Goal: Contribute content: Contribute content

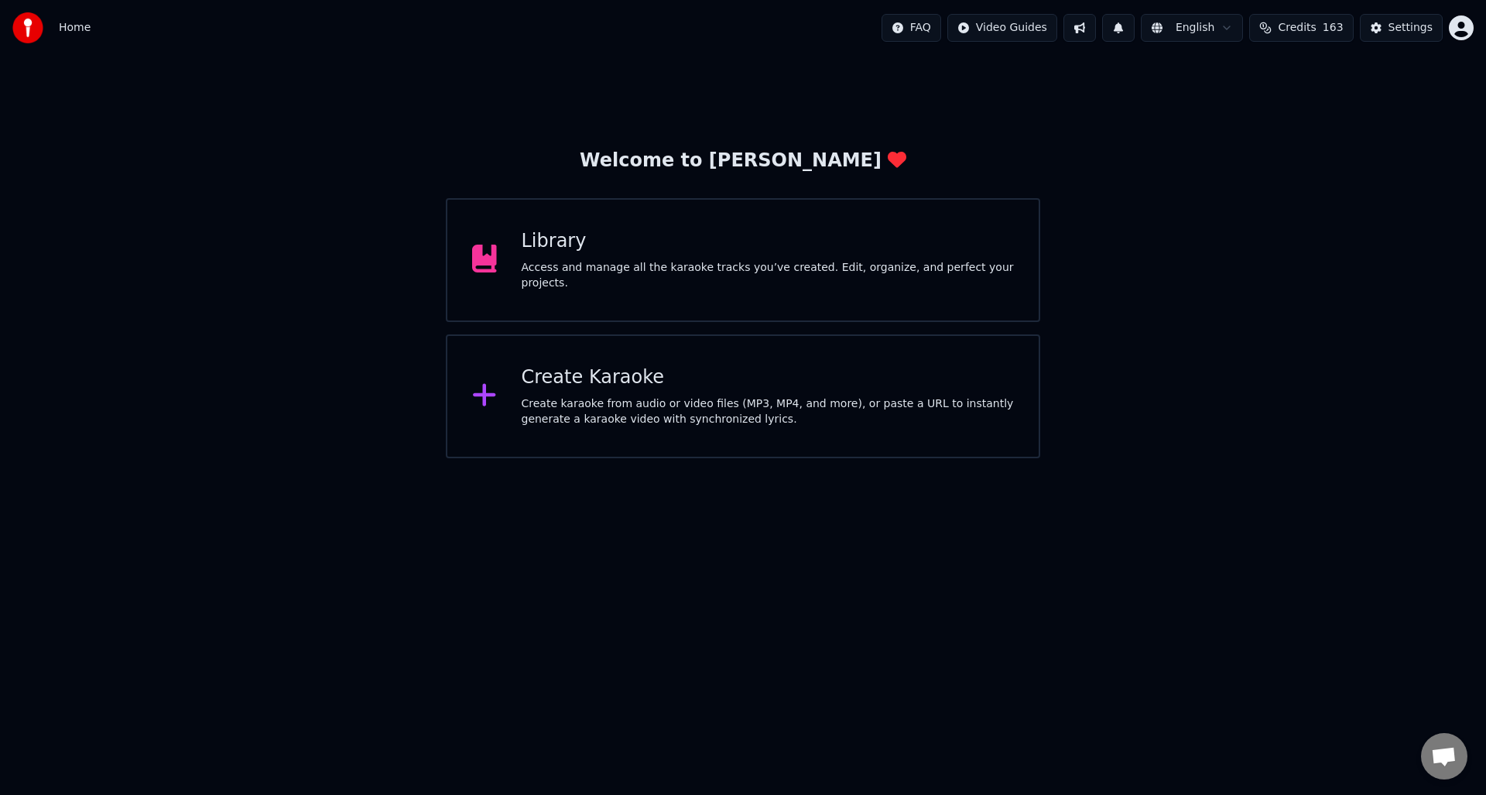
click at [625, 270] on div "Access and manage all the karaoke tracks you’ve created. Edit, organize, and pe…" at bounding box center [768, 275] width 493 height 31
click at [641, 387] on div "Create Karaoke" at bounding box center [768, 377] width 493 height 25
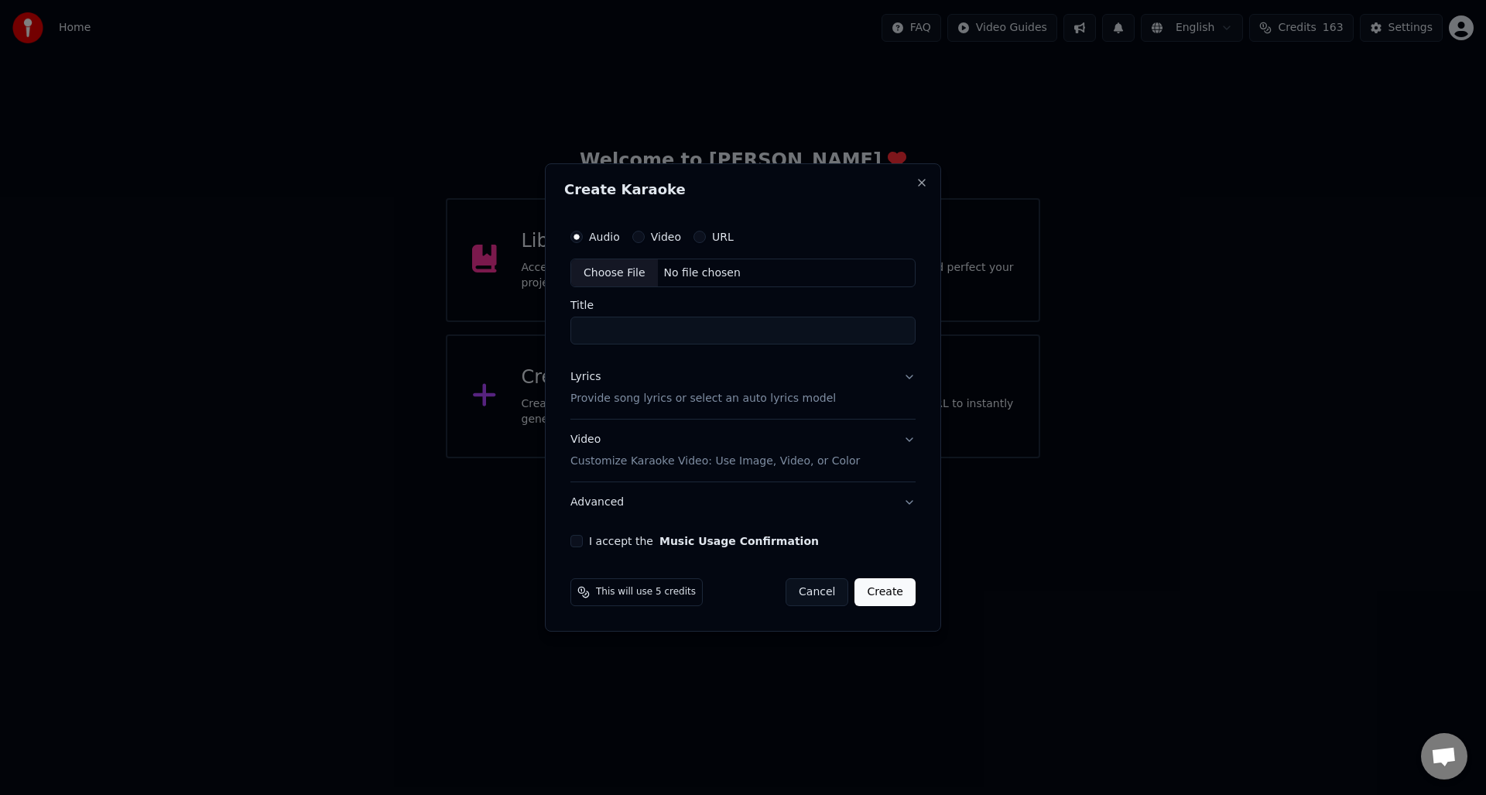
click at [632, 272] on div "Choose File" at bounding box center [614, 273] width 87 height 28
type input "**********"
click at [605, 403] on p "Provide song lyrics or select an auto lyrics model" at bounding box center [700, 399] width 266 height 15
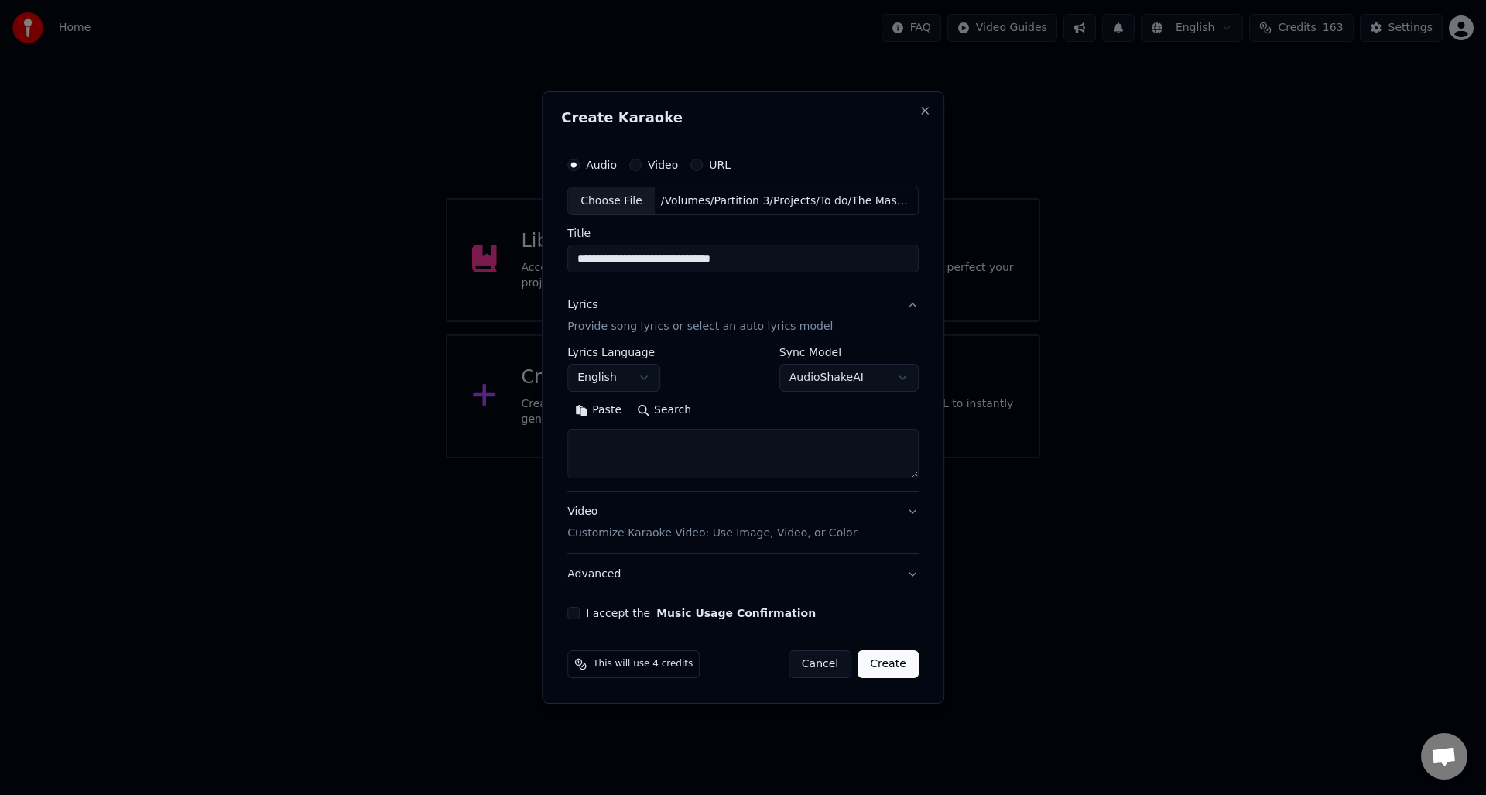
click at [592, 440] on textarea at bounding box center [742, 455] width 351 height 50
paste textarea "**********"
type textarea "**********"
click at [575, 609] on button "I accept the Music Usage Confirmation" at bounding box center [573, 613] width 12 height 12
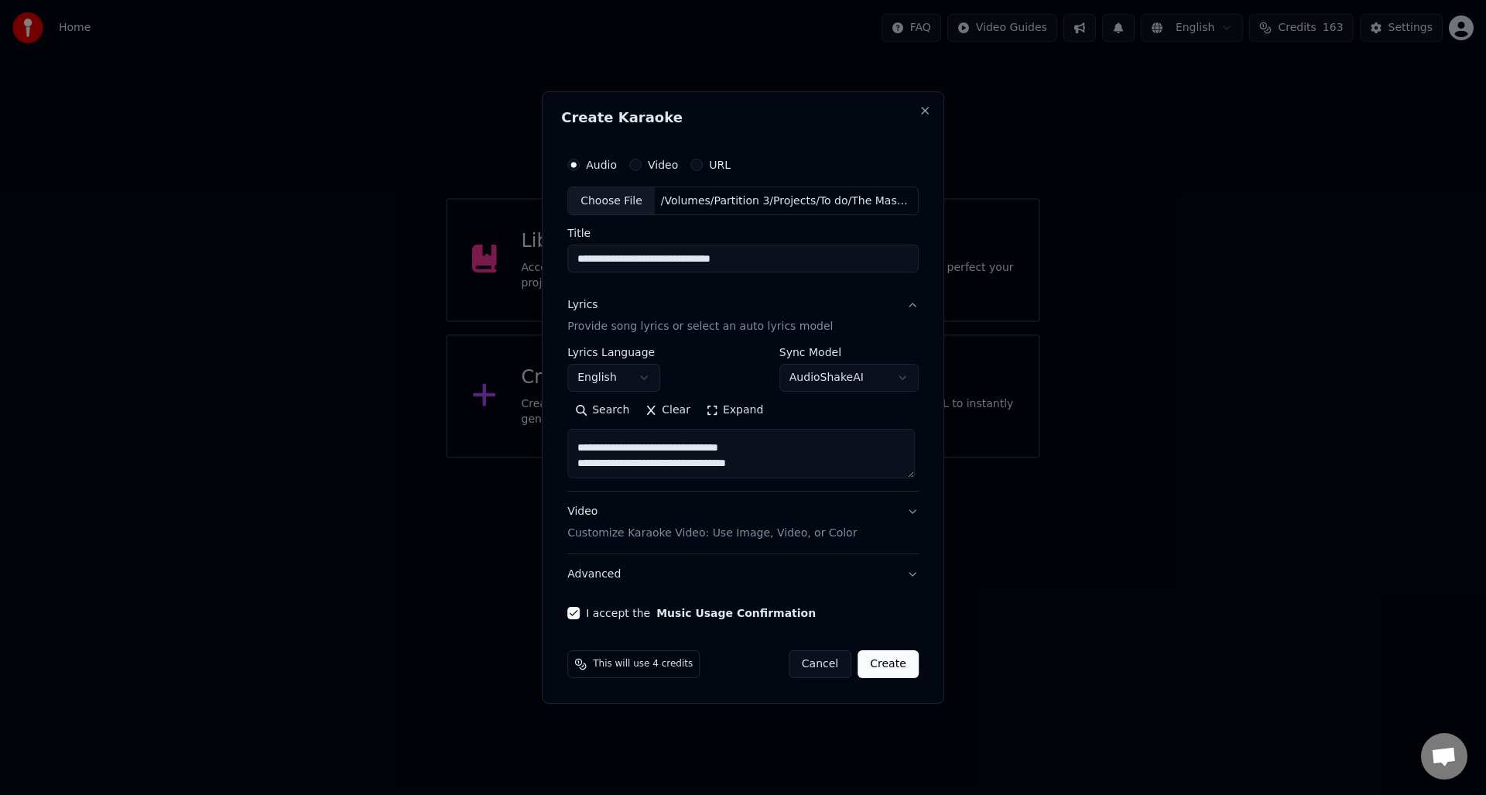
click at [893, 666] on button "Create" at bounding box center [888, 664] width 61 height 28
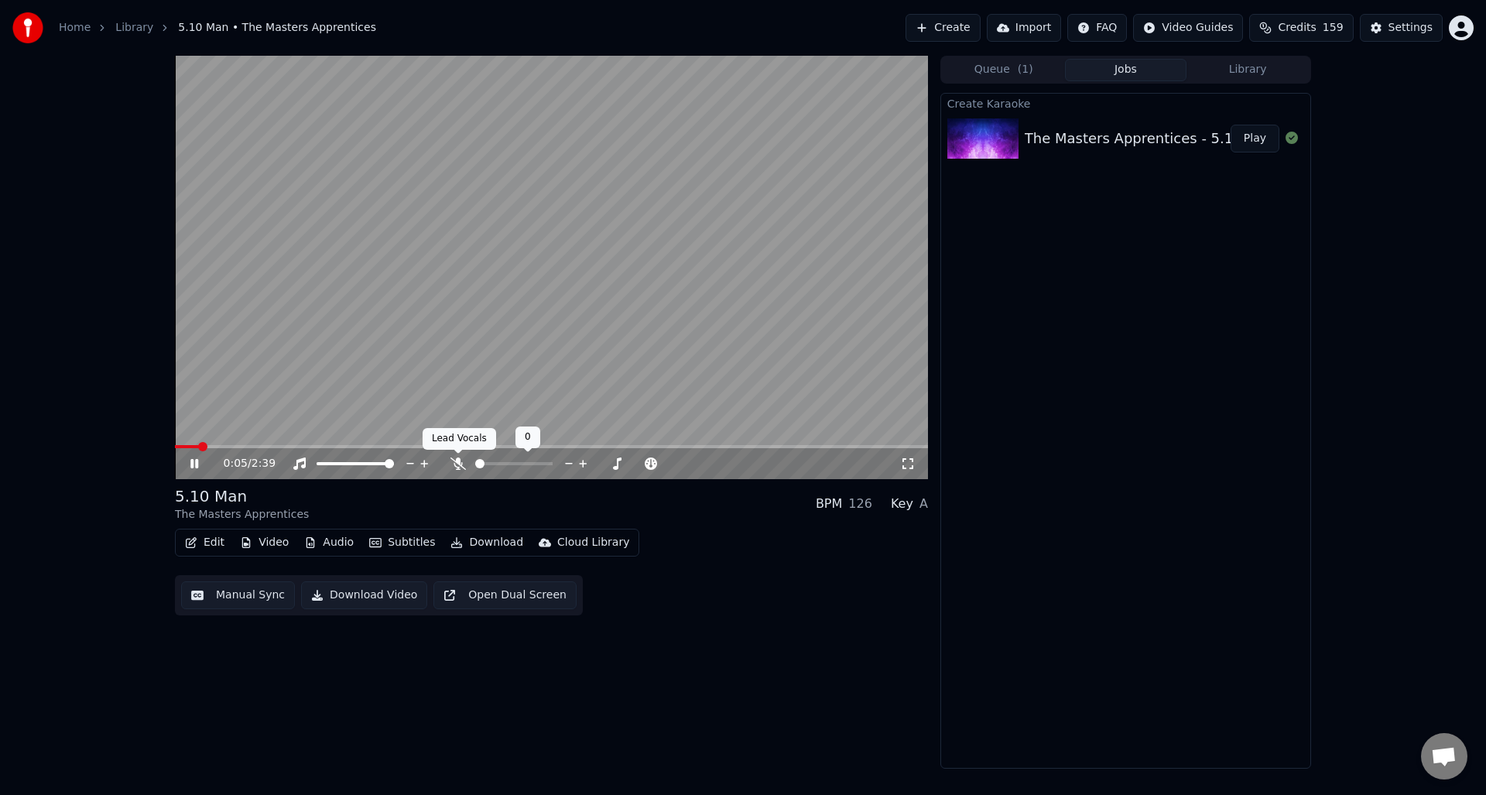
click at [458, 462] on icon at bounding box center [458, 463] width 15 height 12
click at [458, 461] on icon at bounding box center [458, 463] width 9 height 12
click at [458, 461] on icon at bounding box center [458, 463] width 15 height 12
click at [194, 457] on icon at bounding box center [205, 463] width 36 height 12
click at [245, 594] on button "Manual Sync" at bounding box center [238, 595] width 114 height 28
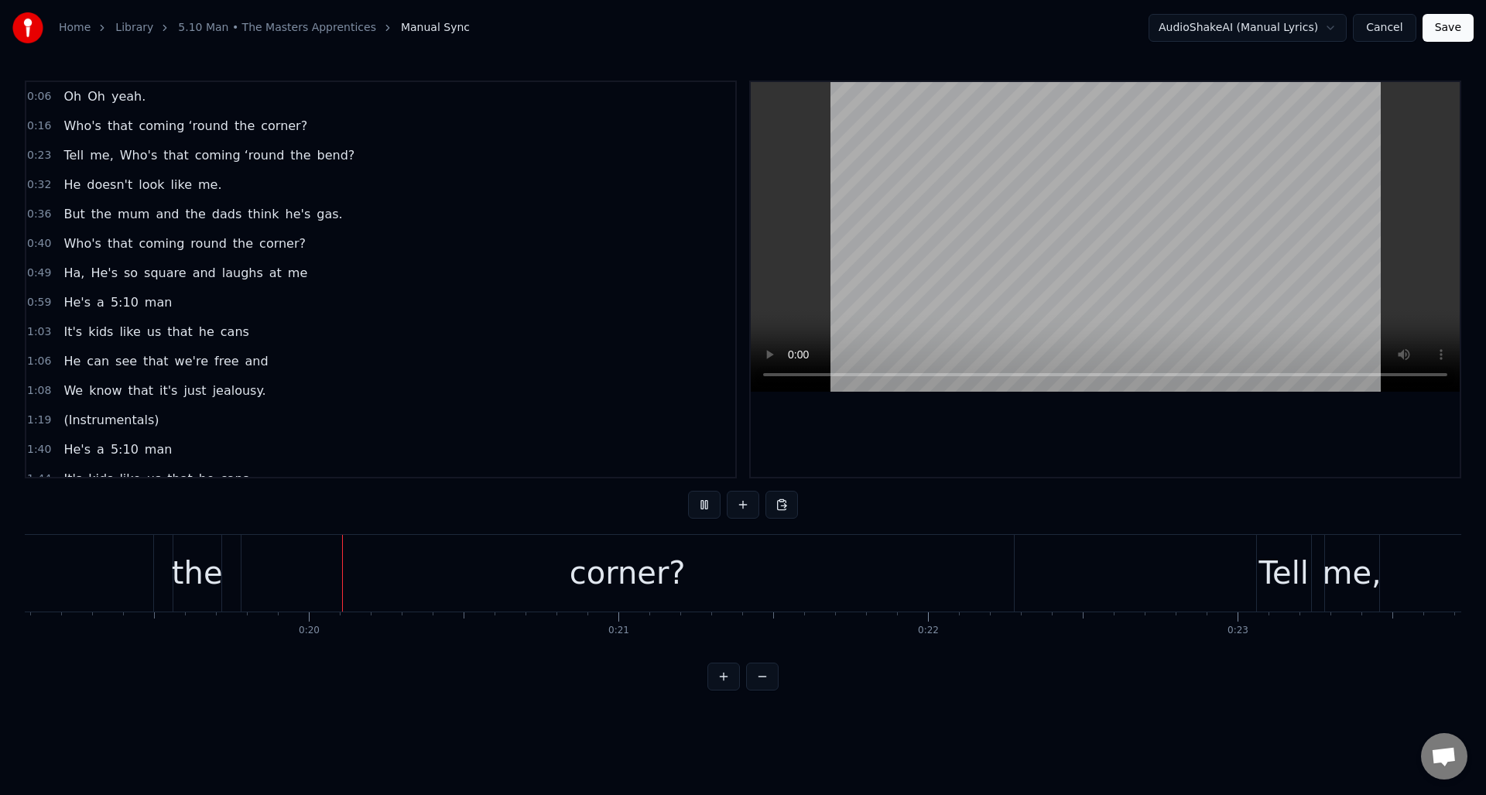
scroll to position [0, 5911]
click at [438, 570] on div "corner?" at bounding box center [625, 573] width 773 height 77
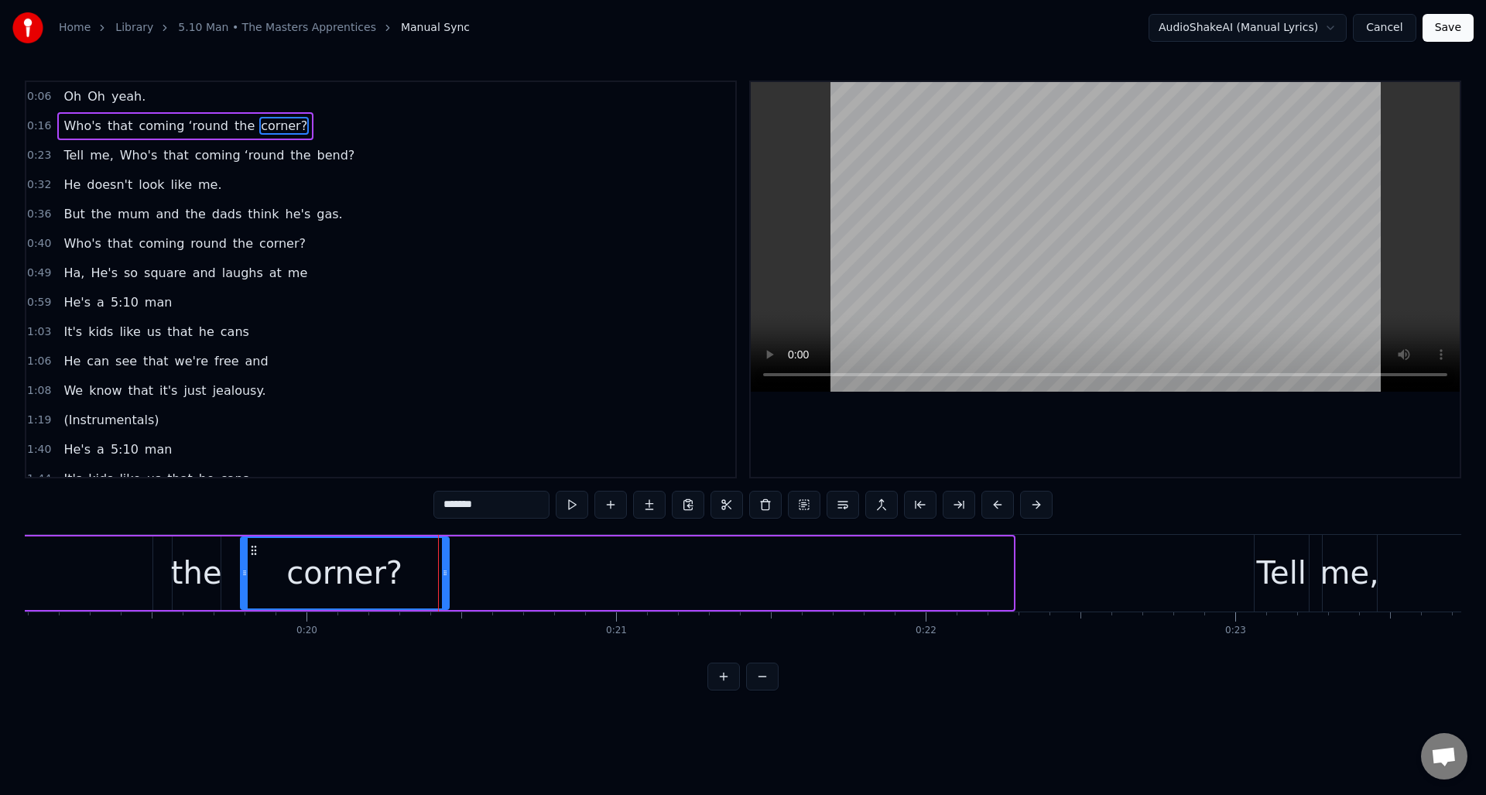
drag, startPoint x: 1007, startPoint y: 574, endPoint x: 443, endPoint y: 560, distance: 564.5
click at [443, 560] on div at bounding box center [445, 573] width 6 height 70
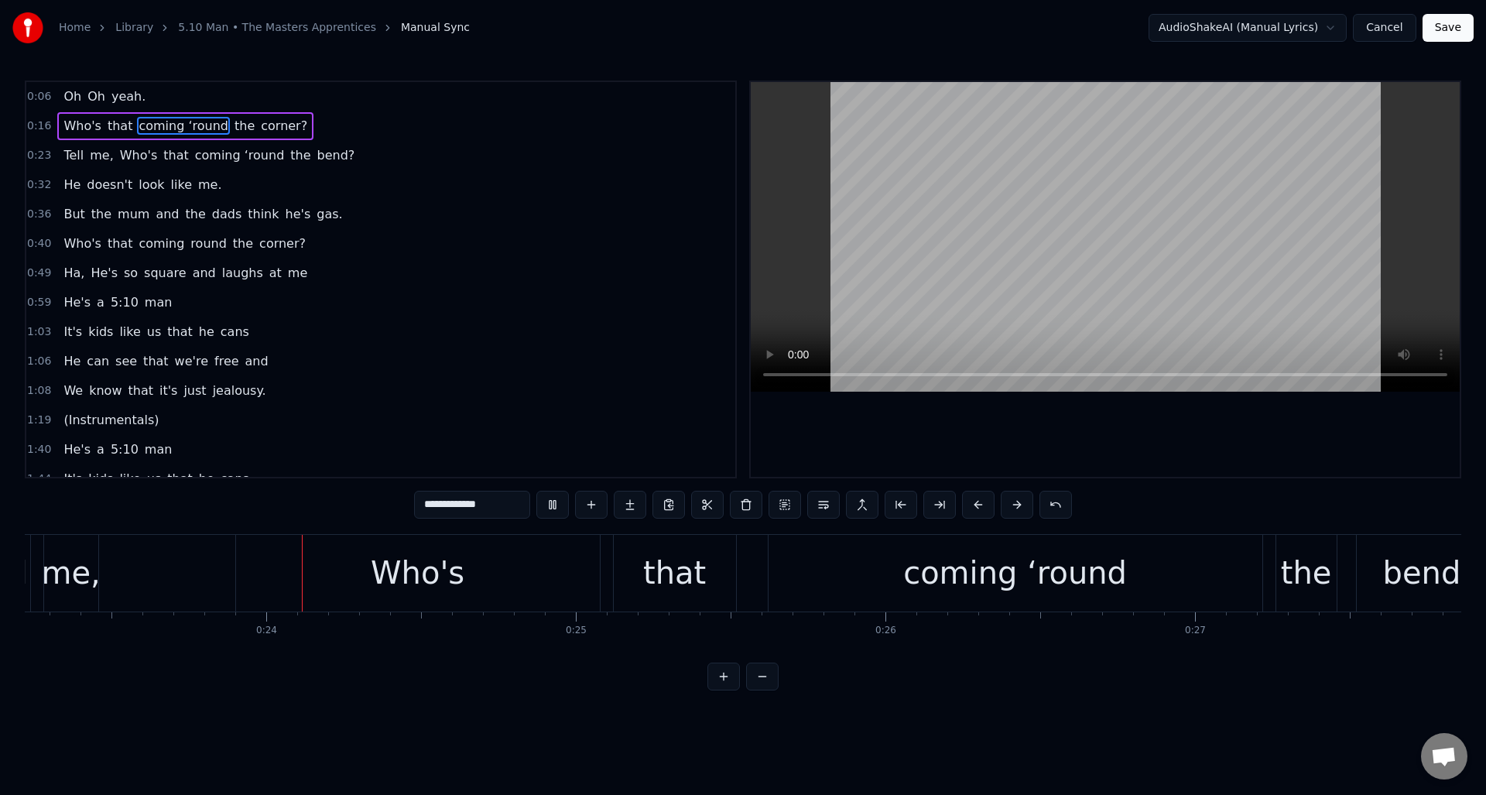
scroll to position [0, 7190]
click at [1000, 563] on div "coming ‘round" at bounding box center [1015, 573] width 224 height 46
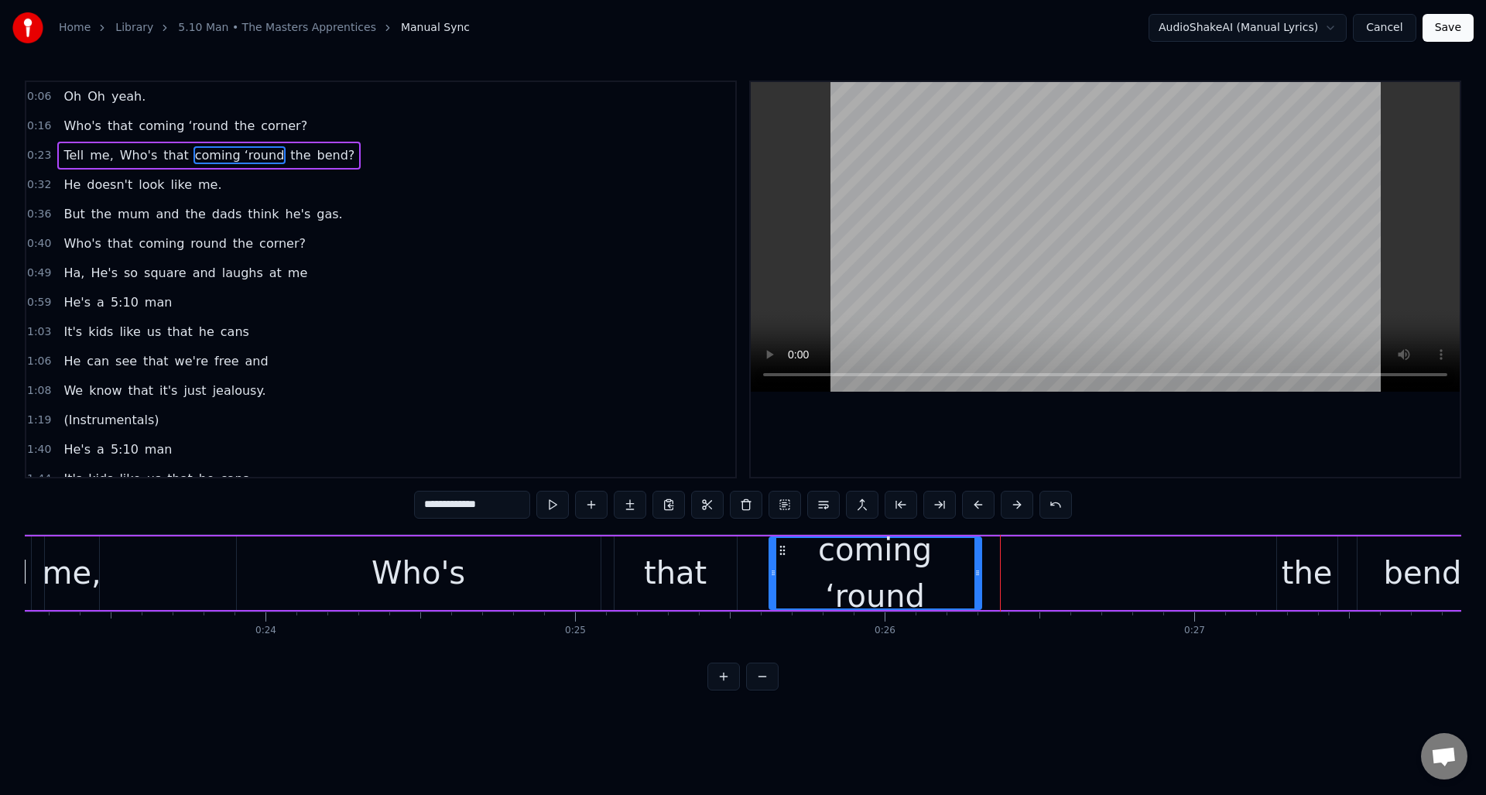
drag, startPoint x: 1259, startPoint y: 560, endPoint x: 975, endPoint y: 567, distance: 284.9
click at [975, 567] on div at bounding box center [978, 573] width 6 height 70
drag, startPoint x: 509, startPoint y: 508, endPoint x: 464, endPoint y: 507, distance: 44.9
click at [464, 507] on input "**********" at bounding box center [472, 505] width 116 height 28
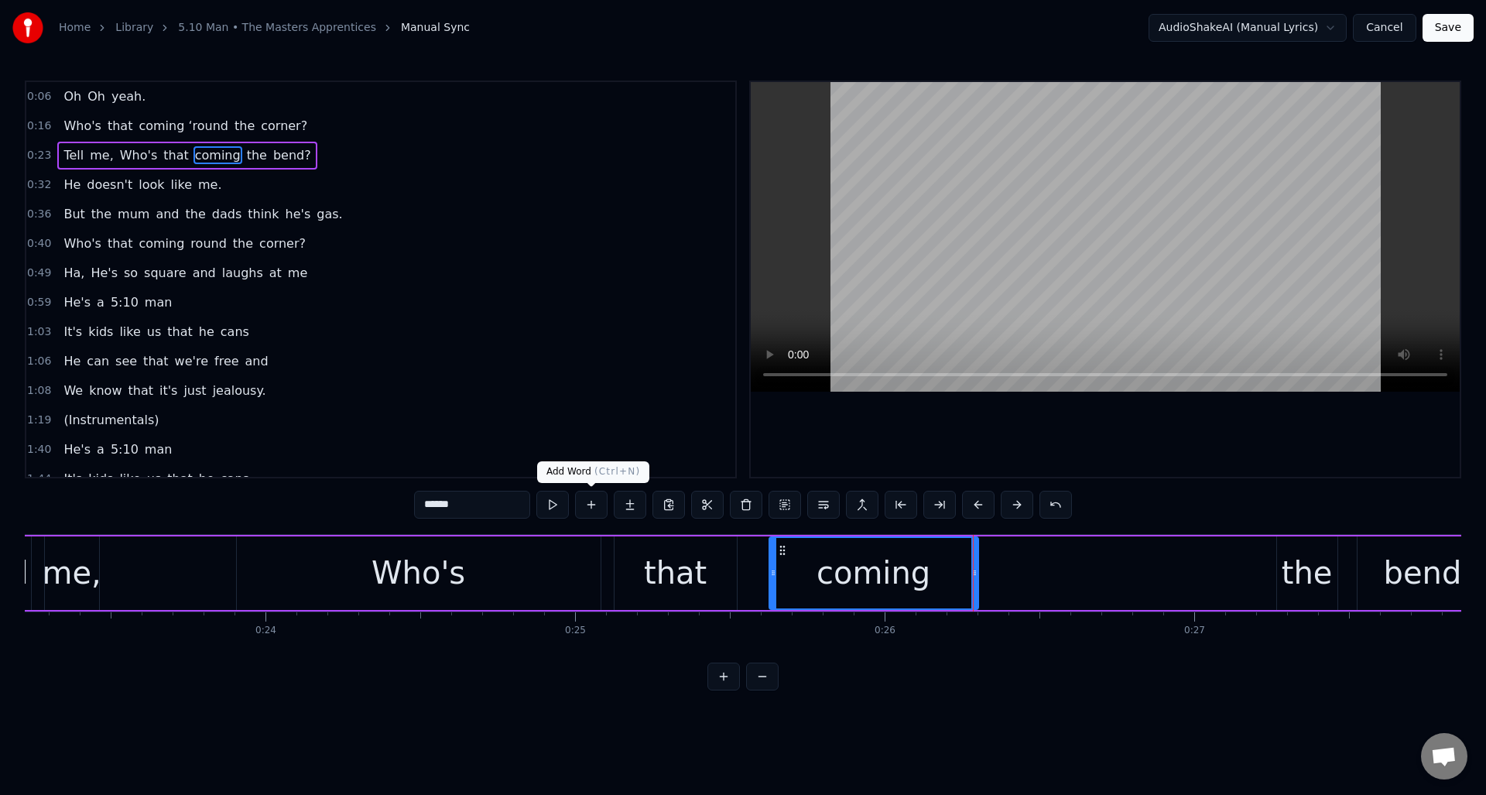
type input "******"
click at [588, 506] on button at bounding box center [591, 505] width 33 height 28
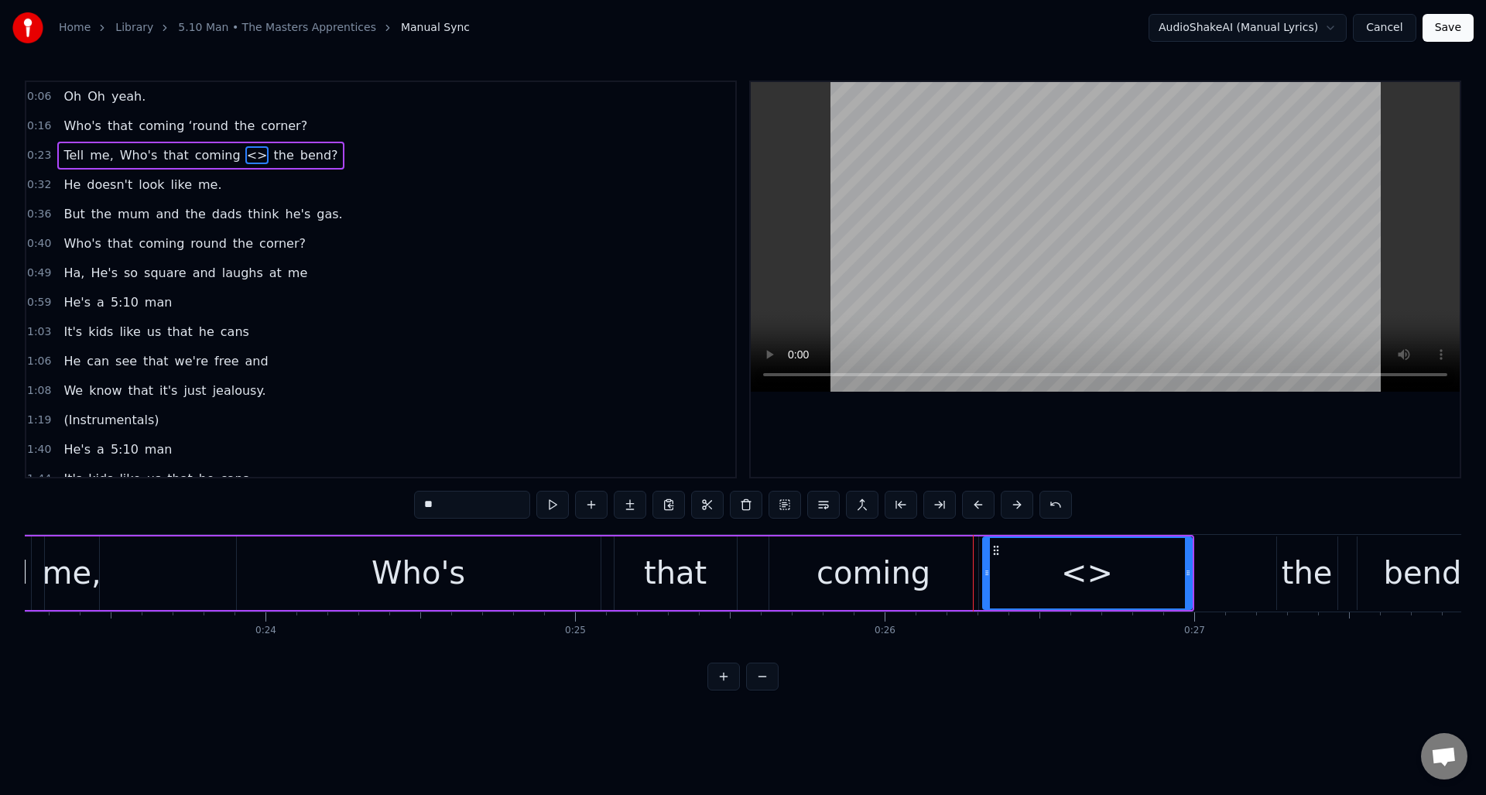
drag, startPoint x: 460, startPoint y: 506, endPoint x: 407, endPoint y: 498, distance: 53.3
click at [407, 498] on div "0:06 Oh Oh yeah. 0:16 Who's that coming ‘round the corner? 0:23 Tell me, Who's …" at bounding box center [743, 386] width 1437 height 610
paste input "****"
type input "******"
click at [551, 508] on button at bounding box center [552, 505] width 33 height 28
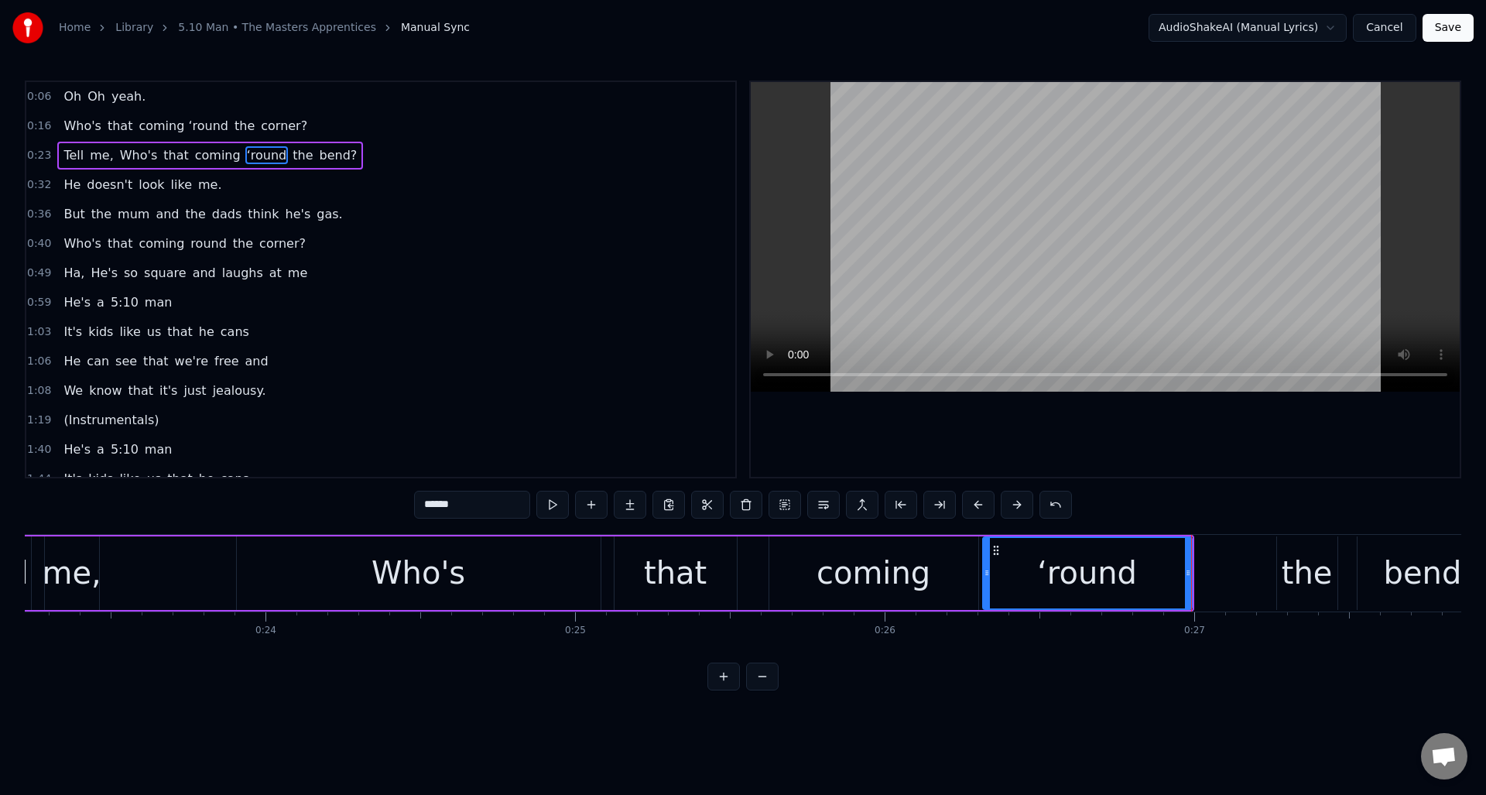
click at [186, 551] on div "Tell me, Who's that coming ‘round the bend?" at bounding box center [584, 573] width 1220 height 77
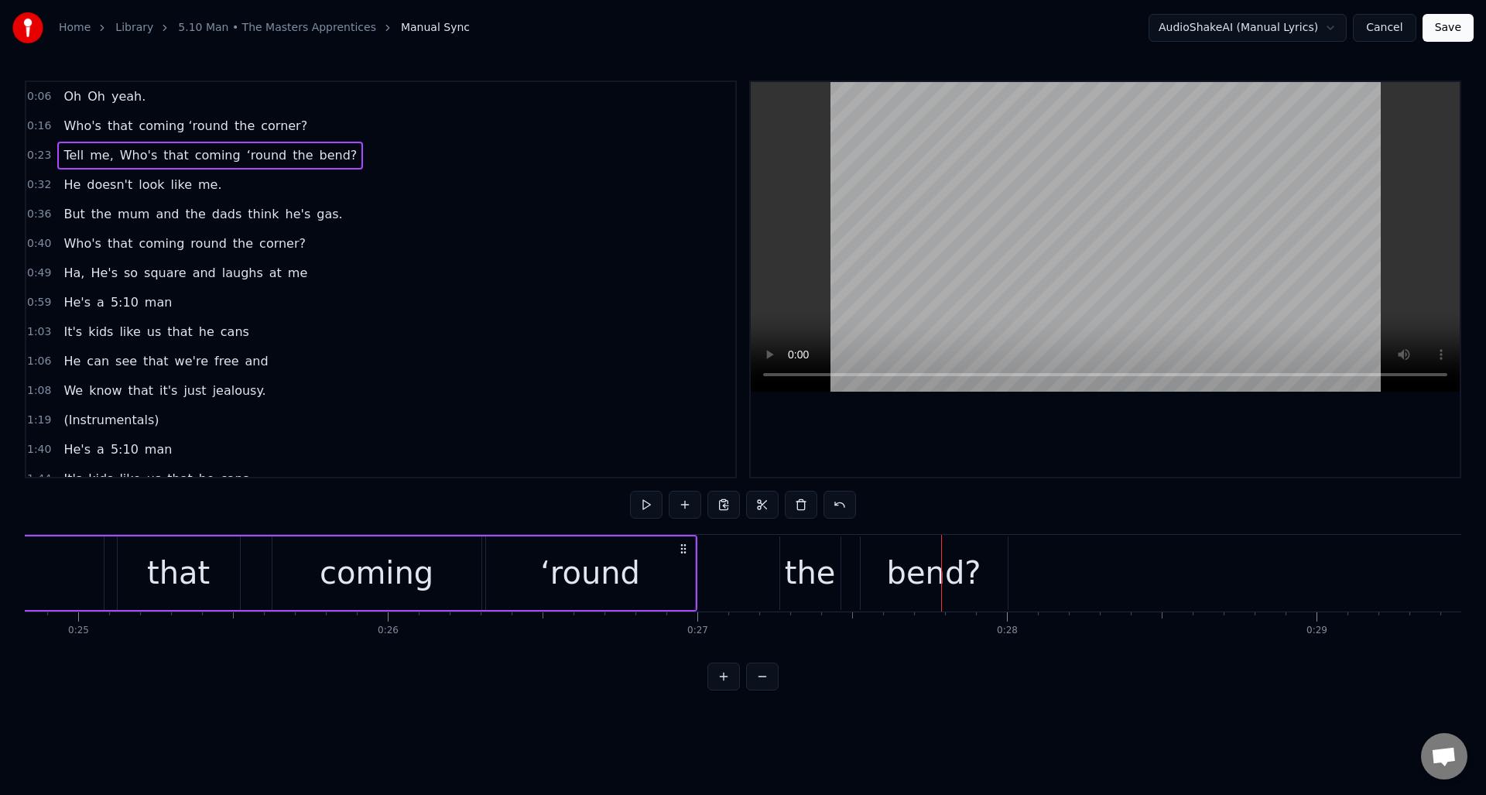
scroll to position [0, 7767]
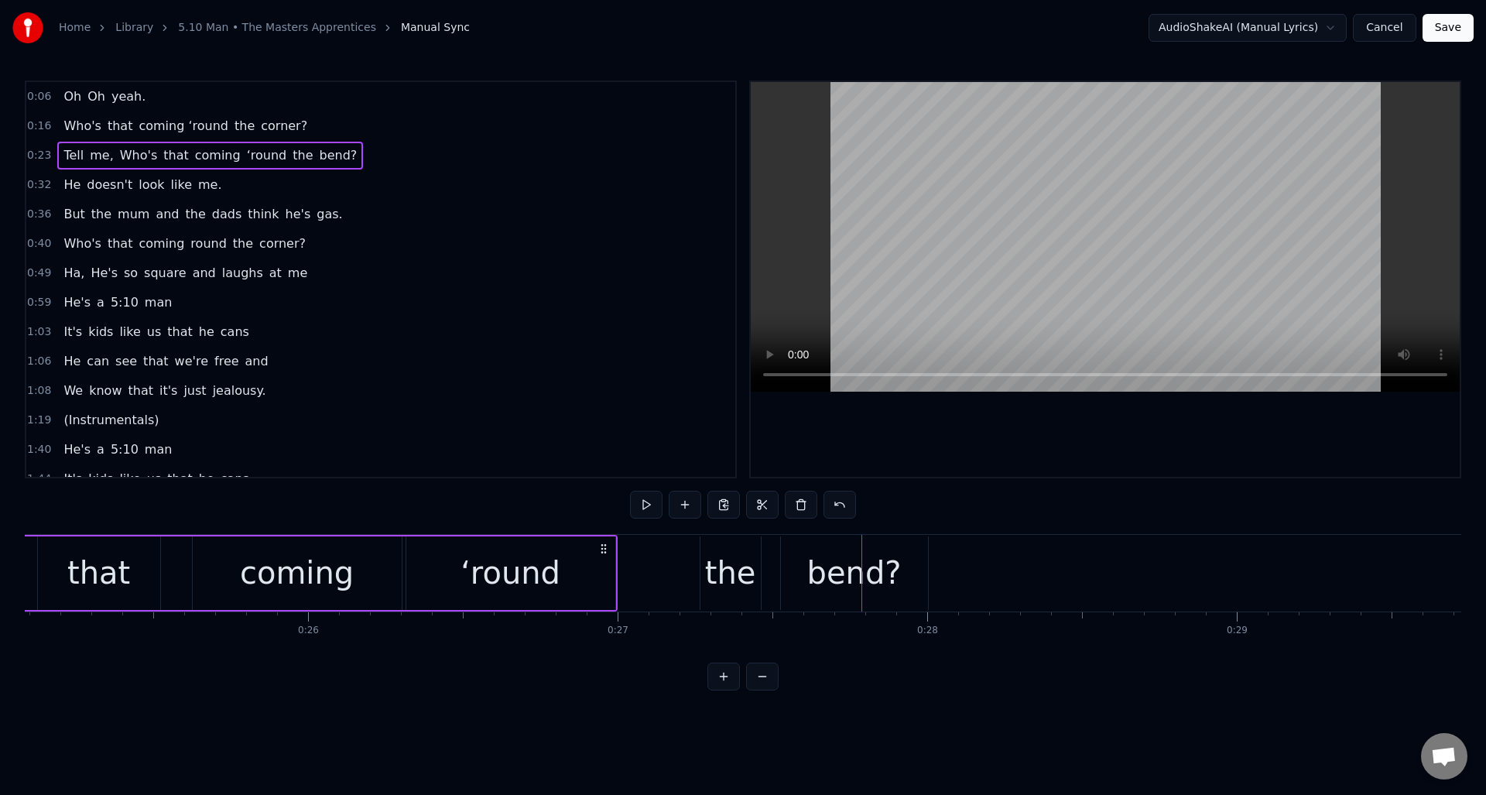
click at [587, 573] on div "‘round" at bounding box center [510, 573] width 209 height 74
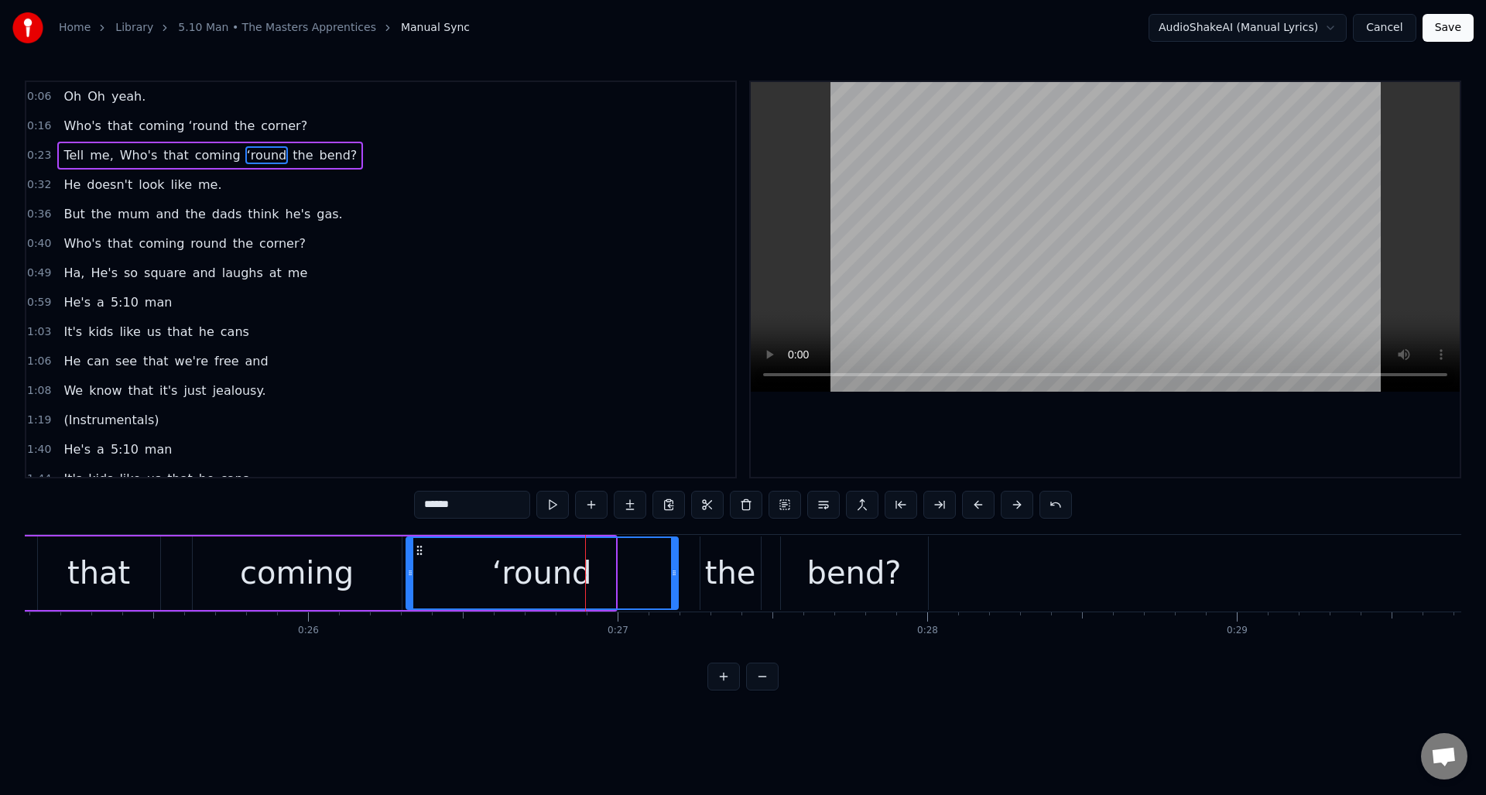
drag, startPoint x: 612, startPoint y: 570, endPoint x: 675, endPoint y: 567, distance: 62.8
click at [675, 567] on icon at bounding box center [674, 573] width 6 height 12
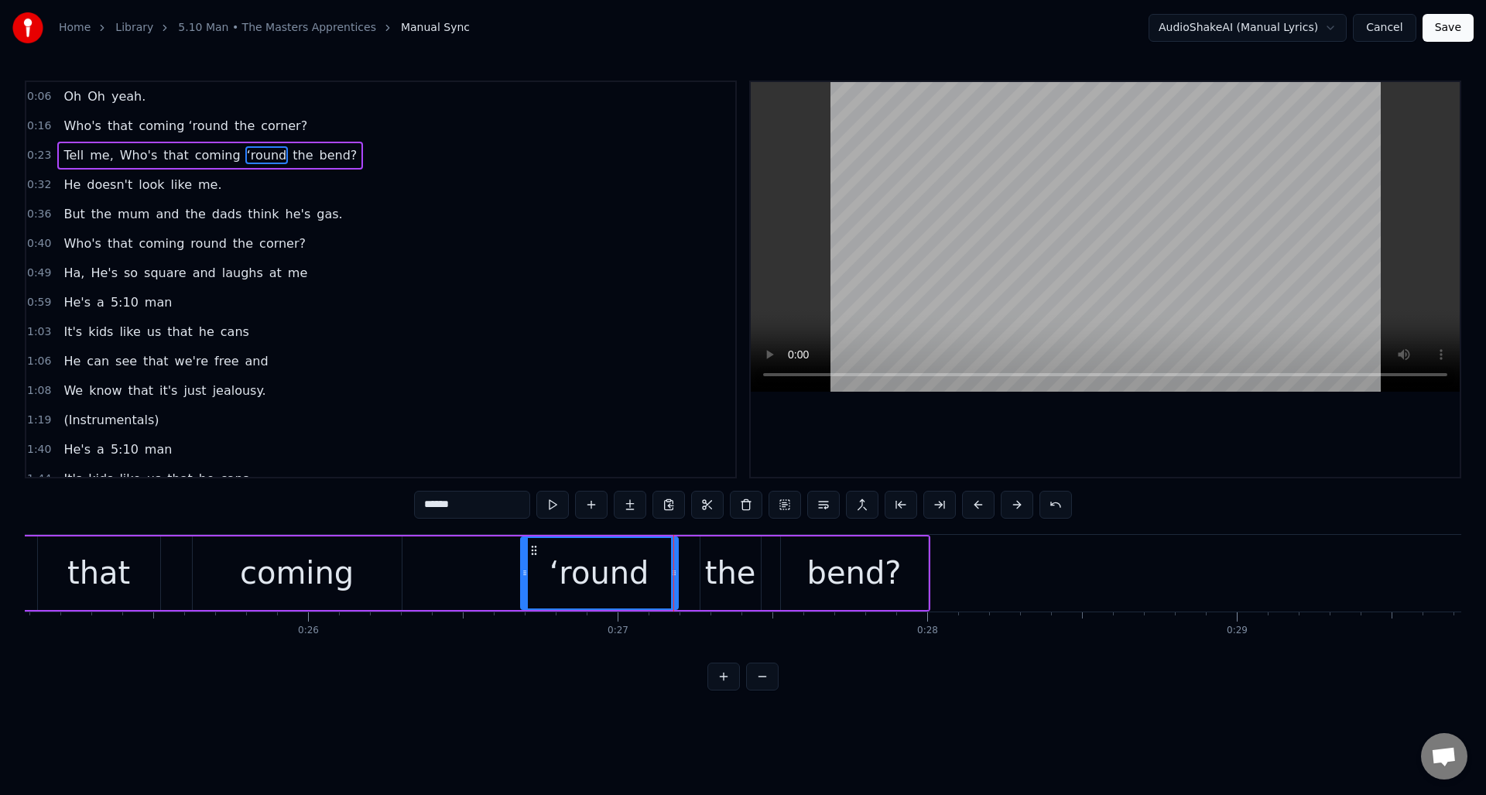
drag, startPoint x: 409, startPoint y: 571, endPoint x: 523, endPoint y: 574, distance: 114.6
click at [523, 574] on icon at bounding box center [525, 573] width 6 height 12
click at [352, 564] on div "coming" at bounding box center [297, 573] width 209 height 74
type input "******"
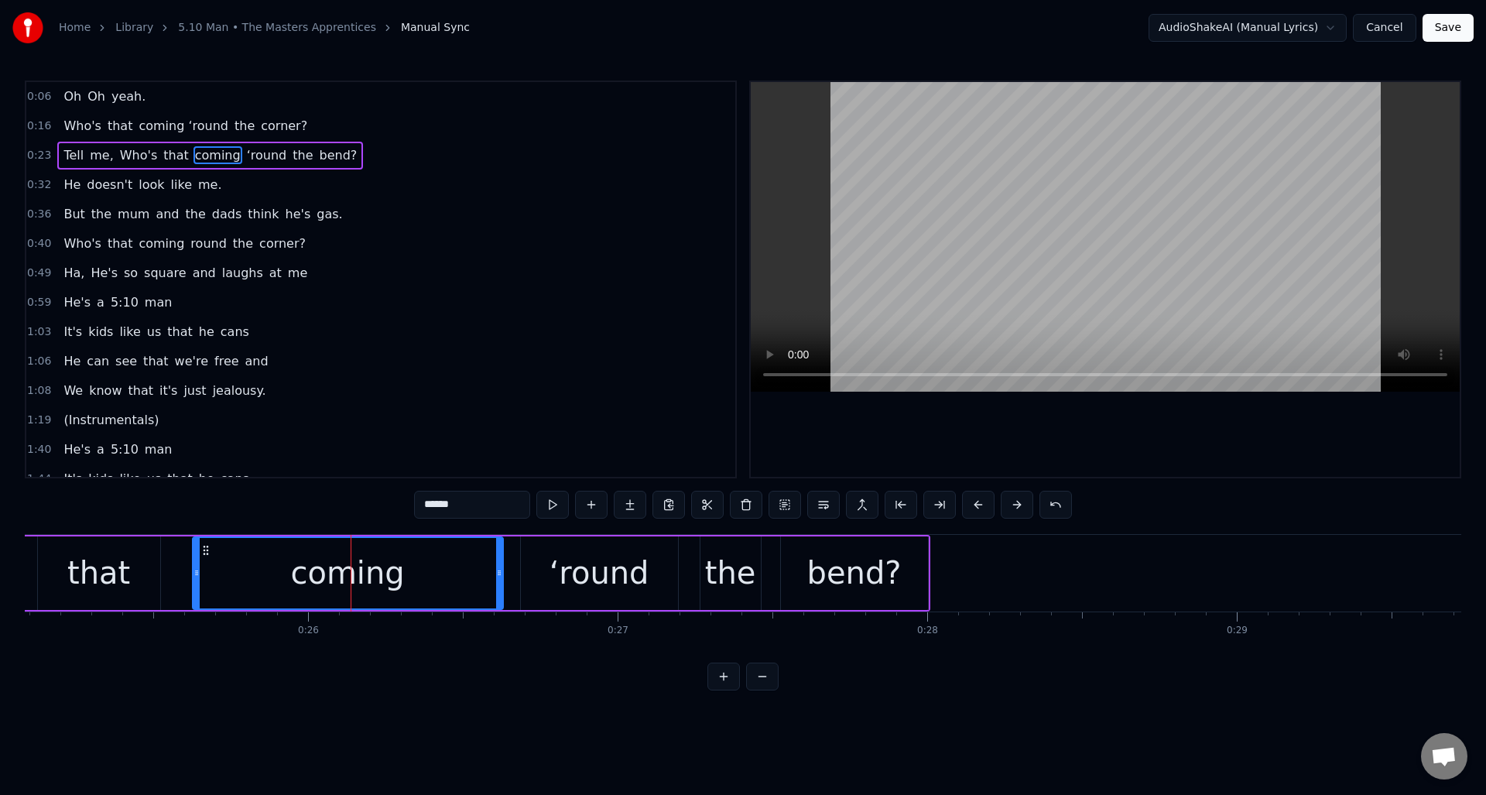
drag, startPoint x: 398, startPoint y: 566, endPoint x: 499, endPoint y: 568, distance: 101.4
click at [499, 568] on icon at bounding box center [499, 573] width 6 height 12
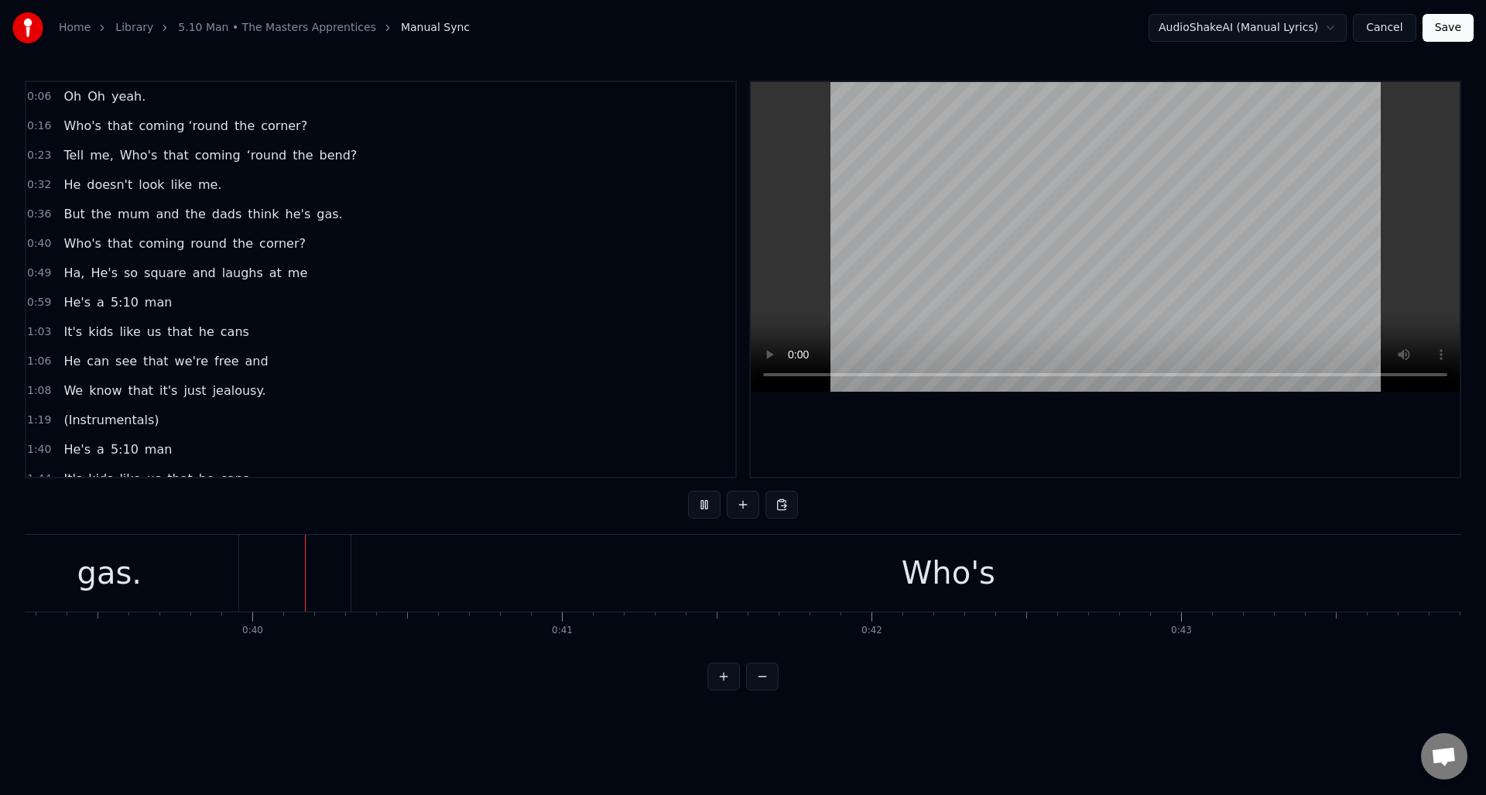
scroll to position [0, 12160]
click at [726, 569] on div "Who's" at bounding box center [946, 573] width 1194 height 77
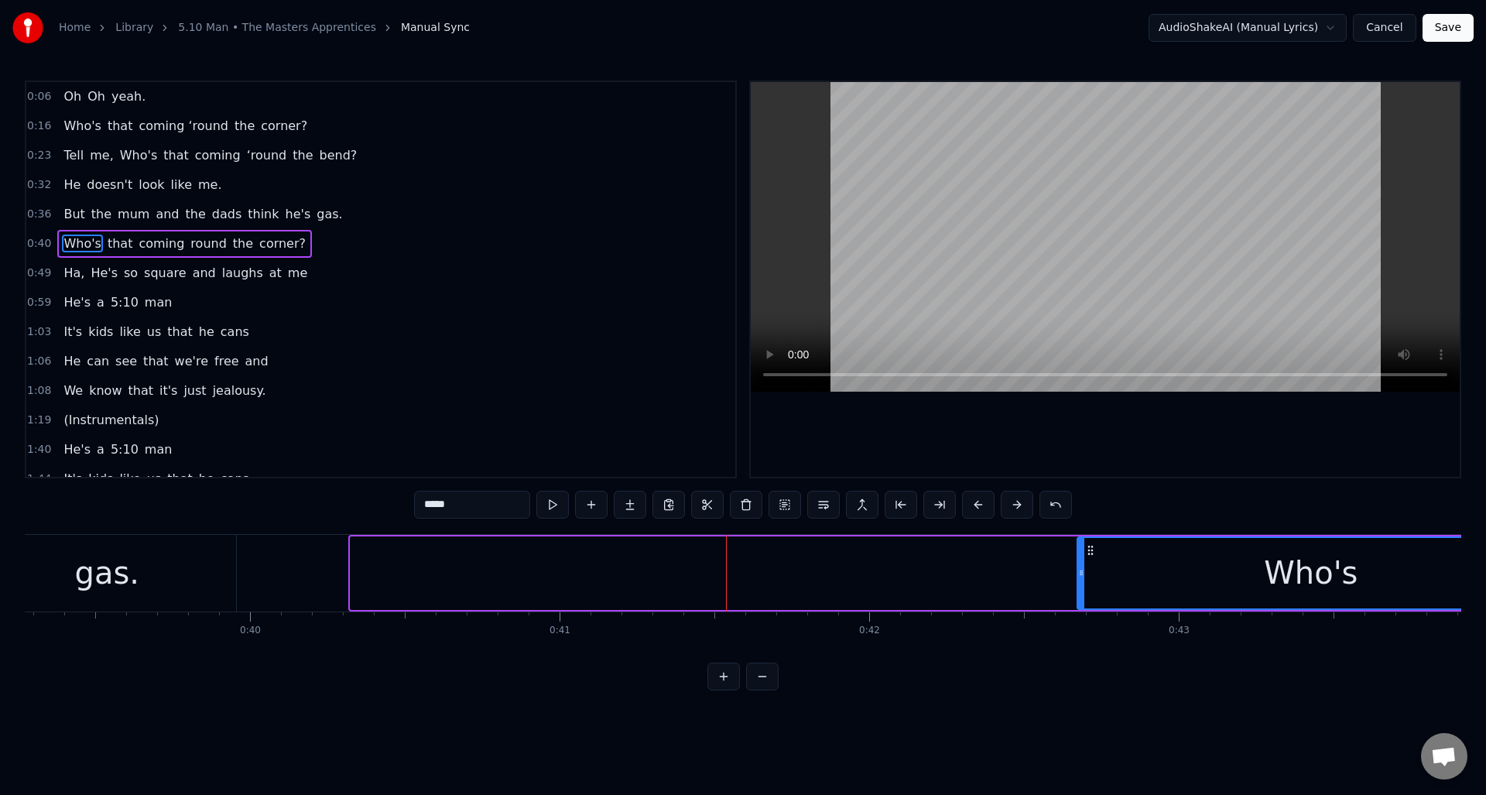
drag, startPoint x: 351, startPoint y: 597, endPoint x: 1078, endPoint y: 559, distance: 727.8
click at [1078, 559] on div at bounding box center [1081, 573] width 6 height 70
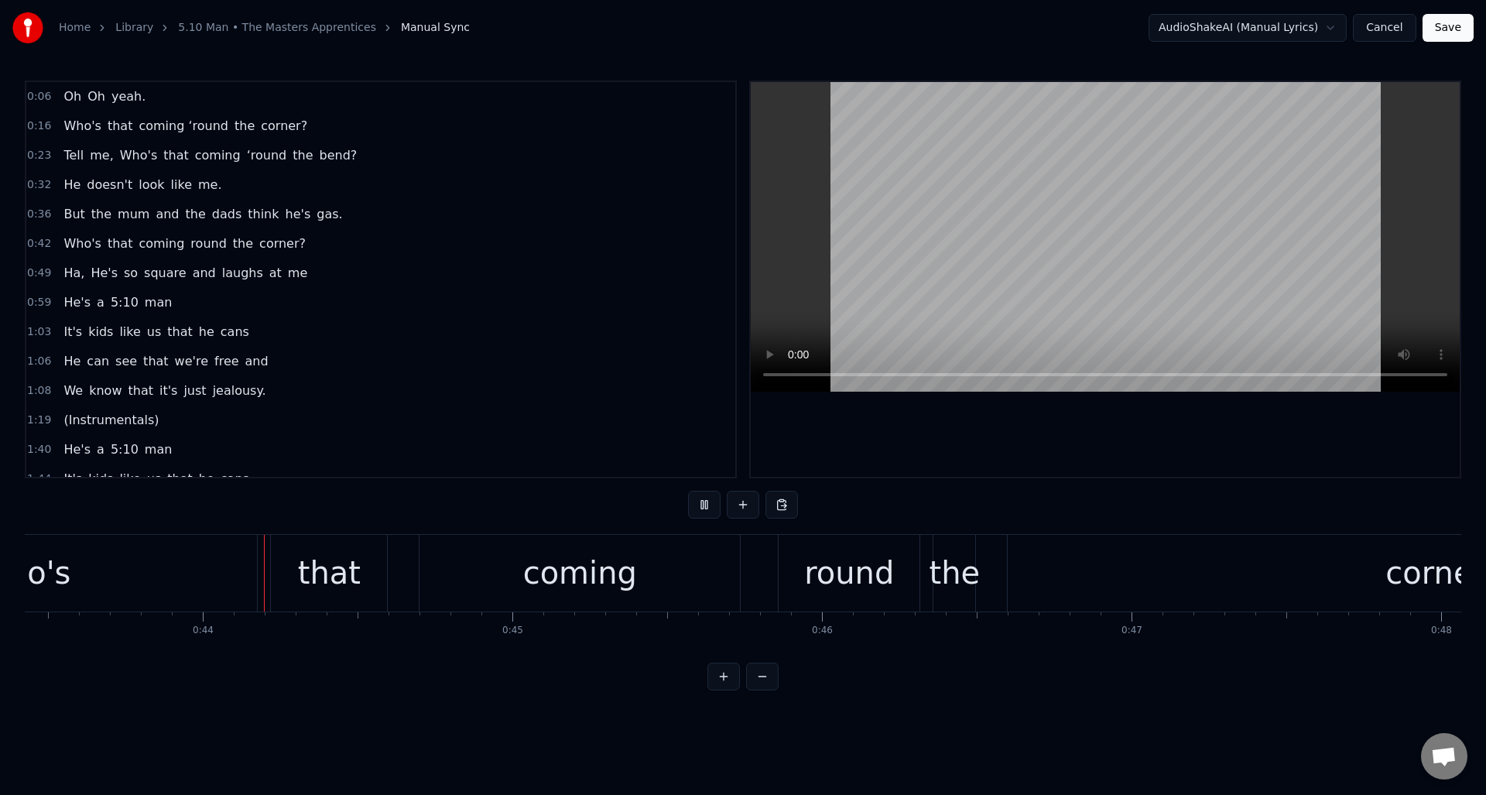
scroll to position [0, 13446]
click at [809, 564] on div "round" at bounding box center [848, 573] width 141 height 77
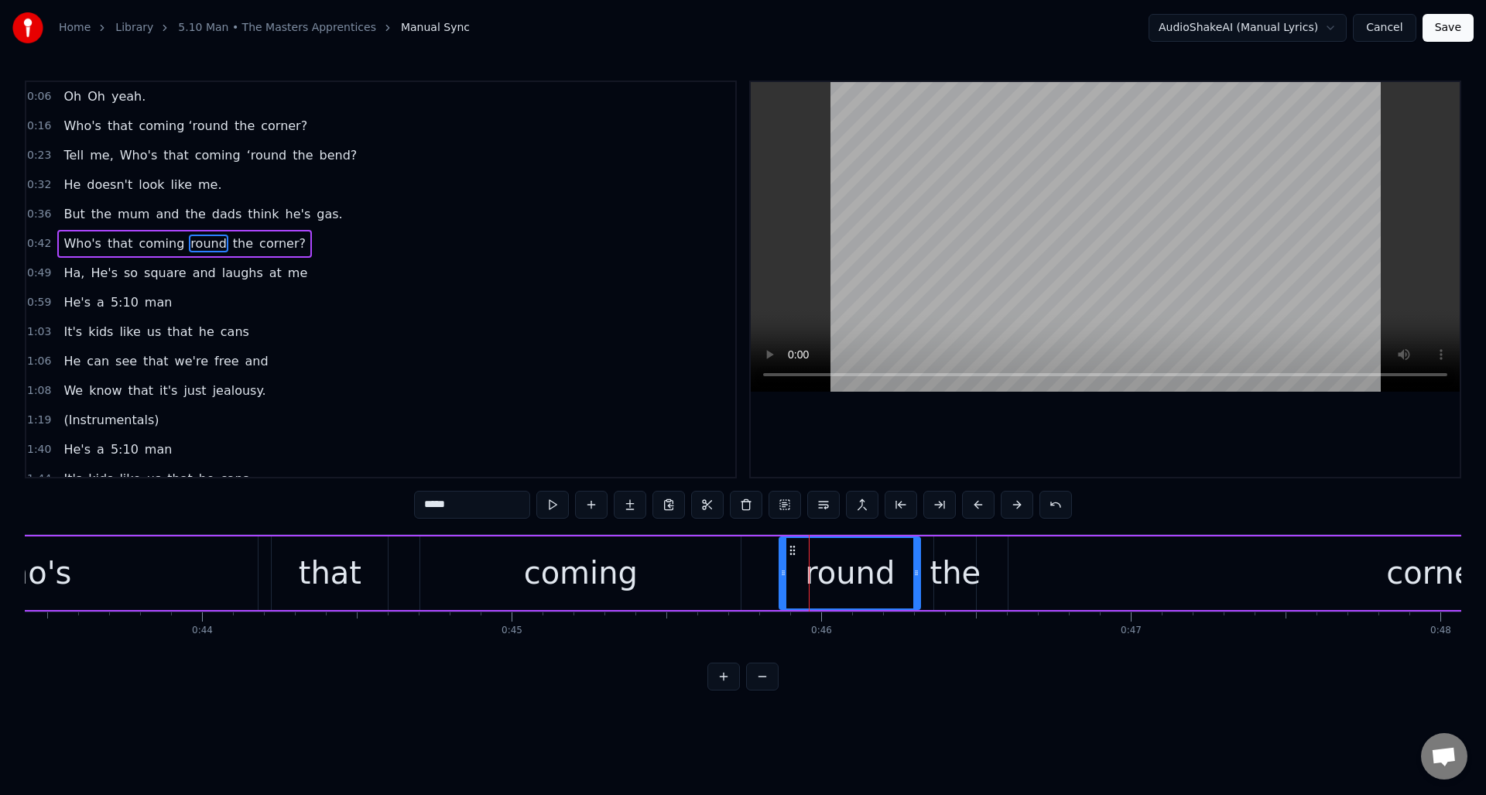
click at [422, 505] on input "*****" at bounding box center [472, 505] width 116 height 28
click at [344, 546] on div "that" at bounding box center [330, 573] width 116 height 74
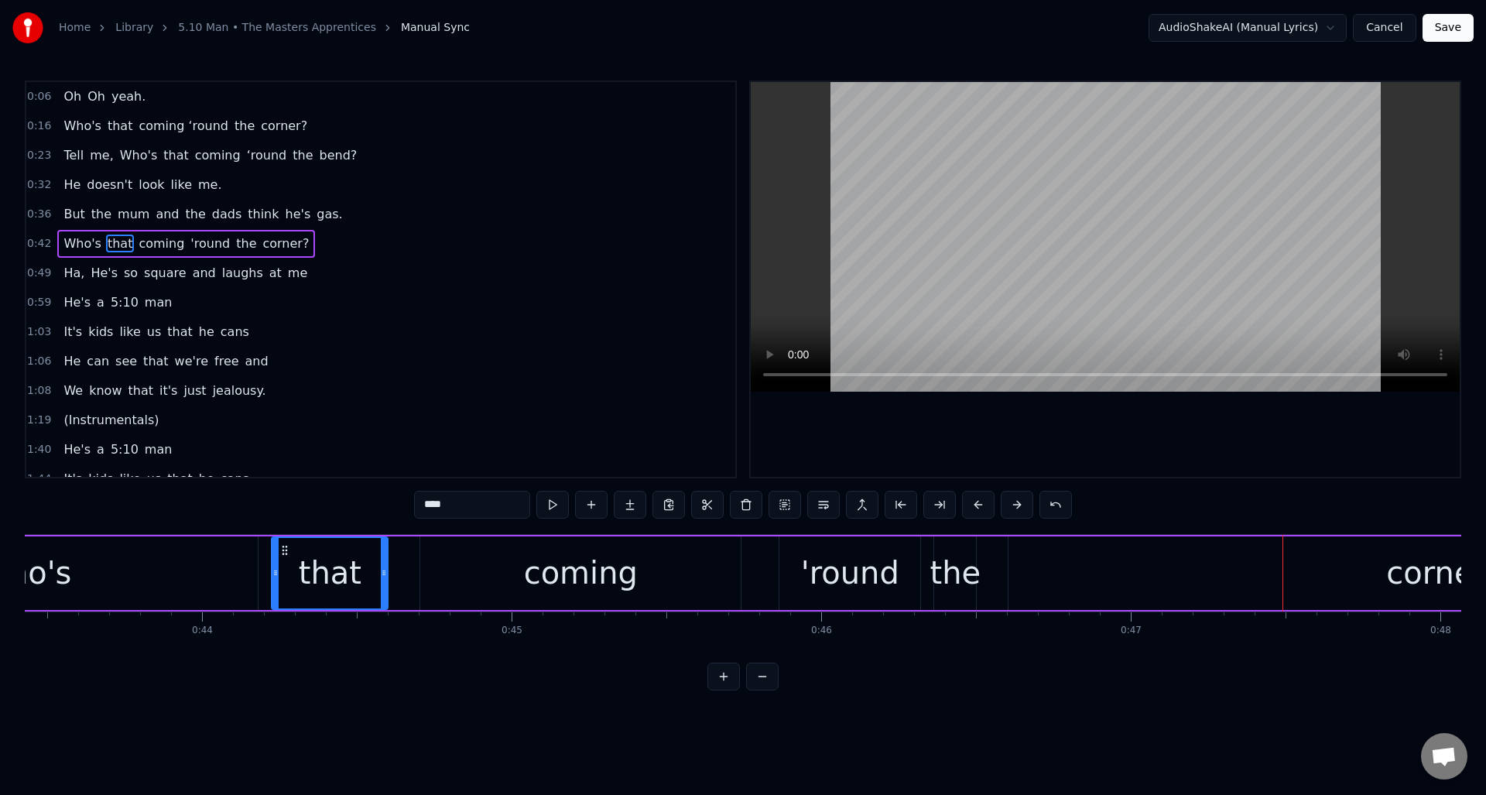
click at [1216, 559] on div "corner?" at bounding box center [1445, 573] width 872 height 74
type input "*******"
click at [1386, 559] on div "corner?" at bounding box center [1444, 573] width 116 height 46
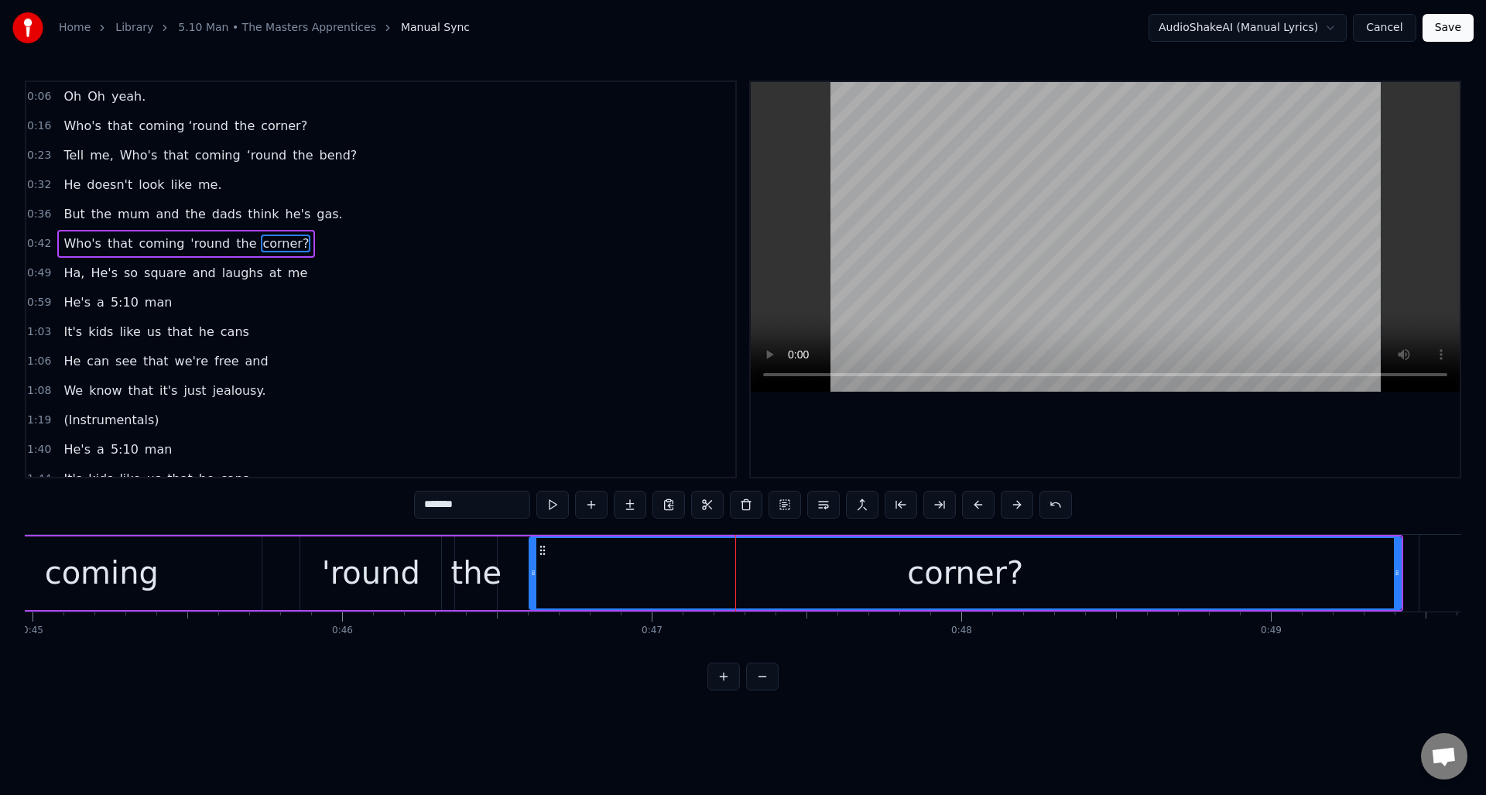
scroll to position [0, 14032]
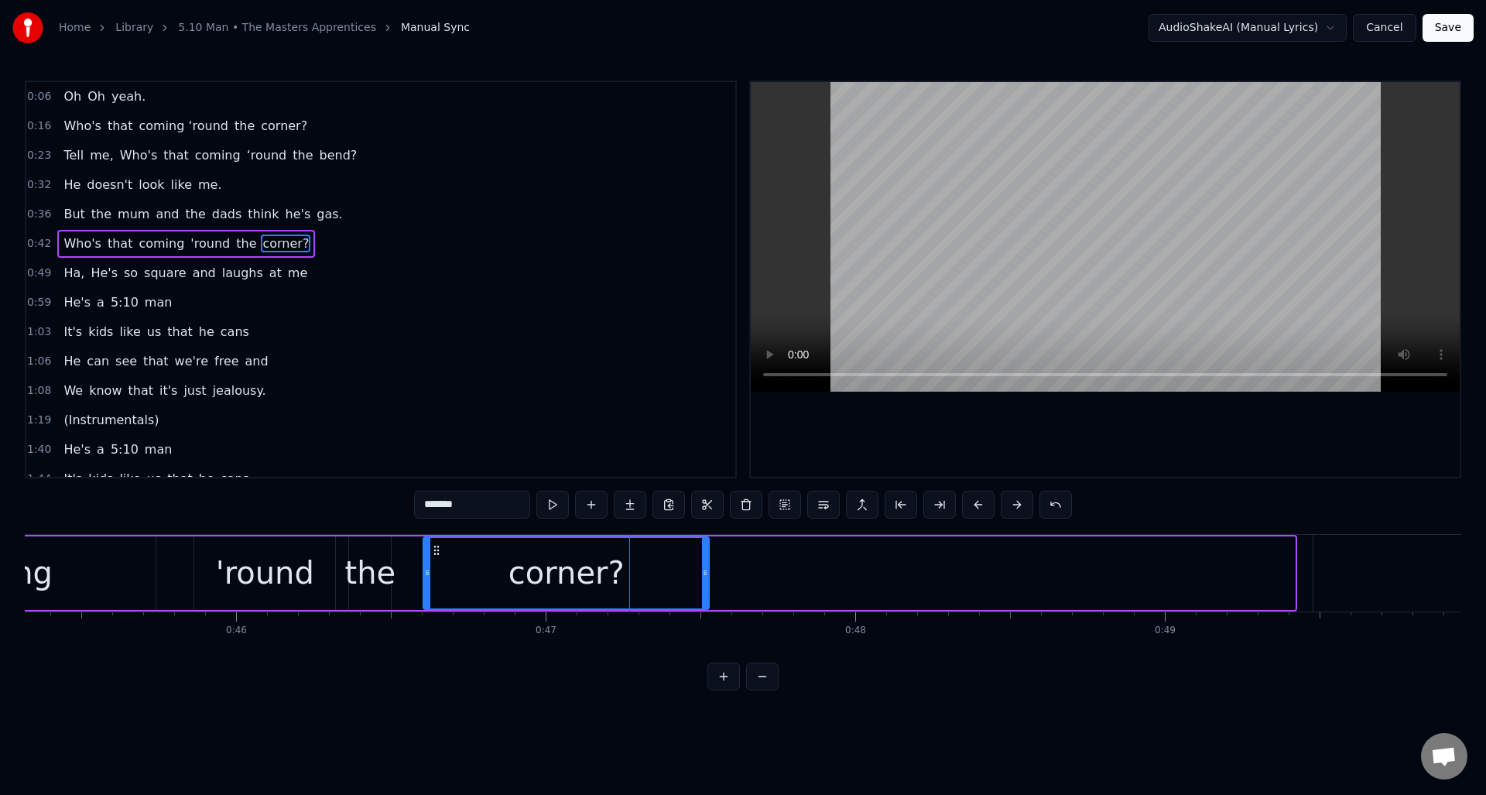
drag, startPoint x: 1291, startPoint y: 589, endPoint x: 706, endPoint y: 582, distance: 585.2
click at [705, 582] on div at bounding box center [705, 573] width 6 height 70
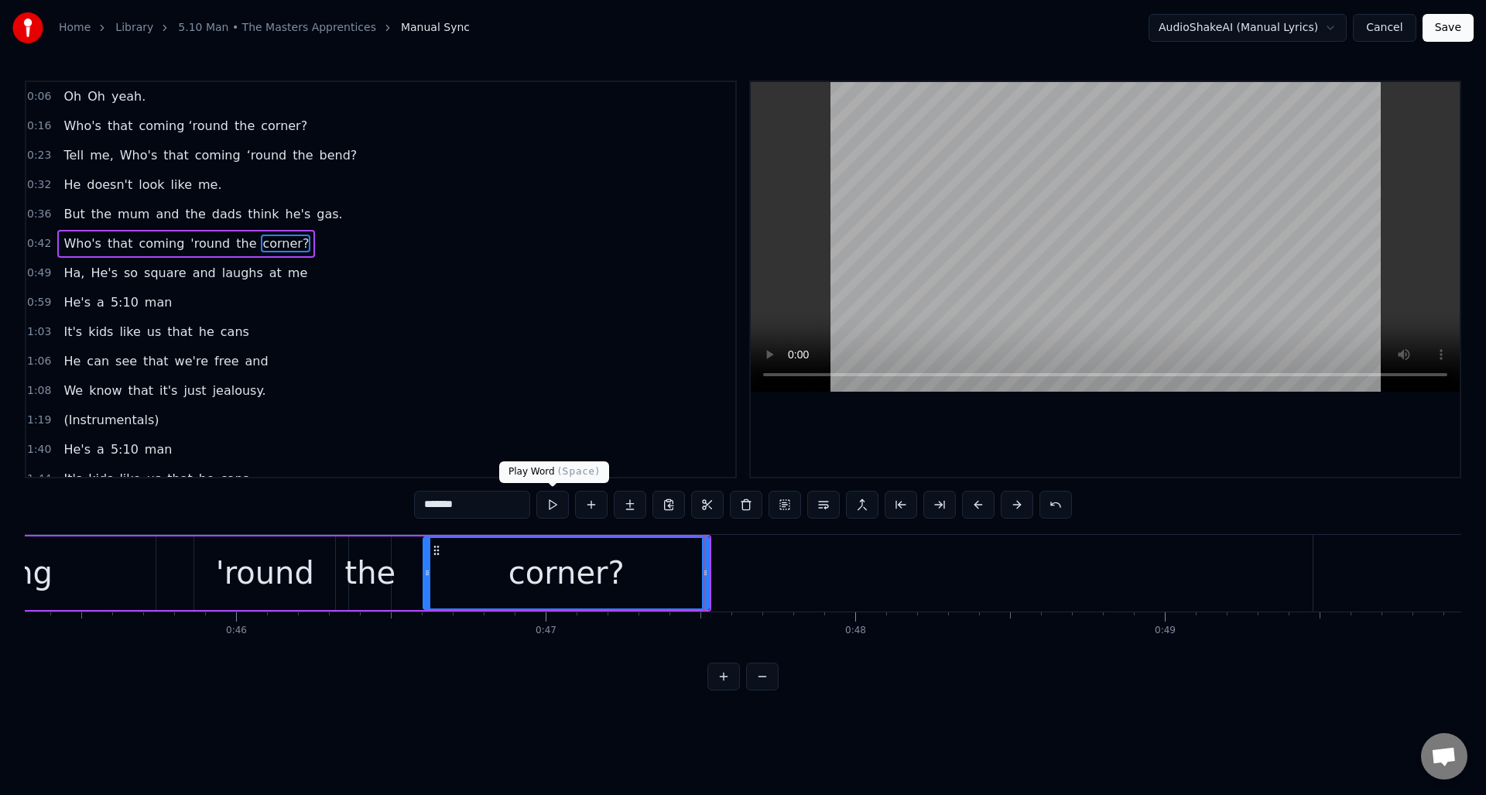
click at [553, 507] on button at bounding box center [552, 505] width 33 height 28
click at [552, 507] on button at bounding box center [552, 505] width 33 height 28
drag, startPoint x: 705, startPoint y: 566, endPoint x: 666, endPoint y: 567, distance: 38.7
click at [666, 567] on icon at bounding box center [666, 573] width 6 height 12
click at [555, 504] on button at bounding box center [552, 505] width 33 height 28
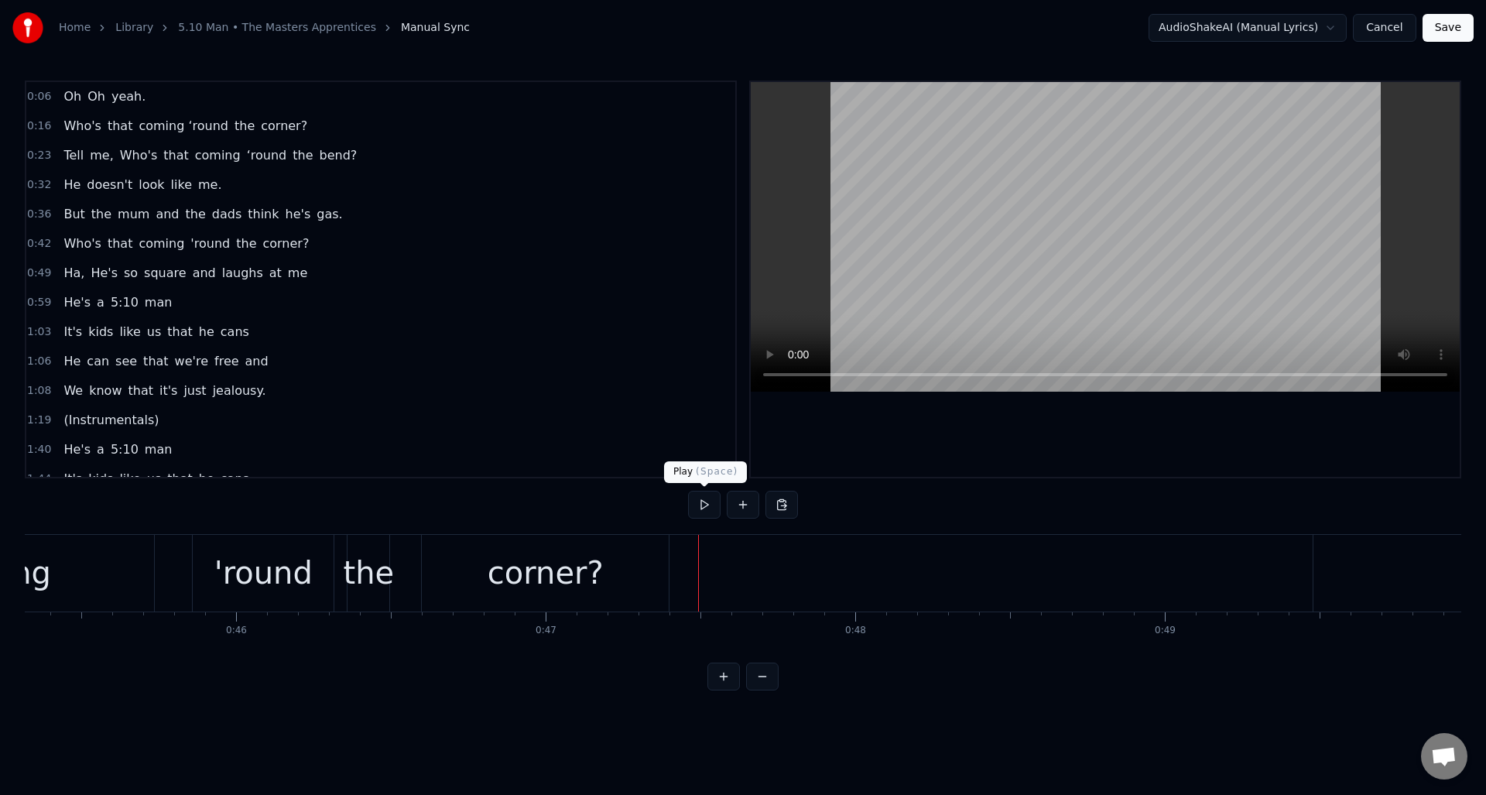
click at [701, 504] on button at bounding box center [704, 505] width 33 height 28
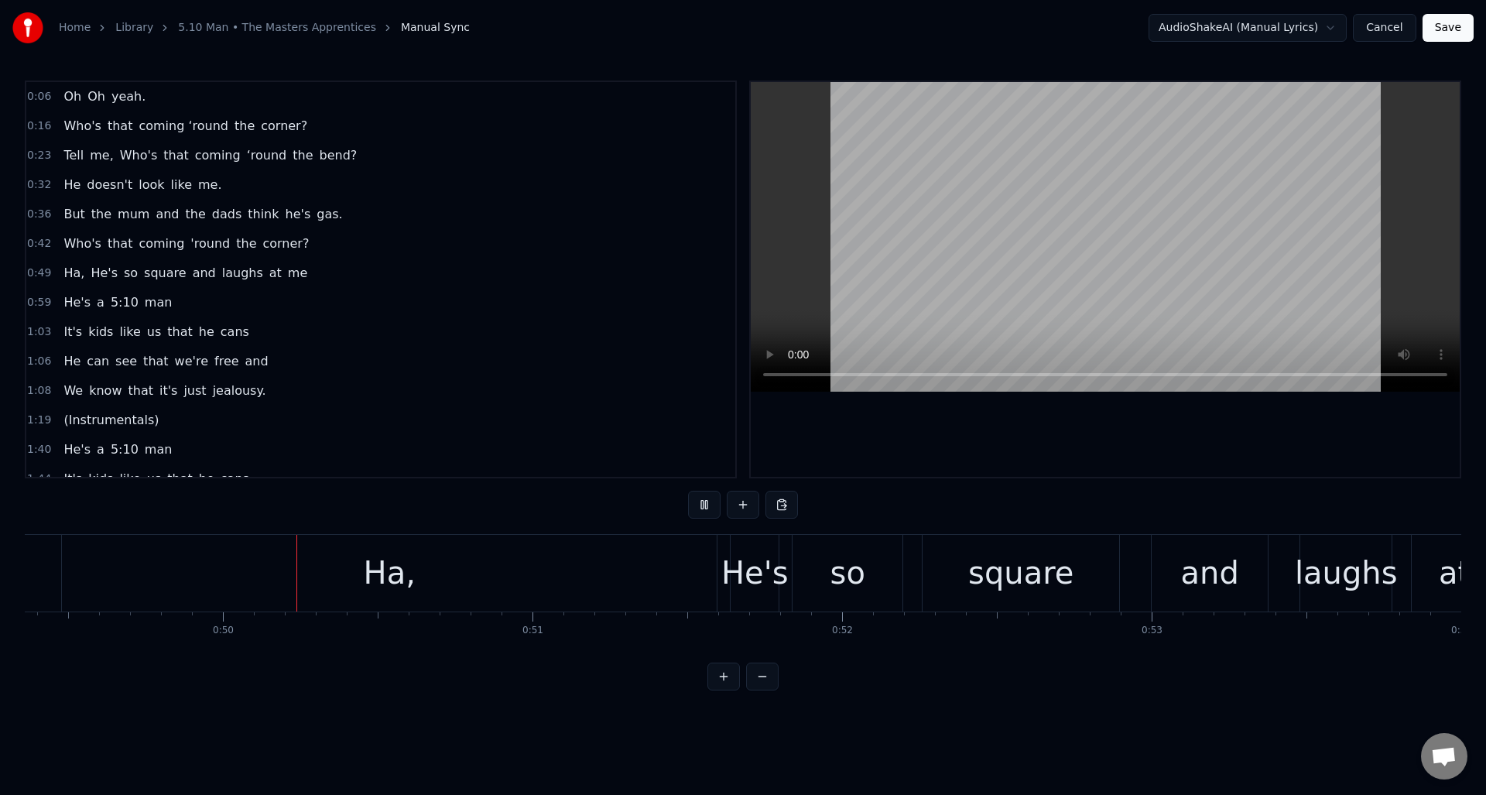
click at [701, 504] on button at bounding box center [704, 505] width 33 height 28
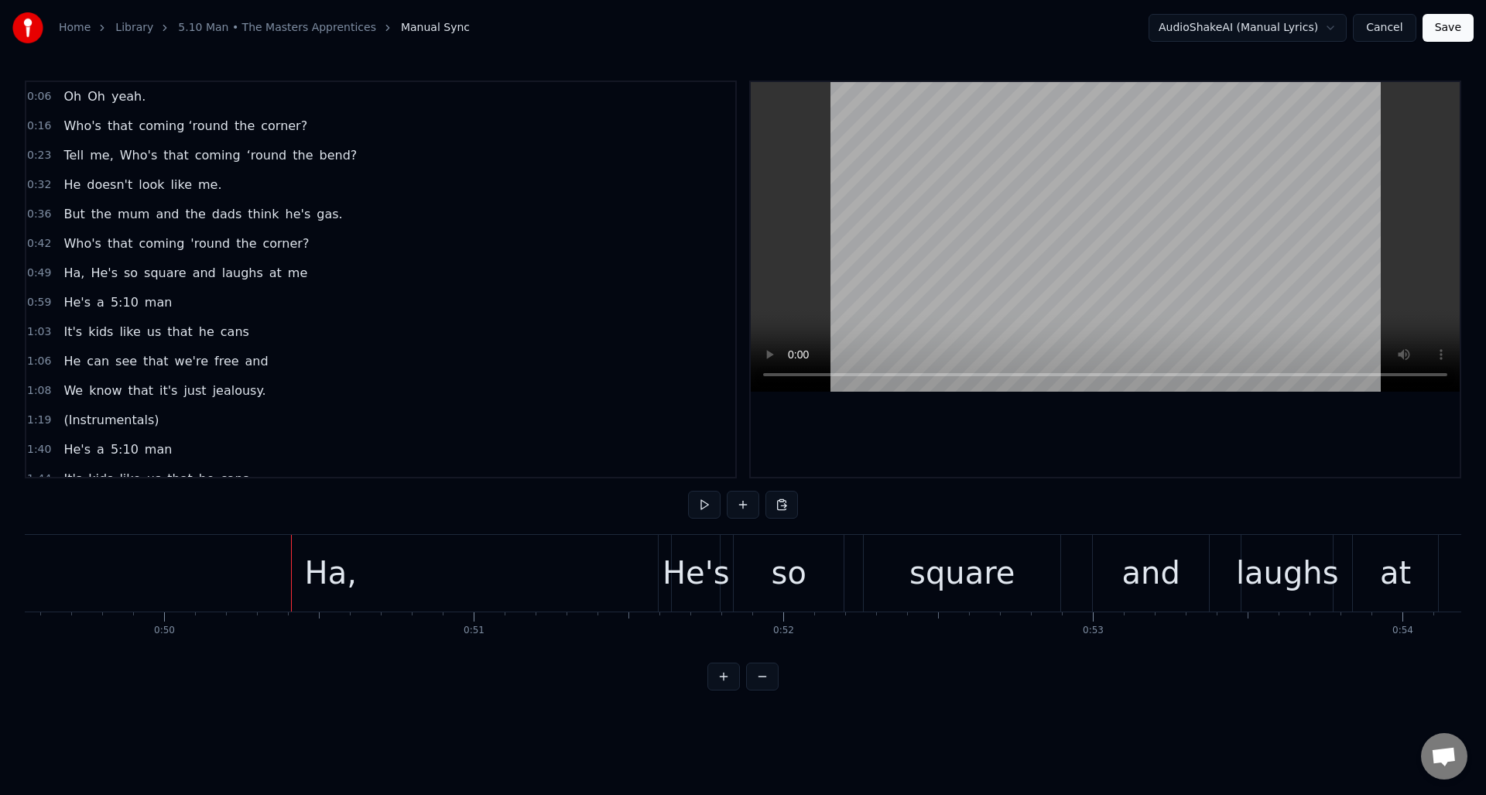
click at [526, 570] on div "Ha," at bounding box center [330, 573] width 655 height 77
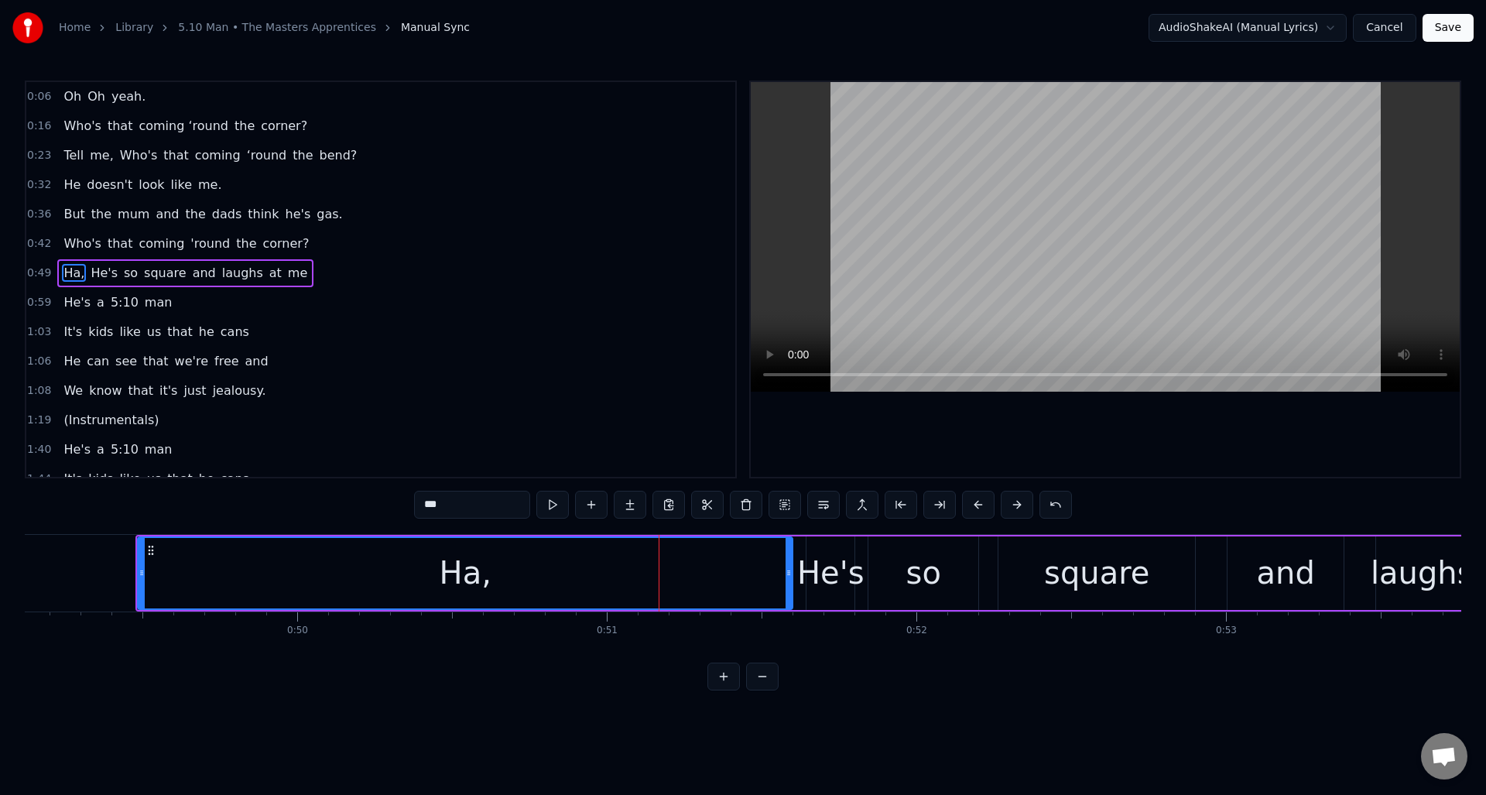
scroll to position [0, 15155]
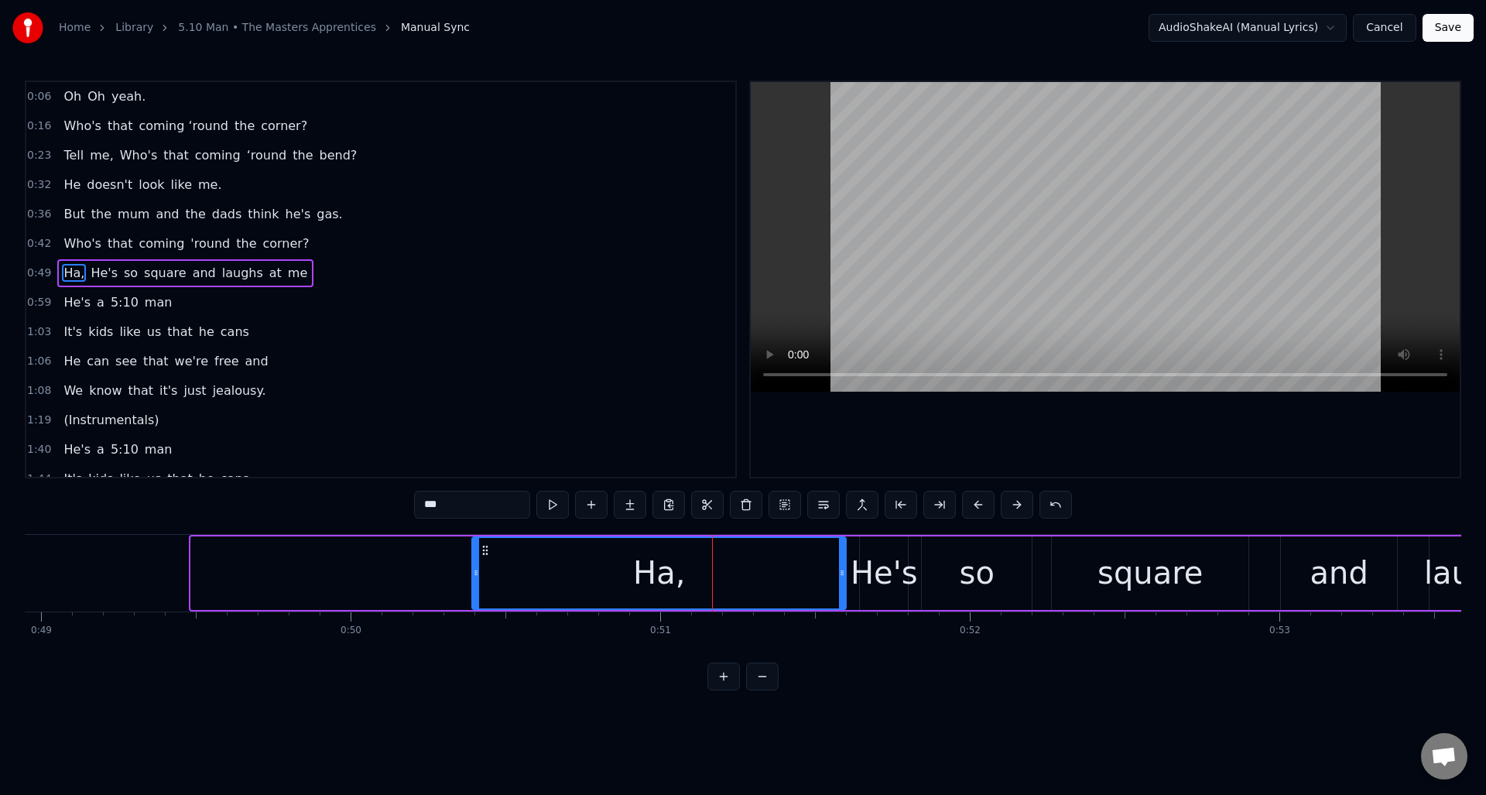
drag, startPoint x: 196, startPoint y: 588, endPoint x: 477, endPoint y: 590, distance: 281.0
click at [477, 590] on div at bounding box center [476, 573] width 6 height 70
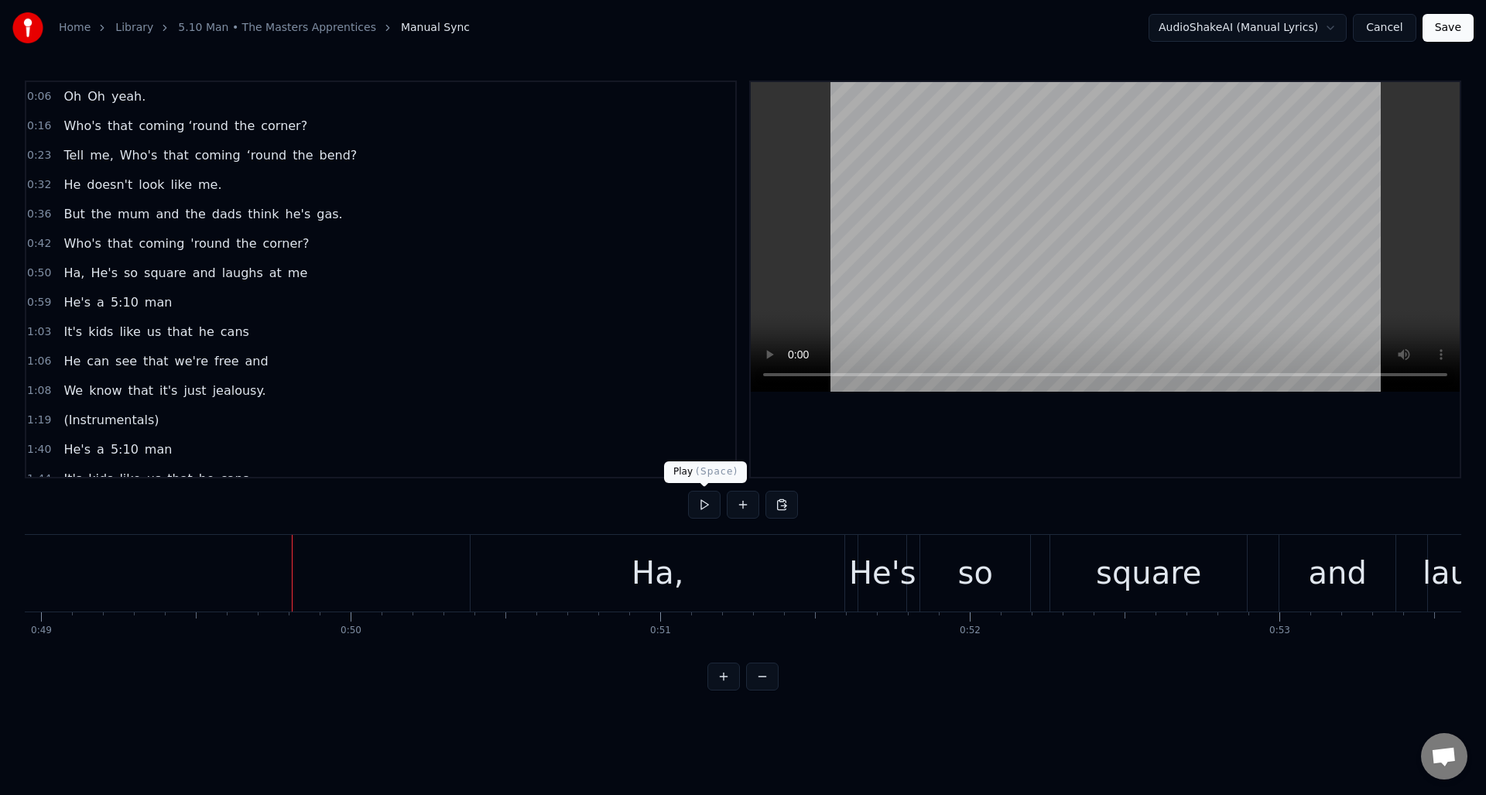
click at [706, 506] on button at bounding box center [704, 505] width 33 height 28
click at [653, 558] on div "Ha," at bounding box center [658, 573] width 52 height 46
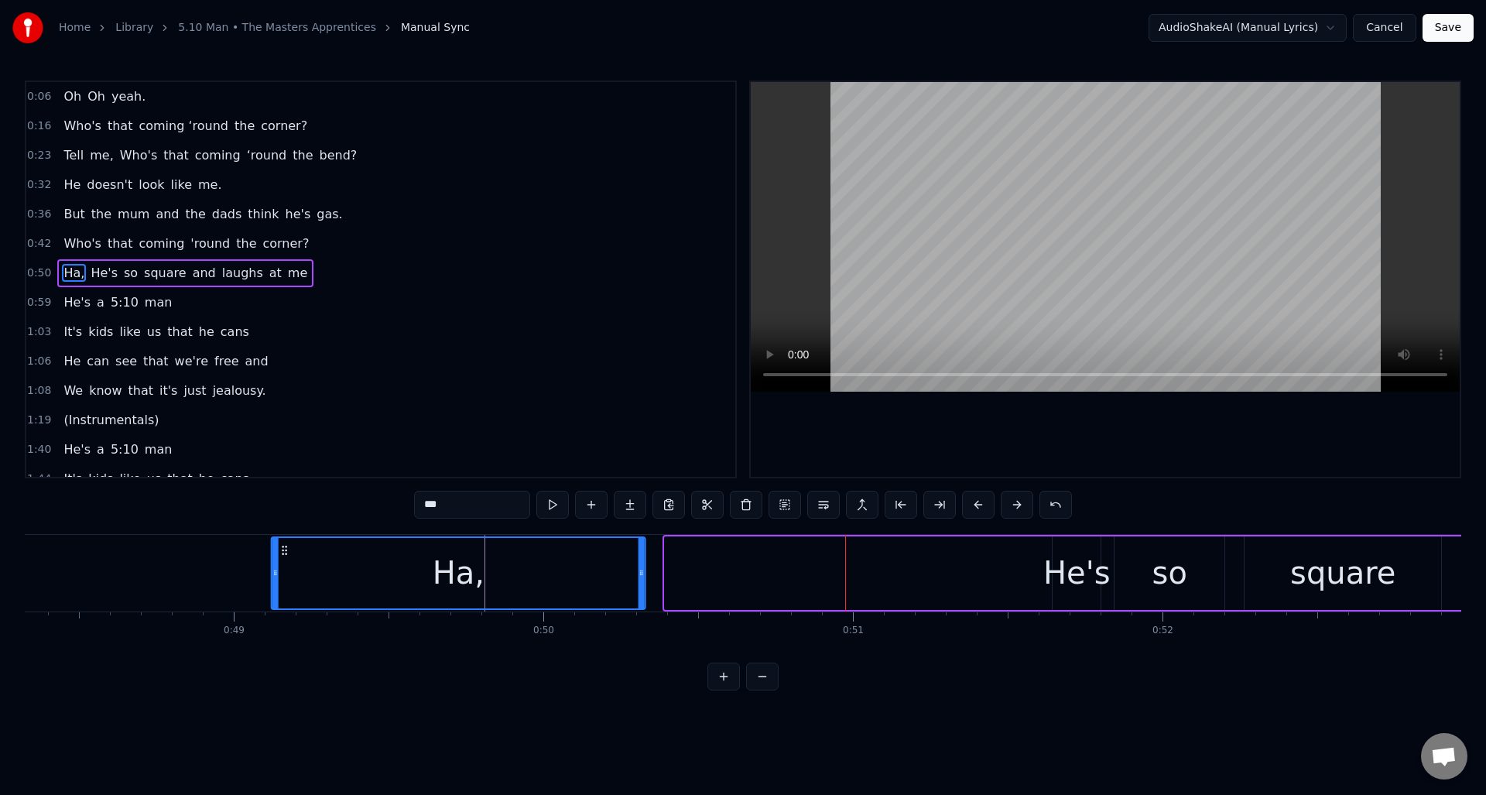
scroll to position [0, 14955]
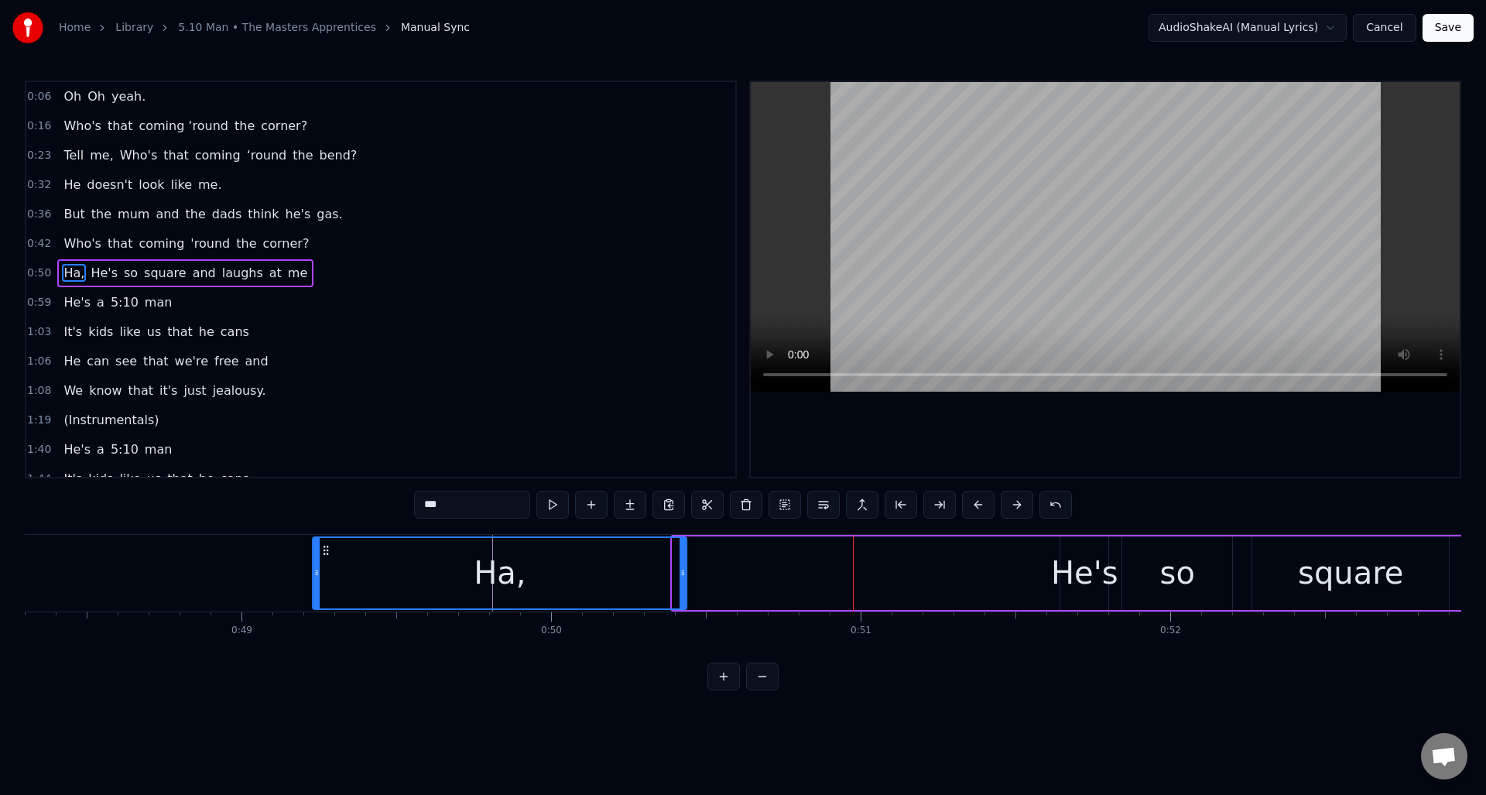
drag, startPoint x: 485, startPoint y: 550, endPoint x: 326, endPoint y: 557, distance: 158.8
click at [326, 557] on div "Ha," at bounding box center [499, 573] width 372 height 70
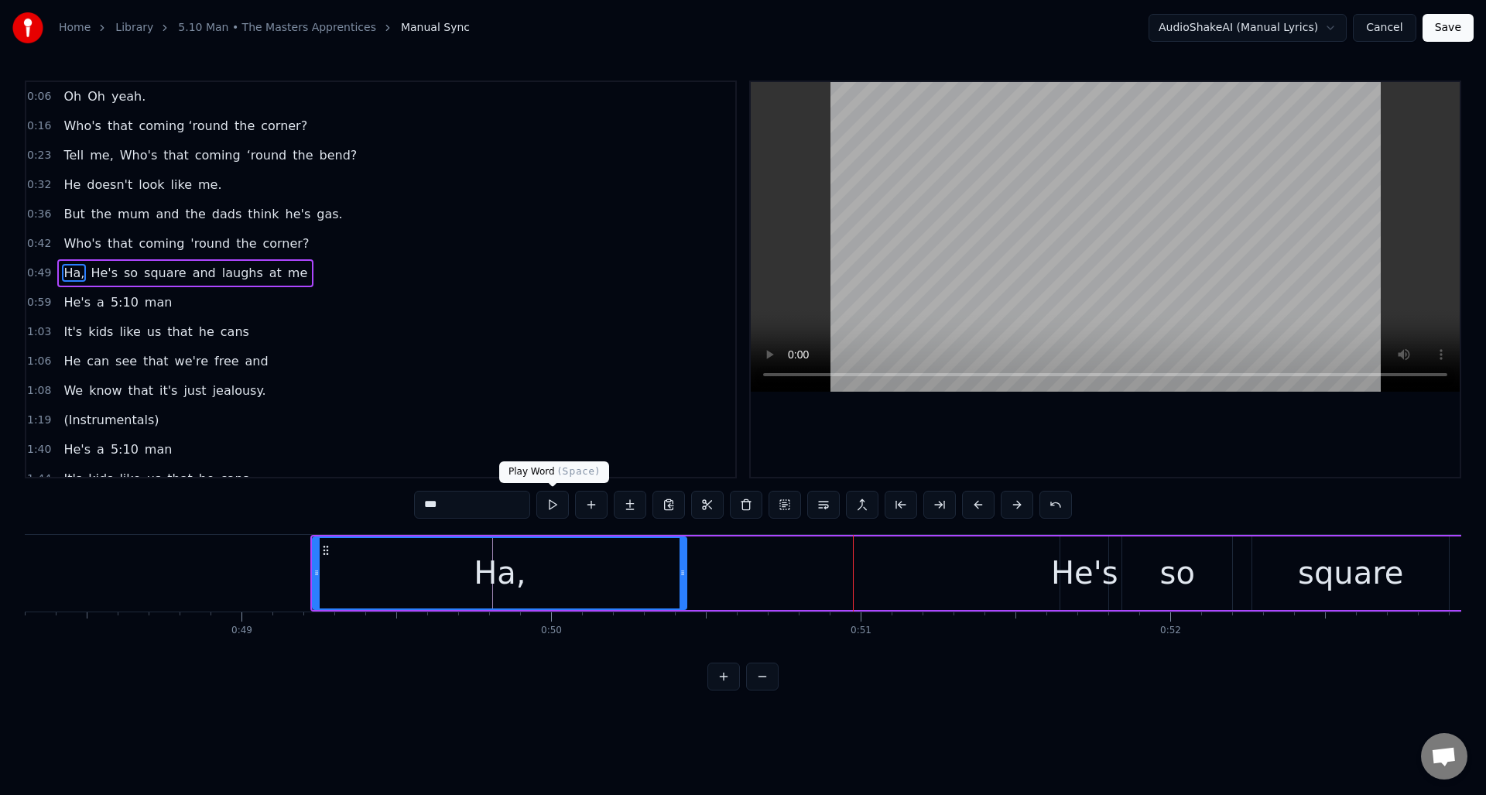
click at [549, 502] on button at bounding box center [552, 505] width 33 height 28
click at [550, 502] on button at bounding box center [552, 505] width 33 height 28
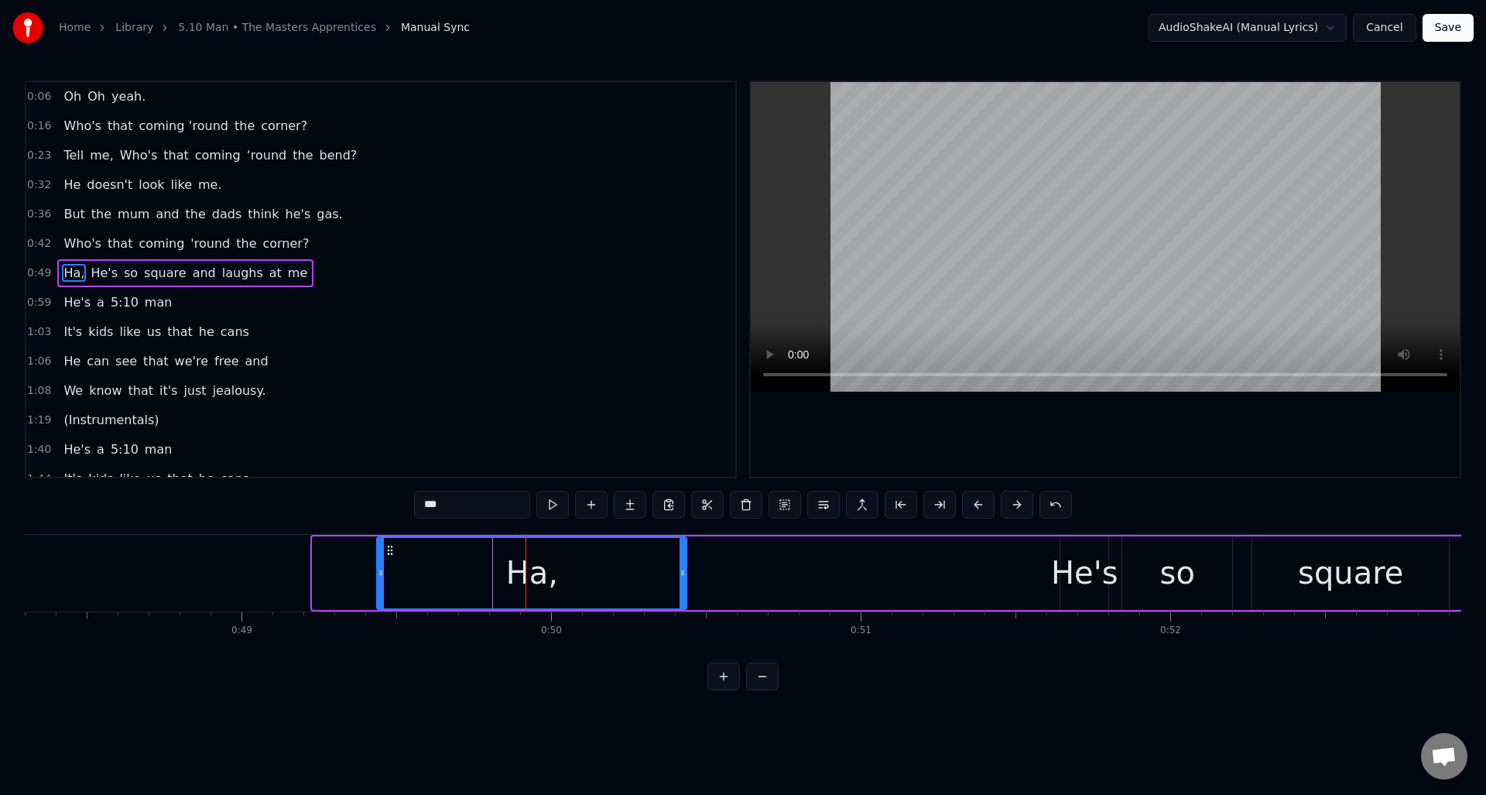
drag, startPoint x: 315, startPoint y: 589, endPoint x: 406, endPoint y: 594, distance: 91.5
click at [379, 594] on div at bounding box center [381, 573] width 6 height 70
drag, startPoint x: 684, startPoint y: 583, endPoint x: 595, endPoint y: 589, distance: 88.5
click at [595, 589] on div at bounding box center [594, 573] width 6 height 70
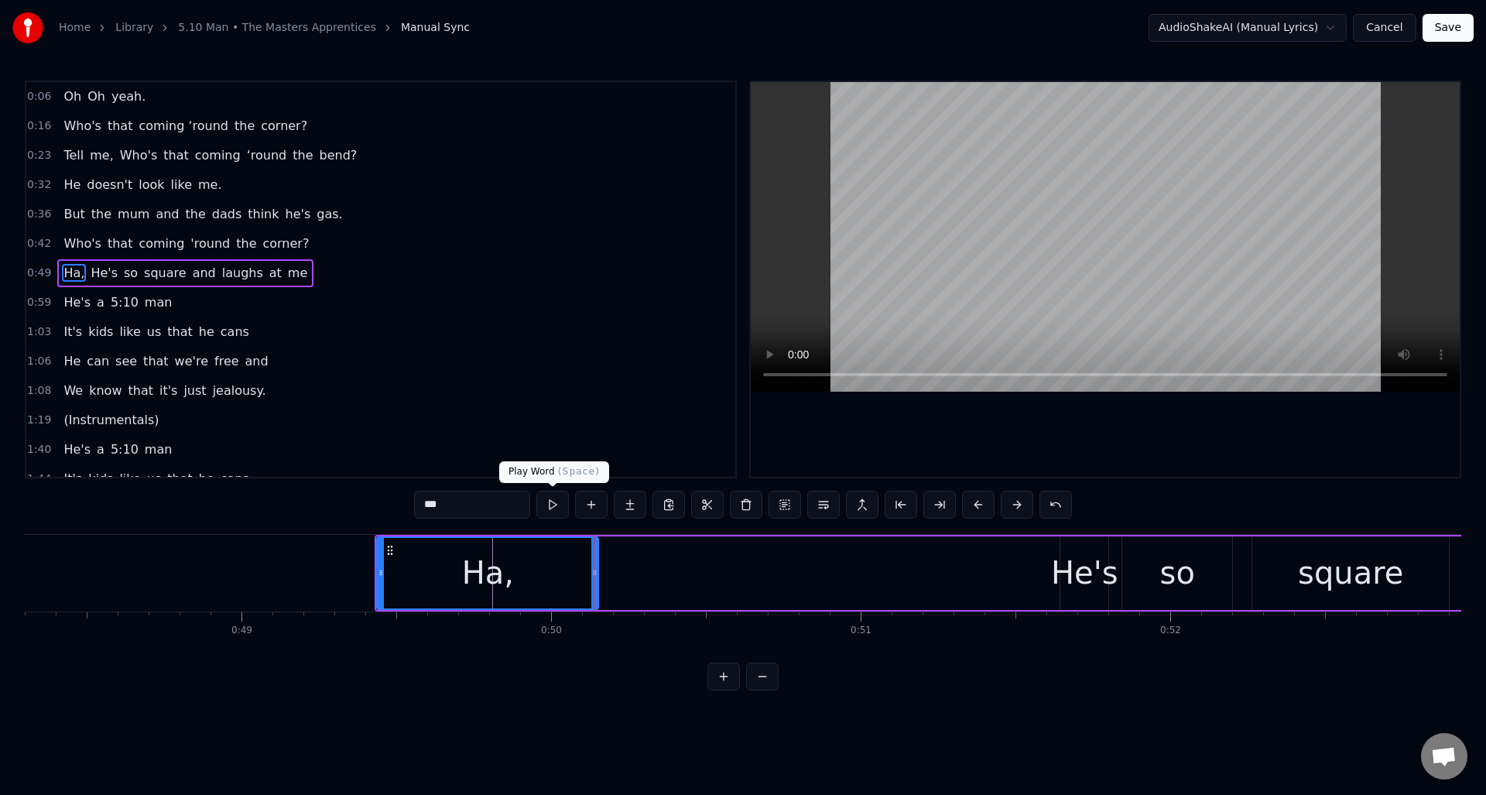
click at [551, 505] on button at bounding box center [552, 505] width 33 height 28
click at [1069, 558] on div "He's" at bounding box center [1084, 573] width 67 height 46
type input "****"
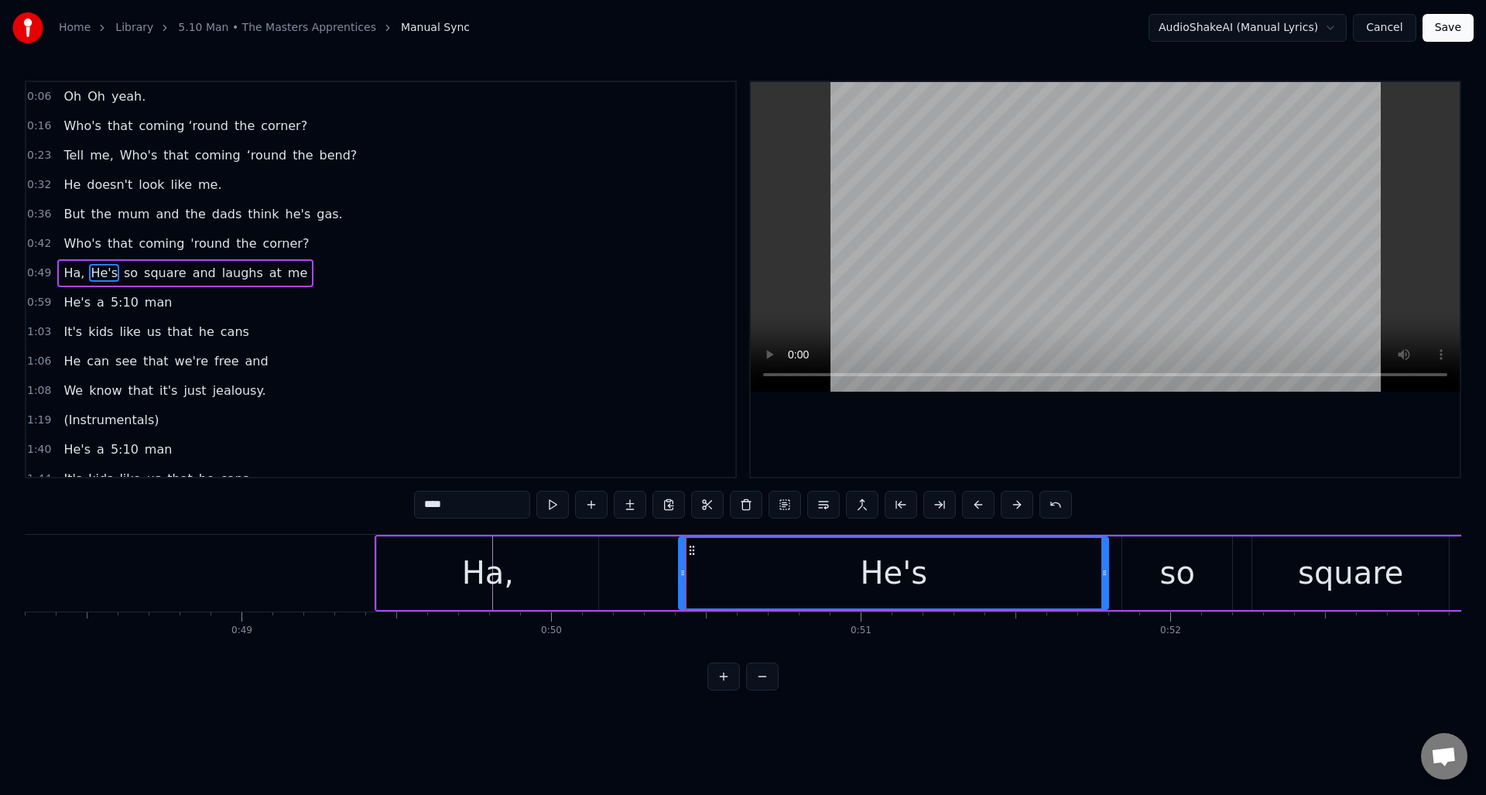
drag, startPoint x: 1063, startPoint y: 584, endPoint x: 691, endPoint y: 615, distance: 372.8
click at [681, 613] on div "Oh Oh yeah. Who's that coming ‘round the corner? Tell me, Who's that coming ‘ro…" at bounding box center [743, 592] width 1437 height 116
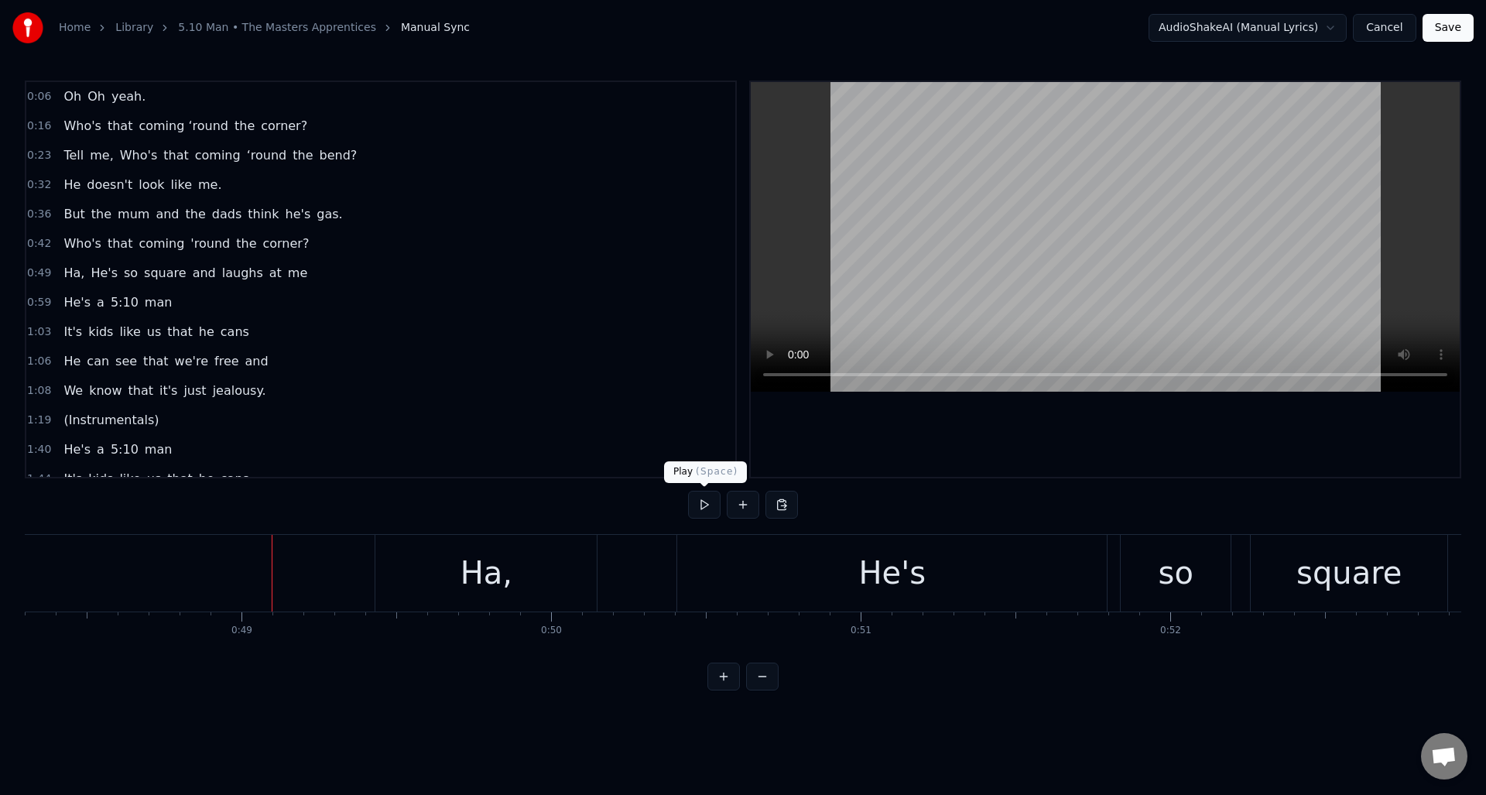
click at [697, 505] on button at bounding box center [704, 505] width 33 height 28
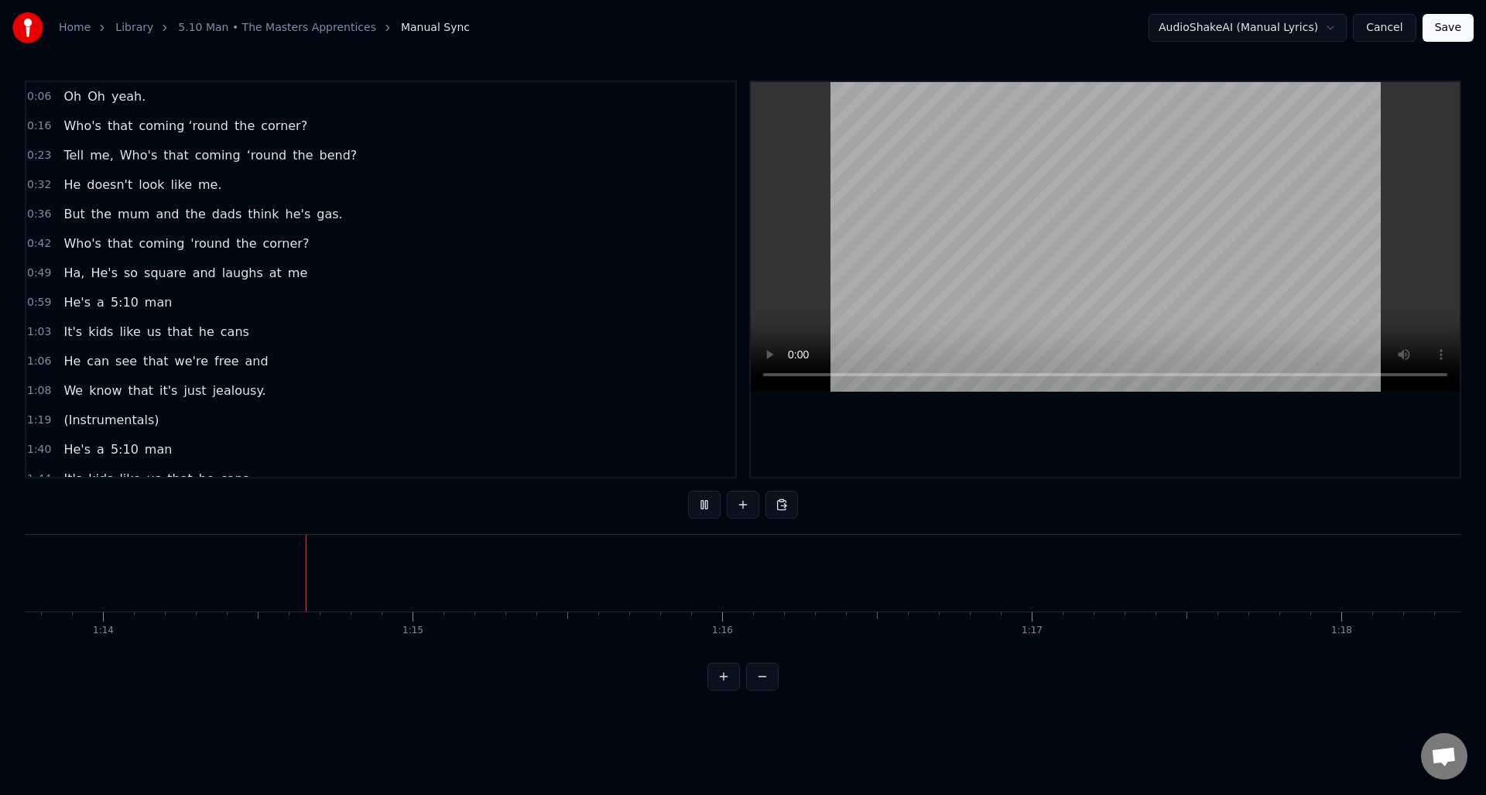
scroll to position [0, 22837]
click at [701, 502] on button at bounding box center [704, 505] width 33 height 28
click at [698, 500] on button at bounding box center [704, 505] width 33 height 28
click at [701, 503] on button at bounding box center [704, 505] width 33 height 28
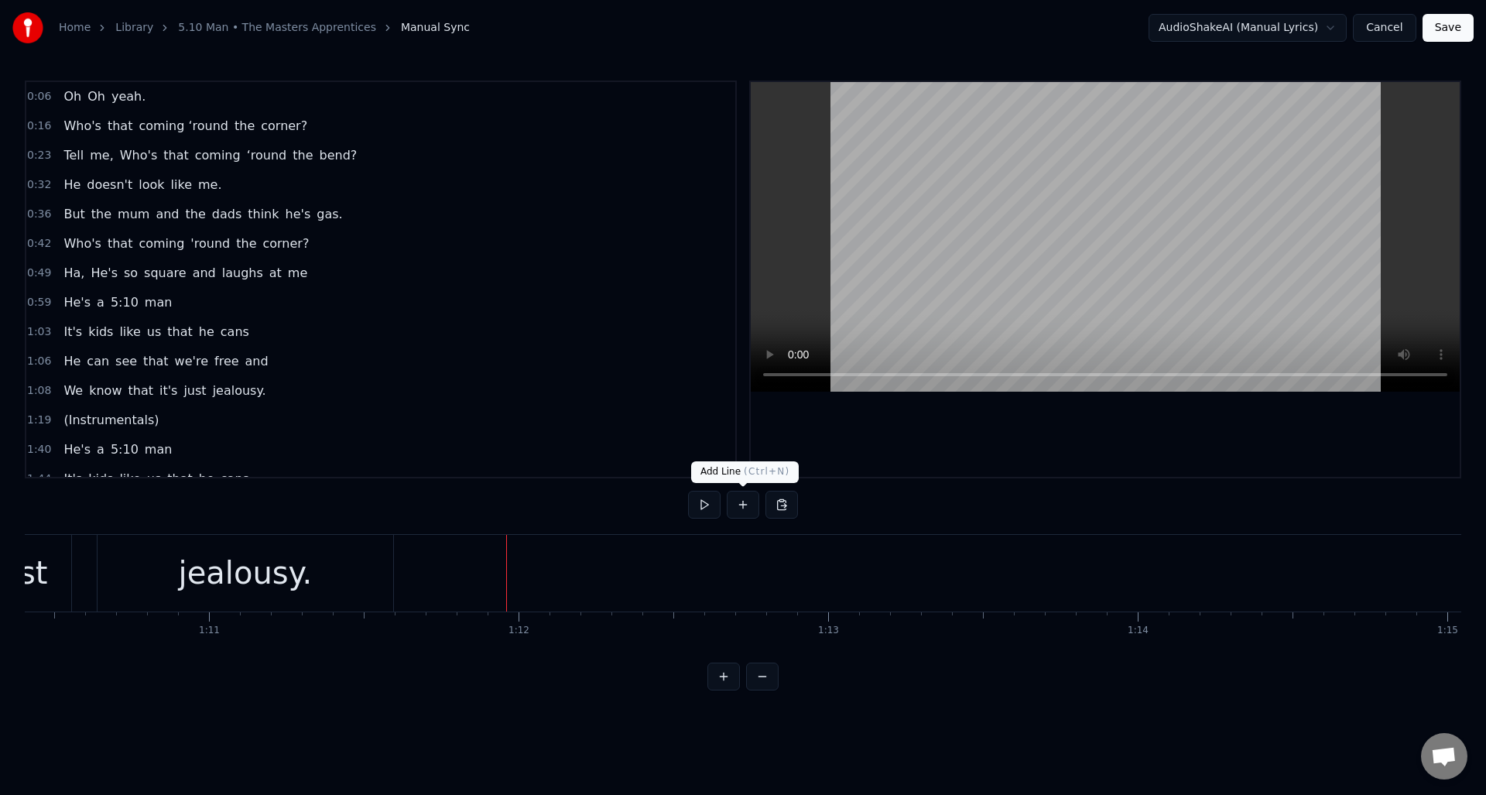
click at [739, 507] on button at bounding box center [743, 505] width 33 height 28
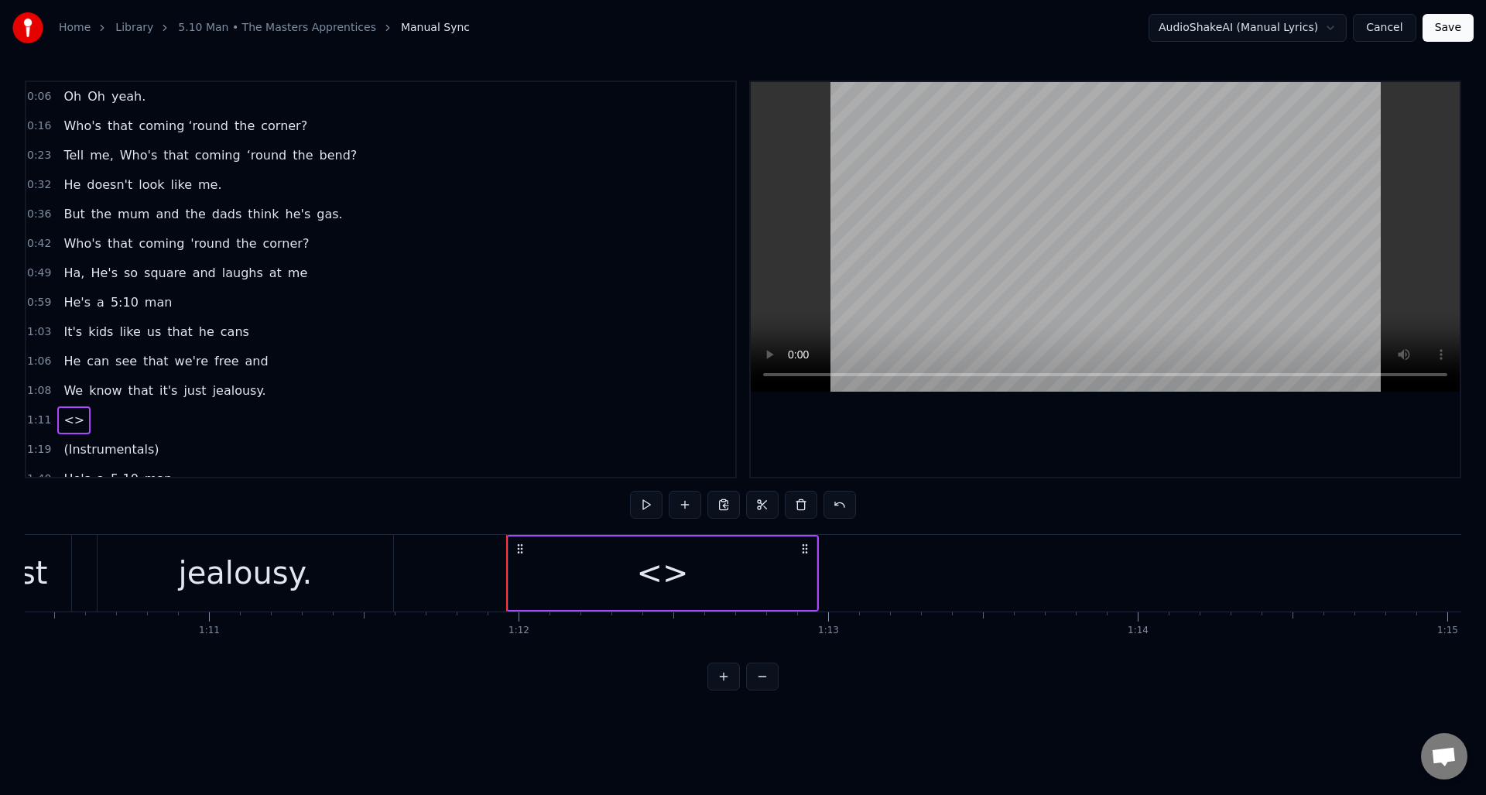
click at [684, 567] on div "<>" at bounding box center [663, 573] width 308 height 74
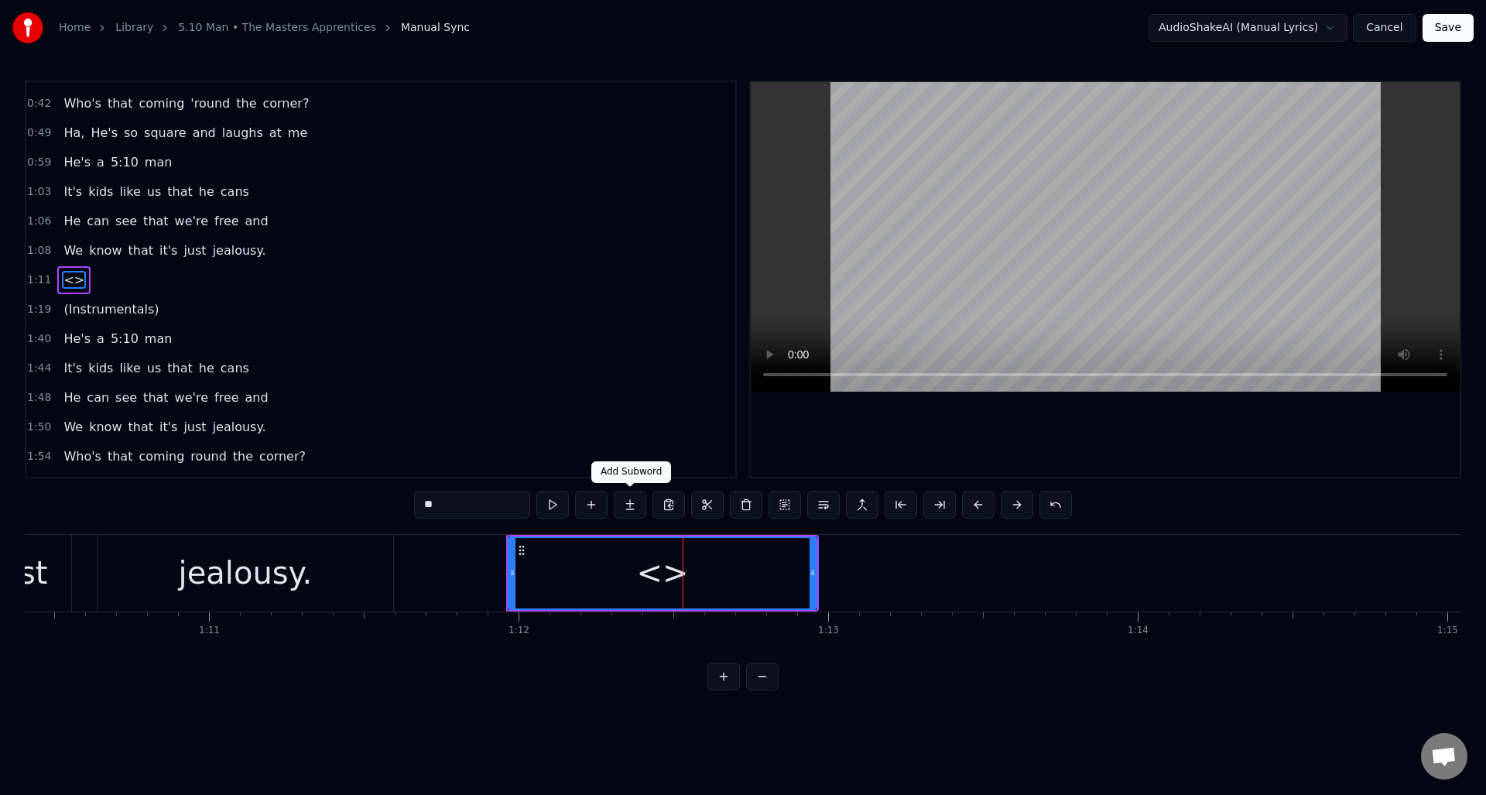
scroll to position [141, 0]
drag, startPoint x: 458, startPoint y: 510, endPoint x: 386, endPoint y: 503, distance: 72.3
click at [386, 503] on div "0:06 Oh Oh yeah. 0:16 Who's that coming ‘round the corner? 0:23 Tell me, Who's …" at bounding box center [743, 386] width 1437 height 610
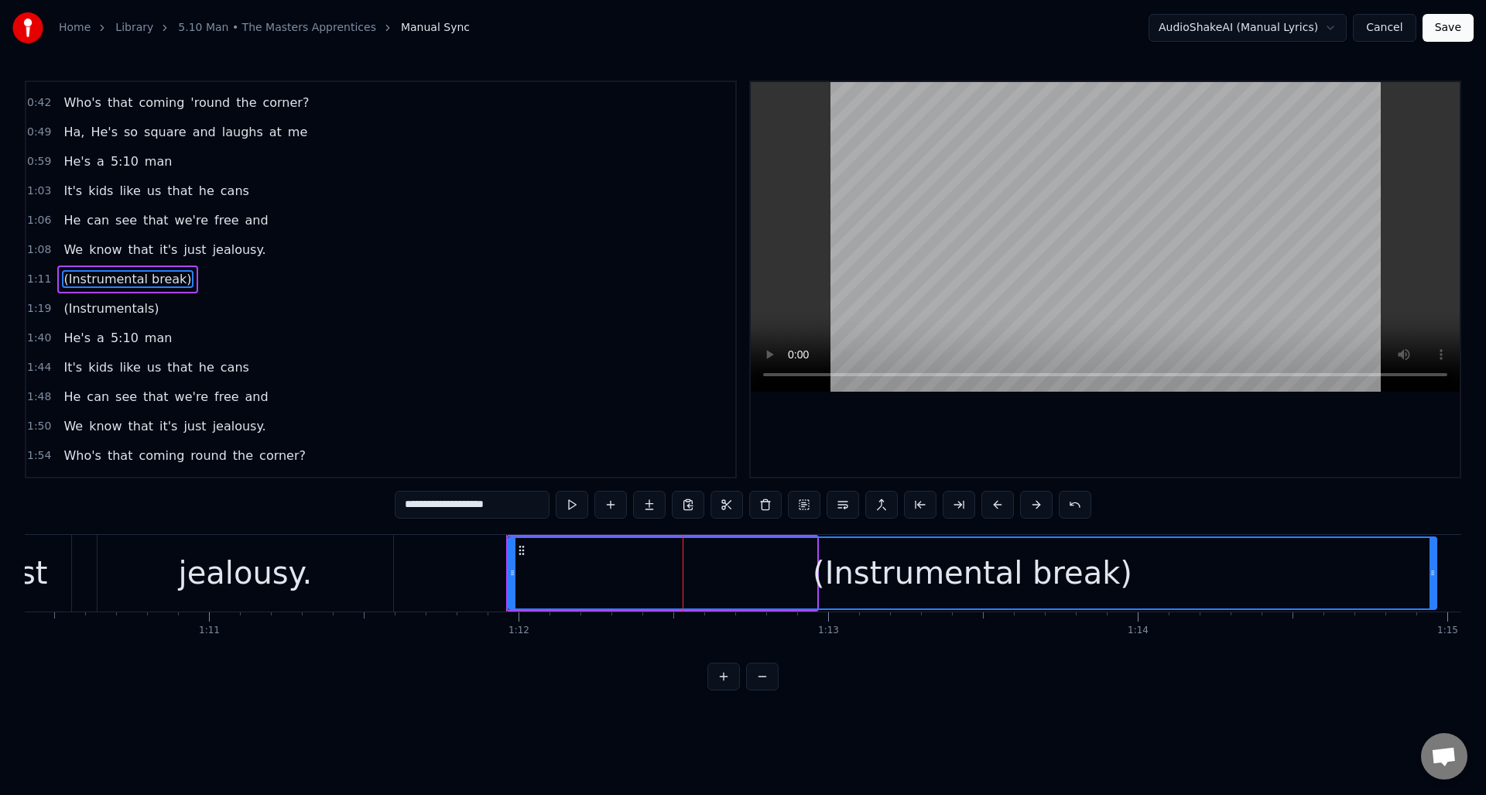
drag, startPoint x: 812, startPoint y: 589, endPoint x: 1432, endPoint y: 561, distance: 620.7
click at [1432, 561] on div at bounding box center [1433, 573] width 6 height 70
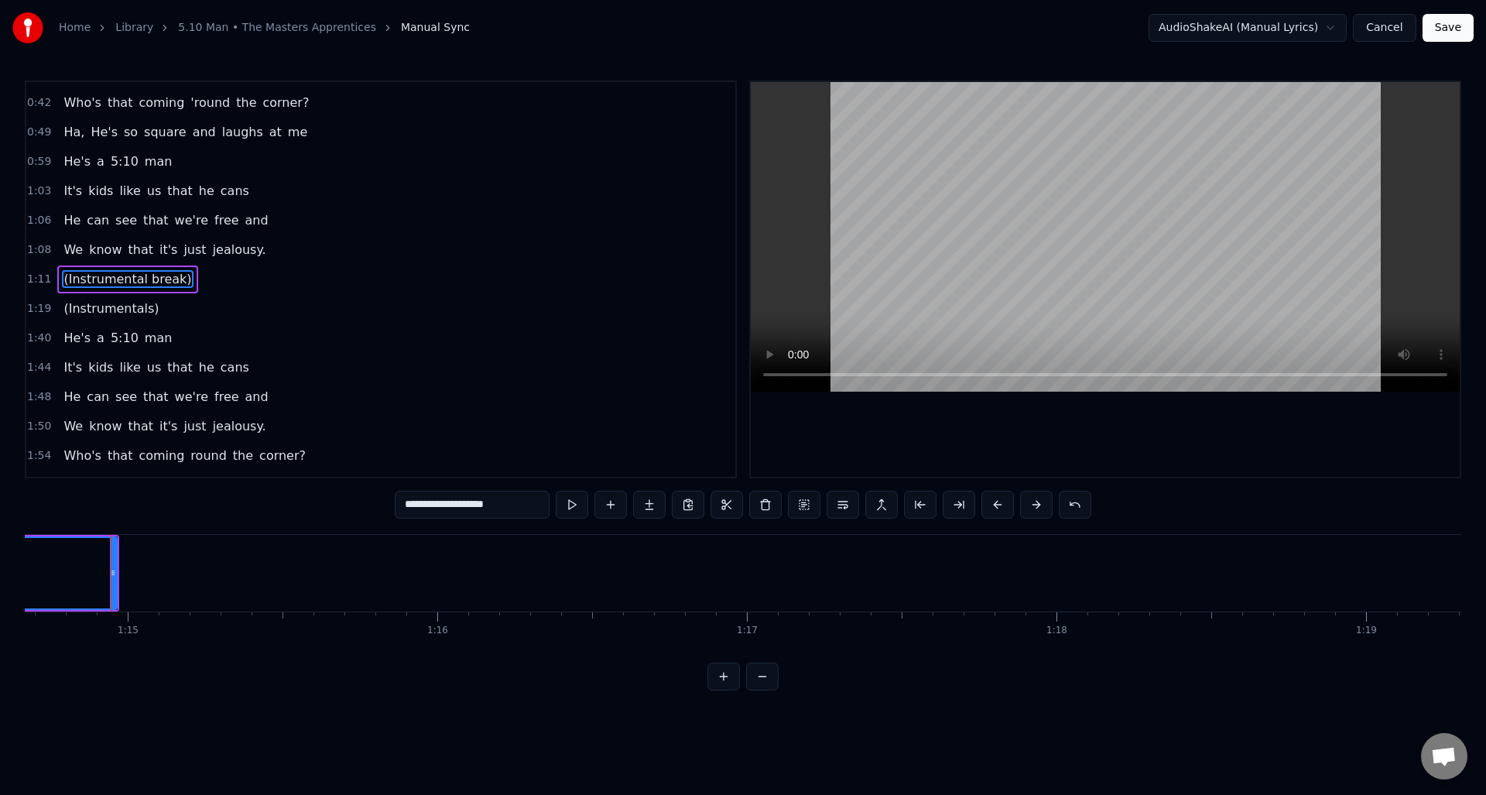
scroll to position [0, 23128]
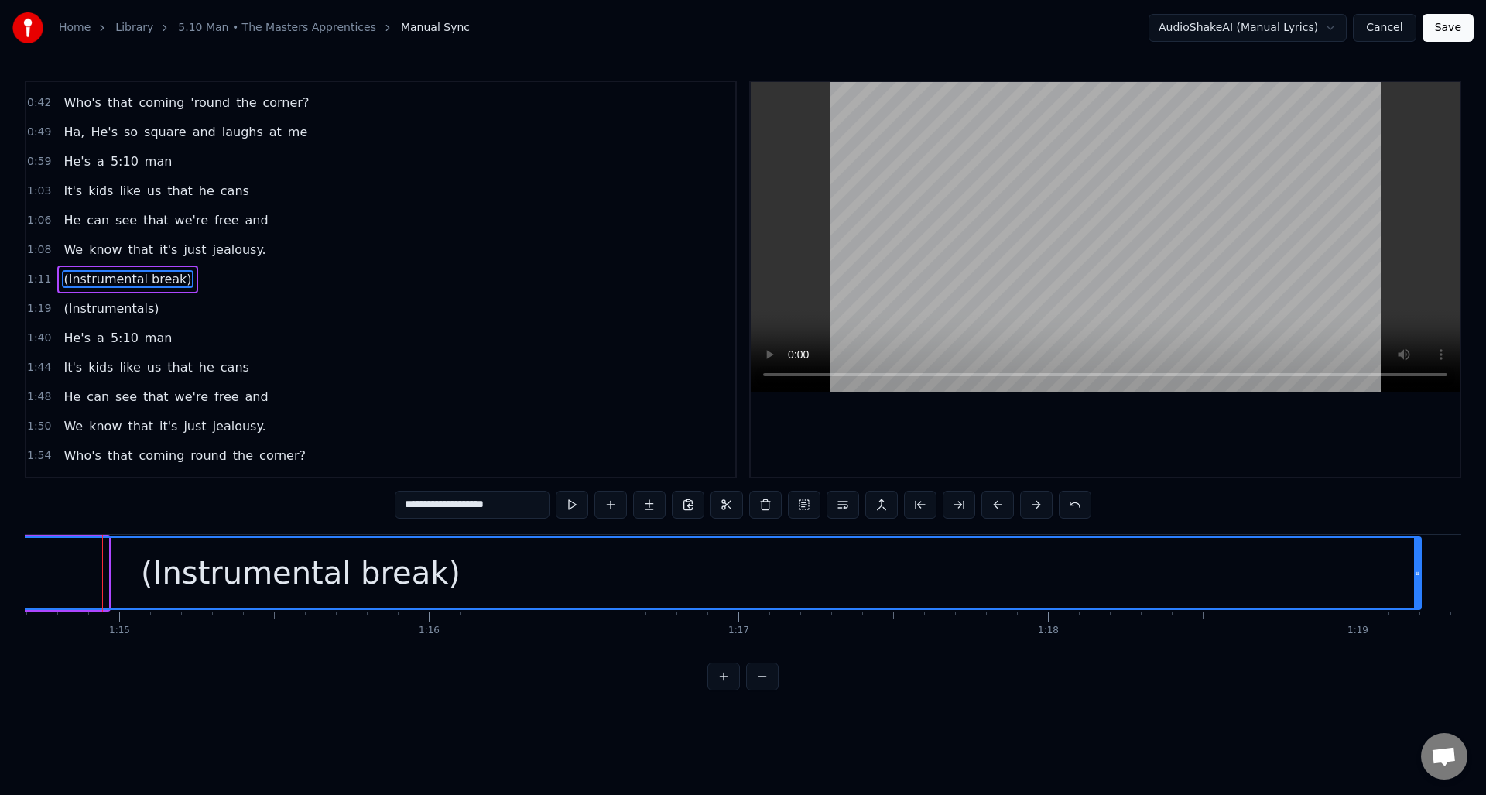
drag, startPoint x: 103, startPoint y: 594, endPoint x: 1413, endPoint y: 572, distance: 1310.7
click at [1416, 570] on div at bounding box center [1417, 573] width 6 height 70
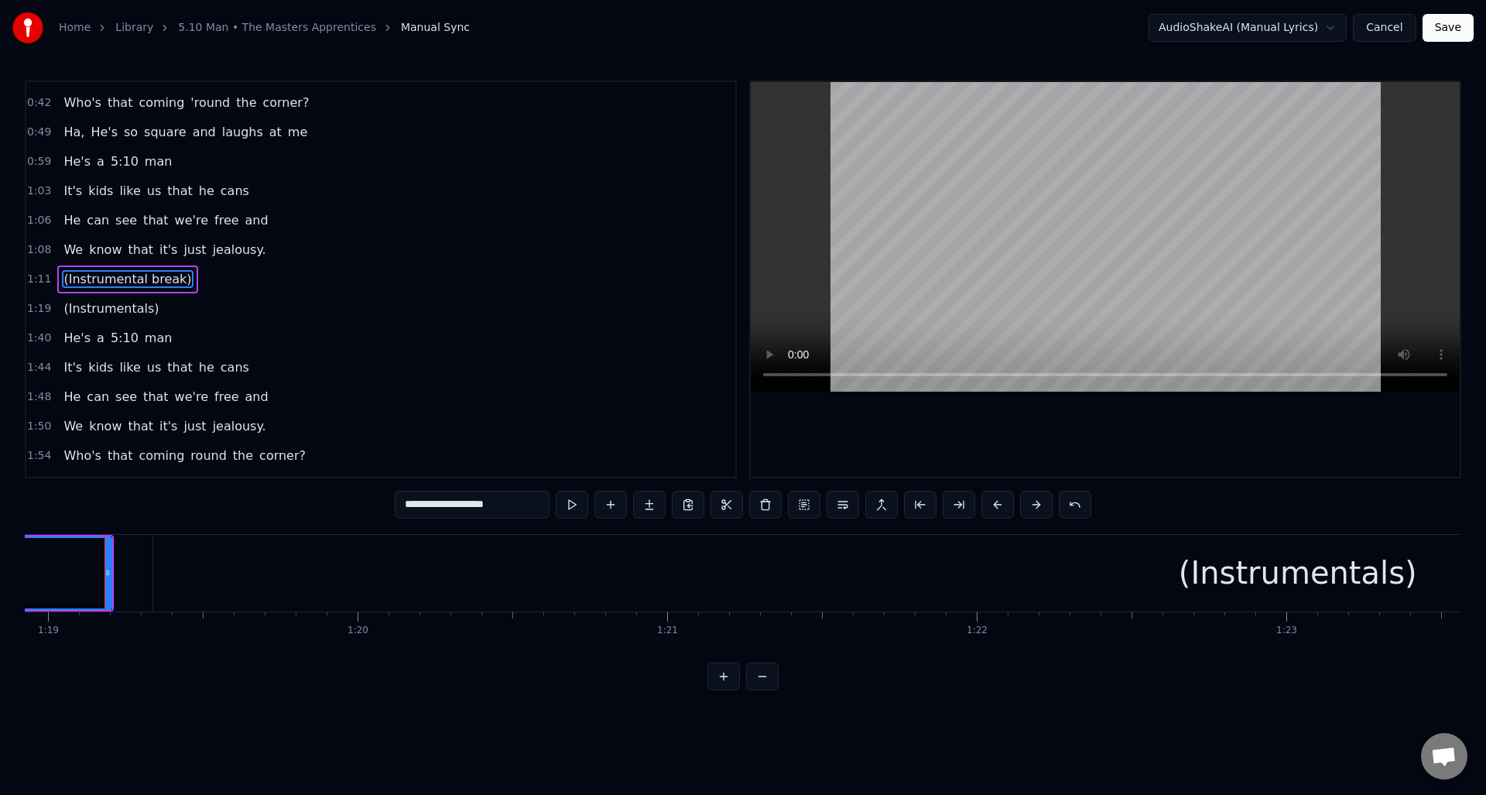
scroll to position [0, 24440]
click at [1308, 577] on div "(Instrumentals)" at bounding box center [1296, 573] width 238 height 46
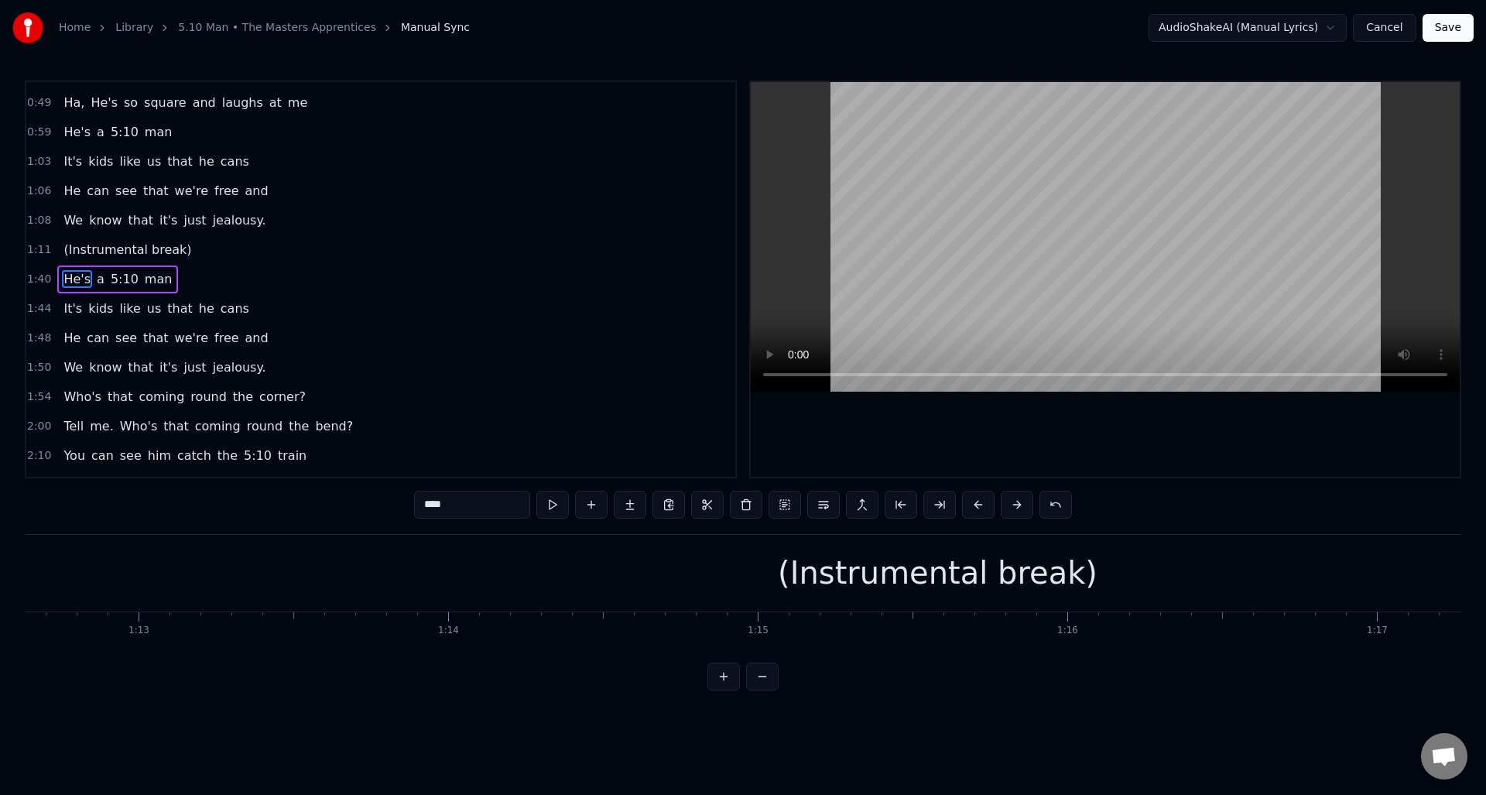
scroll to position [0, 23075]
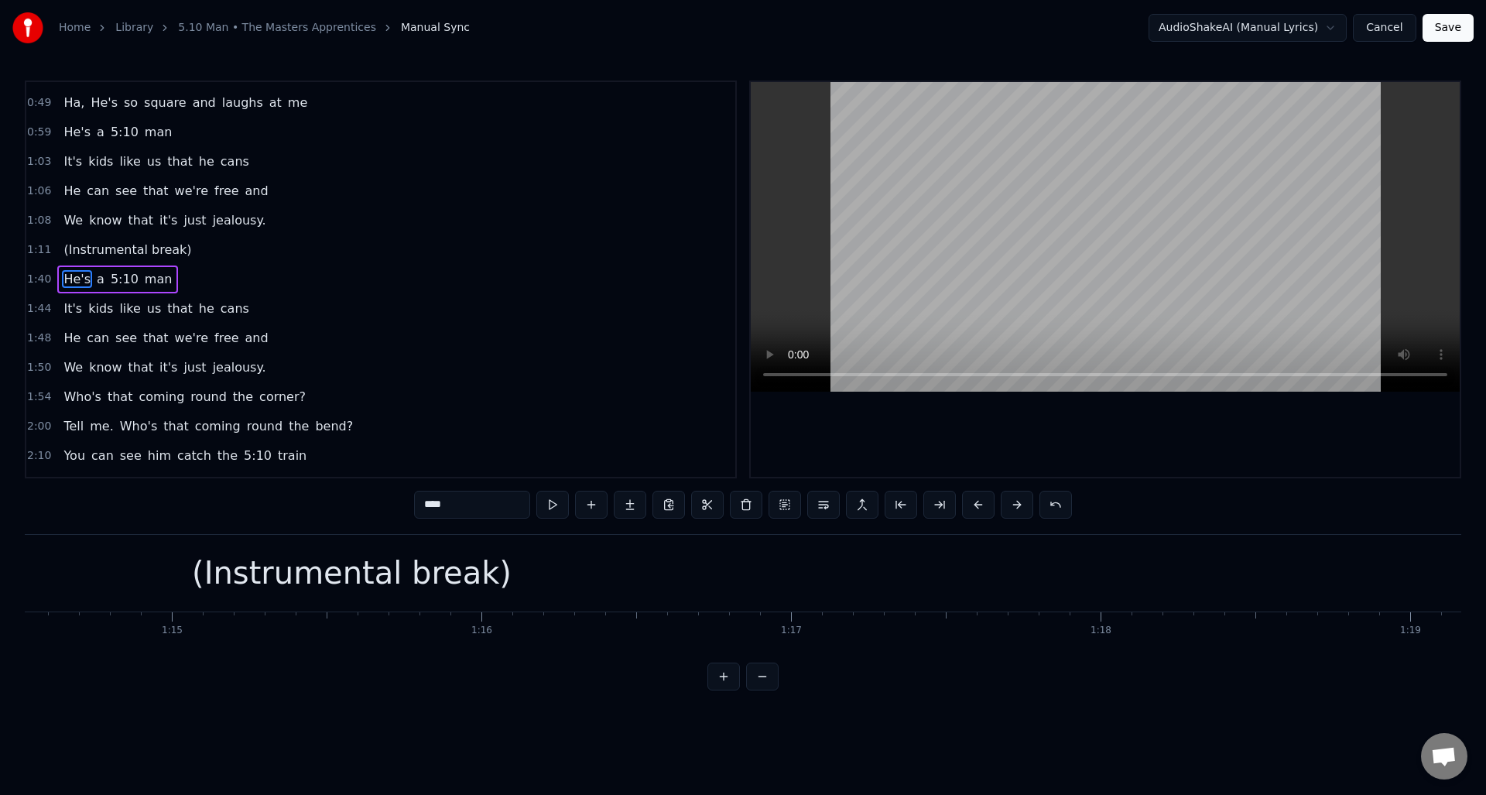
click at [901, 579] on div "(Instrumental break)" at bounding box center [351, 573] width 2241 height 77
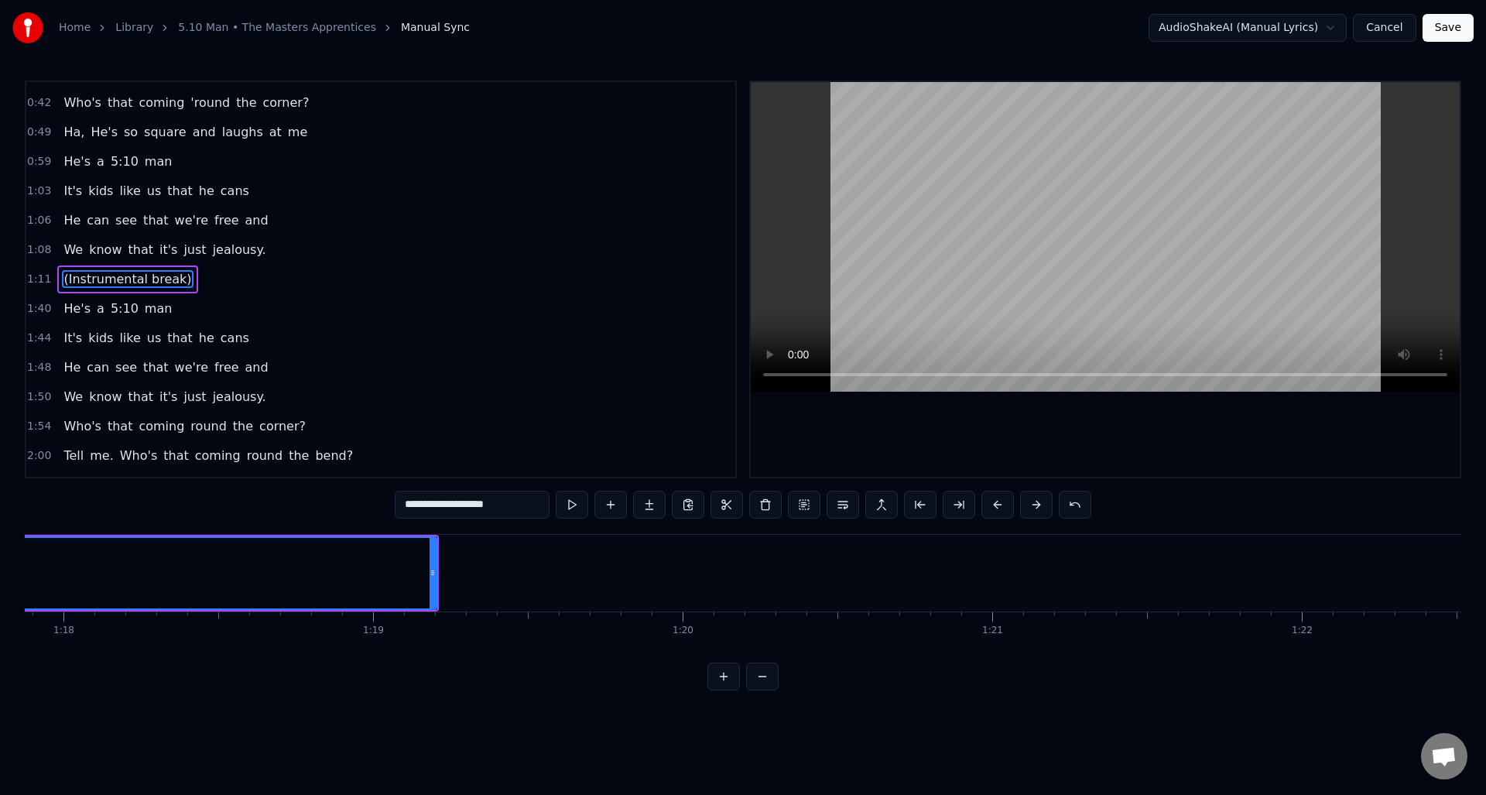
scroll to position [0, 24139]
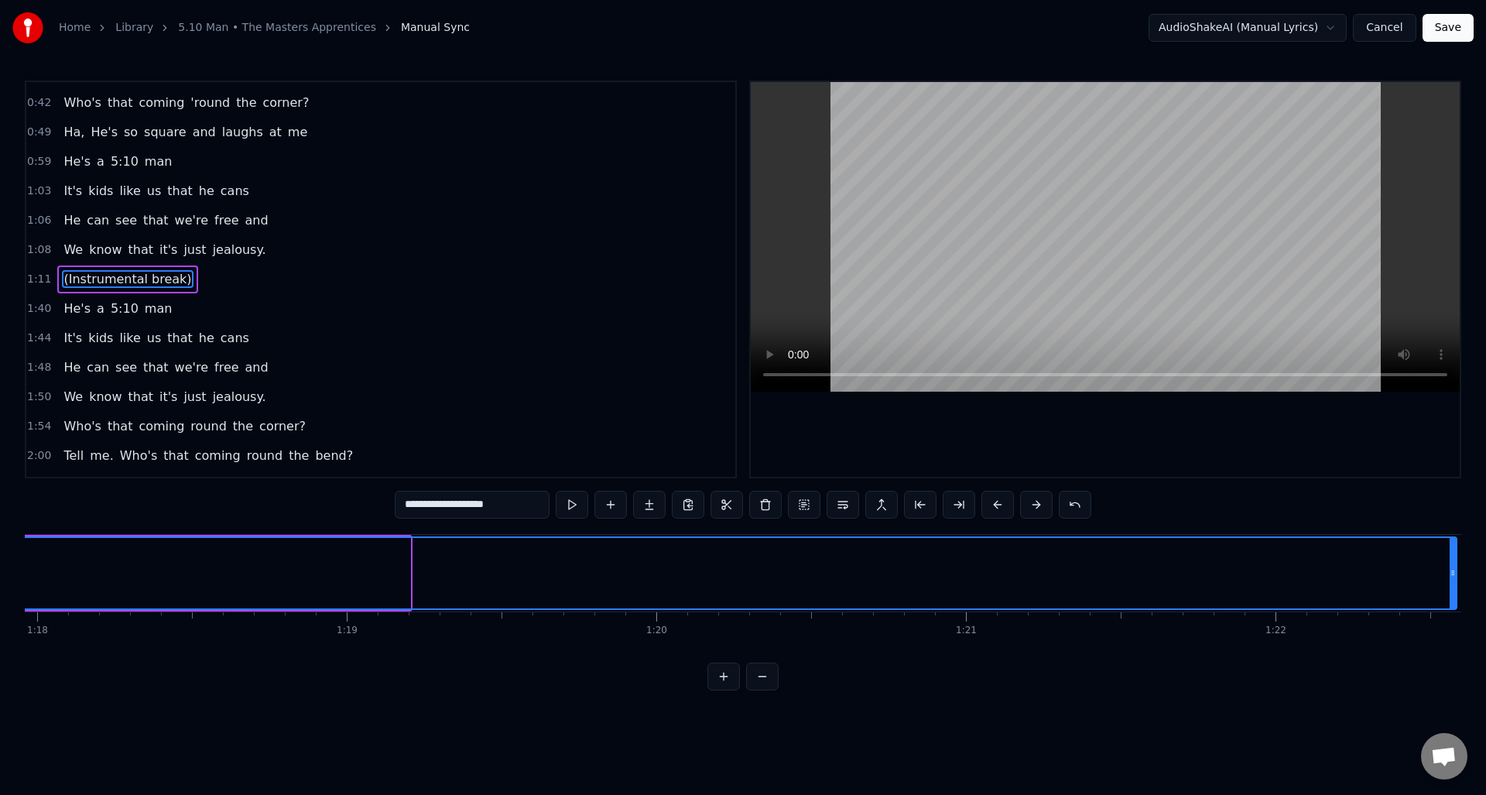
drag, startPoint x: 406, startPoint y: 570, endPoint x: 1452, endPoint y: 599, distance: 1046.9
click at [1452, 599] on div at bounding box center [1453, 573] width 6 height 70
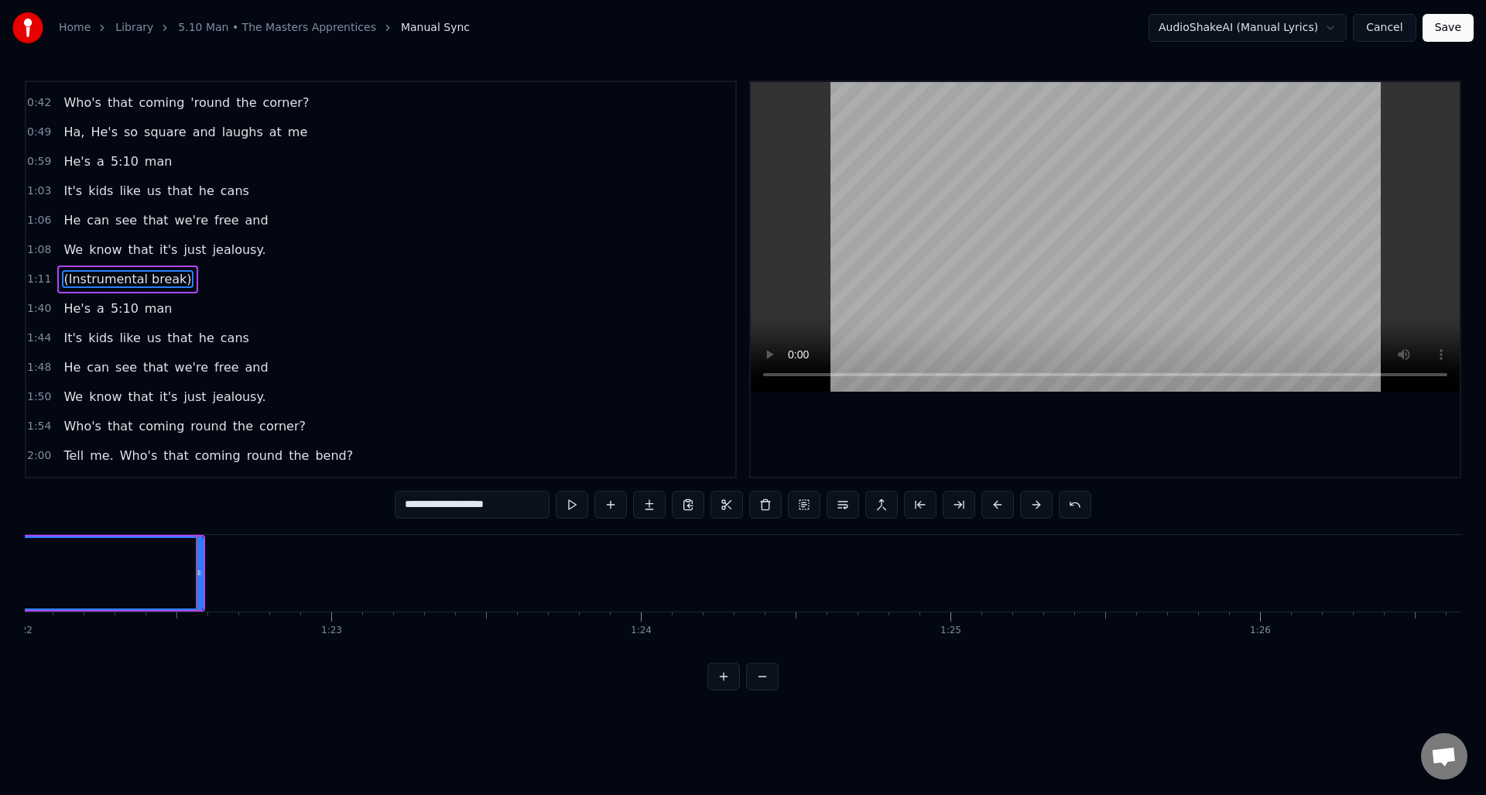
scroll to position [0, 25487]
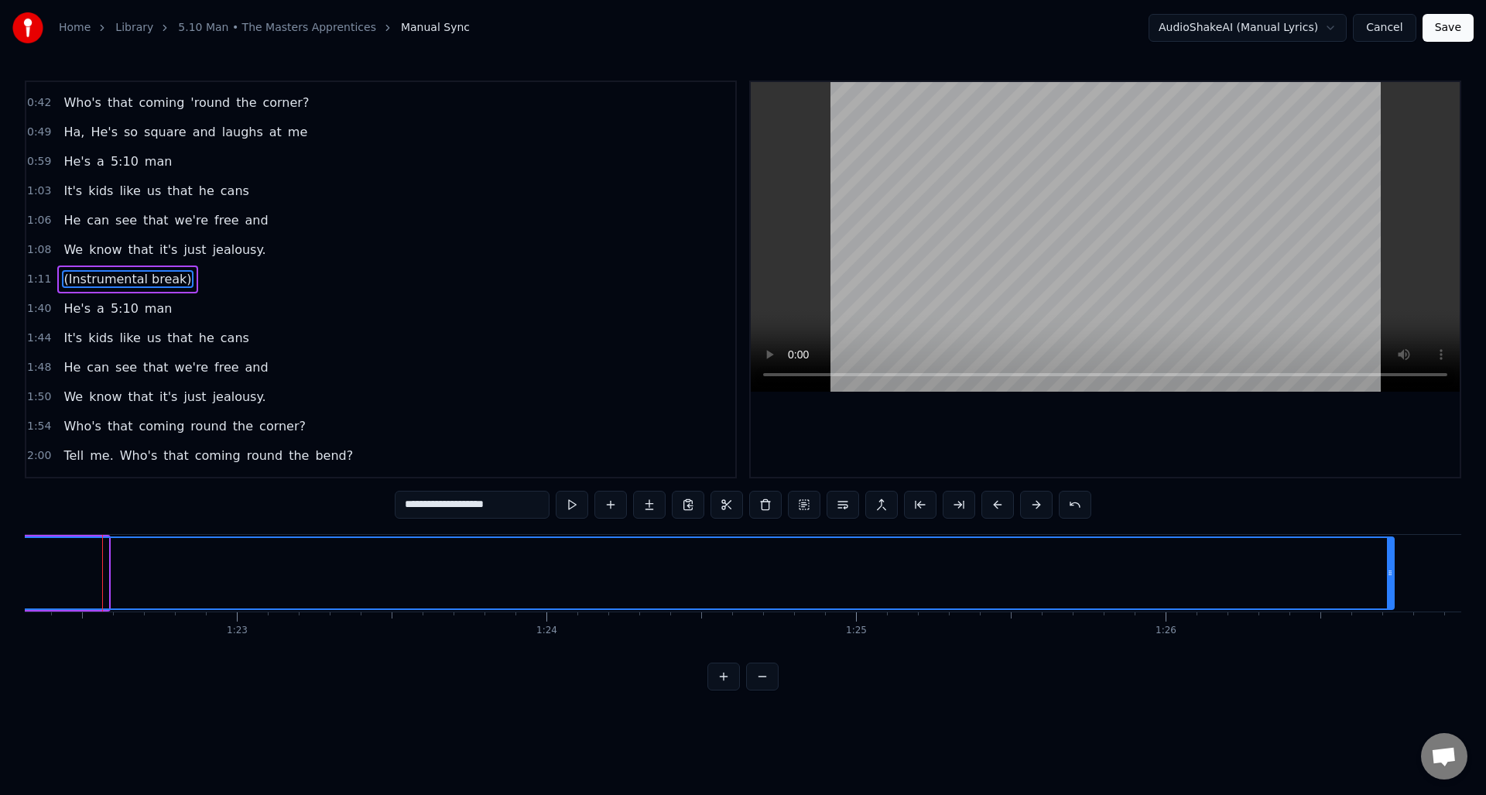
drag, startPoint x: 105, startPoint y: 583, endPoint x: 1393, endPoint y: 605, distance: 1287.5
click at [1393, 605] on div at bounding box center [1390, 573] width 6 height 70
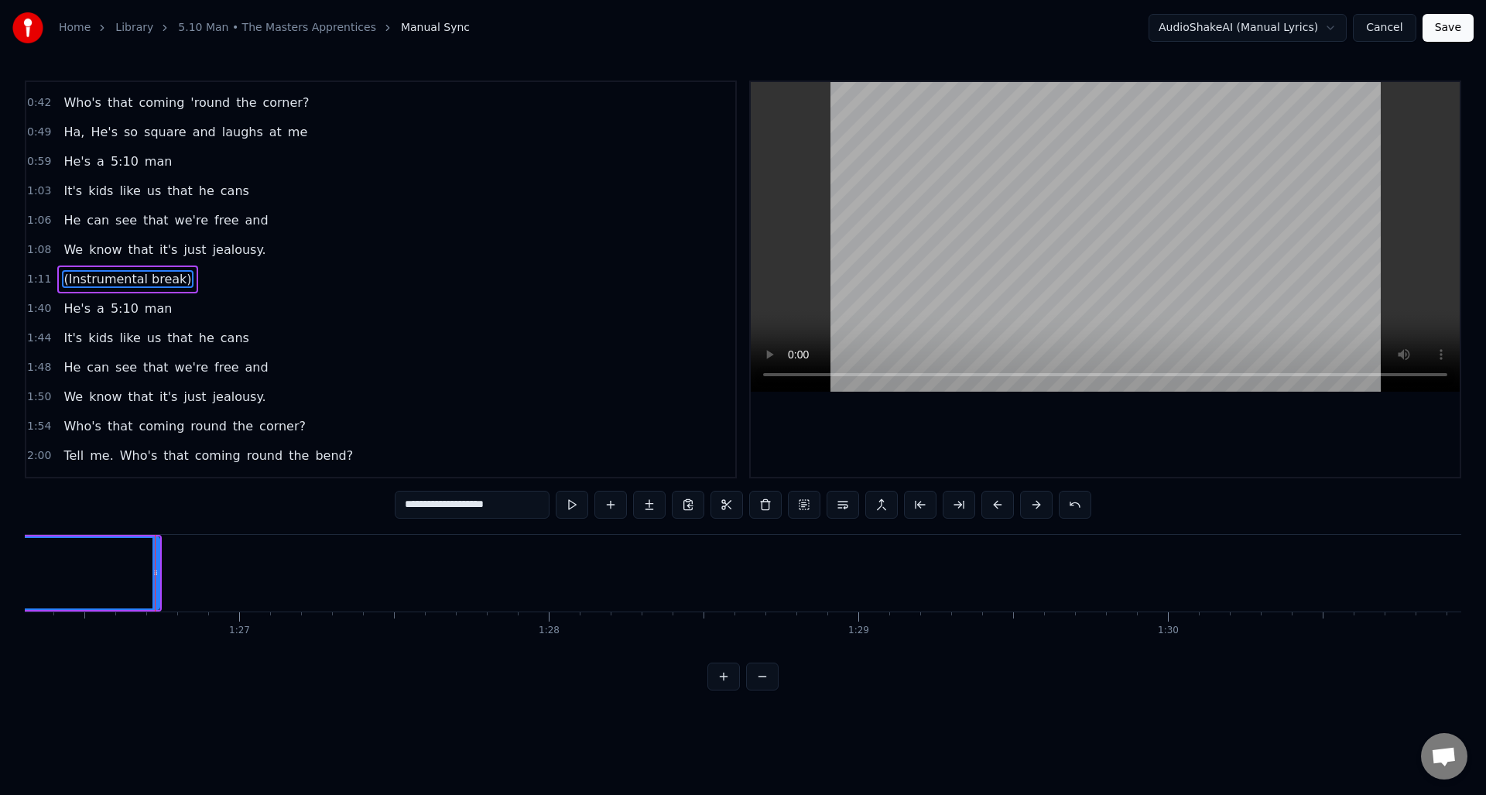
scroll to position [0, 26776]
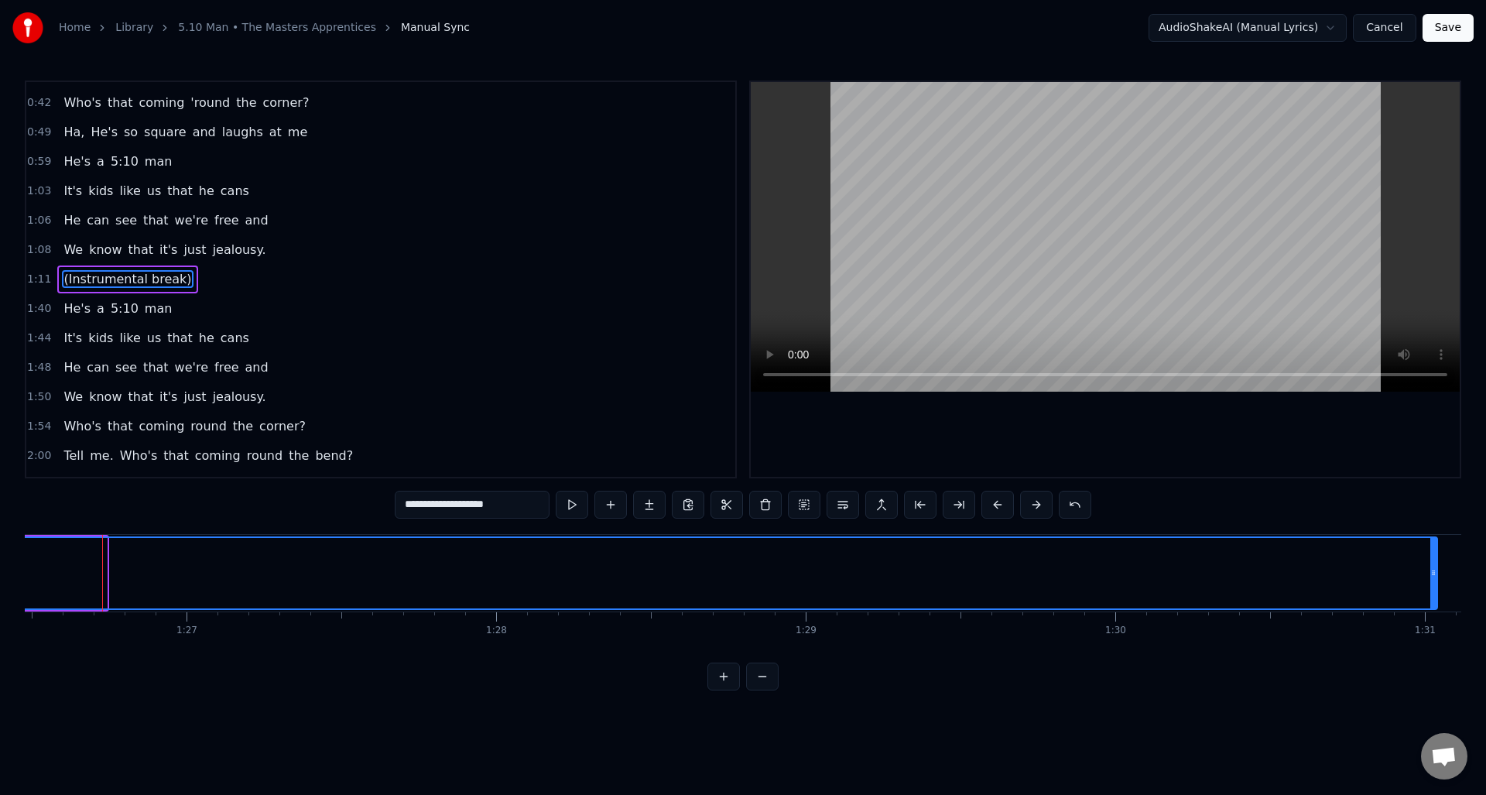
drag, startPoint x: 103, startPoint y: 594, endPoint x: 1434, endPoint y: 602, distance: 1330.6
click at [1434, 602] on div at bounding box center [1433, 573] width 6 height 70
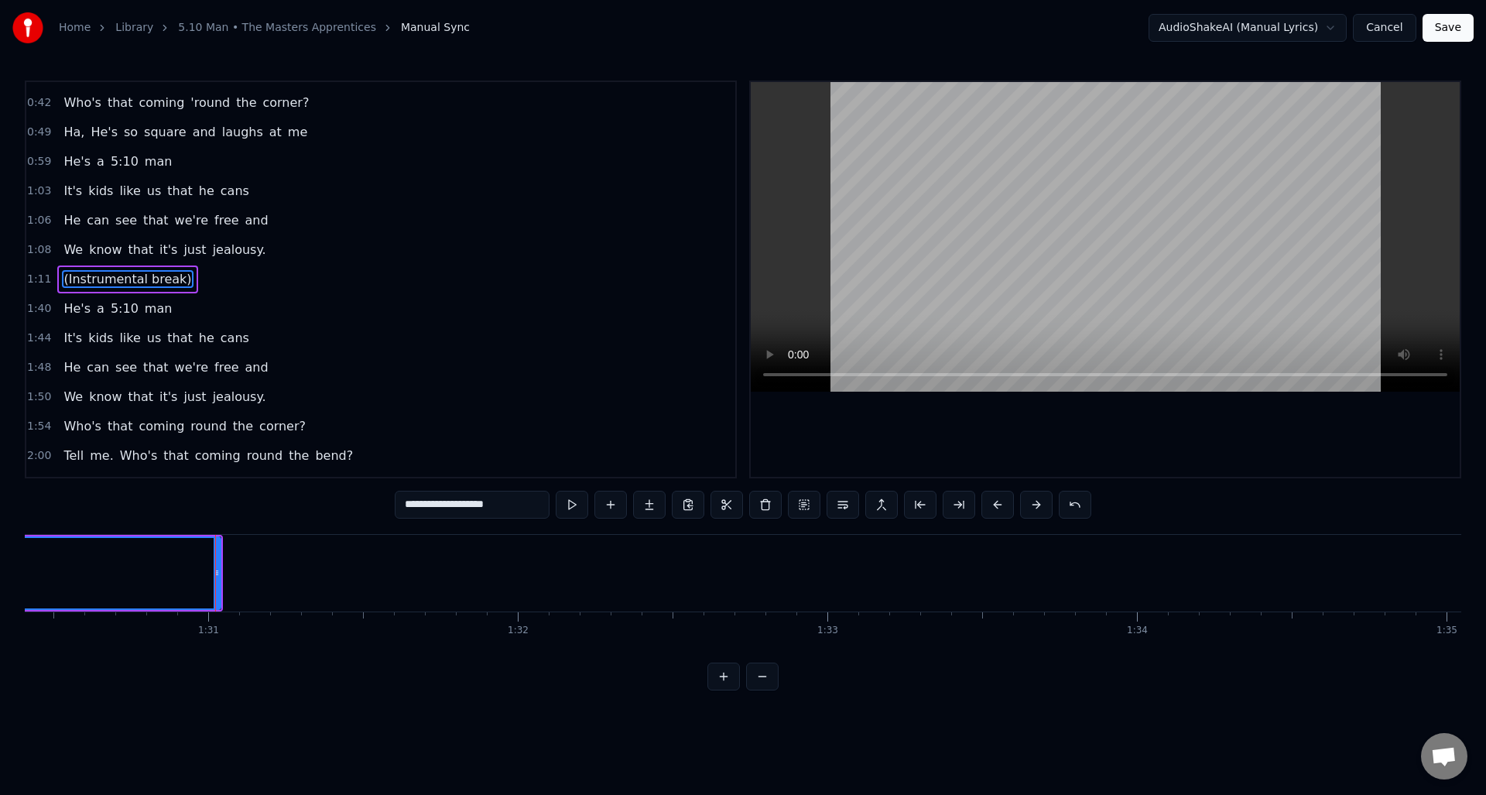
scroll to position [0, 28106]
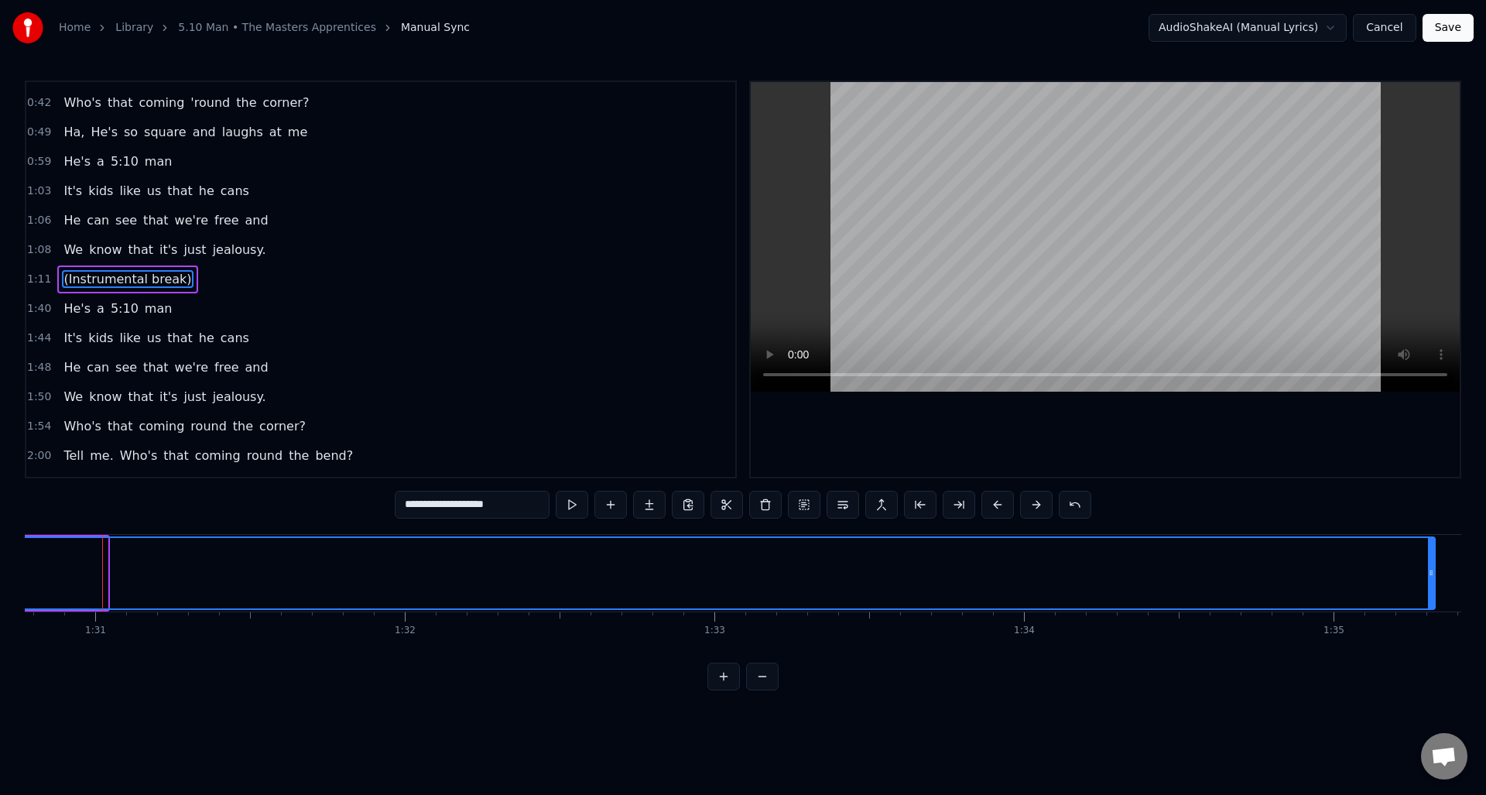
drag, startPoint x: 104, startPoint y: 577, endPoint x: 1412, endPoint y: 602, distance: 1307.6
click at [1432, 601] on div at bounding box center [1431, 573] width 6 height 70
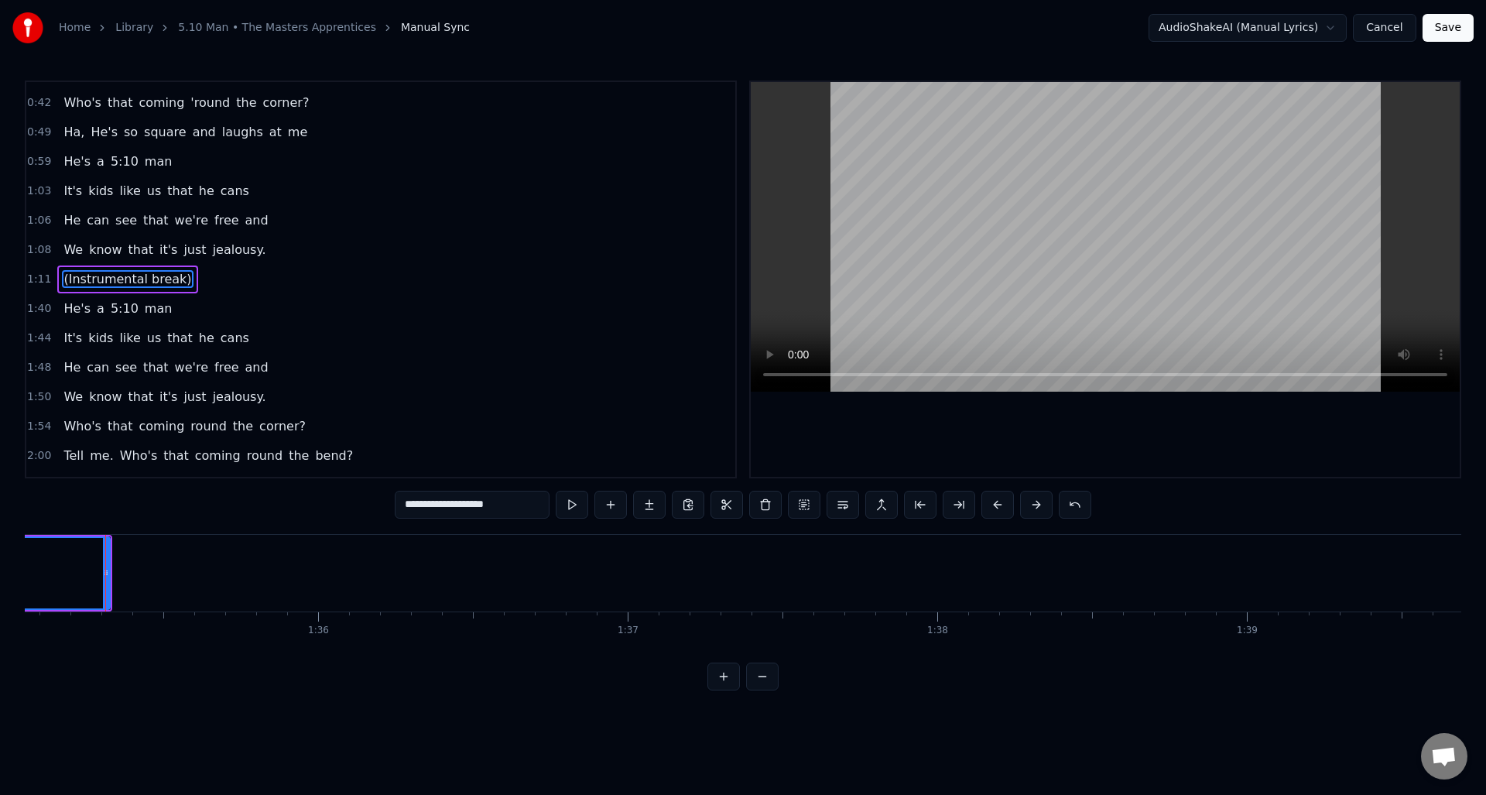
scroll to position [0, 29434]
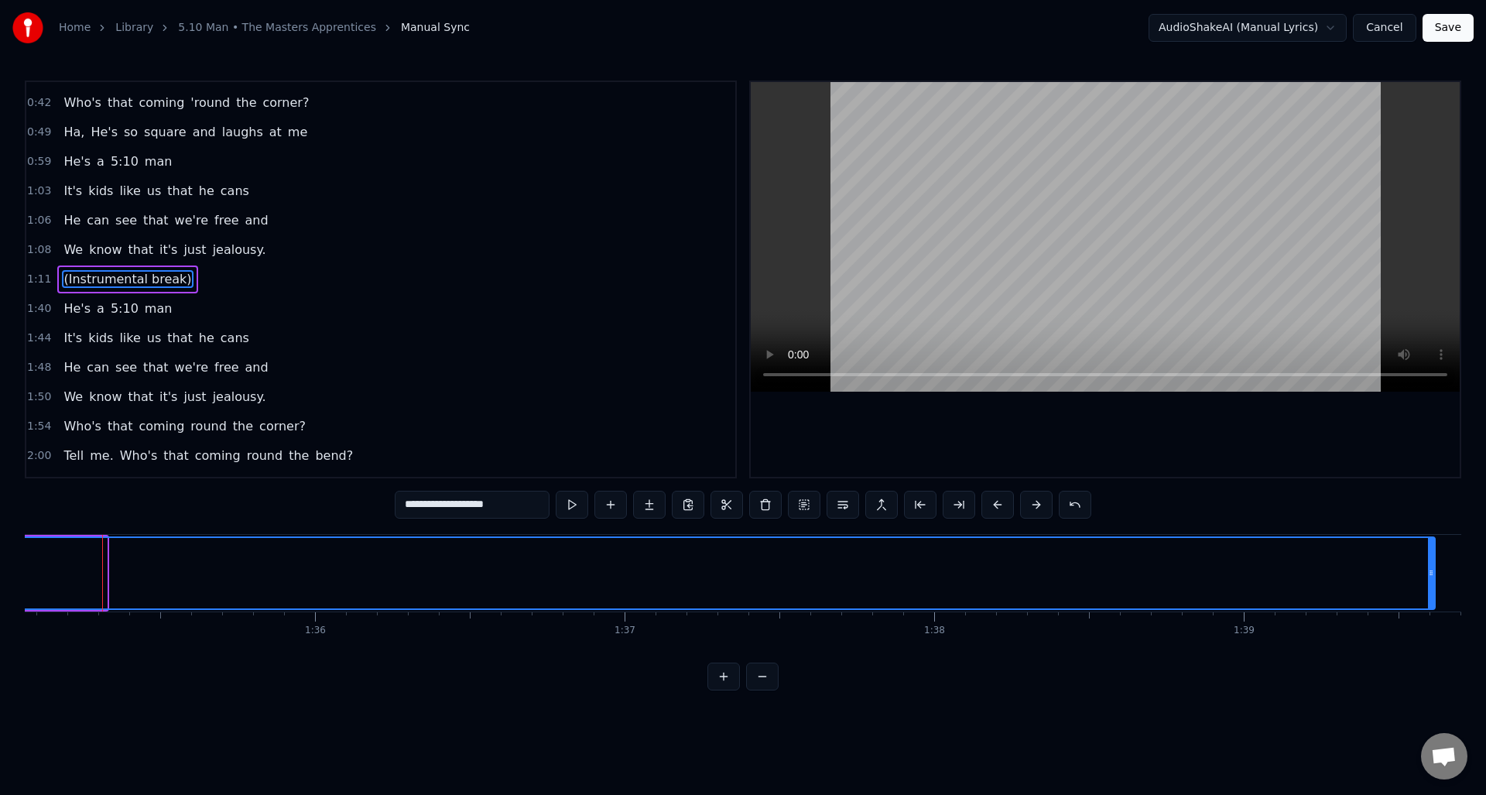
drag, startPoint x: 103, startPoint y: 577, endPoint x: 1431, endPoint y: 620, distance: 1329.0
click at [1431, 620] on div "Oh Oh yeah. Who's that coming ‘round the corner? Tell me, Who's that coming ‘ro…" at bounding box center [743, 592] width 1437 height 116
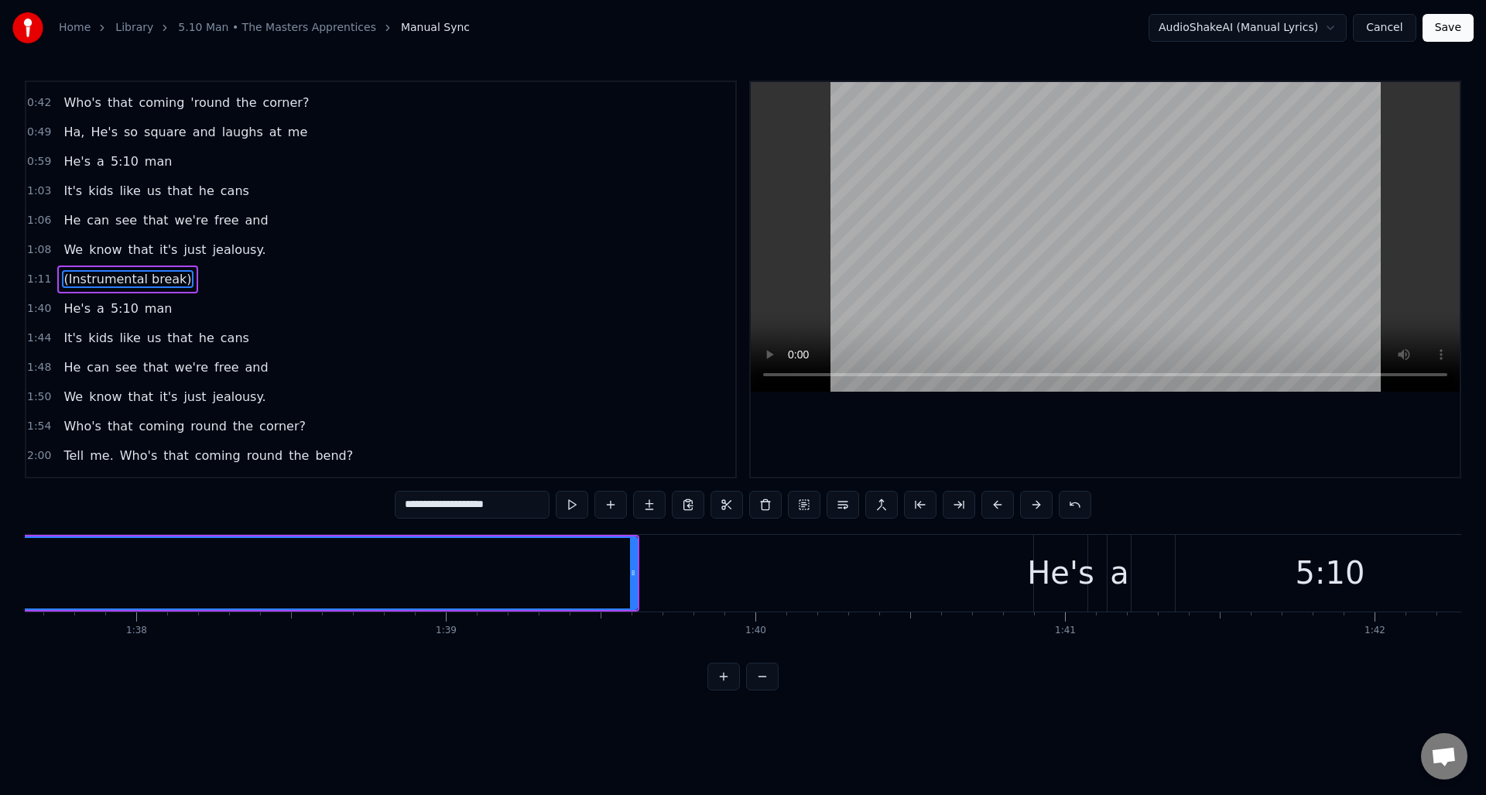
scroll to position [0, 30206]
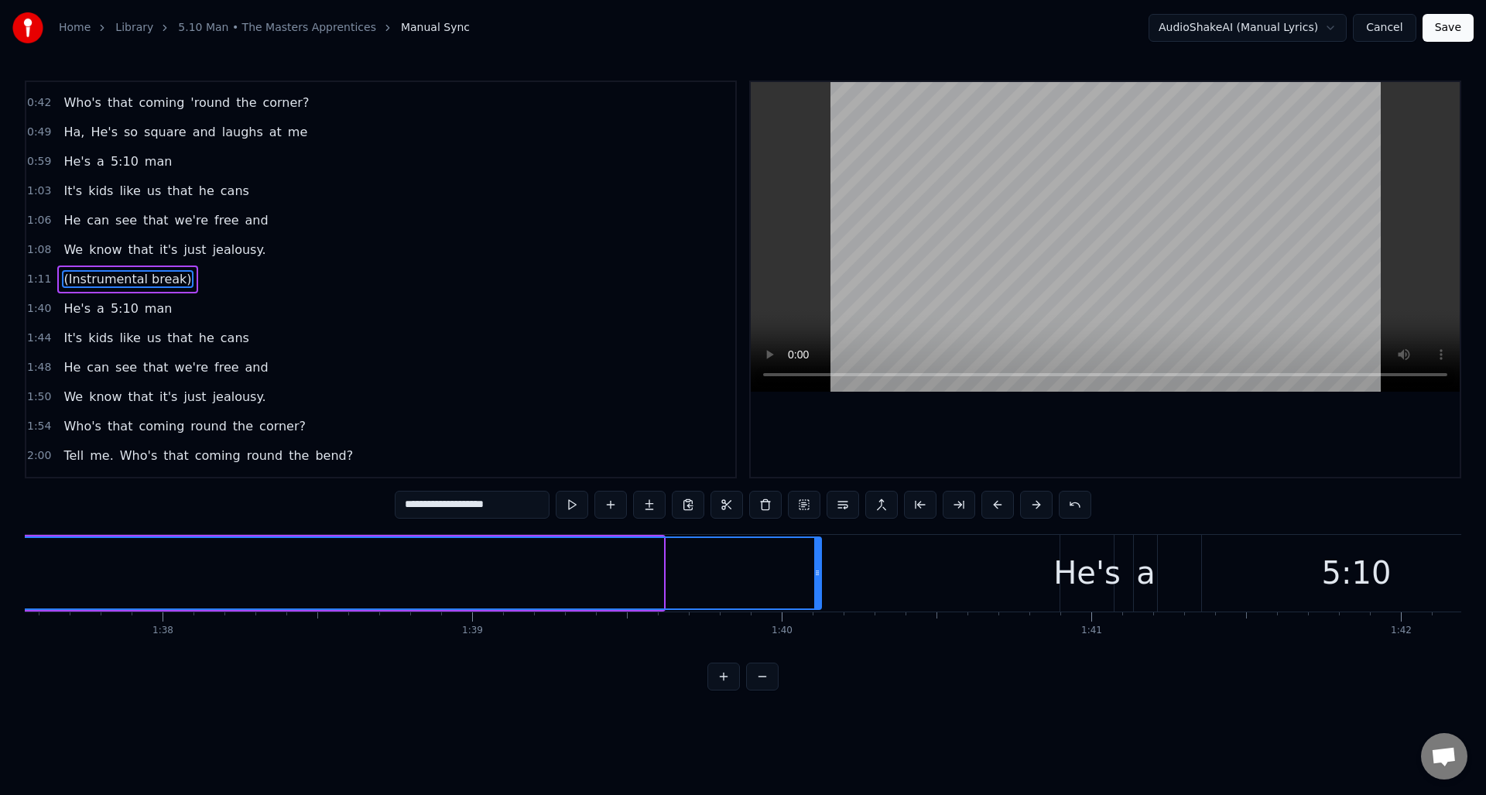
drag, startPoint x: 659, startPoint y: 582, endPoint x: 819, endPoint y: 587, distance: 160.3
click at [817, 587] on div at bounding box center [817, 573] width 6 height 70
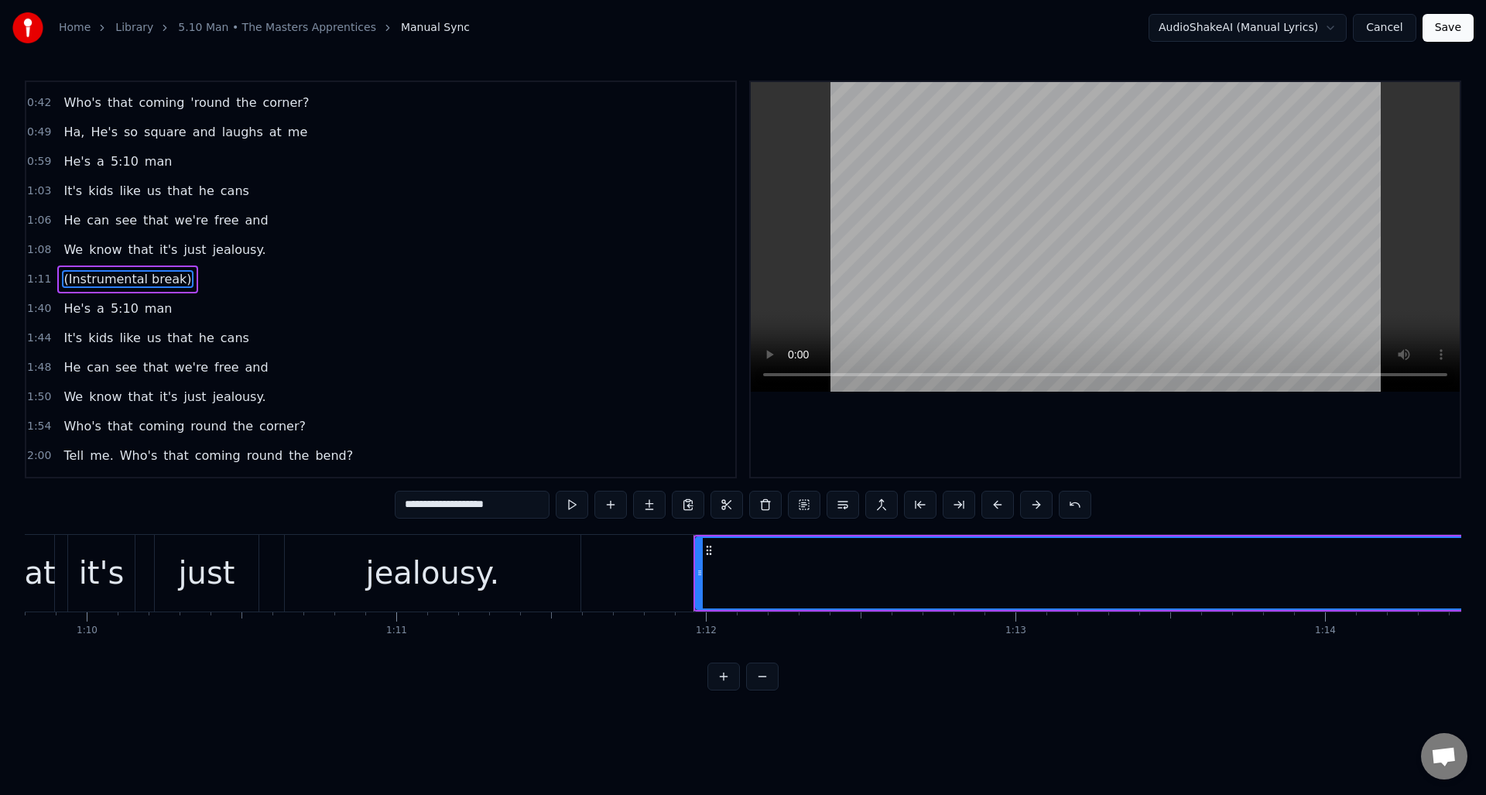
scroll to position [0, 21718]
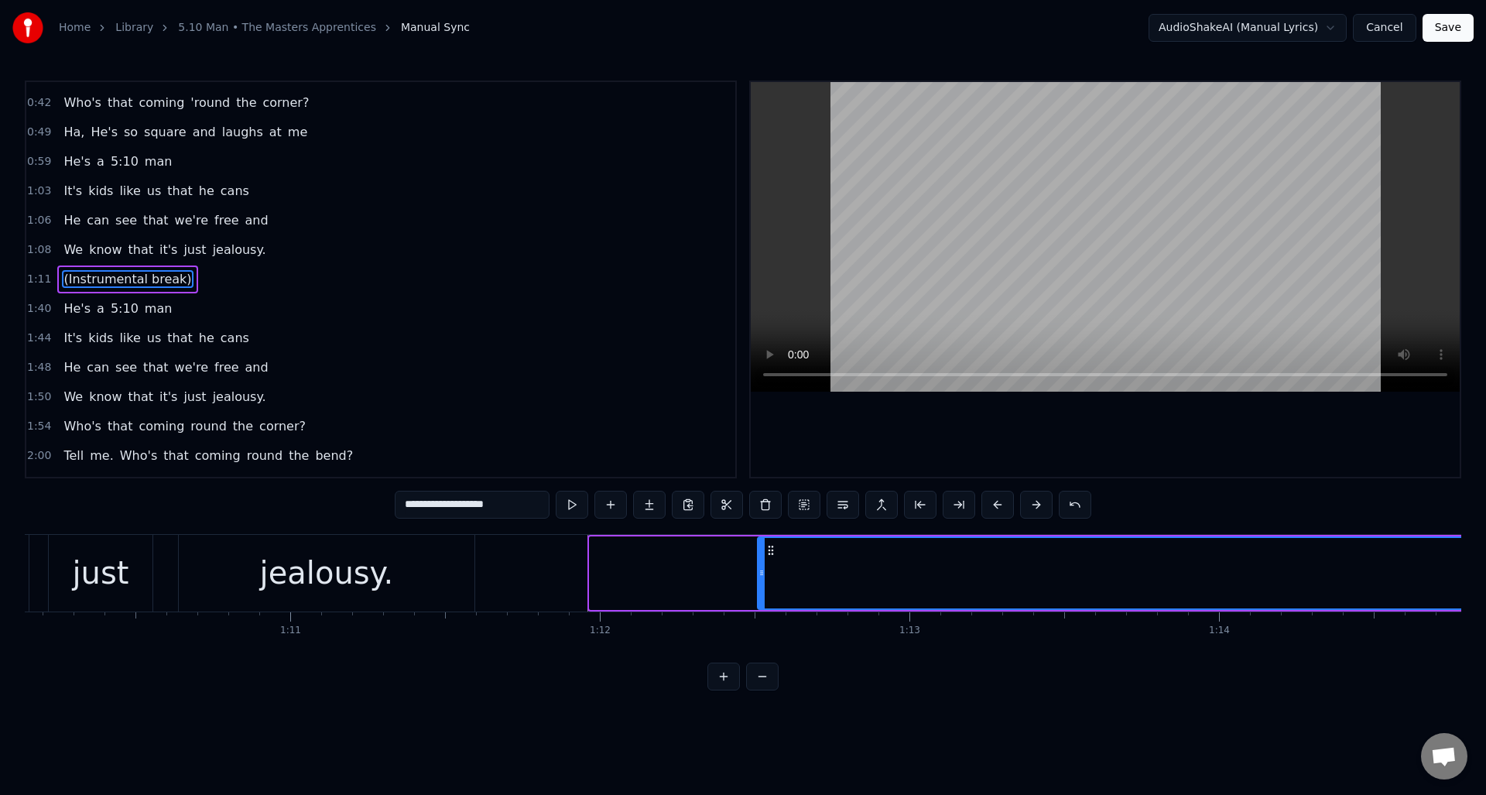
drag, startPoint x: 590, startPoint y: 584, endPoint x: 758, endPoint y: 596, distance: 168.4
click at [759, 596] on div at bounding box center [762, 573] width 6 height 70
drag, startPoint x: 759, startPoint y: 595, endPoint x: 685, endPoint y: 591, distance: 73.7
click at [686, 591] on div at bounding box center [689, 573] width 6 height 70
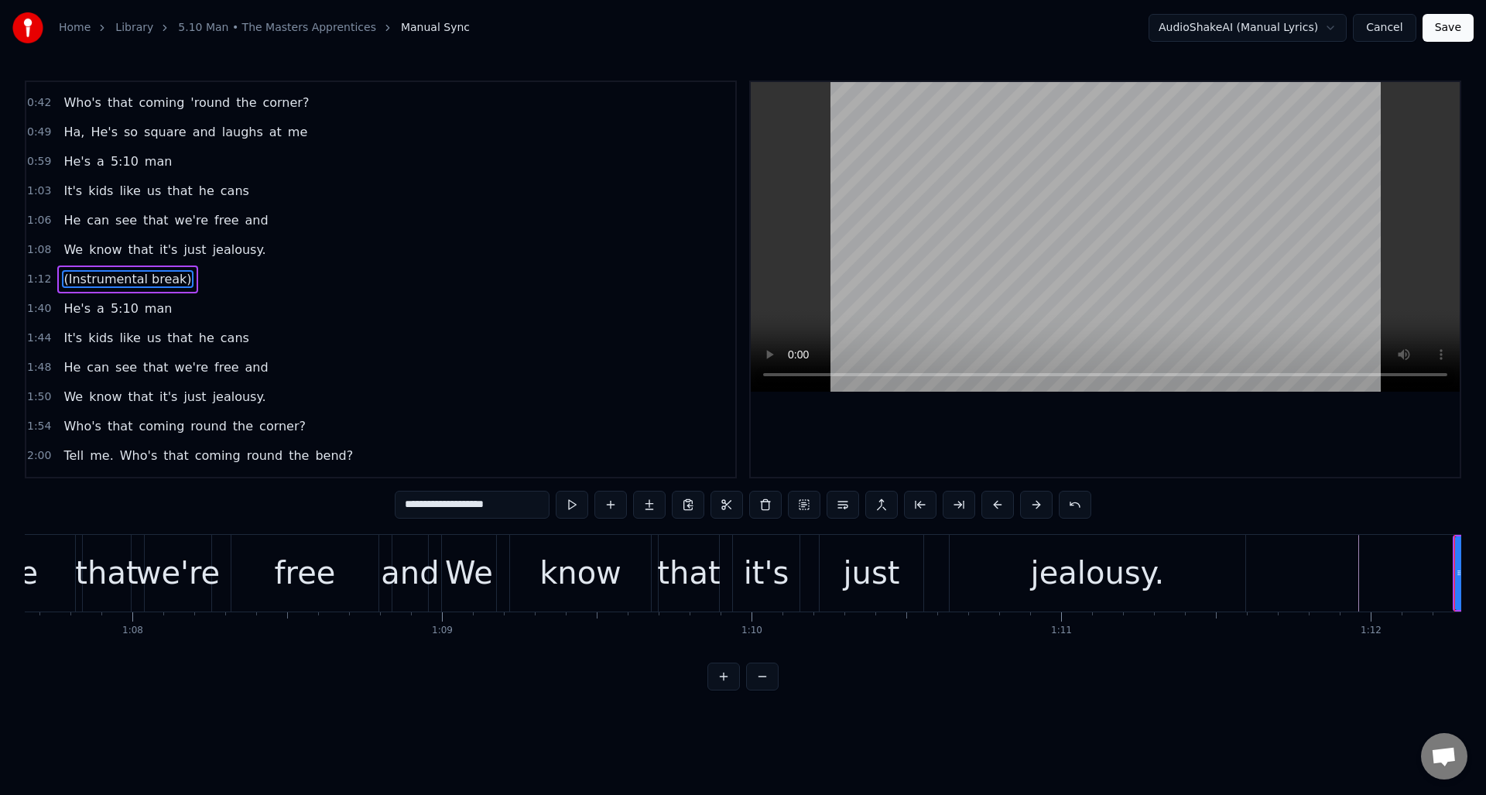
scroll to position [0, 21027]
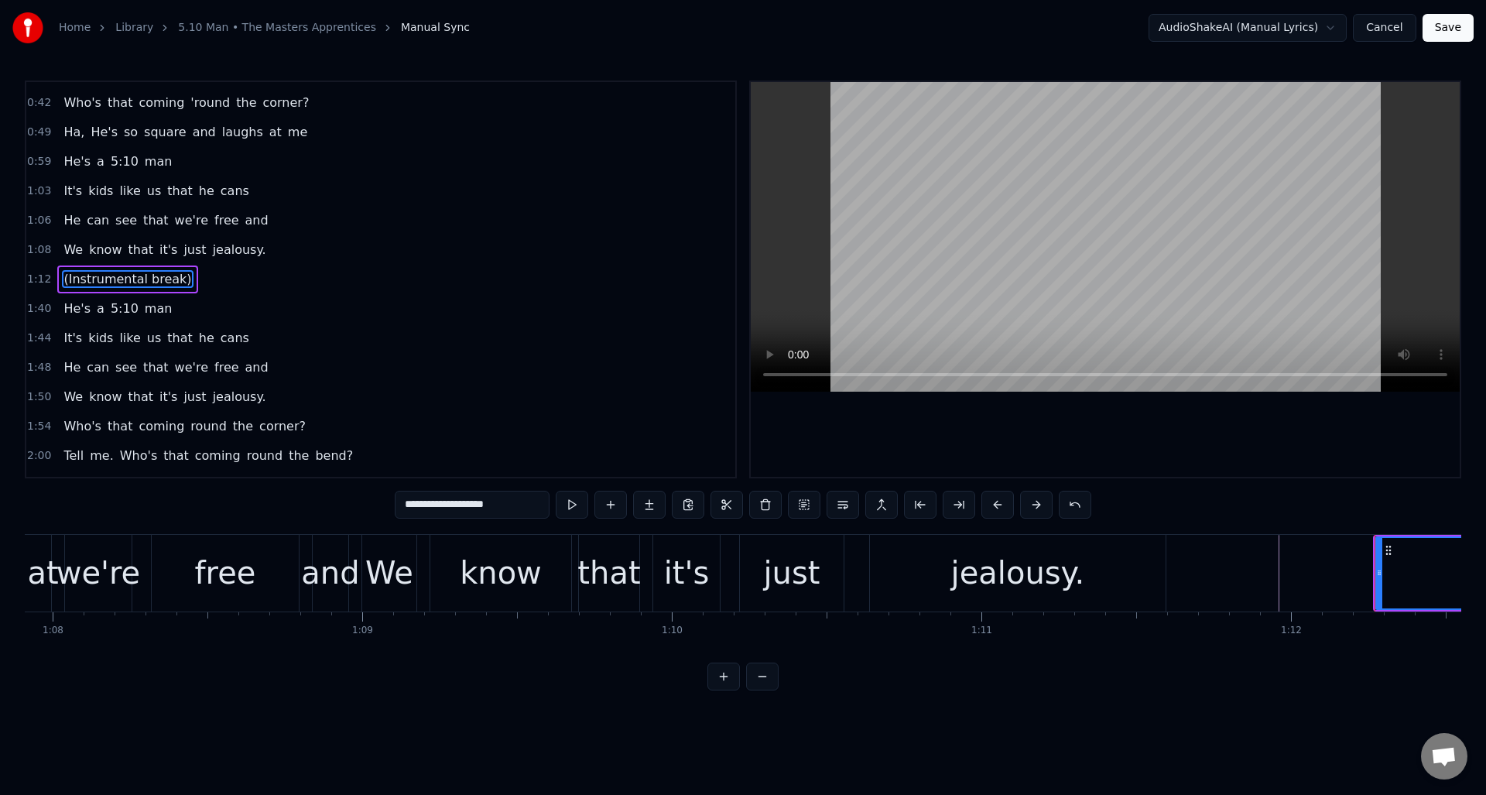
click at [687, 543] on div "it's" at bounding box center [686, 573] width 67 height 77
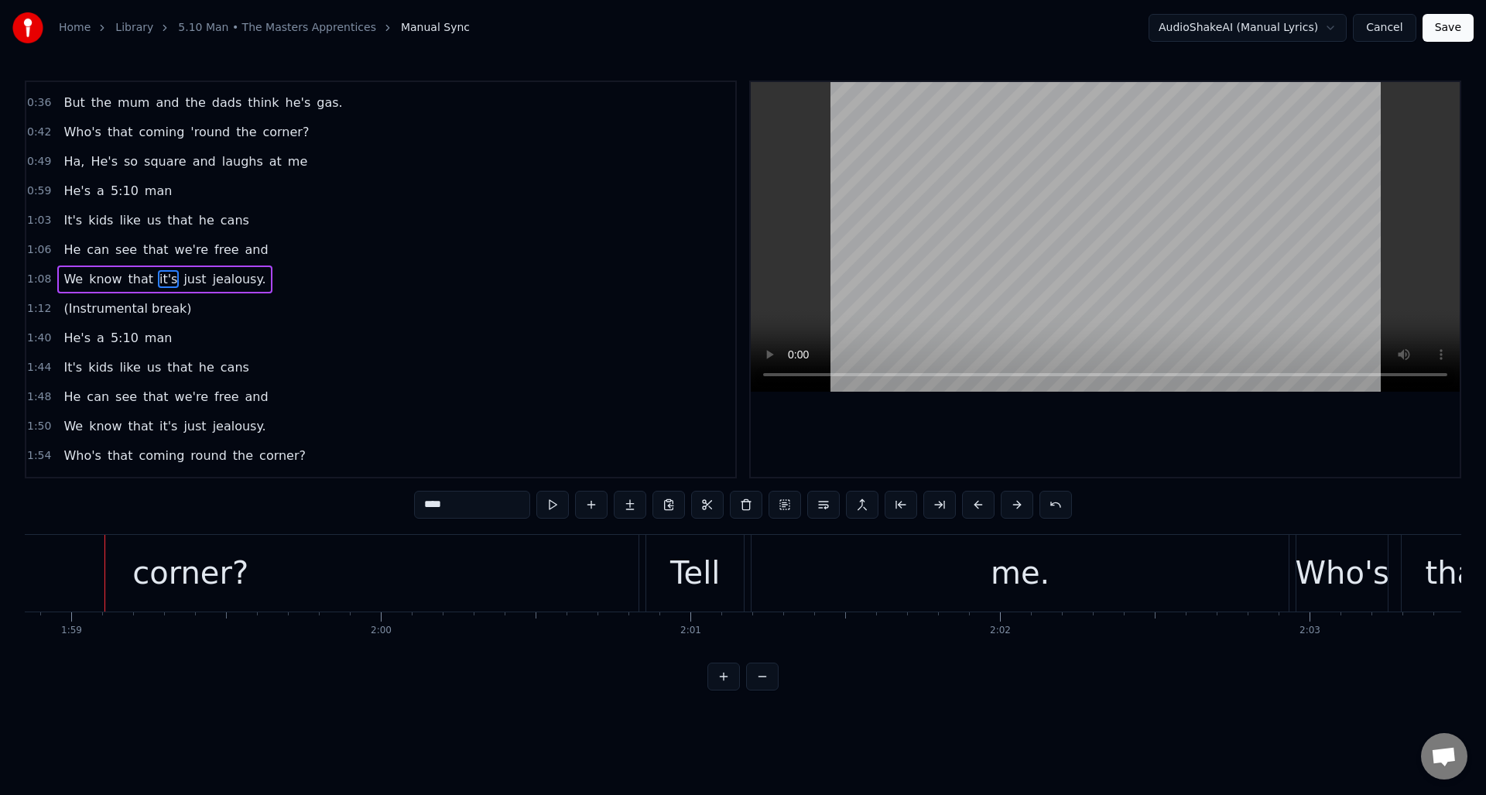
scroll to position [0, 36802]
drag, startPoint x: 276, startPoint y: 563, endPoint x: 289, endPoint y: 559, distance: 13.0
click at [276, 562] on div "corner?" at bounding box center [188, 573] width 896 height 77
type input "*******"
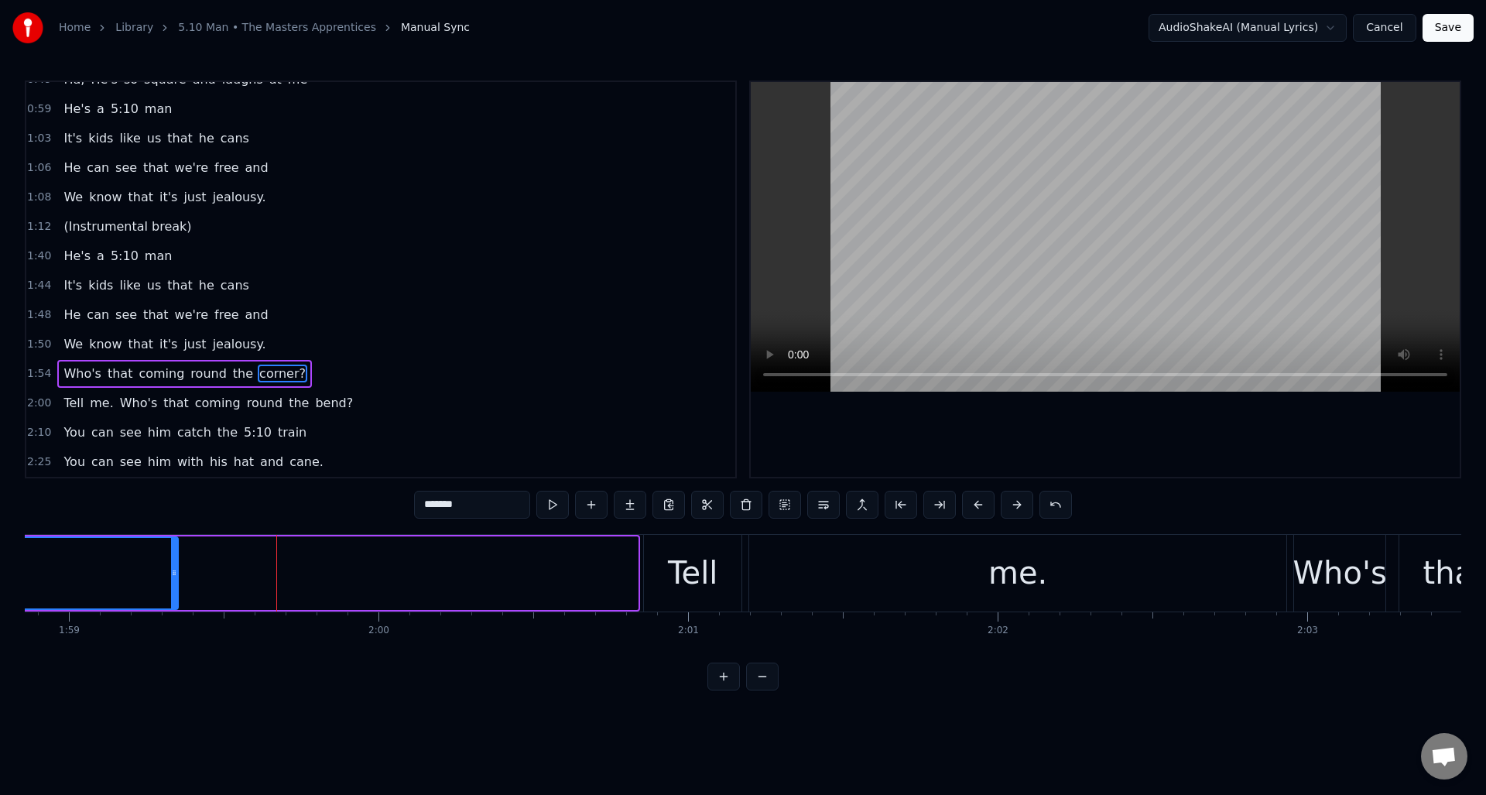
drag, startPoint x: 636, startPoint y: 583, endPoint x: 177, endPoint y: 533, distance: 461.7
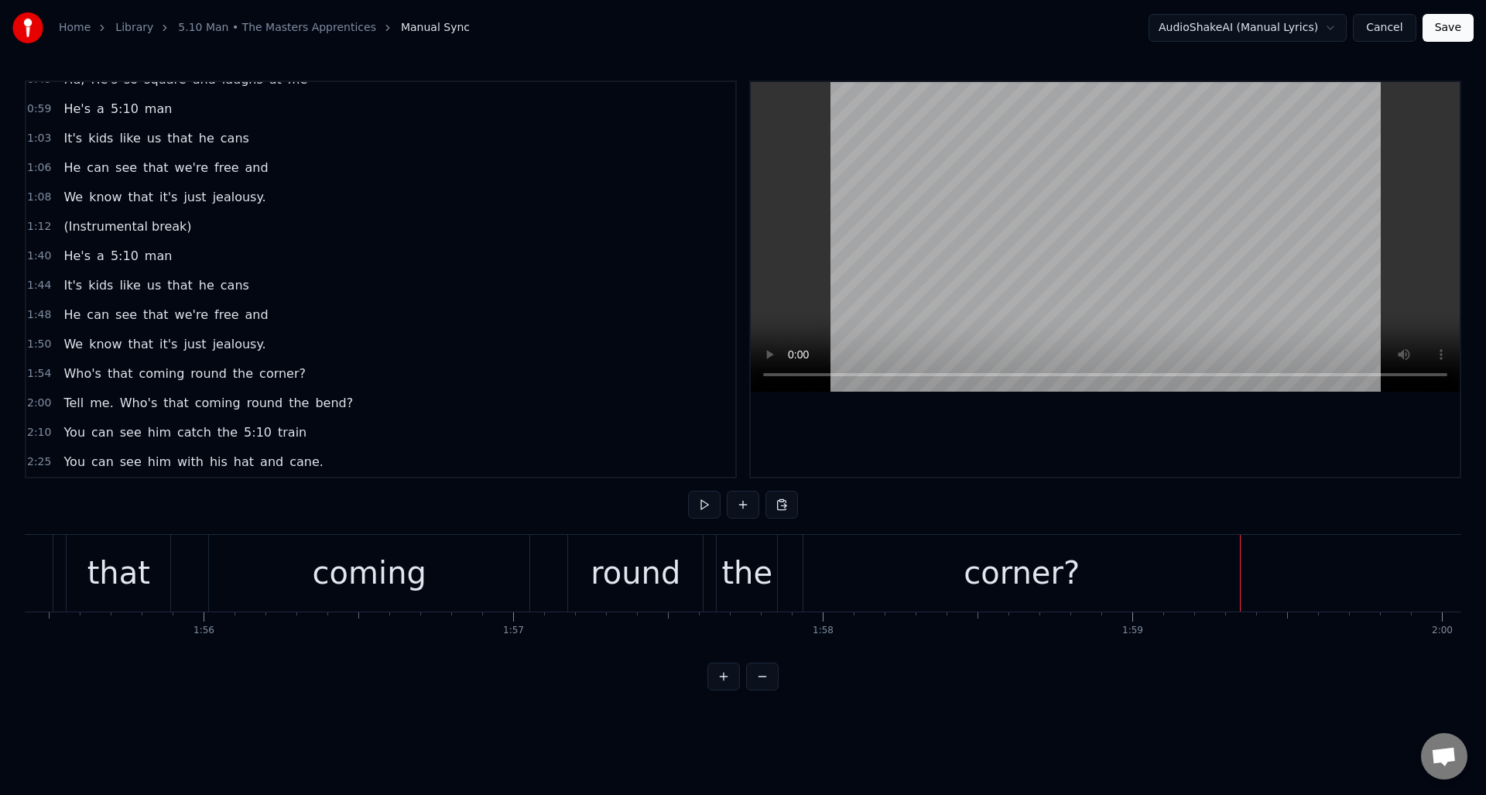
scroll to position [0, 35818]
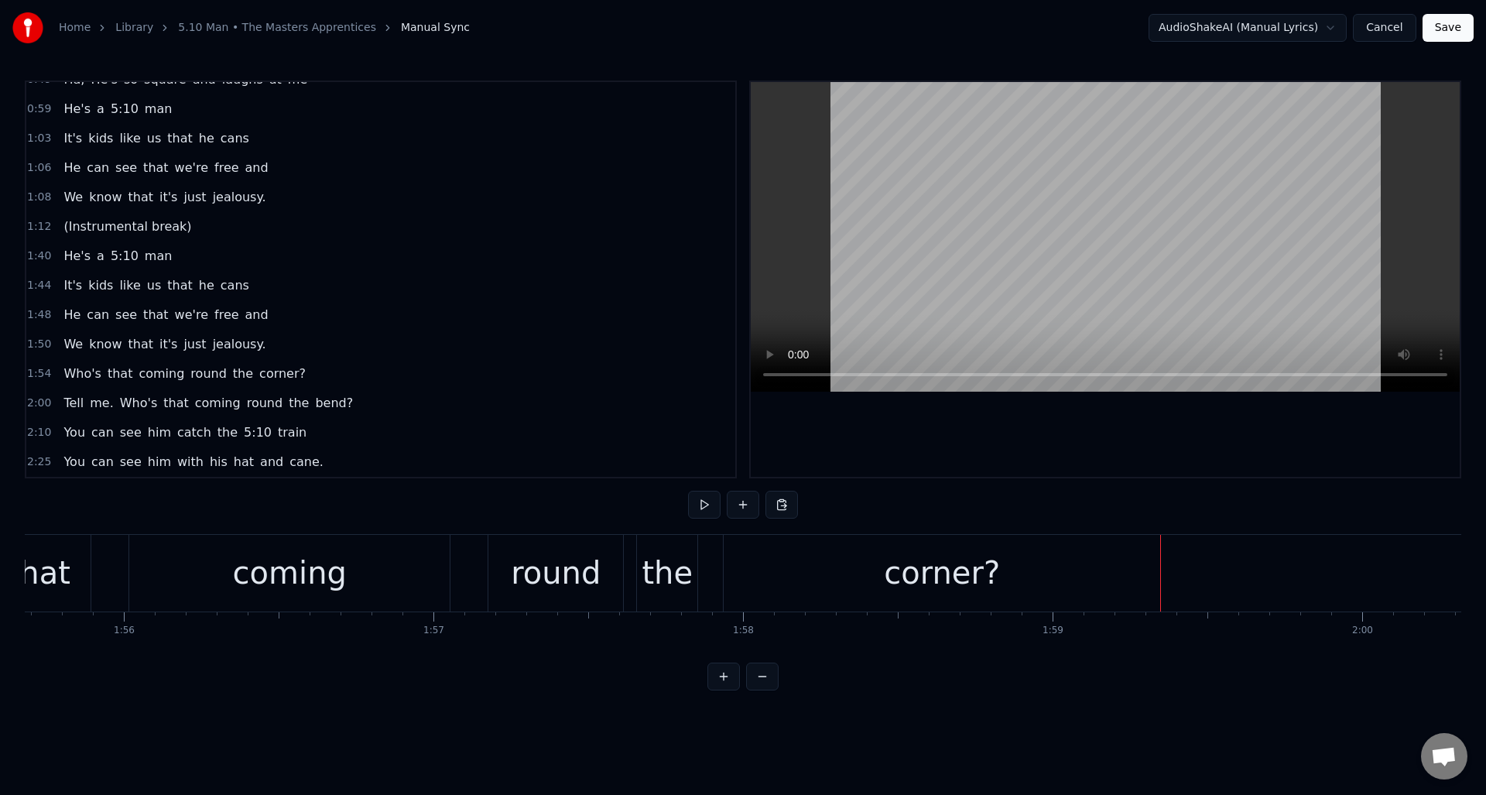
click at [1116, 574] on div "corner?" at bounding box center [942, 573] width 437 height 77
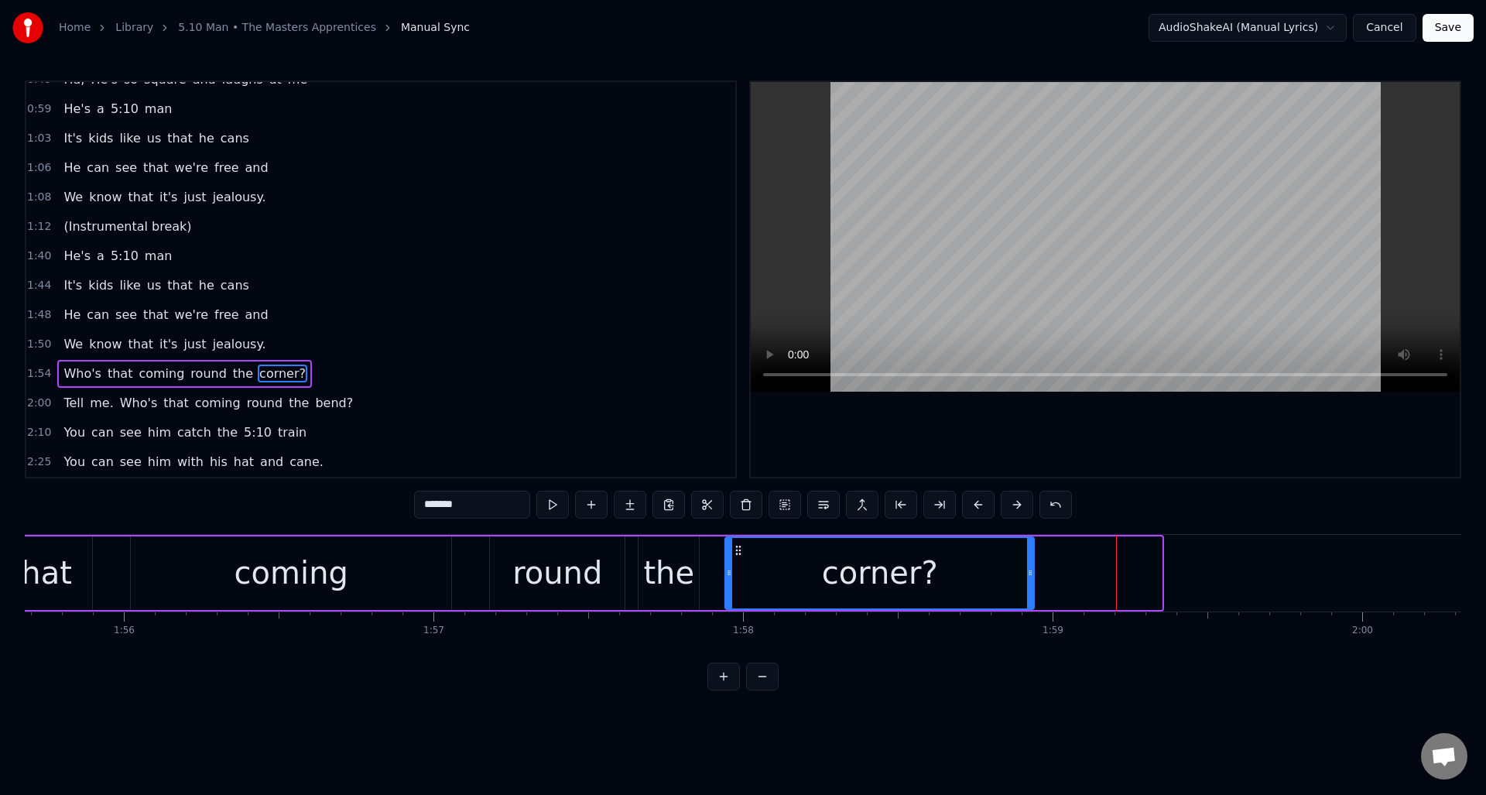
drag, startPoint x: 1159, startPoint y: 579, endPoint x: 1031, endPoint y: 572, distance: 127.9
click at [1031, 572] on div at bounding box center [1030, 573] width 6 height 70
click at [559, 505] on button at bounding box center [552, 505] width 33 height 28
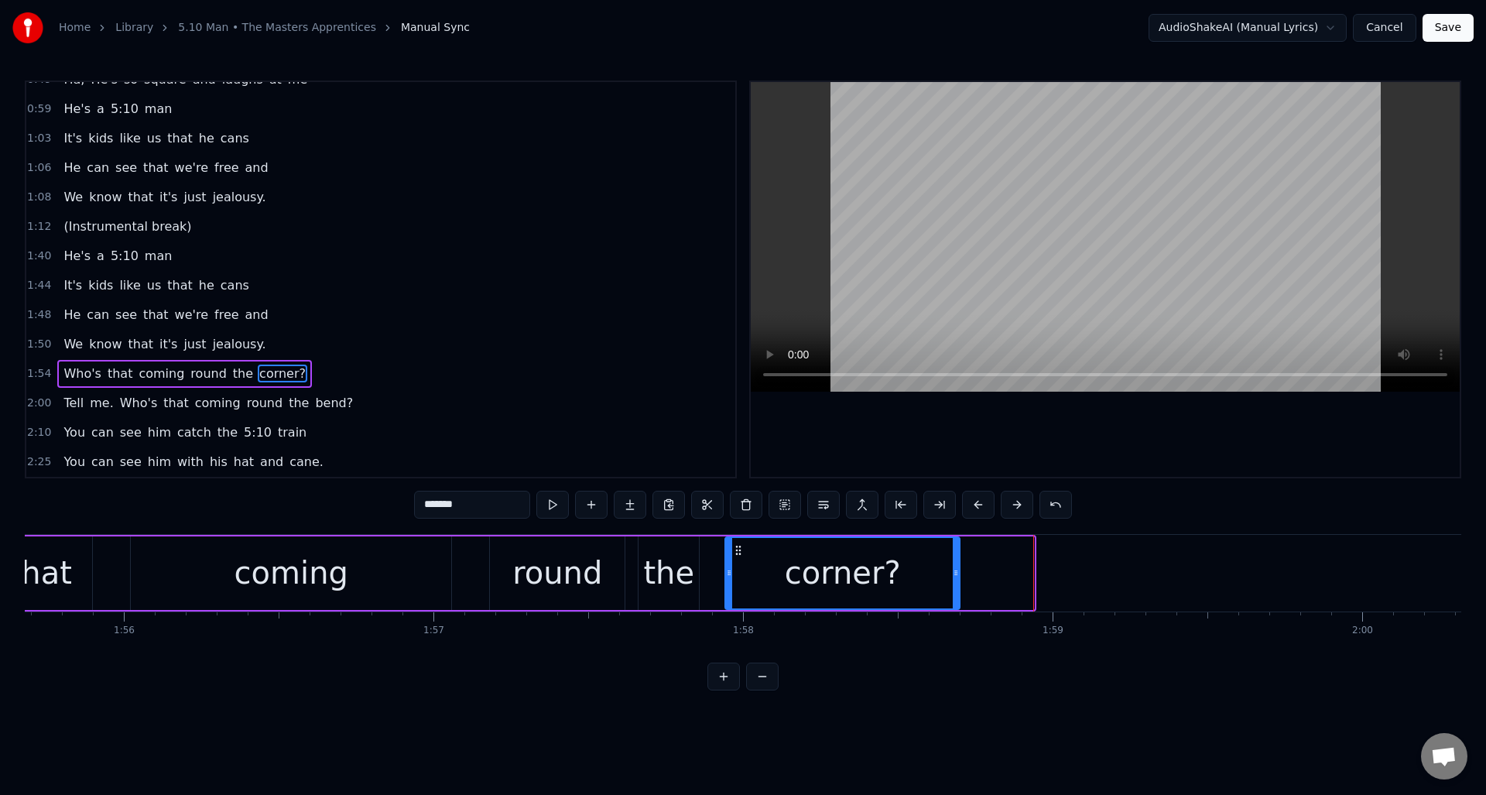
drag, startPoint x: 1030, startPoint y: 597, endPoint x: 955, endPoint y: 598, distance: 74.3
click at [955, 598] on div at bounding box center [956, 573] width 6 height 70
click at [550, 502] on button at bounding box center [552, 505] width 33 height 28
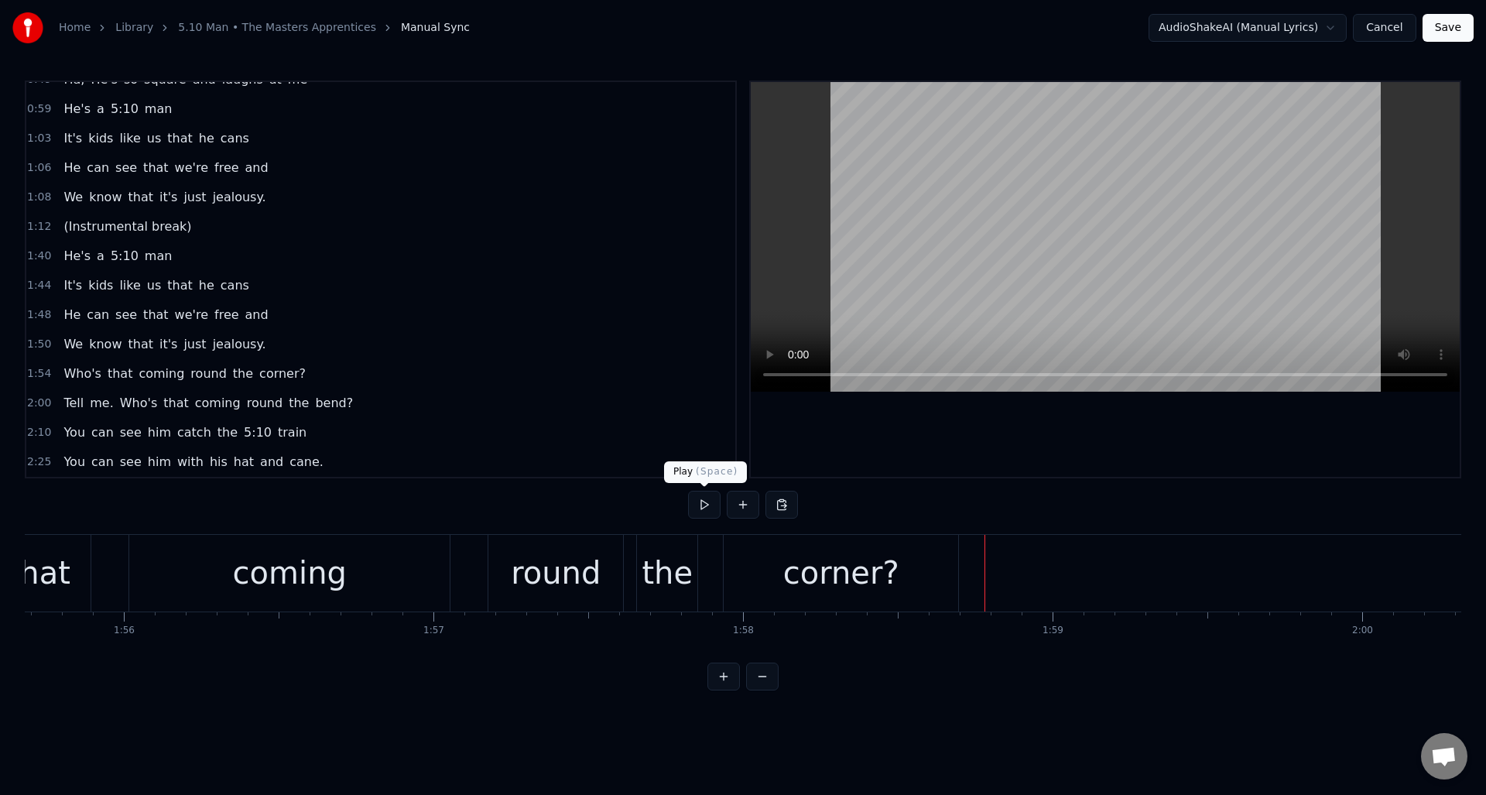
click at [705, 510] on button at bounding box center [704, 505] width 33 height 28
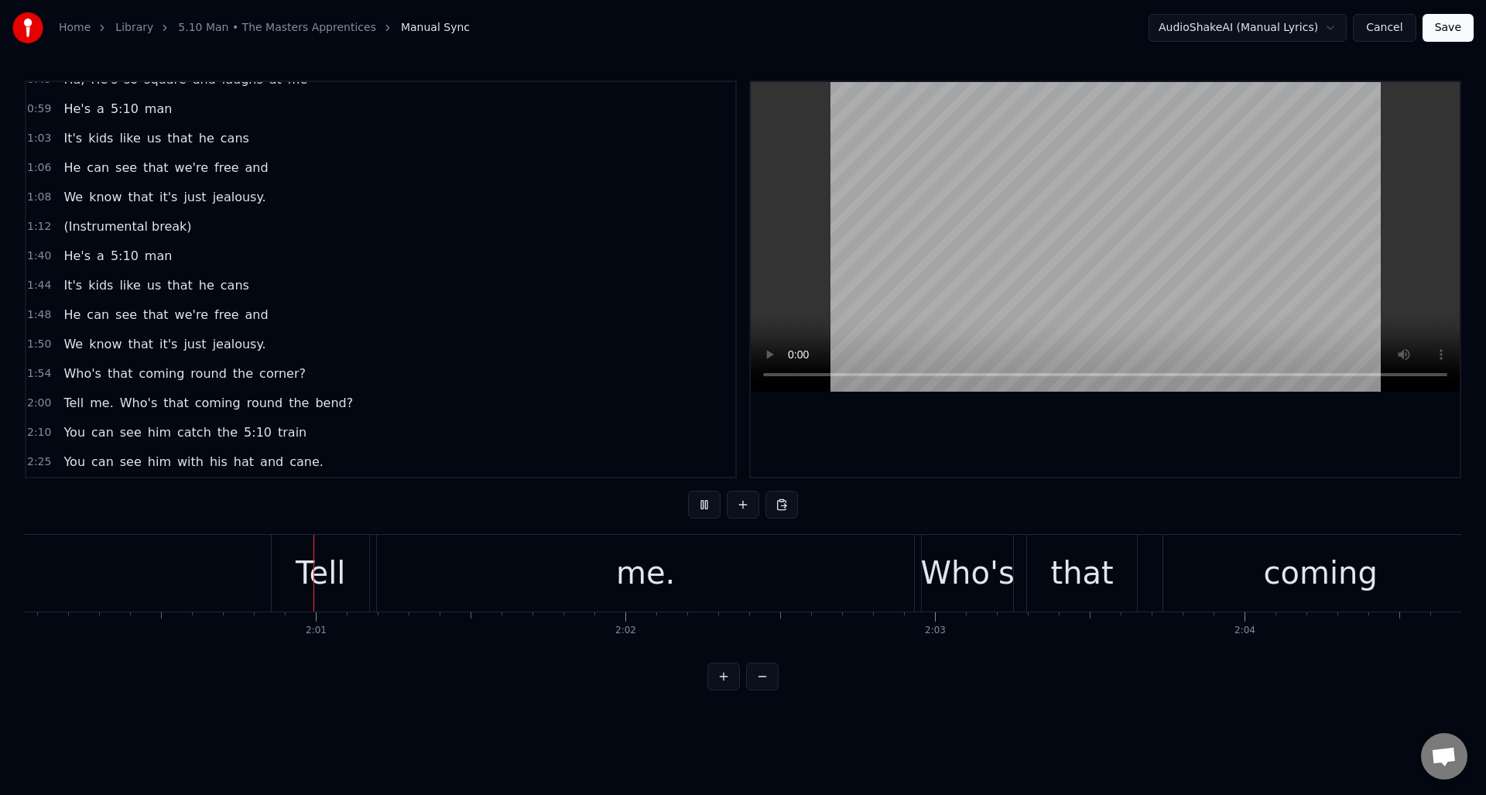
scroll to position [0, 37175]
click at [706, 510] on button at bounding box center [704, 505] width 33 height 28
click at [625, 572] on div "me." at bounding box center [644, 573] width 59 height 46
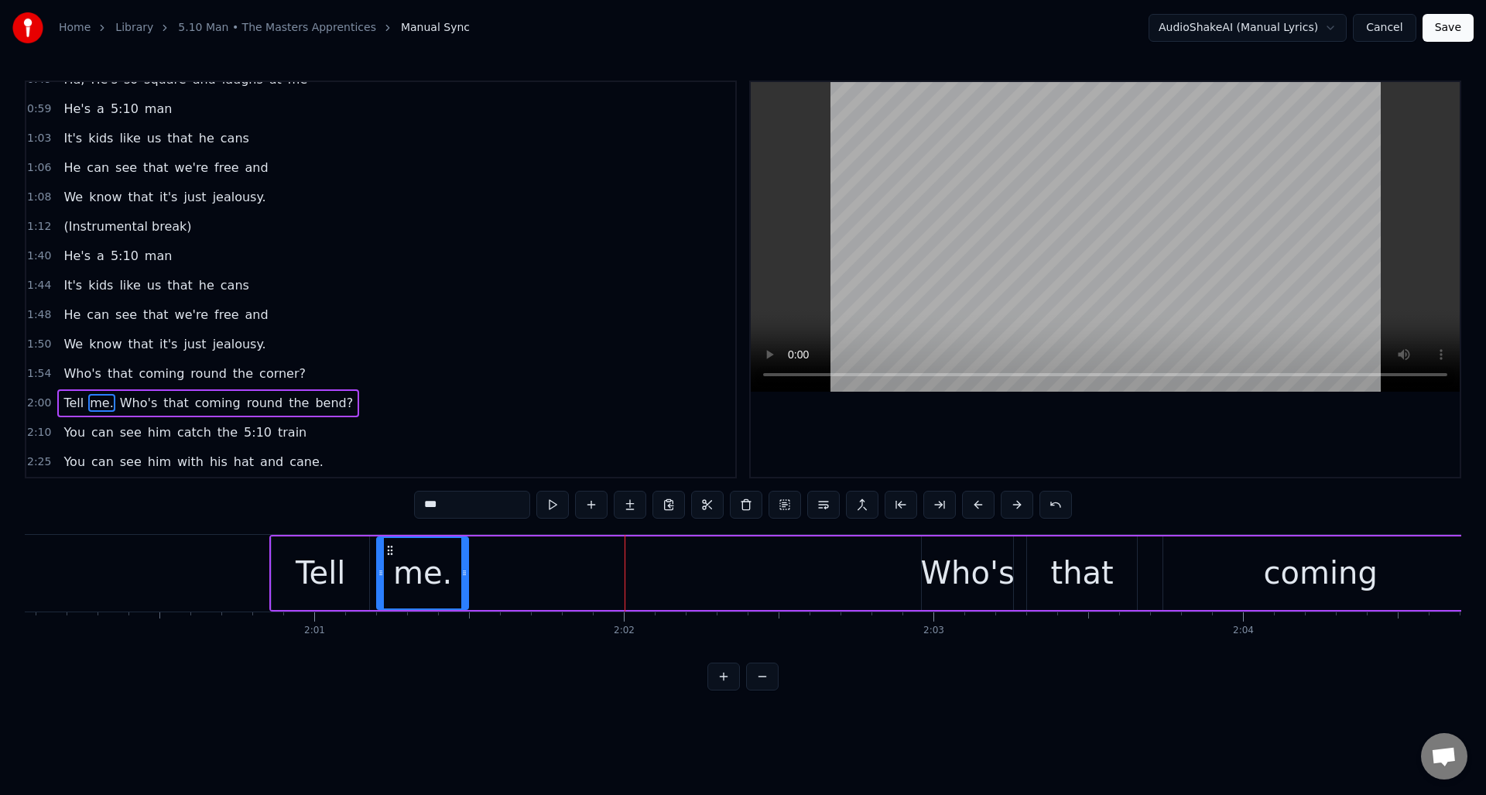
drag, startPoint x: 911, startPoint y: 579, endPoint x: 529, endPoint y: 567, distance: 382.6
click at [466, 566] on div at bounding box center [464, 573] width 6 height 70
click at [940, 556] on div "Who's" at bounding box center [968, 573] width 94 height 46
type input "*****"
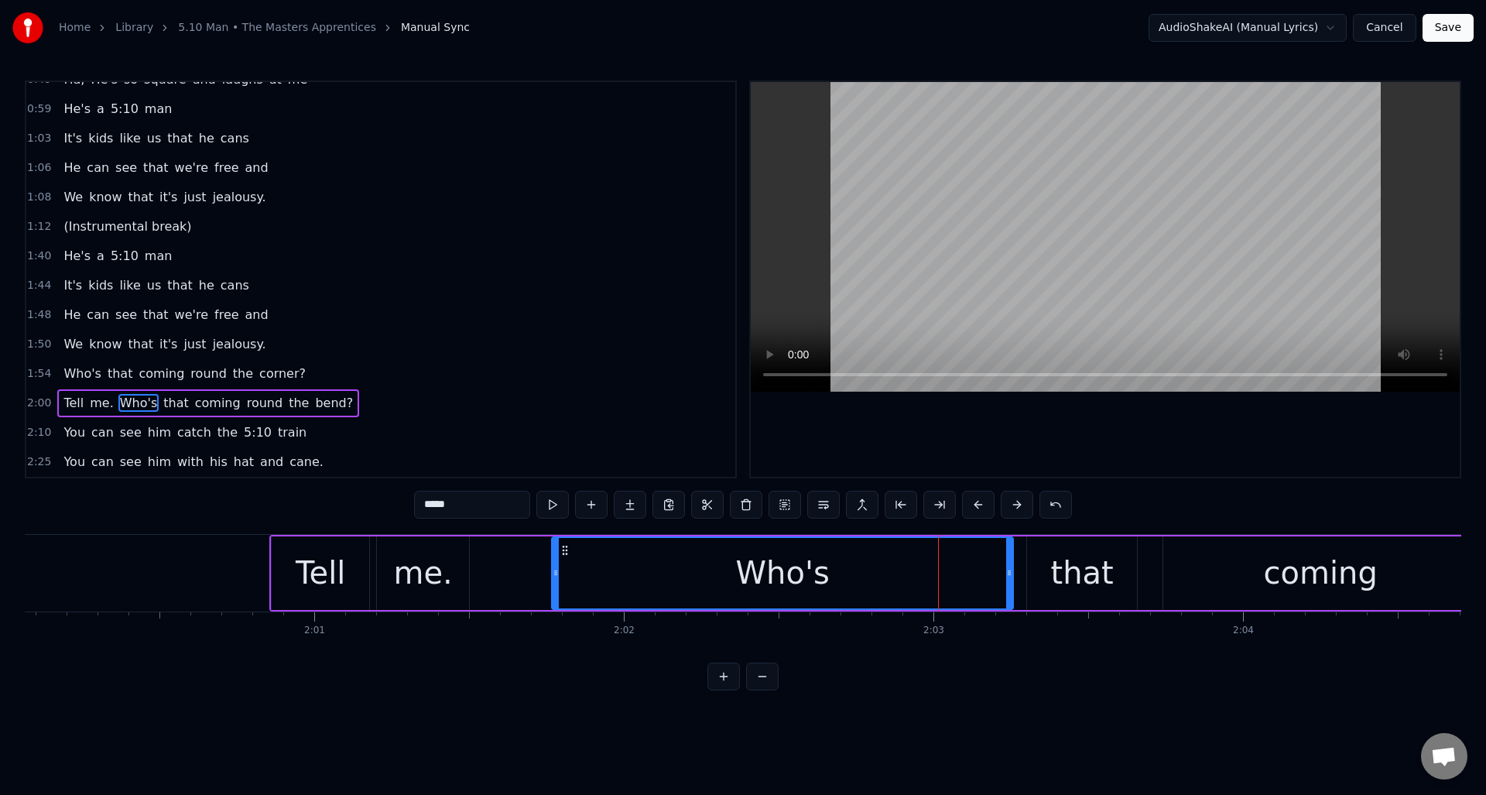
drag, startPoint x: 924, startPoint y: 563, endPoint x: 554, endPoint y: 561, distance: 370.0
click at [554, 561] on div at bounding box center [556, 573] width 6 height 70
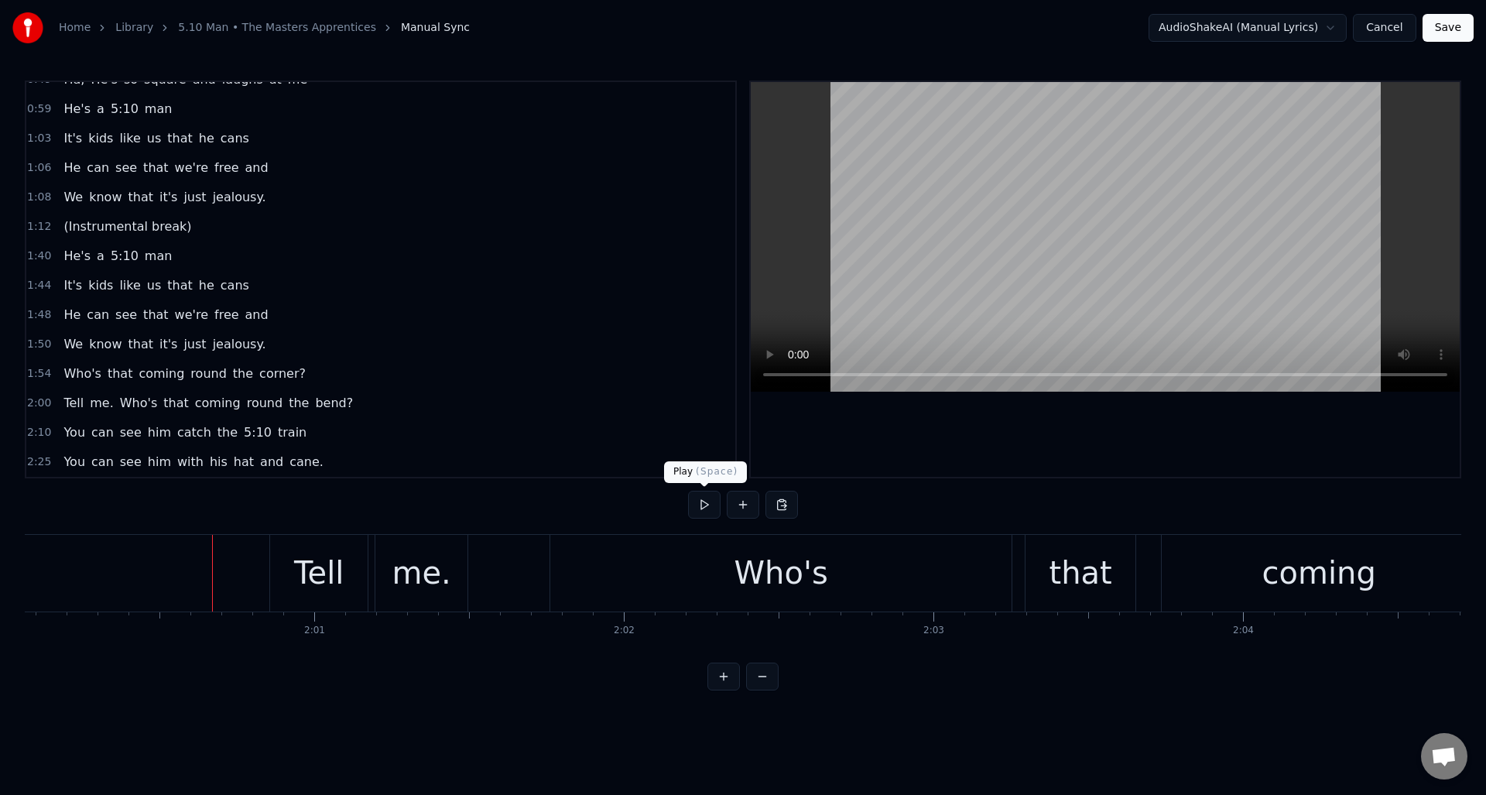
click at [697, 508] on button at bounding box center [704, 505] width 33 height 28
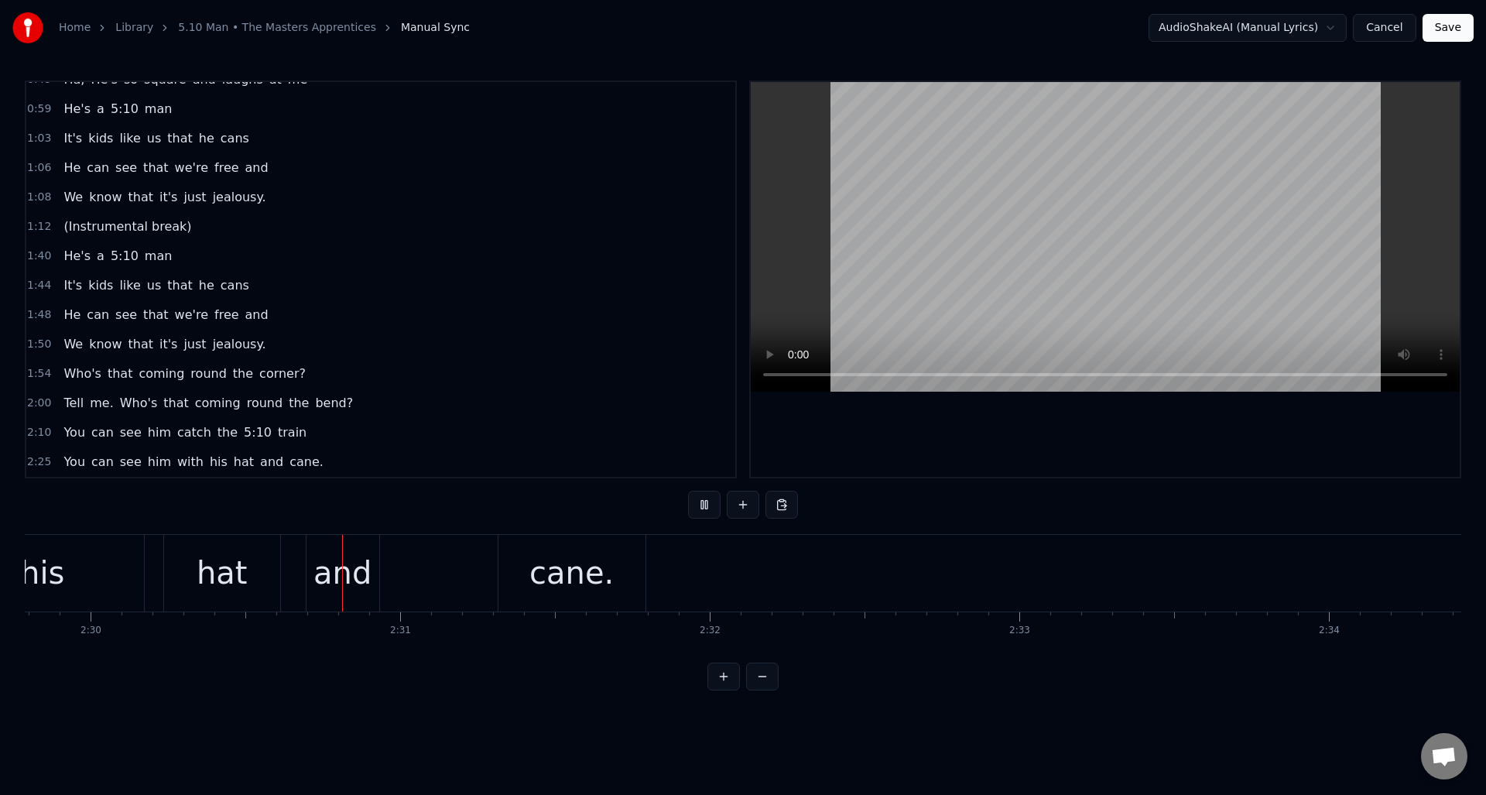
scroll to position [0, 46381]
click at [697, 508] on button at bounding box center [704, 505] width 33 height 28
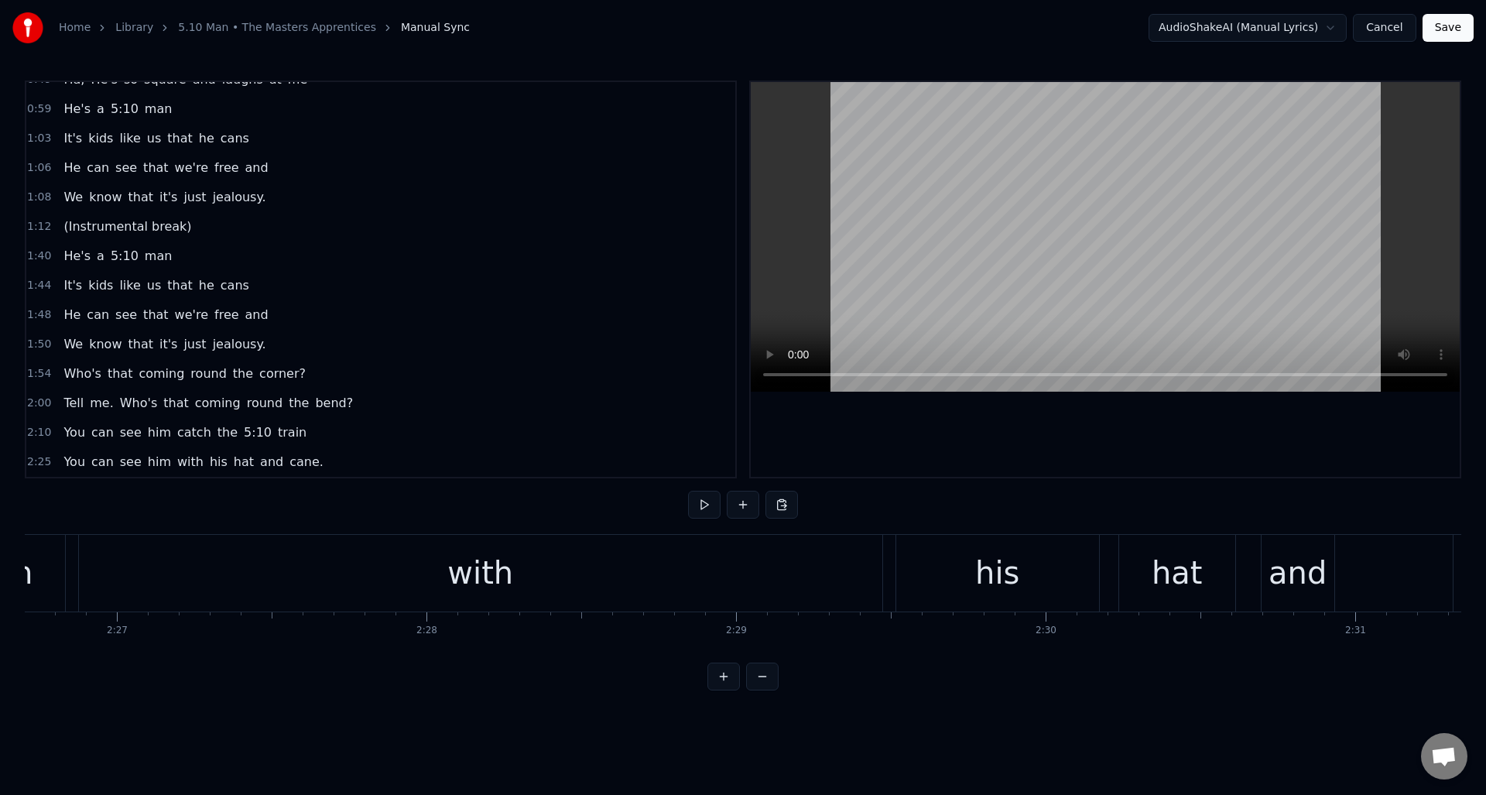
scroll to position [0, 45449]
click at [615, 581] on div "with" at bounding box center [454, 573] width 803 height 77
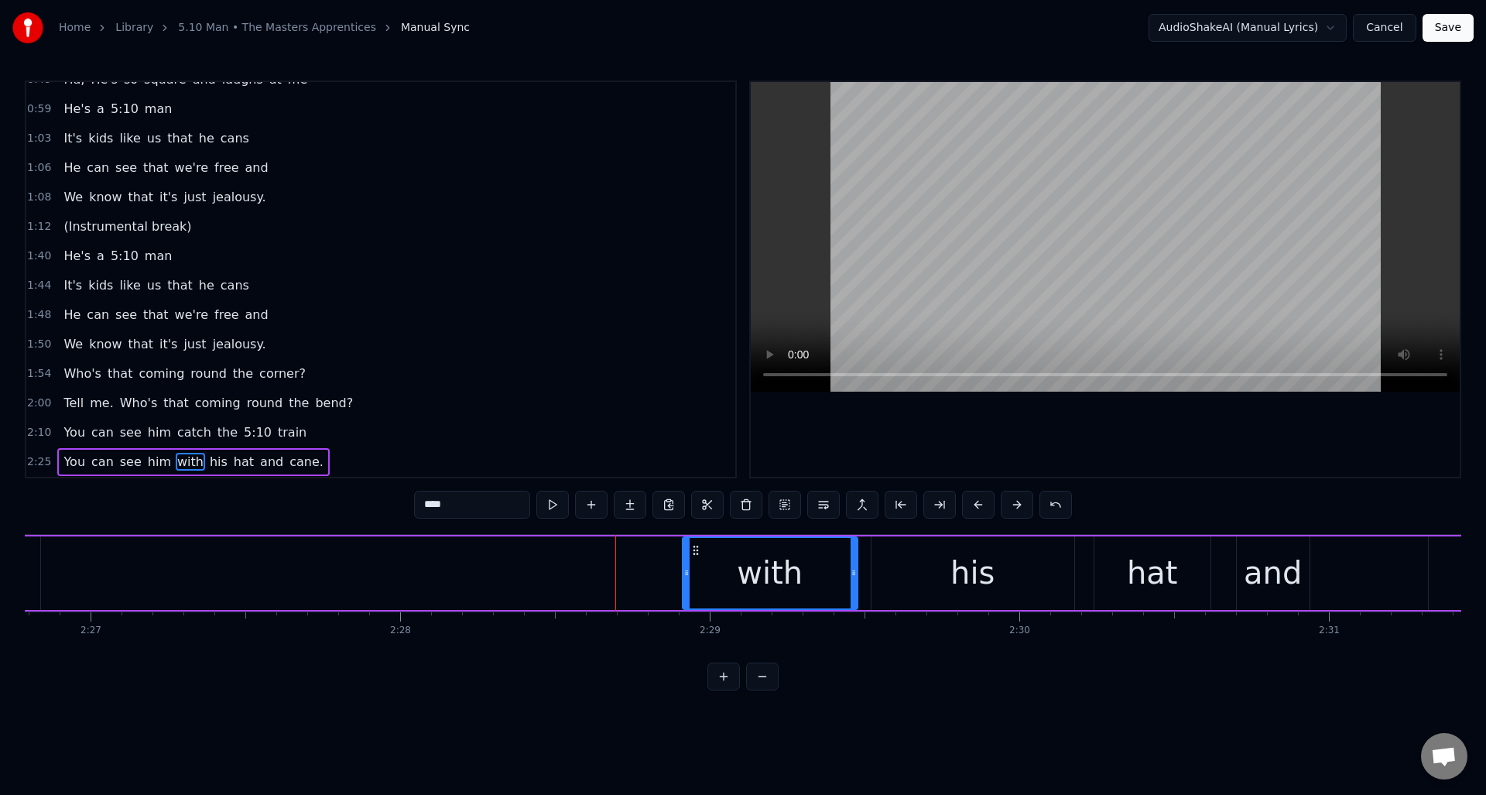
drag, startPoint x: 55, startPoint y: 585, endPoint x: 684, endPoint y: 588, distance: 628.5
click at [684, 588] on div at bounding box center [687, 573] width 6 height 70
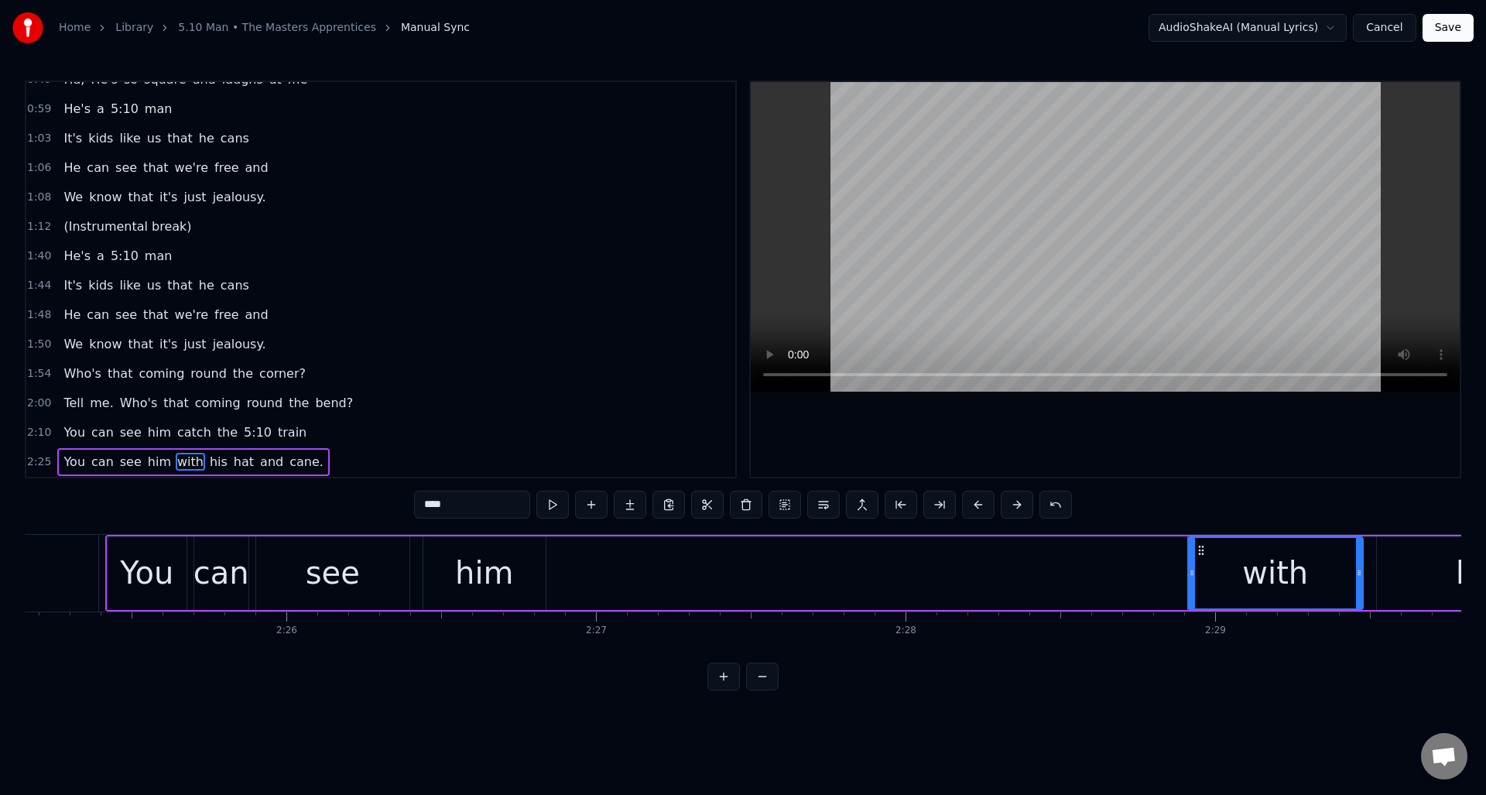
scroll to position [0, 44918]
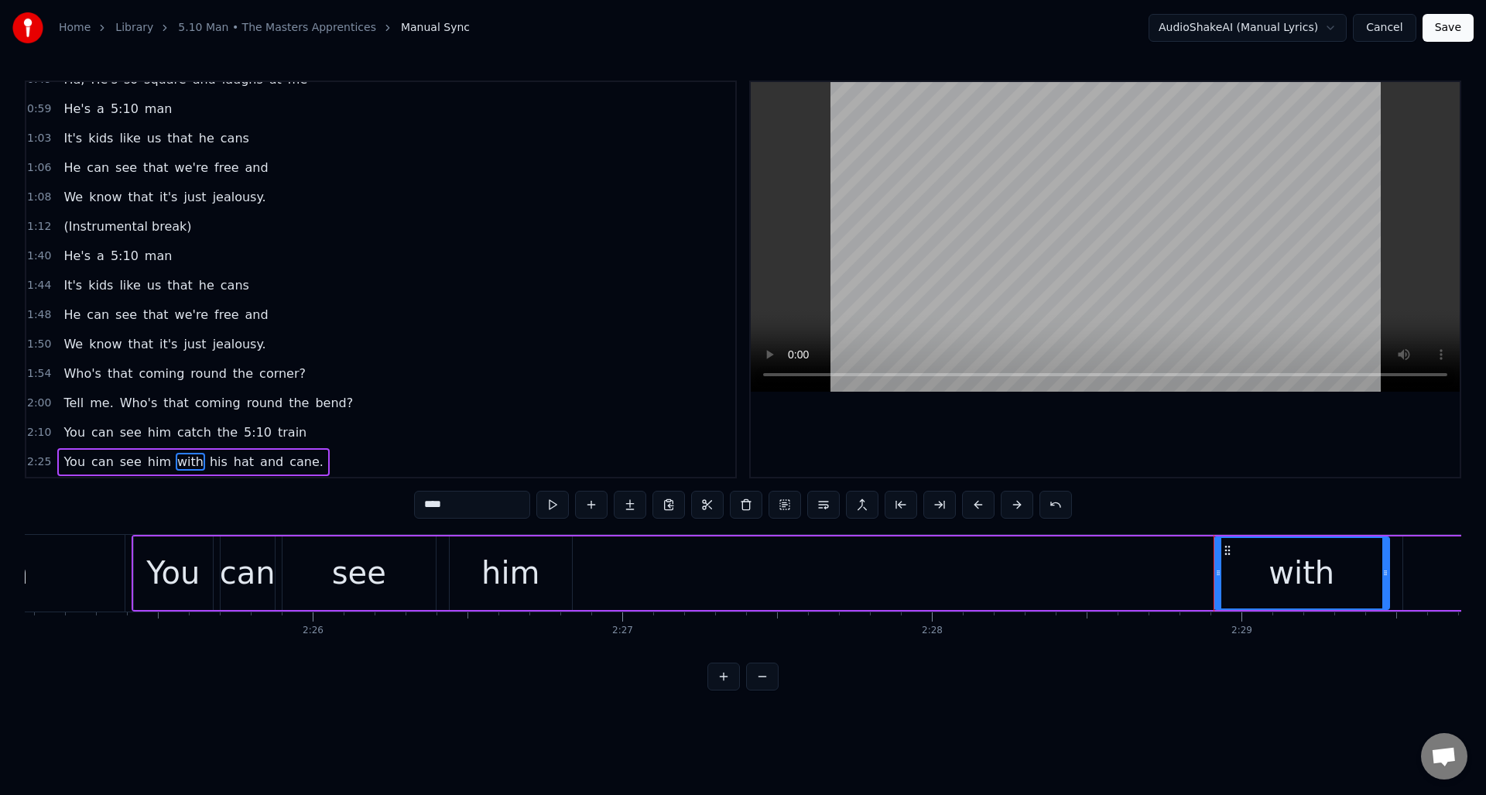
click at [526, 566] on div "him" at bounding box center [510, 573] width 58 height 46
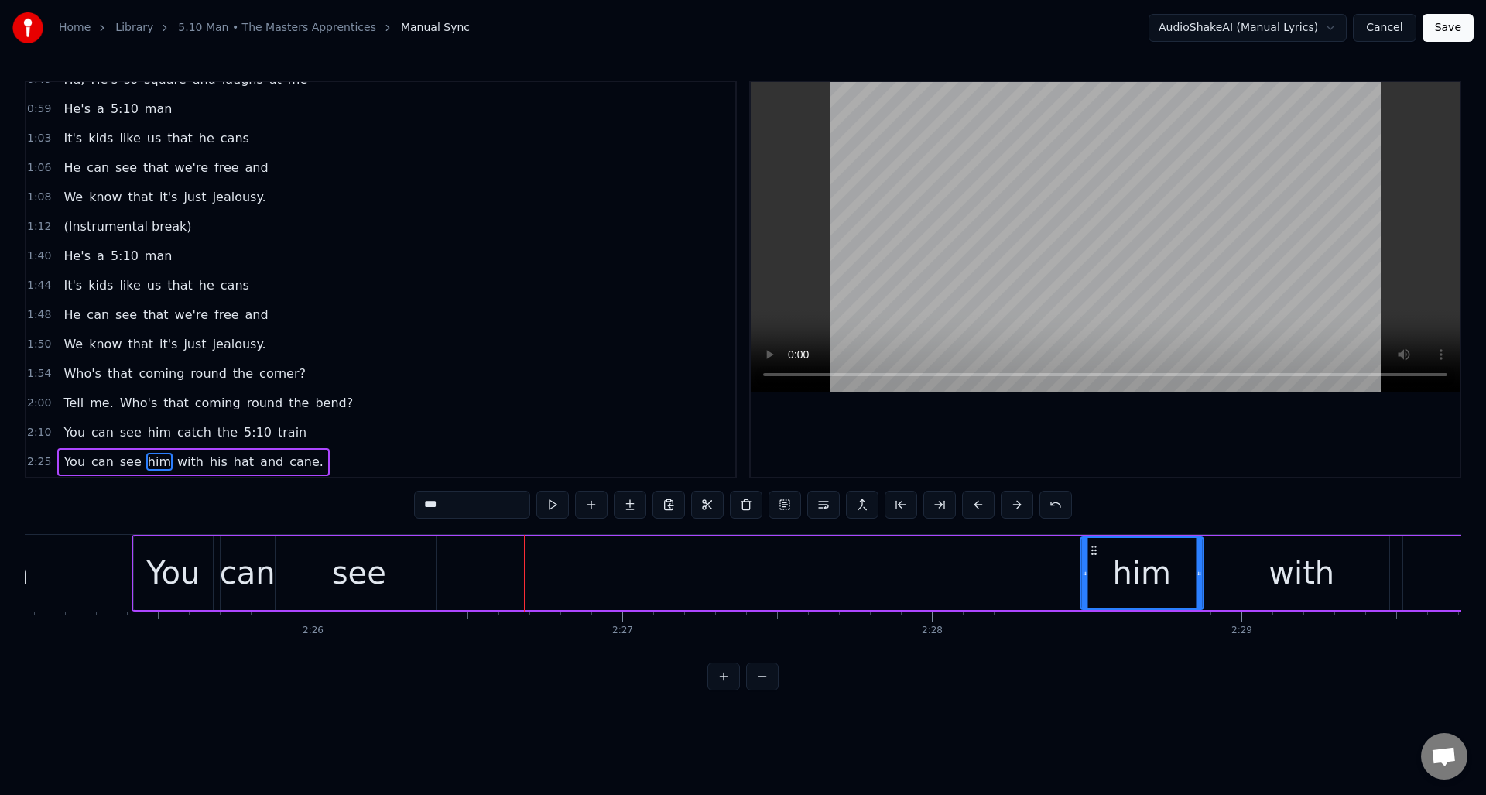
drag, startPoint x: 461, startPoint y: 550, endPoint x: 1089, endPoint y: 576, distance: 628.3
click at [1092, 576] on div "him" at bounding box center [1141, 573] width 121 height 70
click at [368, 563] on div "see" at bounding box center [359, 573] width 54 height 46
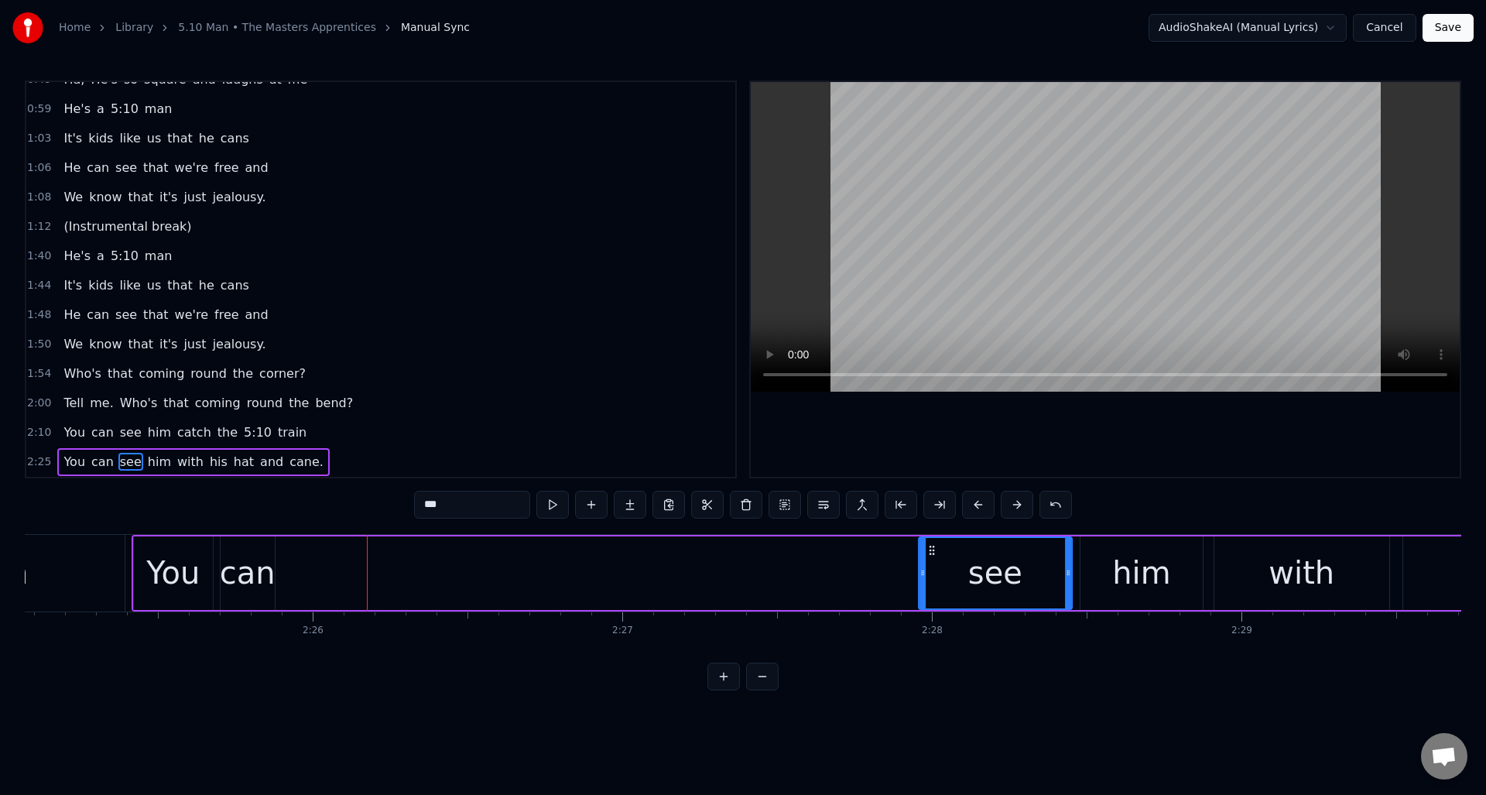
drag, startPoint x: 295, startPoint y: 550, endPoint x: 930, endPoint y: 571, distance: 635.9
click at [930, 571] on div "see" at bounding box center [996, 573] width 152 height 70
click at [252, 557] on div "can" at bounding box center [248, 573] width 56 height 46
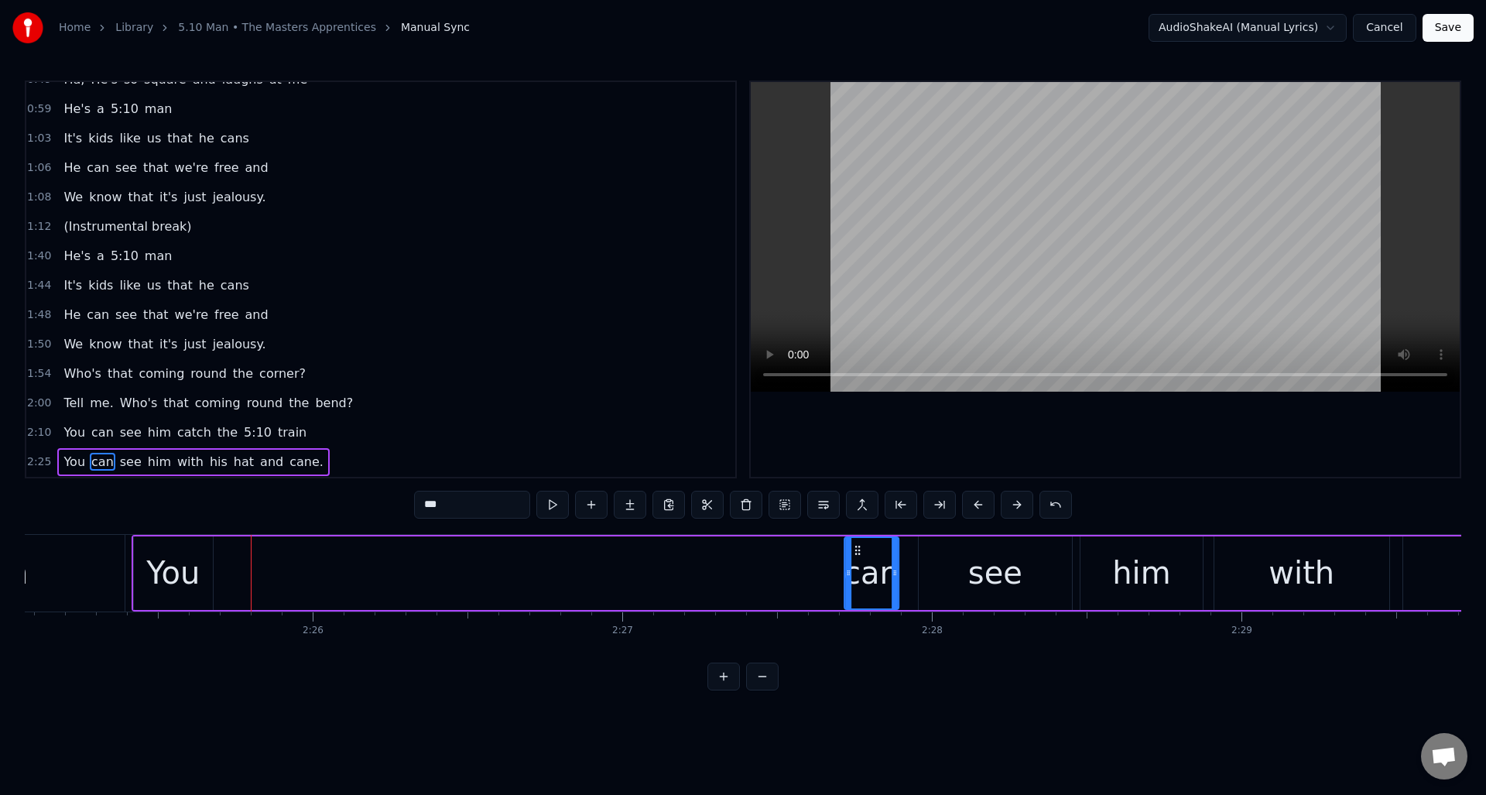
drag, startPoint x: 234, startPoint y: 550, endPoint x: 859, endPoint y: 557, distance: 625.5
click at [859, 557] on div "can" at bounding box center [871, 573] width 53 height 70
click at [169, 557] on div "You" at bounding box center [172, 573] width 53 height 46
type input "***"
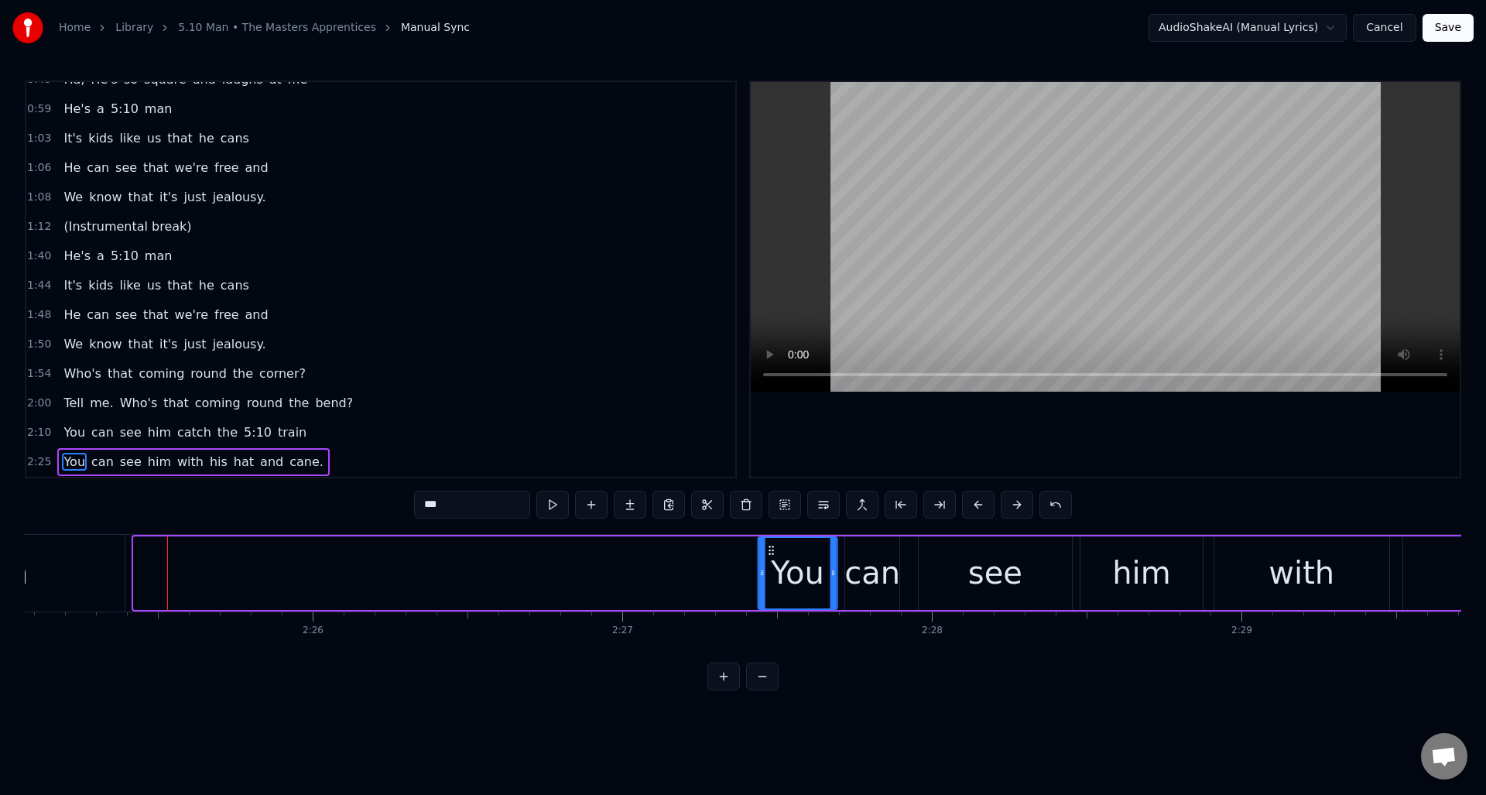
drag, startPoint x: 142, startPoint y: 548, endPoint x: 766, endPoint y: 544, distance: 623.1
click at [767, 544] on icon at bounding box center [771, 550] width 12 height 12
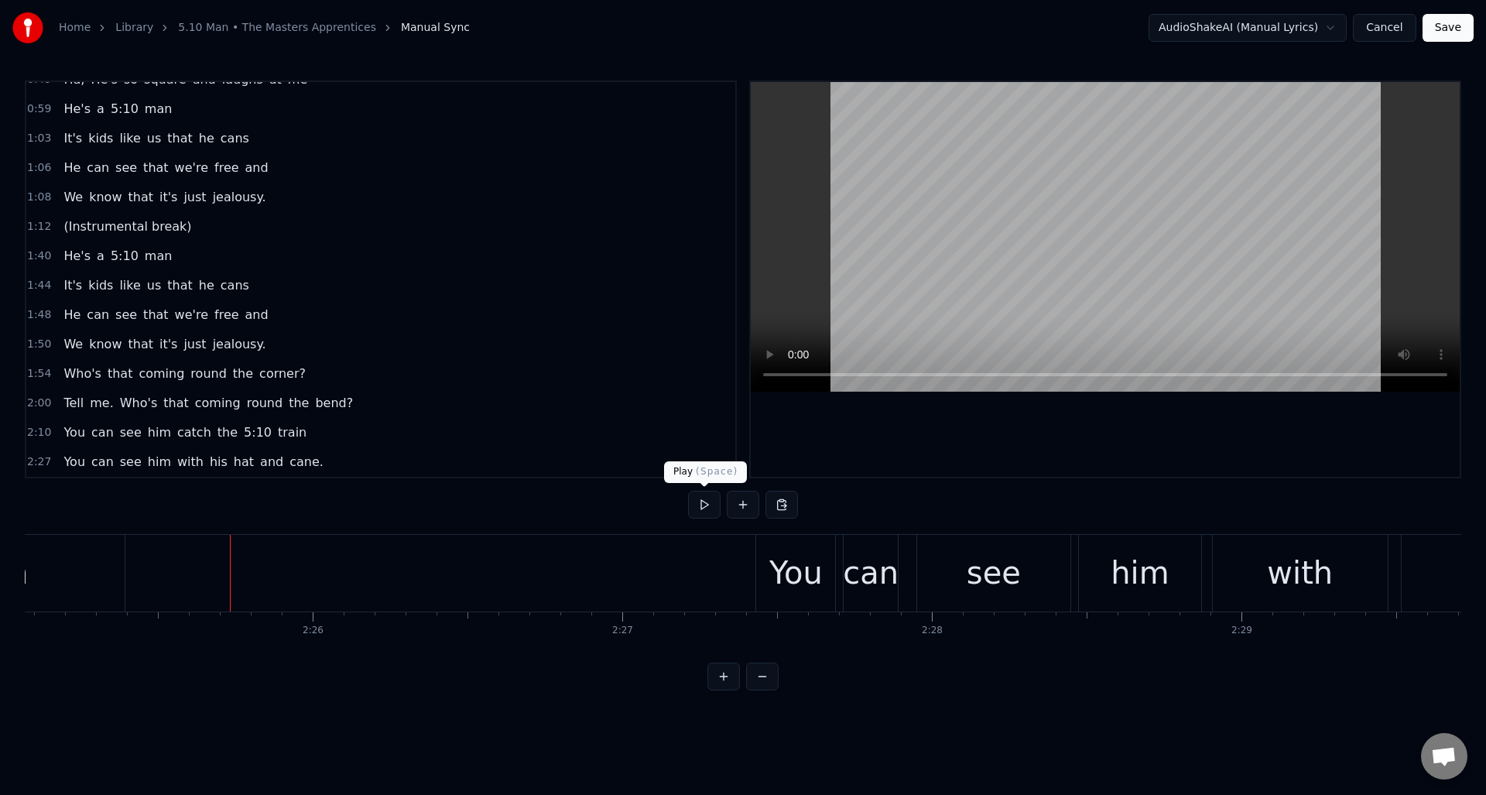
click at [709, 505] on button at bounding box center [704, 505] width 33 height 28
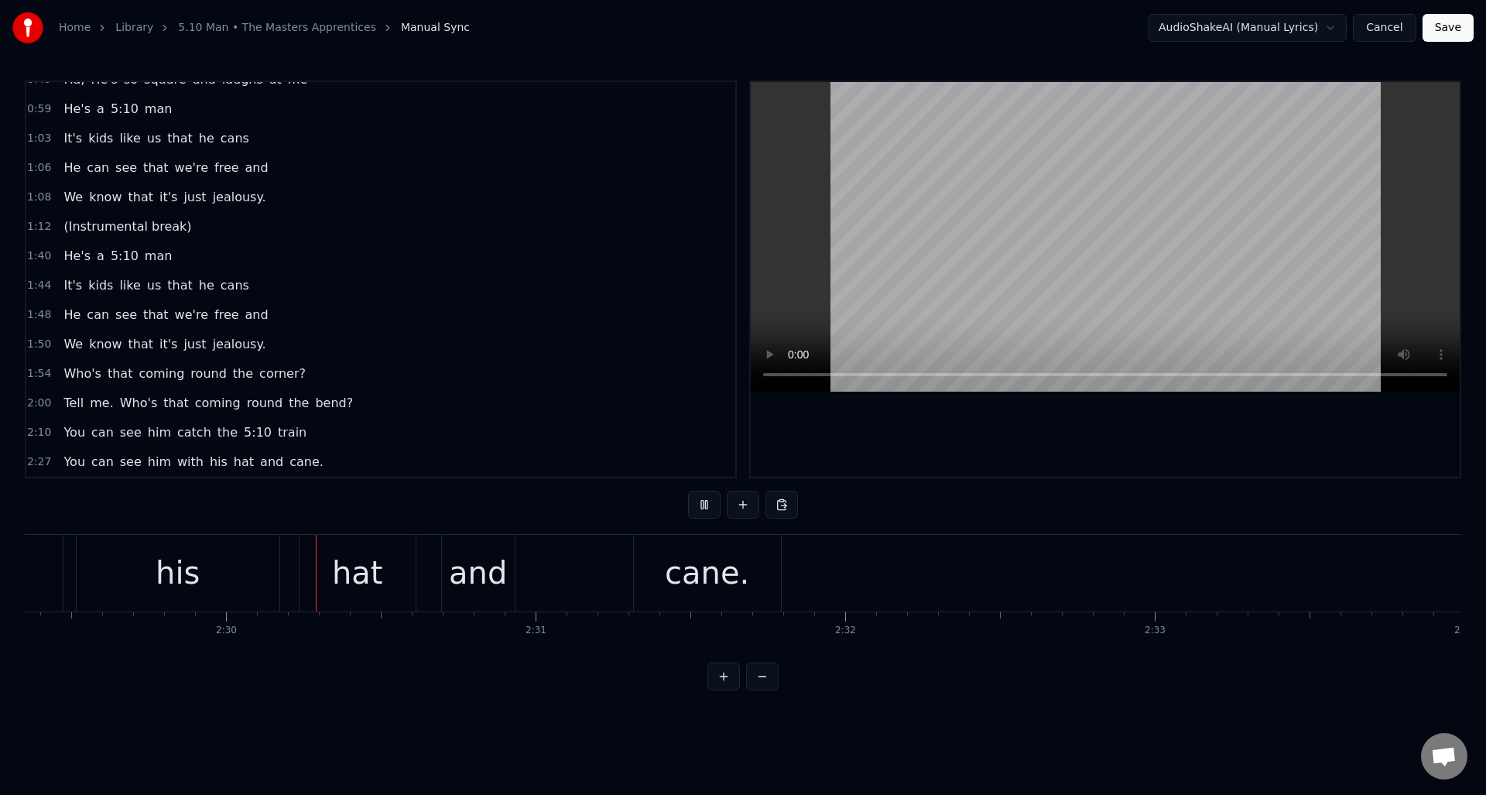
scroll to position [0, 46245]
click at [709, 505] on button at bounding box center [704, 505] width 33 height 28
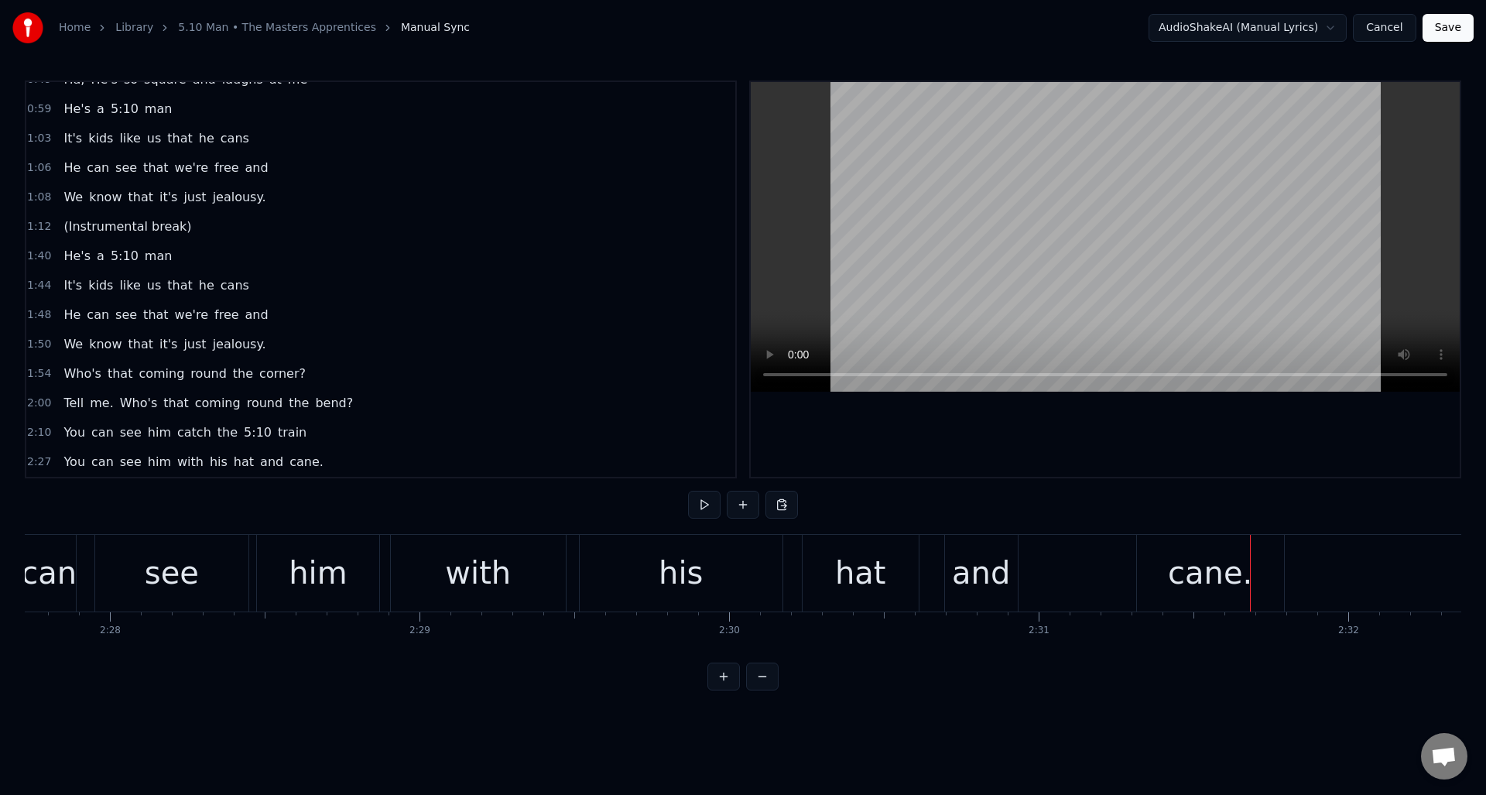
scroll to position [0, 45607]
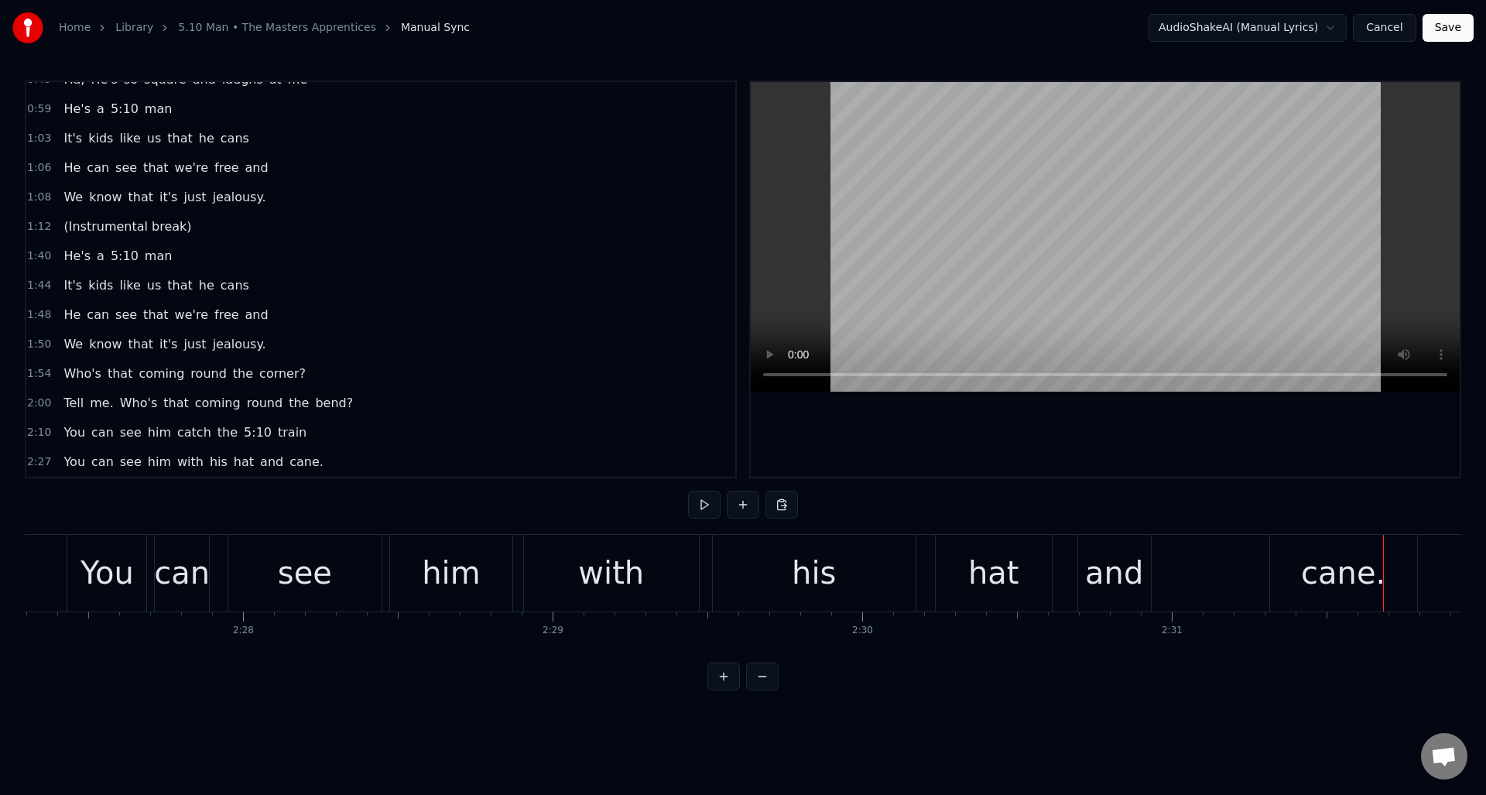
click at [848, 567] on div "his" at bounding box center [814, 573] width 203 height 77
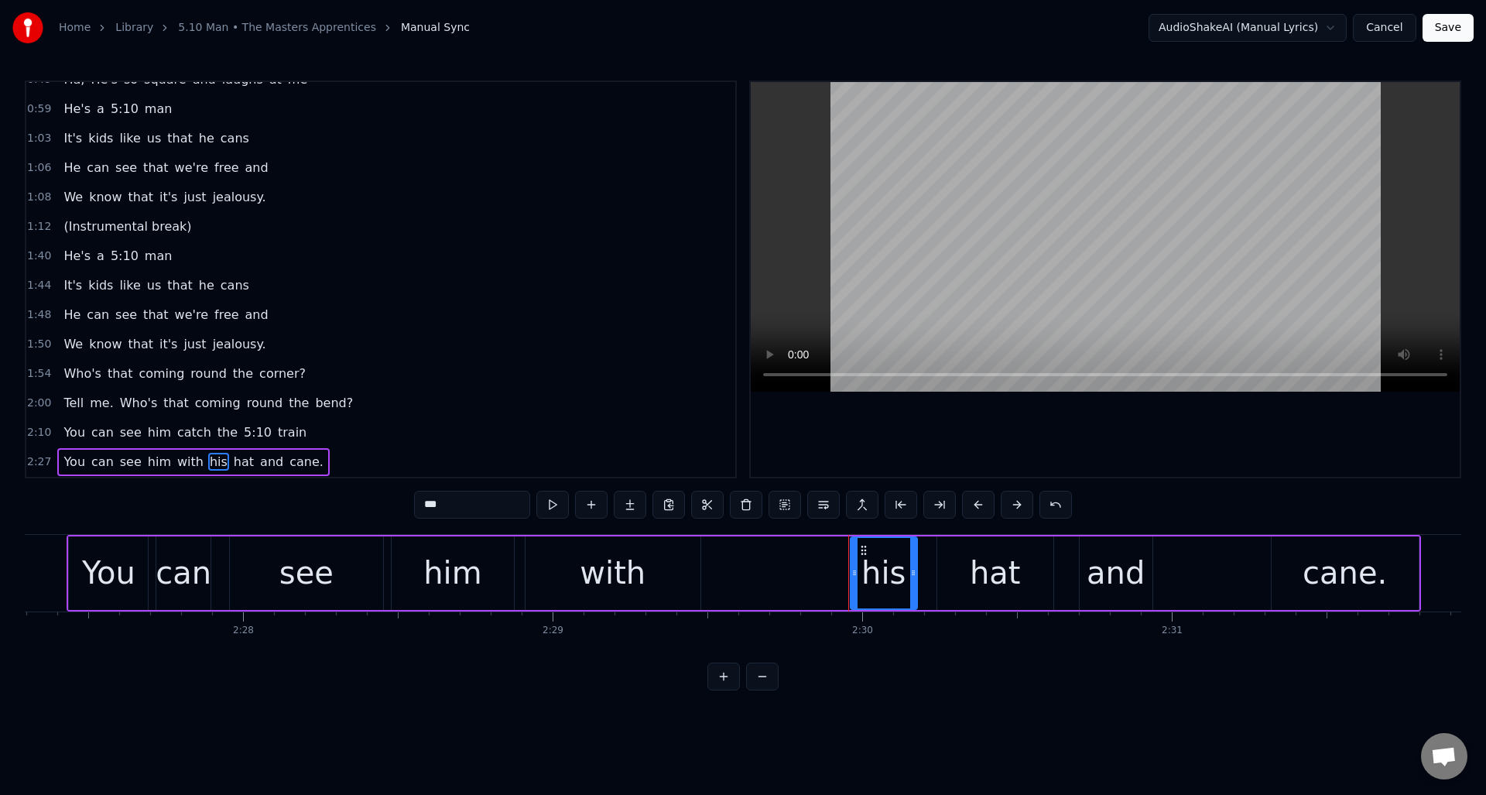
drag, startPoint x: 718, startPoint y: 576, endPoint x: 855, endPoint y: 579, distance: 136.3
click at [855, 579] on div at bounding box center [854, 573] width 6 height 70
click at [677, 558] on div "with" at bounding box center [613, 573] width 175 height 74
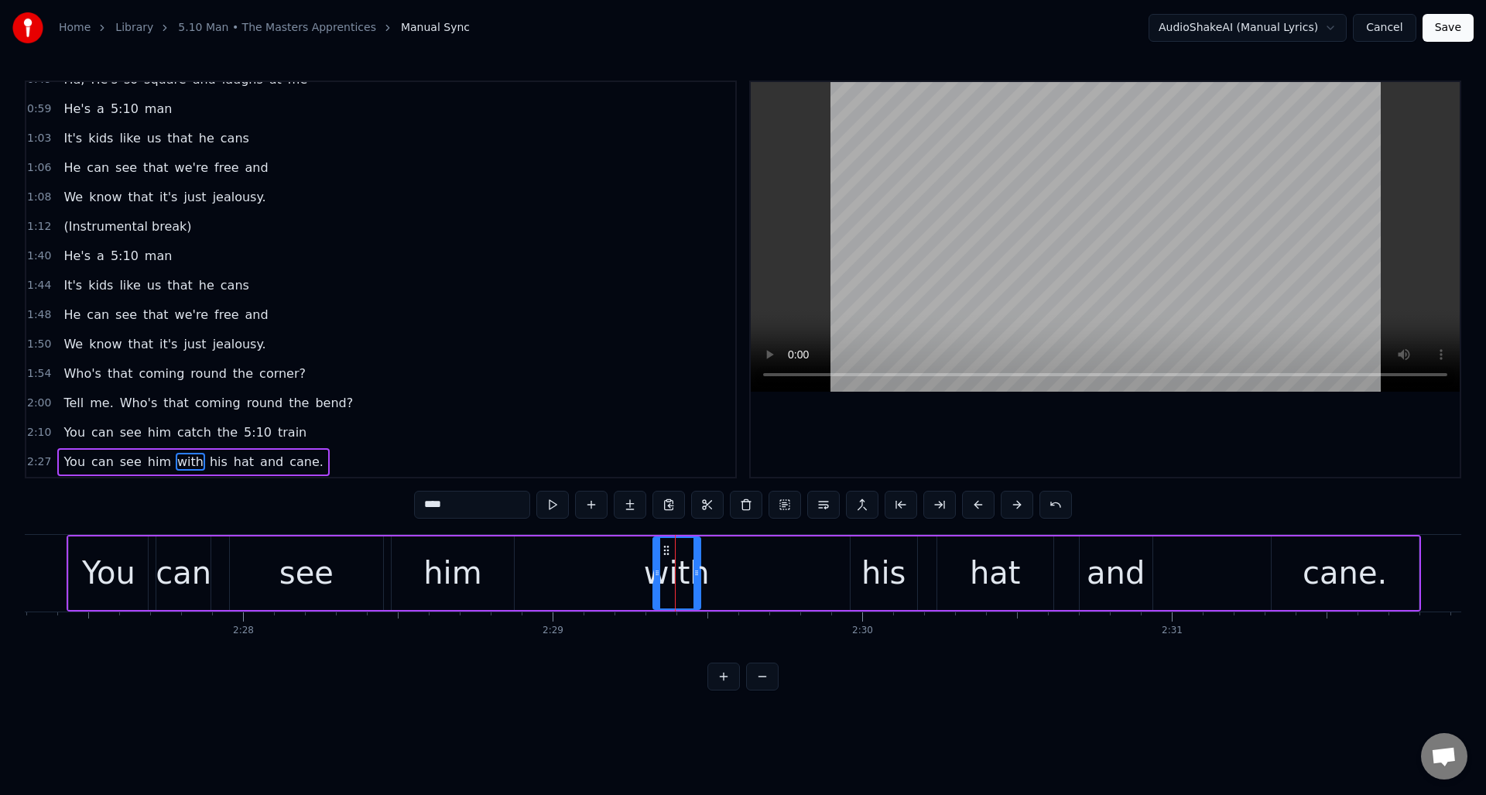
drag, startPoint x: 529, startPoint y: 569, endPoint x: 657, endPoint y: 577, distance: 128.0
click at [657, 577] on icon at bounding box center [657, 573] width 6 height 12
drag, startPoint x: 656, startPoint y: 576, endPoint x: 656, endPoint y: 567, distance: 9.3
click at [650, 577] on icon at bounding box center [650, 573] width 6 height 12
drag, startPoint x: 660, startPoint y: 549, endPoint x: 801, endPoint y: 561, distance: 142.2
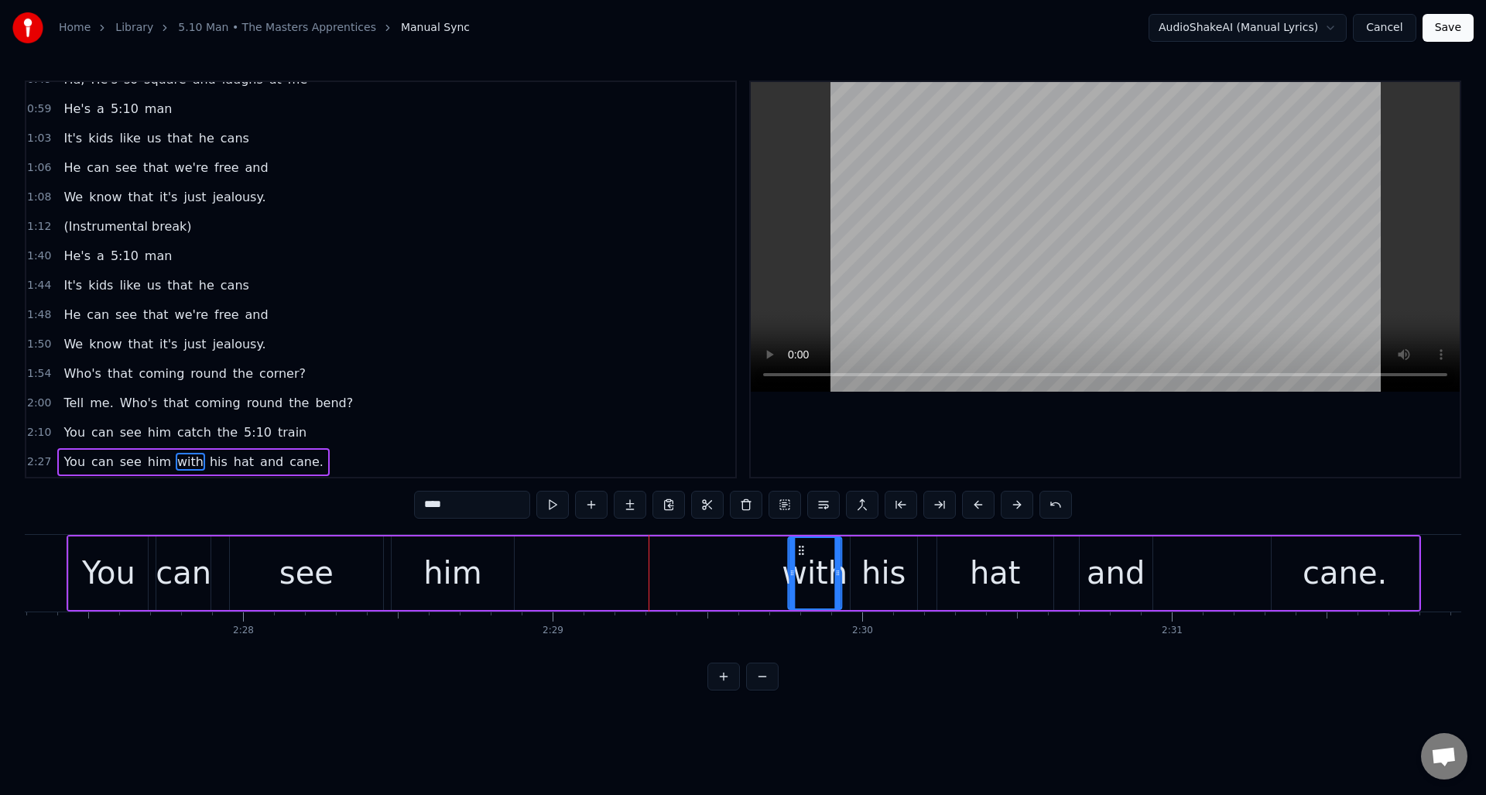
click at [801, 561] on div "with" at bounding box center [815, 573] width 52 height 70
click at [472, 558] on div "him" at bounding box center [452, 573] width 58 height 46
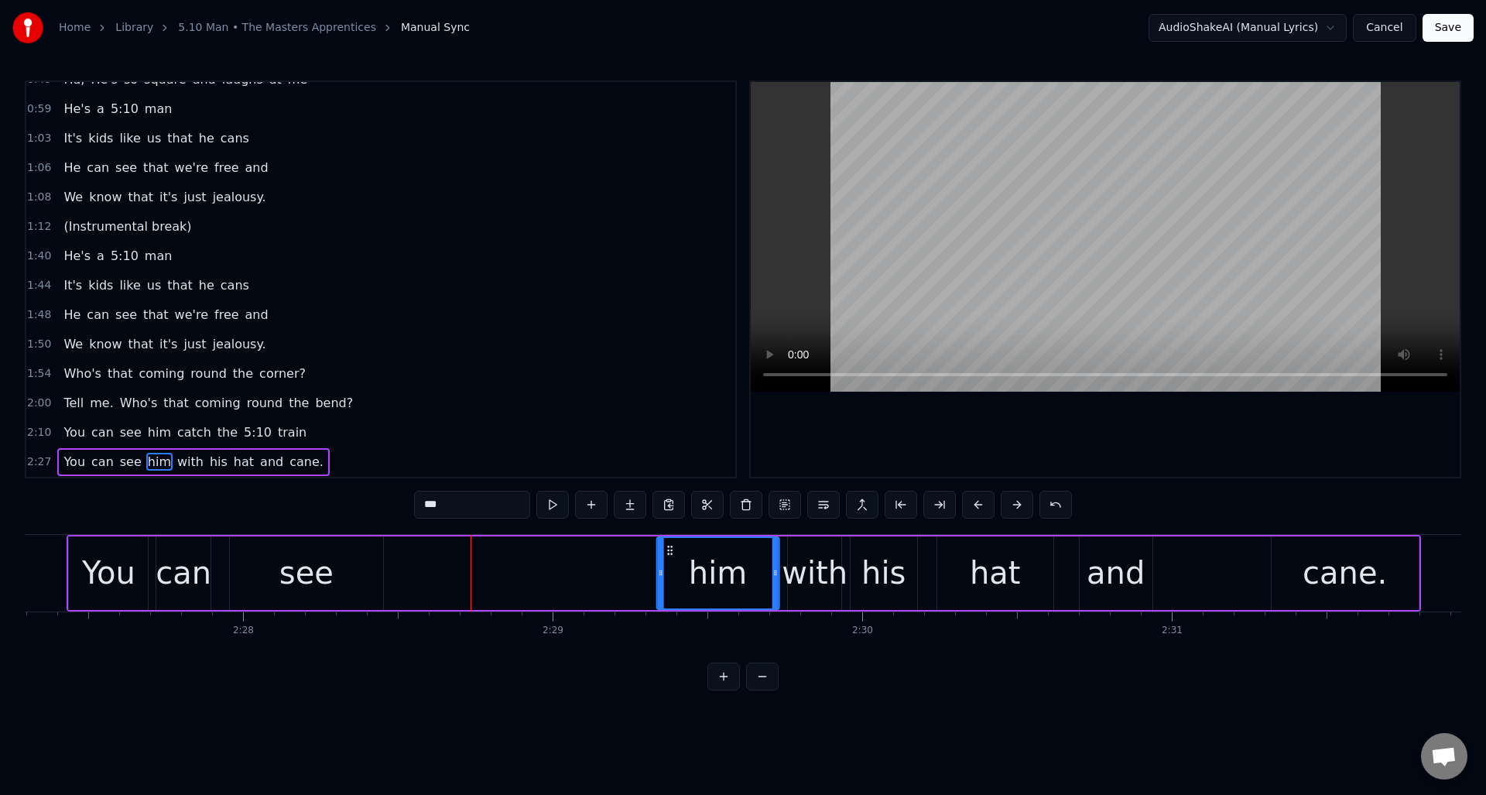
drag, startPoint x: 404, startPoint y: 548, endPoint x: 670, endPoint y: 565, distance: 266.1
click at [670, 565] on div "him" at bounding box center [718, 573] width 121 height 70
drag, startPoint x: 658, startPoint y: 579, endPoint x: 714, endPoint y: 578, distance: 56.5
click at [714, 578] on div at bounding box center [717, 573] width 6 height 70
click at [310, 565] on div "see" at bounding box center [306, 573] width 54 height 46
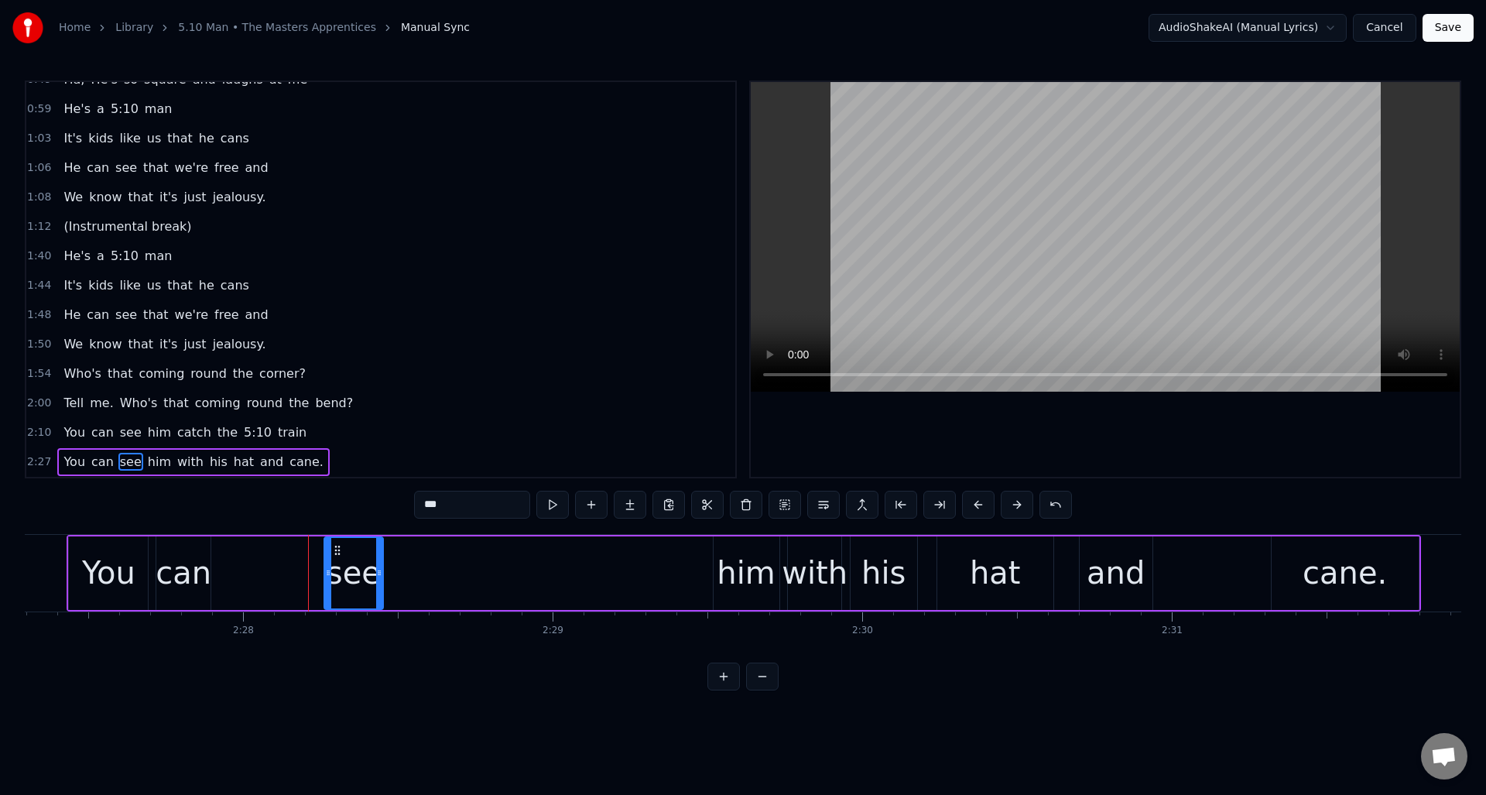
drag, startPoint x: 231, startPoint y: 576, endPoint x: 327, endPoint y: 574, distance: 96.0
click at [326, 576] on icon at bounding box center [328, 573] width 6 height 12
drag, startPoint x: 337, startPoint y: 548, endPoint x: 653, endPoint y: 557, distance: 316.7
click at [653, 557] on div "see" at bounding box center [670, 573] width 57 height 70
click at [181, 557] on div "can" at bounding box center [184, 573] width 56 height 46
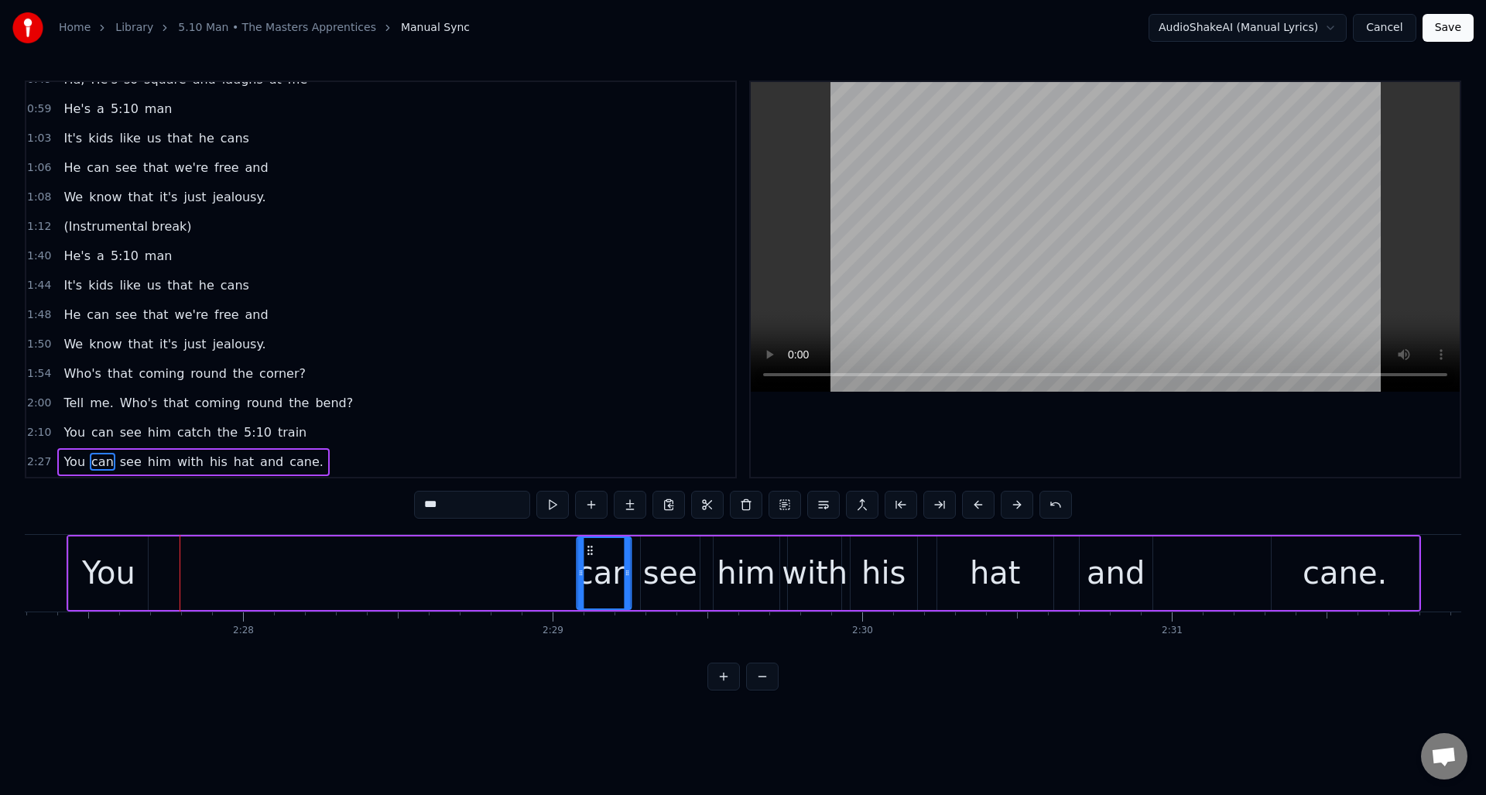
drag, startPoint x: 175, startPoint y: 553, endPoint x: 589, endPoint y: 570, distance: 414.5
click at [589, 570] on div "can" at bounding box center [604, 573] width 53 height 70
click at [120, 553] on div "You" at bounding box center [108, 573] width 53 height 46
type input "***"
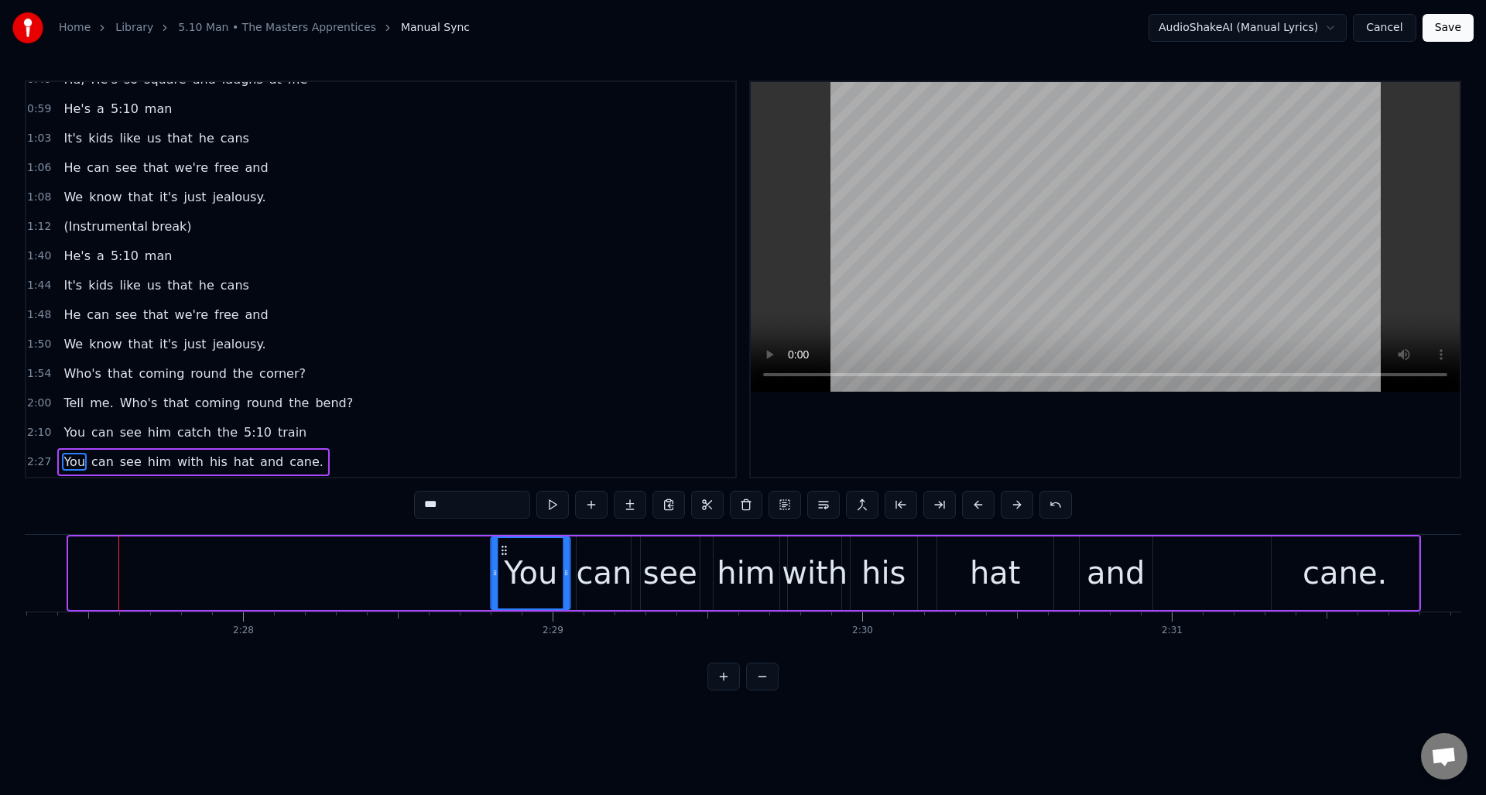
drag, startPoint x: 83, startPoint y: 549, endPoint x: 505, endPoint y: 577, distance: 422.8
click at [505, 577] on div "You" at bounding box center [530, 573] width 77 height 70
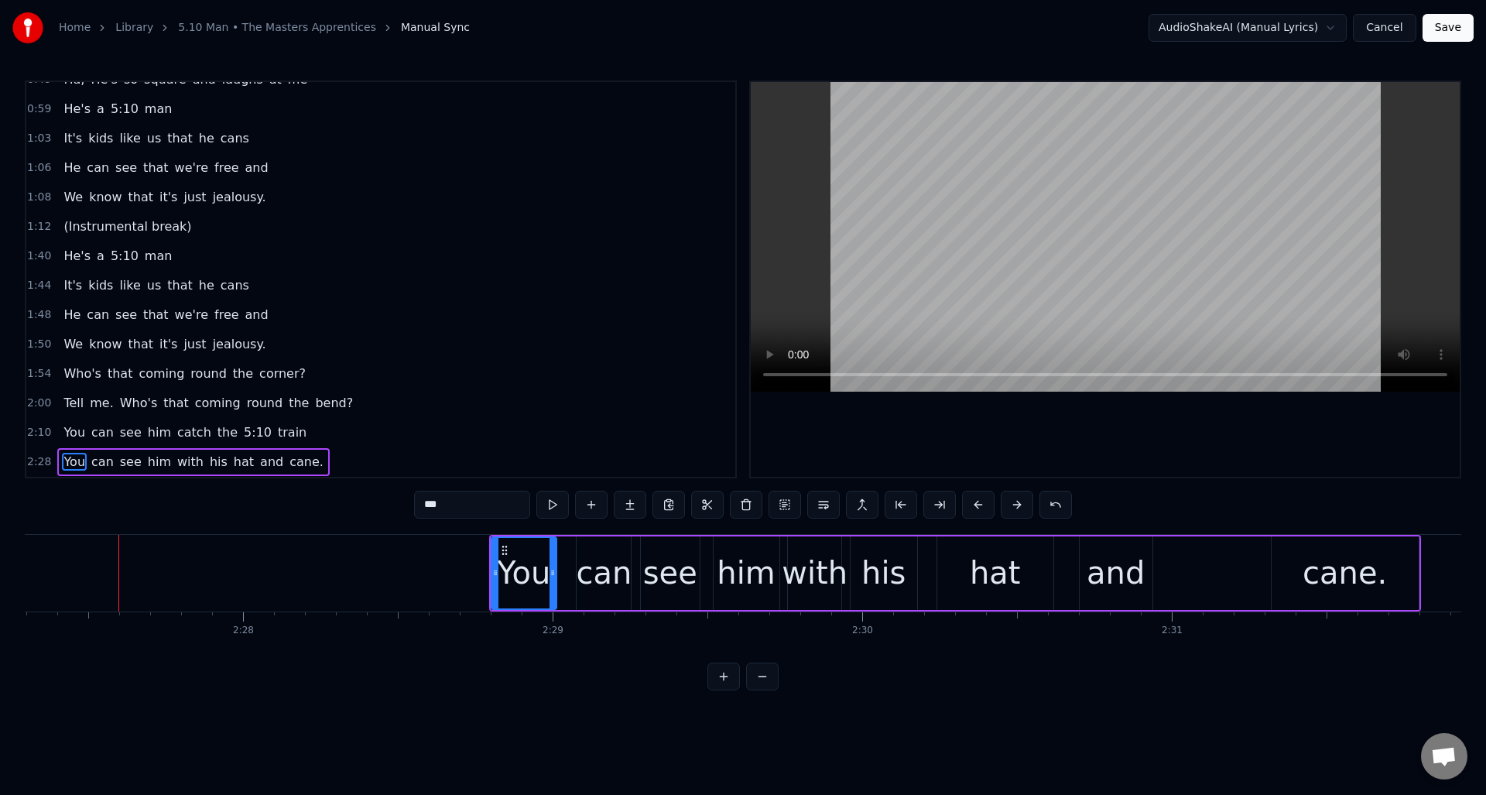
drag, startPoint x: 566, startPoint y: 596, endPoint x: 552, endPoint y: 597, distance: 14.0
click at [552, 597] on div at bounding box center [553, 573] width 6 height 70
drag, startPoint x: 503, startPoint y: 552, endPoint x: 514, endPoint y: 552, distance: 10.8
click at [514, 552] on icon at bounding box center [515, 550] width 12 height 12
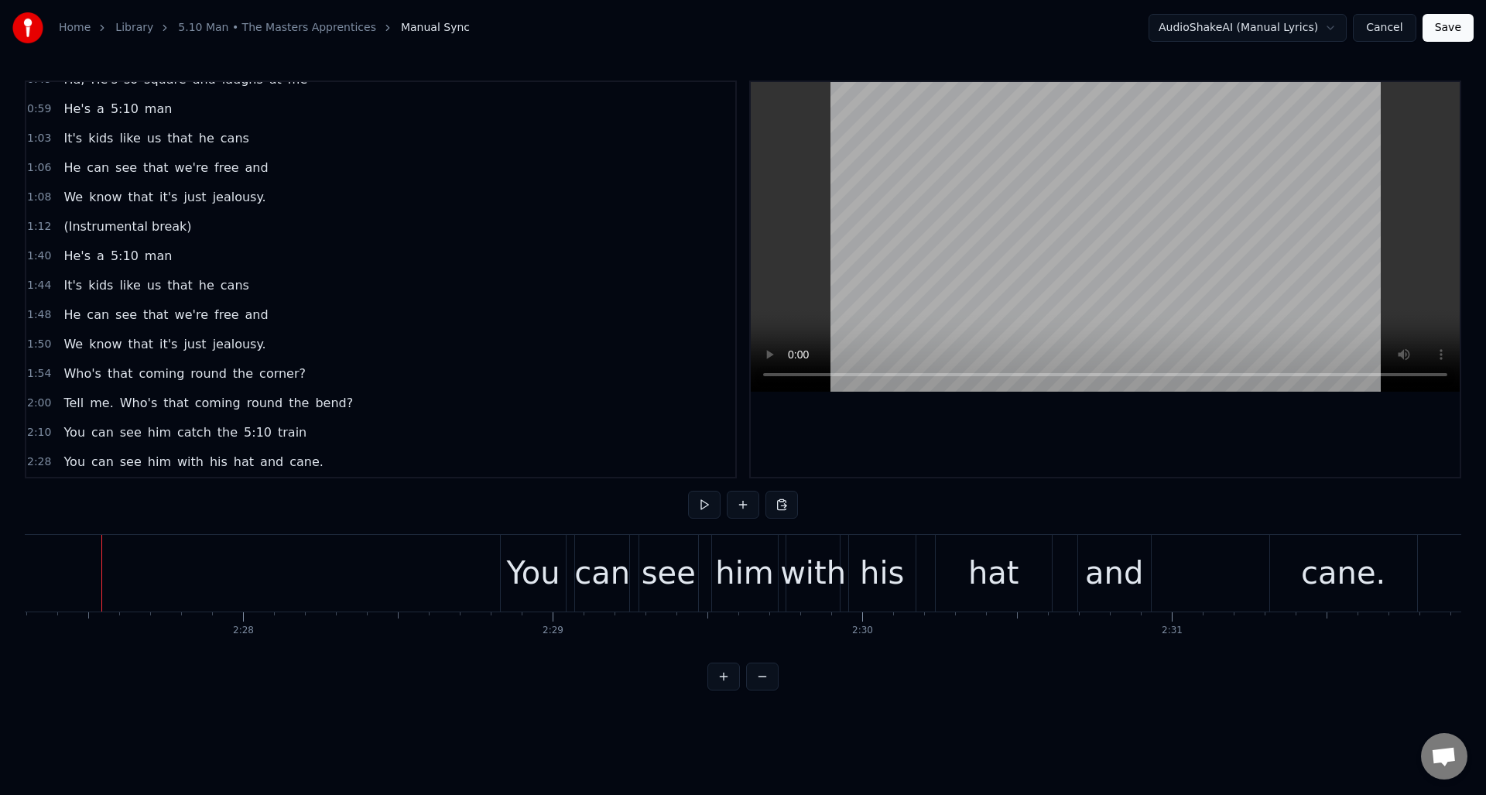
scroll to position [0, 45606]
click at [697, 506] on button at bounding box center [704, 505] width 33 height 28
drag, startPoint x: 697, startPoint y: 506, endPoint x: 709, endPoint y: 509, distance: 12.8
click at [697, 506] on button at bounding box center [704, 505] width 33 height 28
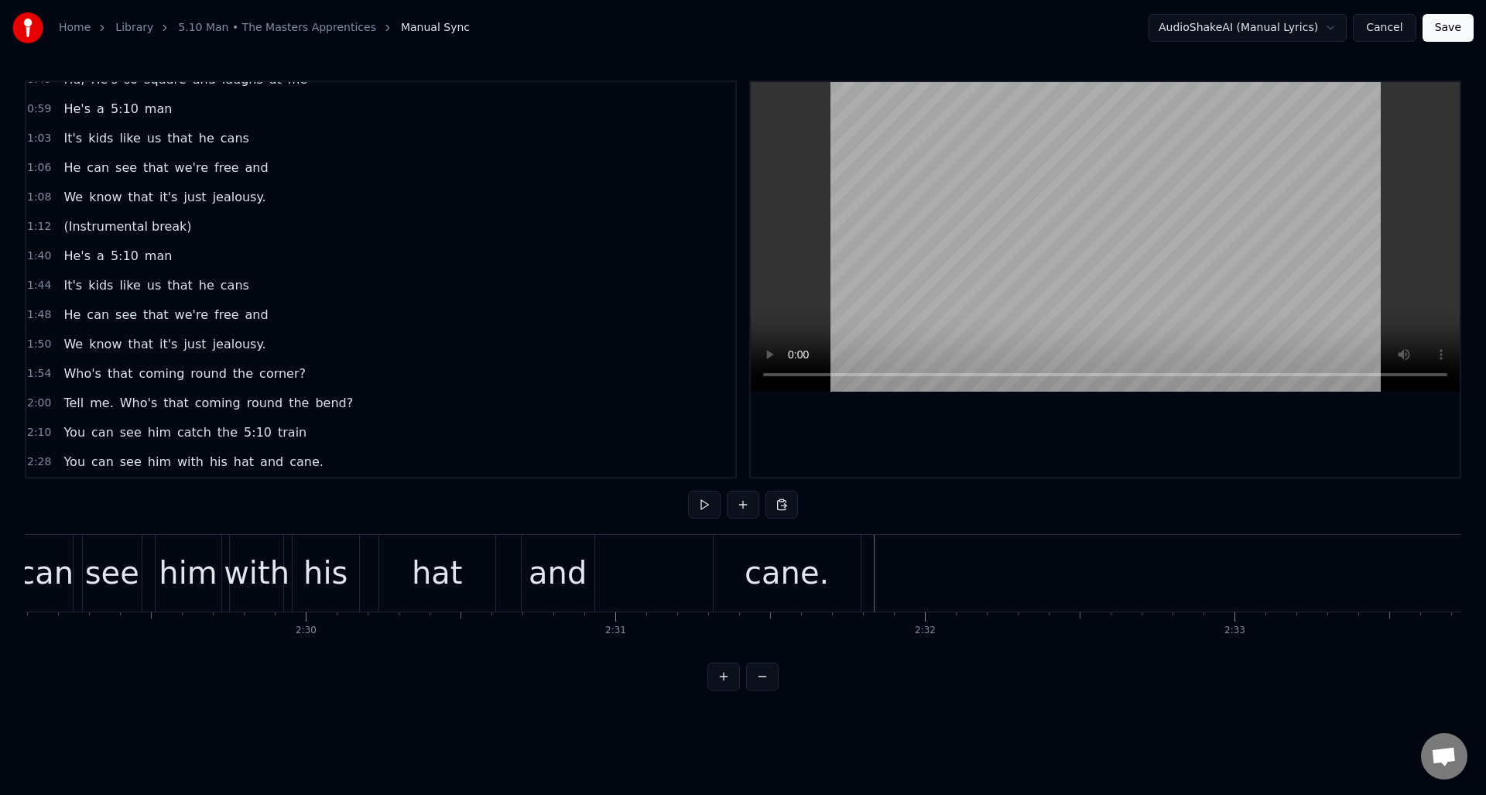
scroll to position [0, 46136]
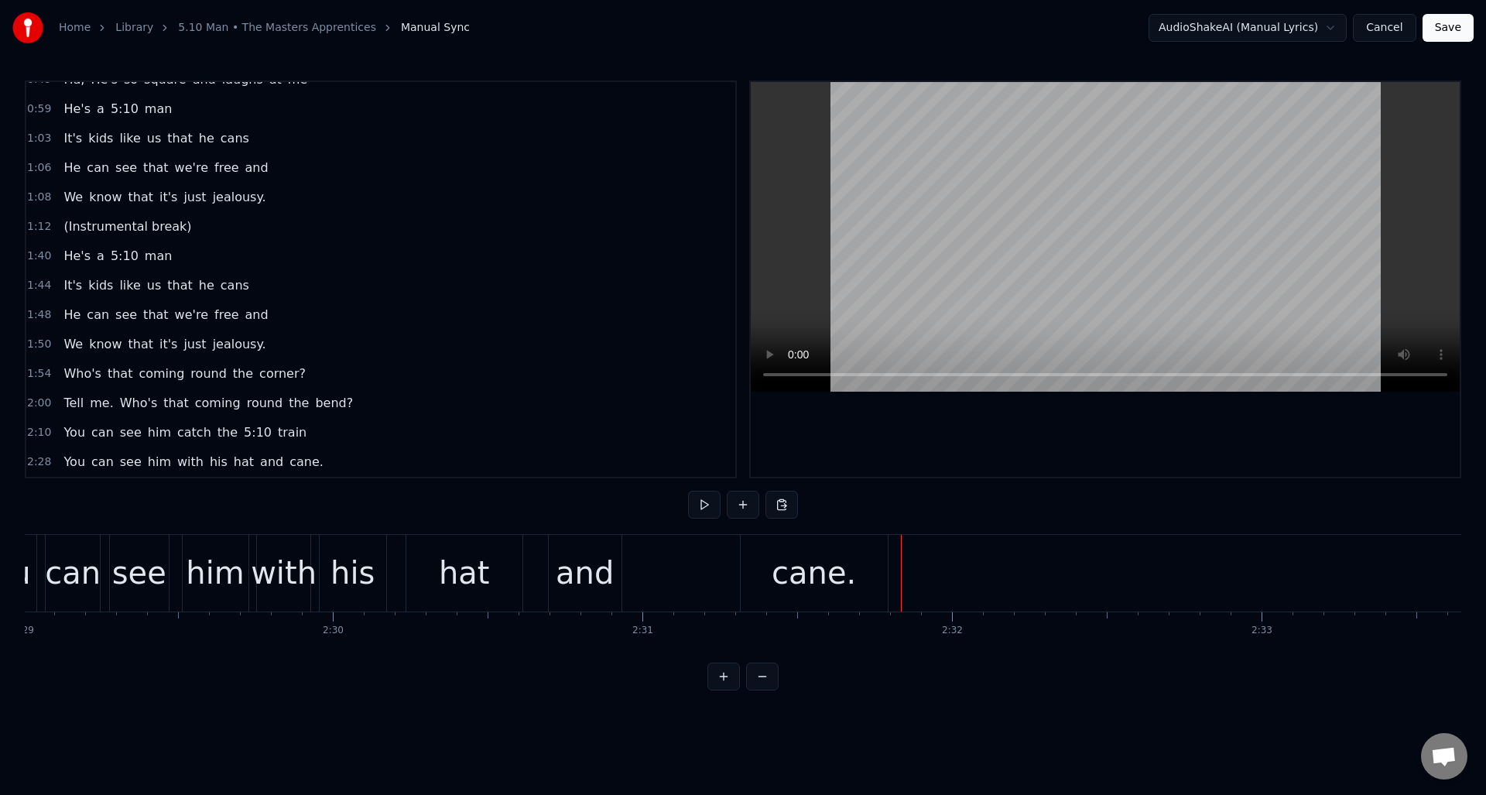
click at [593, 554] on div "and" at bounding box center [585, 573] width 58 height 46
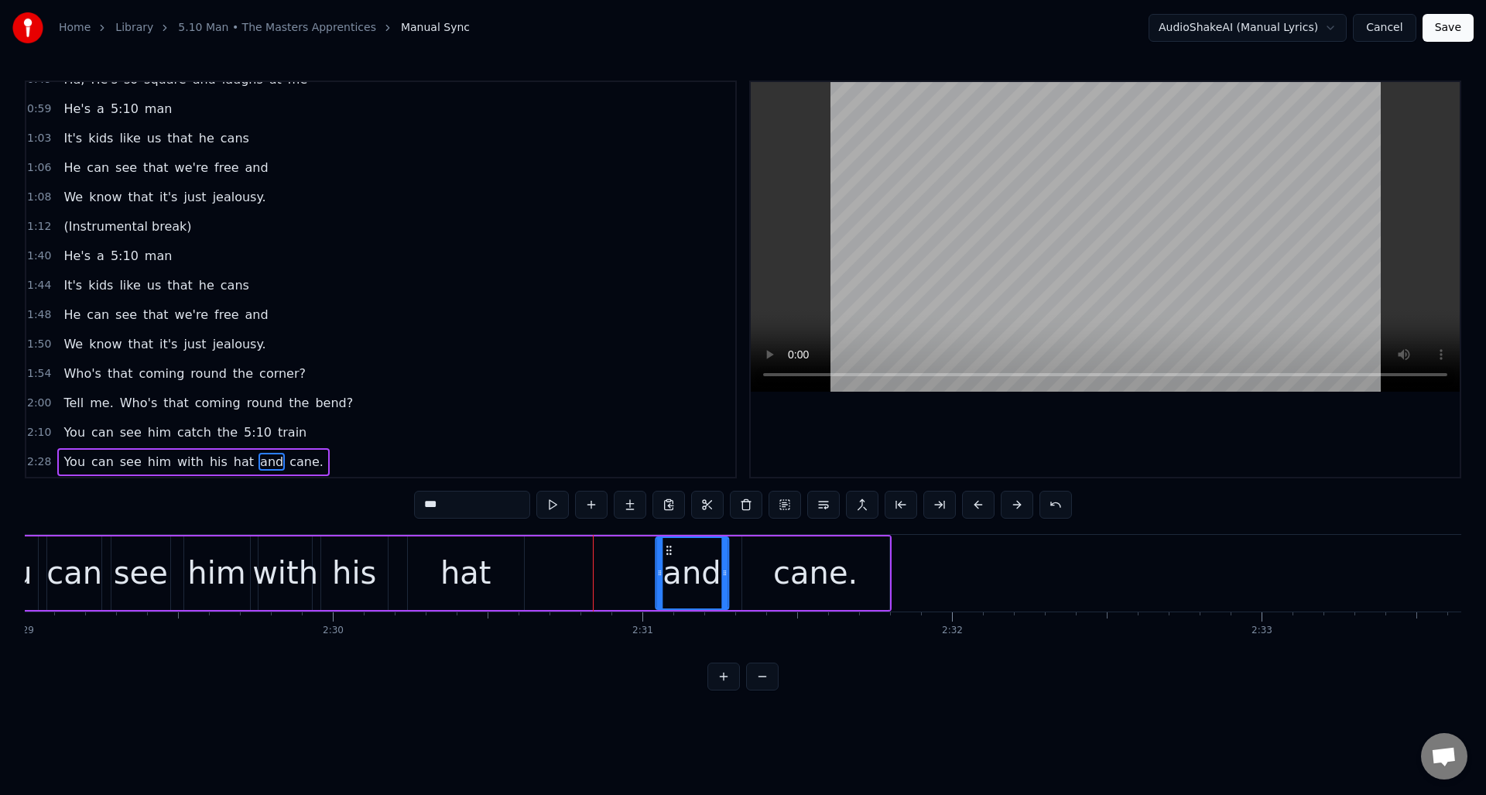
drag, startPoint x: 560, startPoint y: 547, endPoint x: 665, endPoint y: 563, distance: 106.4
click at [665, 563] on div "and" at bounding box center [691, 573] width 71 height 70
click at [478, 553] on div "hat" at bounding box center [465, 573] width 51 height 46
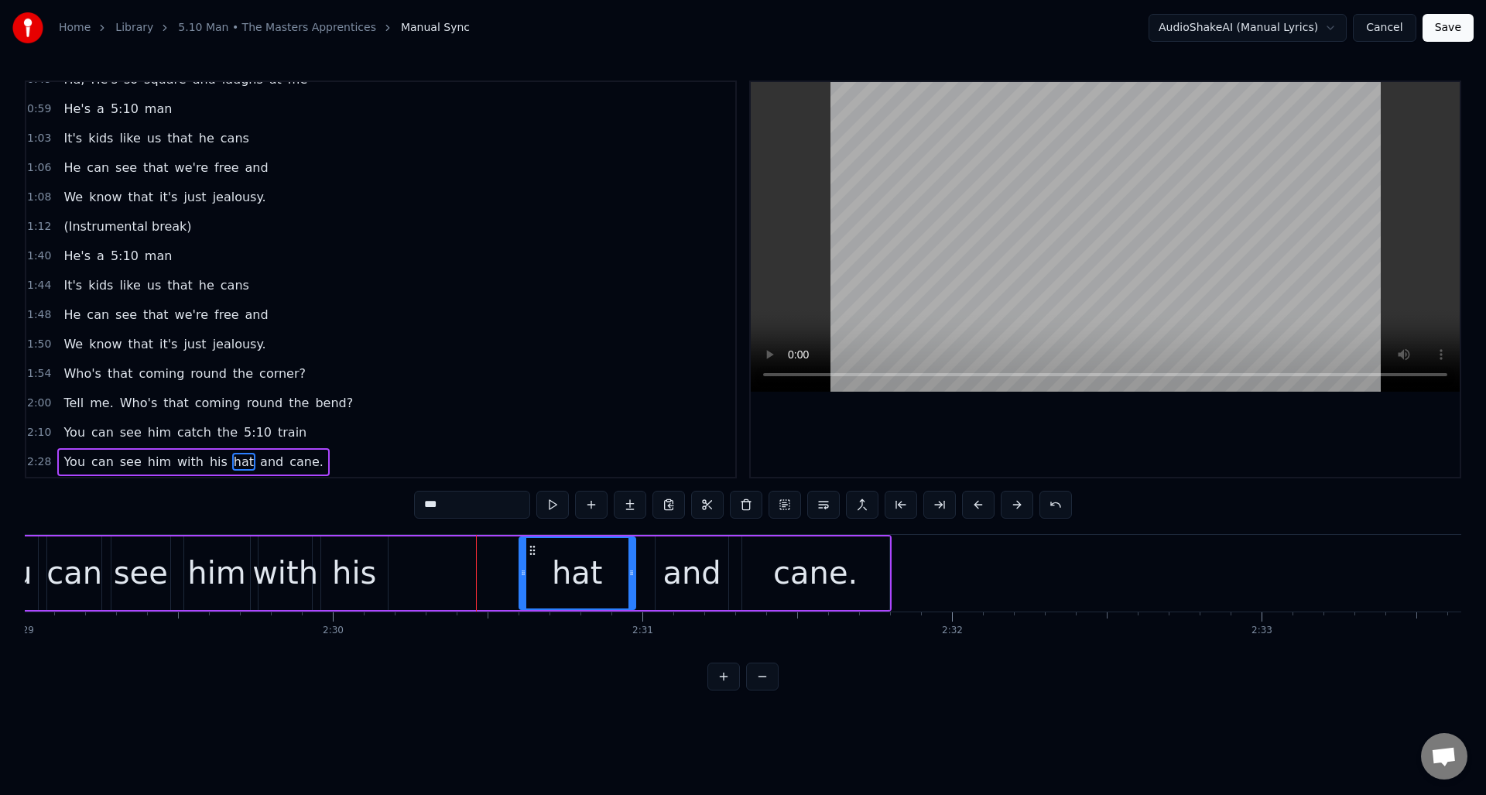
drag, startPoint x: 420, startPoint y: 547, endPoint x: 531, endPoint y: 560, distance: 112.2
click at [531, 560] on div "hat" at bounding box center [577, 573] width 115 height 70
click at [554, 513] on button at bounding box center [552, 505] width 33 height 28
click at [355, 563] on div "his" at bounding box center [354, 573] width 44 height 46
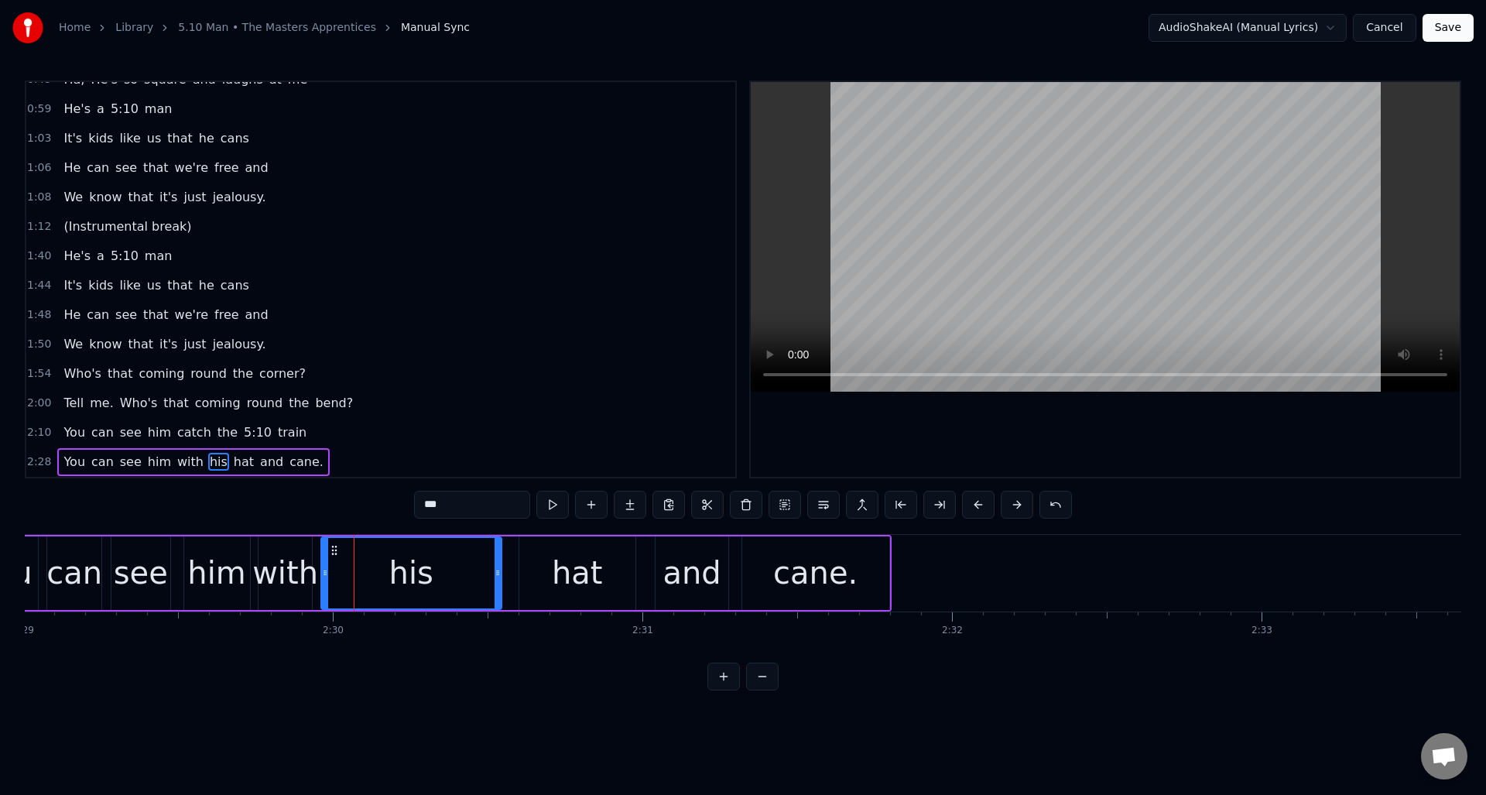
drag, startPoint x: 385, startPoint y: 571, endPoint x: 510, endPoint y: 560, distance: 125.9
click at [498, 581] on div at bounding box center [498, 573] width 6 height 70
click at [560, 509] on button at bounding box center [552, 505] width 33 height 28
drag, startPoint x: 324, startPoint y: 591, endPoint x: 450, endPoint y: 602, distance: 125.9
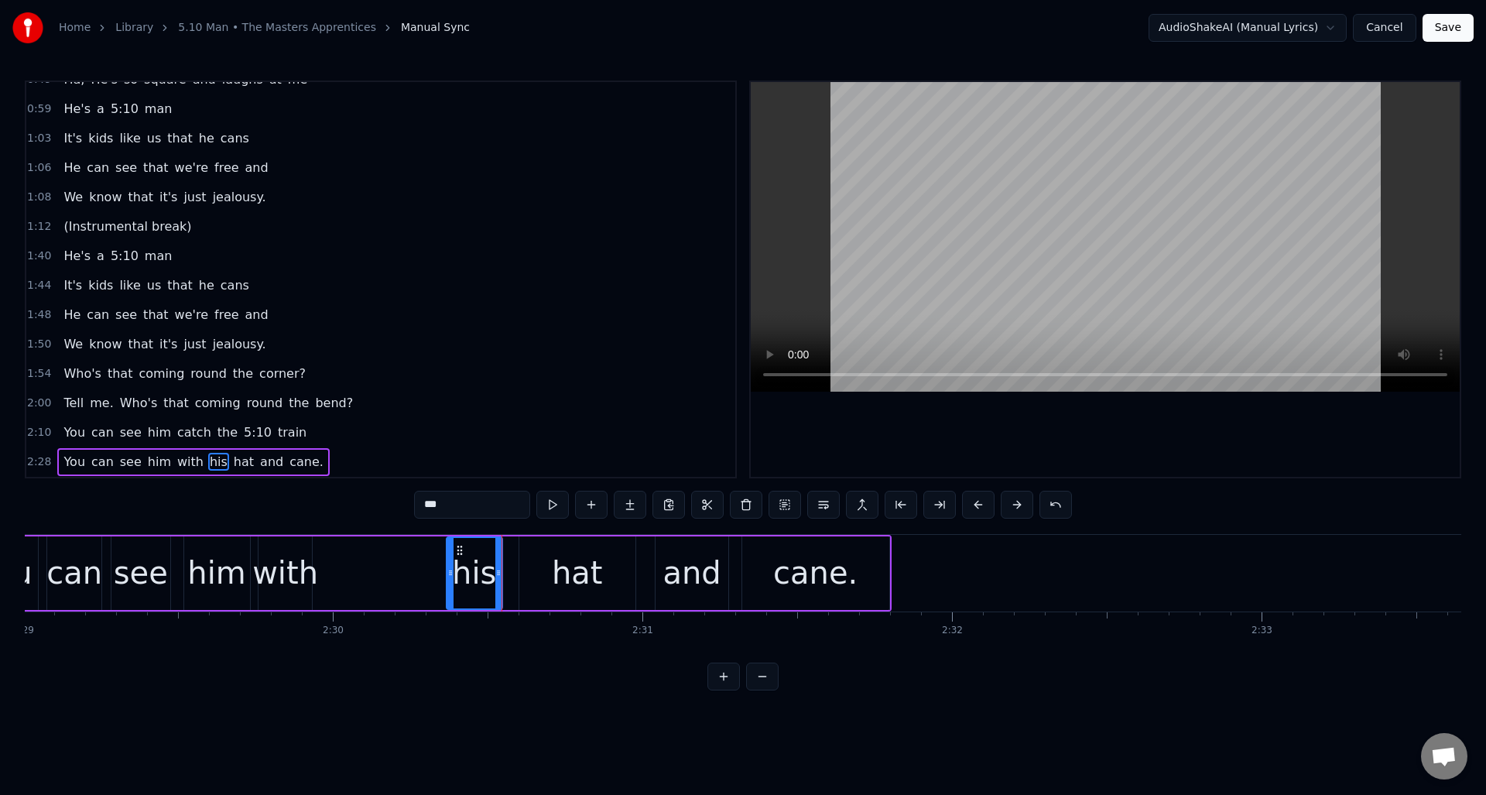
click at [450, 602] on div at bounding box center [450, 573] width 6 height 70
click at [286, 550] on div "with" at bounding box center [285, 573] width 66 height 46
drag, startPoint x: 269, startPoint y: 549, endPoint x: 398, endPoint y: 570, distance: 130.3
click at [398, 570] on div "with" at bounding box center [414, 573] width 52 height 70
drag, startPoint x: 390, startPoint y: 576, endPoint x: 406, endPoint y: 577, distance: 16.3
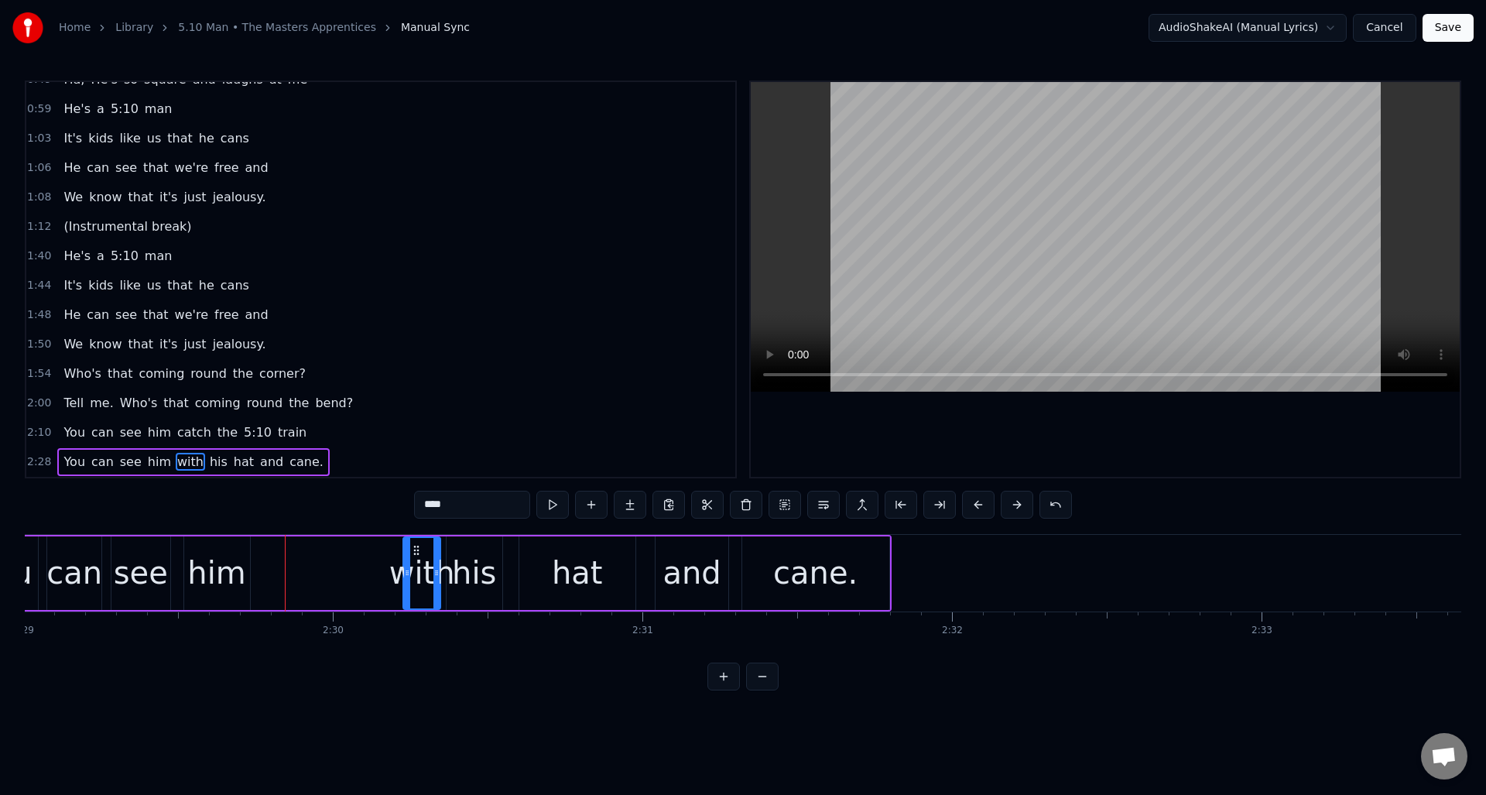
click at [406, 577] on icon at bounding box center [407, 573] width 6 height 12
click at [221, 557] on div "him" at bounding box center [216, 573] width 58 height 46
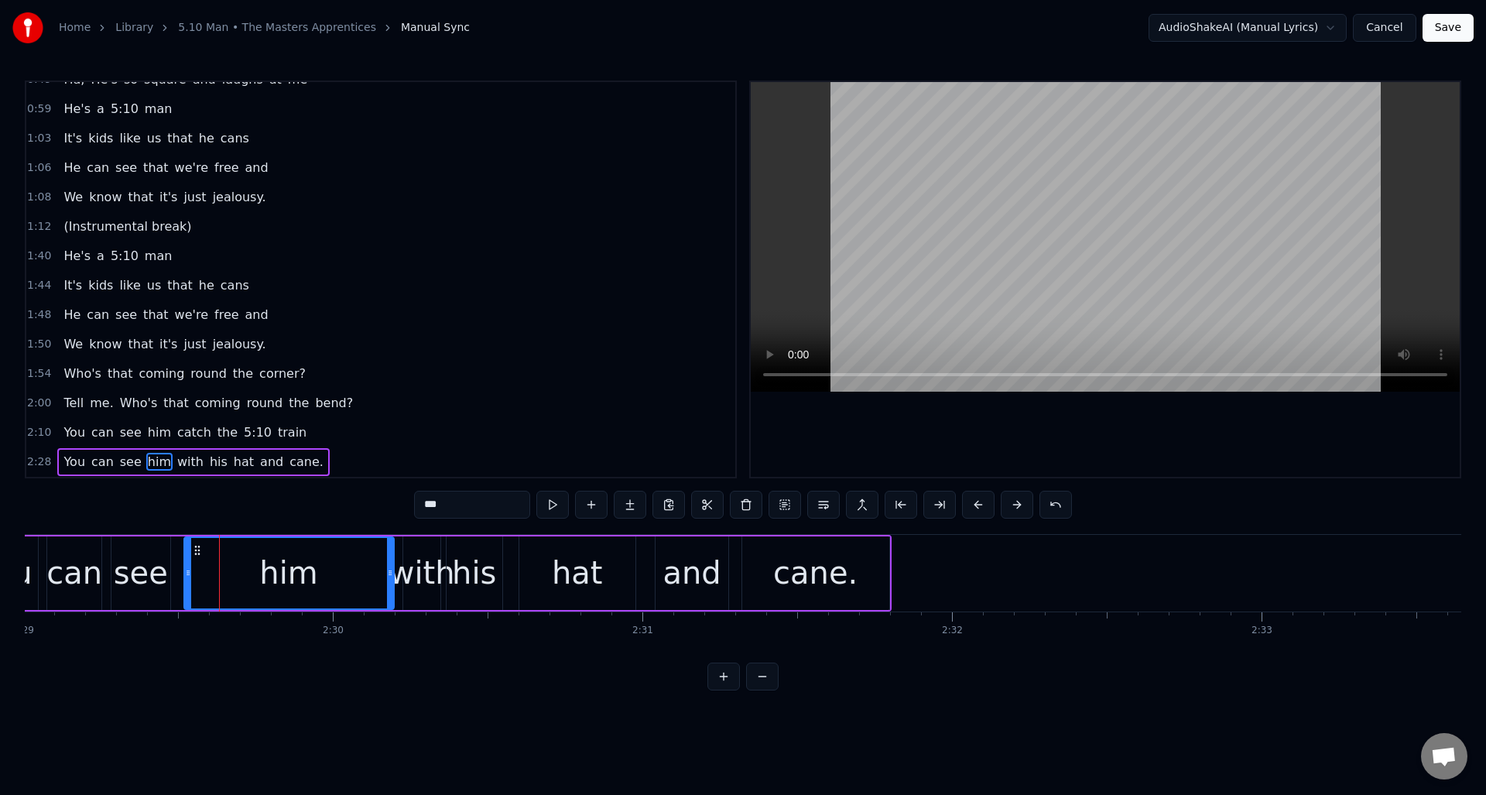
drag, startPoint x: 248, startPoint y: 560, endPoint x: 392, endPoint y: 578, distance: 145.1
click at [392, 578] on div at bounding box center [390, 573] width 6 height 70
click at [553, 502] on button at bounding box center [552, 505] width 33 height 28
drag, startPoint x: 187, startPoint y: 572, endPoint x: 294, endPoint y: 577, distance: 107.0
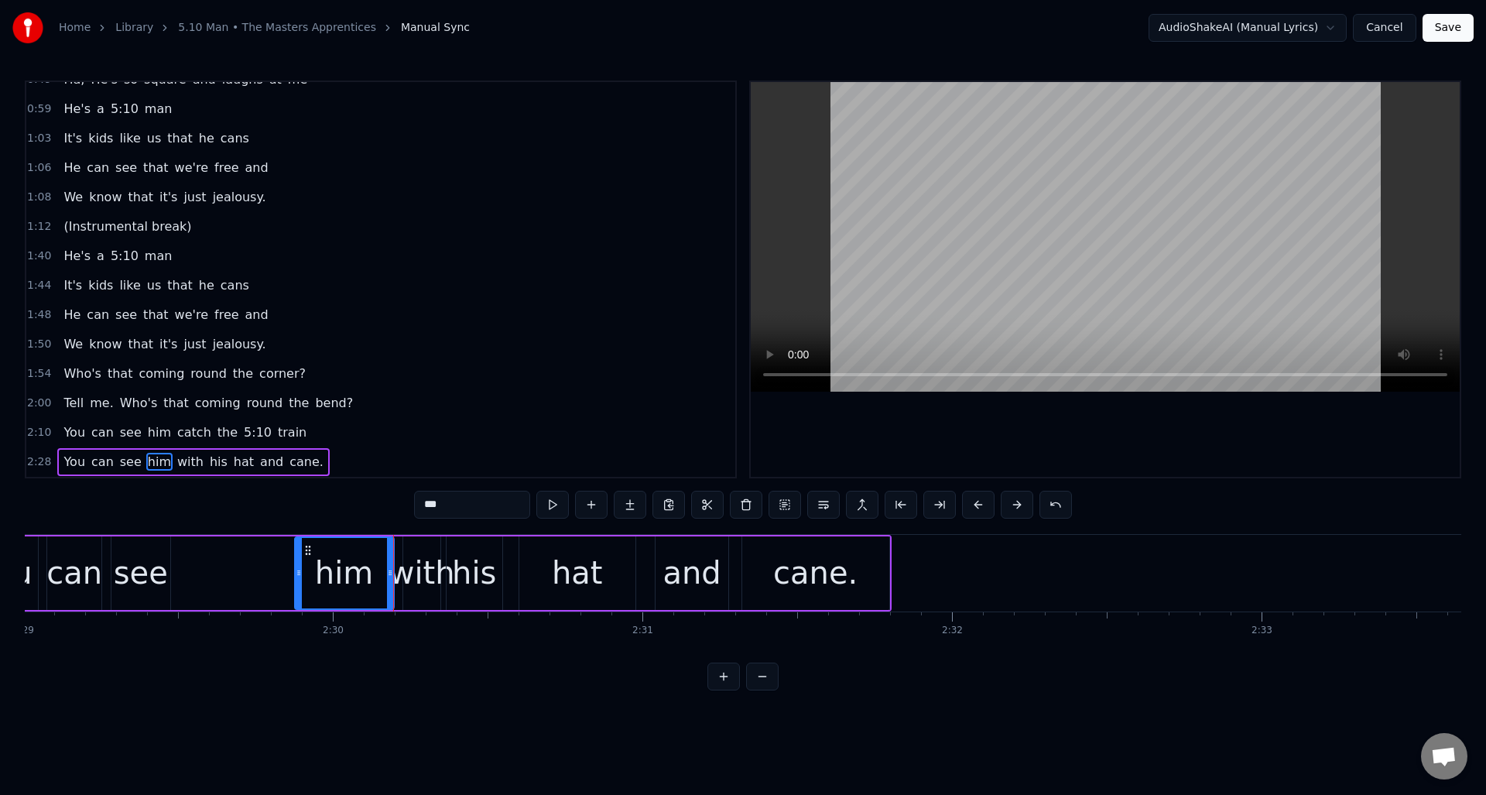
click at [298, 577] on icon at bounding box center [299, 573] width 6 height 12
click at [140, 554] on div "see" at bounding box center [141, 573] width 54 height 46
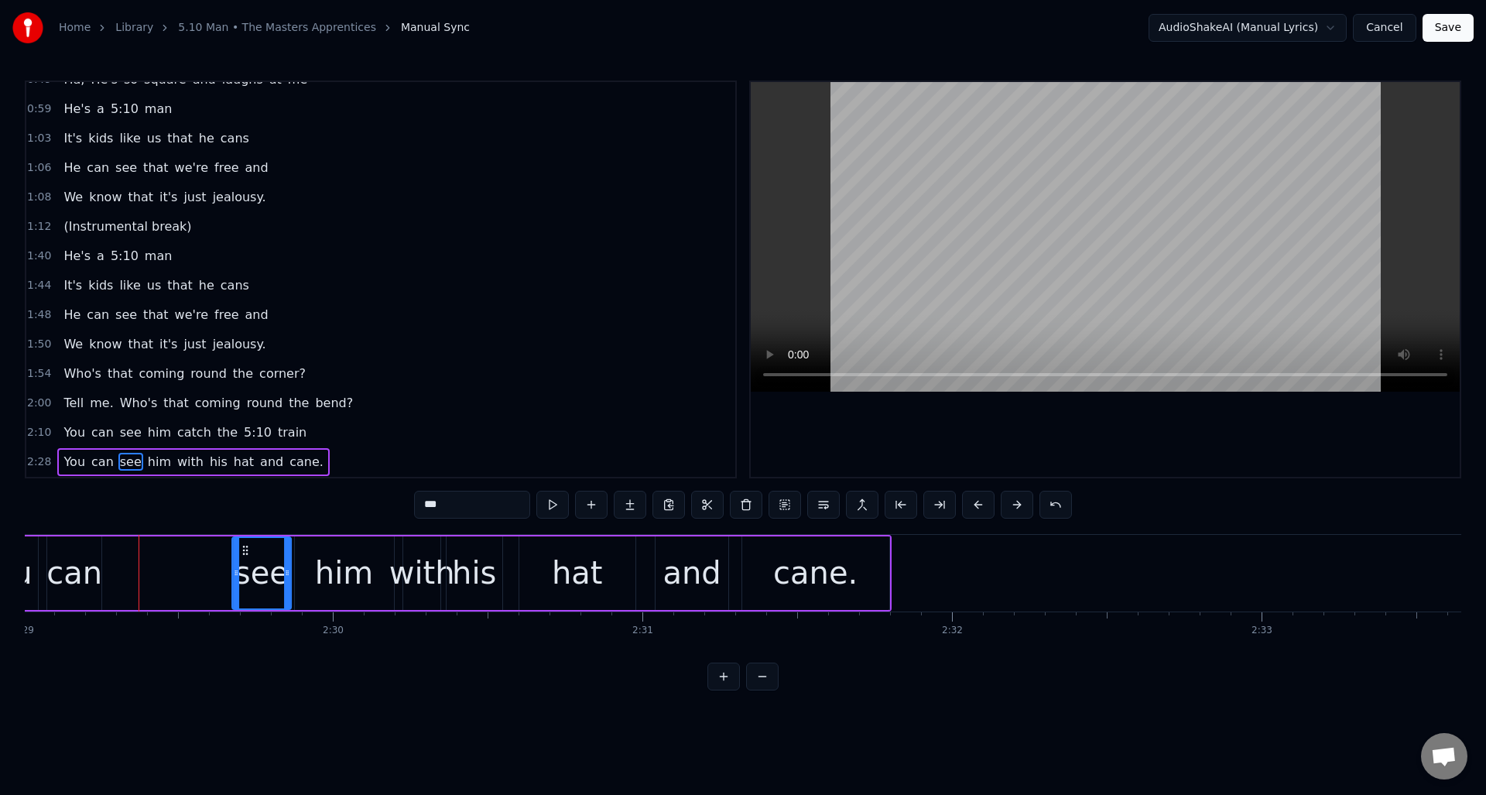
drag, startPoint x: 120, startPoint y: 550, endPoint x: 241, endPoint y: 575, distance: 123.4
click at [241, 575] on div "see" at bounding box center [261, 573] width 57 height 70
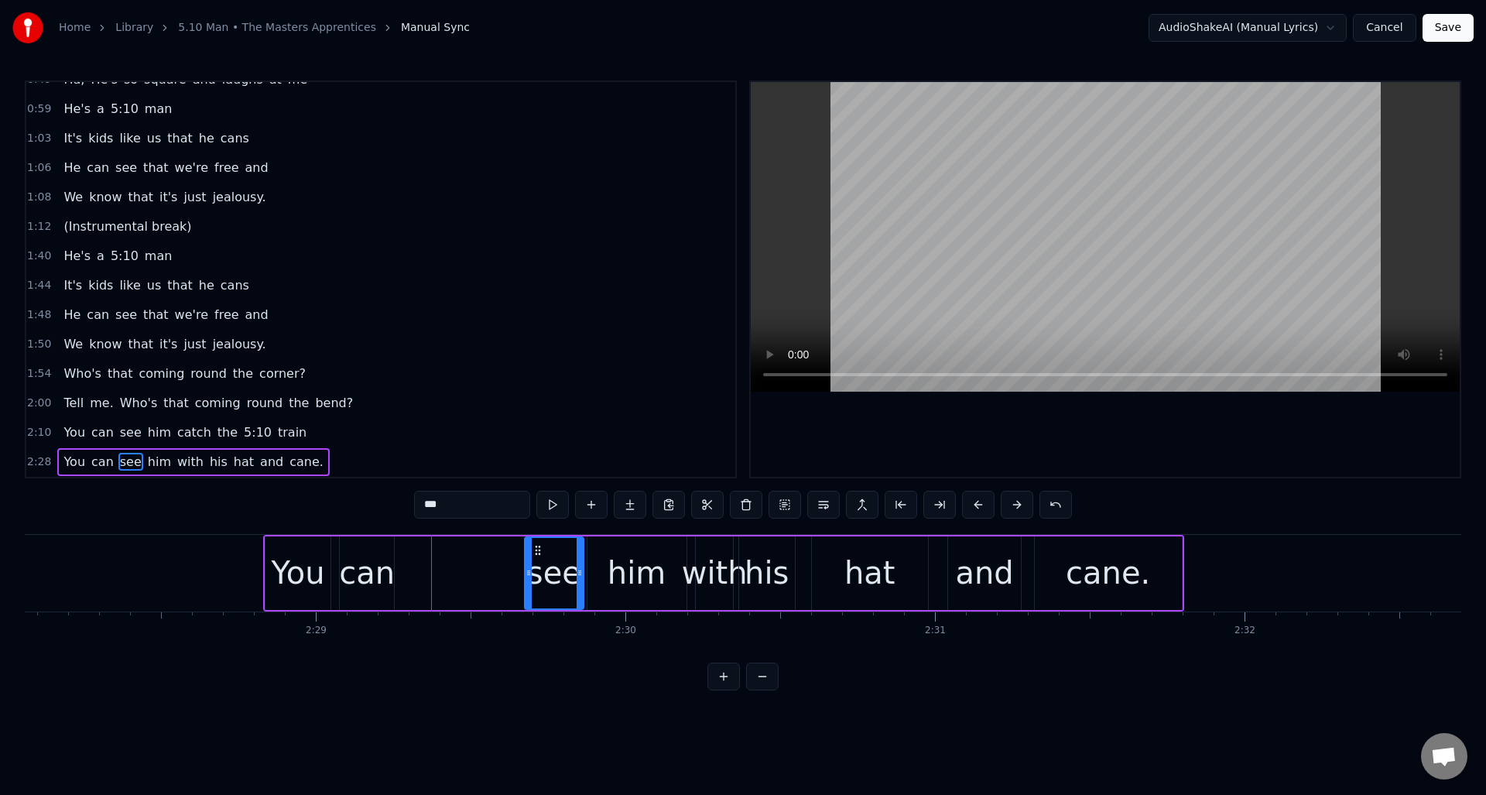
scroll to position [0, 45791]
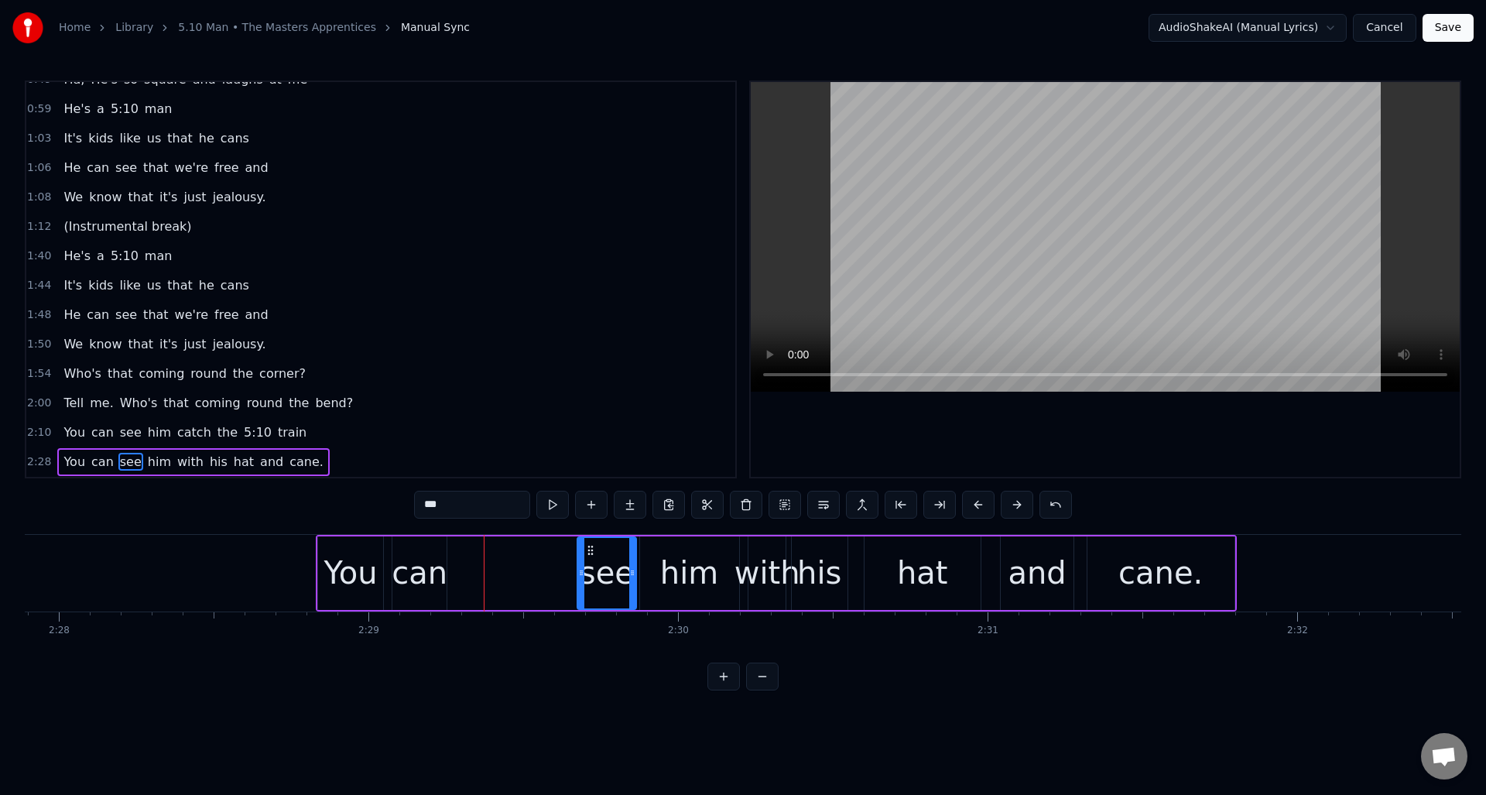
click at [437, 557] on div "can" at bounding box center [420, 573] width 56 height 46
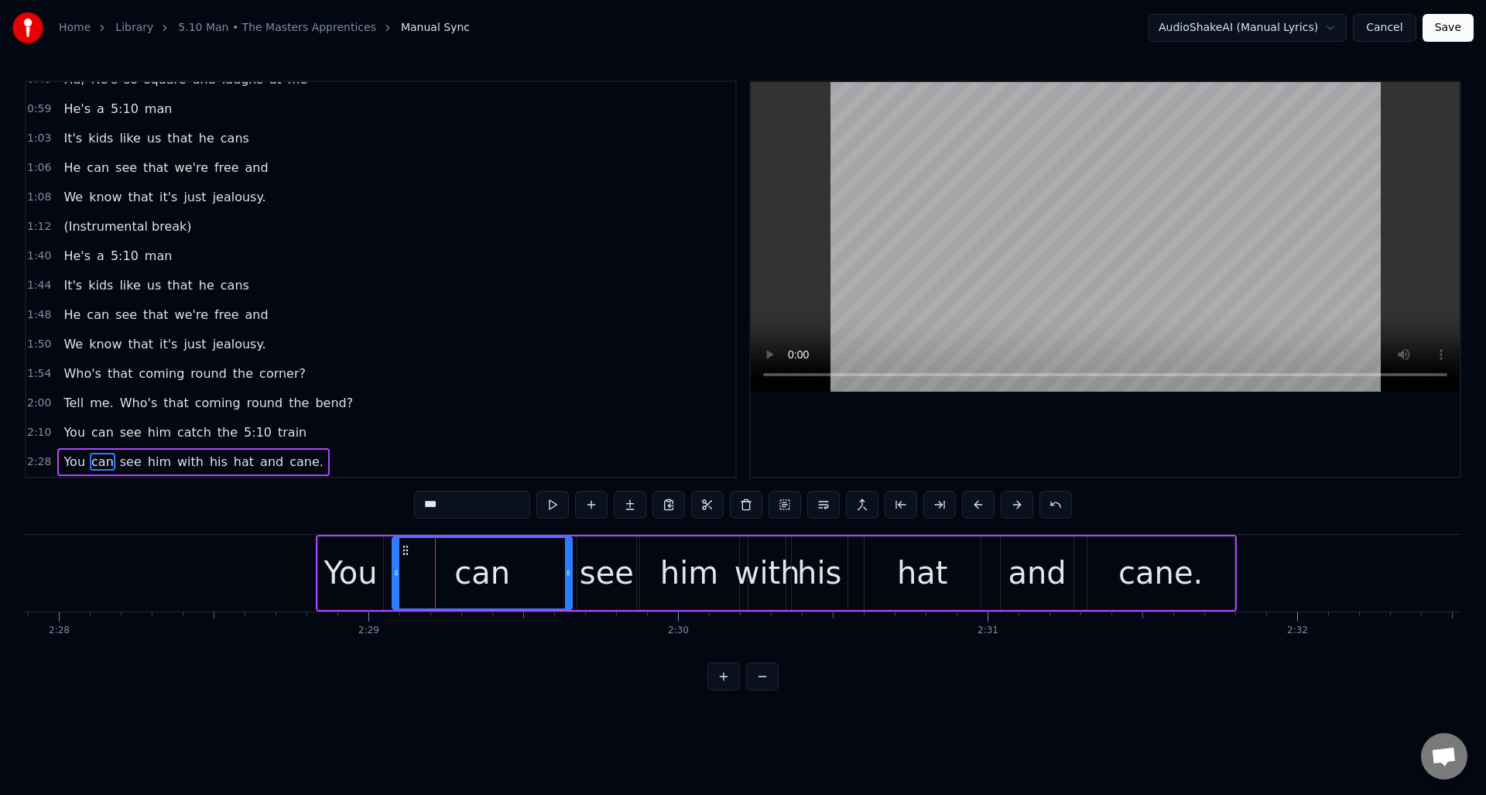
drag, startPoint x: 443, startPoint y: 558, endPoint x: 567, endPoint y: 567, distance: 124.9
click at [567, 567] on div at bounding box center [568, 573] width 6 height 70
click at [554, 502] on button at bounding box center [552, 505] width 33 height 28
drag, startPoint x: 396, startPoint y: 586, endPoint x: 490, endPoint y: 584, distance: 94.5
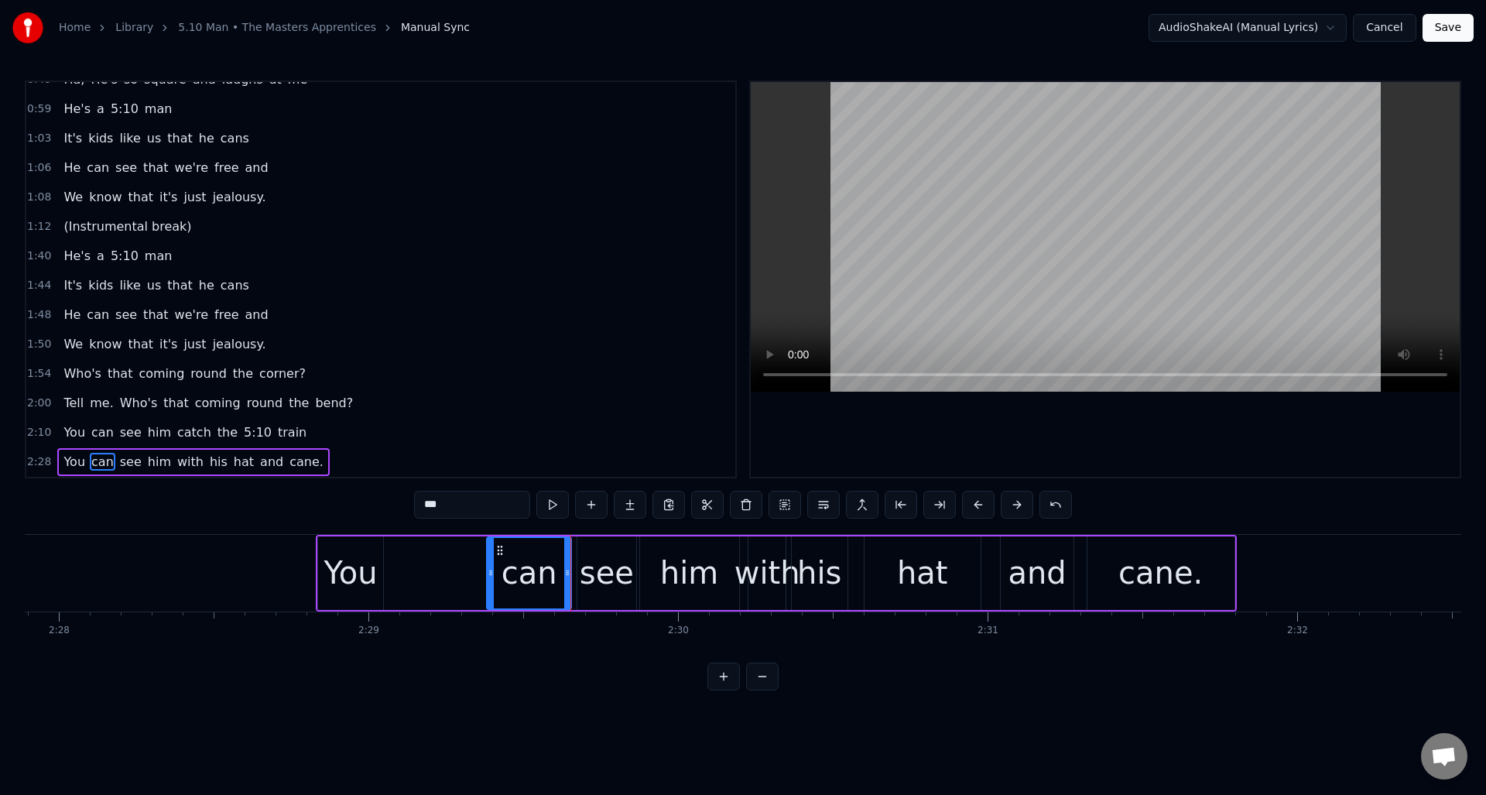
click at [490, 584] on div at bounding box center [491, 573] width 6 height 70
click at [338, 547] on div "You" at bounding box center [350, 573] width 65 height 74
type input "***"
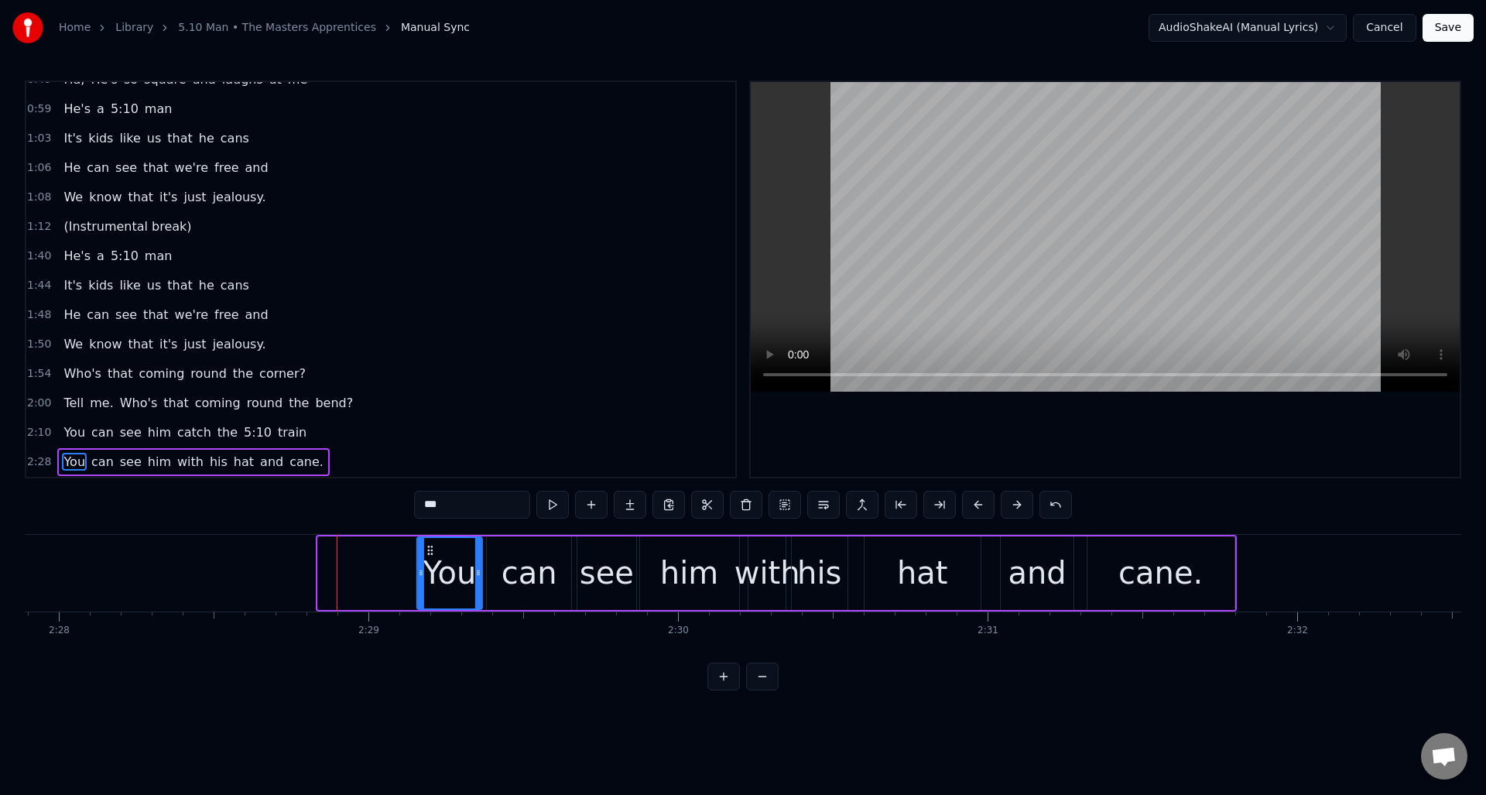
drag, startPoint x: 330, startPoint y: 545, endPoint x: 428, endPoint y: 557, distance: 99.0
click at [428, 557] on div "You" at bounding box center [449, 573] width 63 height 70
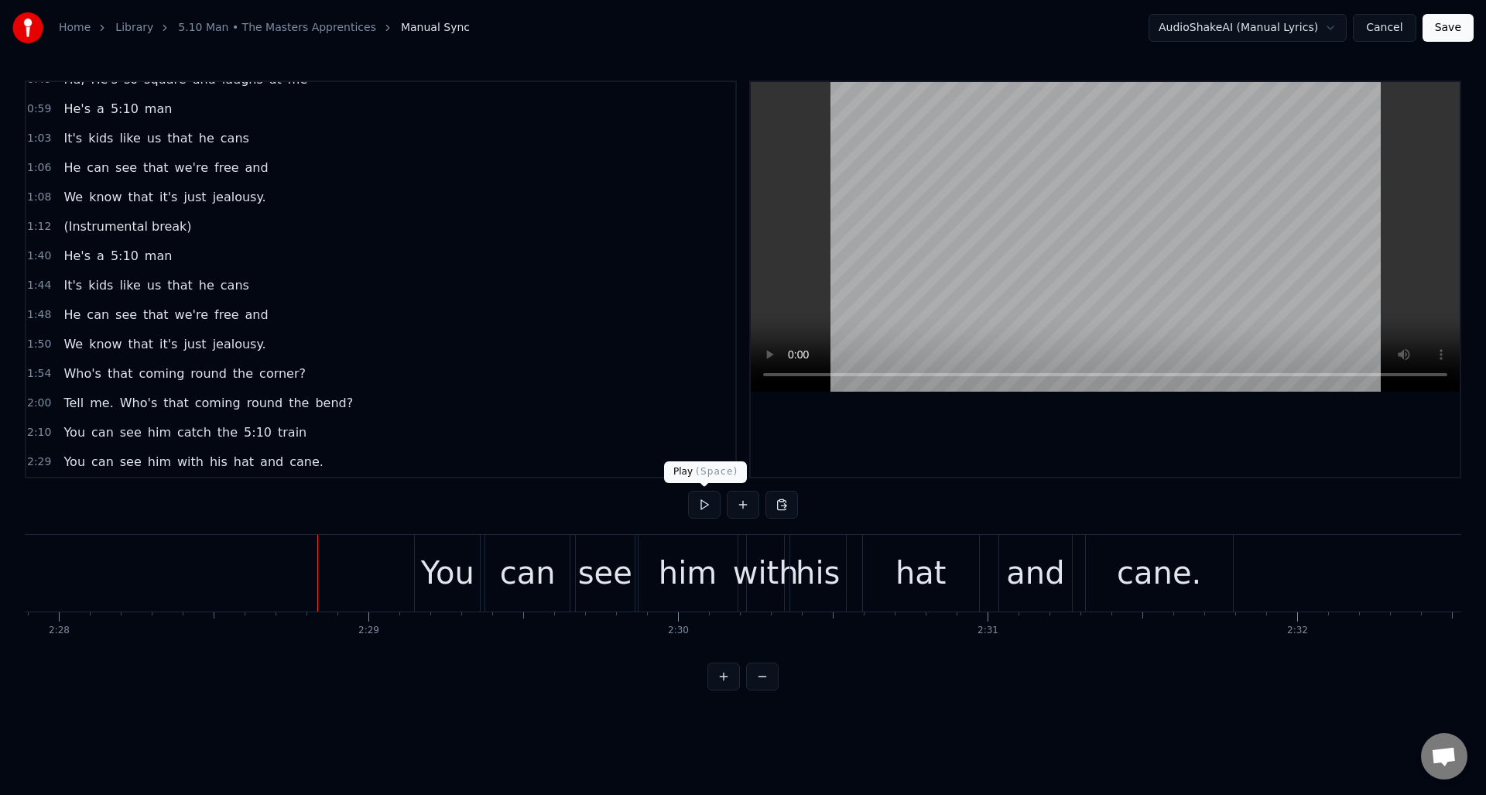
click at [708, 507] on button at bounding box center [704, 505] width 33 height 28
click at [1023, 550] on div "and" at bounding box center [1035, 573] width 58 height 46
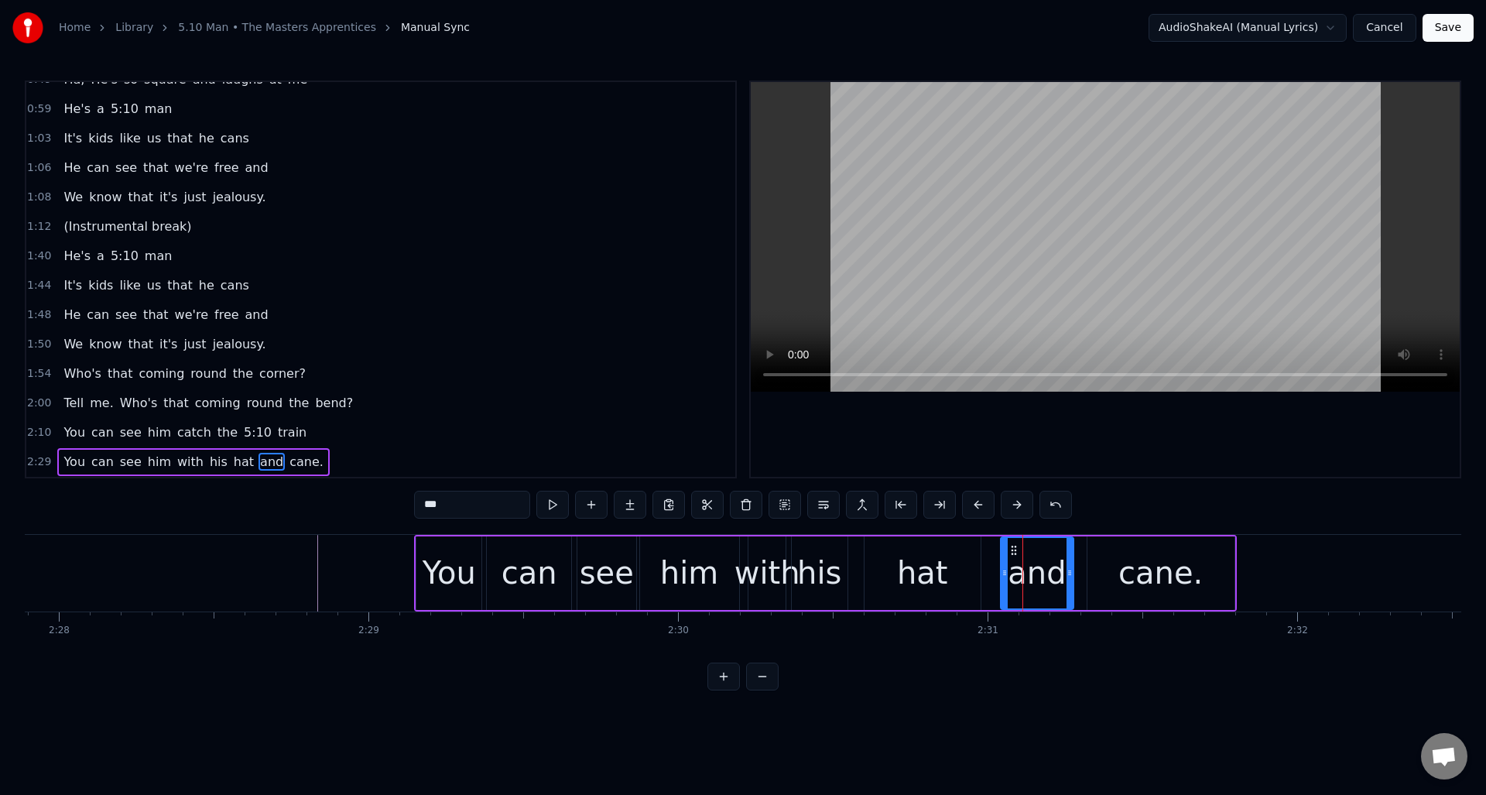
click at [923, 556] on div "hat" at bounding box center [922, 573] width 51 height 46
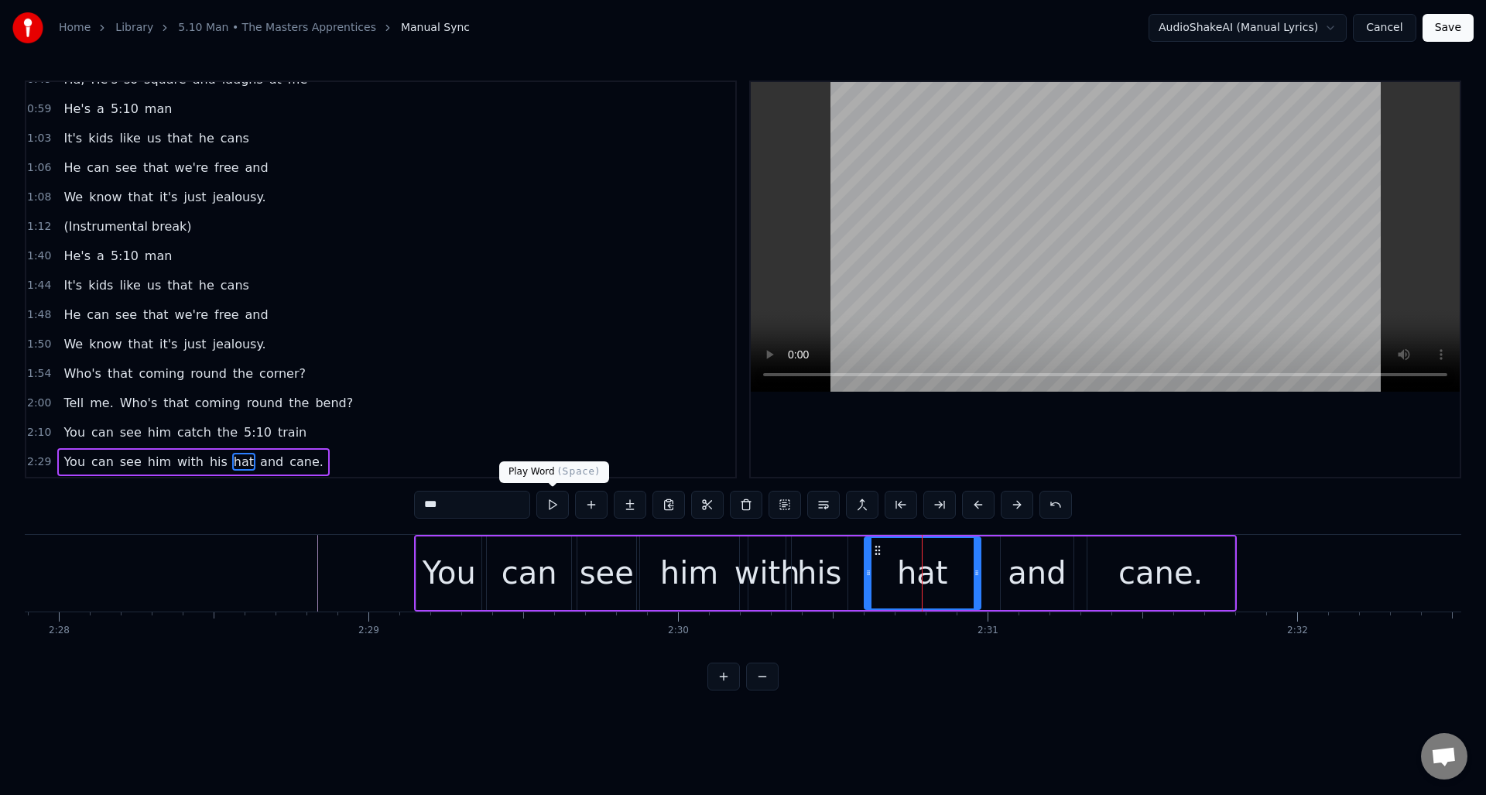
click at [555, 506] on button at bounding box center [552, 505] width 33 height 28
drag, startPoint x: 976, startPoint y: 581, endPoint x: 951, endPoint y: 584, distance: 25.7
click at [951, 584] on div at bounding box center [951, 573] width 6 height 70
click at [1016, 550] on div "and" at bounding box center [1037, 573] width 58 height 46
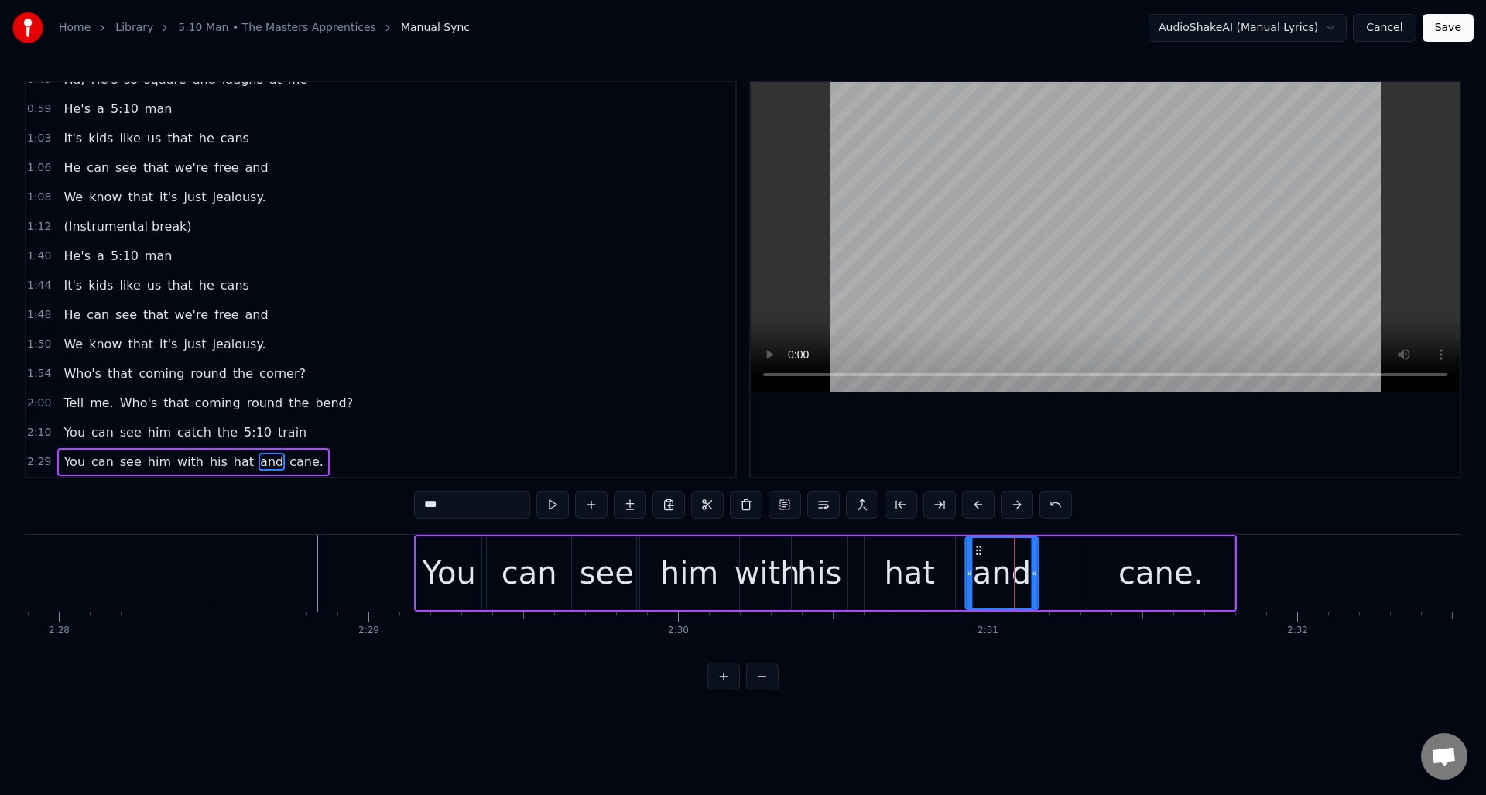
drag, startPoint x: 1011, startPoint y: 550, endPoint x: 976, endPoint y: 556, distance: 35.4
click at [976, 556] on icon at bounding box center [978, 550] width 12 height 12
click at [1105, 546] on div "cane." at bounding box center [1161, 573] width 147 height 74
type input "*****"
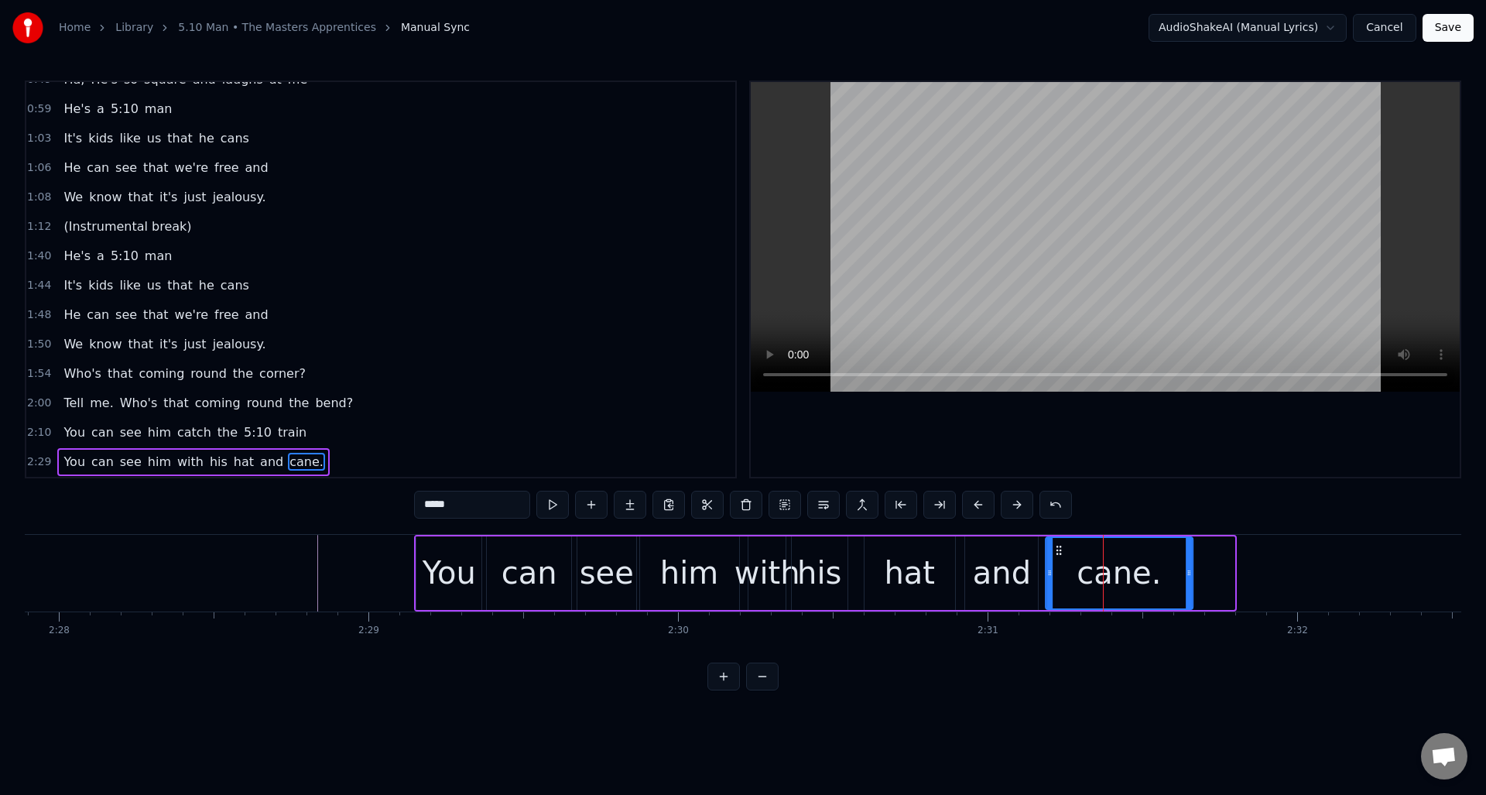
drag, startPoint x: 1101, startPoint y: 548, endPoint x: 1061, endPoint y: 554, distance: 40.0
click at [1060, 555] on icon at bounding box center [1059, 550] width 12 height 12
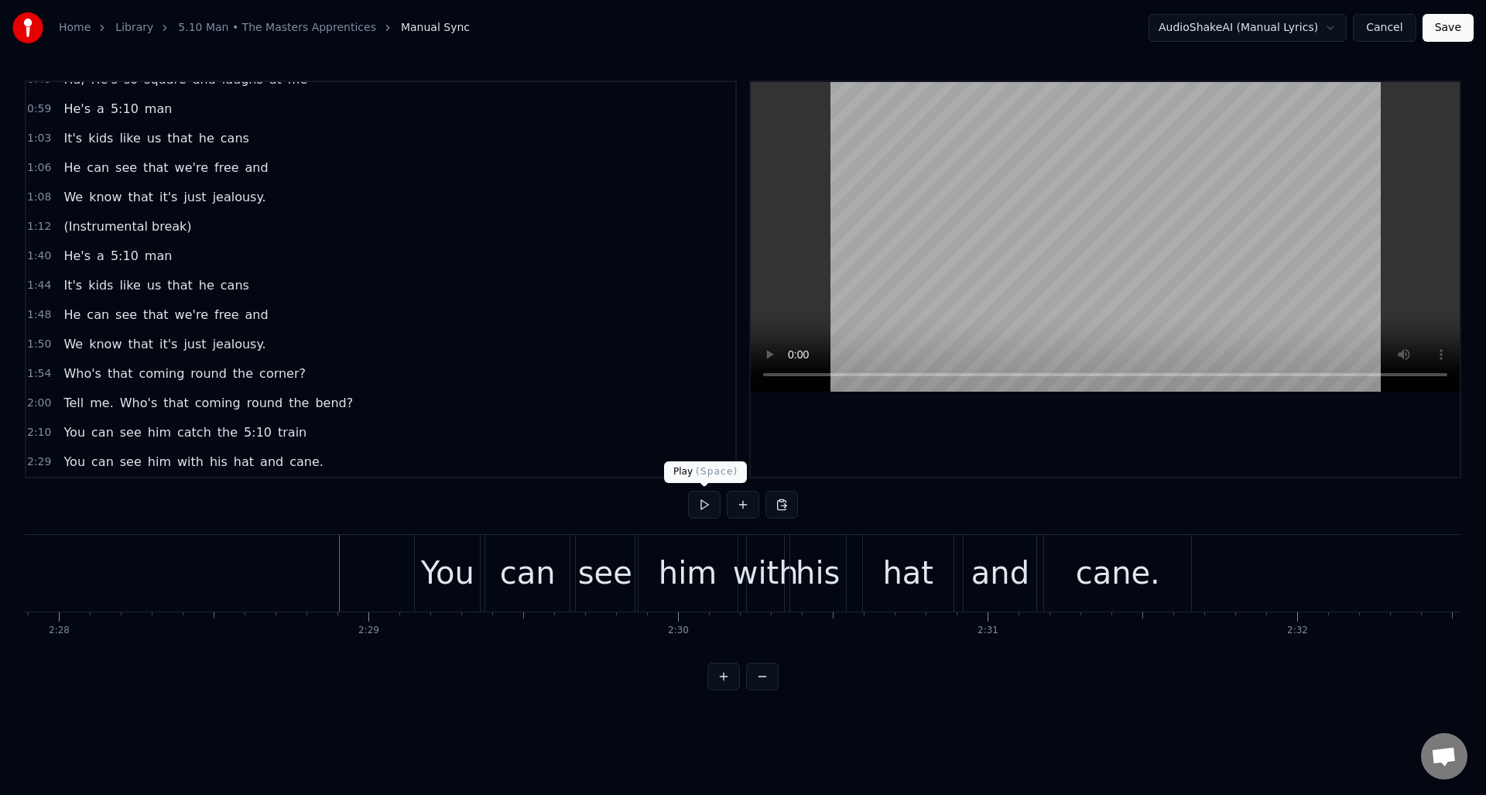
click at [700, 506] on button at bounding box center [704, 505] width 33 height 28
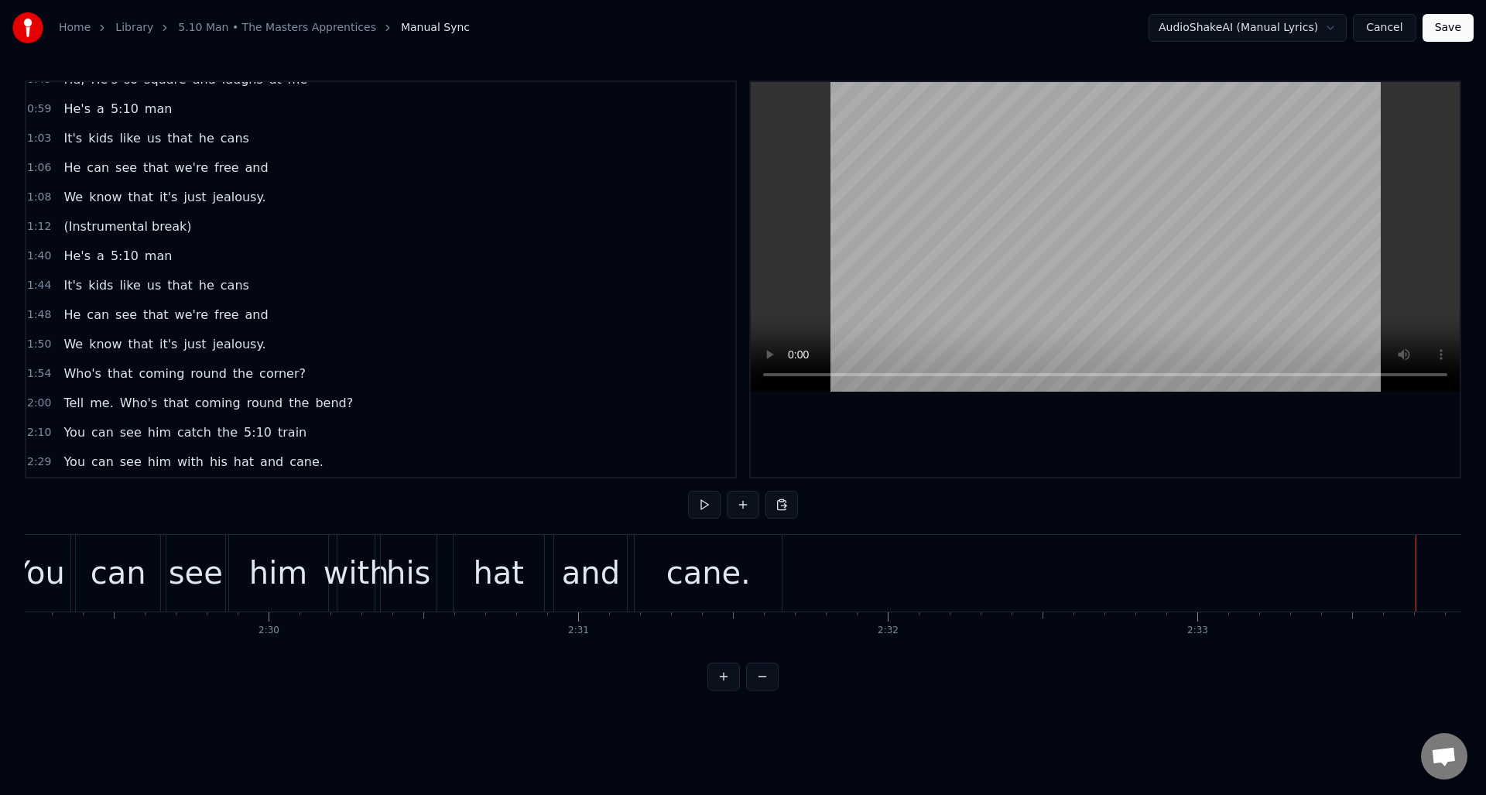
scroll to position [0, 46041]
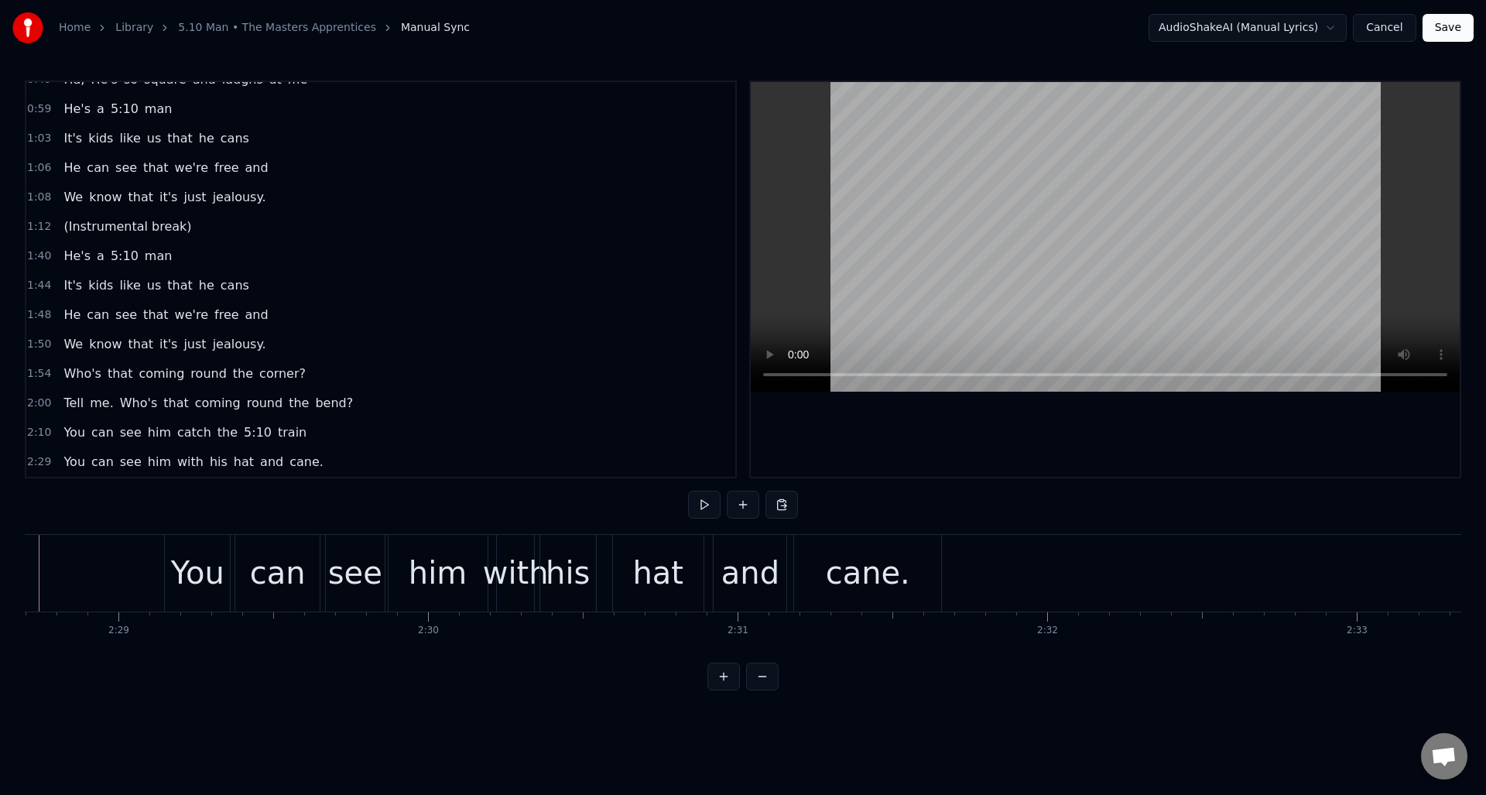
click at [840, 550] on div "cane." at bounding box center [868, 573] width 84 height 46
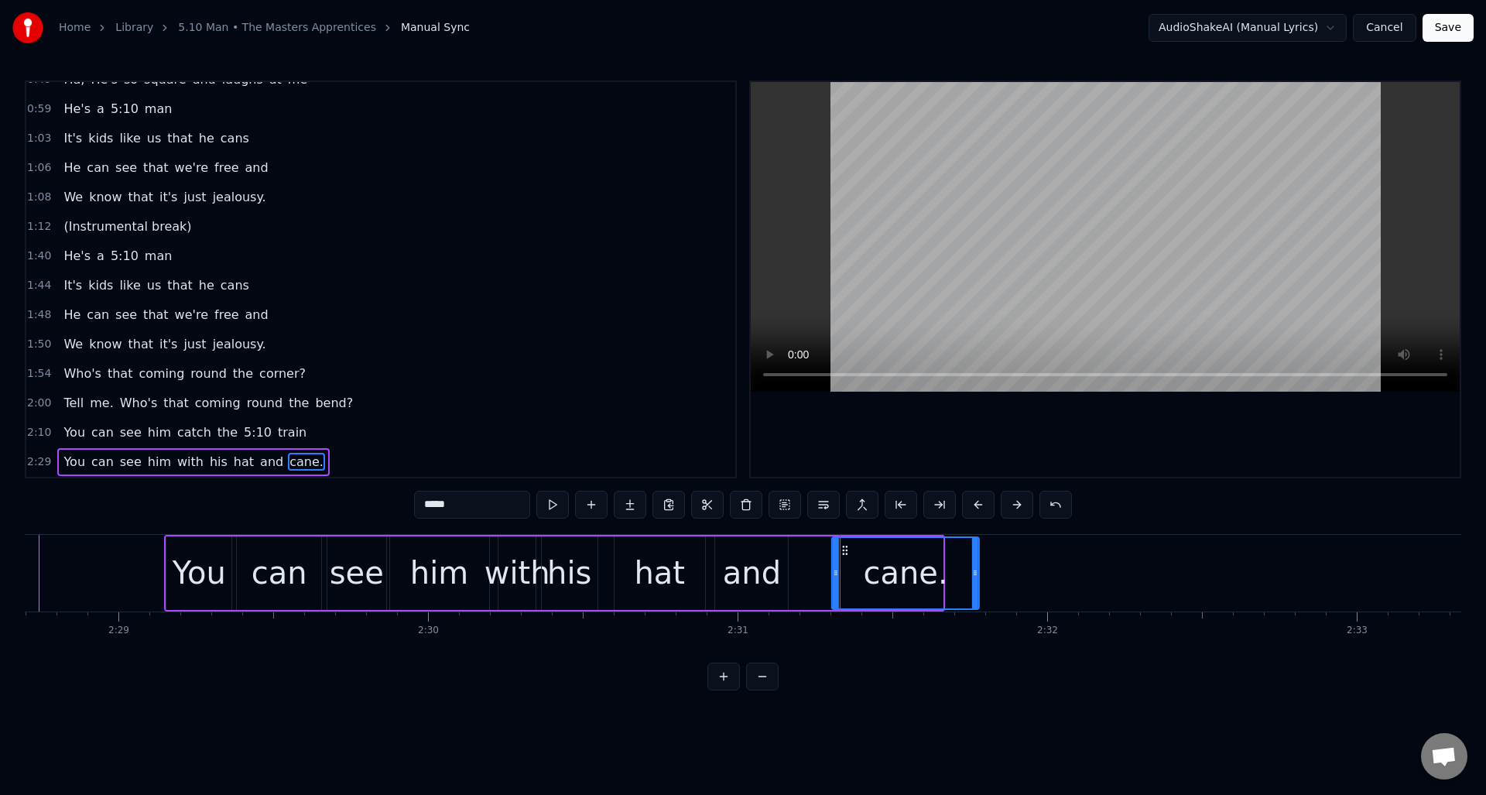
drag, startPoint x: 807, startPoint y: 550, endPoint x: 843, endPoint y: 558, distance: 37.2
click at [843, 558] on div "cane." at bounding box center [906, 573] width 146 height 70
click at [553, 506] on button at bounding box center [552, 505] width 33 height 28
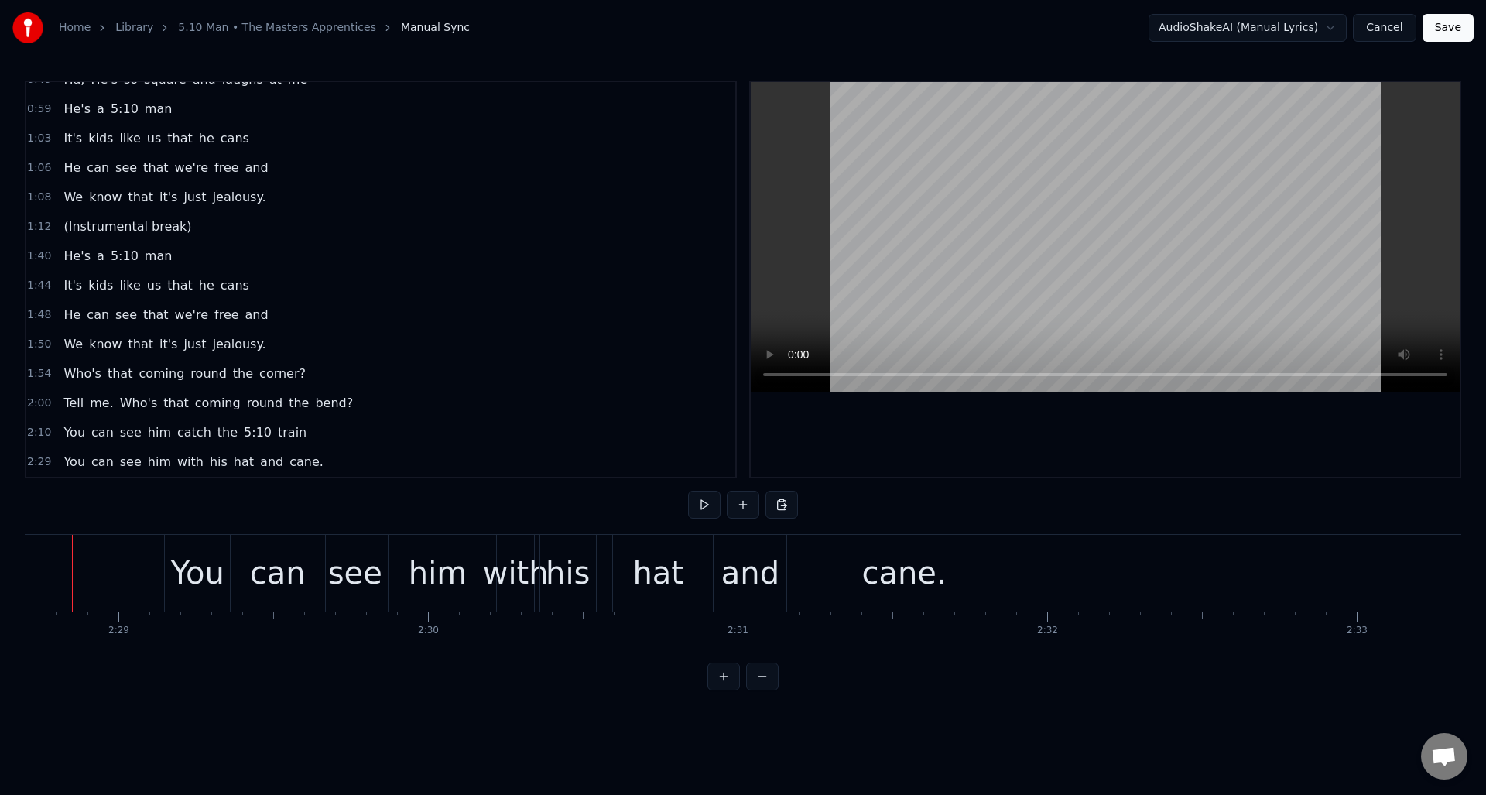
scroll to position [0, 46011]
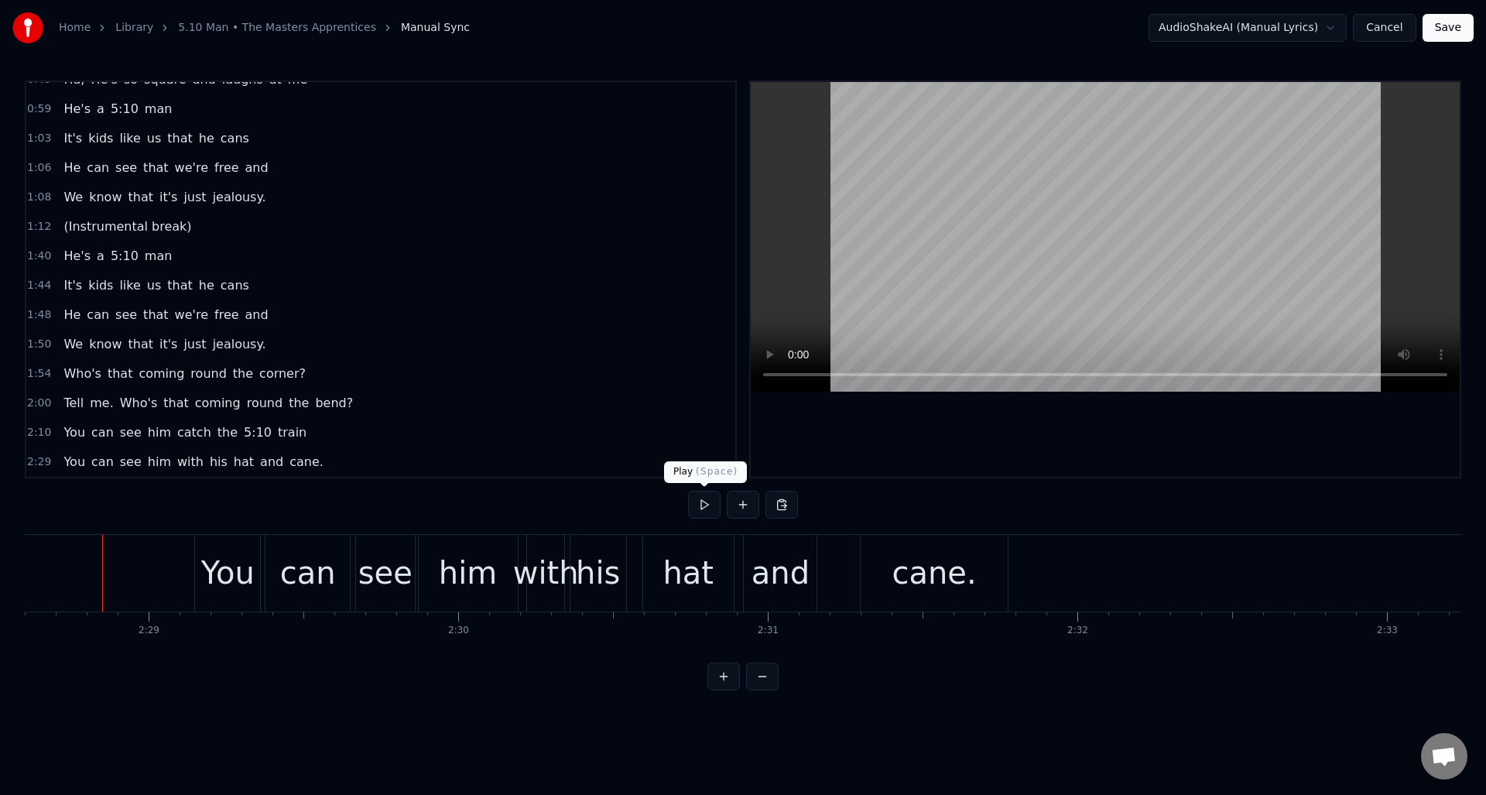
click at [704, 504] on button at bounding box center [704, 505] width 33 height 28
click at [704, 503] on button at bounding box center [704, 505] width 33 height 28
click at [601, 551] on div "his" at bounding box center [598, 573] width 44 height 46
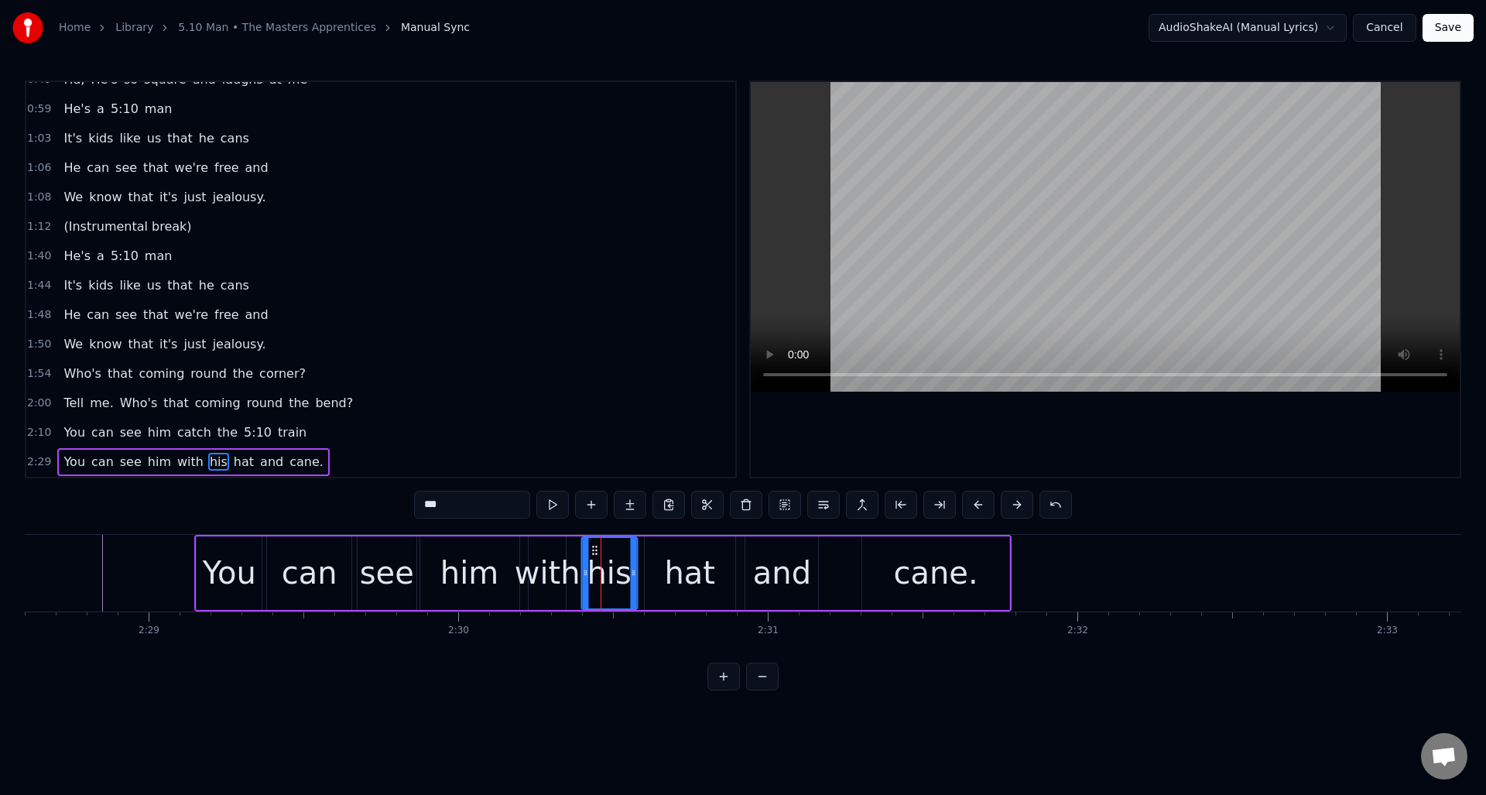
drag, startPoint x: 586, startPoint y: 546, endPoint x: 596, endPoint y: 548, distance: 10.2
click at [596, 548] on icon at bounding box center [594, 550] width 12 height 12
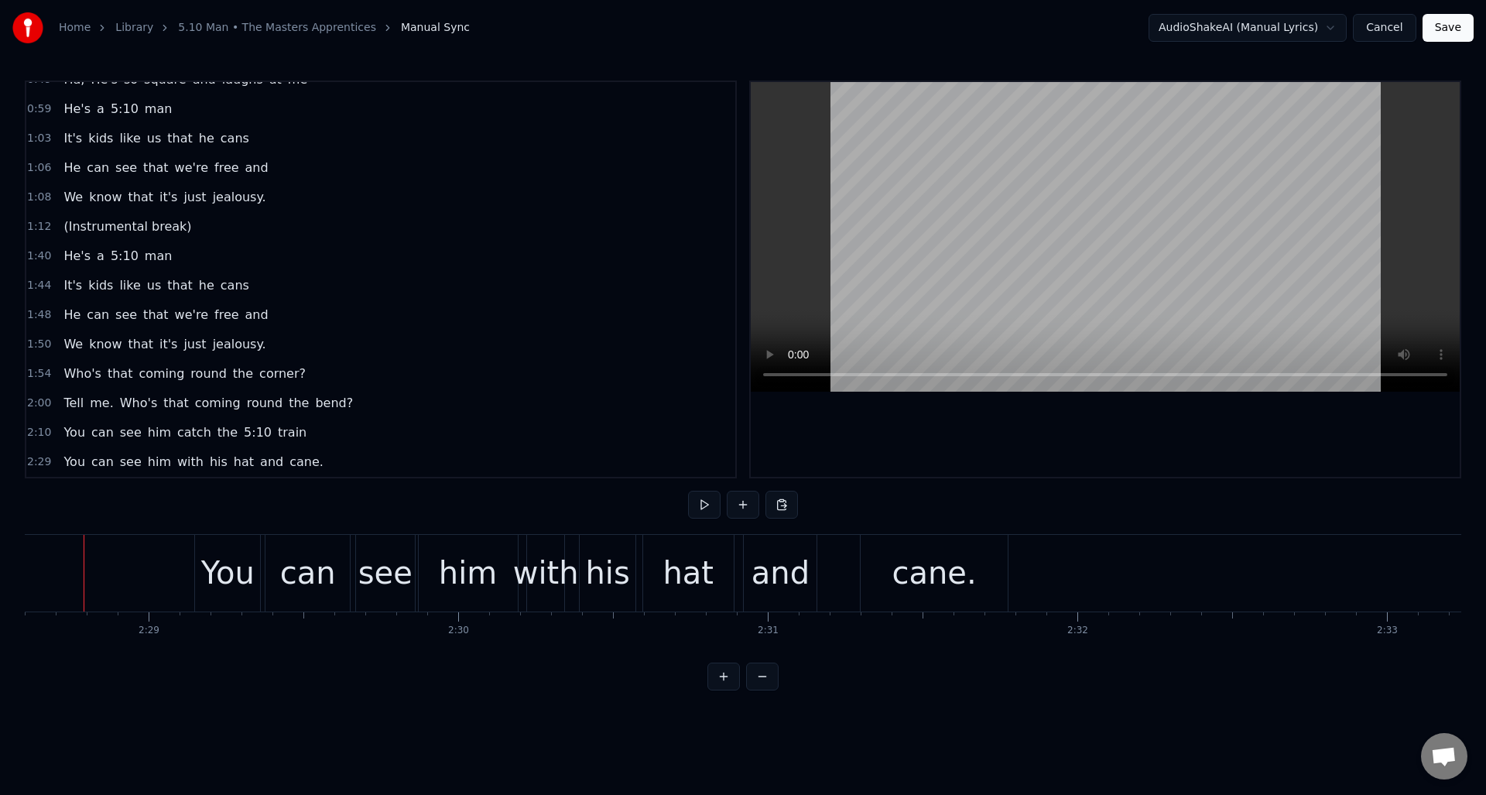
scroll to position [0, 45992]
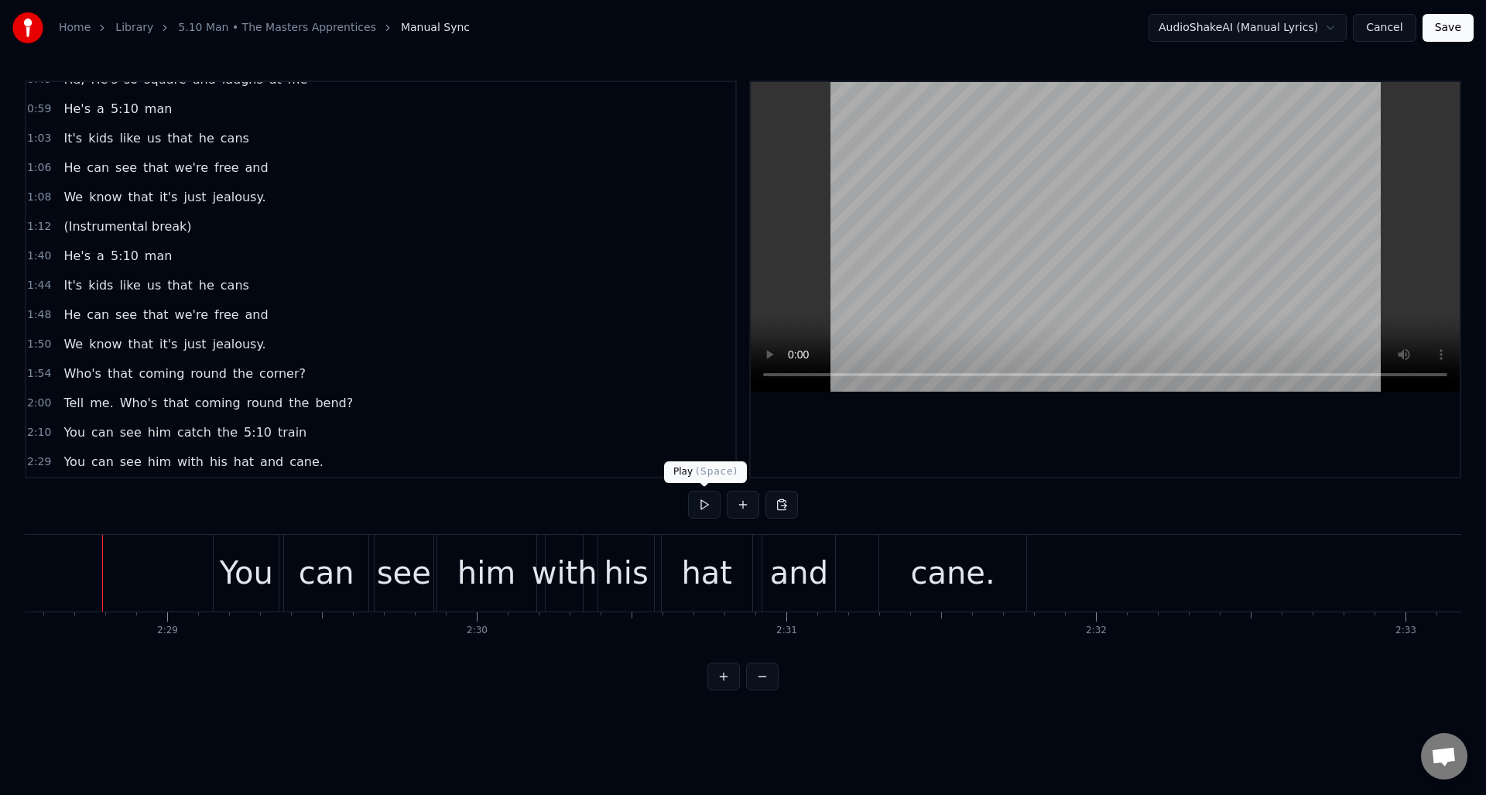
click at [705, 505] on button at bounding box center [704, 505] width 33 height 28
click at [818, 551] on div "and" at bounding box center [799, 573] width 58 height 46
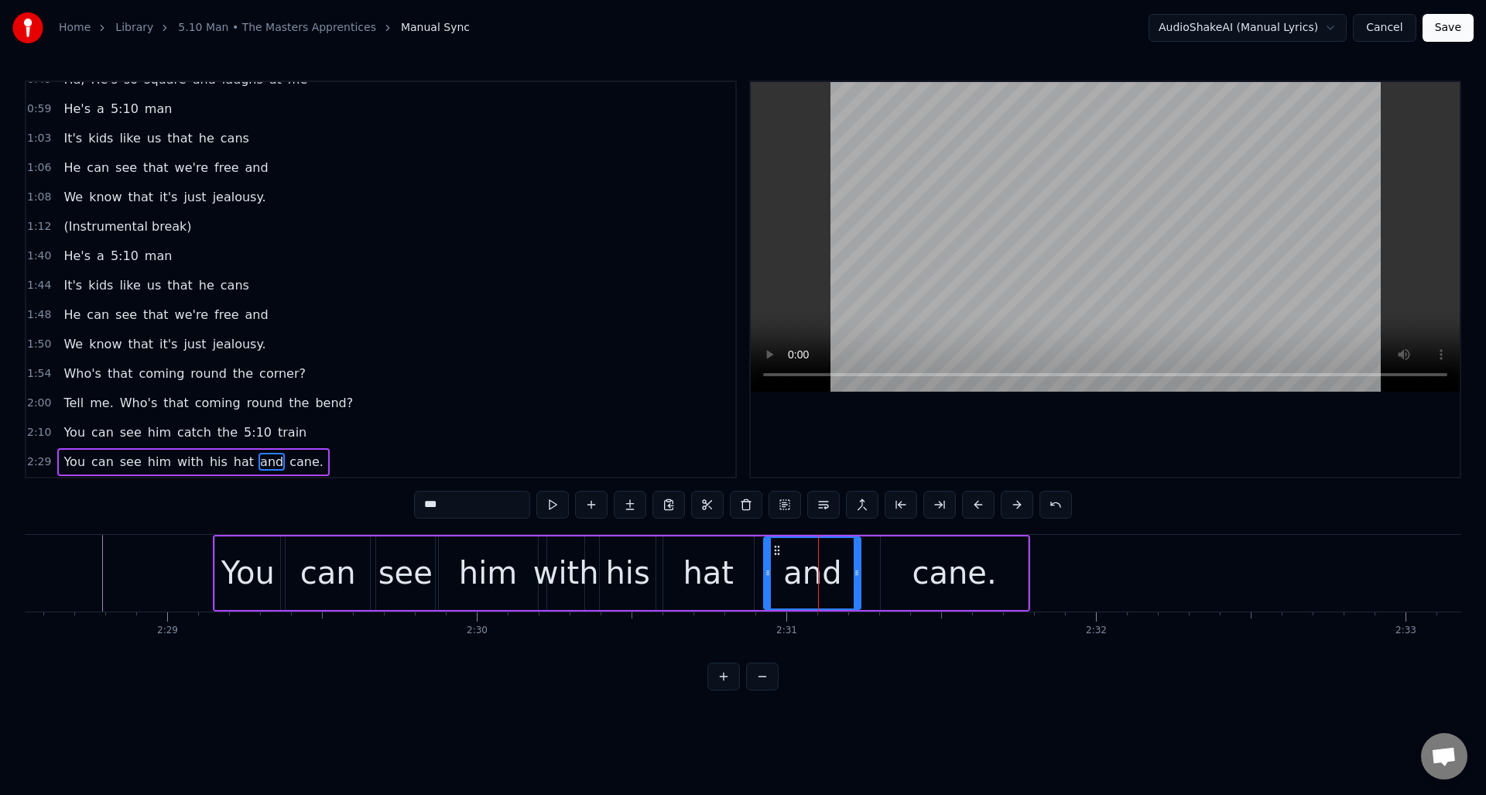
drag, startPoint x: 834, startPoint y: 555, endPoint x: 858, endPoint y: 555, distance: 24.0
click at [858, 555] on div at bounding box center [857, 573] width 6 height 70
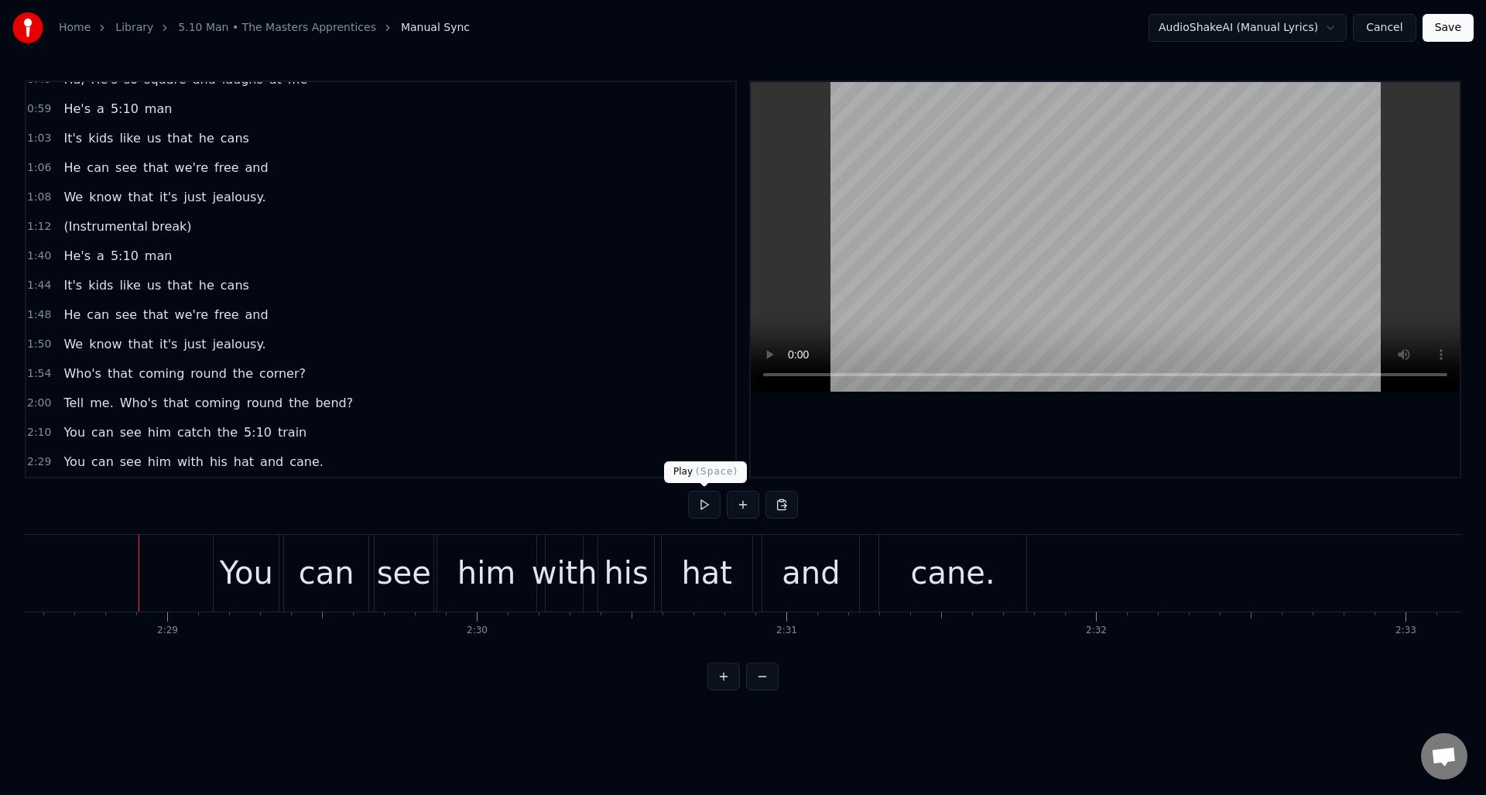
click at [701, 500] on button at bounding box center [704, 505] width 33 height 28
drag, startPoint x: 700, startPoint y: 497, endPoint x: 742, endPoint y: 509, distance: 44.3
click at [701, 495] on button at bounding box center [704, 505] width 33 height 28
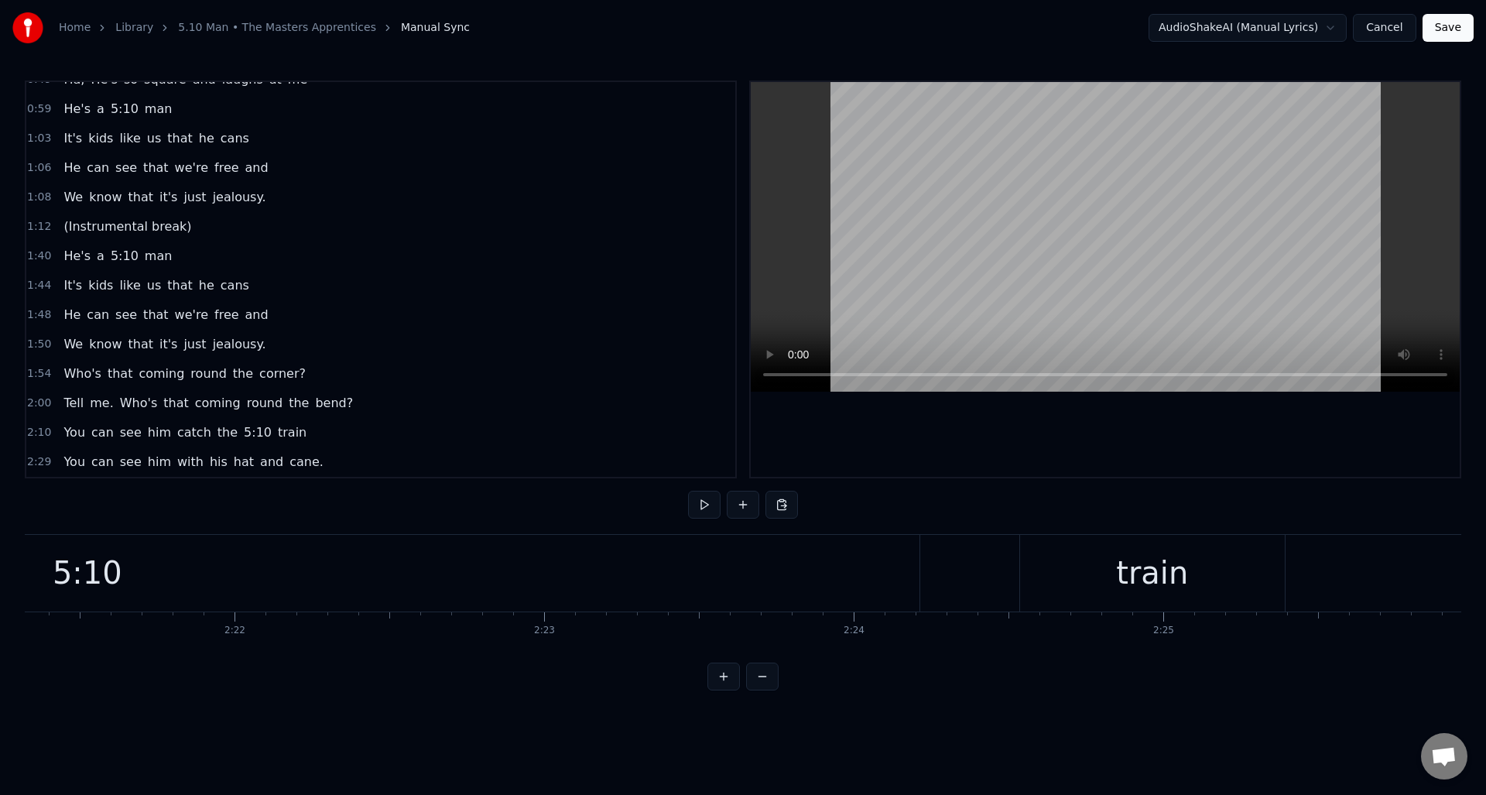
scroll to position [0, 43837]
click at [969, 560] on div "train" at bounding box center [1072, 573] width 265 height 77
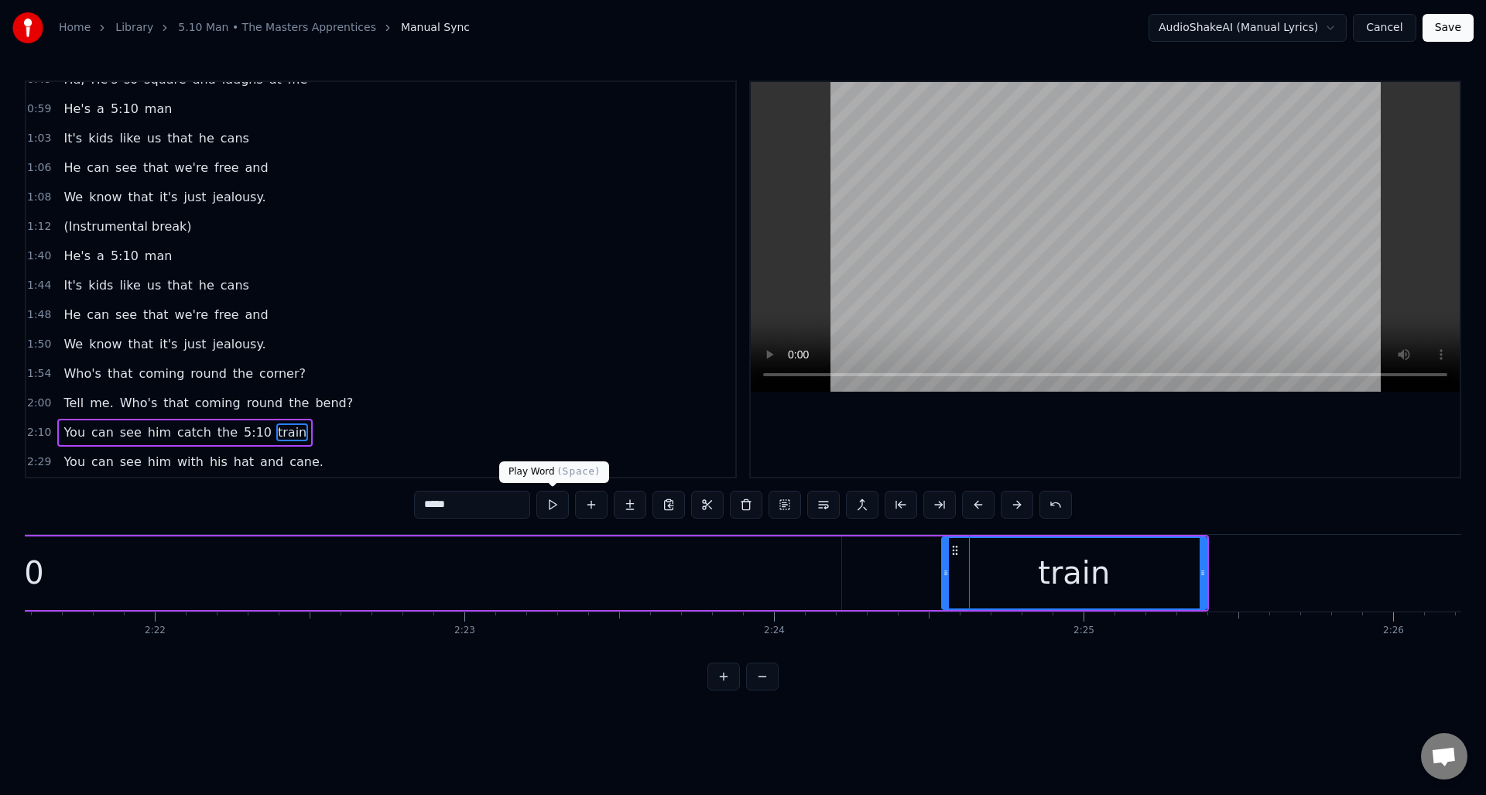
click at [553, 506] on button at bounding box center [552, 505] width 33 height 28
drag, startPoint x: 362, startPoint y: 573, endPoint x: 372, endPoint y: 568, distance: 10.4
click at [362, 572] on div "5:10" at bounding box center [9, 573] width 1664 height 74
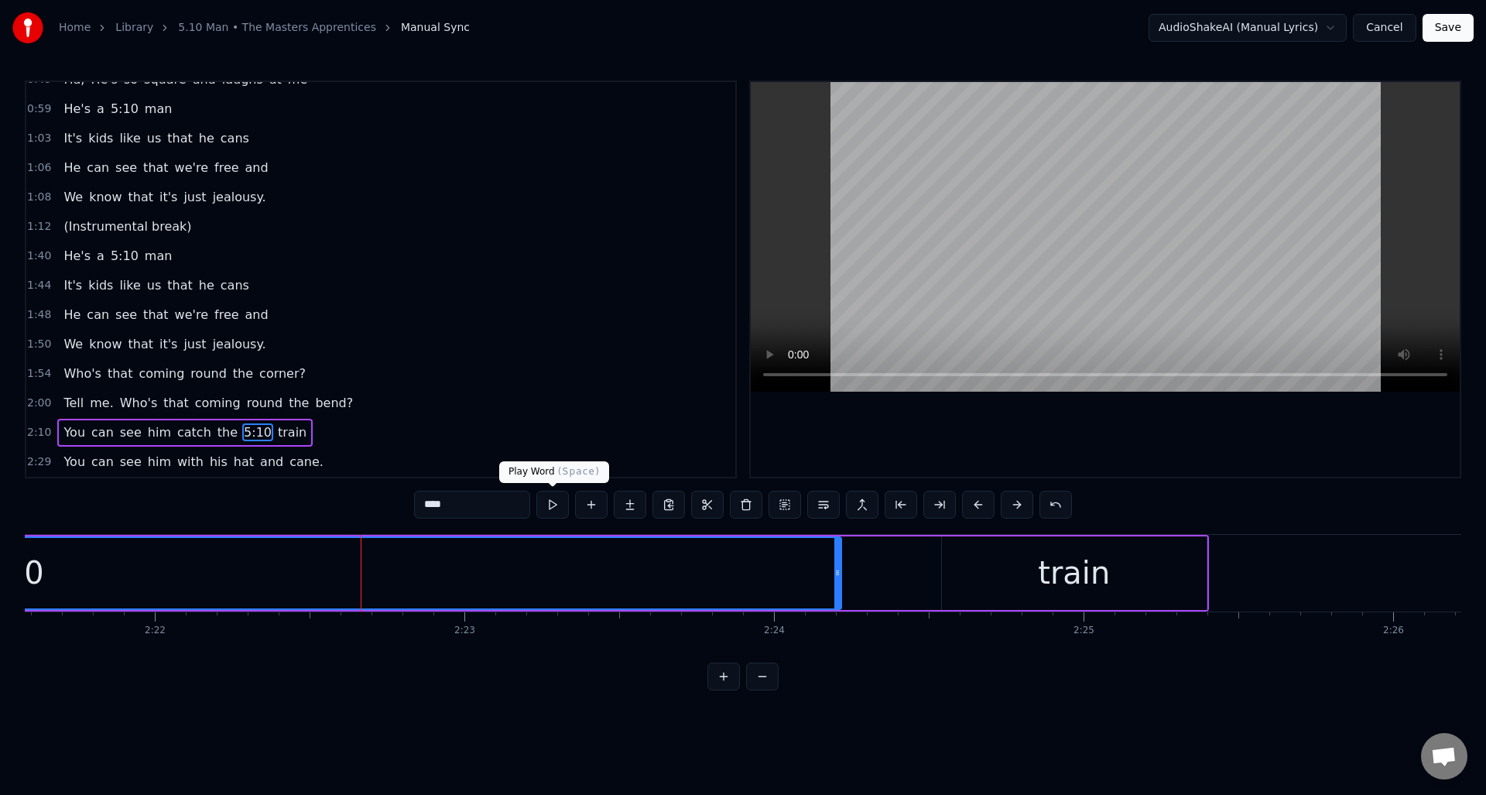
click at [549, 502] on button at bounding box center [552, 505] width 33 height 28
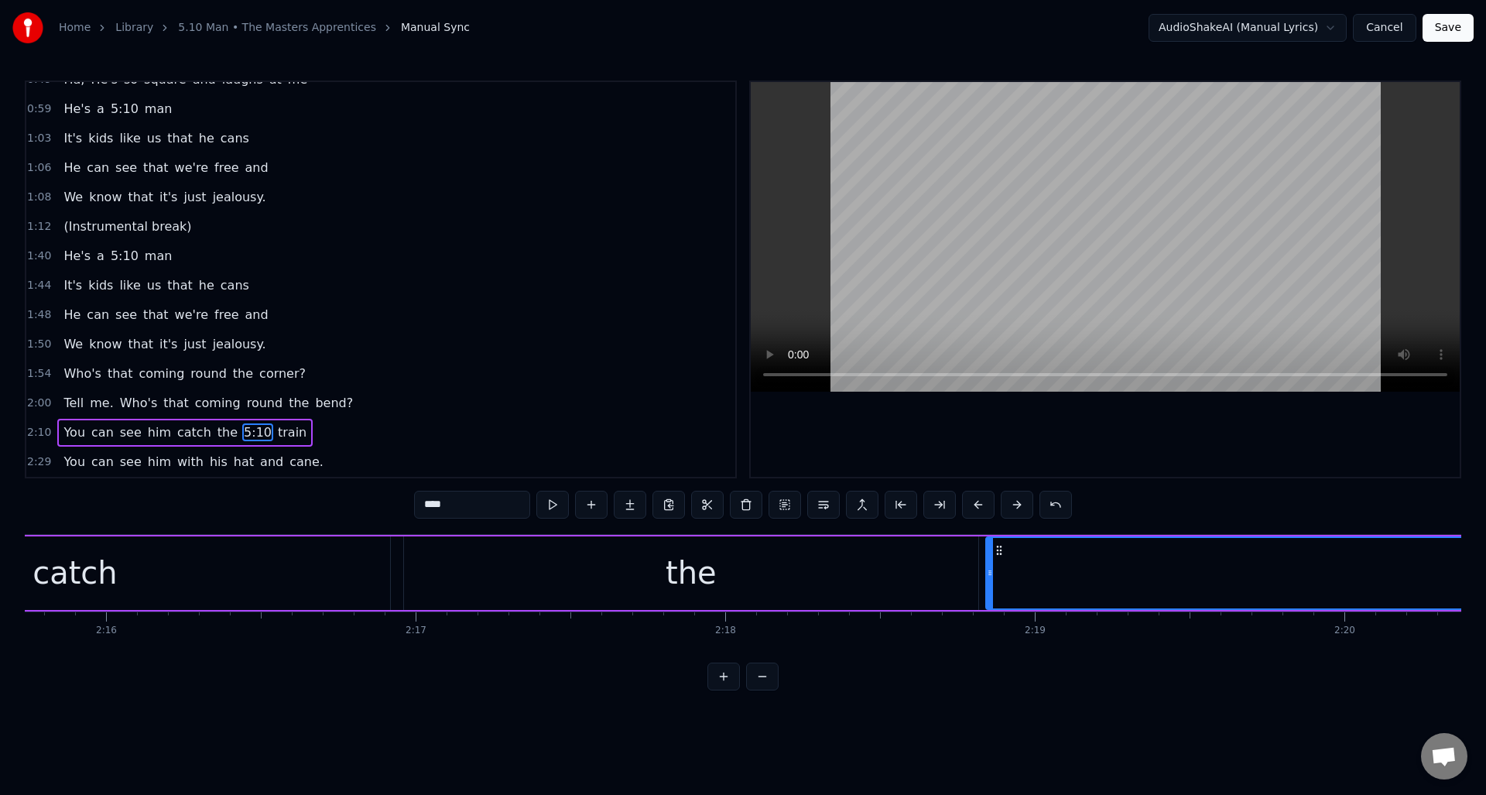
scroll to position [0, 41869]
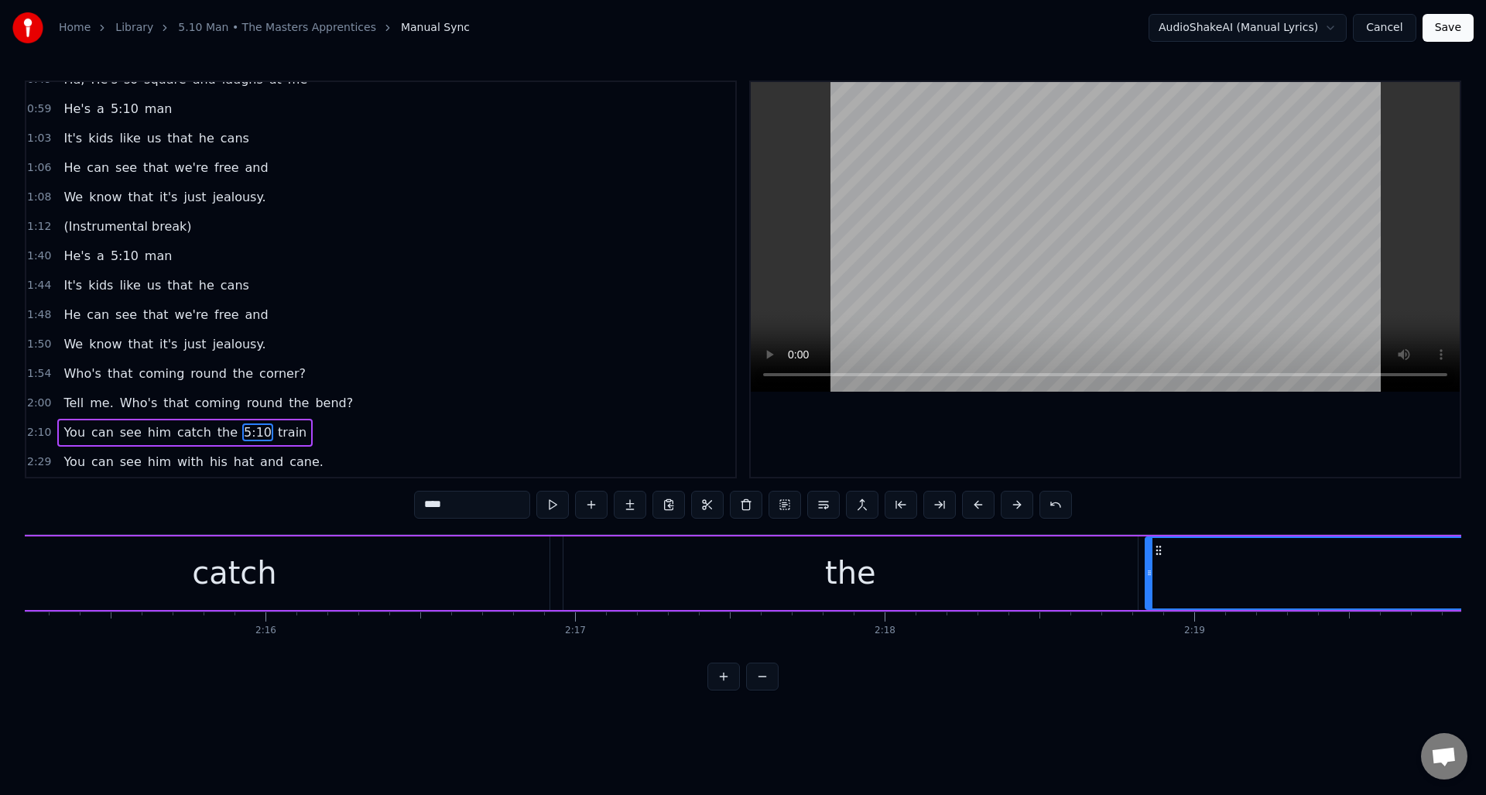
click at [674, 578] on div "the" at bounding box center [851, 573] width 574 height 74
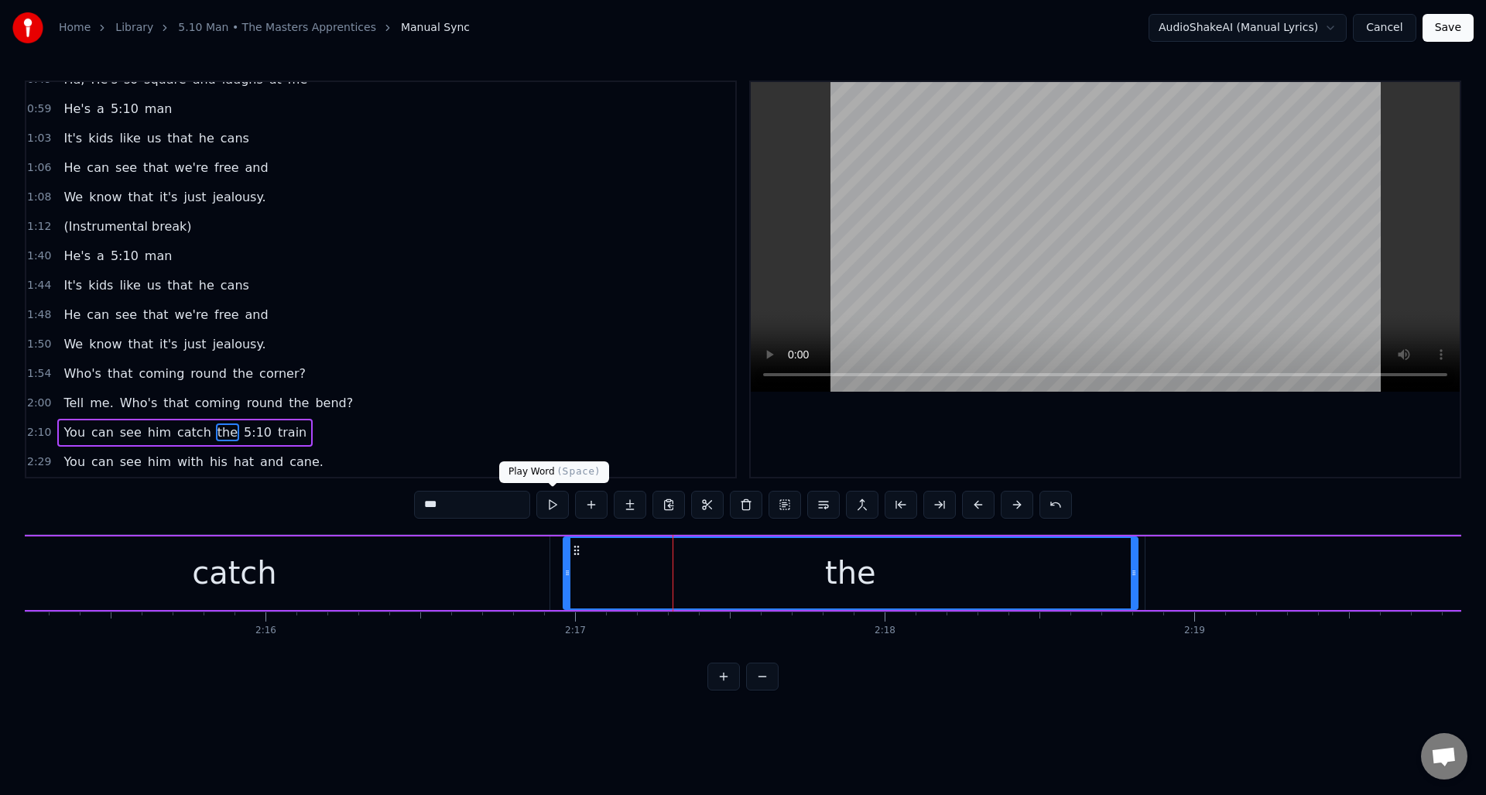
click at [553, 505] on button at bounding box center [552, 505] width 33 height 28
drag, startPoint x: 349, startPoint y: 560, endPoint x: 362, endPoint y: 553, distance: 15.3
click at [349, 560] on div "catch" at bounding box center [234, 573] width 630 height 74
type input "*****"
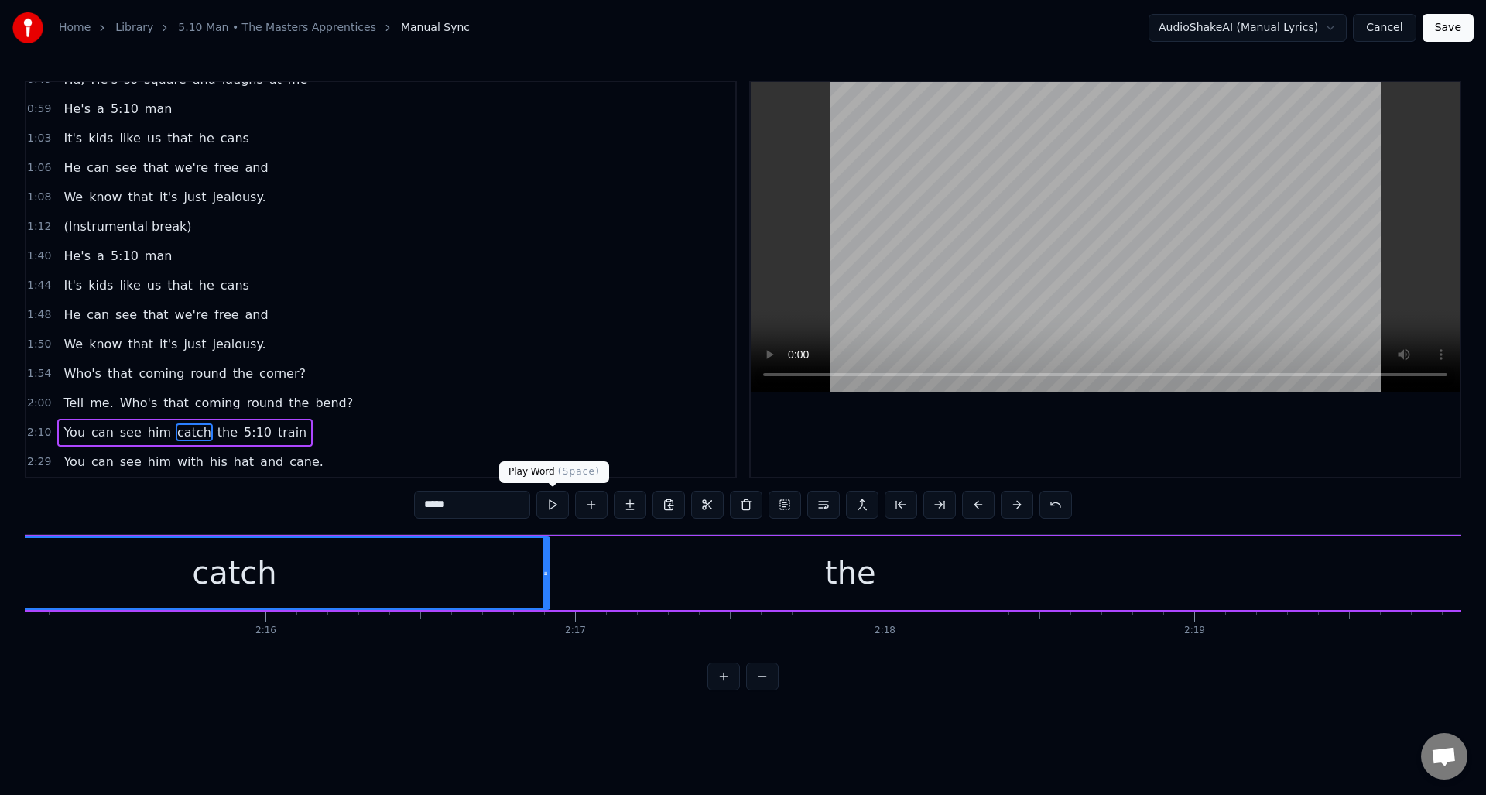
click at [550, 504] on button at bounding box center [552, 505] width 33 height 28
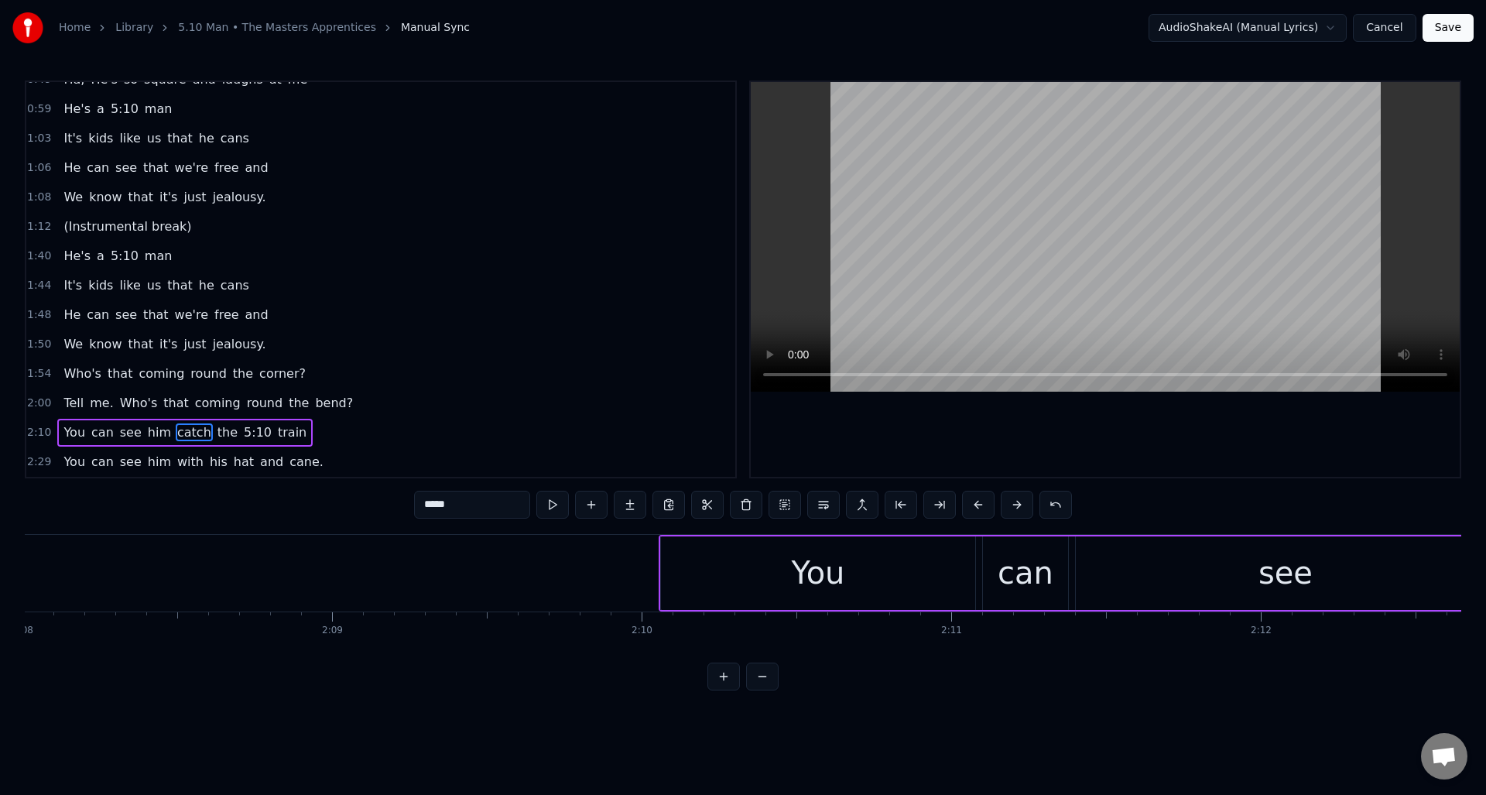
scroll to position [0, 39768]
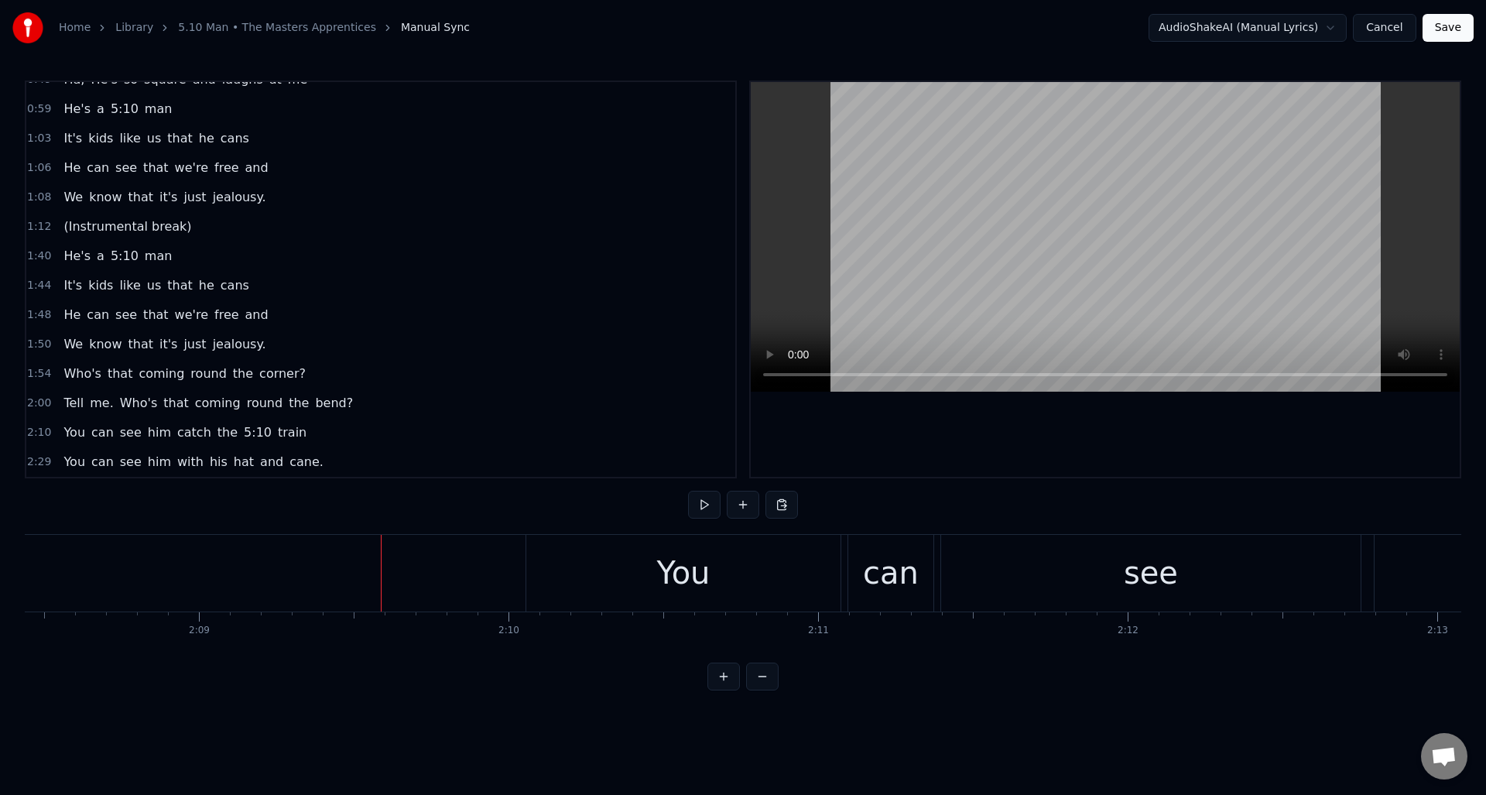
click at [706, 505] on button at bounding box center [704, 505] width 33 height 28
click at [707, 504] on button at bounding box center [704, 505] width 33 height 28
click at [197, 566] on div "train" at bounding box center [123, 573] width 265 height 77
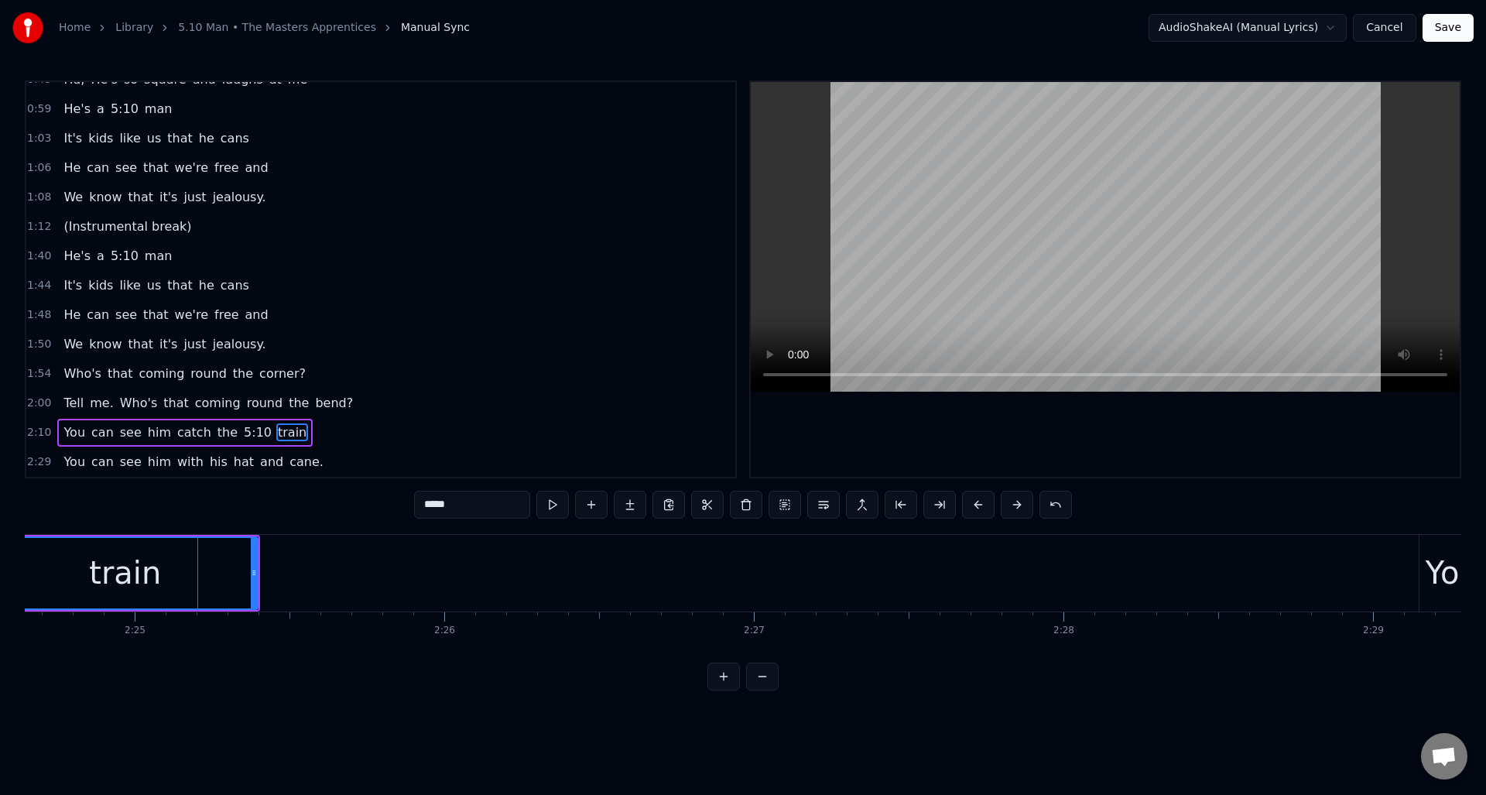
click at [323, 436] on div "2:10 You can see him catch the 5:10 train" at bounding box center [380, 432] width 709 height 29
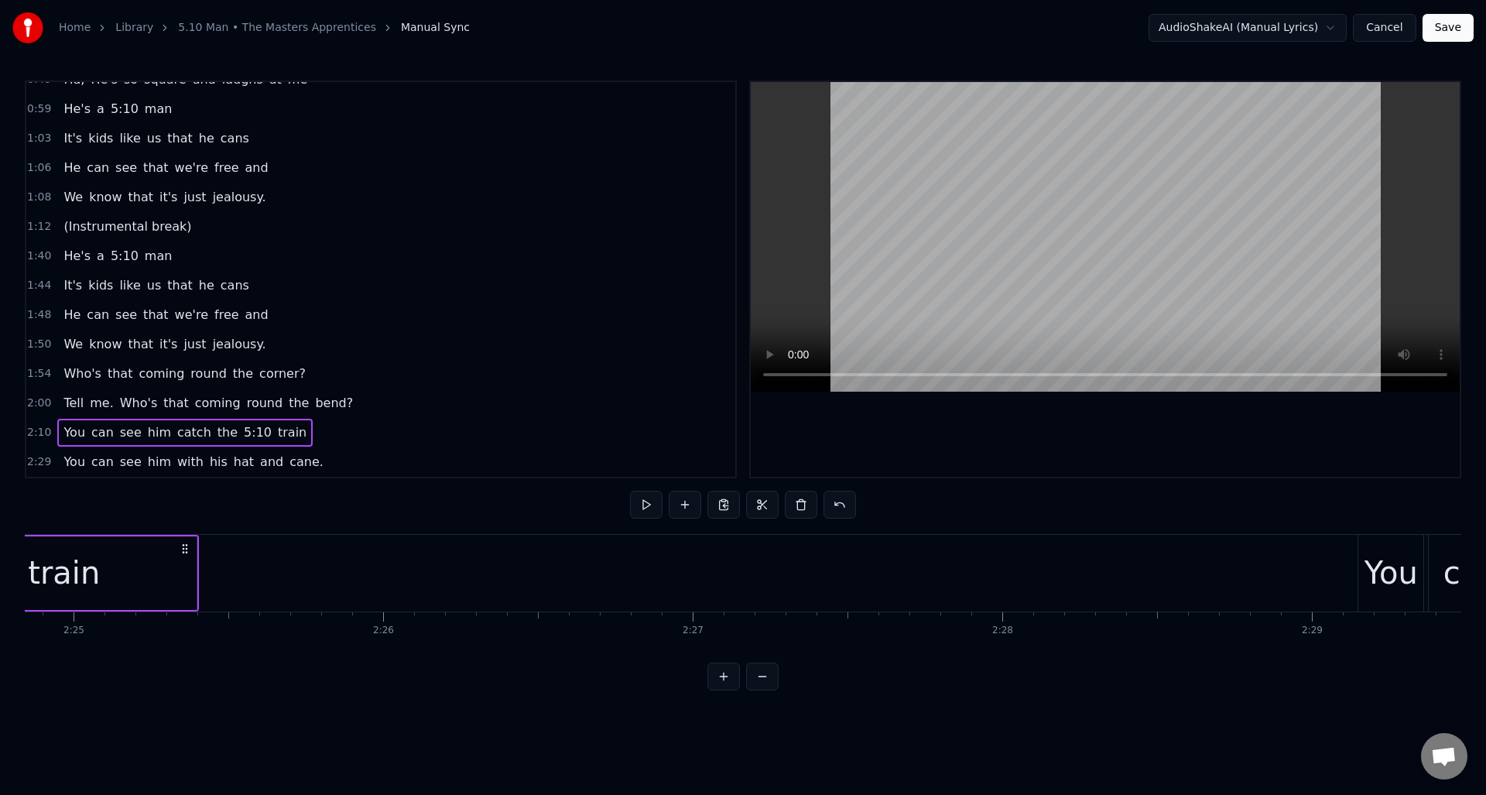
scroll to position [0, 44821]
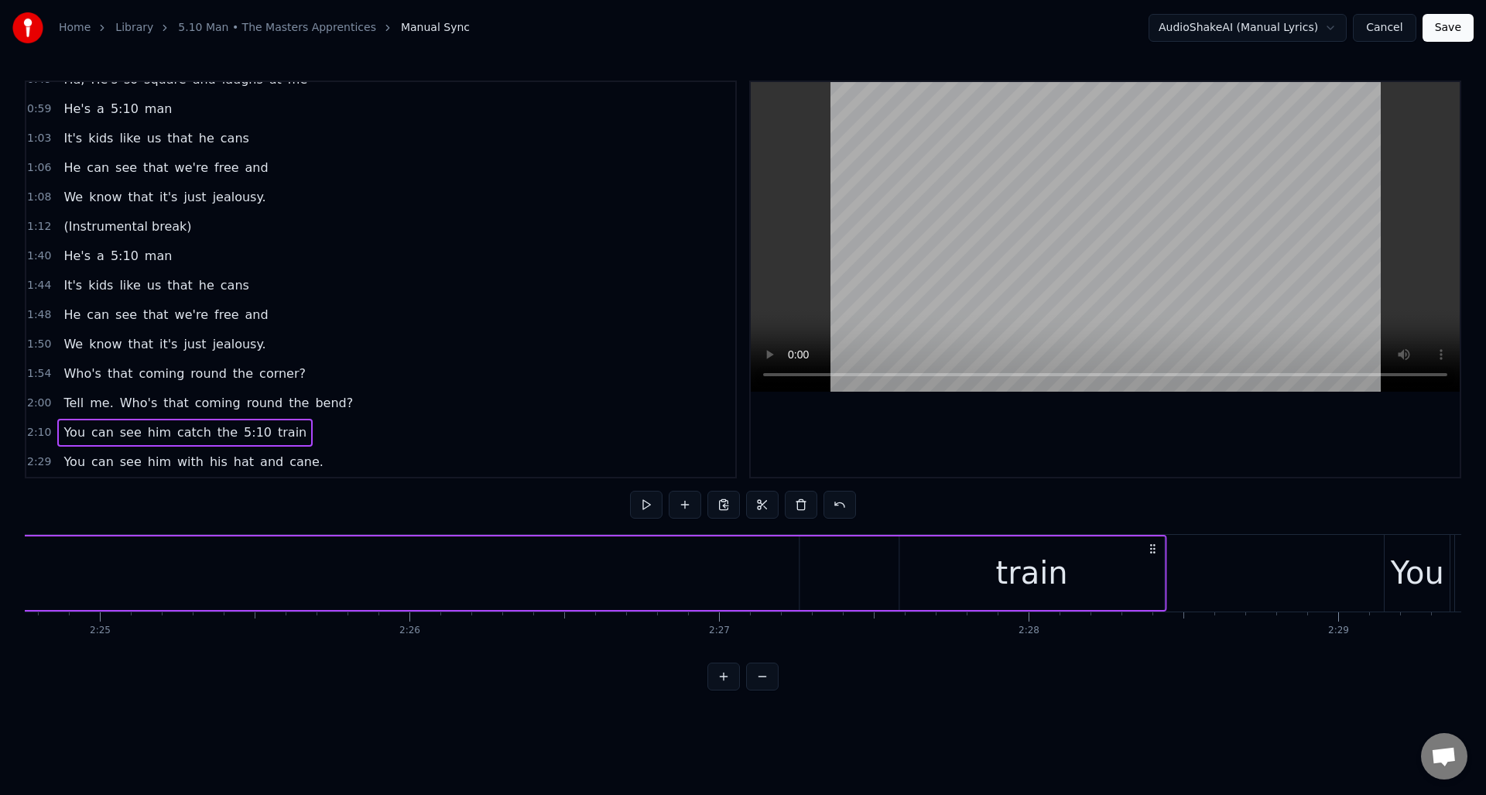
drag, startPoint x: 212, startPoint y: 547, endPoint x: 1153, endPoint y: 576, distance: 941.7
click at [993, 570] on div "train" at bounding box center [1031, 573] width 265 height 74
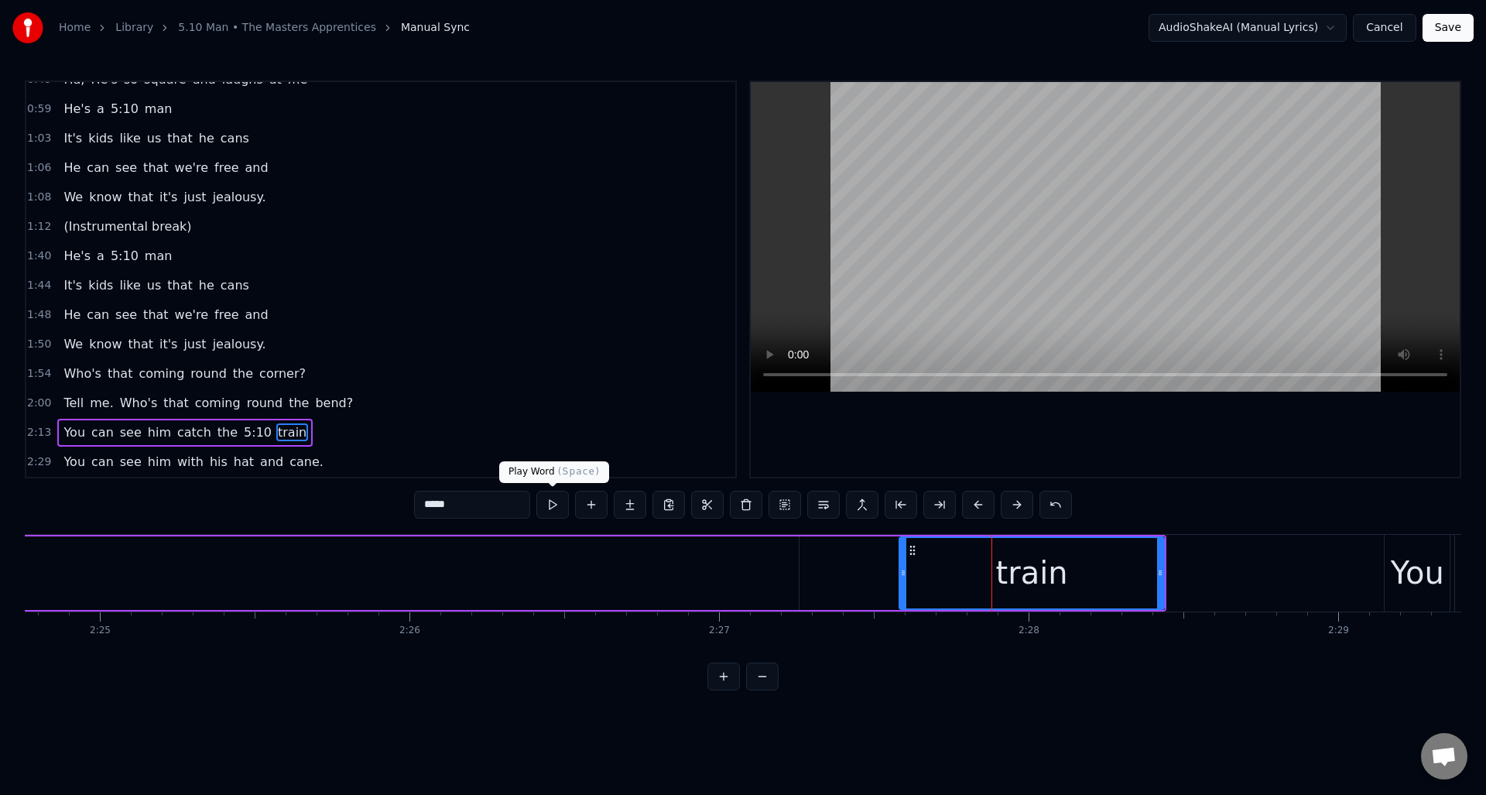
click at [553, 505] on button at bounding box center [552, 505] width 33 height 28
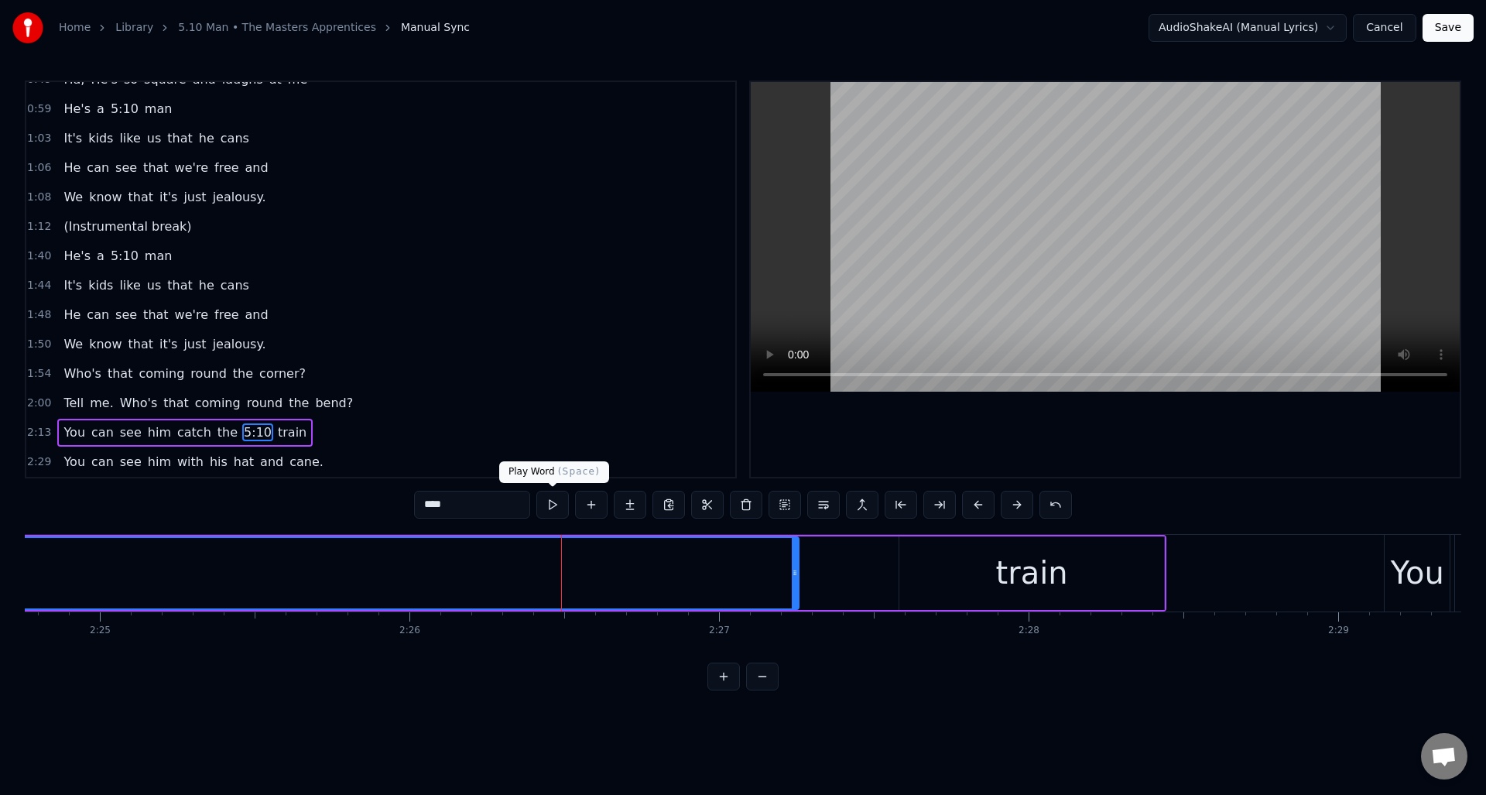
click at [549, 509] on button at bounding box center [552, 505] width 33 height 28
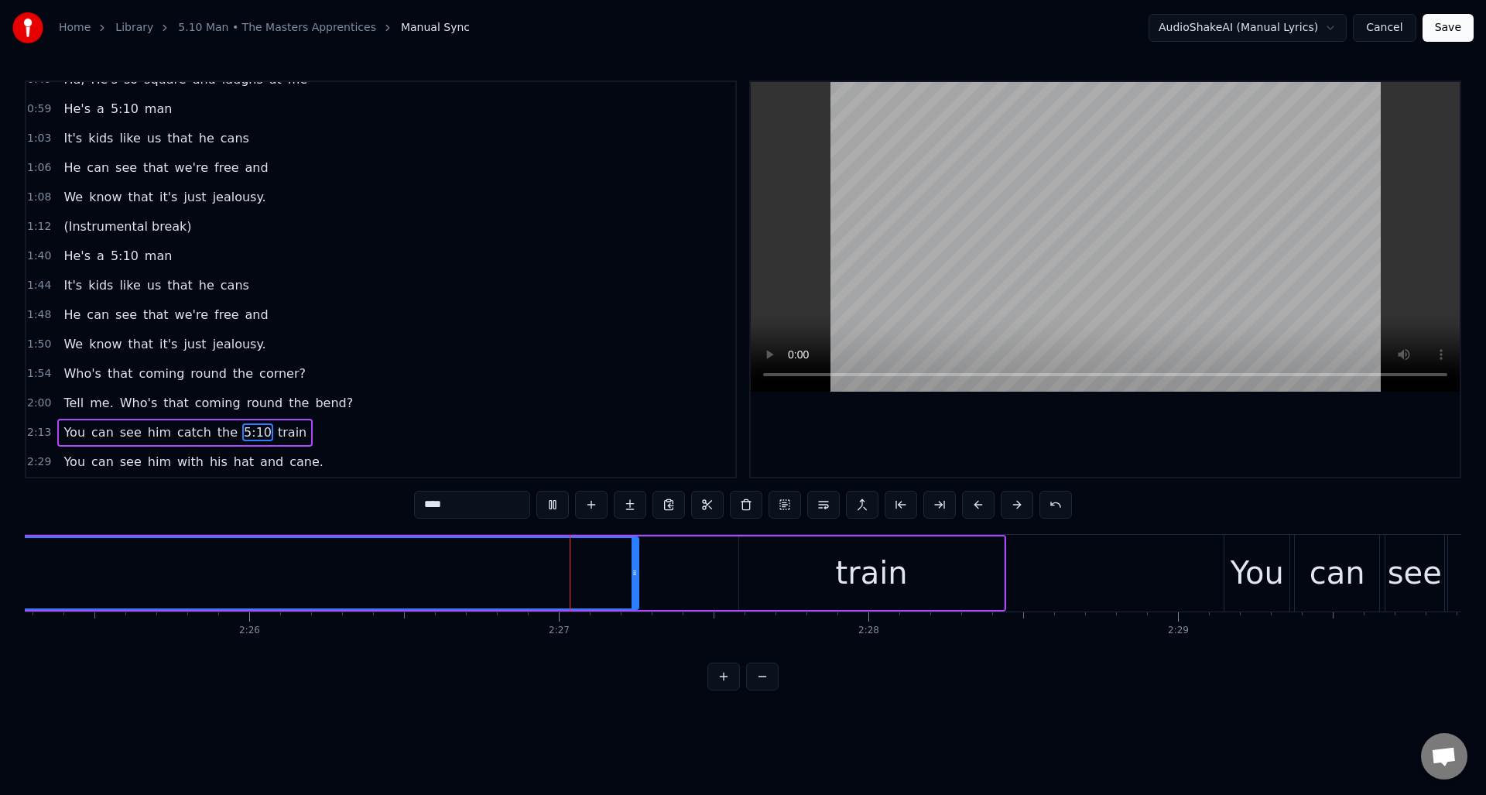
scroll to position [0, 45308]
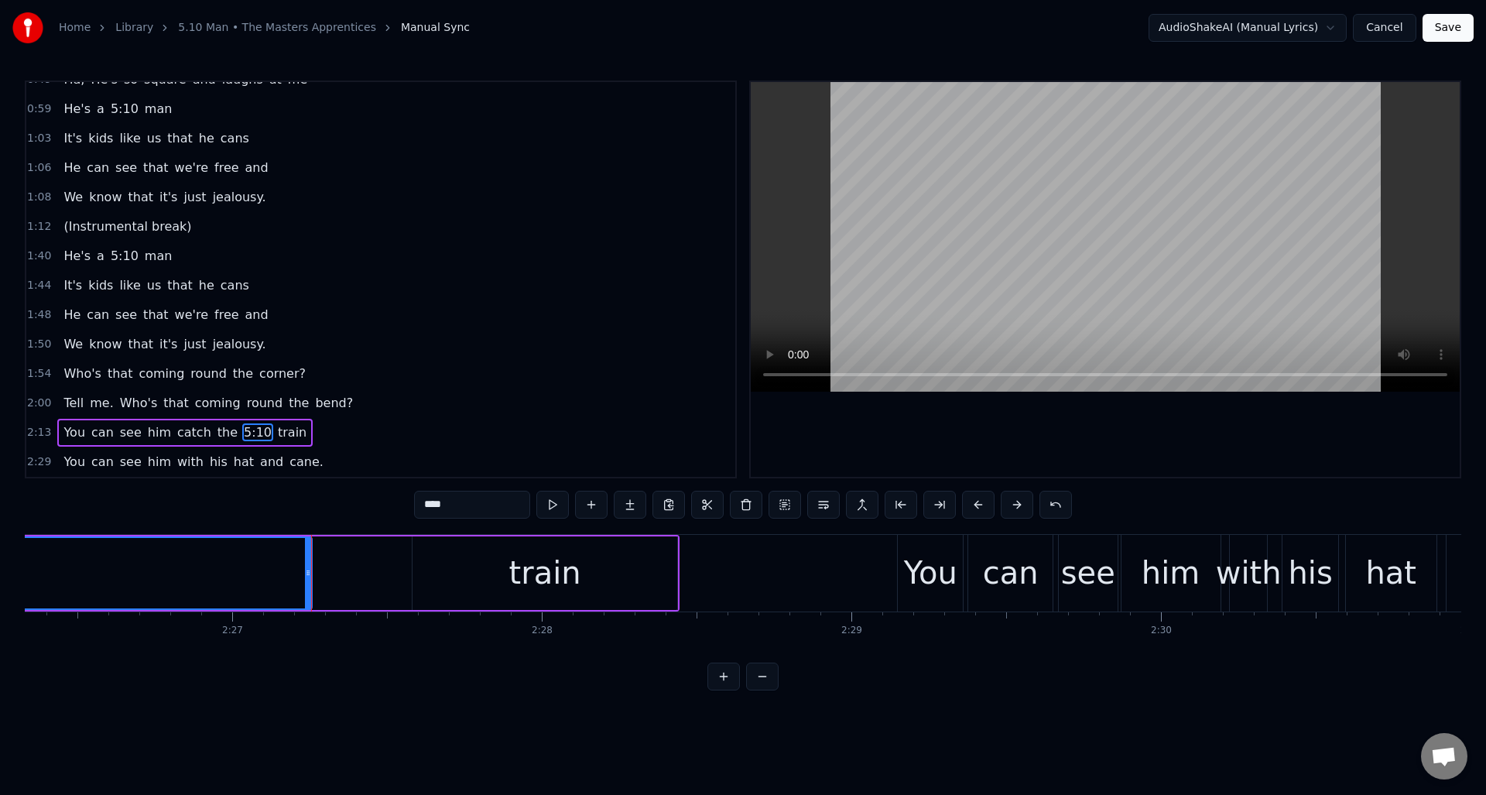
click at [437, 560] on div "train" at bounding box center [545, 573] width 265 height 74
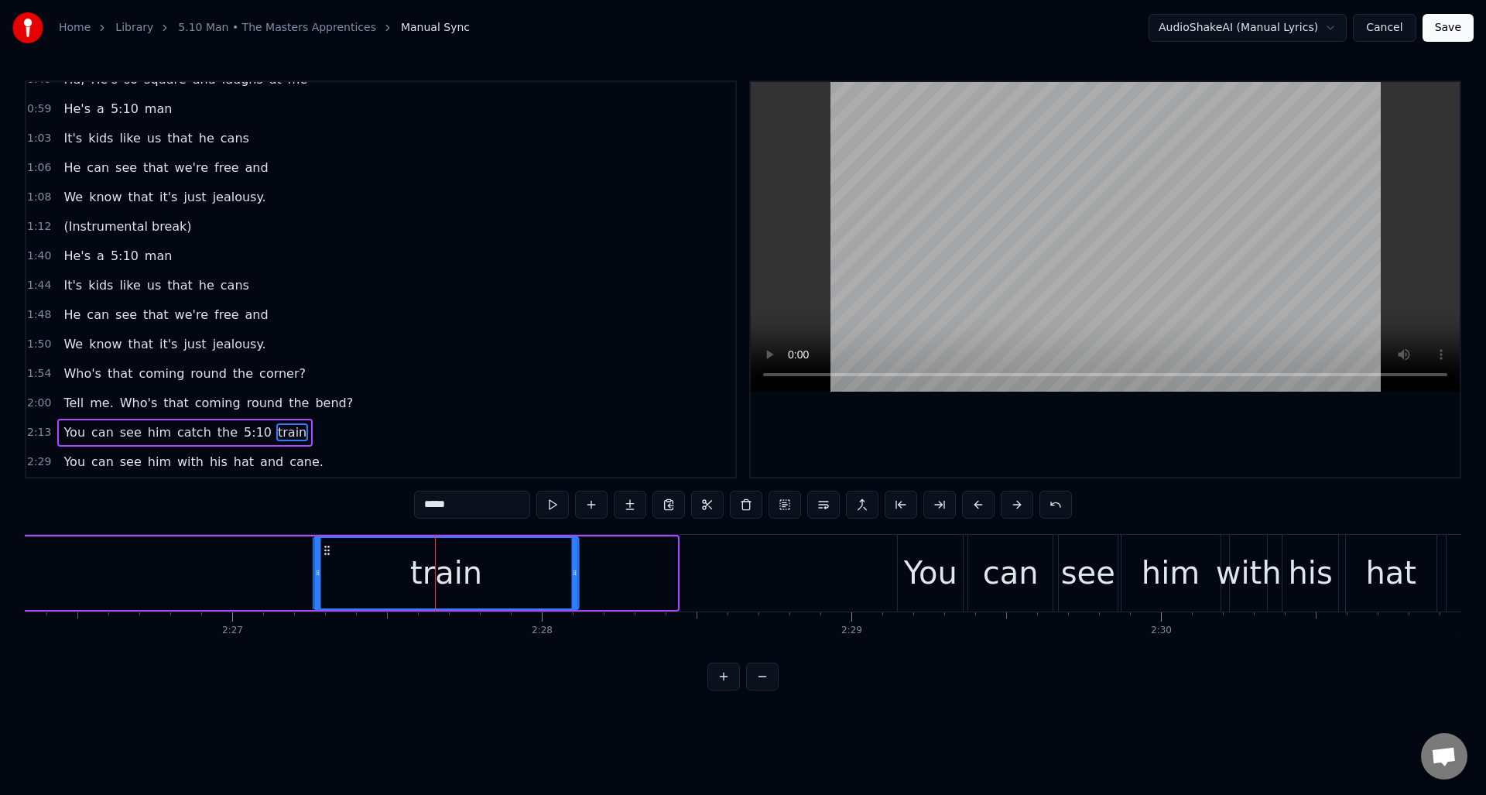
drag, startPoint x: 425, startPoint y: 549, endPoint x: 328, endPoint y: 554, distance: 96.9
click at [327, 554] on icon at bounding box center [327, 550] width 12 height 12
click at [552, 507] on button at bounding box center [552, 505] width 33 height 28
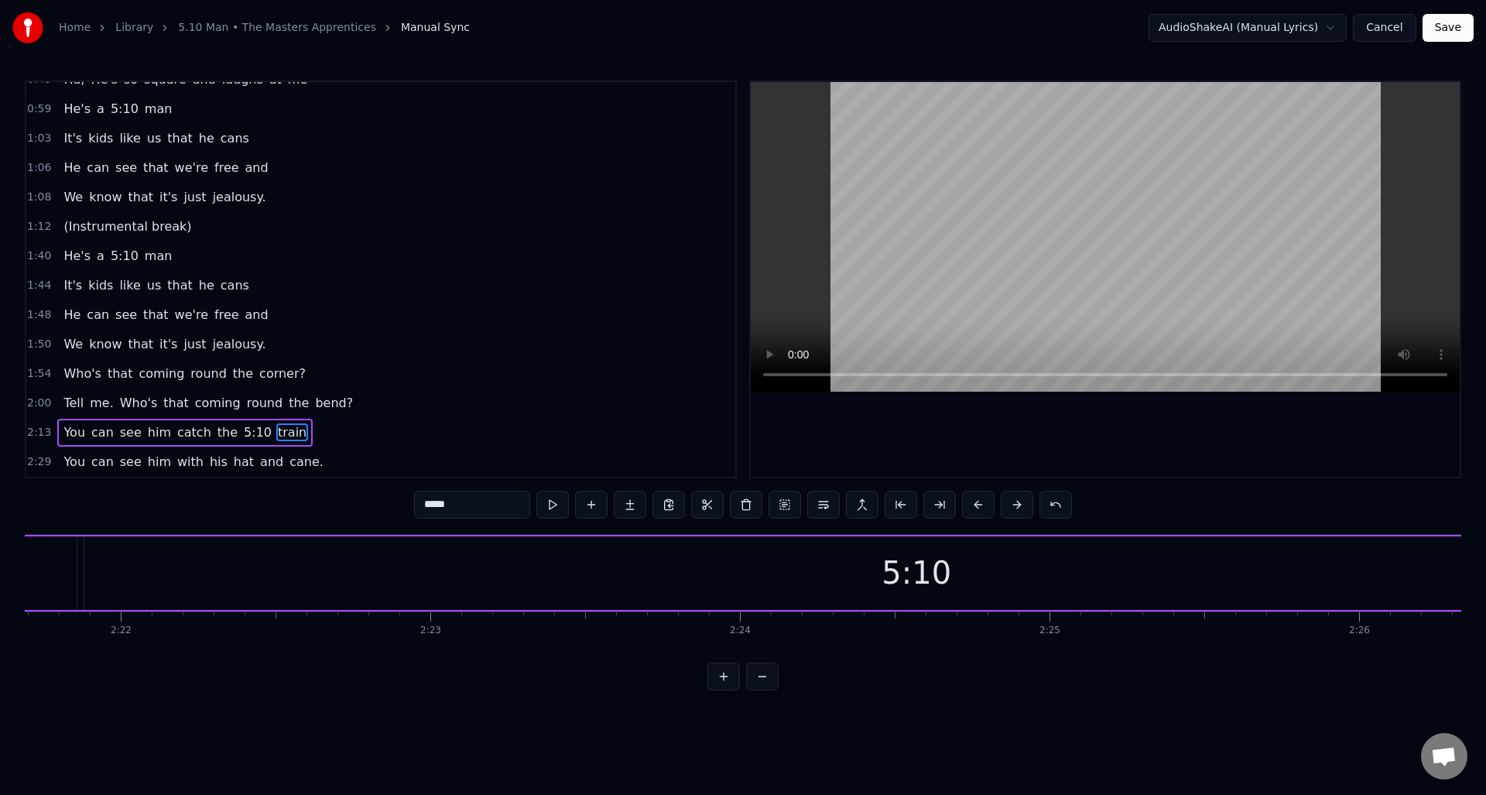
scroll to position [0, 43845]
click at [1218, 560] on div "5:10" at bounding box center [943, 573] width 1664 height 74
drag, startPoint x: 112, startPoint y: 588, endPoint x: 1360, endPoint y: 577, distance: 1247.8
click at [1360, 577] on div at bounding box center [1362, 573] width 6 height 70
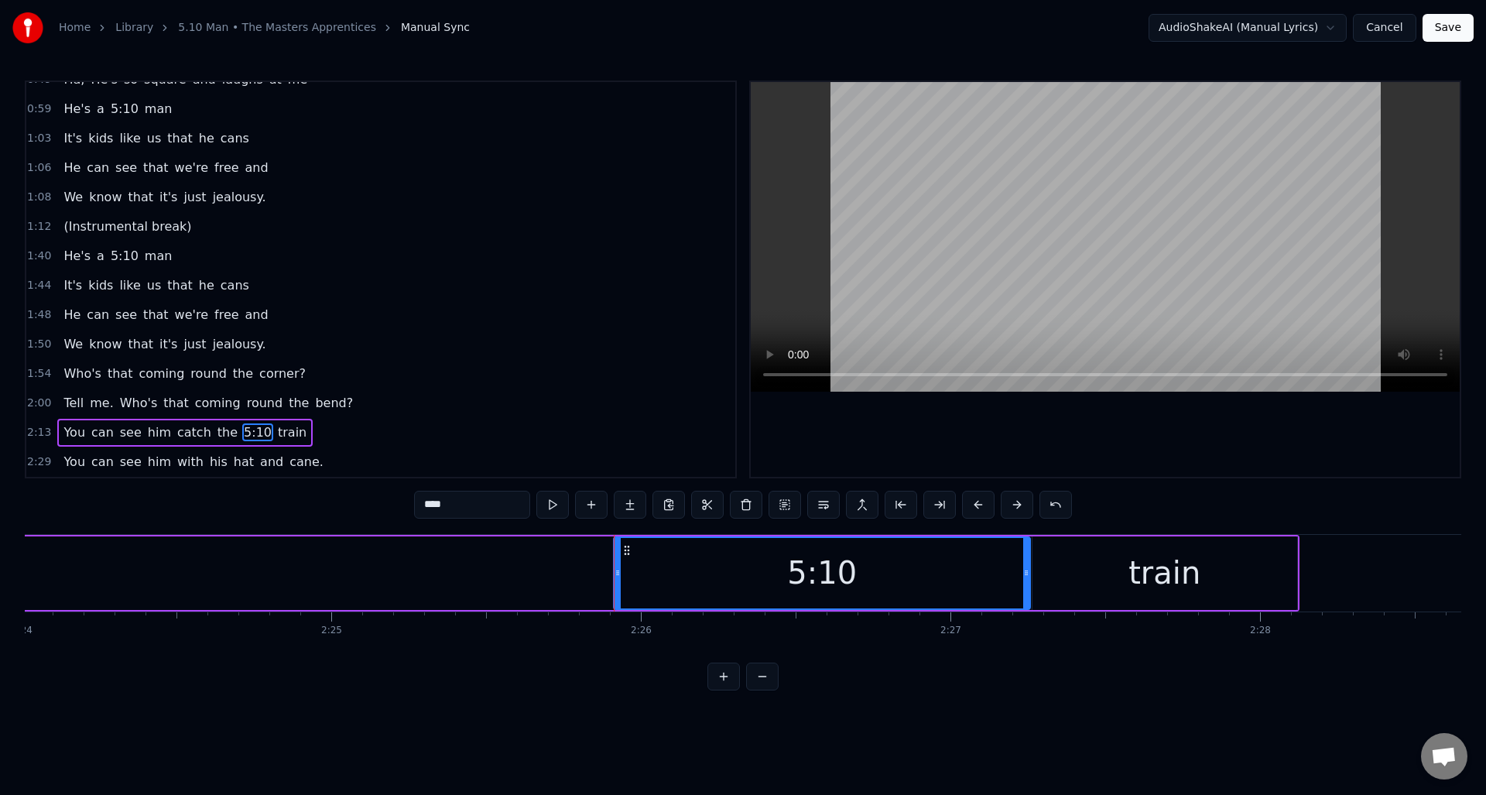
scroll to position [0, 44723]
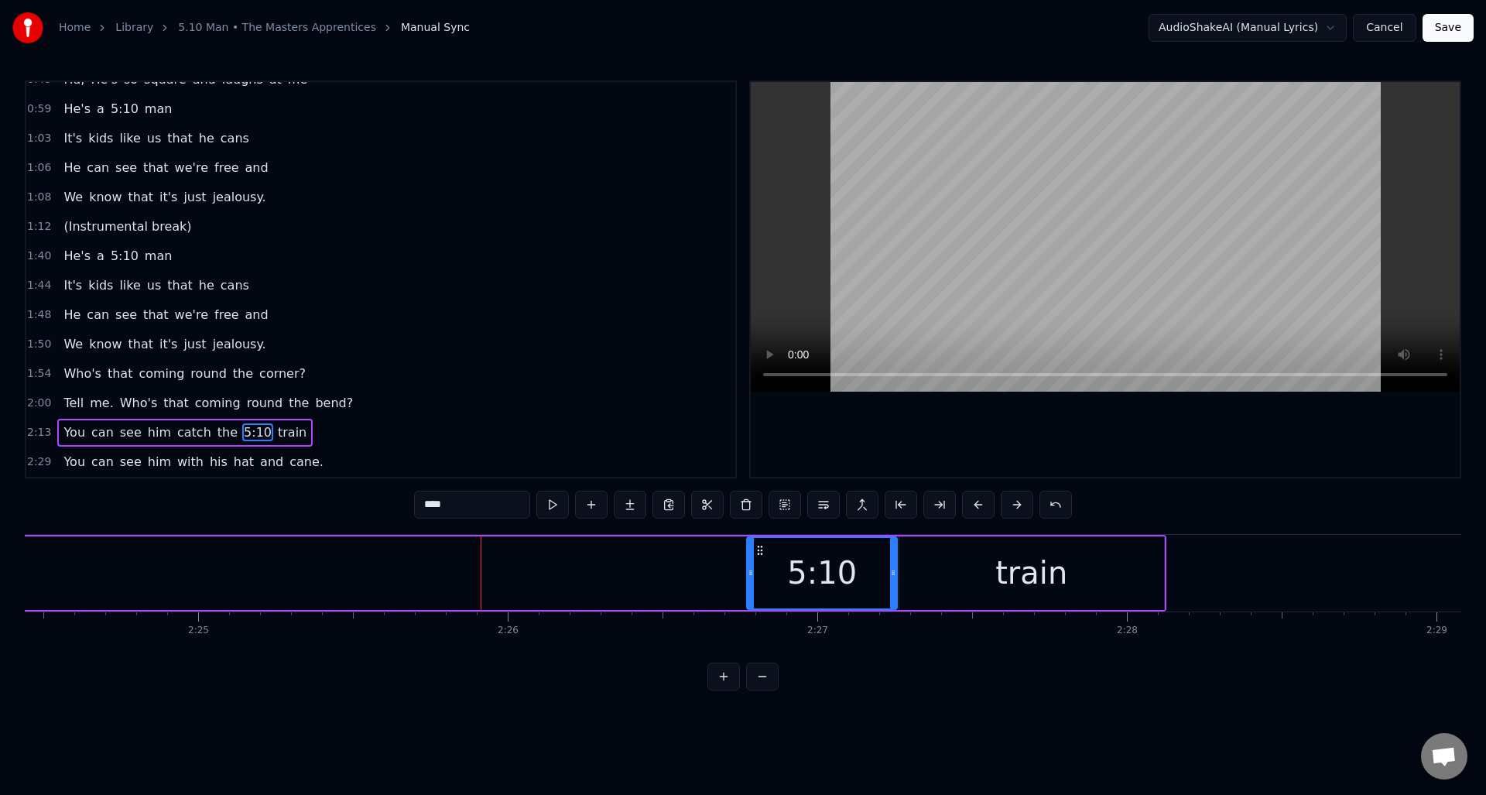
drag, startPoint x: 482, startPoint y: 592, endPoint x: 749, endPoint y: 594, distance: 266.3
click at [749, 594] on div at bounding box center [751, 573] width 6 height 70
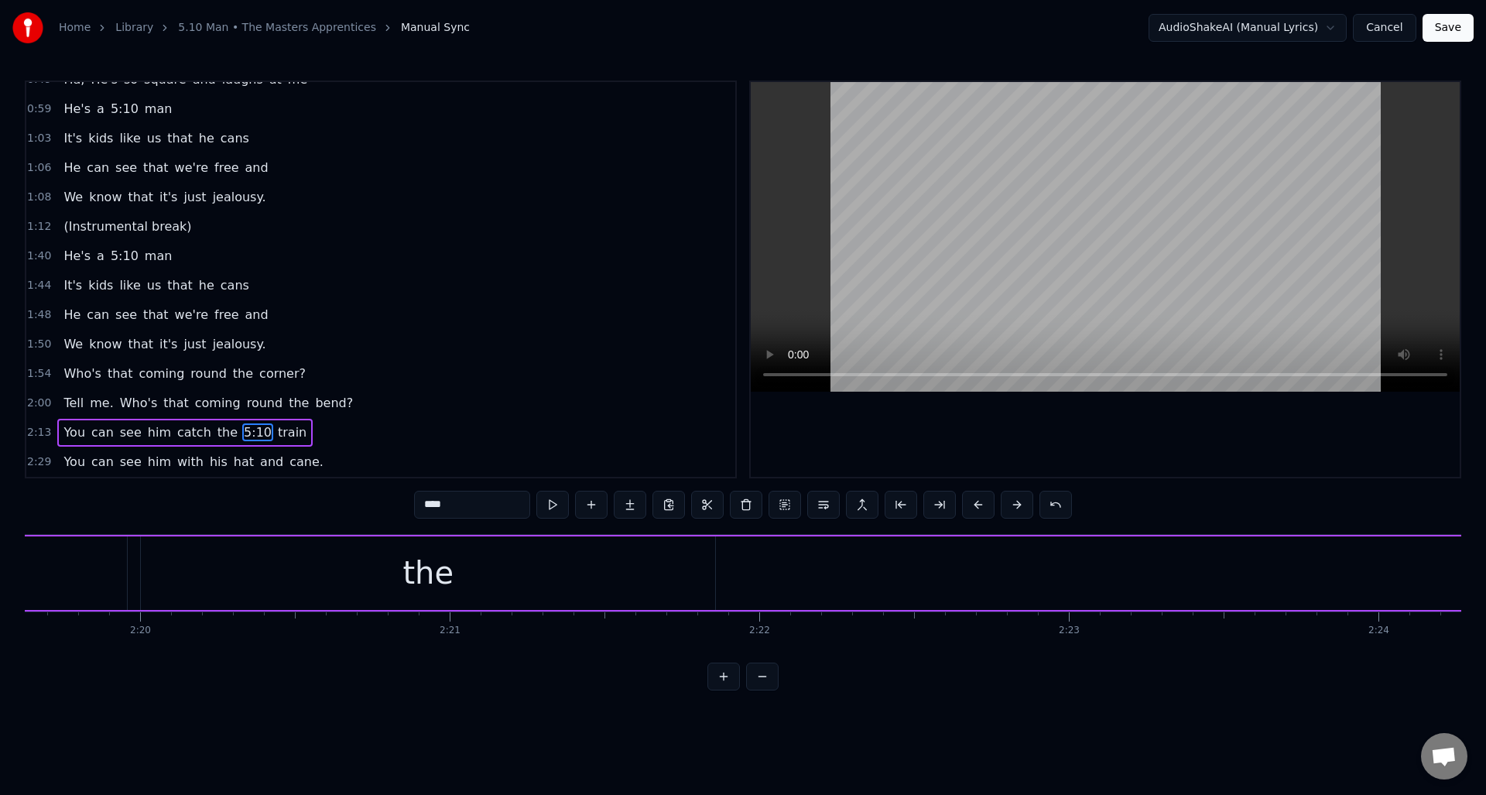
scroll to position [0, 43047]
click at [625, 584] on div "the" at bounding box center [613, 573] width 51 height 46
type input "***"
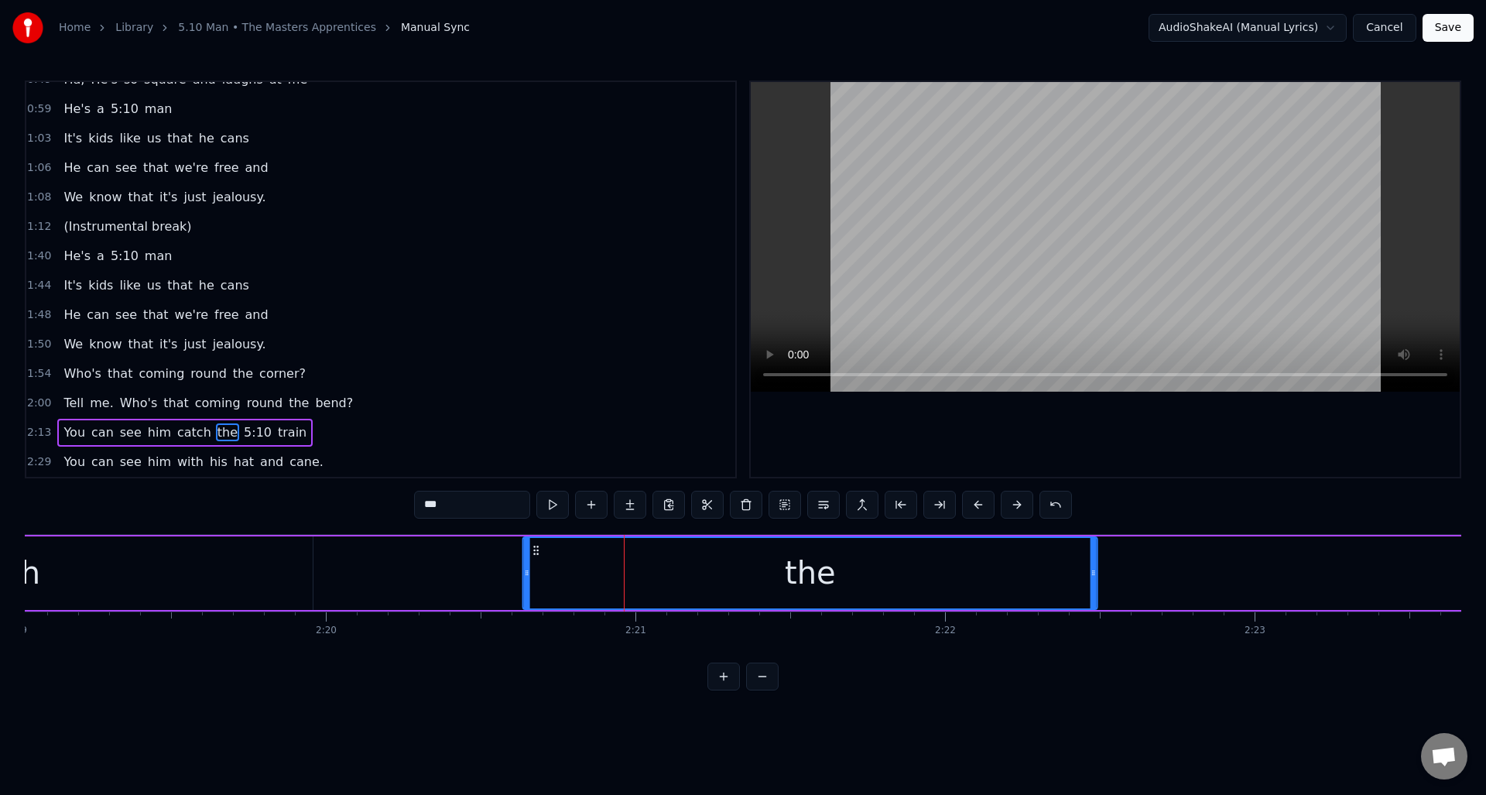
drag, startPoint x: 341, startPoint y: 550, endPoint x: 536, endPoint y: 567, distance: 196.6
click at [536, 567] on div "the" at bounding box center [810, 573] width 573 height 70
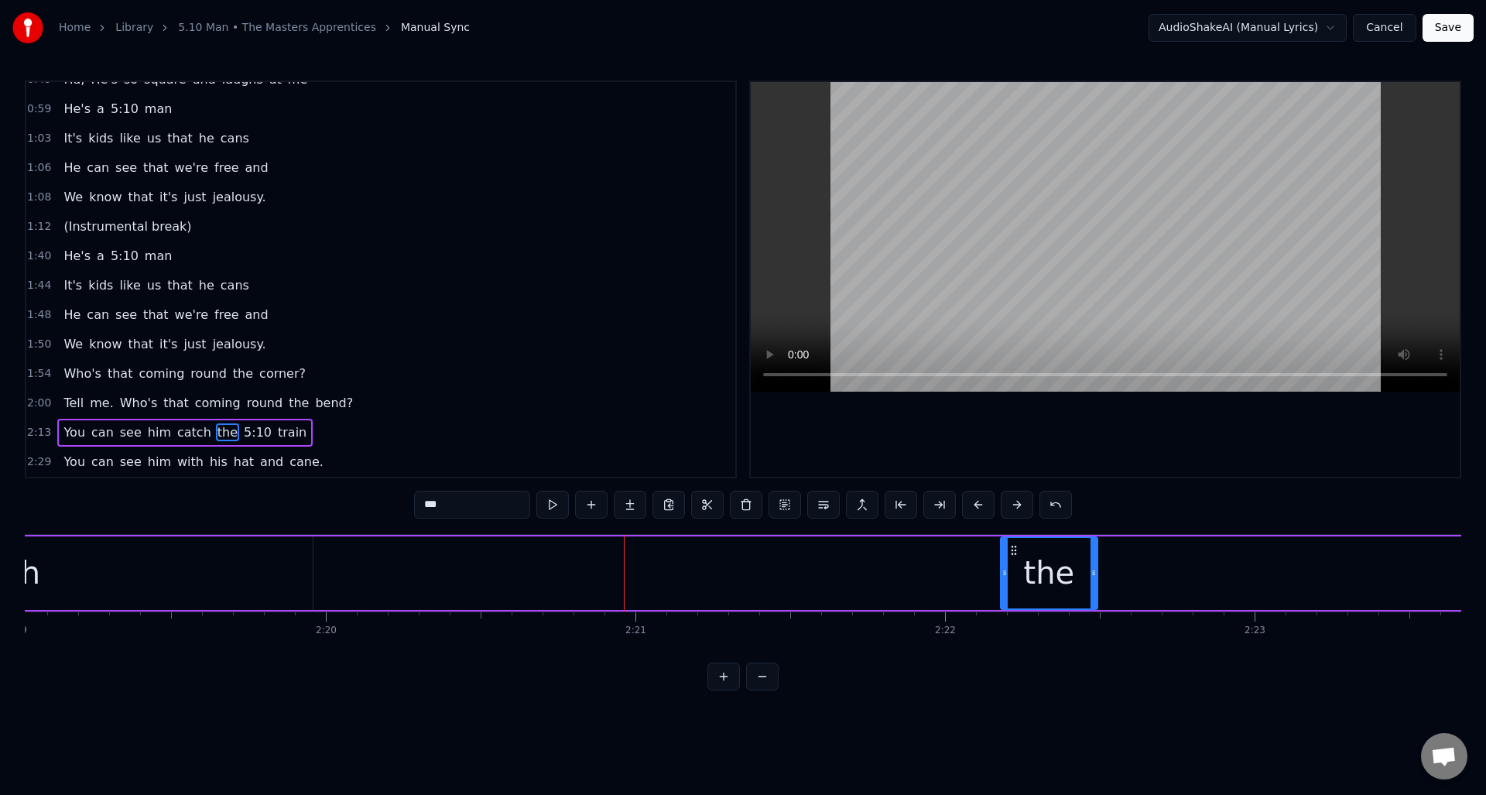
drag, startPoint x: 526, startPoint y: 576, endPoint x: 1004, endPoint y: 592, distance: 477.9
click at [1004, 593] on div at bounding box center [1005, 573] width 6 height 70
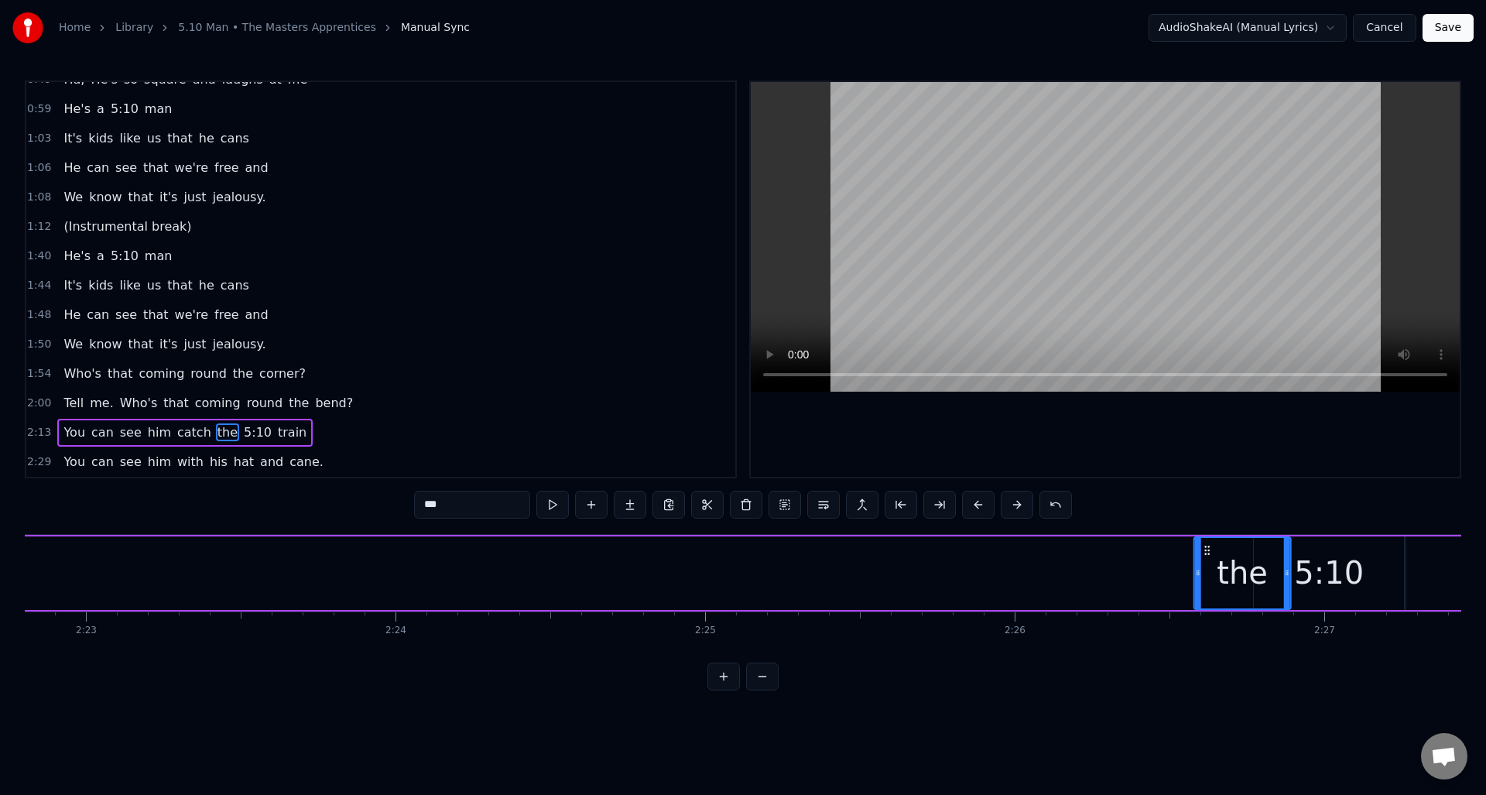
scroll to position [0, 44222]
drag, startPoint x: 1012, startPoint y: 550, endPoint x: 1157, endPoint y: 569, distance: 145.9
click at [1156, 569] on div "the" at bounding box center [1192, 573] width 95 height 70
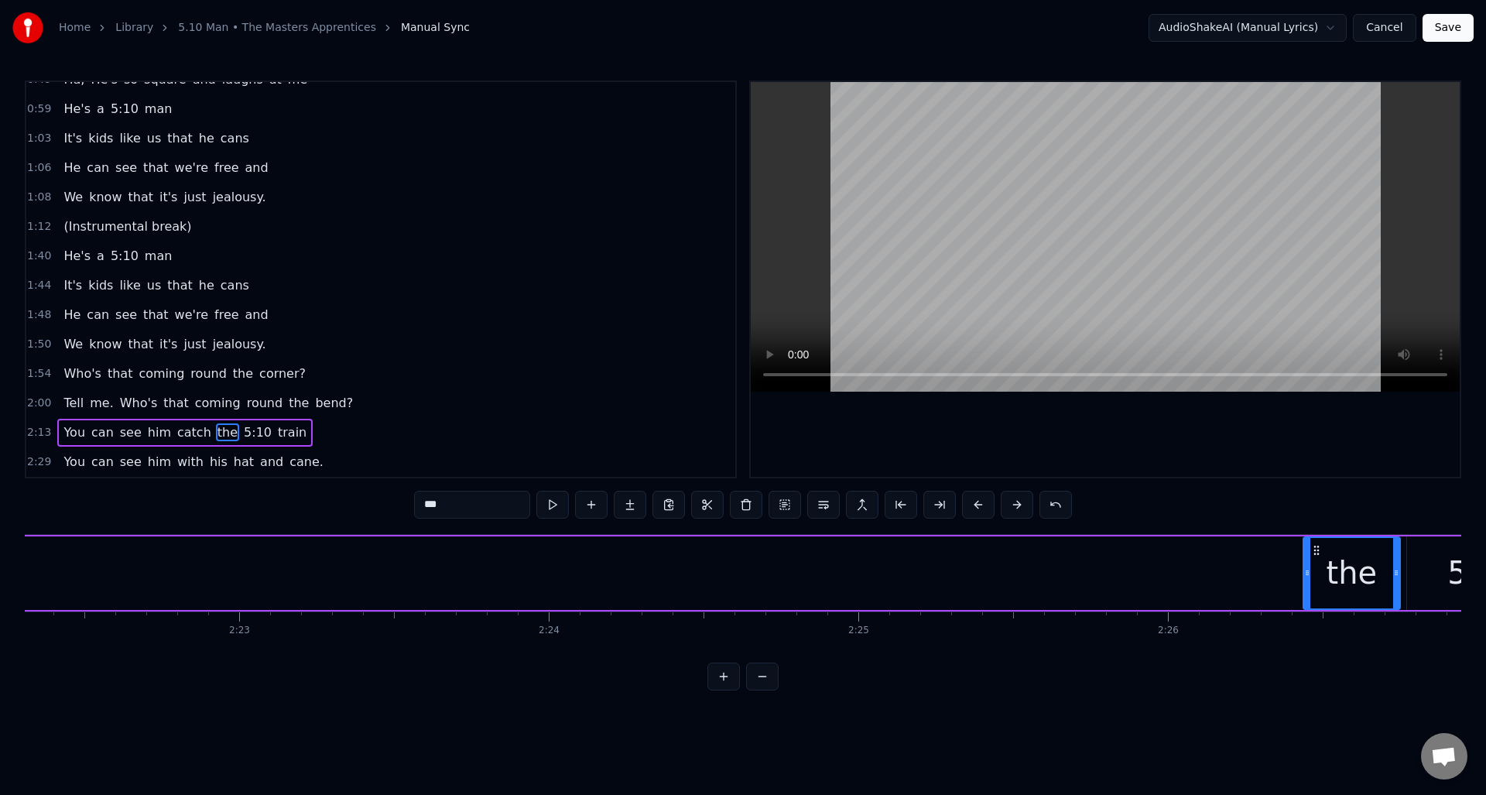
scroll to position [0, 44461]
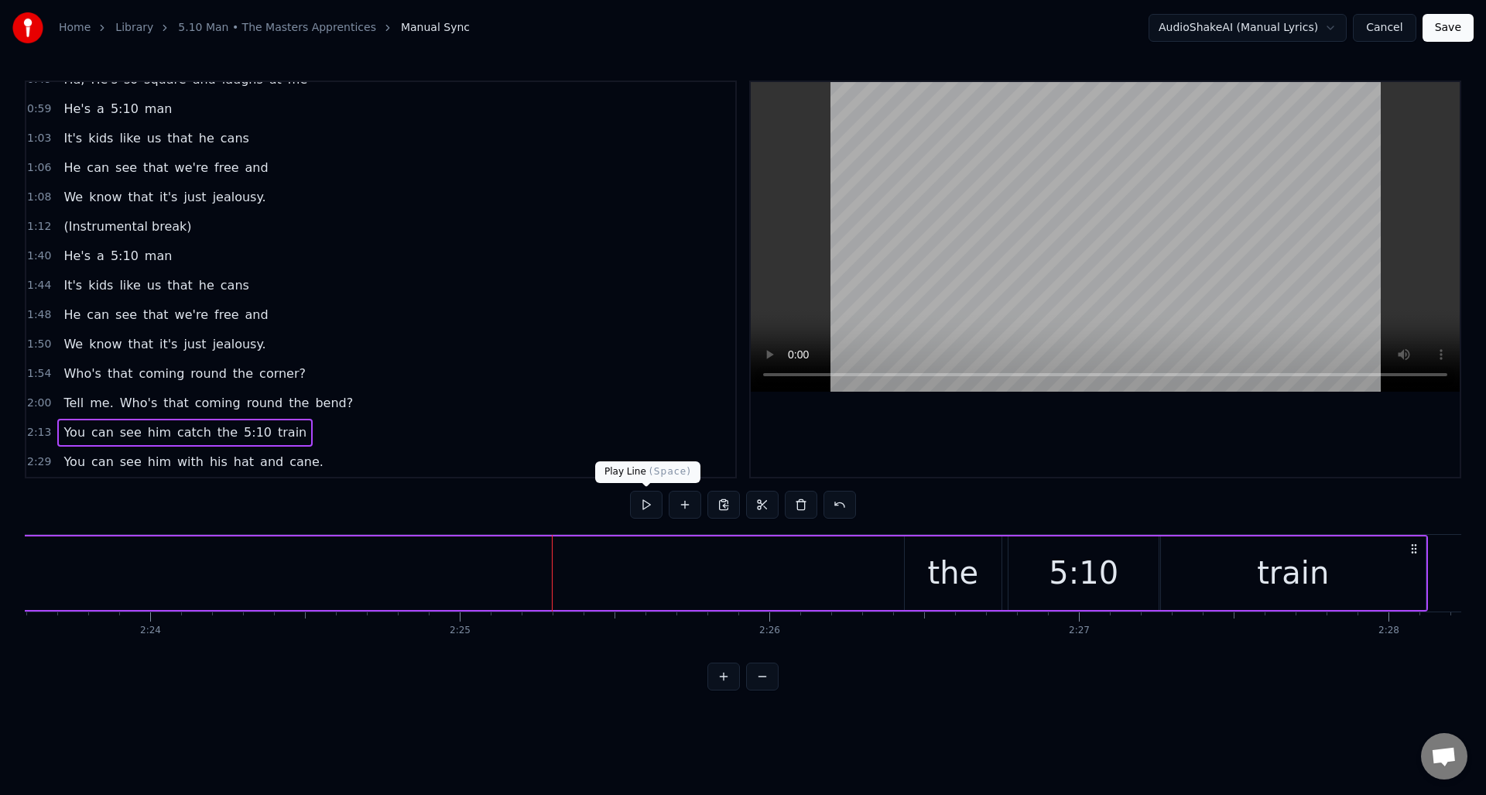
click at [646, 505] on button at bounding box center [646, 505] width 33 height 28
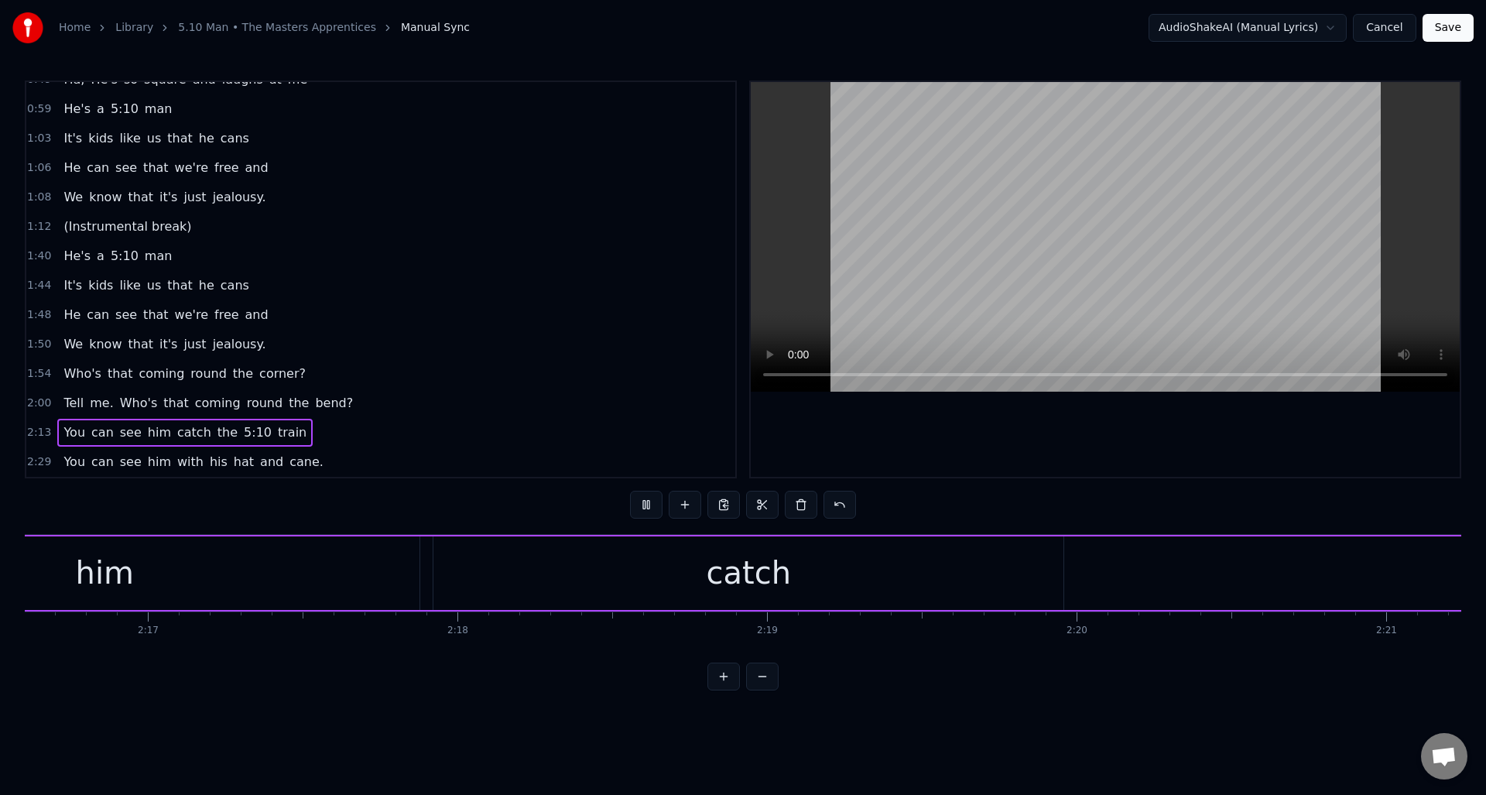
click at [646, 504] on button at bounding box center [646, 505] width 33 height 28
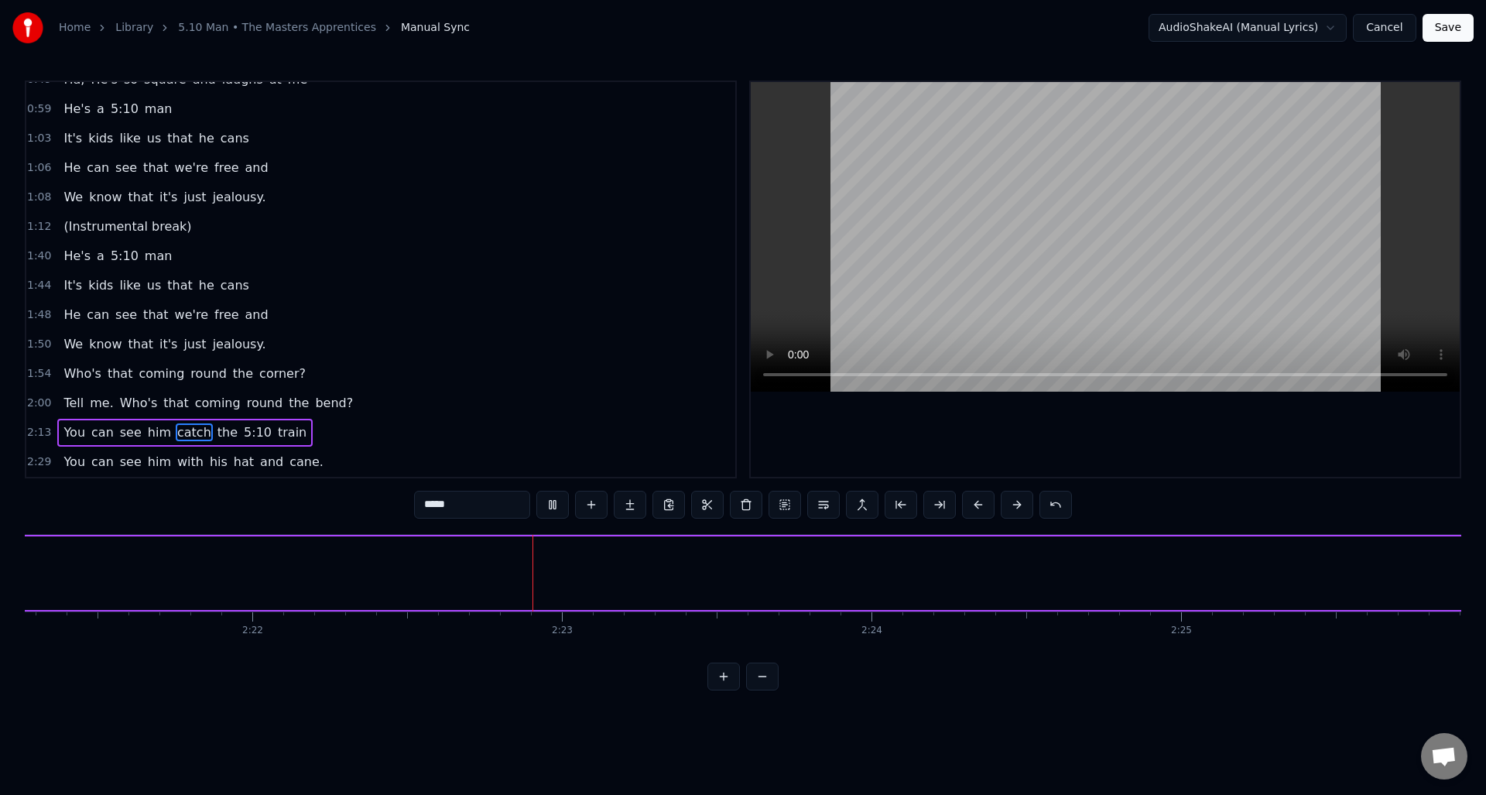
scroll to position [0, 44022]
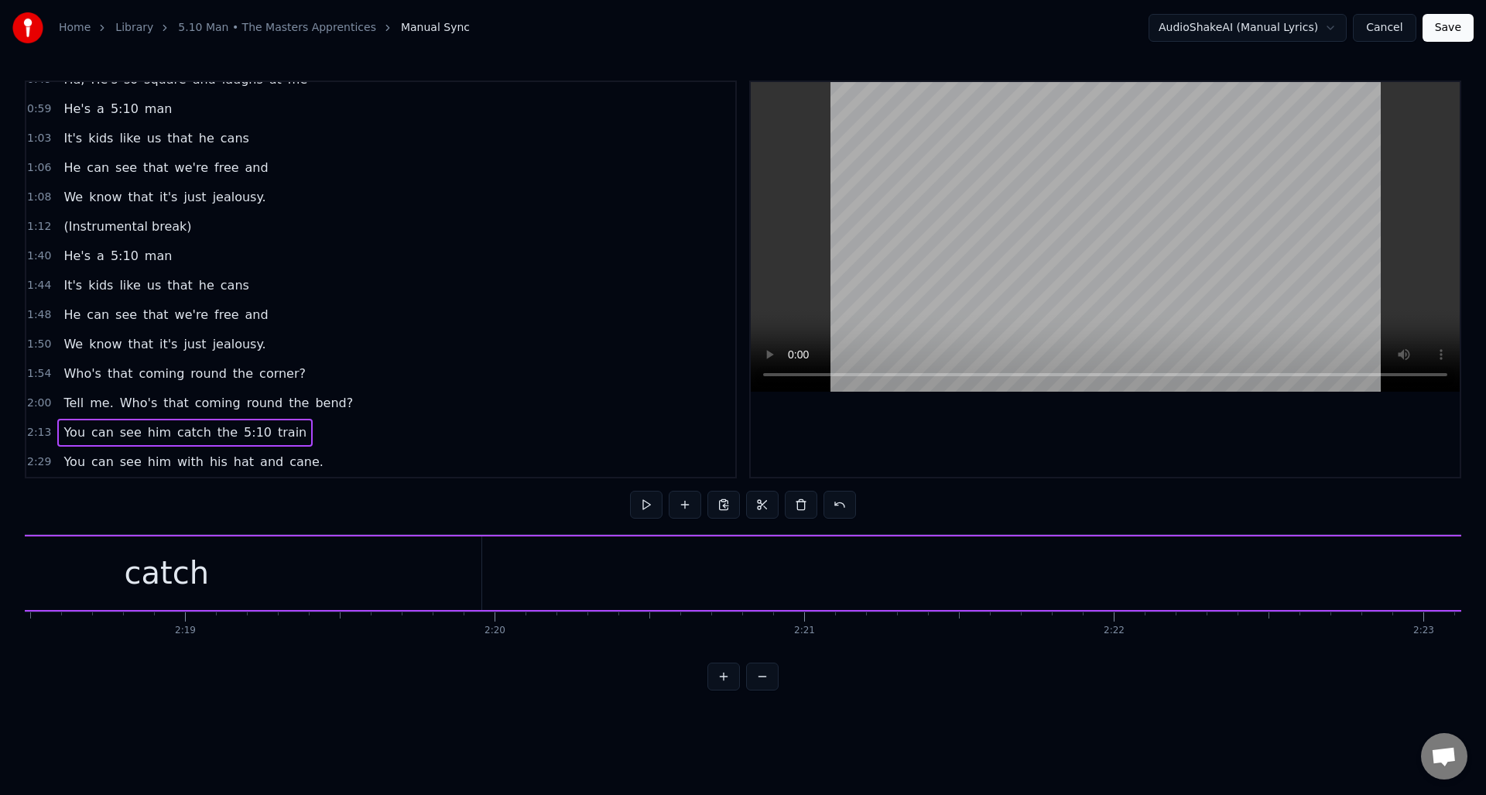
scroll to position [0, 42479]
click at [733, 575] on div "catch" at bounding box center [566, 573] width 630 height 74
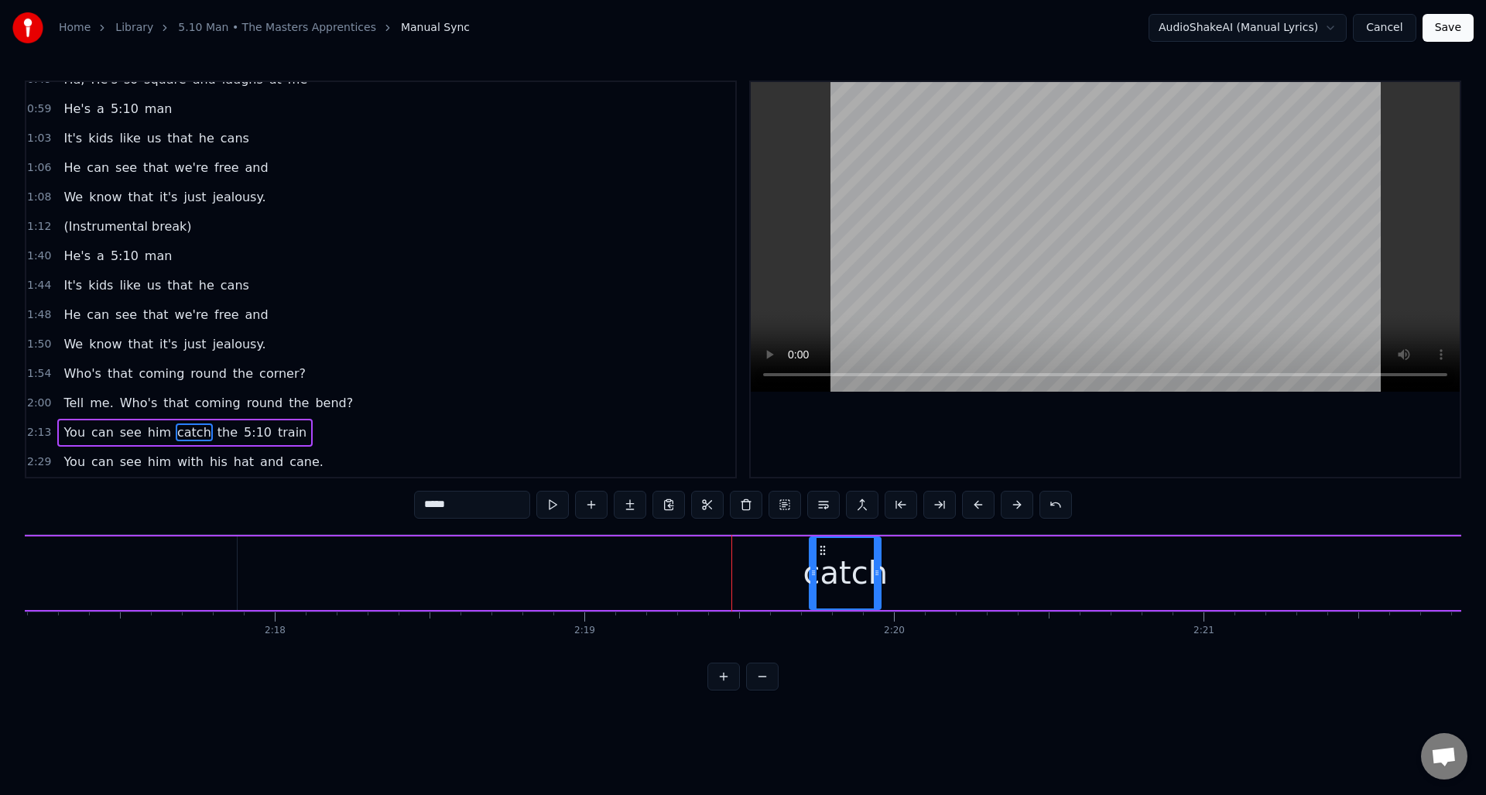
drag, startPoint x: 253, startPoint y: 590, endPoint x: 812, endPoint y: 597, distance: 558.9
click at [812, 597] on div at bounding box center [813, 573] width 6 height 70
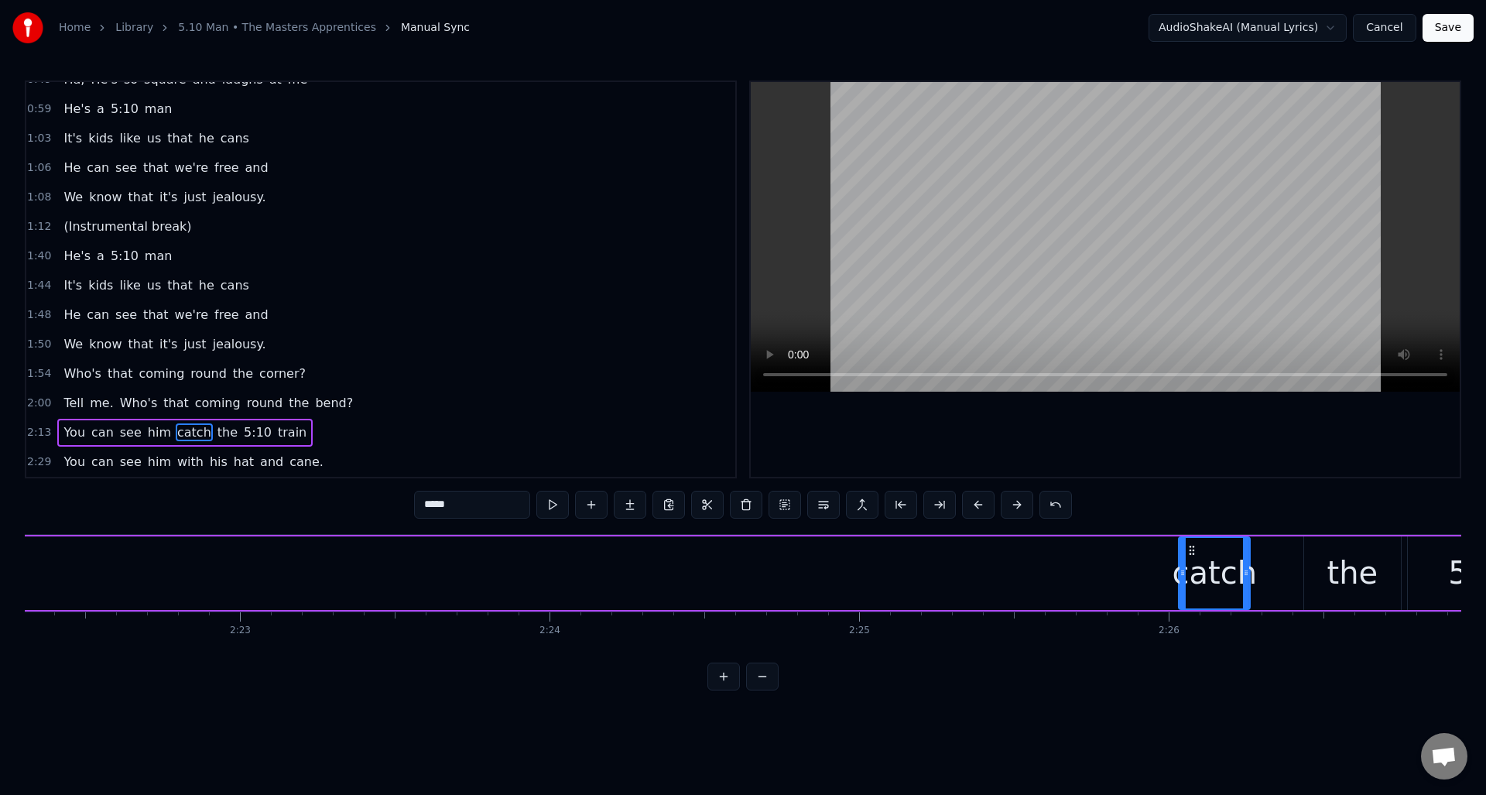
scroll to position [0, 44069]
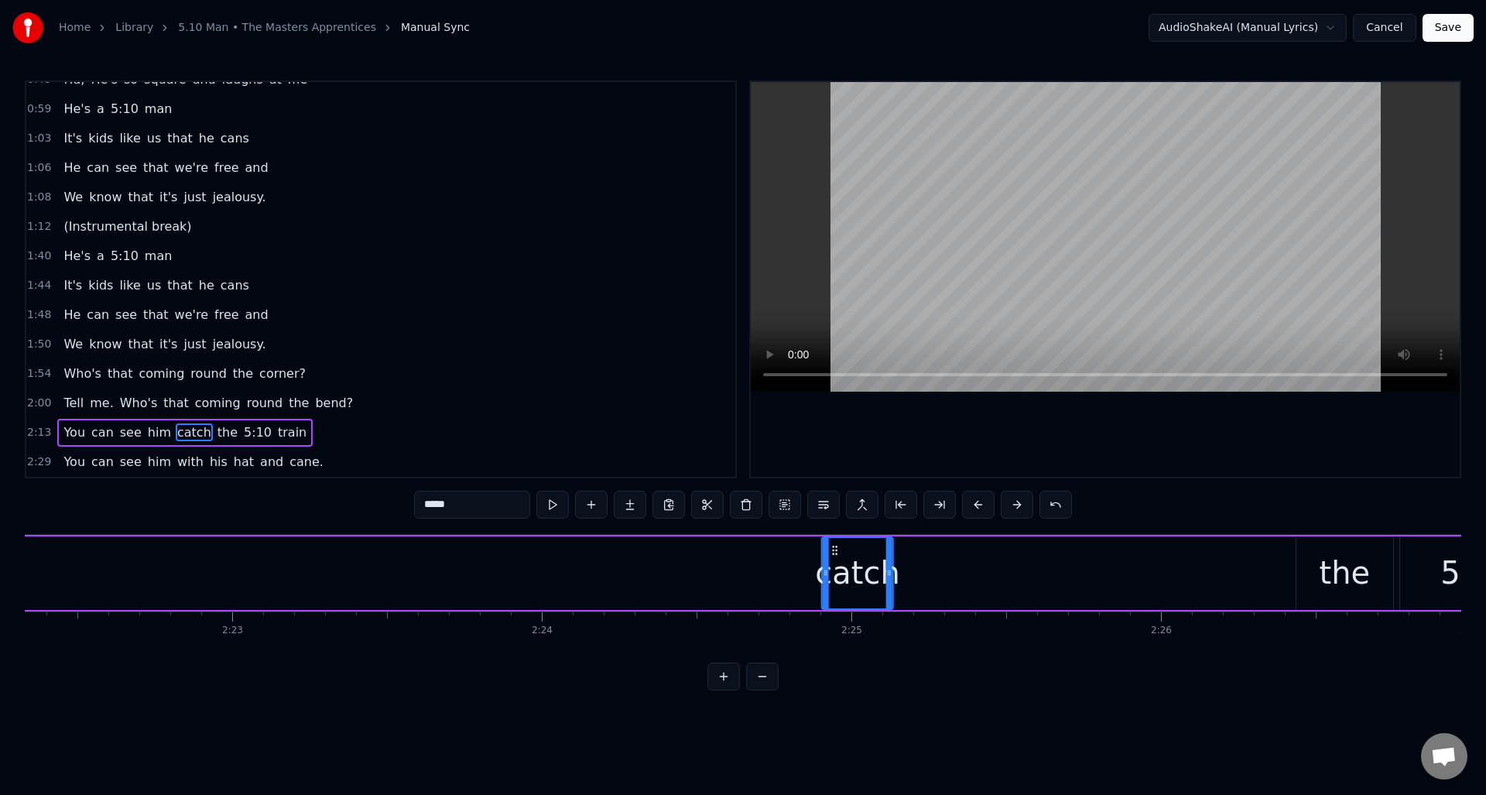
drag, startPoint x: 820, startPoint y: 550, endPoint x: 834, endPoint y: 568, distance: 23.2
click at [832, 570] on div "catch" at bounding box center [858, 573] width 70 height 70
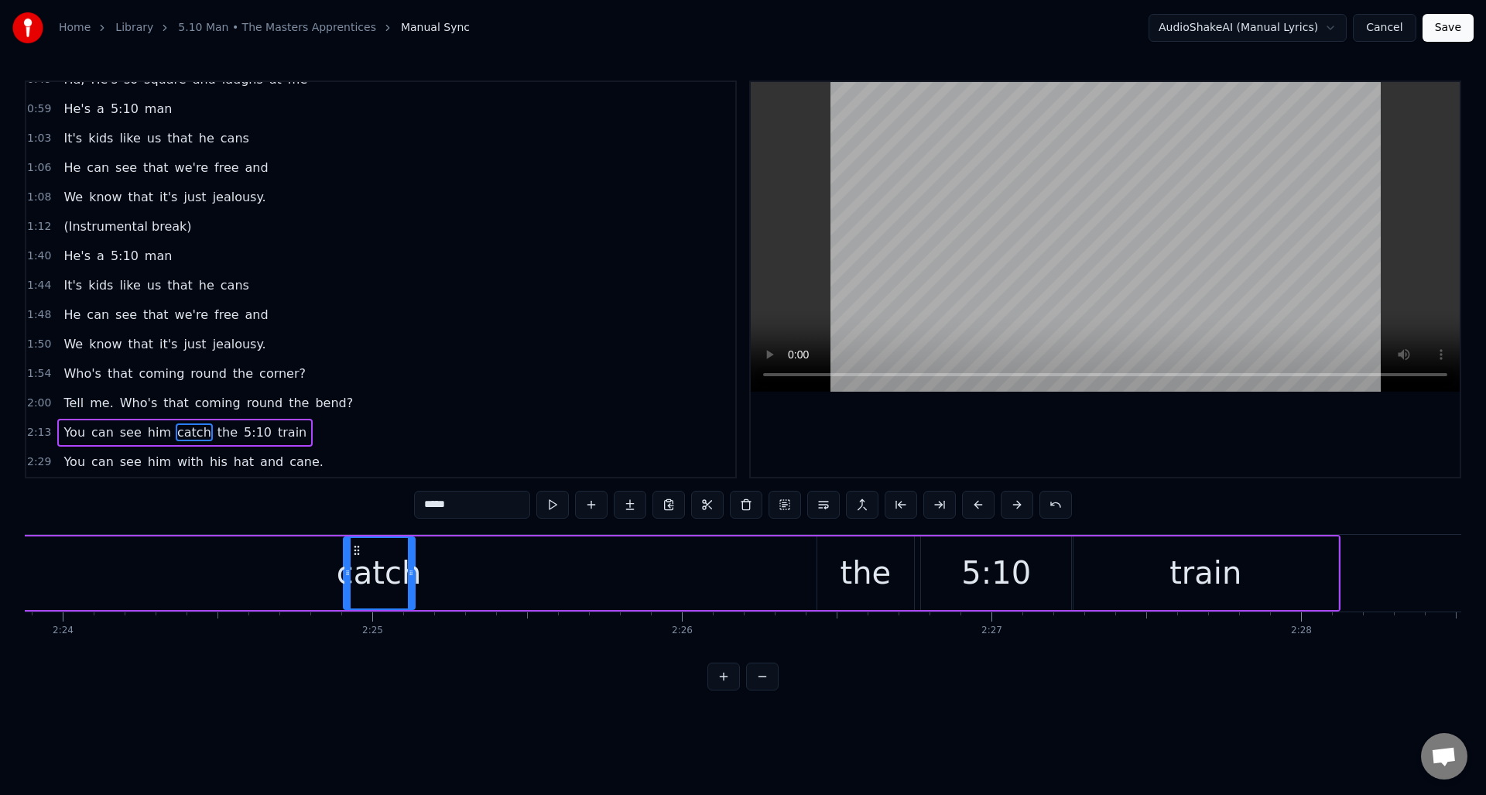
scroll to position [0, 44575]
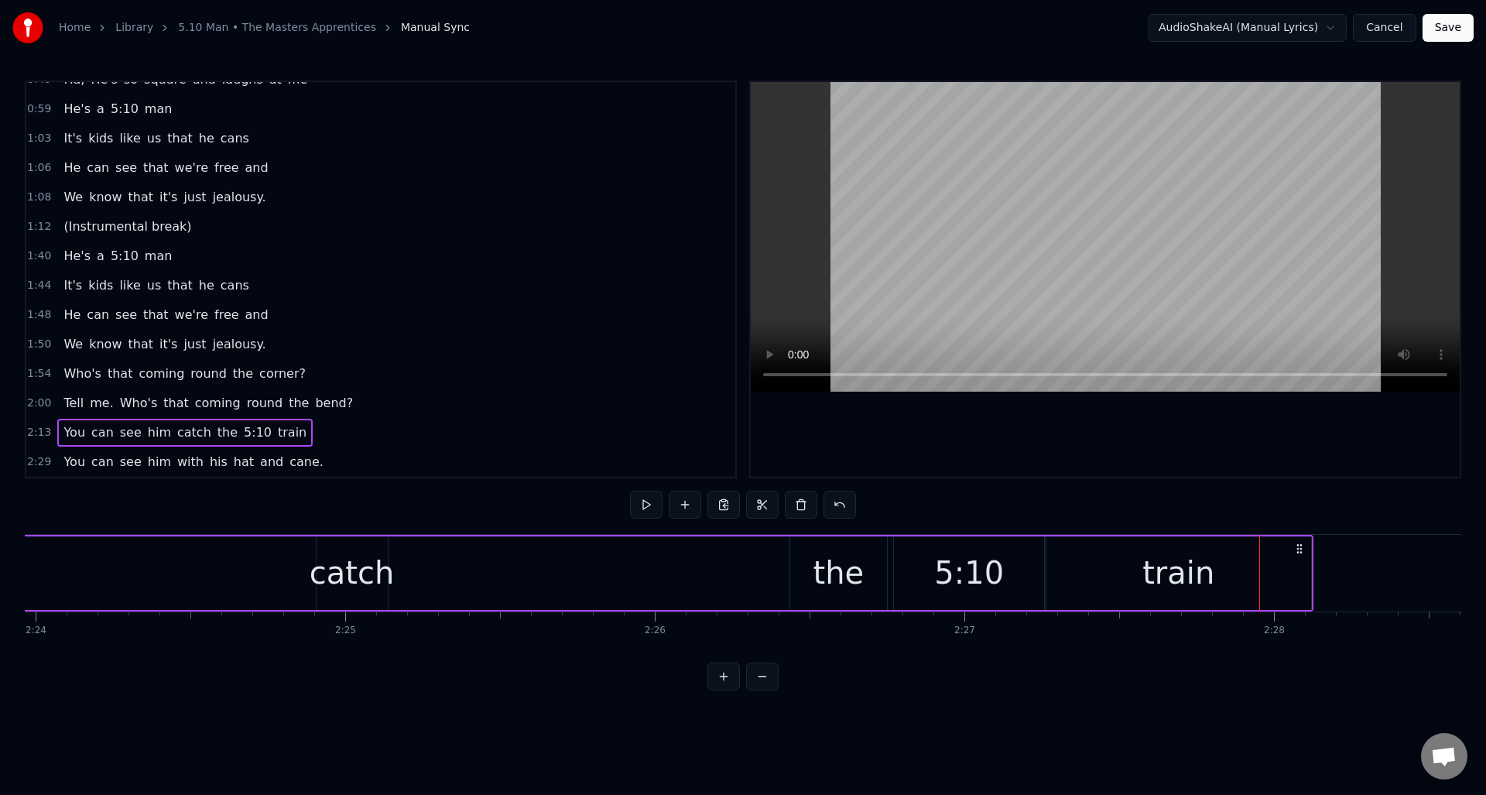
click at [926, 575] on div "5:10" at bounding box center [969, 573] width 150 height 74
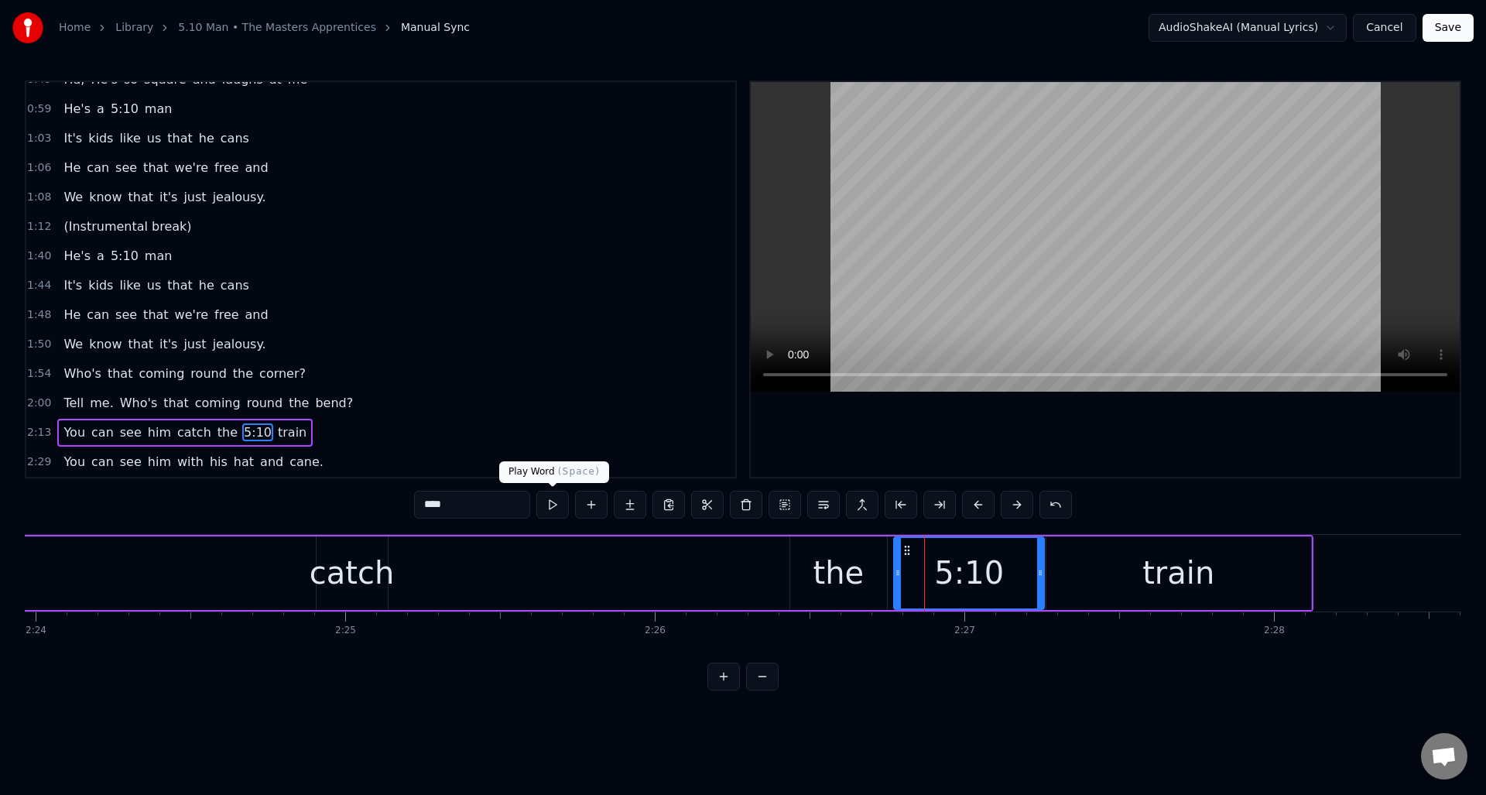
click at [557, 504] on button at bounding box center [552, 505] width 33 height 28
click at [831, 572] on div "the" at bounding box center [839, 573] width 51 height 46
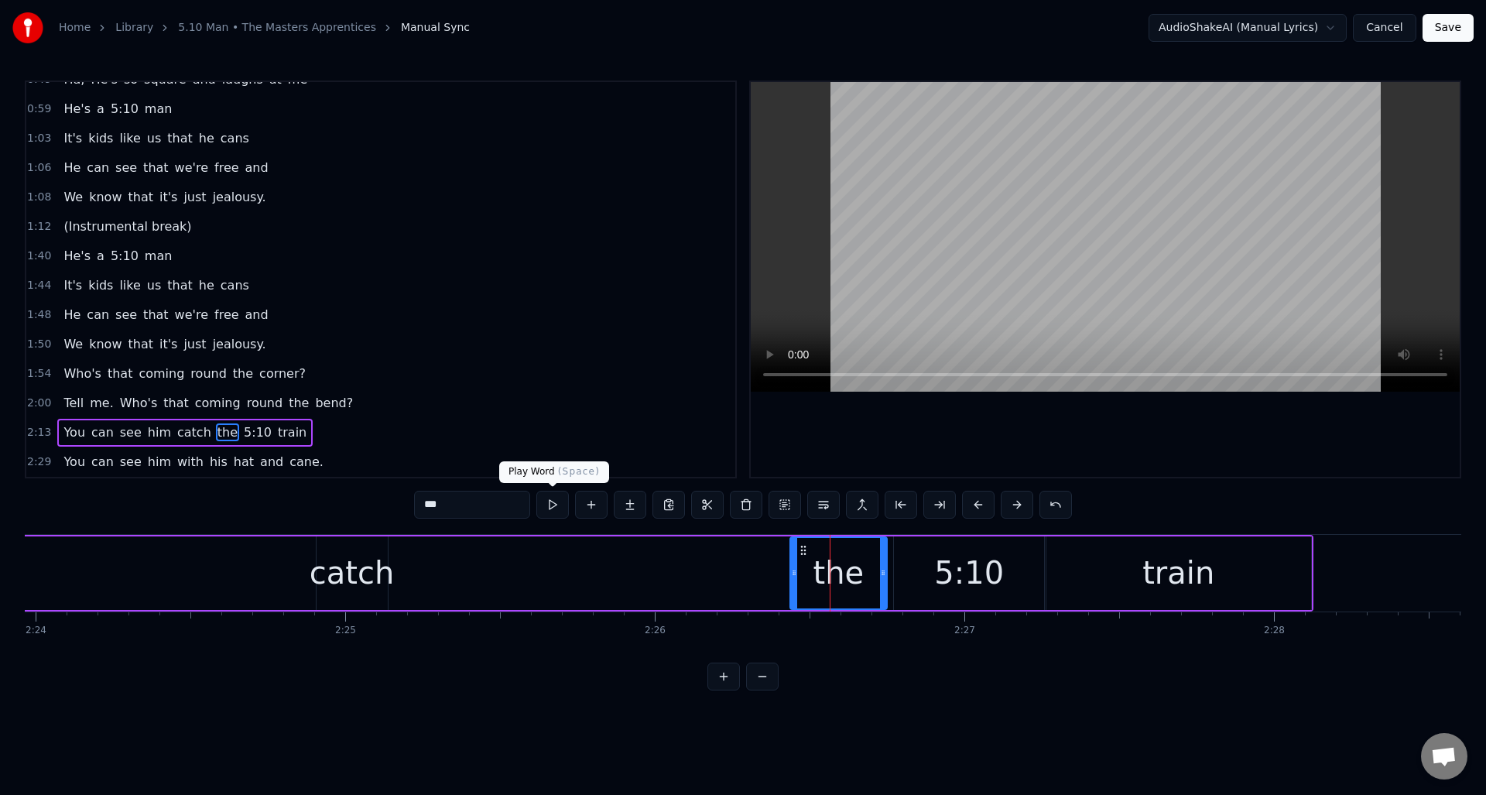
click at [553, 497] on button at bounding box center [552, 505] width 33 height 28
drag, startPoint x: 795, startPoint y: 581, endPoint x: 803, endPoint y: 582, distance: 8.5
click at [803, 582] on div at bounding box center [803, 573] width 6 height 70
click at [359, 561] on div "catch" at bounding box center [352, 573] width 85 height 46
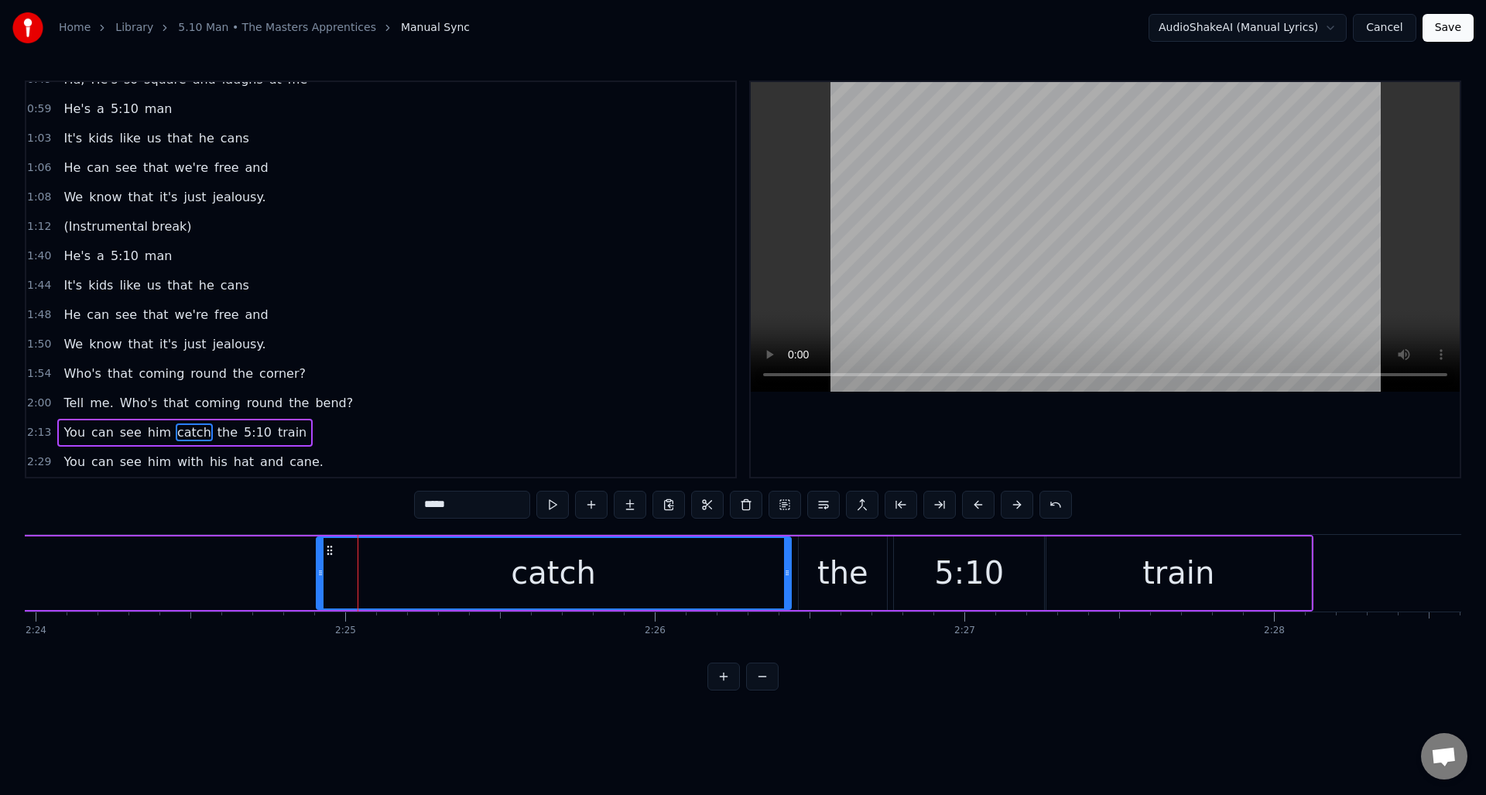
drag, startPoint x: 380, startPoint y: 566, endPoint x: 783, endPoint y: 581, distance: 403.6
click at [784, 581] on div at bounding box center [787, 573] width 6 height 70
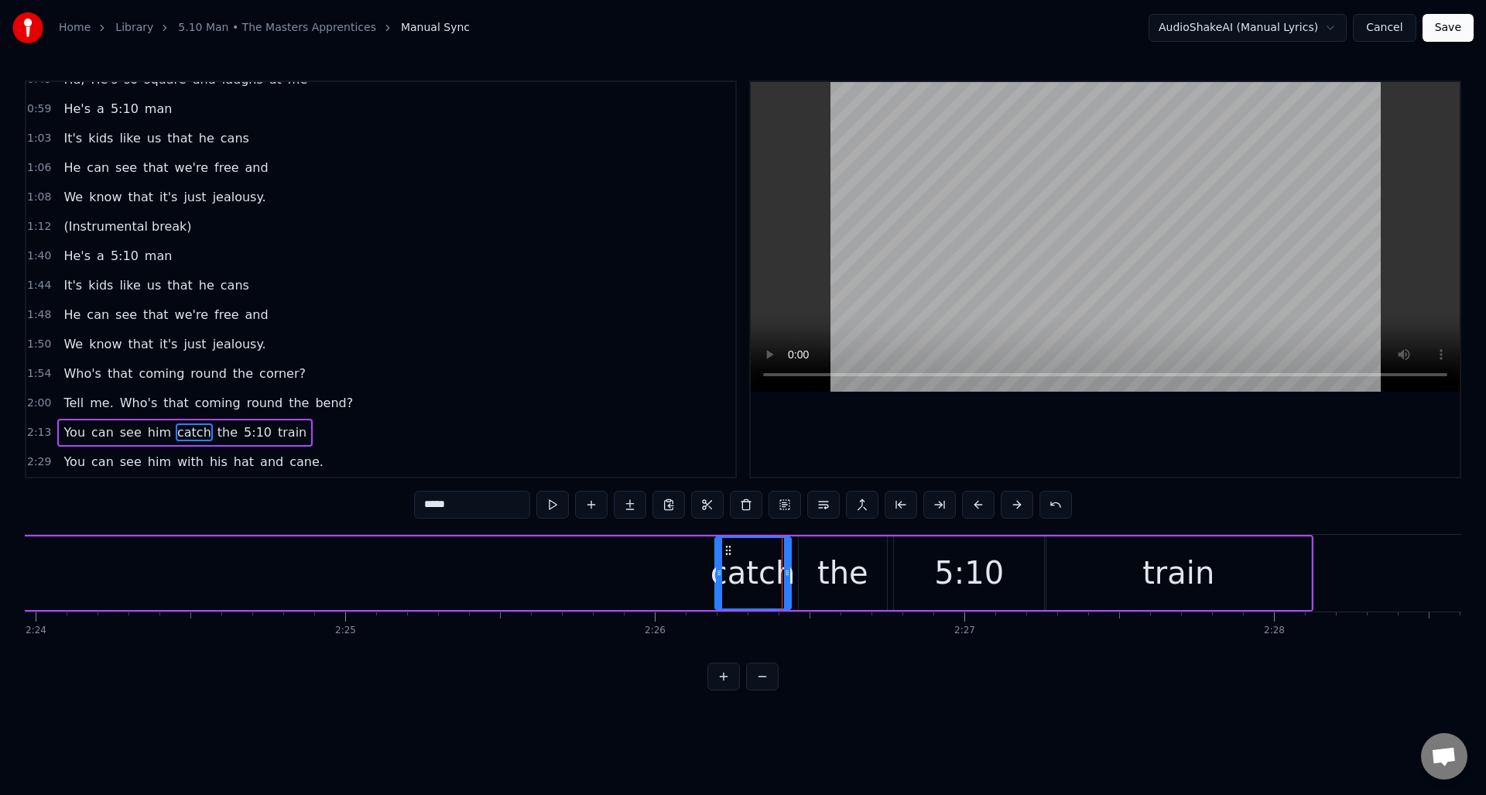
drag, startPoint x: 320, startPoint y: 590, endPoint x: 716, endPoint y: 577, distance: 396.5
click at [716, 577] on div at bounding box center [719, 573] width 6 height 70
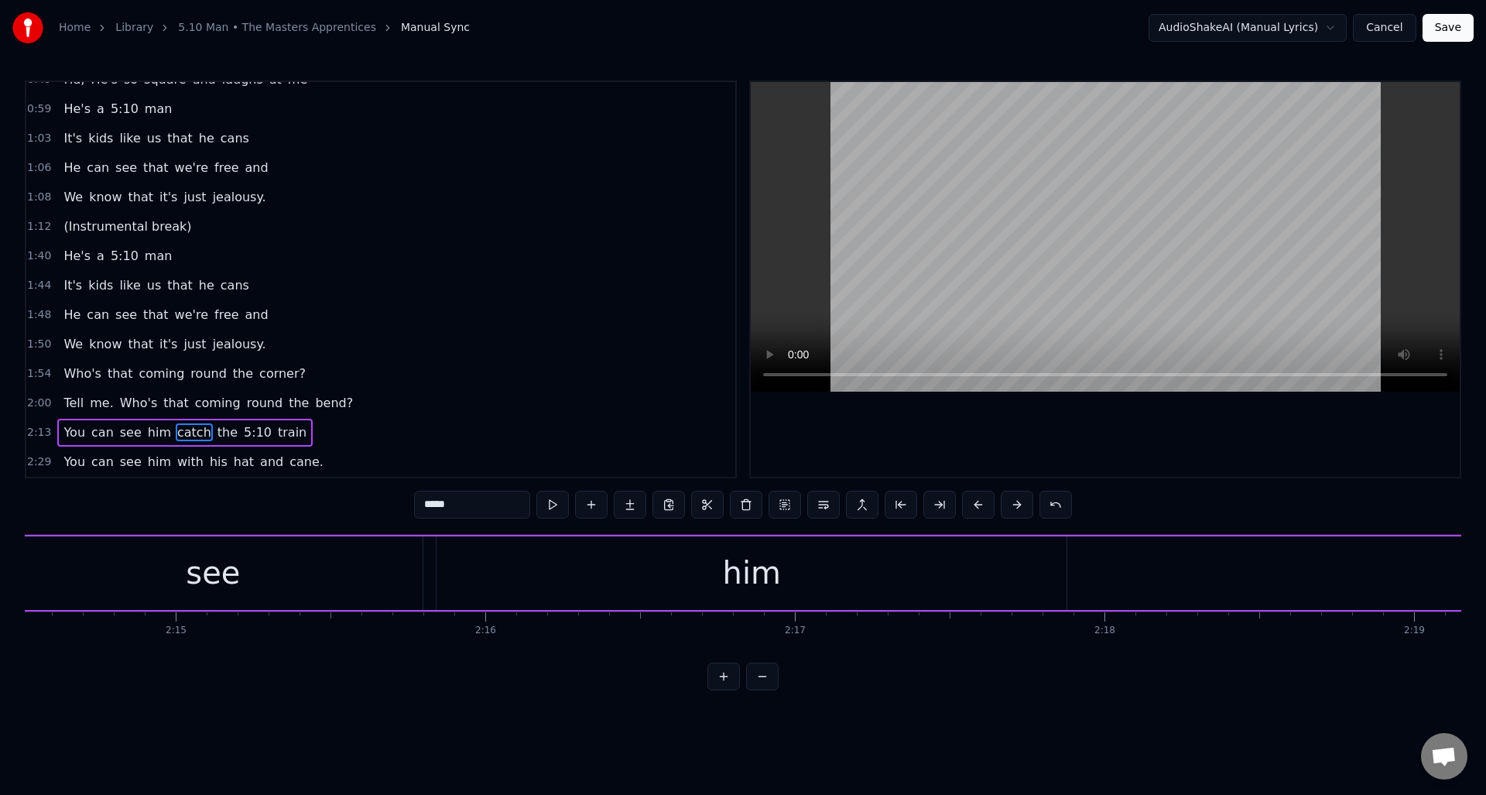
scroll to position [0, 41675]
click at [957, 578] on div "him" at bounding box center [725, 573] width 630 height 74
type input "***"
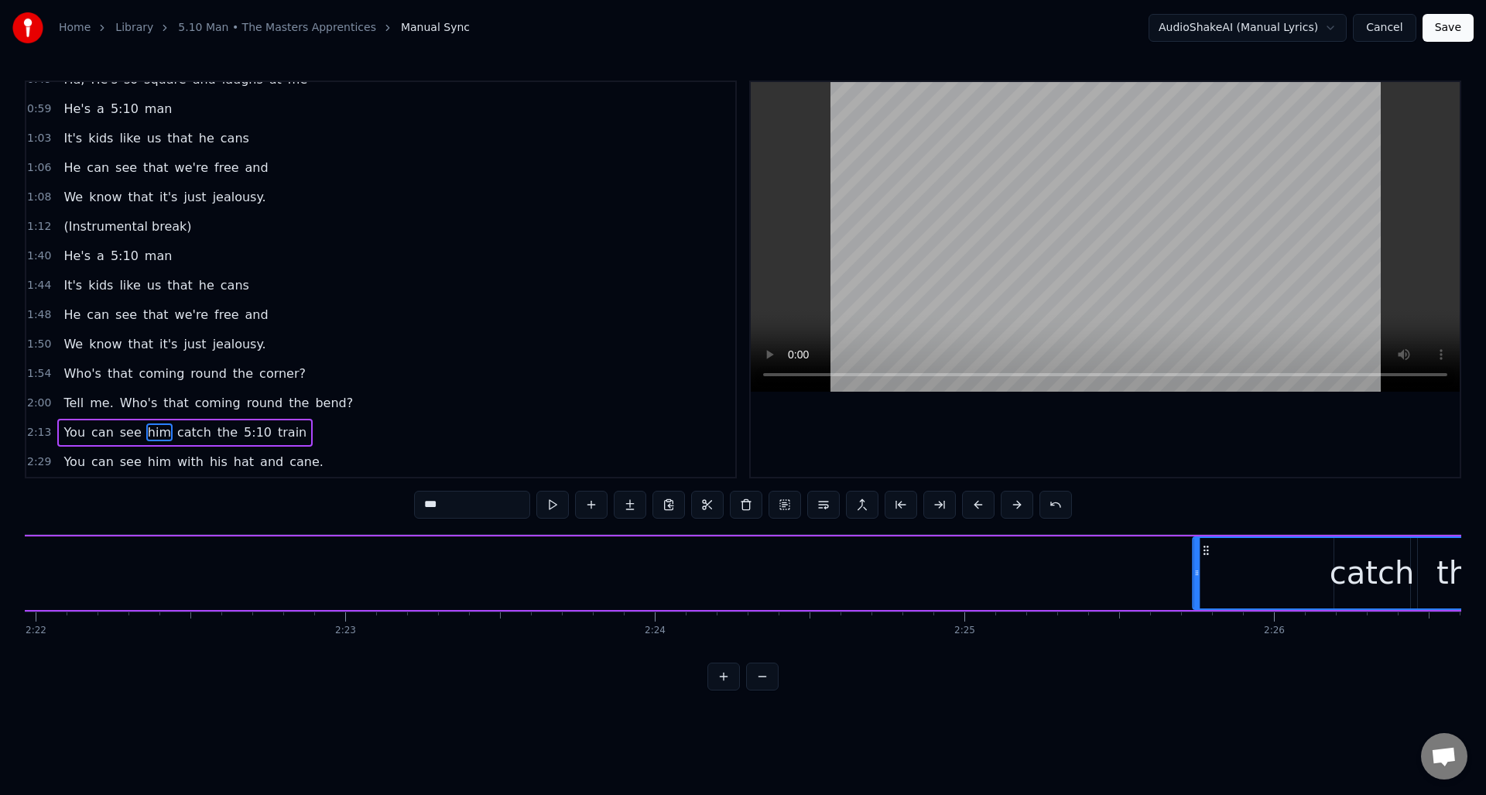
scroll to position [0, 43966]
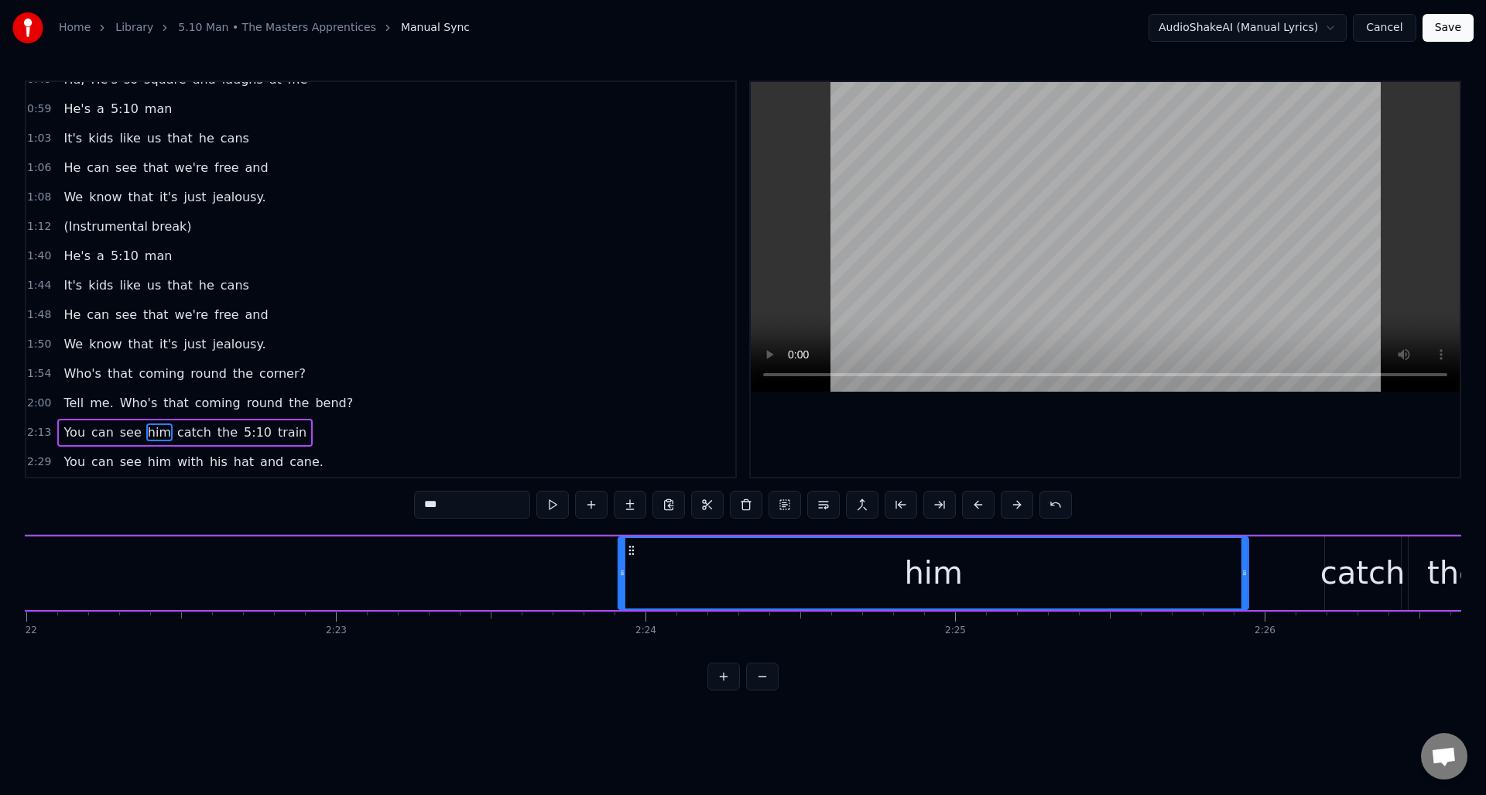
drag, startPoint x: 423, startPoint y: 550, endPoint x: 631, endPoint y: 586, distance: 210.5
click at [630, 587] on div "him" at bounding box center [933, 573] width 629 height 70
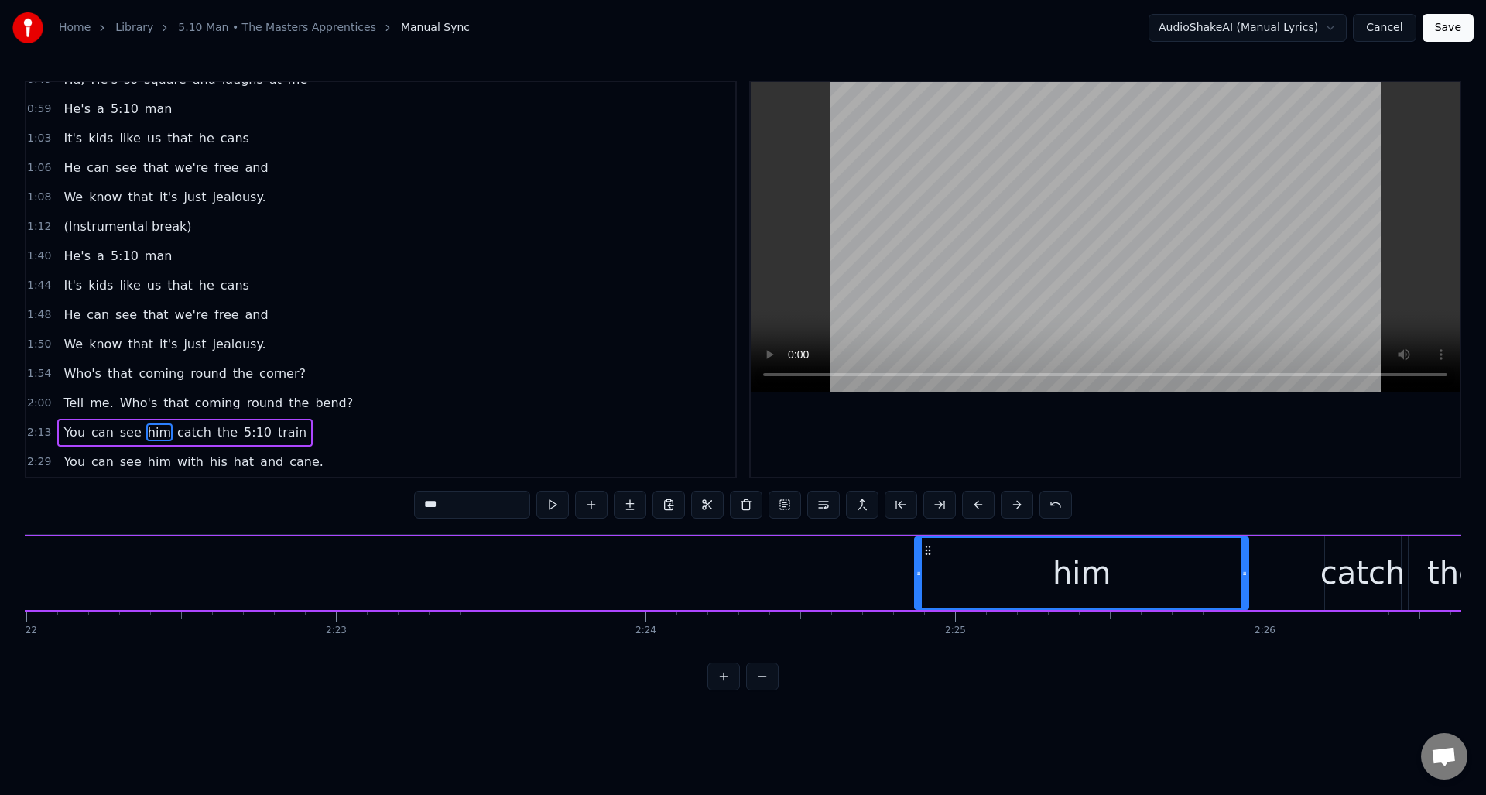
drag, startPoint x: 619, startPoint y: 595, endPoint x: 916, endPoint y: 574, distance: 297.3
click at [916, 574] on div at bounding box center [919, 573] width 6 height 70
click at [550, 506] on button at bounding box center [552, 505] width 33 height 28
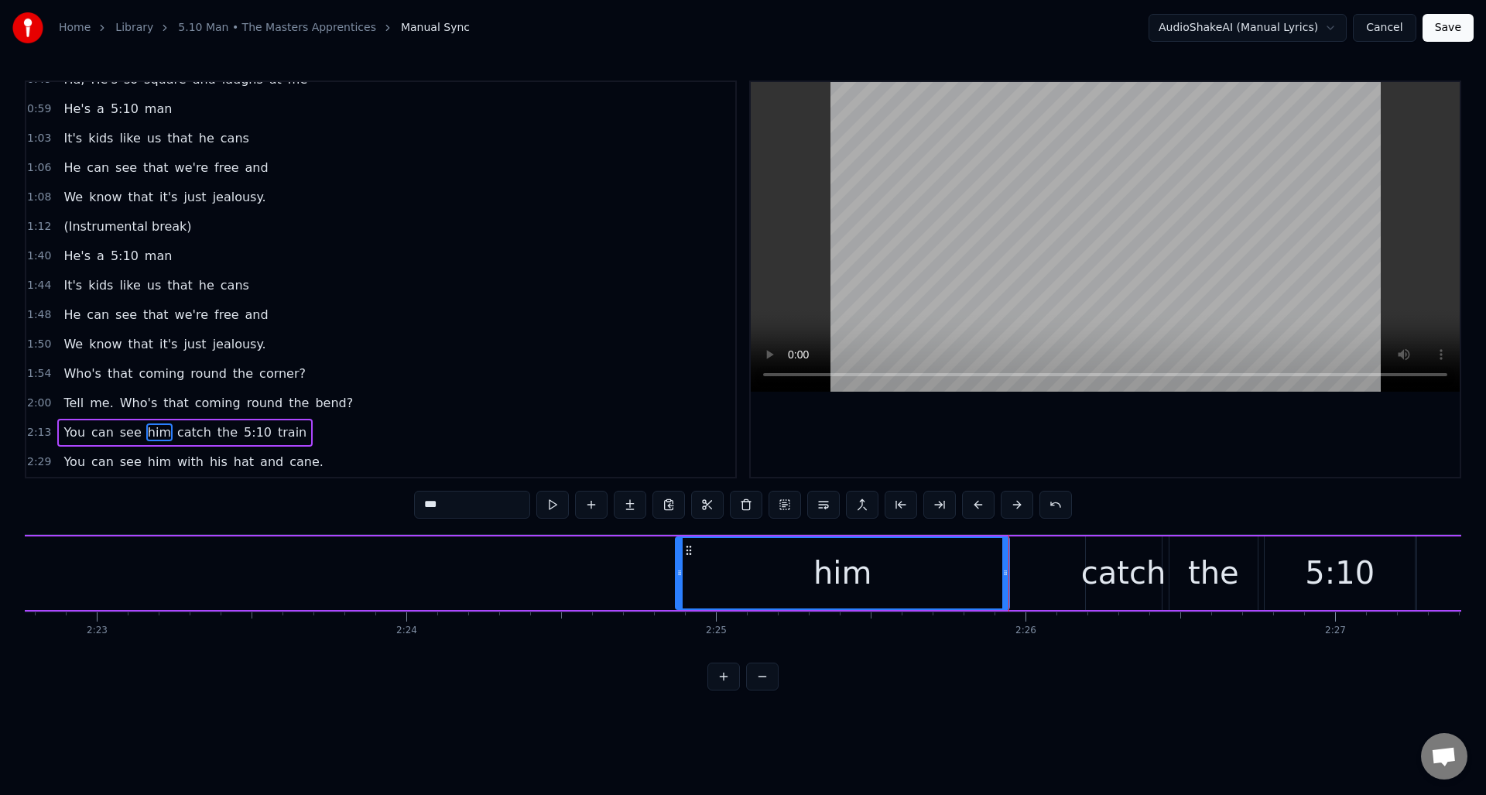
scroll to position [0, 44391]
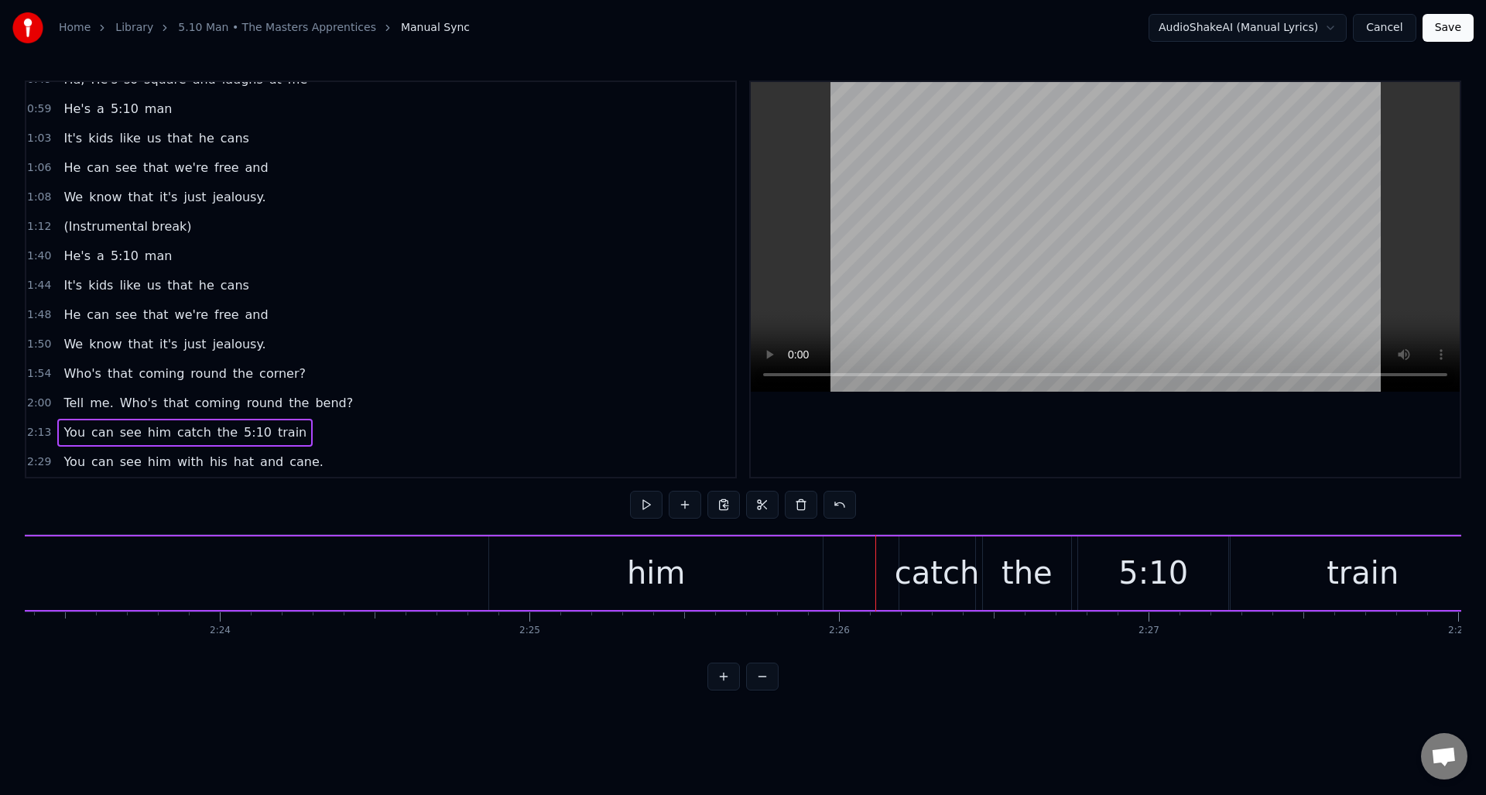
click at [930, 564] on div "catch" at bounding box center [937, 573] width 85 height 46
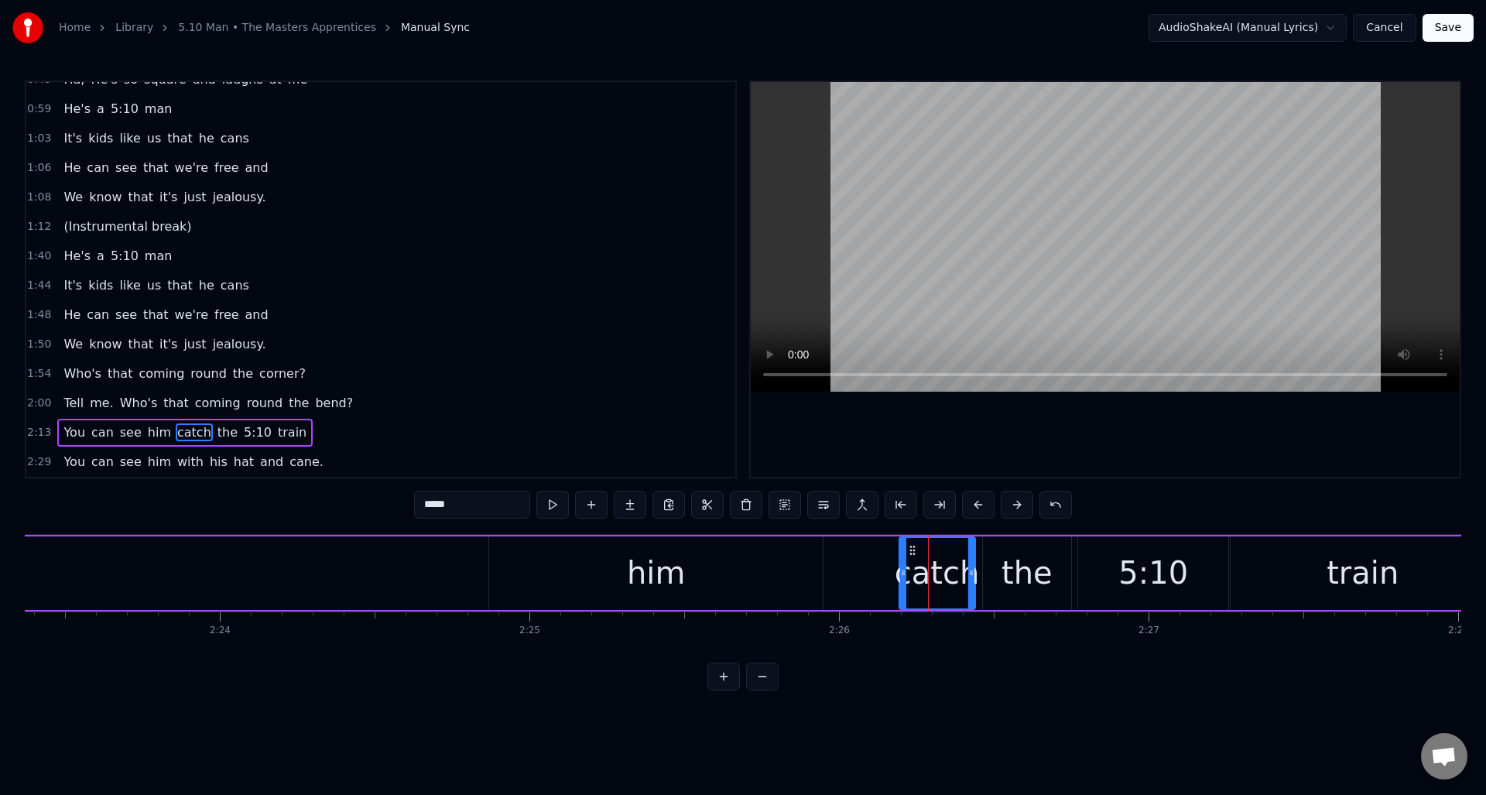
click at [795, 577] on div "him" at bounding box center [656, 573] width 334 height 74
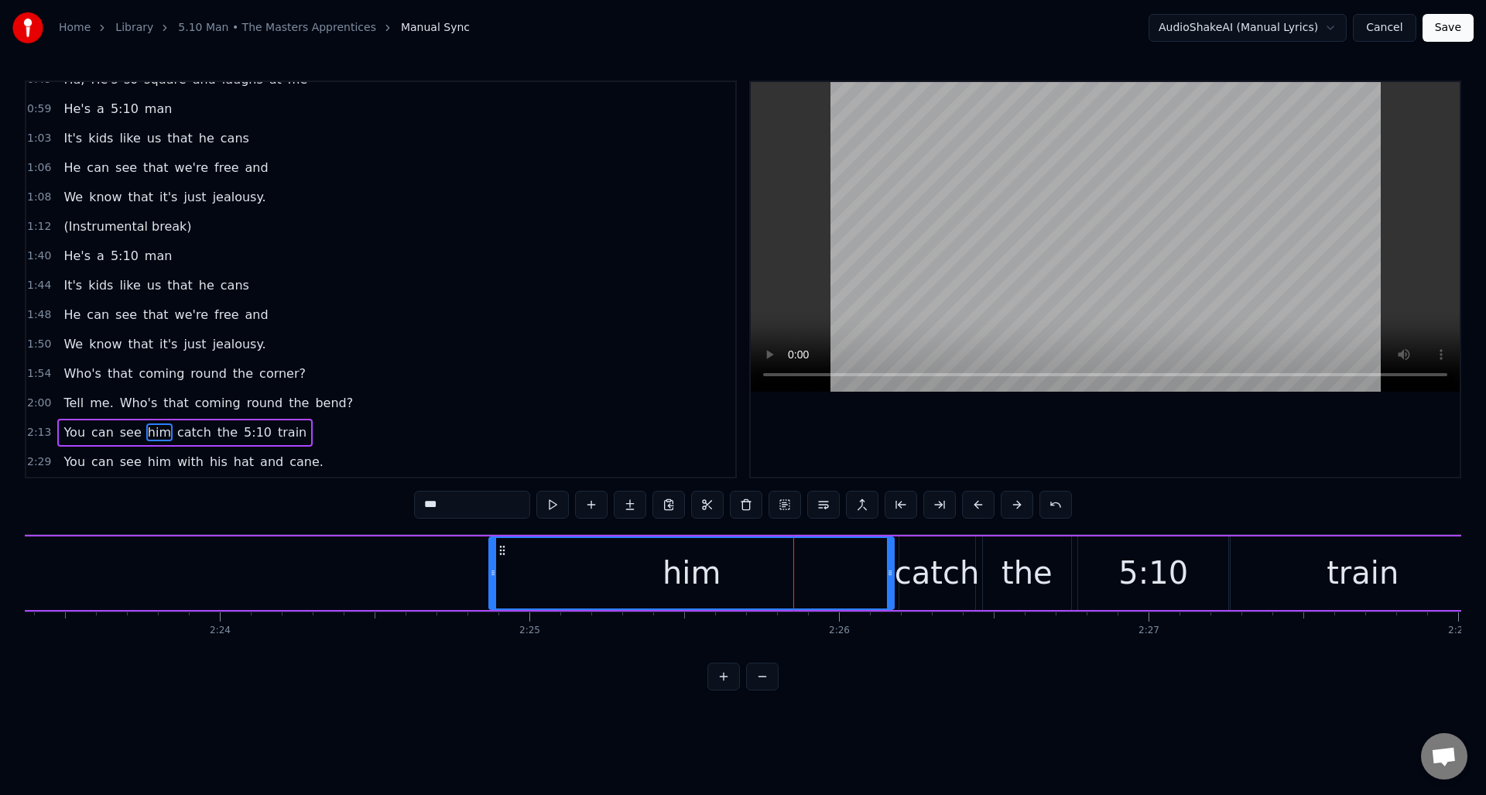
drag, startPoint x: 820, startPoint y: 574, endPoint x: 891, endPoint y: 578, distance: 71.3
click at [891, 578] on icon at bounding box center [890, 573] width 6 height 12
click at [555, 502] on button at bounding box center [552, 505] width 33 height 28
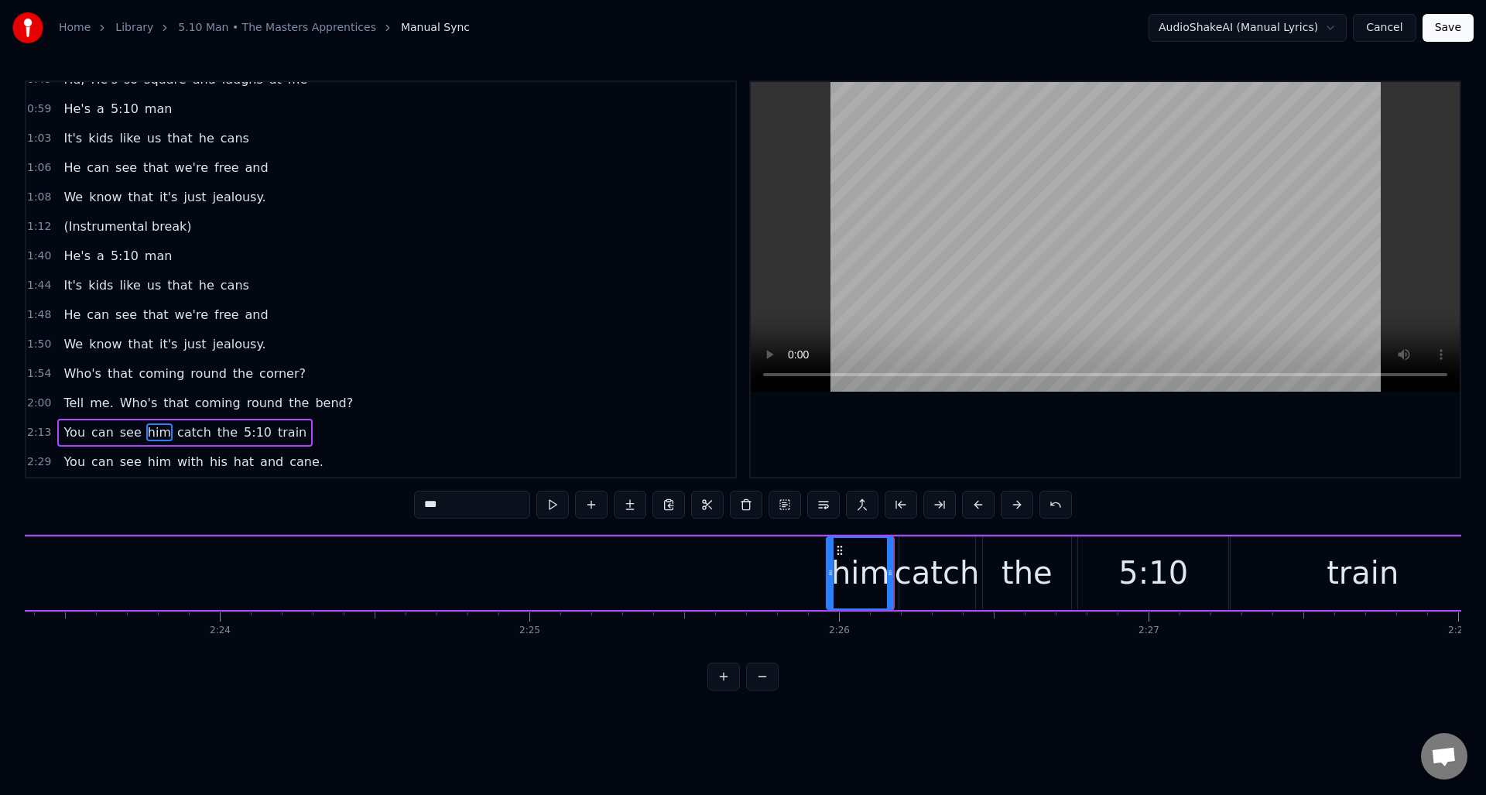
drag, startPoint x: 490, startPoint y: 581, endPoint x: 827, endPoint y: 586, distance: 337.5
click at [827, 586] on div at bounding box center [830, 573] width 6 height 70
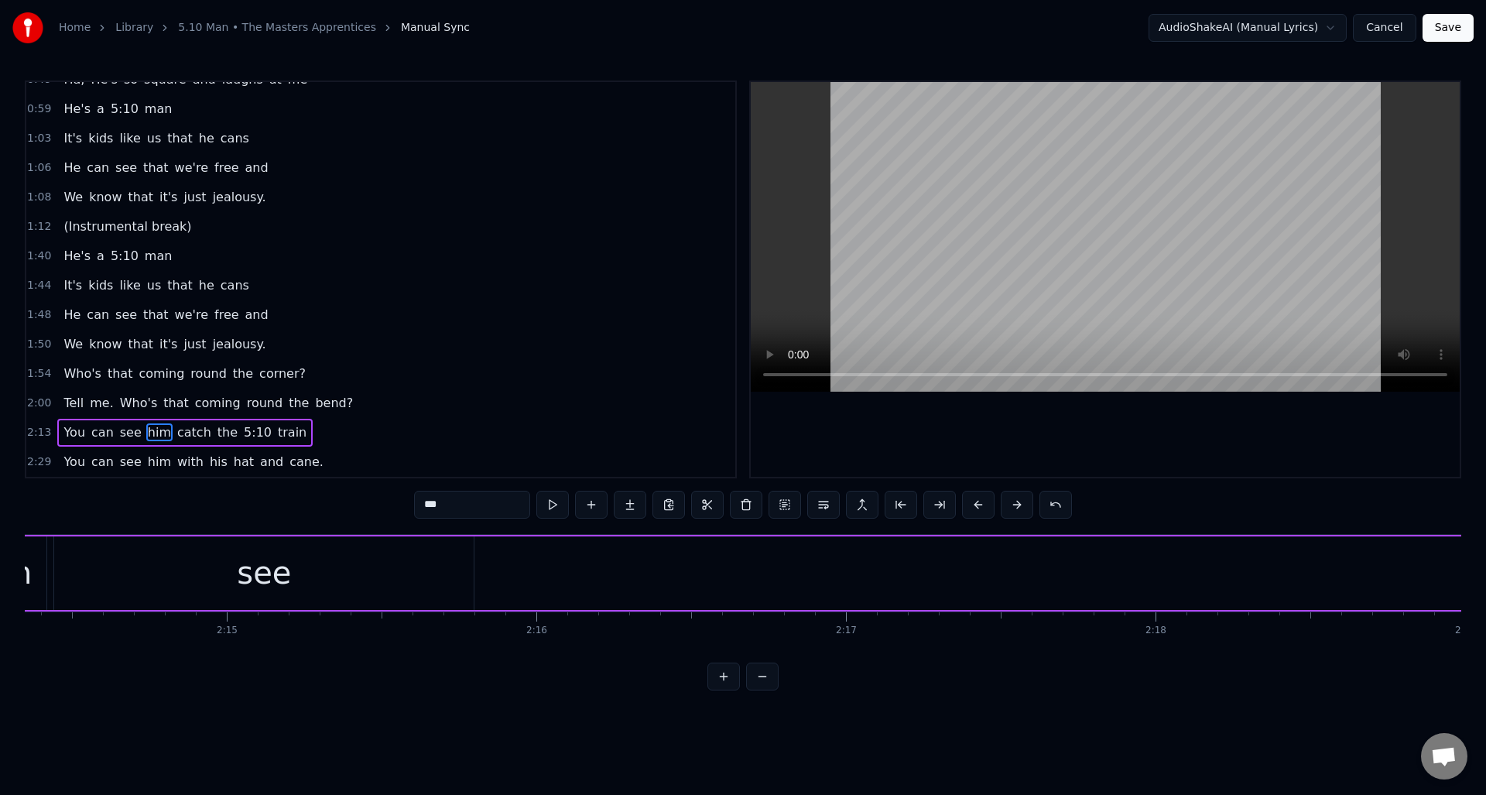
scroll to position [0, 41518]
click at [380, 570] on div "see" at bounding box center [344, 573] width 420 height 74
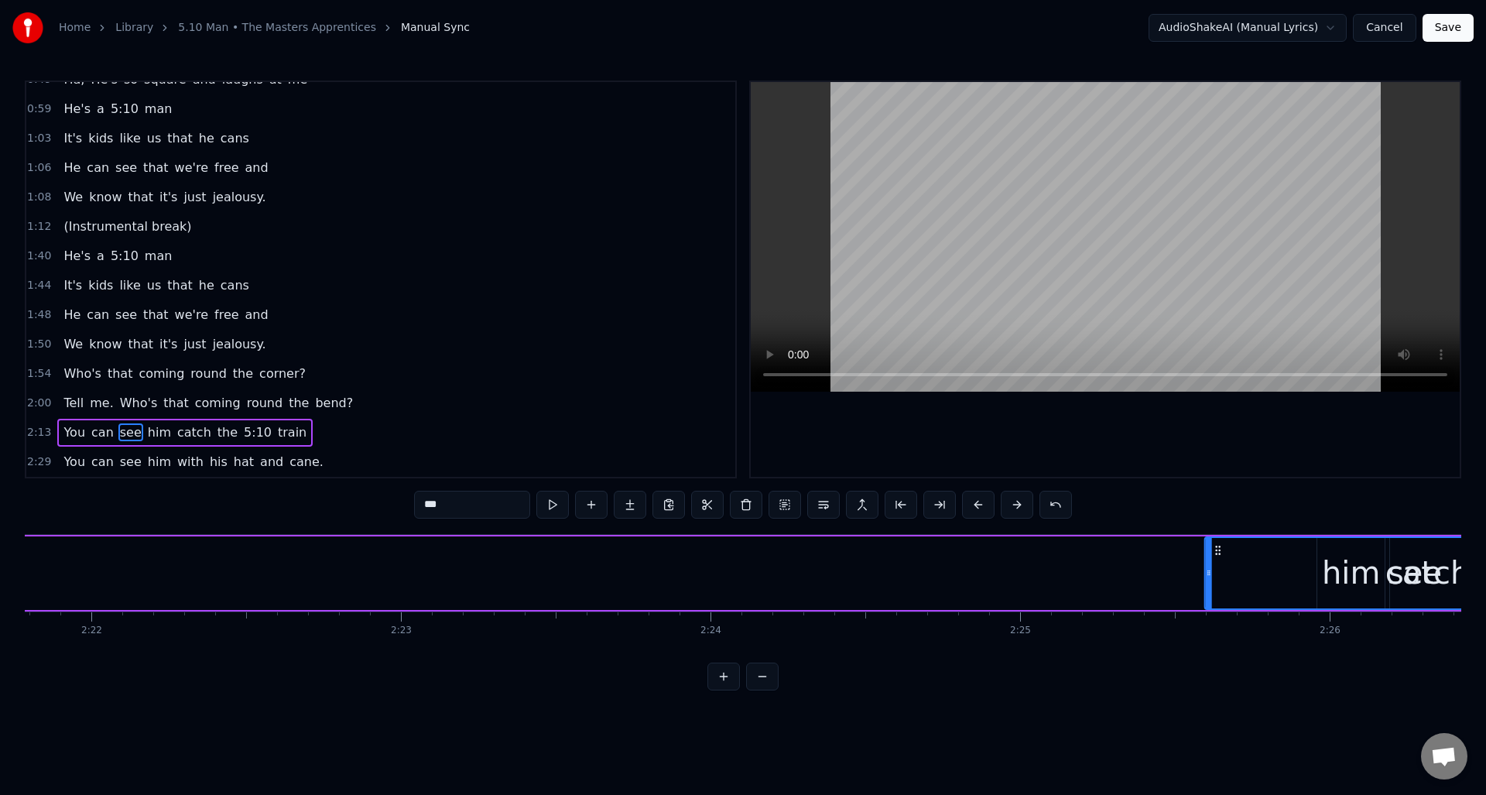
scroll to position [0, 43915]
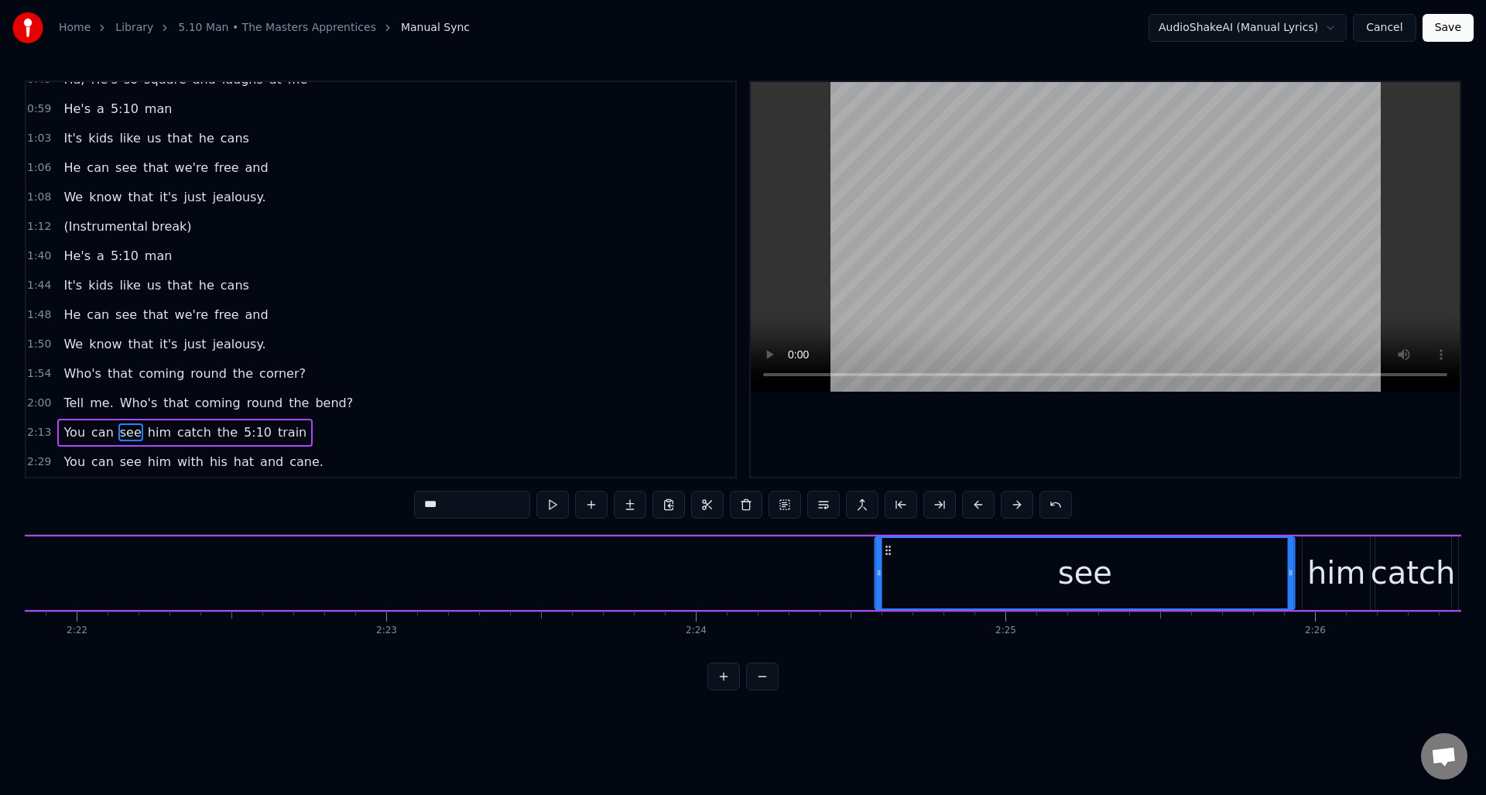
drag, startPoint x: 146, startPoint y: 552, endPoint x: 886, endPoint y: 589, distance: 741.7
click at [887, 590] on div "see" at bounding box center [1085, 573] width 418 height 70
click at [552, 503] on button at bounding box center [552, 505] width 33 height 28
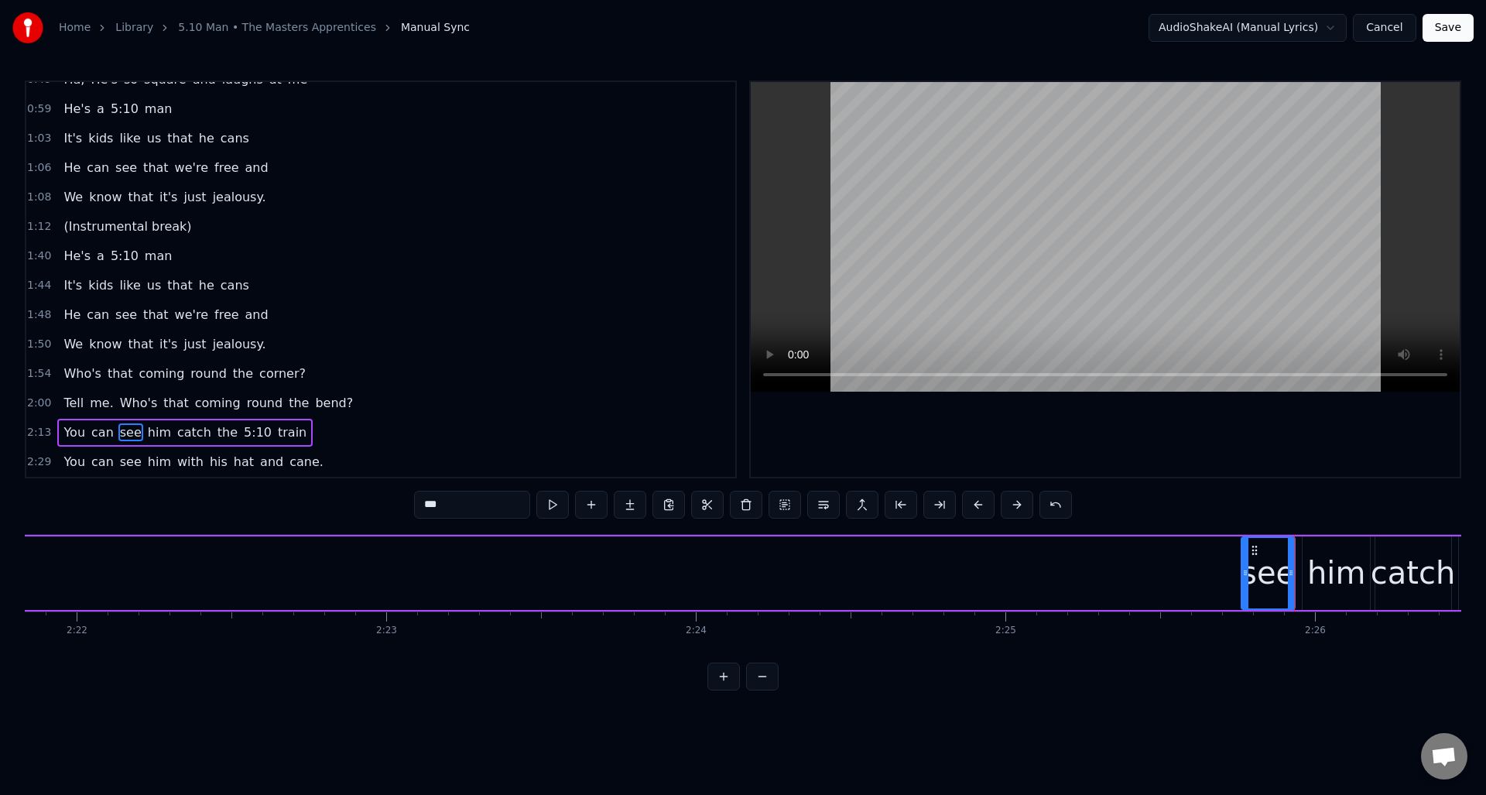
drag, startPoint x: 879, startPoint y: 594, endPoint x: 1245, endPoint y: 573, distance: 366.8
click at [1245, 573] on div at bounding box center [1245, 573] width 6 height 70
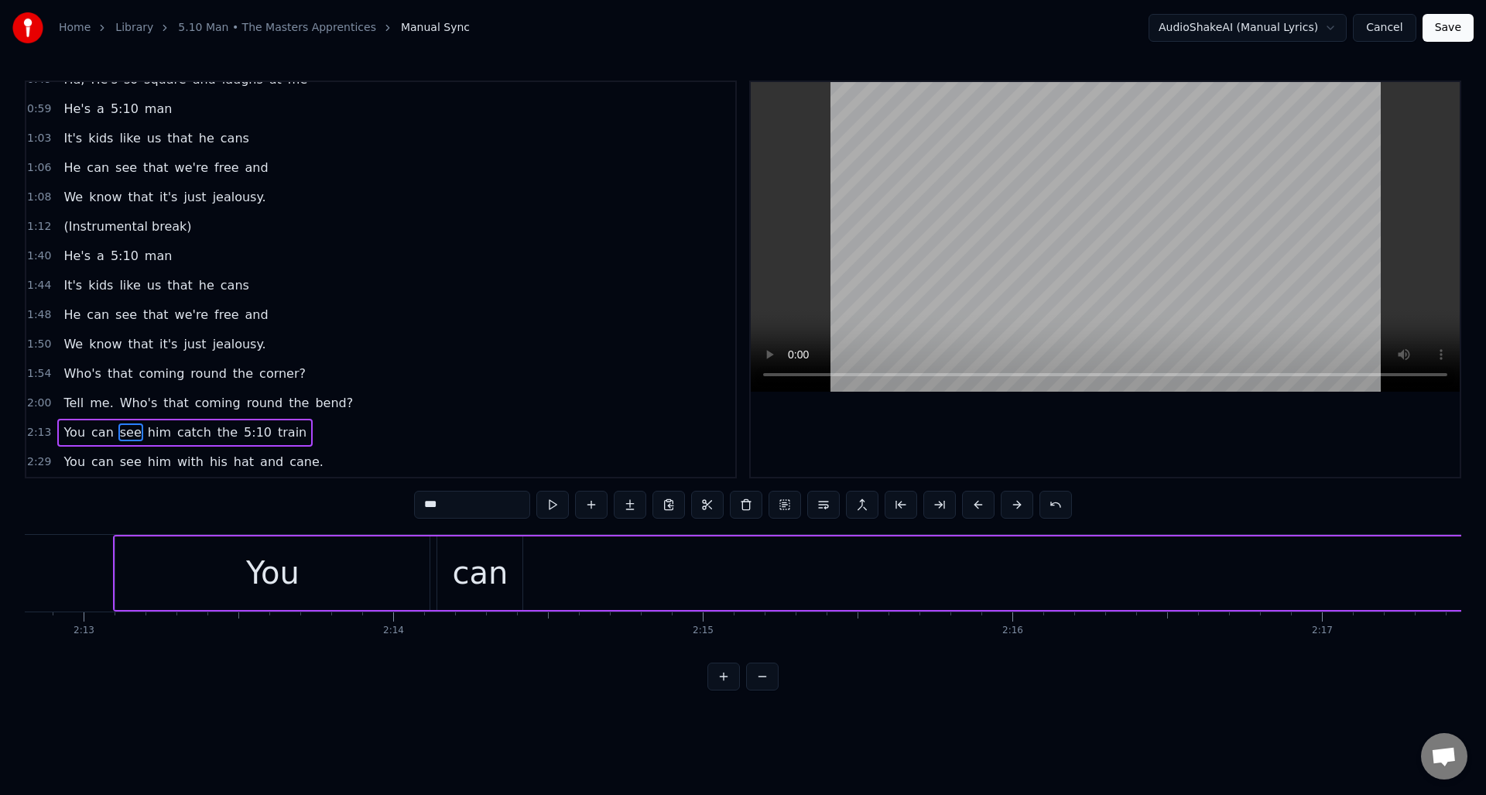
scroll to position [0, 41148]
click at [464, 563] on div "can" at bounding box center [454, 573] width 56 height 46
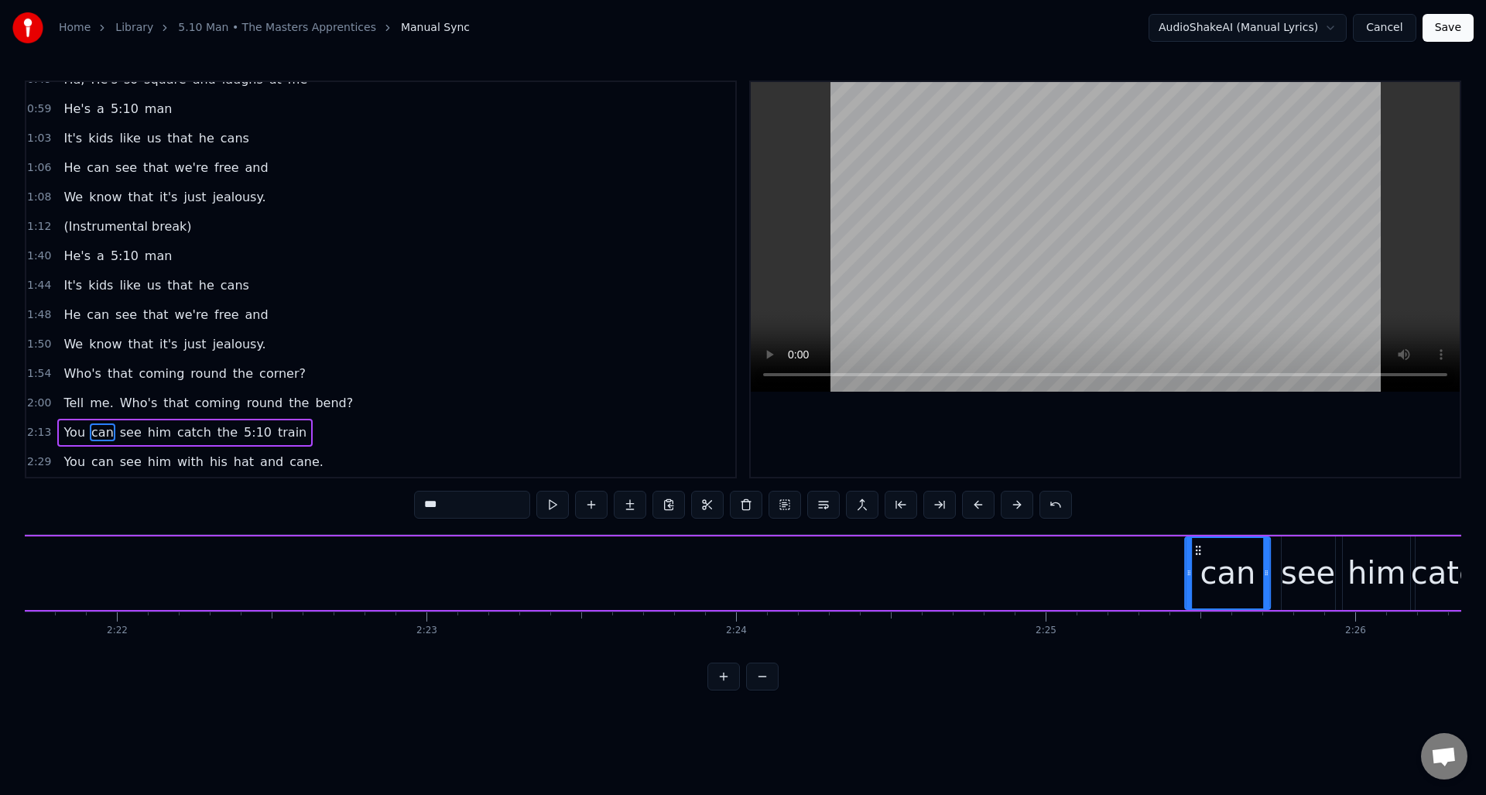
scroll to position [0, 43879]
drag, startPoint x: 425, startPoint y: 552, endPoint x: 1202, endPoint y: 572, distance: 777.4
click at [1202, 572] on div "can" at bounding box center [1231, 573] width 84 height 70
drag, startPoint x: 1190, startPoint y: 586, endPoint x: 1072, endPoint y: 584, distance: 117.7
click at [1072, 584] on div at bounding box center [1074, 573] width 6 height 70
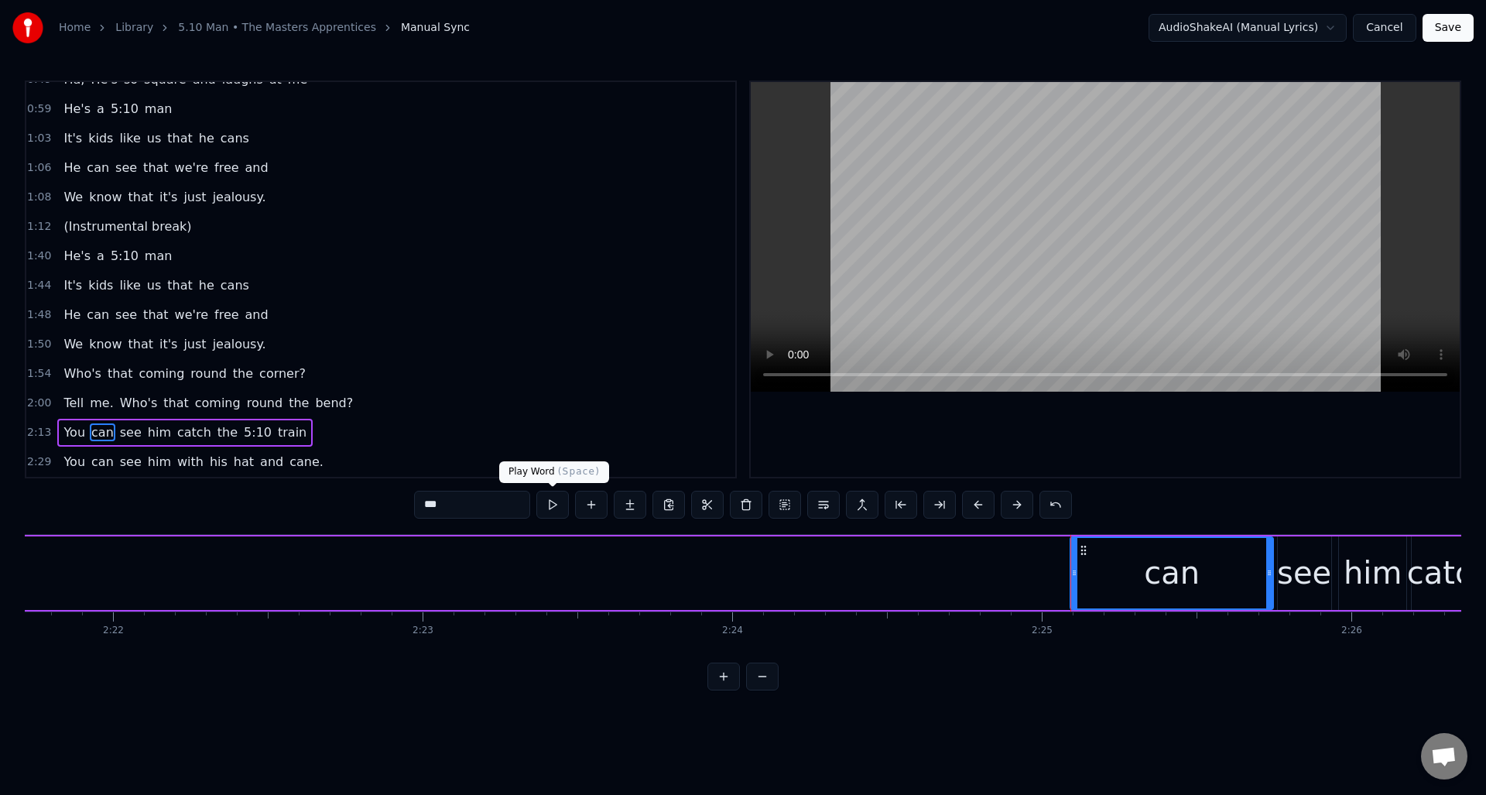
click at [552, 509] on button at bounding box center [552, 505] width 33 height 28
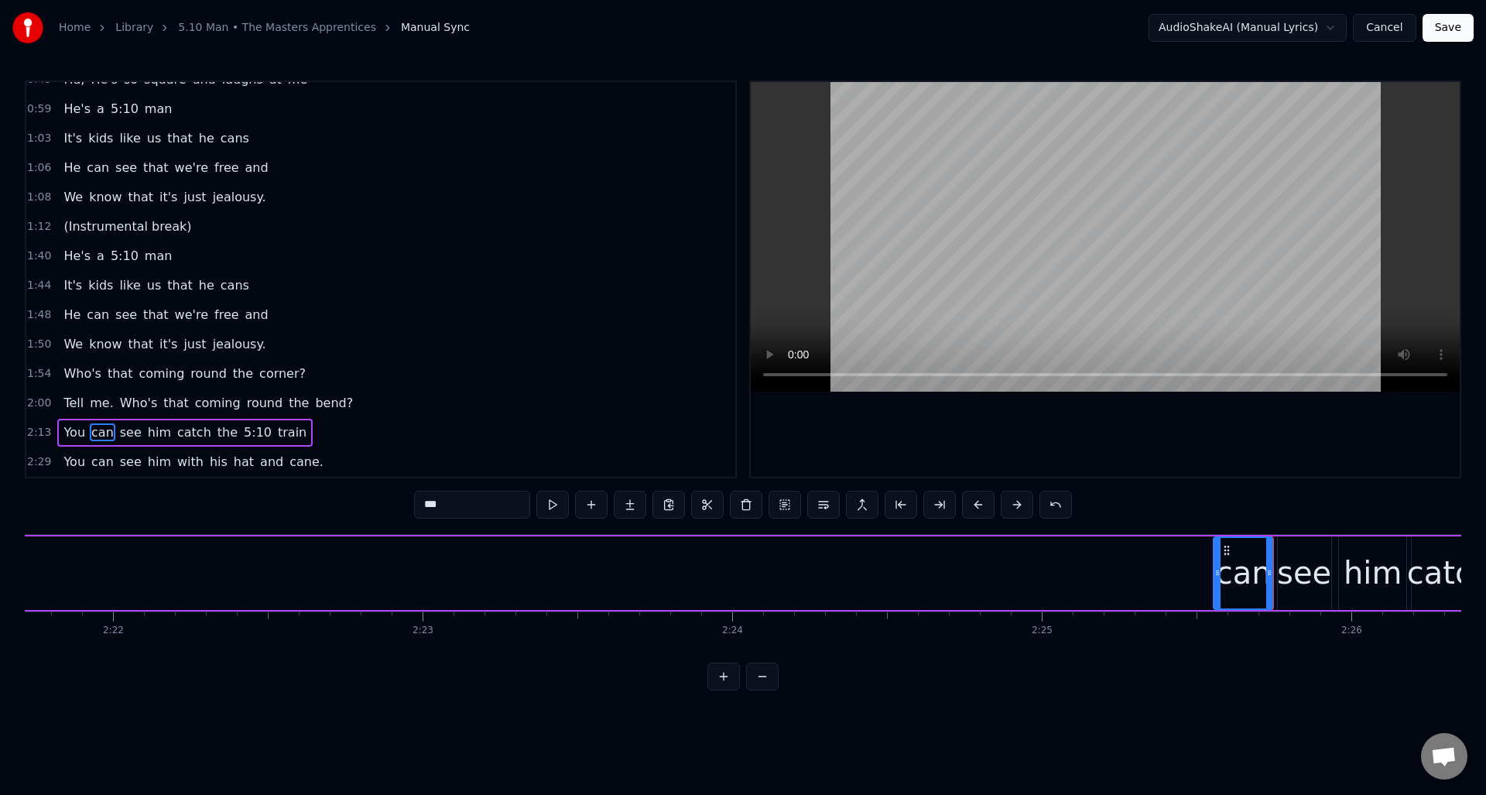
drag, startPoint x: 1074, startPoint y: 600, endPoint x: 1217, endPoint y: 596, distance: 143.3
click at [1217, 596] on div at bounding box center [1218, 573] width 6 height 70
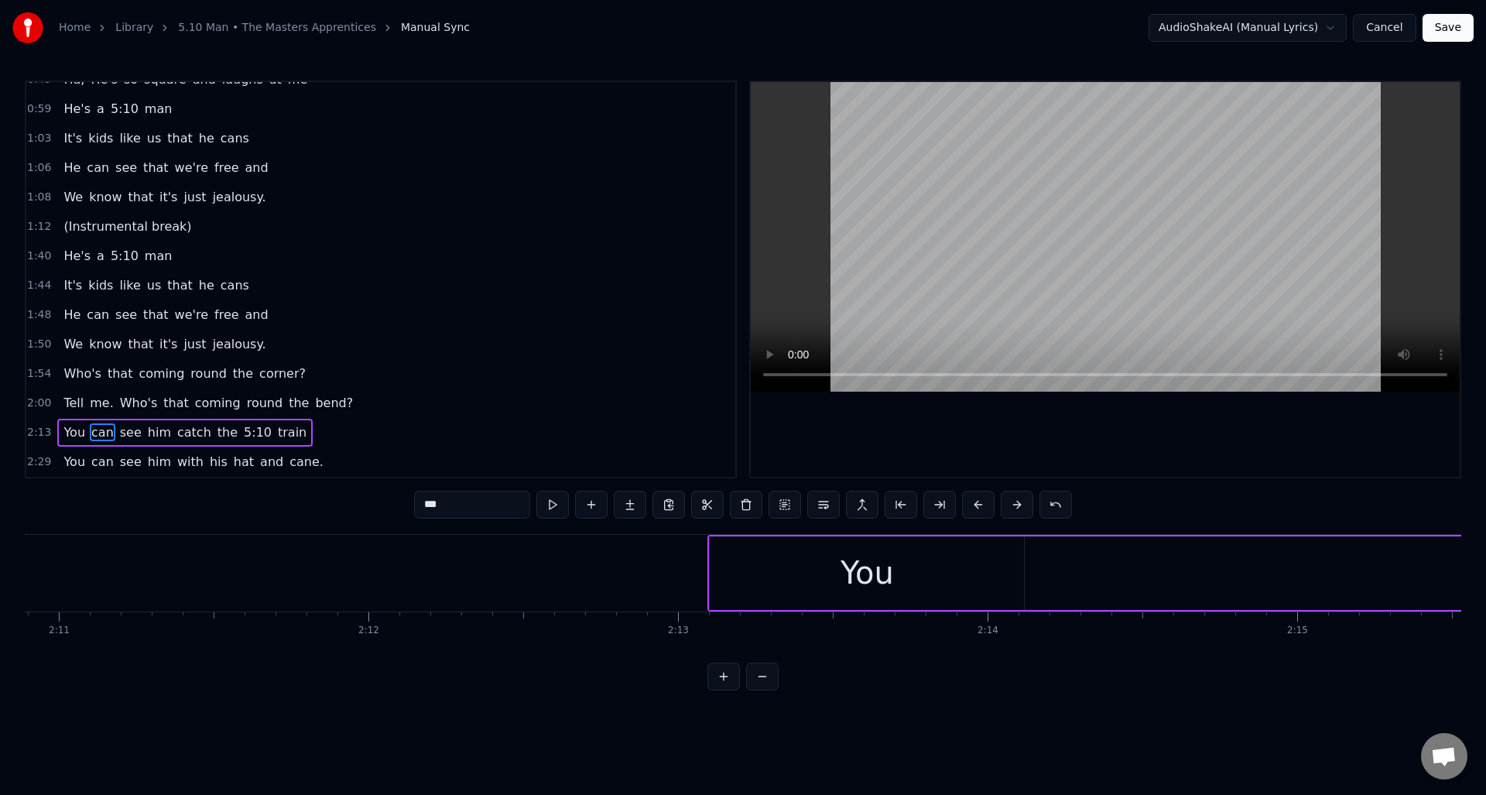
scroll to position [0, 40607]
click at [778, 564] on div "You" at bounding box center [787, 573] width 53 height 46
type input "***"
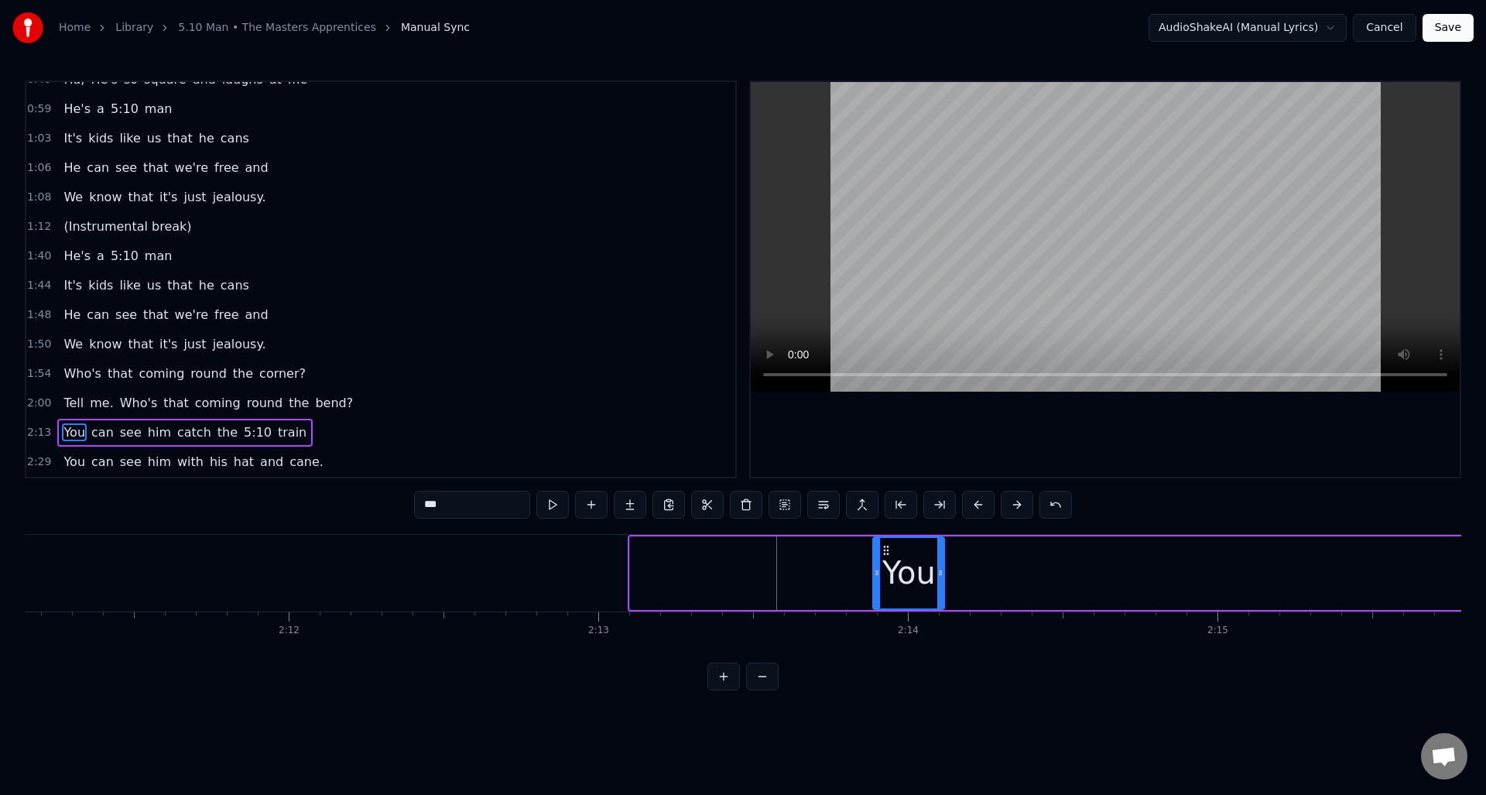
drag, startPoint x: 632, startPoint y: 582, endPoint x: 877, endPoint y: 581, distance: 244.6
click at [877, 581] on div at bounding box center [877, 573] width 6 height 70
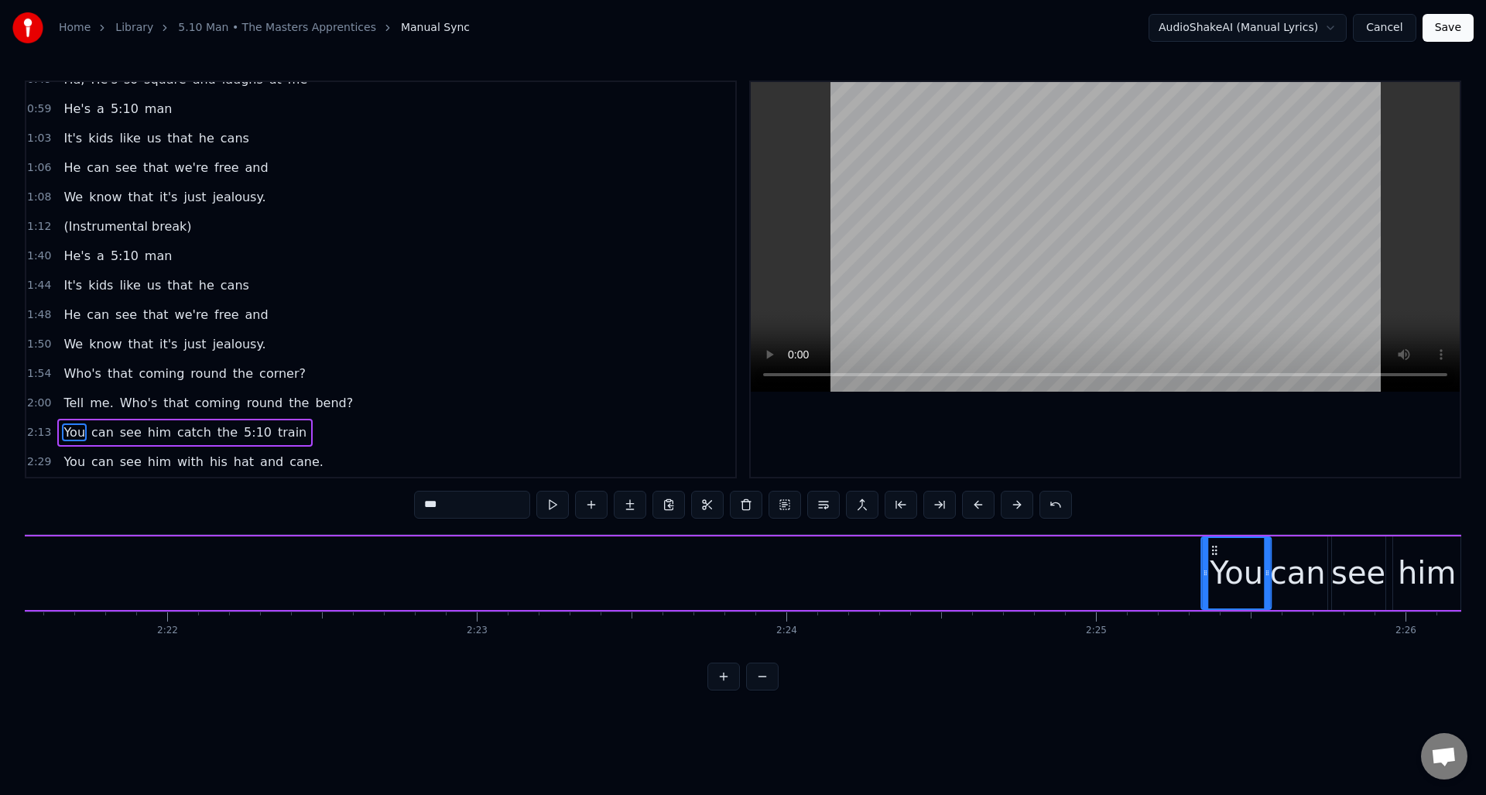
scroll to position [0, 43832]
drag, startPoint x: 886, startPoint y: 553, endPoint x: 1196, endPoint y: 565, distance: 310.6
click at [1196, 565] on div "You" at bounding box center [1220, 573] width 68 height 70
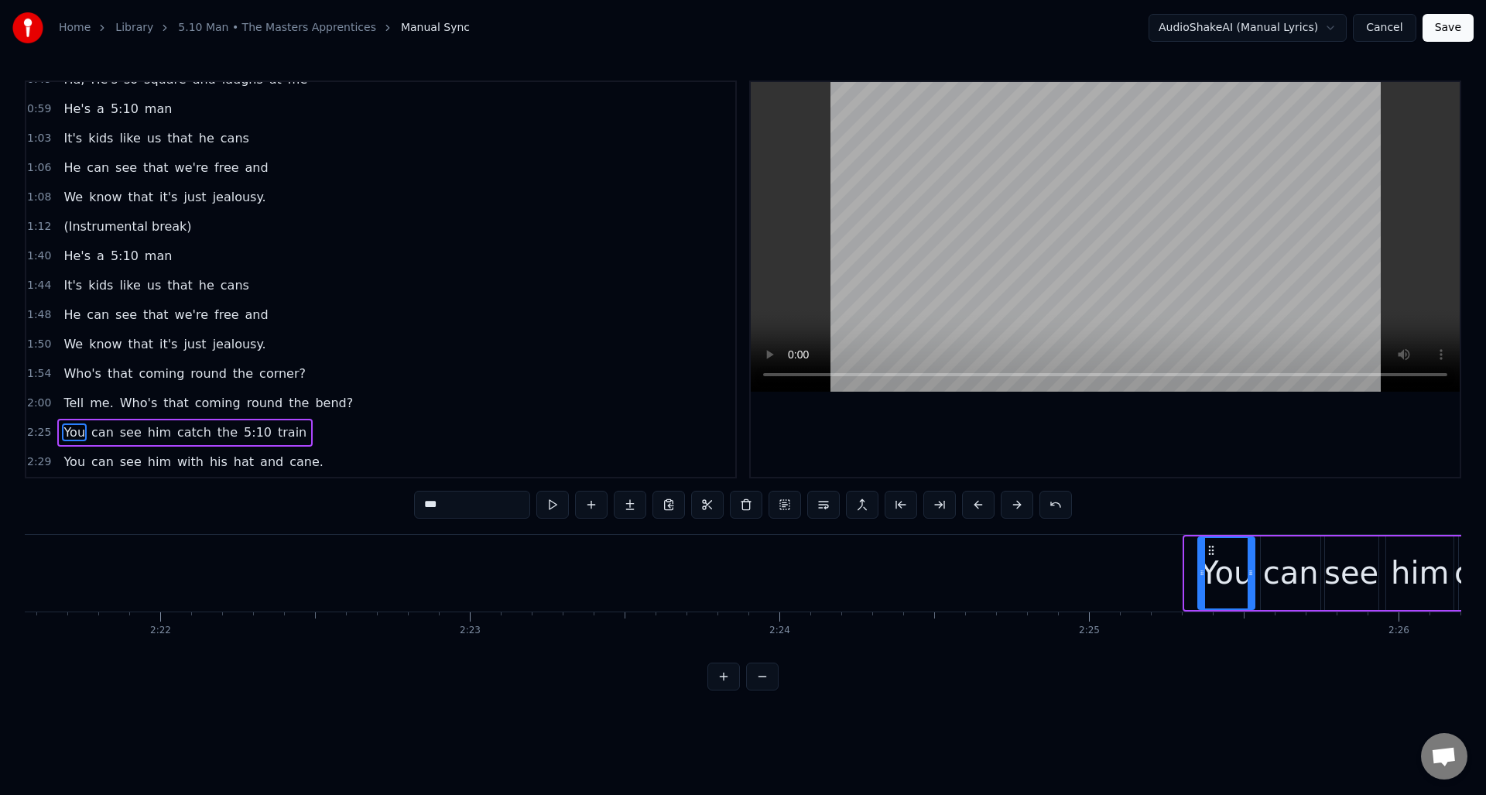
drag, startPoint x: 1187, startPoint y: 593, endPoint x: 1201, endPoint y: 593, distance: 13.2
click at [1201, 593] on div at bounding box center [1202, 573] width 6 height 70
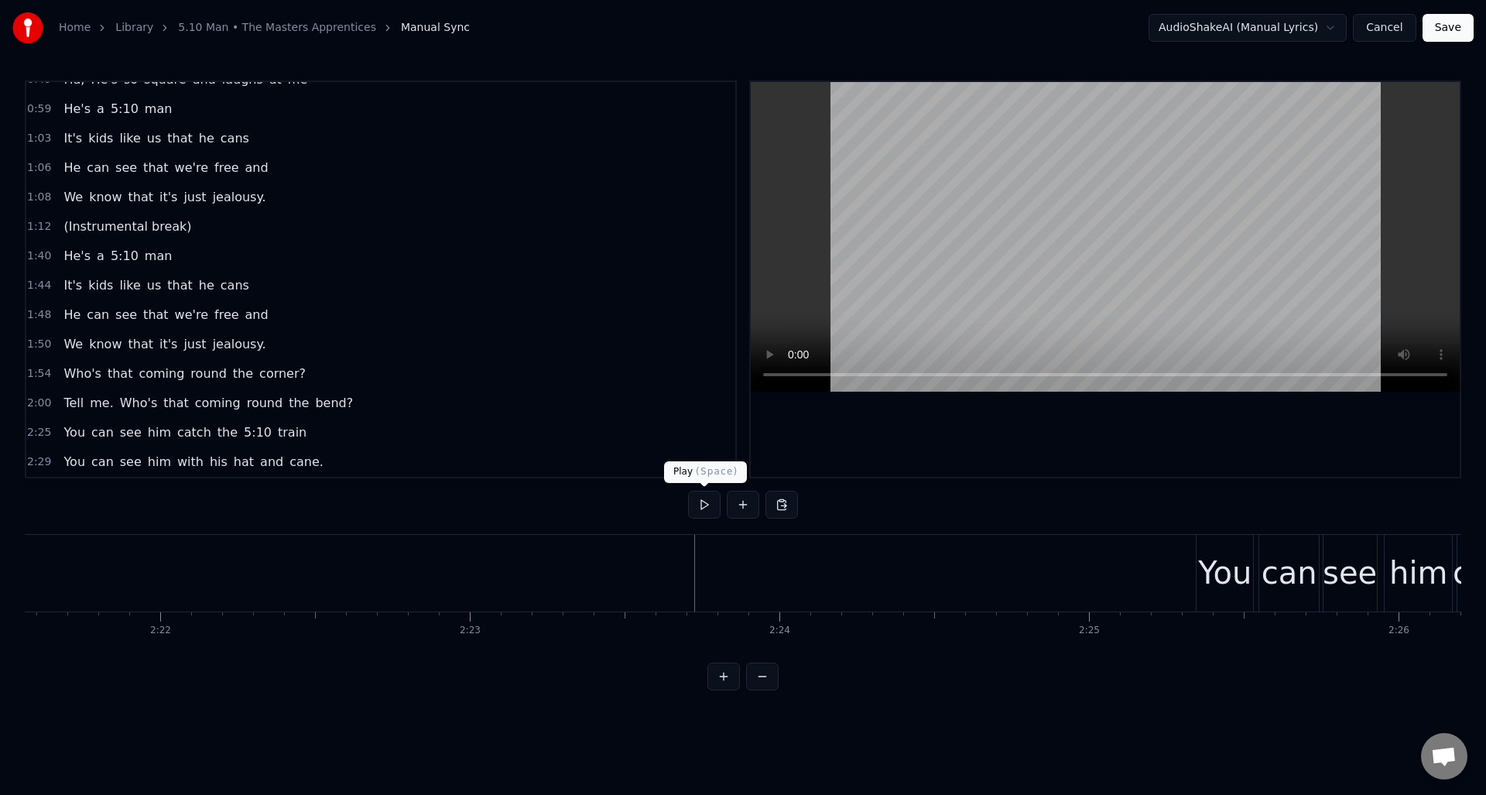
click at [698, 504] on button at bounding box center [704, 505] width 33 height 28
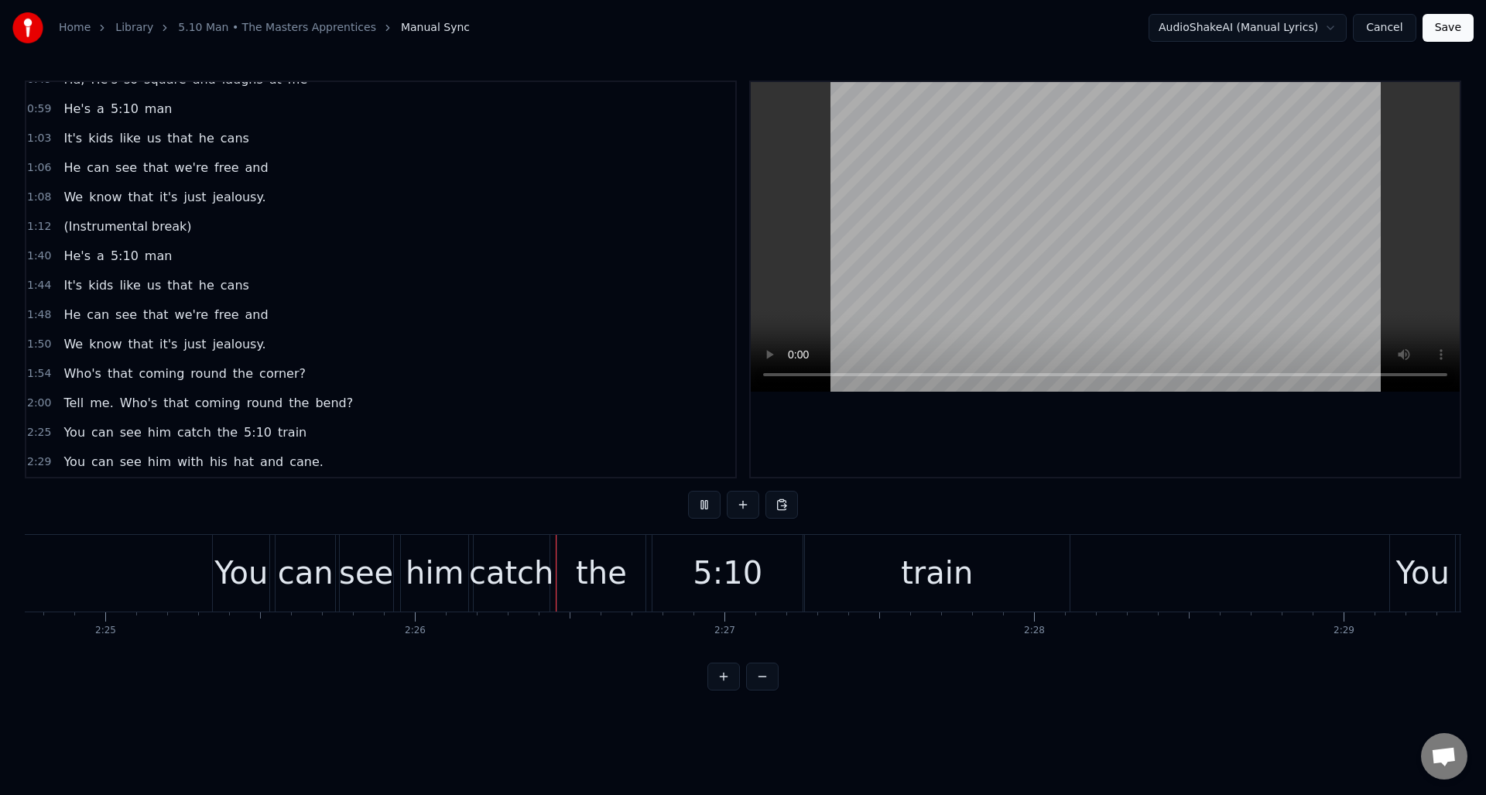
scroll to position [0, 45129]
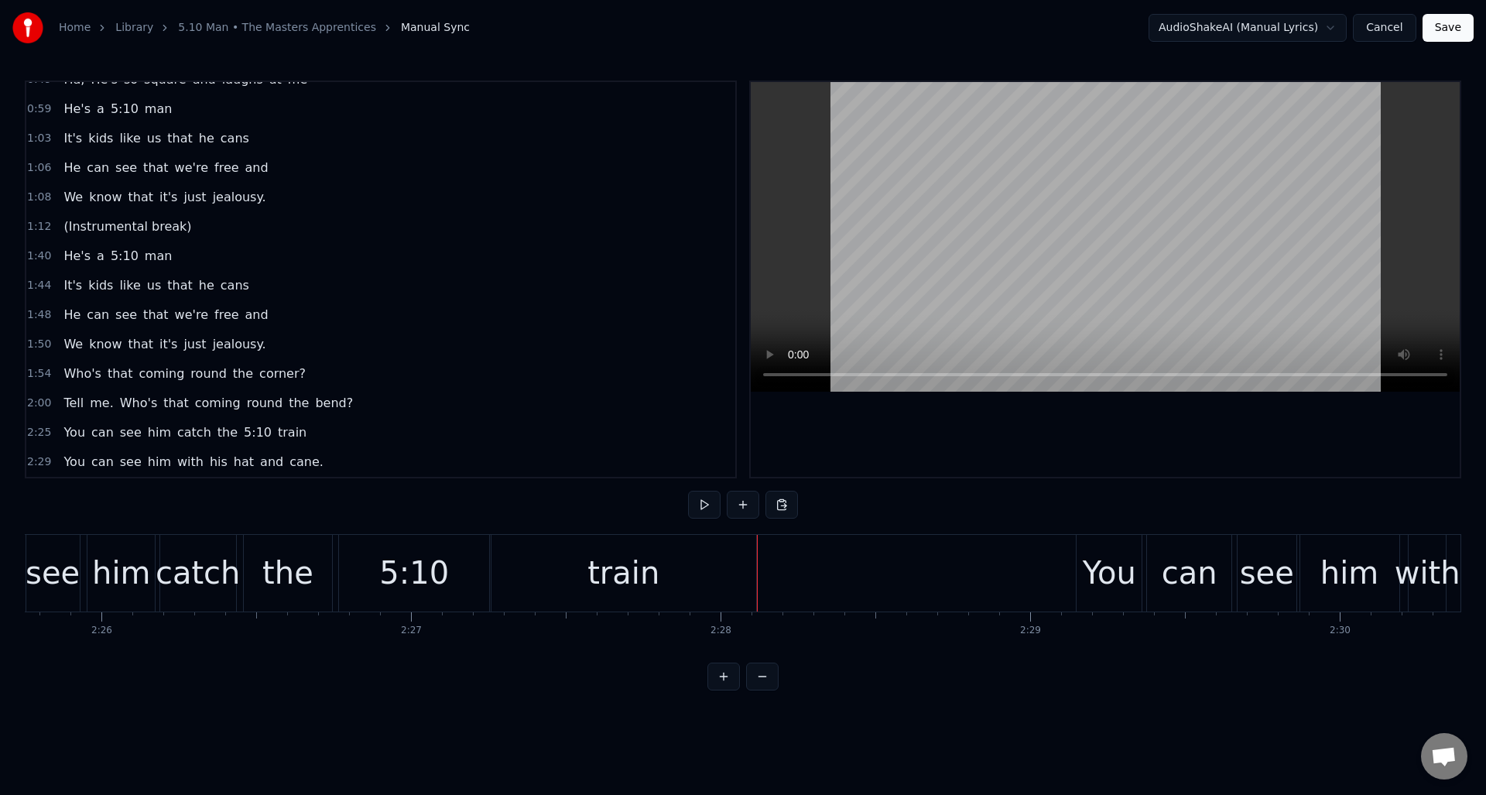
click at [698, 504] on button at bounding box center [704, 505] width 33 height 28
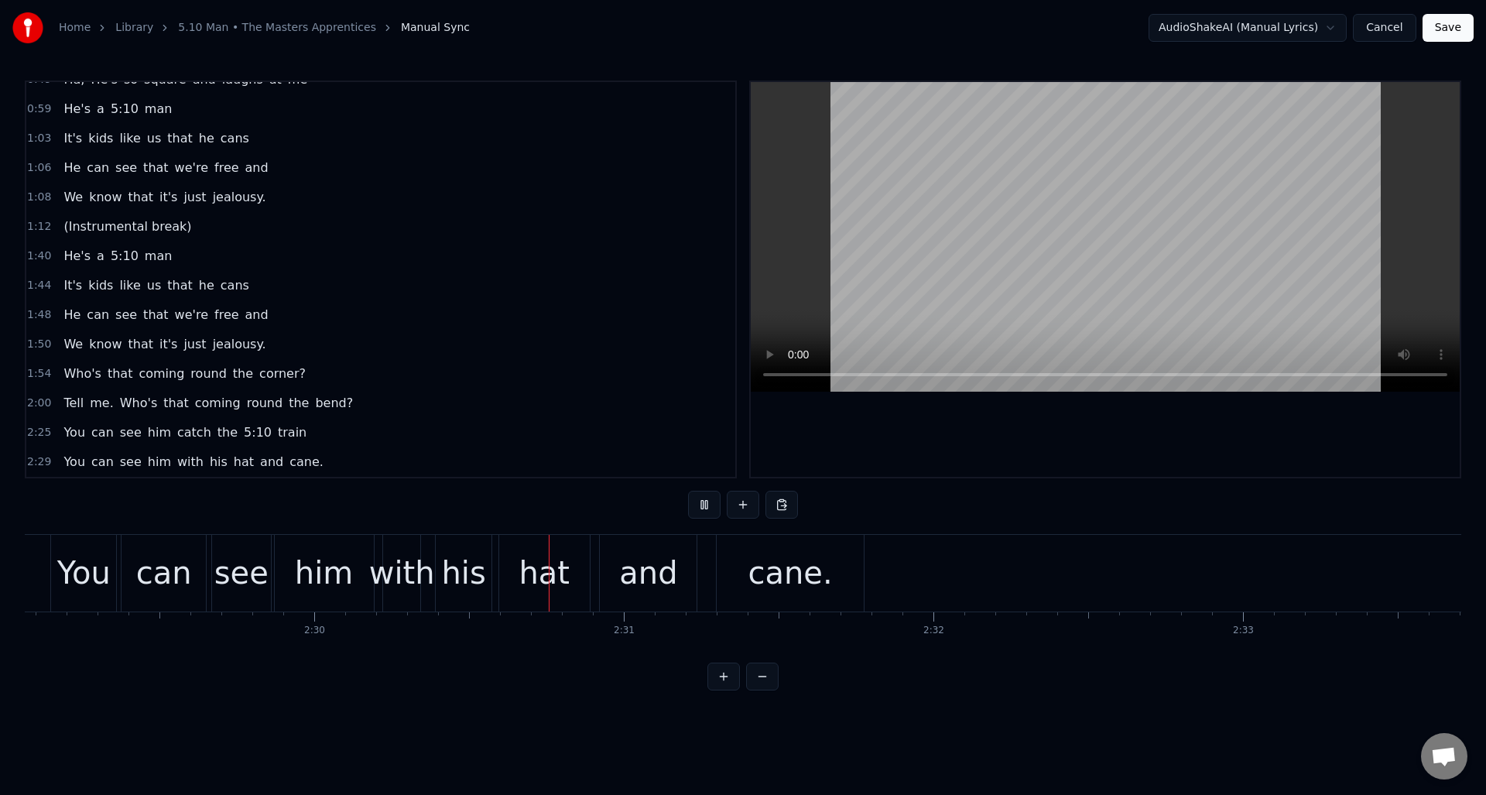
scroll to position [0, 46421]
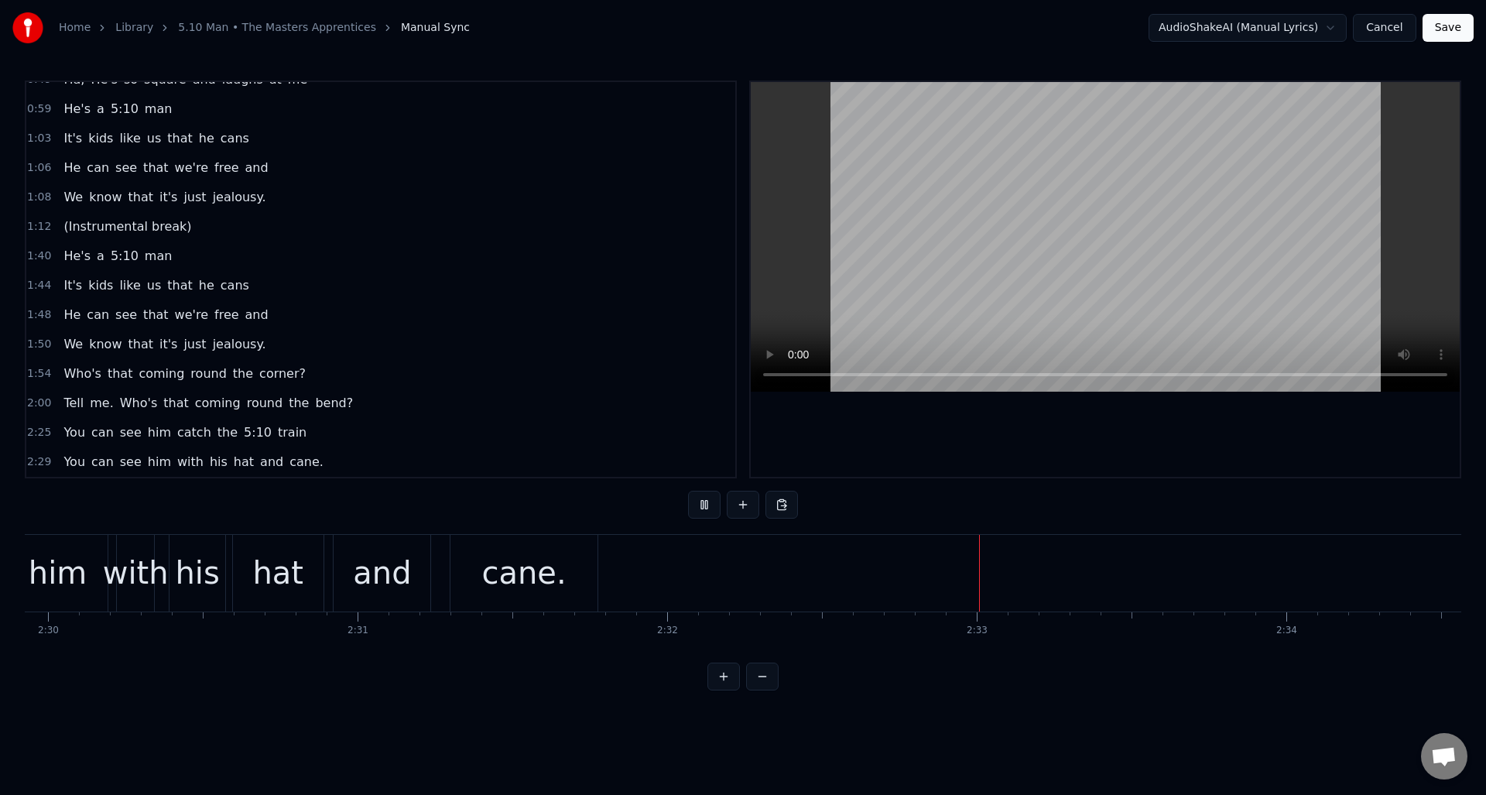
click at [698, 504] on button at bounding box center [704, 505] width 33 height 28
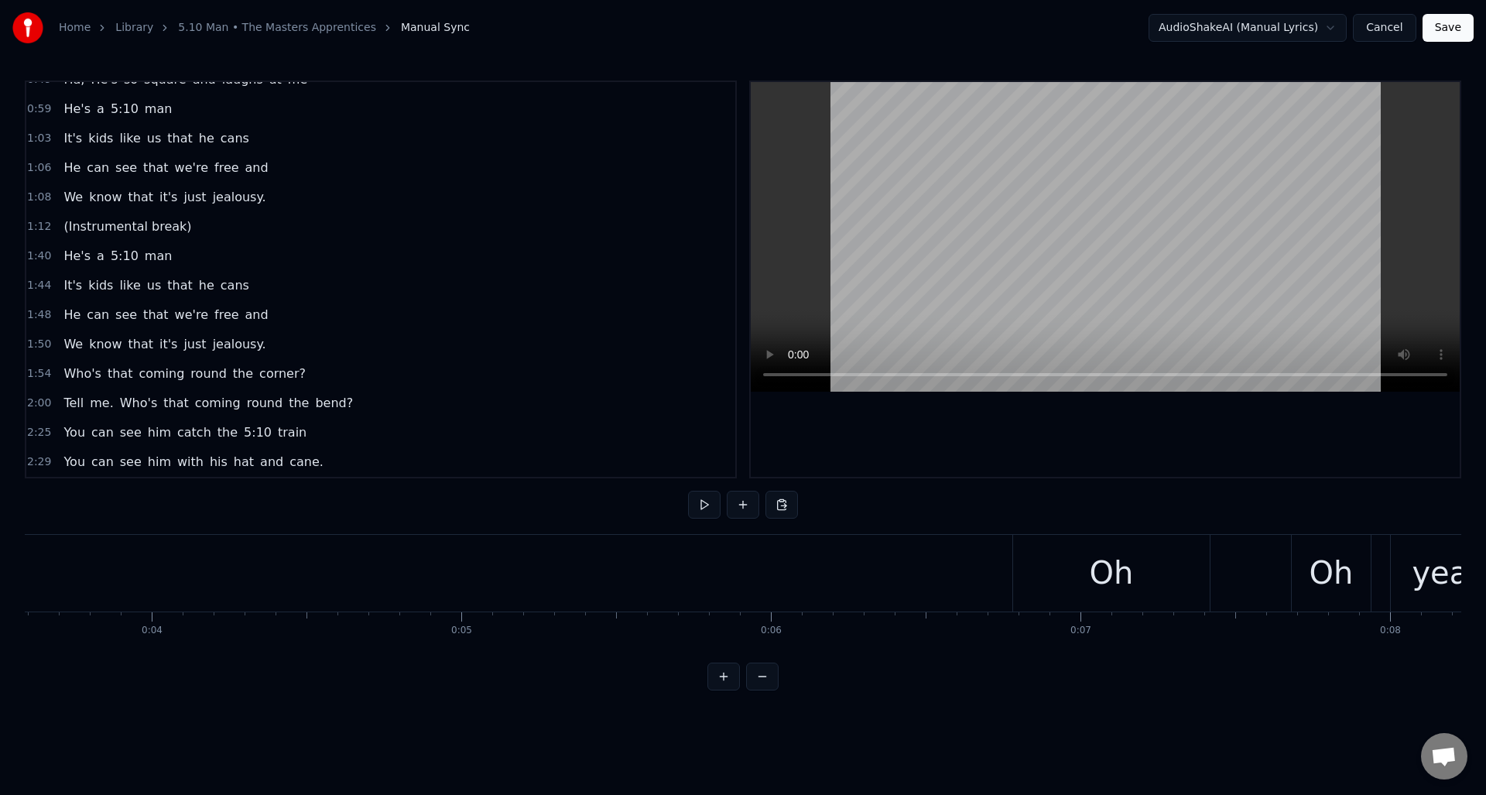
scroll to position [0, 0]
click at [1449, 30] on button "Save" at bounding box center [1448, 28] width 51 height 28
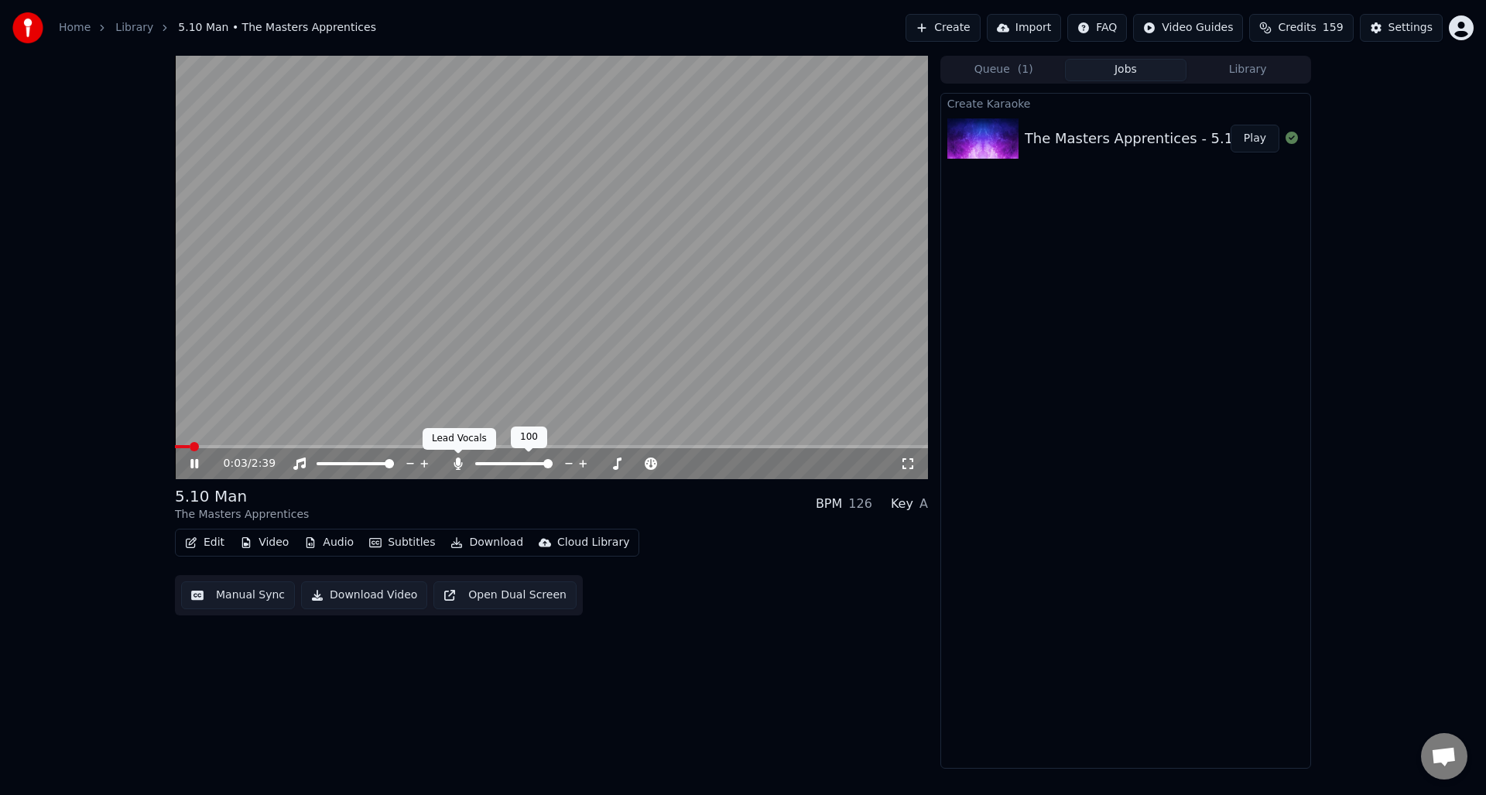
click at [457, 461] on icon at bounding box center [458, 463] width 9 height 12
click at [243, 594] on button "Manual Sync" at bounding box center [238, 595] width 114 height 28
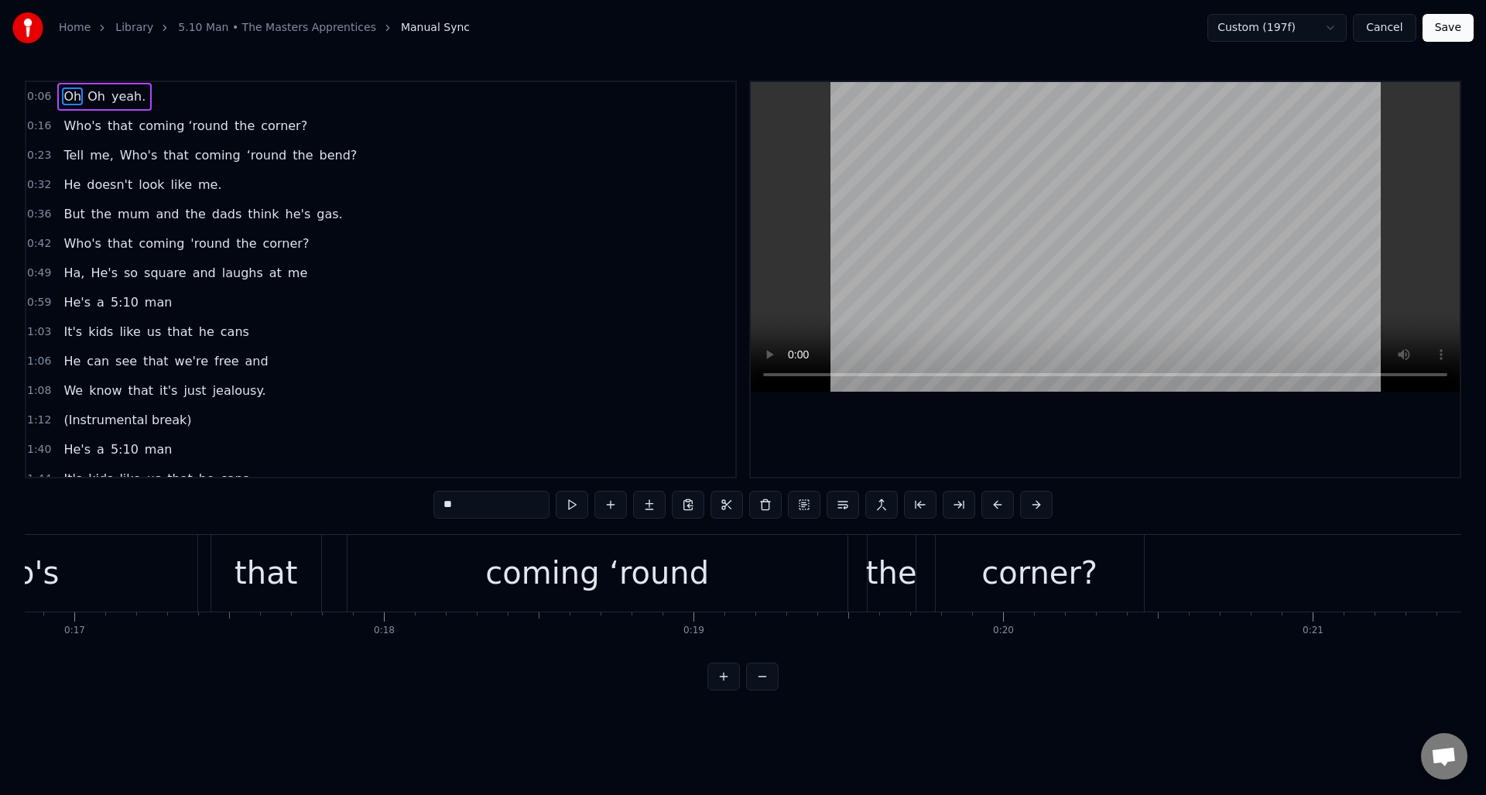
scroll to position [0, 5268]
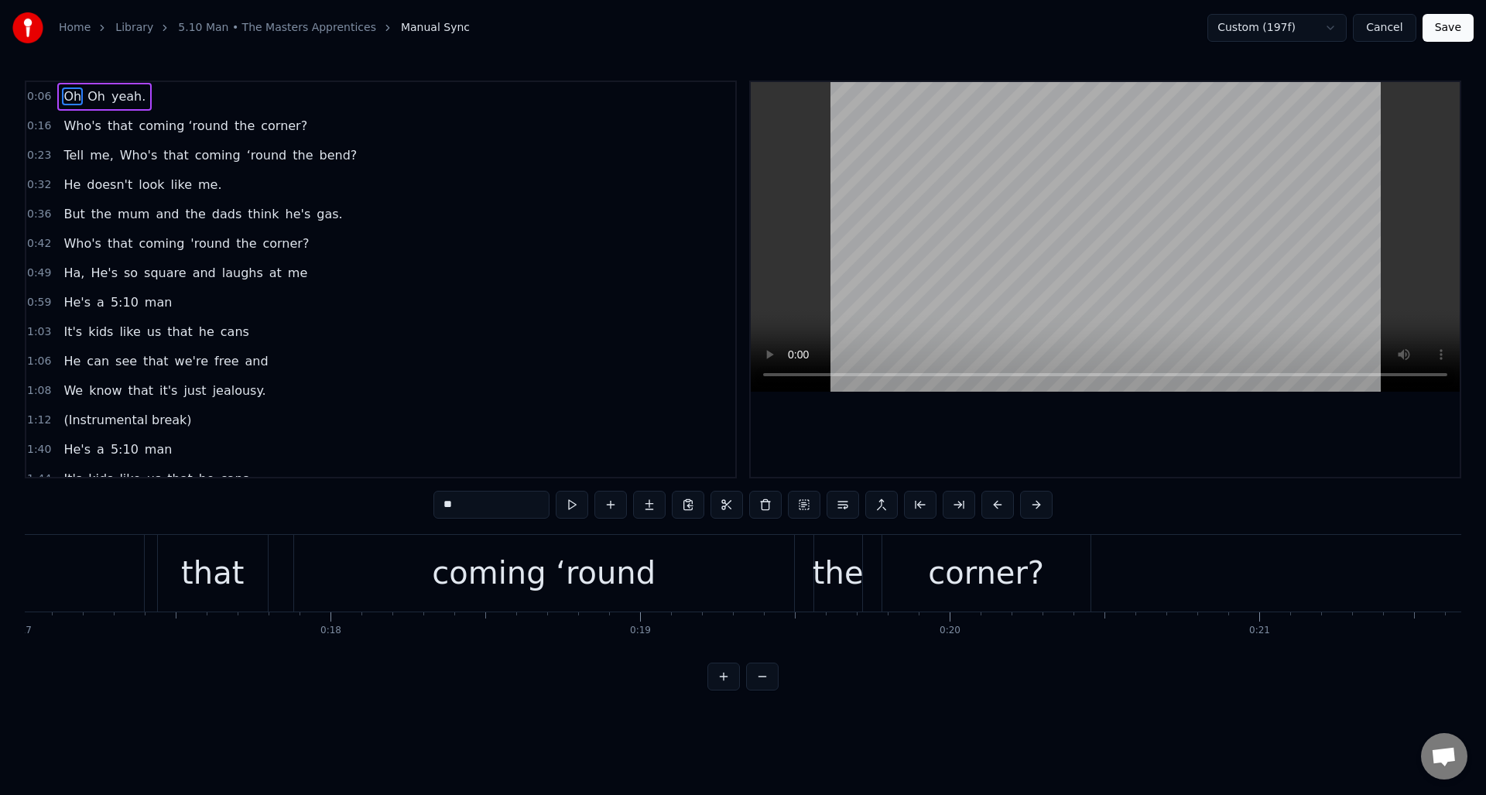
drag, startPoint x: 111, startPoint y: 661, endPoint x: 198, endPoint y: 675, distance: 87.8
click at [198, 675] on div "0:06 Oh Oh yeah. 0:16 Who's that coming ‘round the corner? 0:23 Tell me, Who's …" at bounding box center [743, 386] width 1437 height 610
click at [532, 568] on div "coming ‘round" at bounding box center [544, 573] width 224 height 46
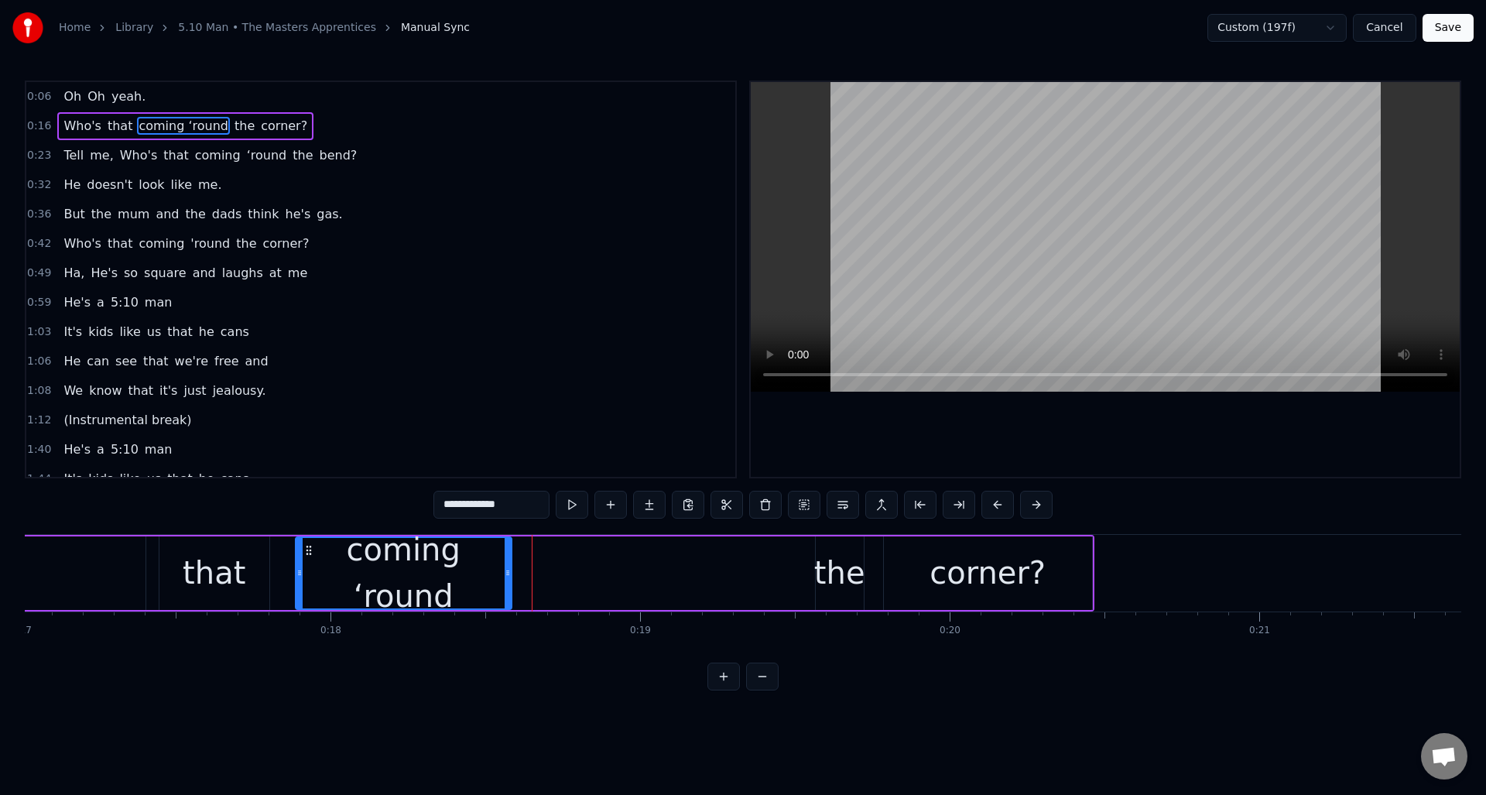
drag, startPoint x: 790, startPoint y: 557, endPoint x: 505, endPoint y: 574, distance: 284.5
click at [505, 574] on div at bounding box center [508, 573] width 6 height 70
click at [520, 509] on input "**********" at bounding box center [472, 505] width 116 height 28
drag, startPoint x: 526, startPoint y: 509, endPoint x: 464, endPoint y: 509, distance: 61.2
click at [464, 509] on input "**********" at bounding box center [472, 505] width 116 height 28
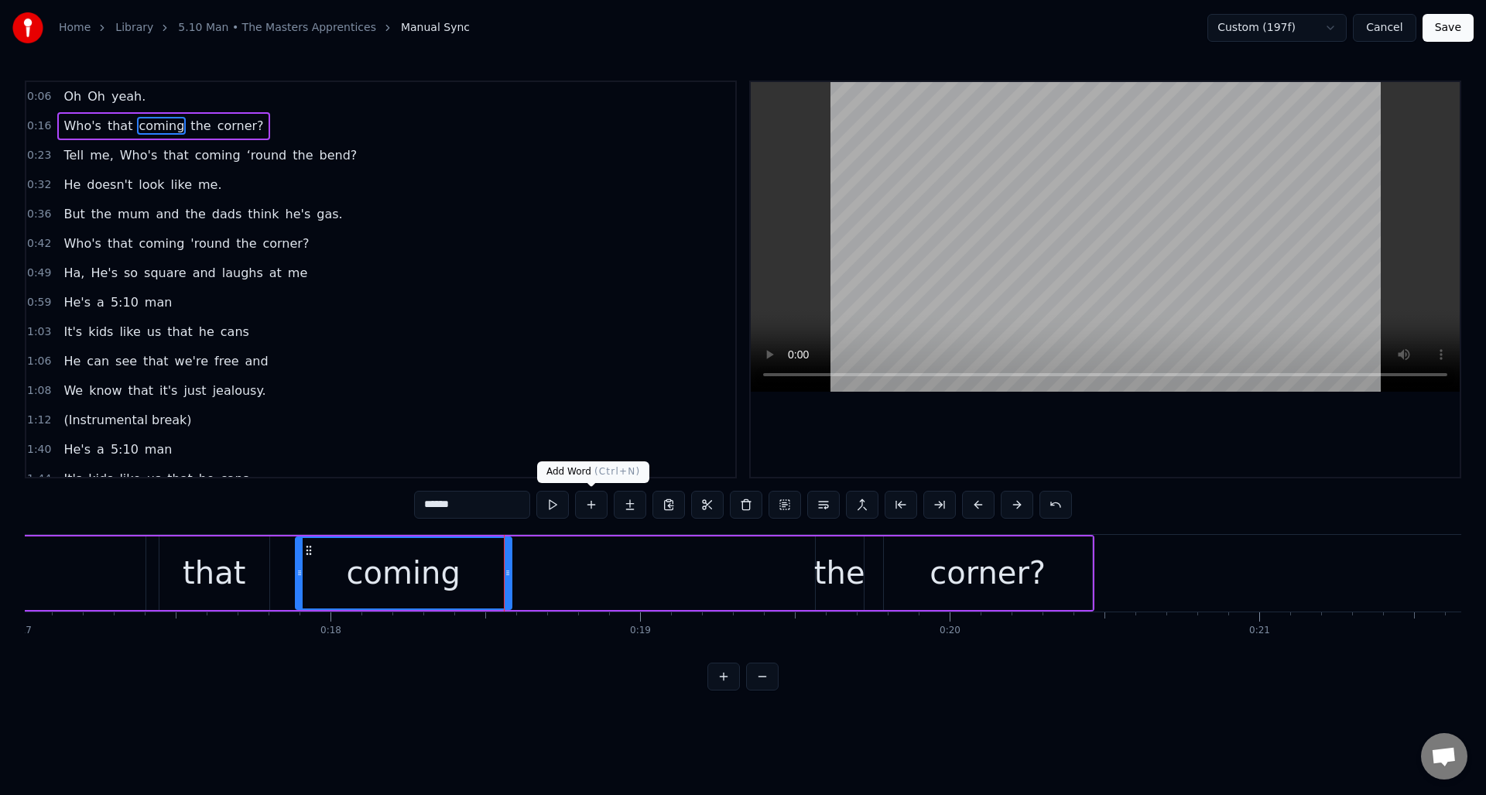
type input "******"
click at [588, 507] on button at bounding box center [591, 505] width 33 height 28
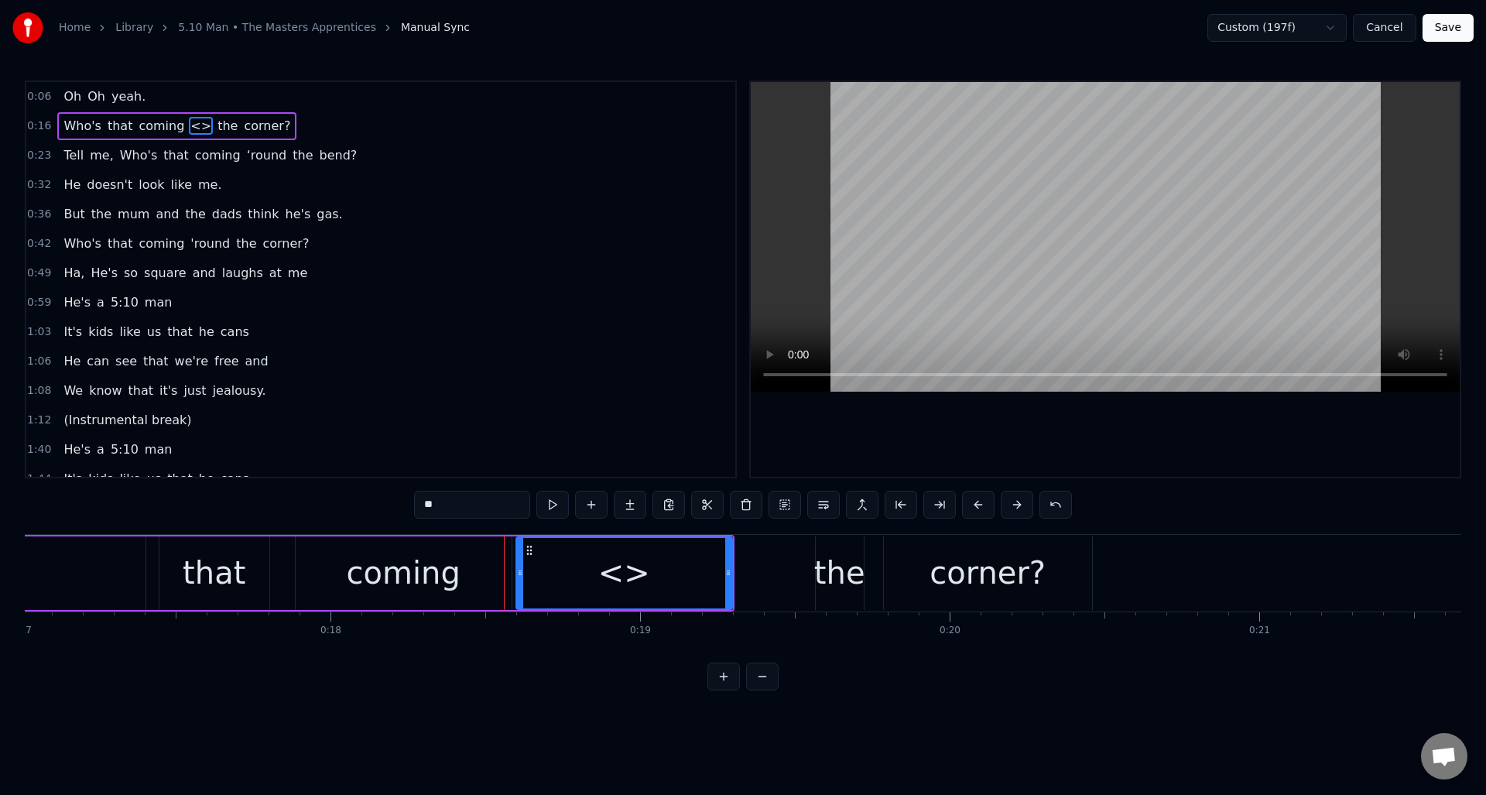
drag, startPoint x: 459, startPoint y: 505, endPoint x: 409, endPoint y: 505, distance: 50.3
click at [409, 505] on div "0:06 Oh Oh yeah. 0:16 Who's that coming <> the corner? 0:23 Tell me, Who's that…" at bounding box center [743, 386] width 1437 height 610
paste input "****"
drag, startPoint x: 729, startPoint y: 581, endPoint x: 803, endPoint y: 581, distance: 74.3
click at [803, 581] on div at bounding box center [803, 573] width 6 height 70
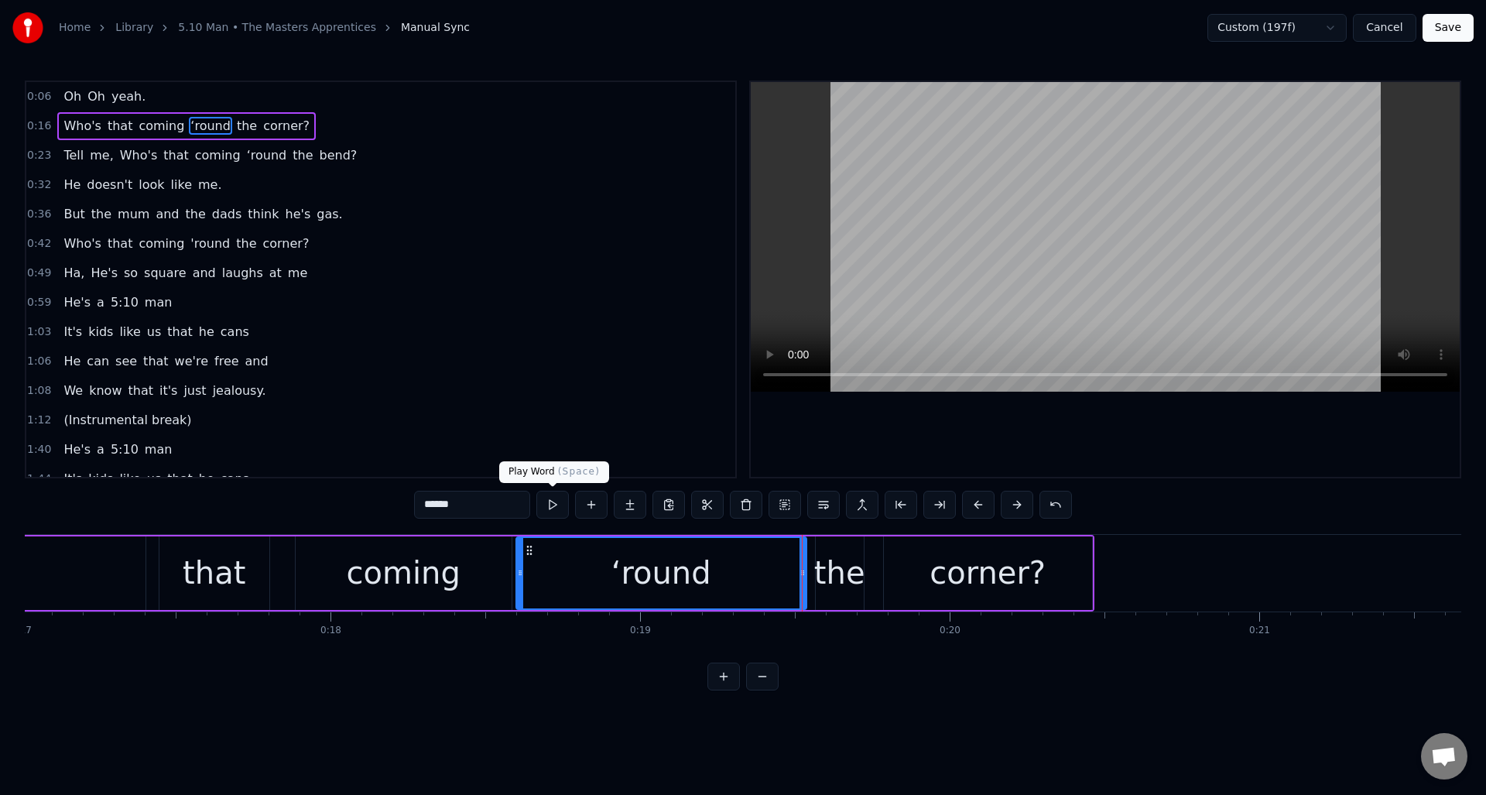
click at [553, 502] on button at bounding box center [552, 505] width 33 height 28
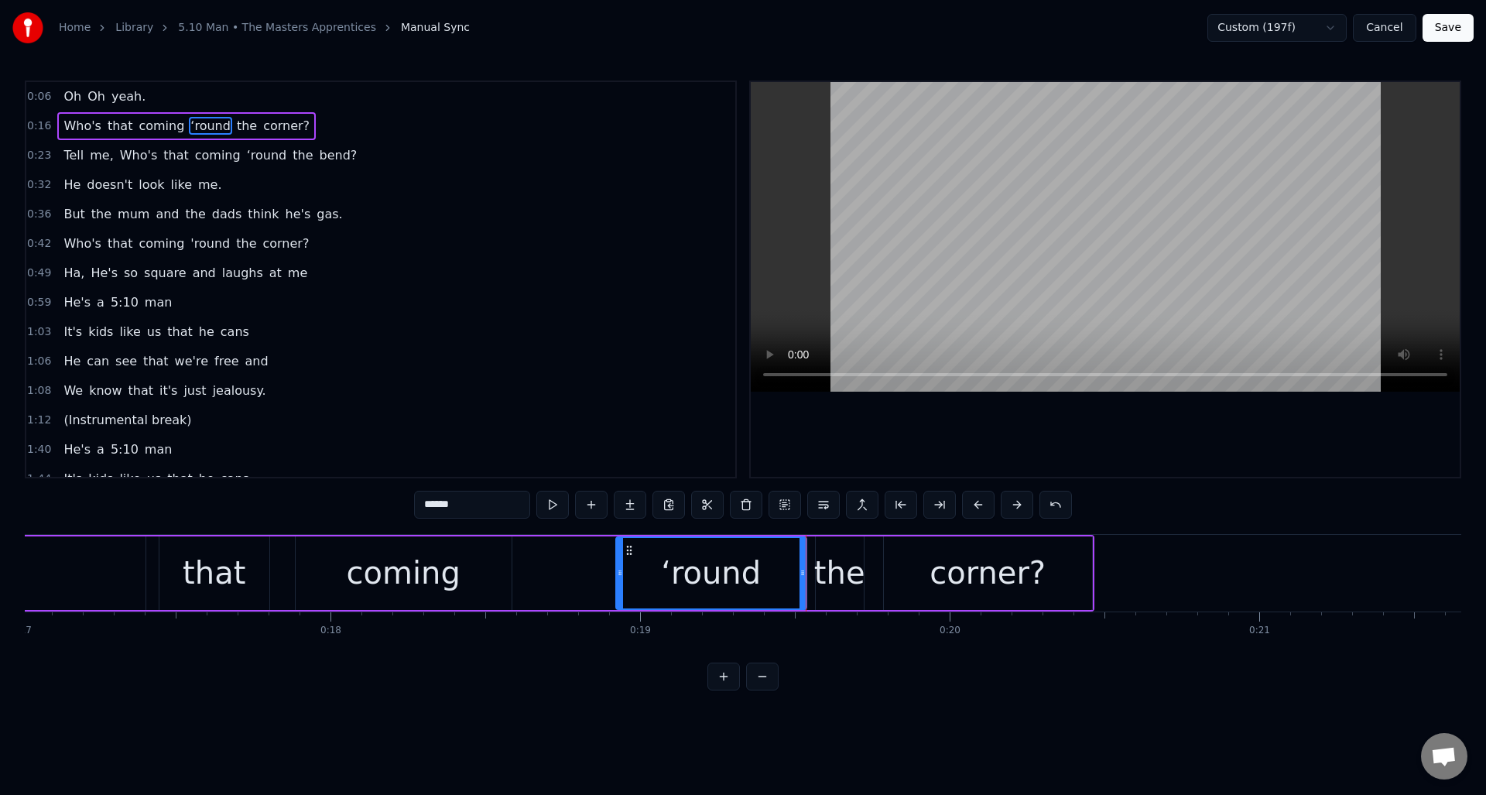
drag, startPoint x: 519, startPoint y: 584, endPoint x: 576, endPoint y: 588, distance: 57.4
click at [618, 589] on div at bounding box center [620, 573] width 6 height 70
click at [474, 564] on div "coming" at bounding box center [404, 573] width 216 height 74
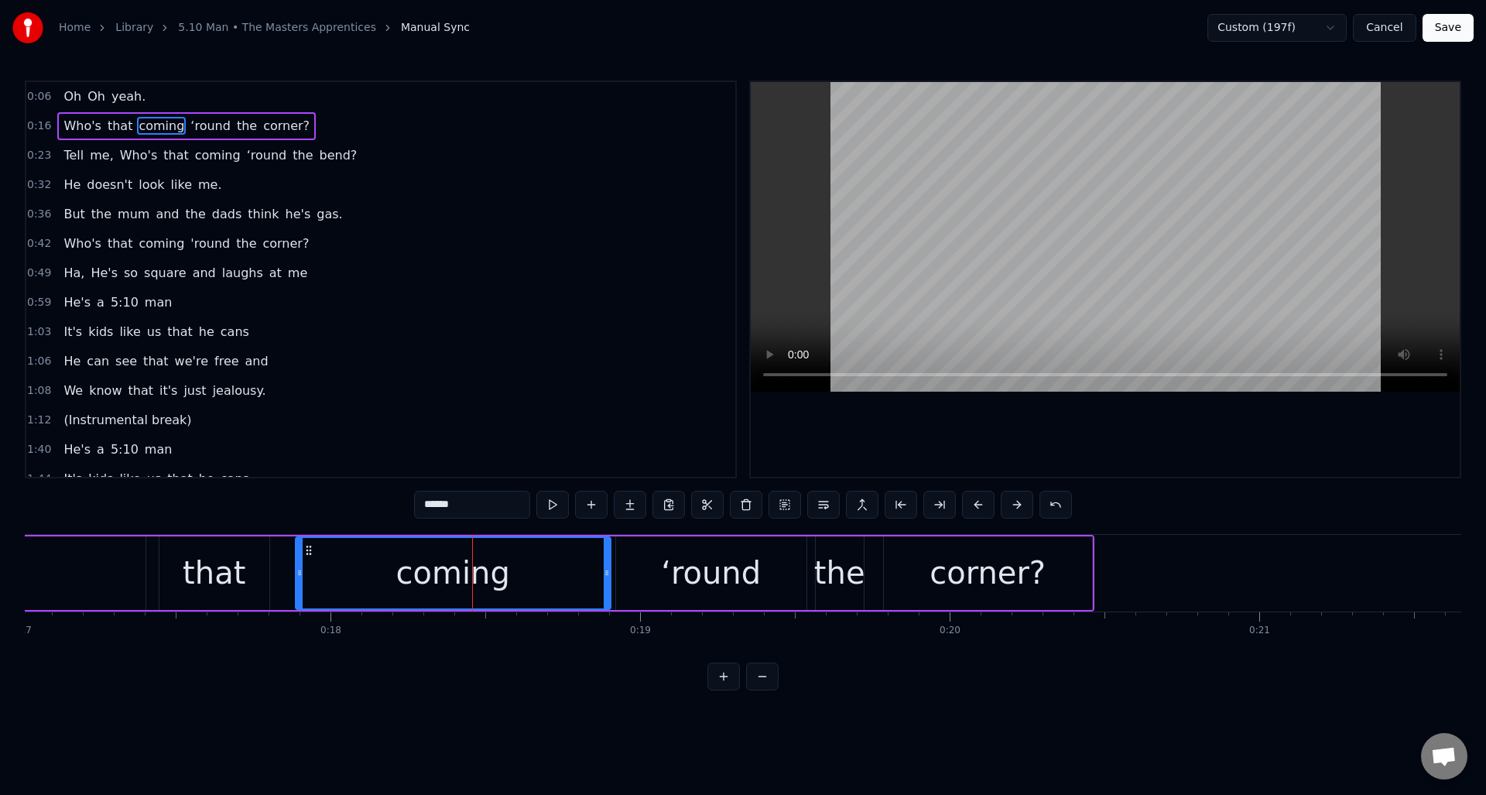
drag, startPoint x: 508, startPoint y: 569, endPoint x: 607, endPoint y: 577, distance: 99.4
click at [607, 577] on icon at bounding box center [607, 573] width 6 height 12
click at [555, 505] on button at bounding box center [552, 505] width 33 height 28
click at [647, 559] on div "‘round" at bounding box center [711, 573] width 190 height 74
type input "******"
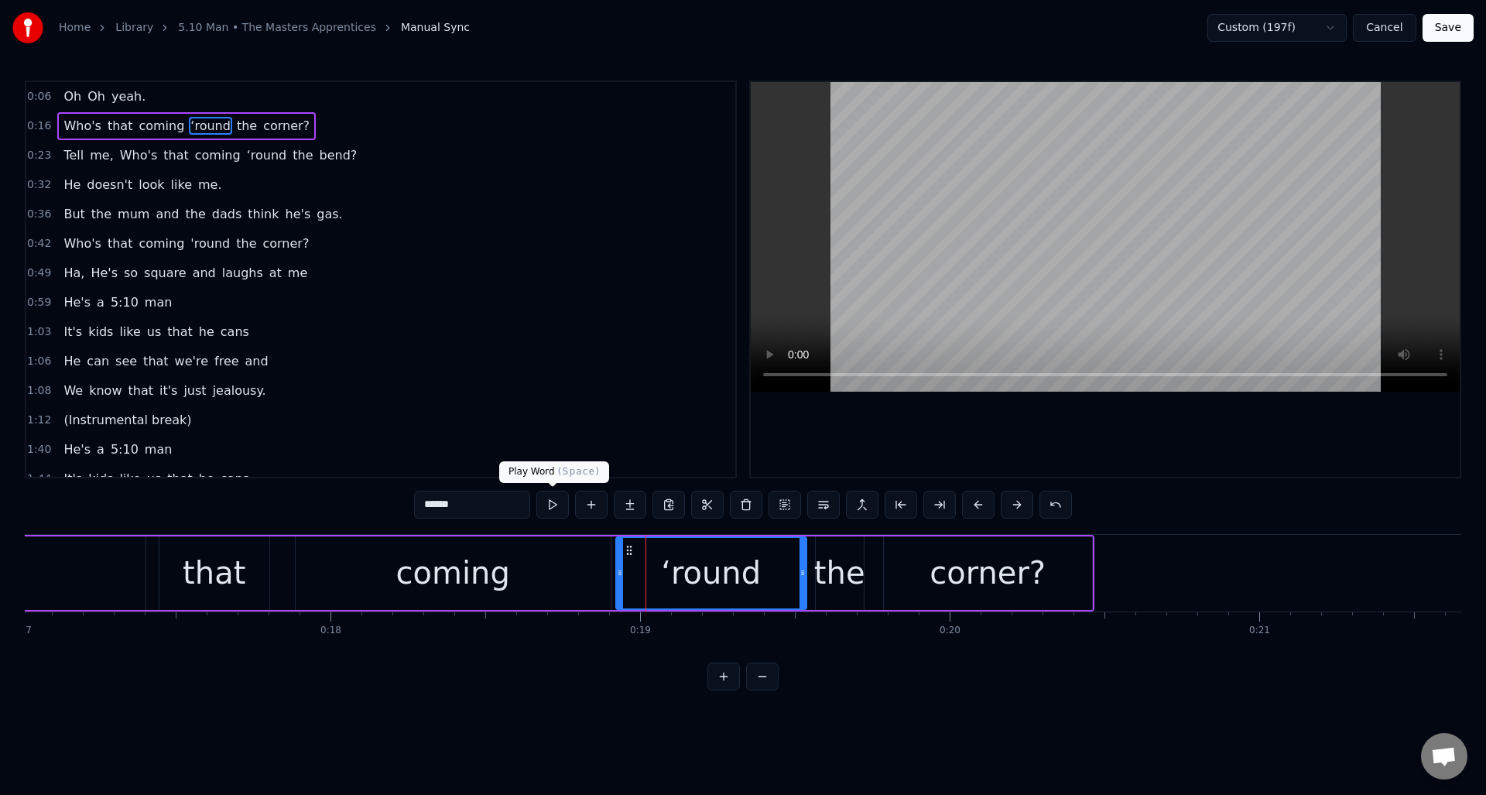
click at [548, 503] on button at bounding box center [552, 505] width 33 height 28
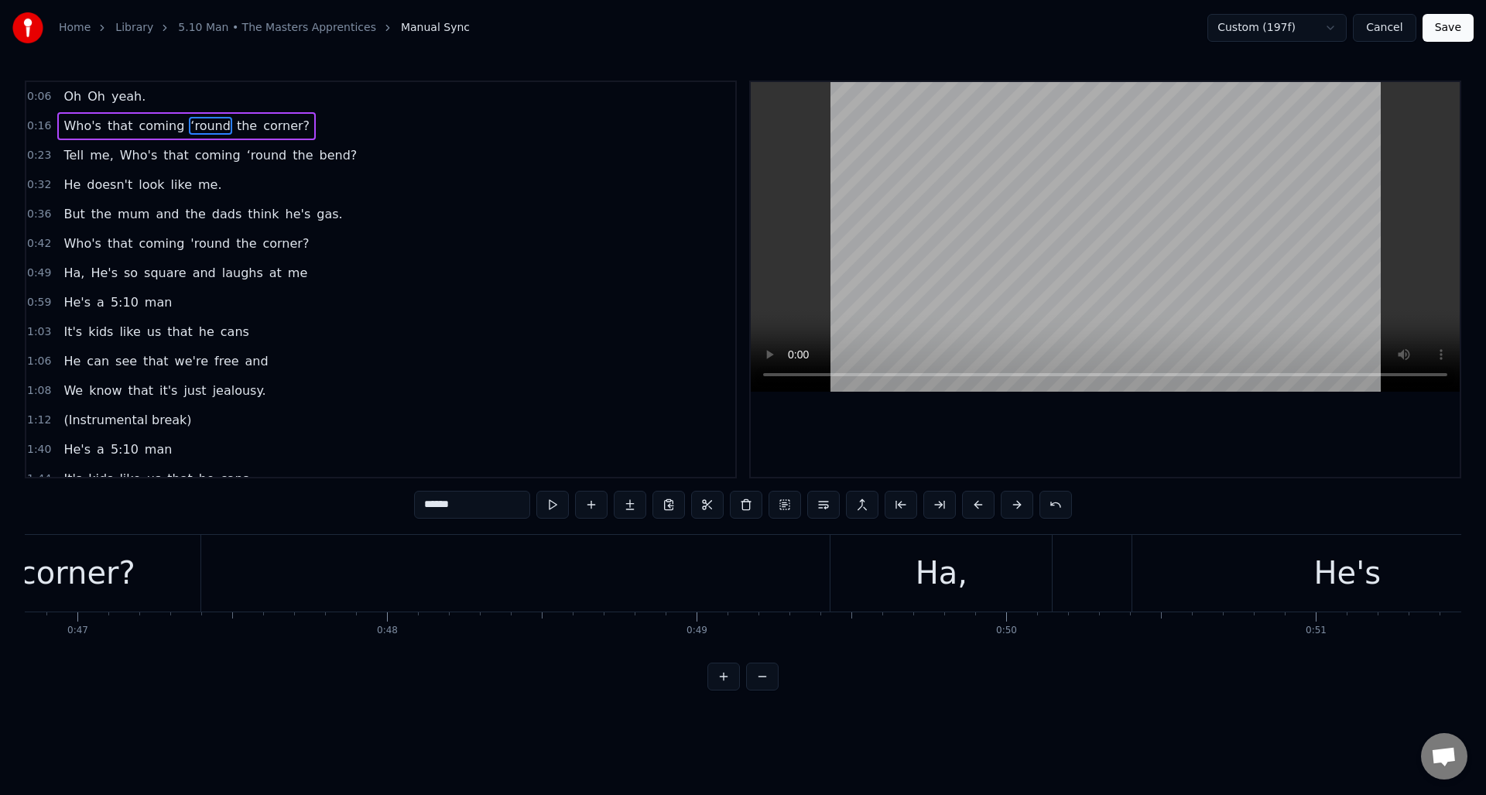
scroll to position [0, 14394]
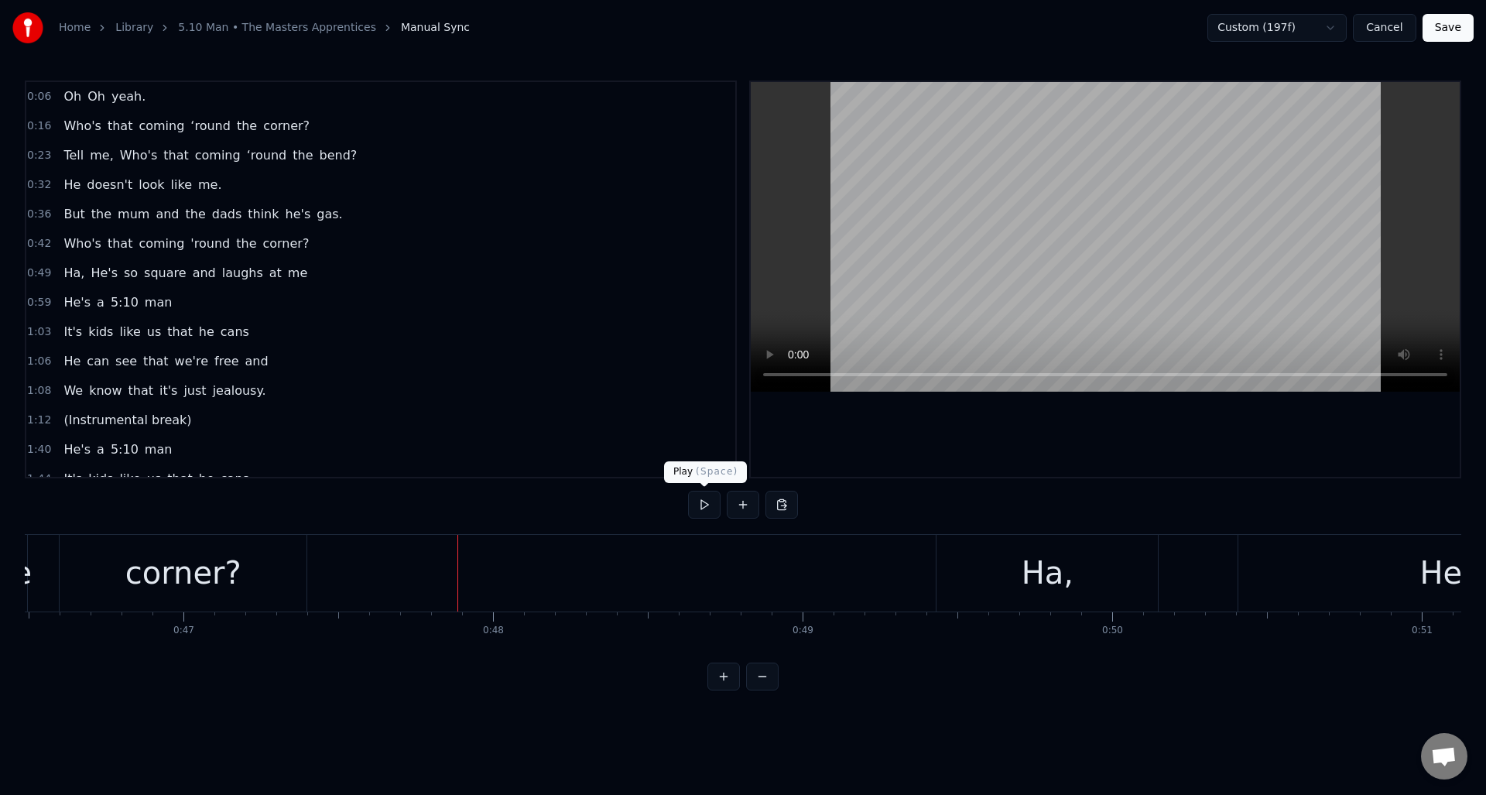
click at [704, 503] on button at bounding box center [704, 505] width 33 height 28
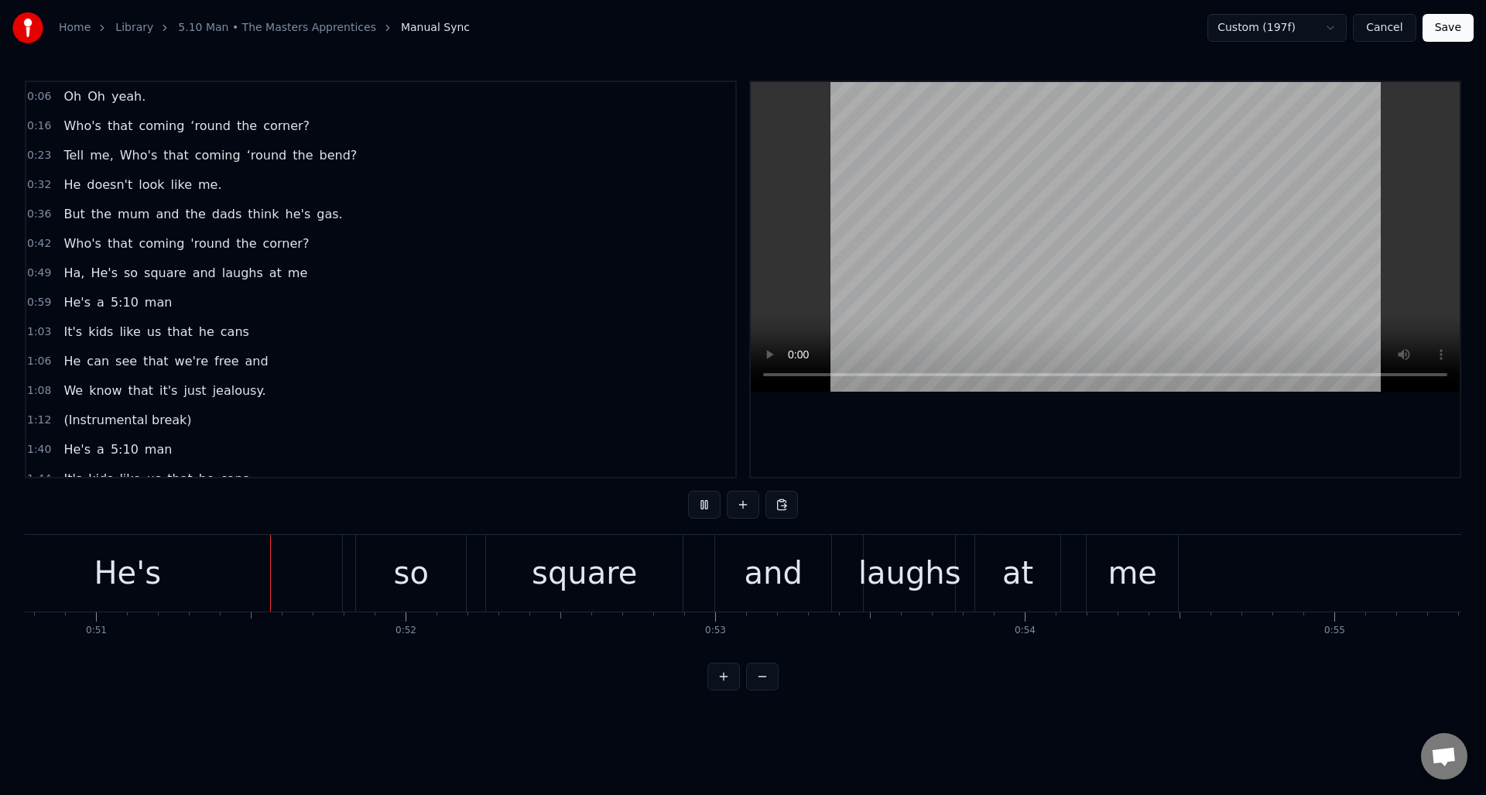
scroll to position [0, 15723]
click at [704, 503] on button at bounding box center [704, 505] width 33 height 28
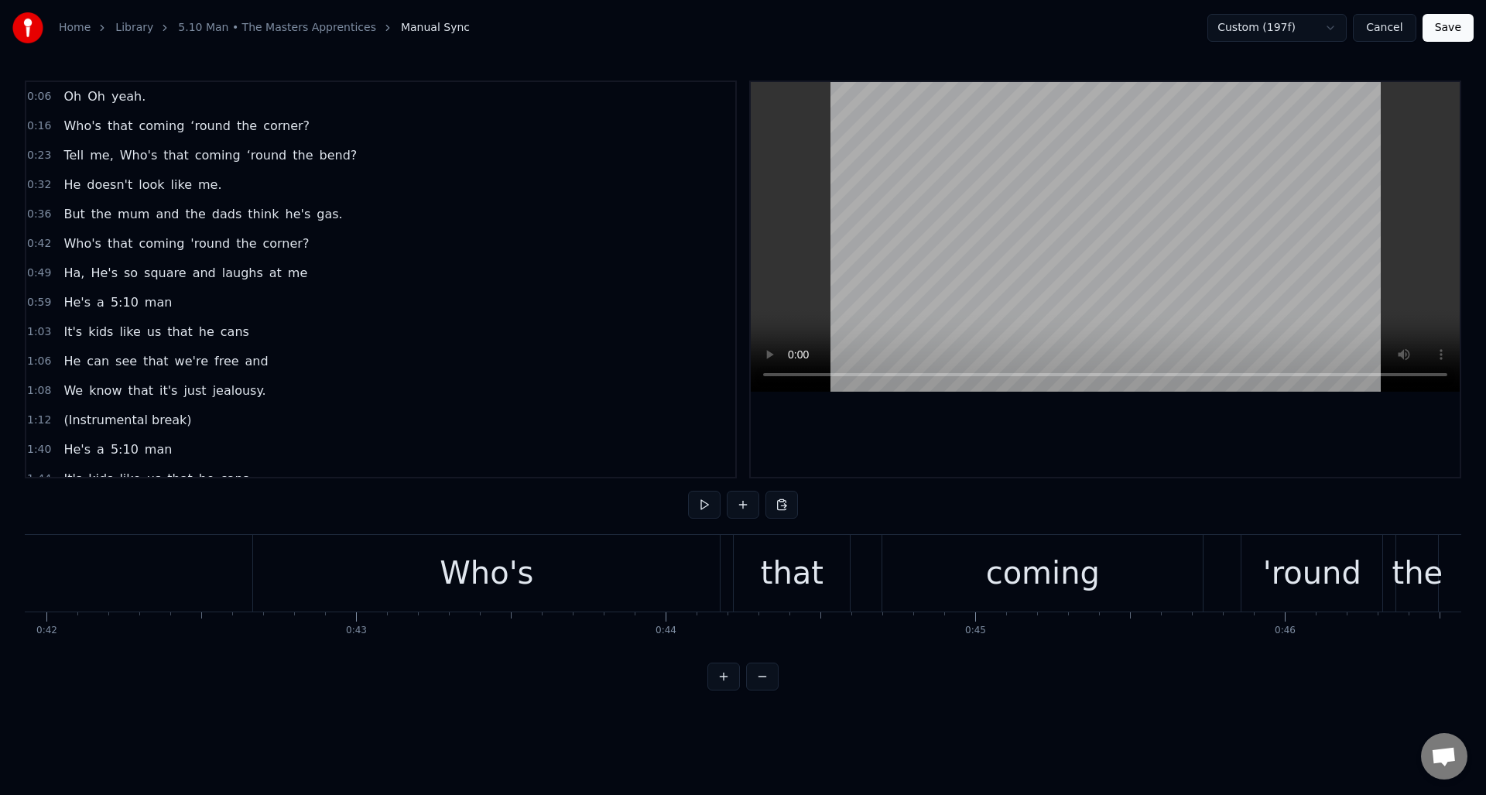
scroll to position [0, 12929]
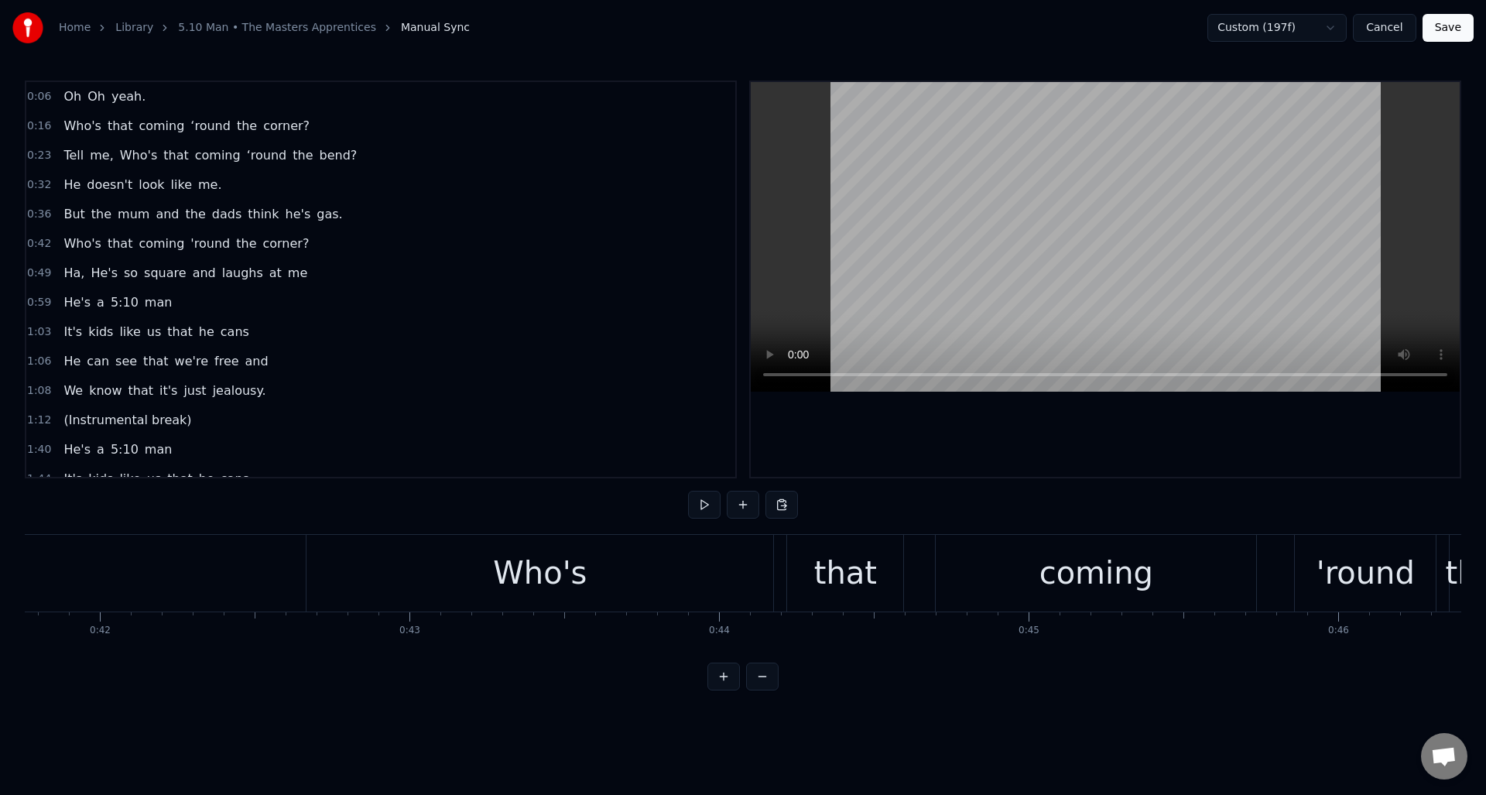
click at [700, 502] on button at bounding box center [704, 505] width 33 height 28
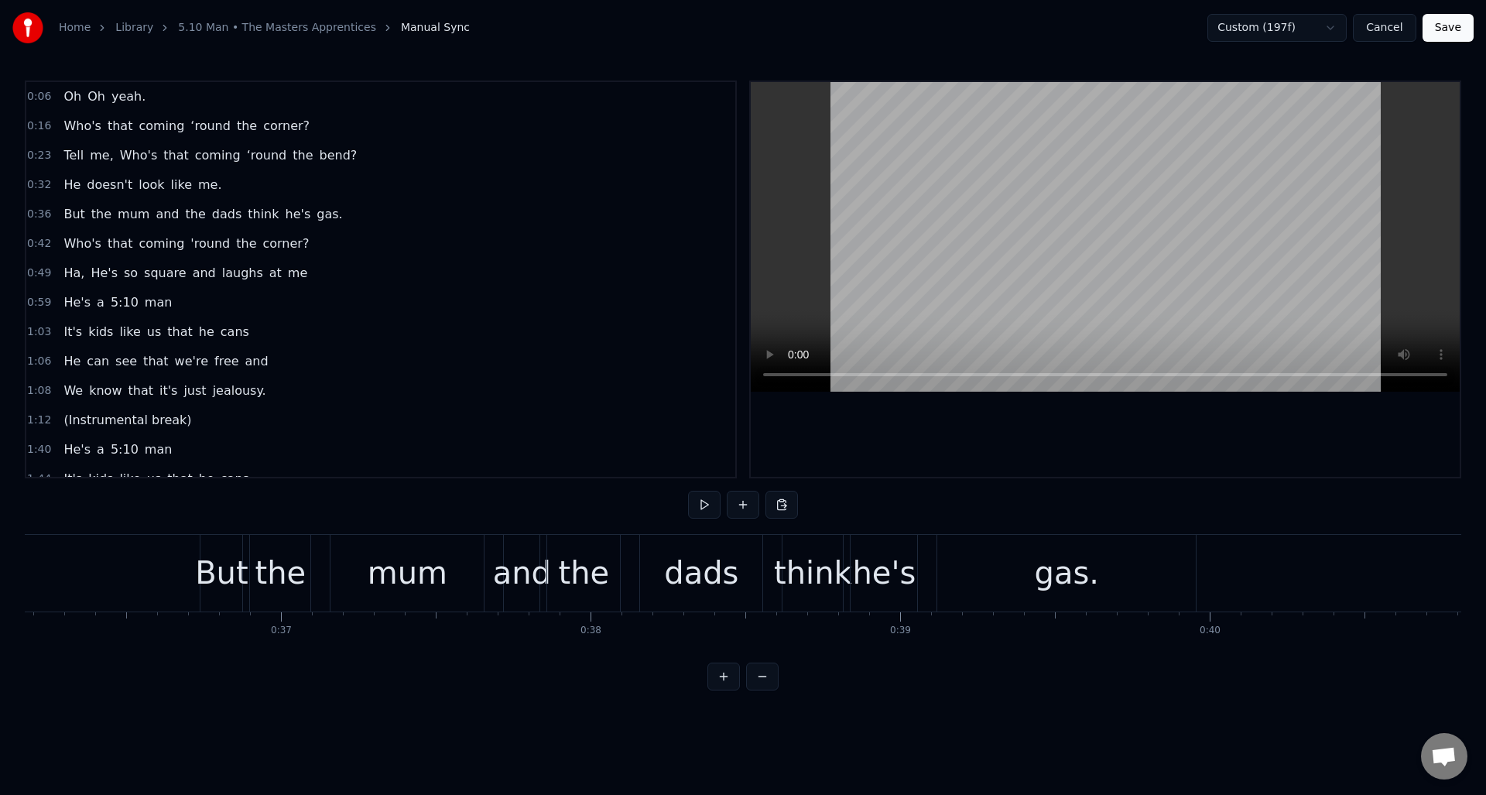
scroll to position [0, 10934]
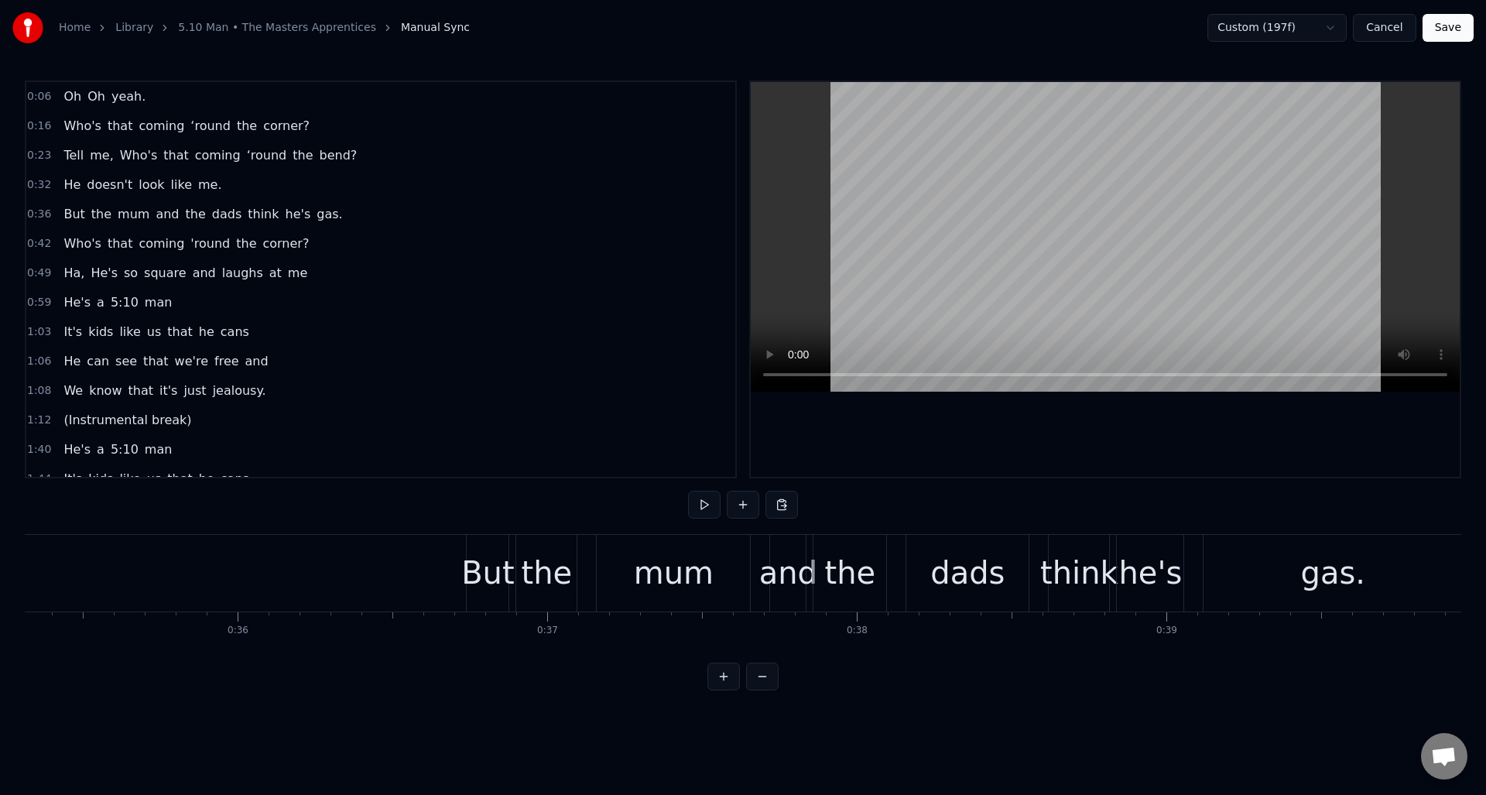
click at [702, 504] on button at bounding box center [704, 505] width 33 height 28
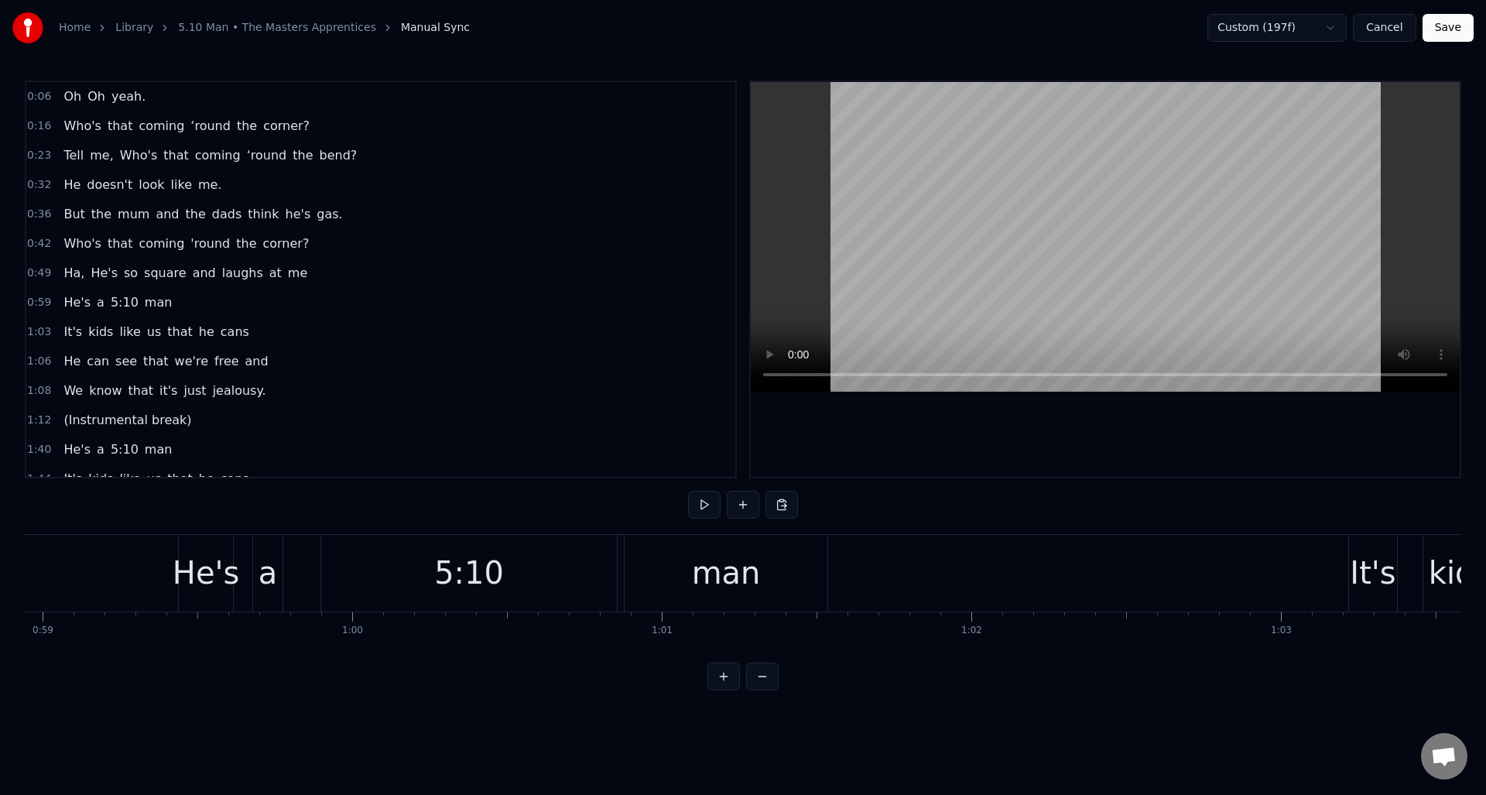
scroll to position [0, 18224]
click at [811, 567] on div "man" at bounding box center [752, 573] width 203 height 77
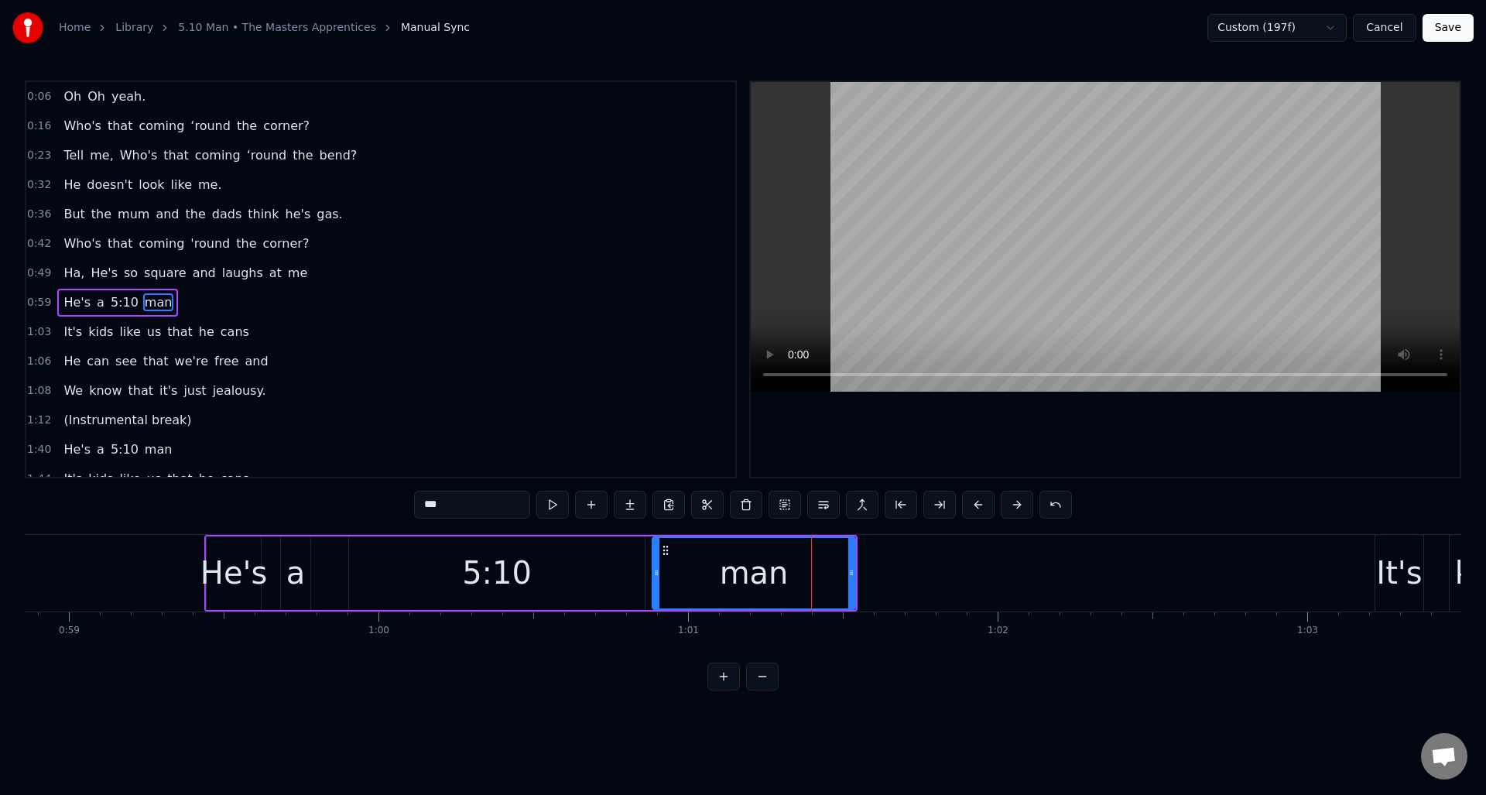
scroll to position [23, 0]
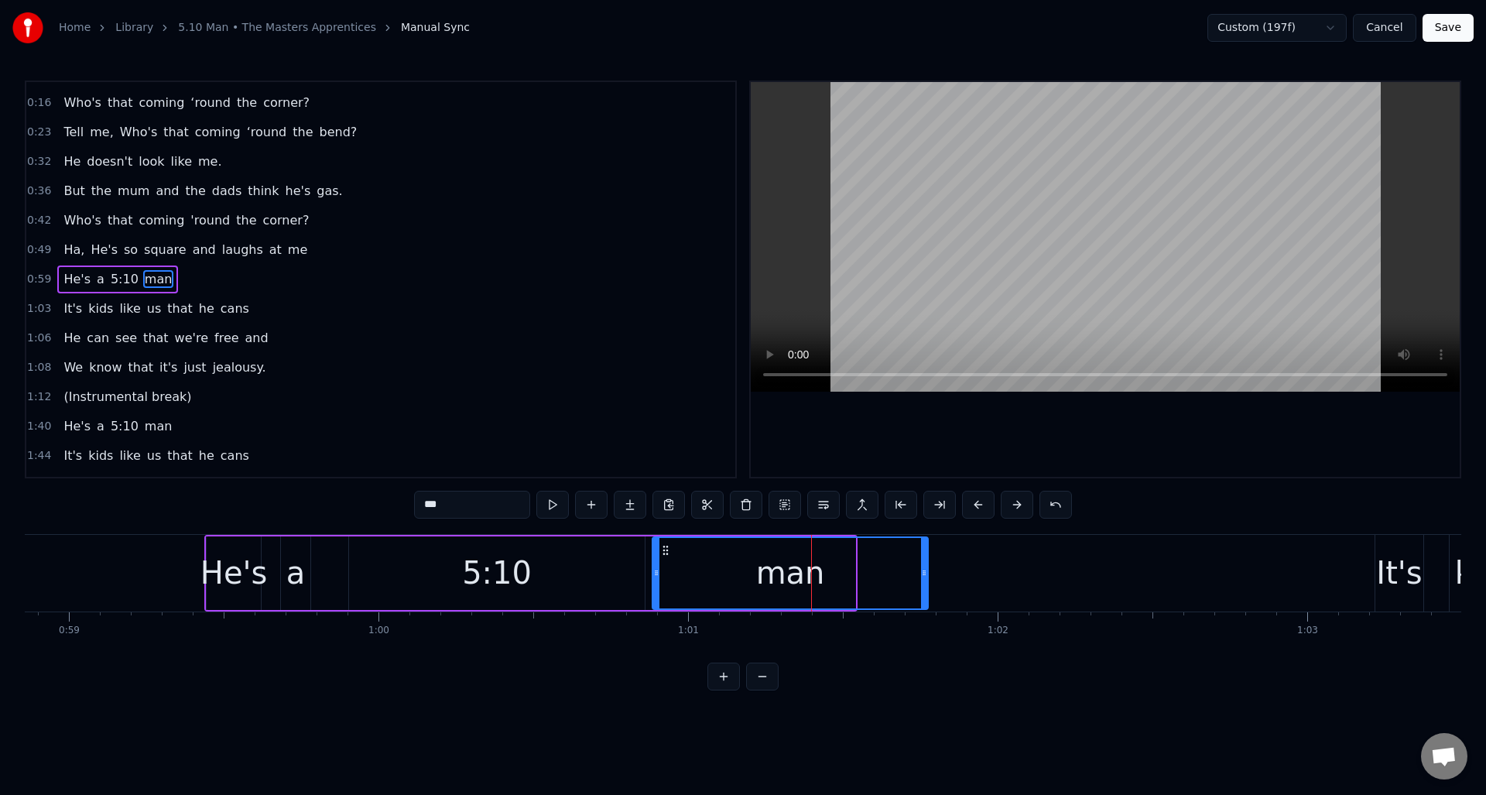
drag, startPoint x: 854, startPoint y: 571, endPoint x: 927, endPoint y: 577, distance: 73.0
click at [927, 577] on icon at bounding box center [924, 573] width 6 height 12
click at [559, 502] on button at bounding box center [552, 505] width 33 height 28
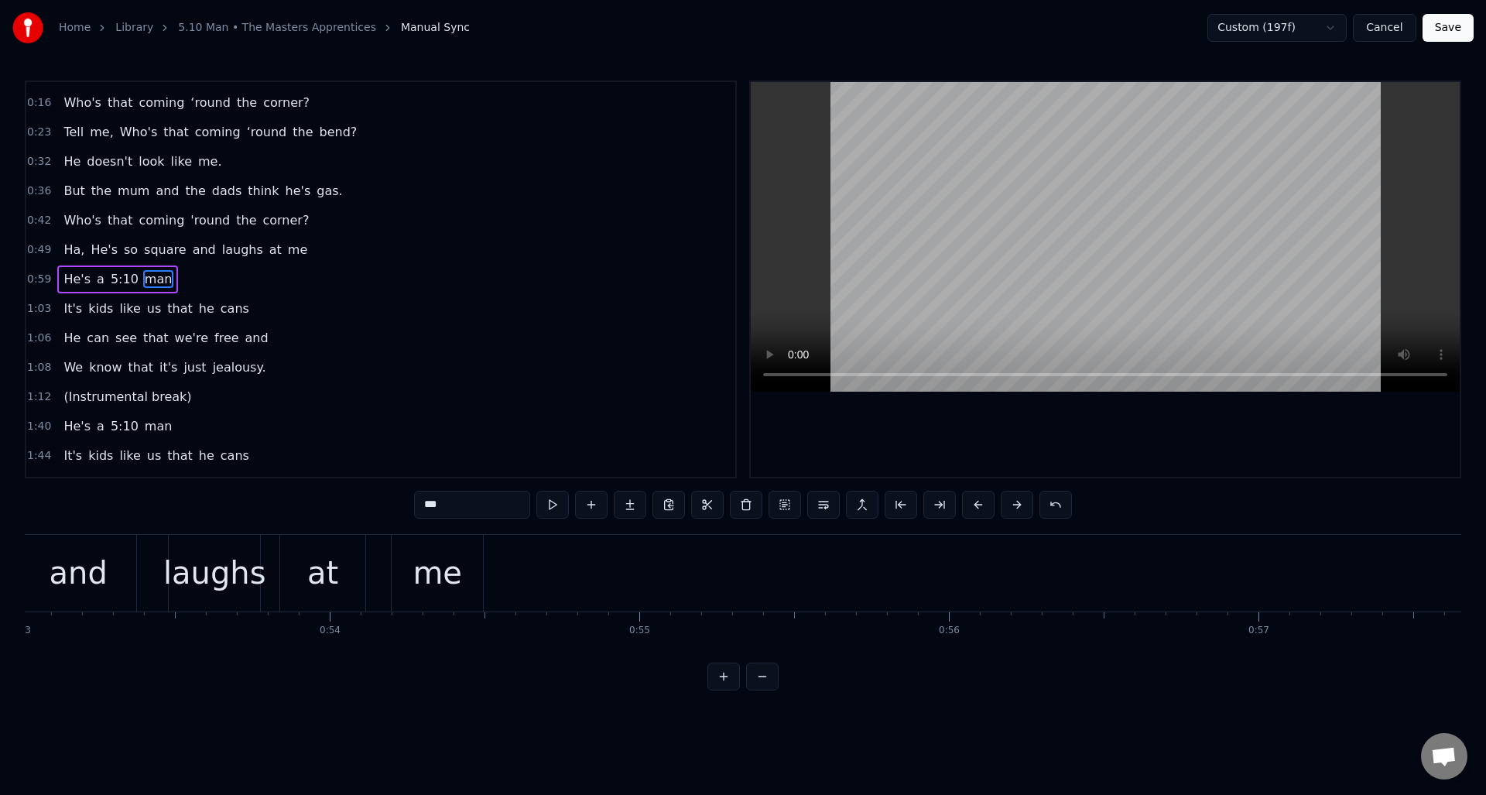
scroll to position [0, 16308]
click at [553, 560] on div "me" at bounding box center [544, 573] width 50 height 46
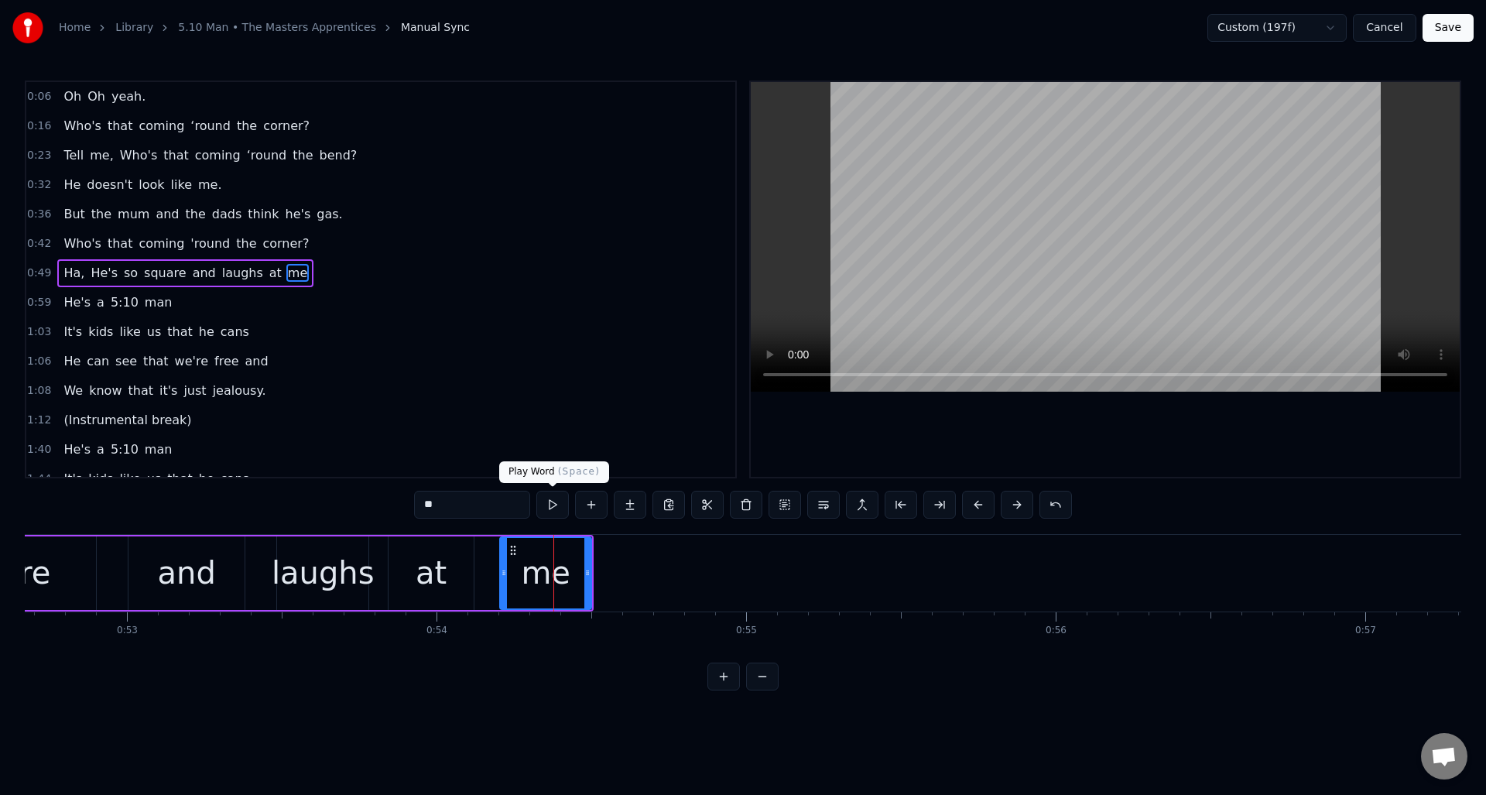
click at [557, 503] on button at bounding box center [552, 505] width 33 height 28
drag, startPoint x: 588, startPoint y: 567, endPoint x: 642, endPoint y: 540, distance: 60.9
click at [644, 572] on icon at bounding box center [644, 573] width 6 height 12
click at [553, 503] on button at bounding box center [552, 505] width 33 height 28
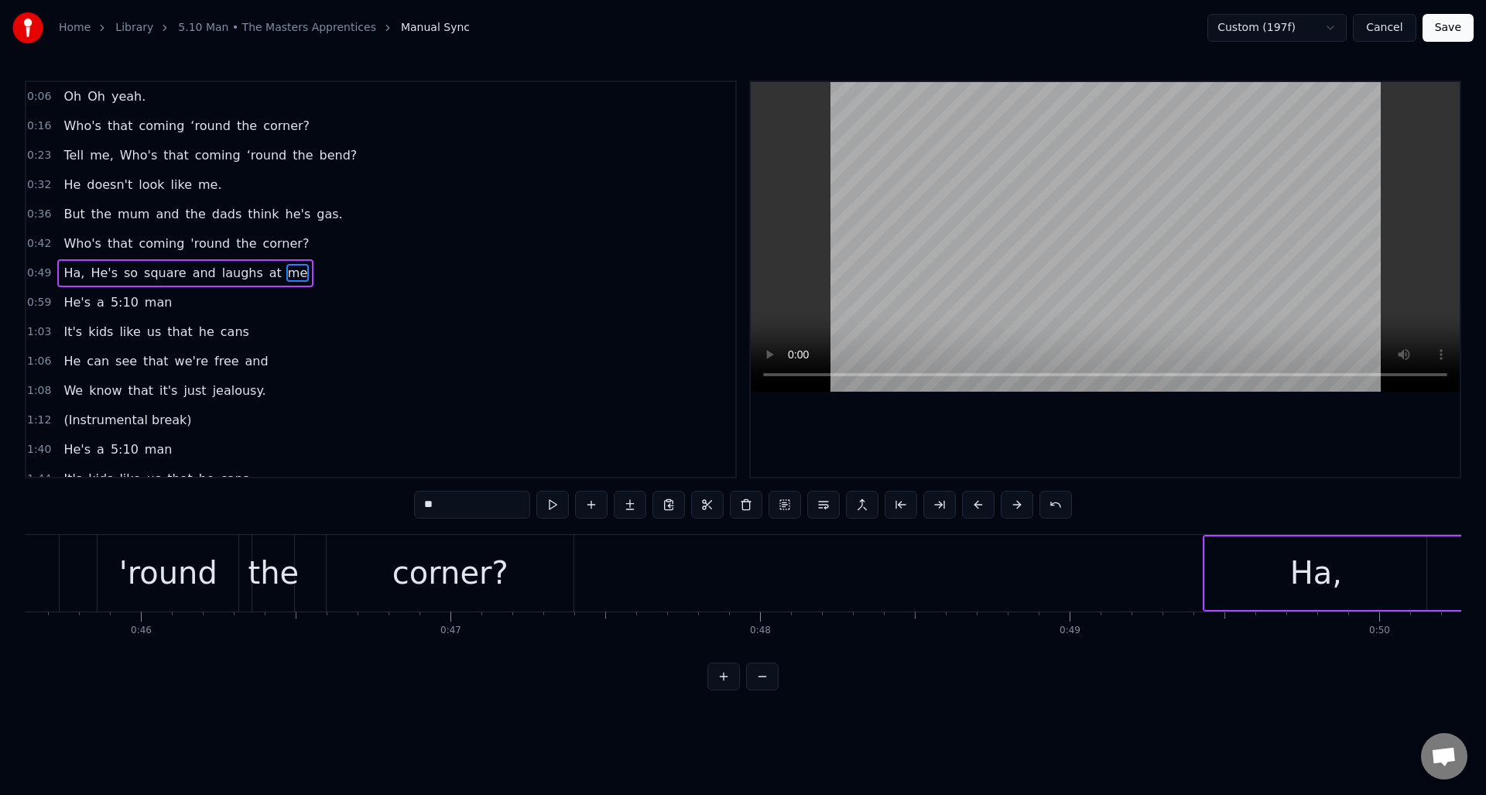
scroll to position [0, 14100]
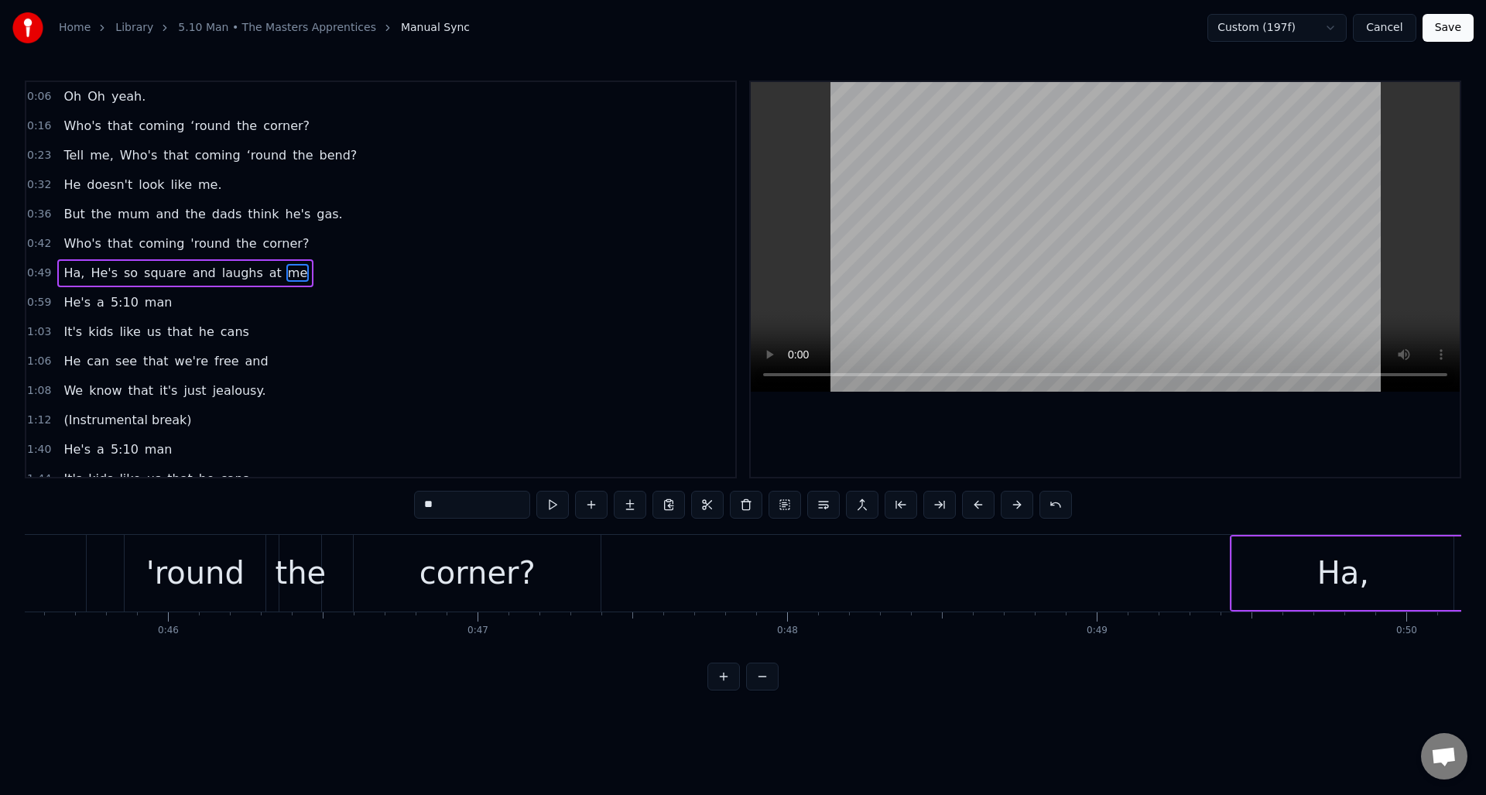
click at [453, 567] on div "corner?" at bounding box center [478, 573] width 116 height 46
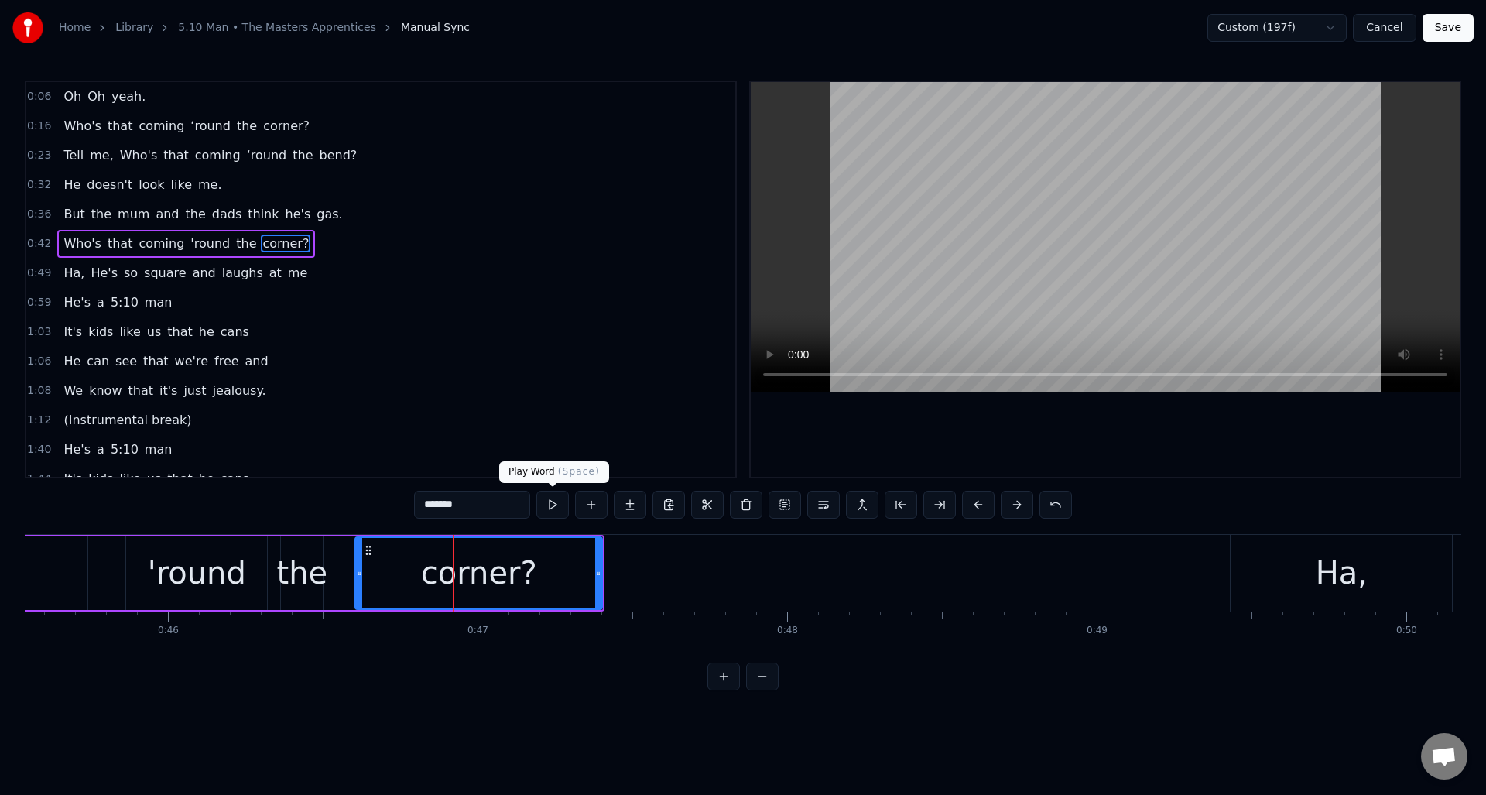
click at [553, 504] on button at bounding box center [552, 505] width 33 height 28
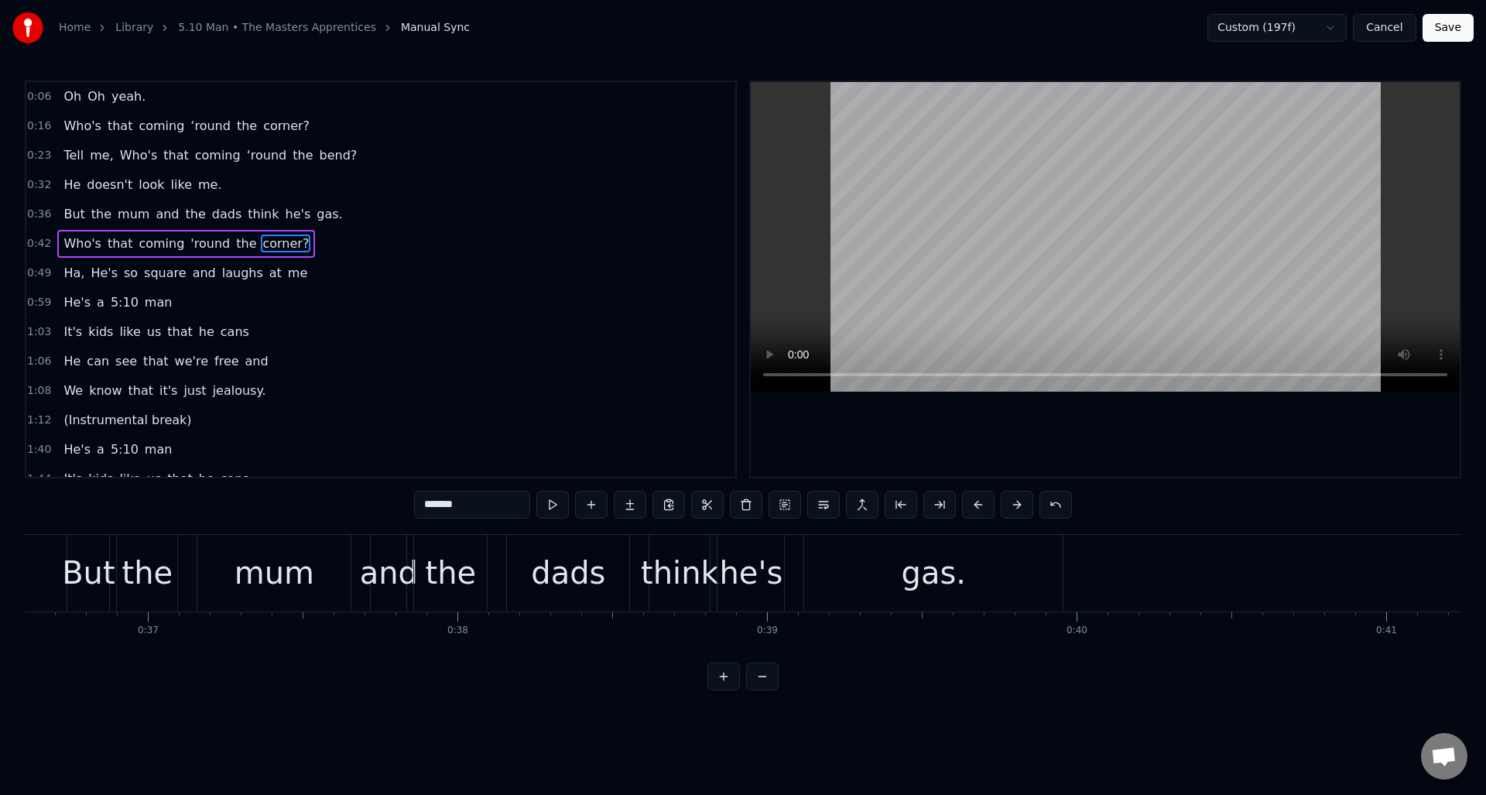
scroll to position [0, 10880]
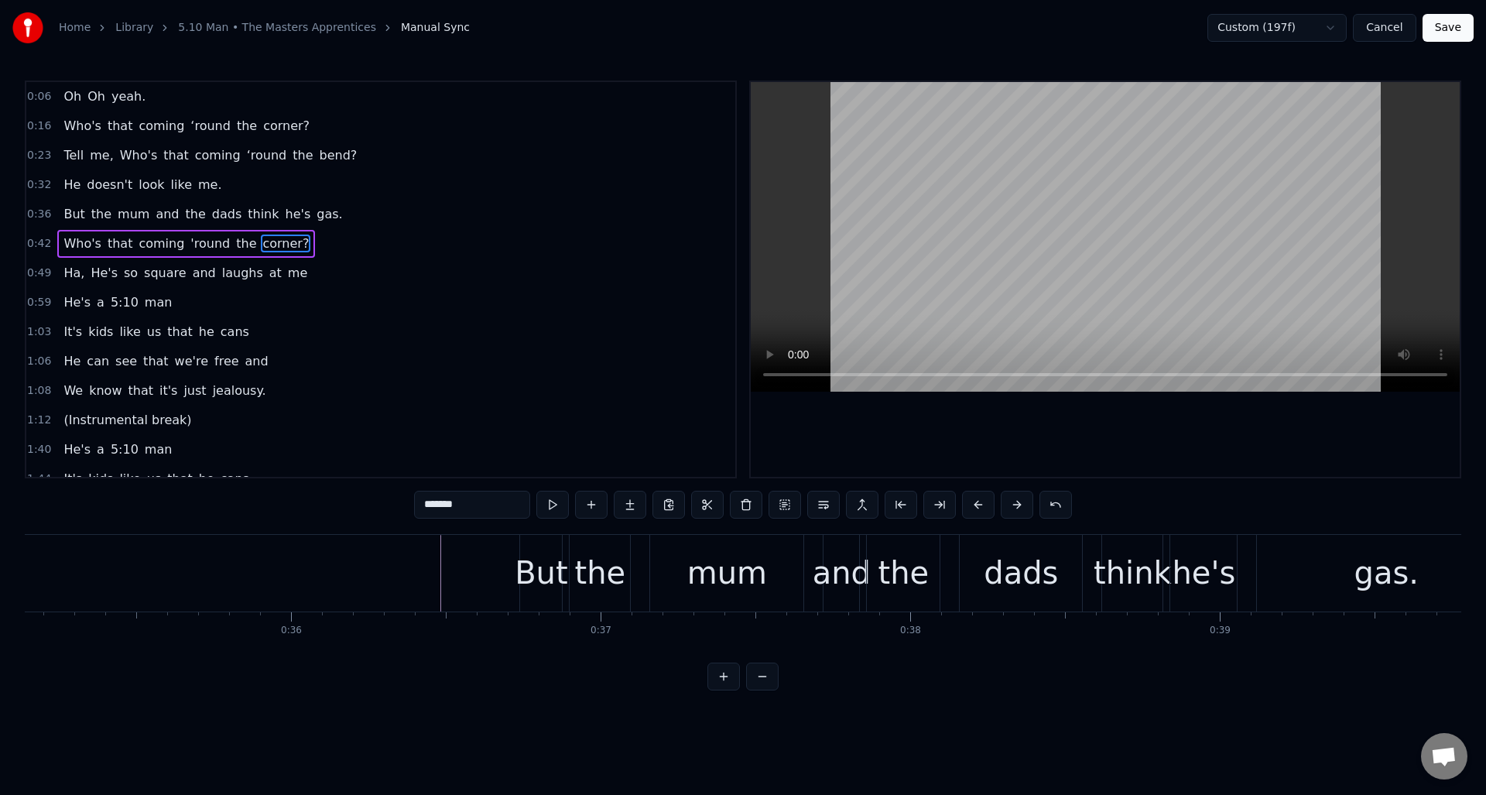
click at [539, 606] on div "But" at bounding box center [541, 573] width 42 height 77
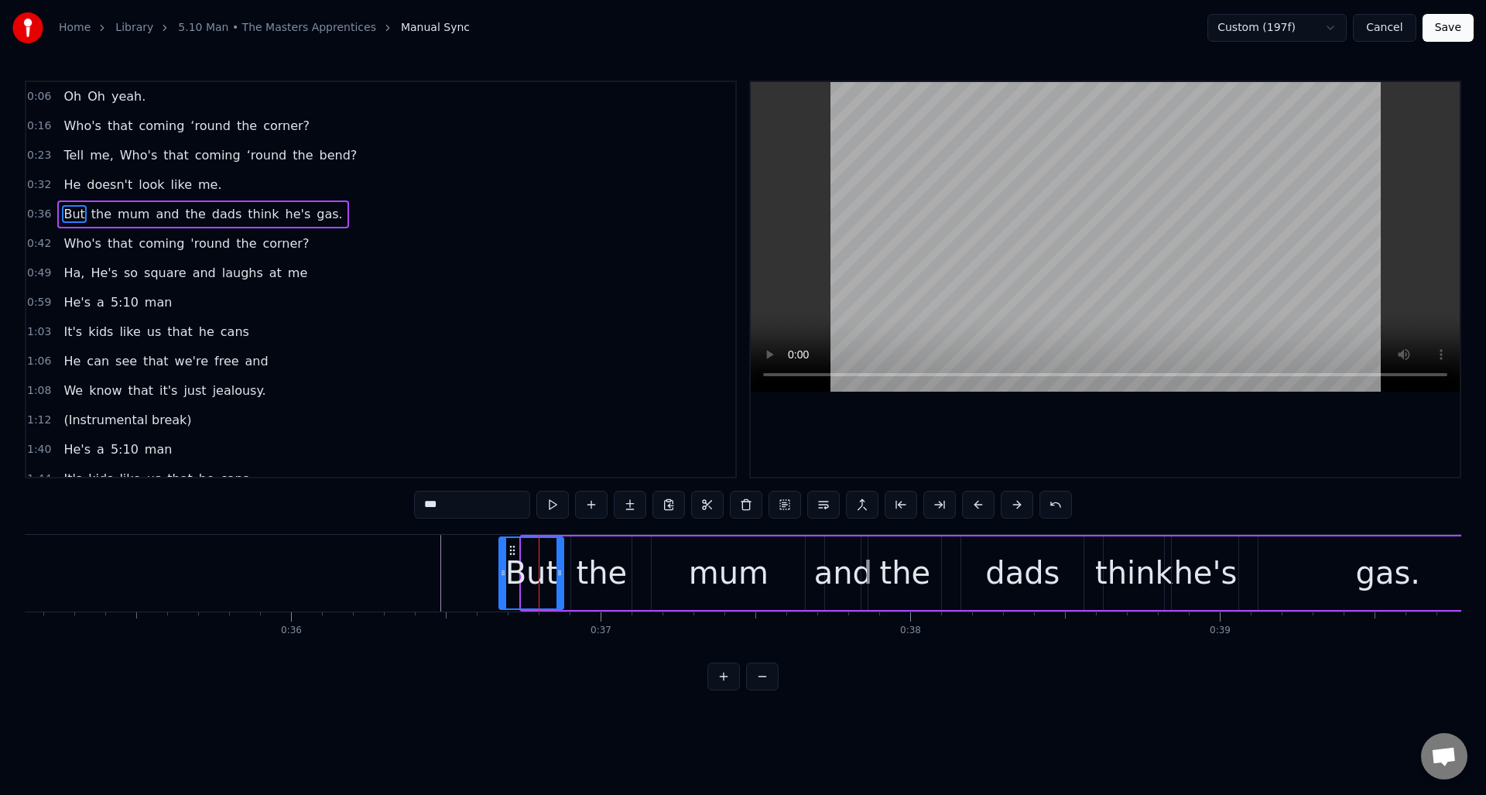
drag, startPoint x: 526, startPoint y: 594, endPoint x: 505, endPoint y: 596, distance: 21.0
click at [504, 596] on div at bounding box center [503, 573] width 6 height 70
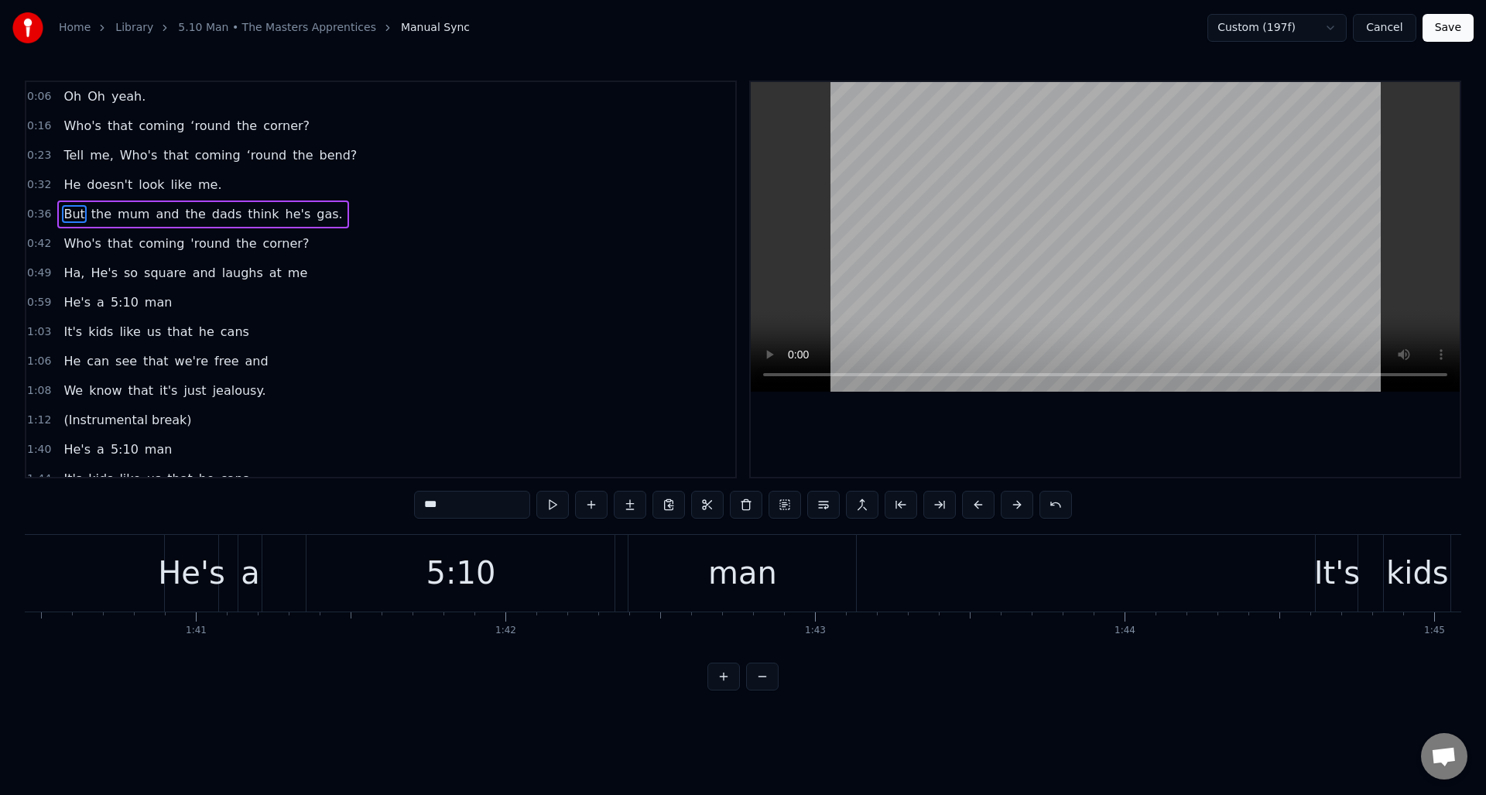
scroll to position [0, 31234]
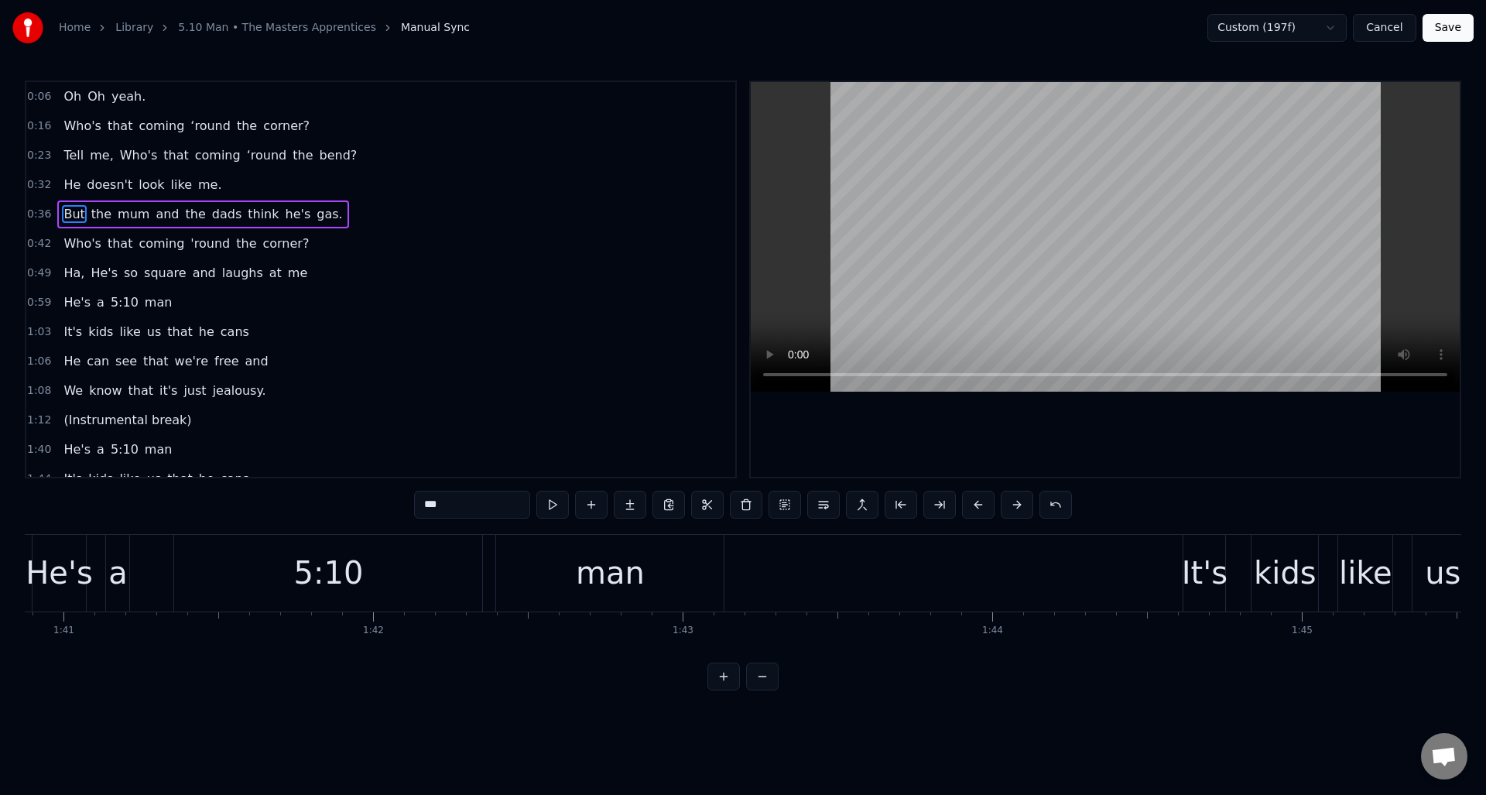
click at [625, 551] on div "man" at bounding box center [610, 573] width 69 height 46
type input "***"
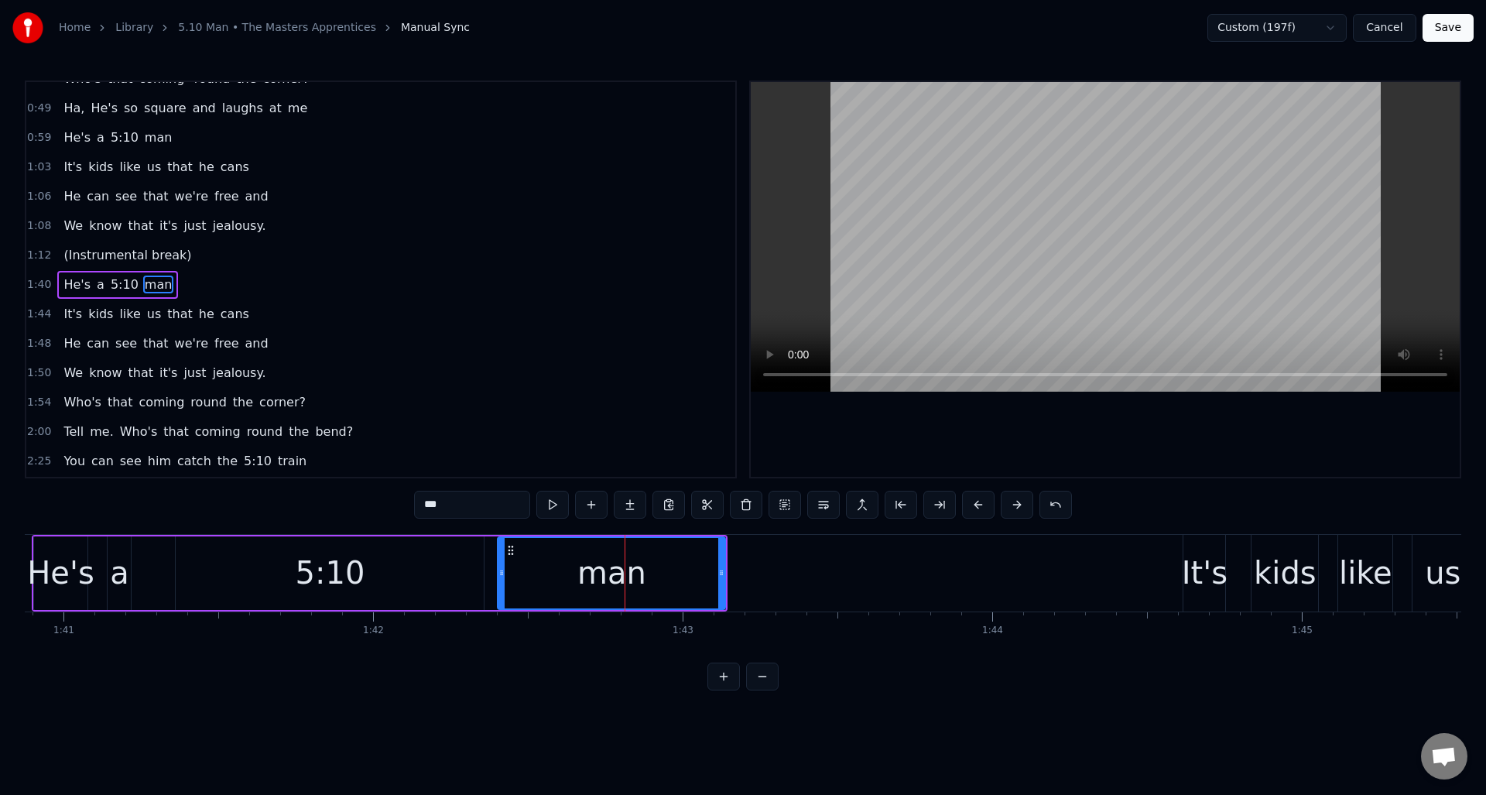
scroll to position [170, 0]
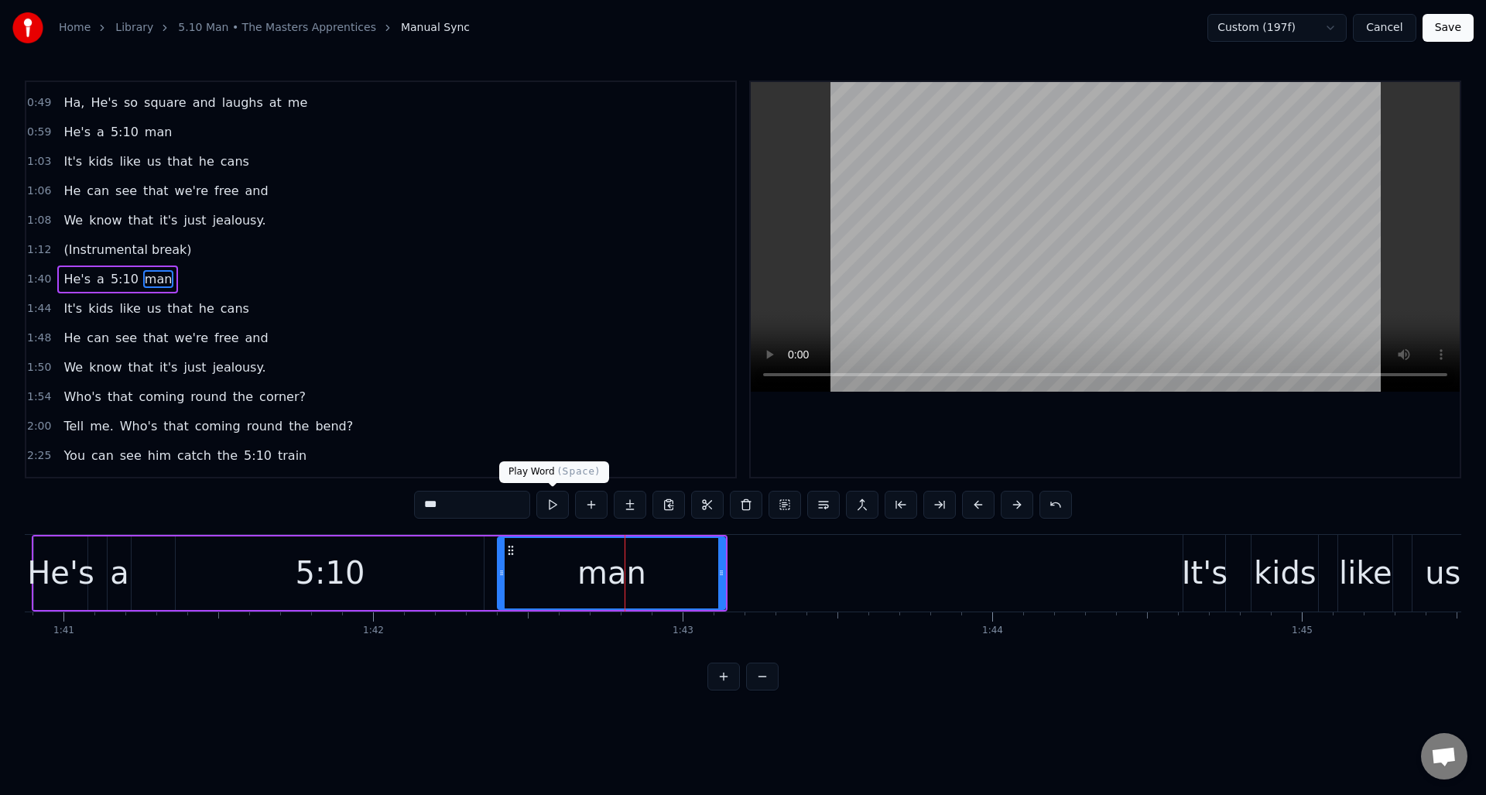
click at [552, 505] on button at bounding box center [552, 505] width 33 height 28
drag, startPoint x: 724, startPoint y: 596, endPoint x: 750, endPoint y: 594, distance: 26.4
click at [750, 594] on div at bounding box center [749, 573] width 6 height 70
click at [550, 507] on button at bounding box center [552, 505] width 33 height 28
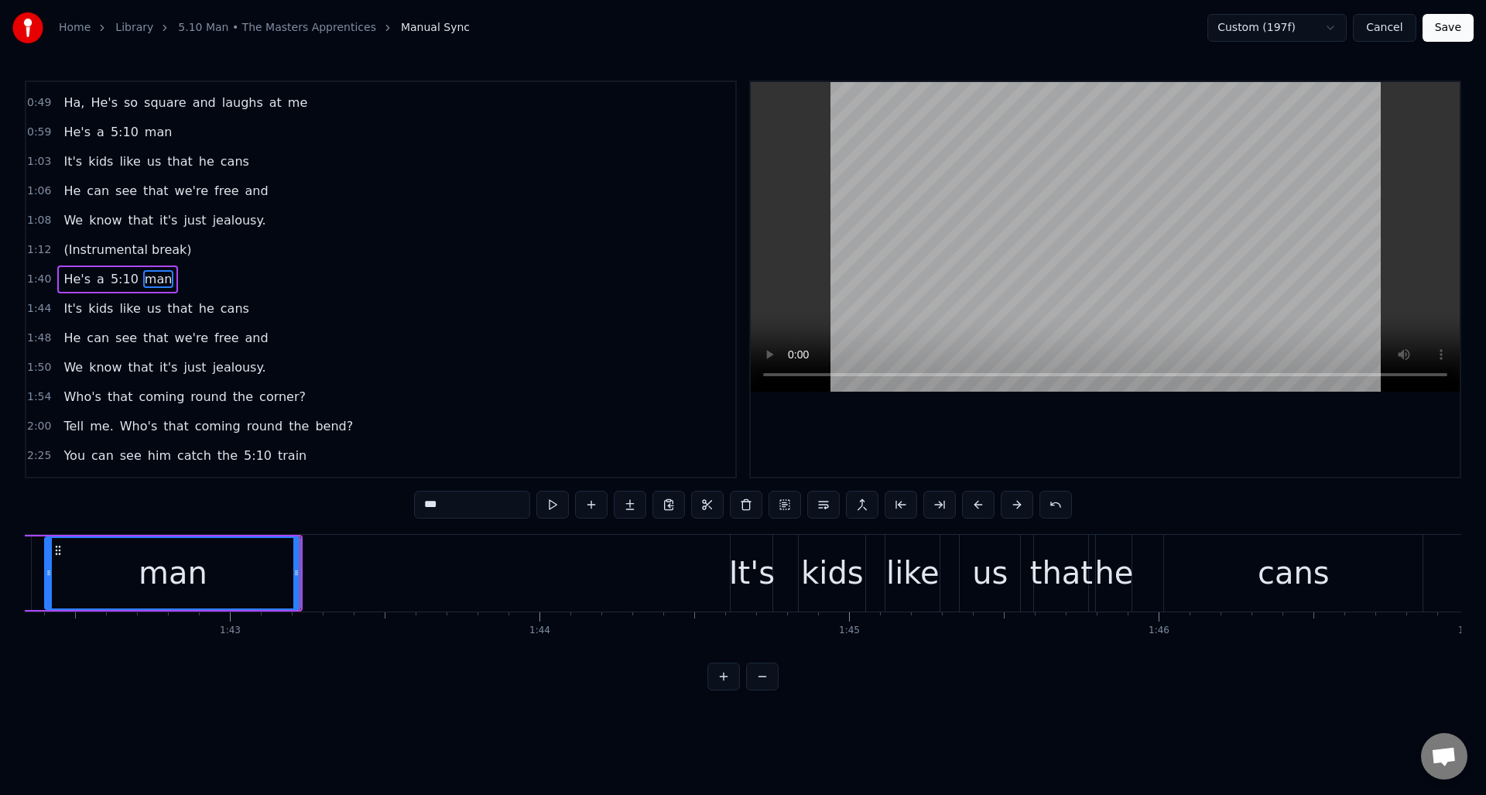
scroll to position [0, 31633]
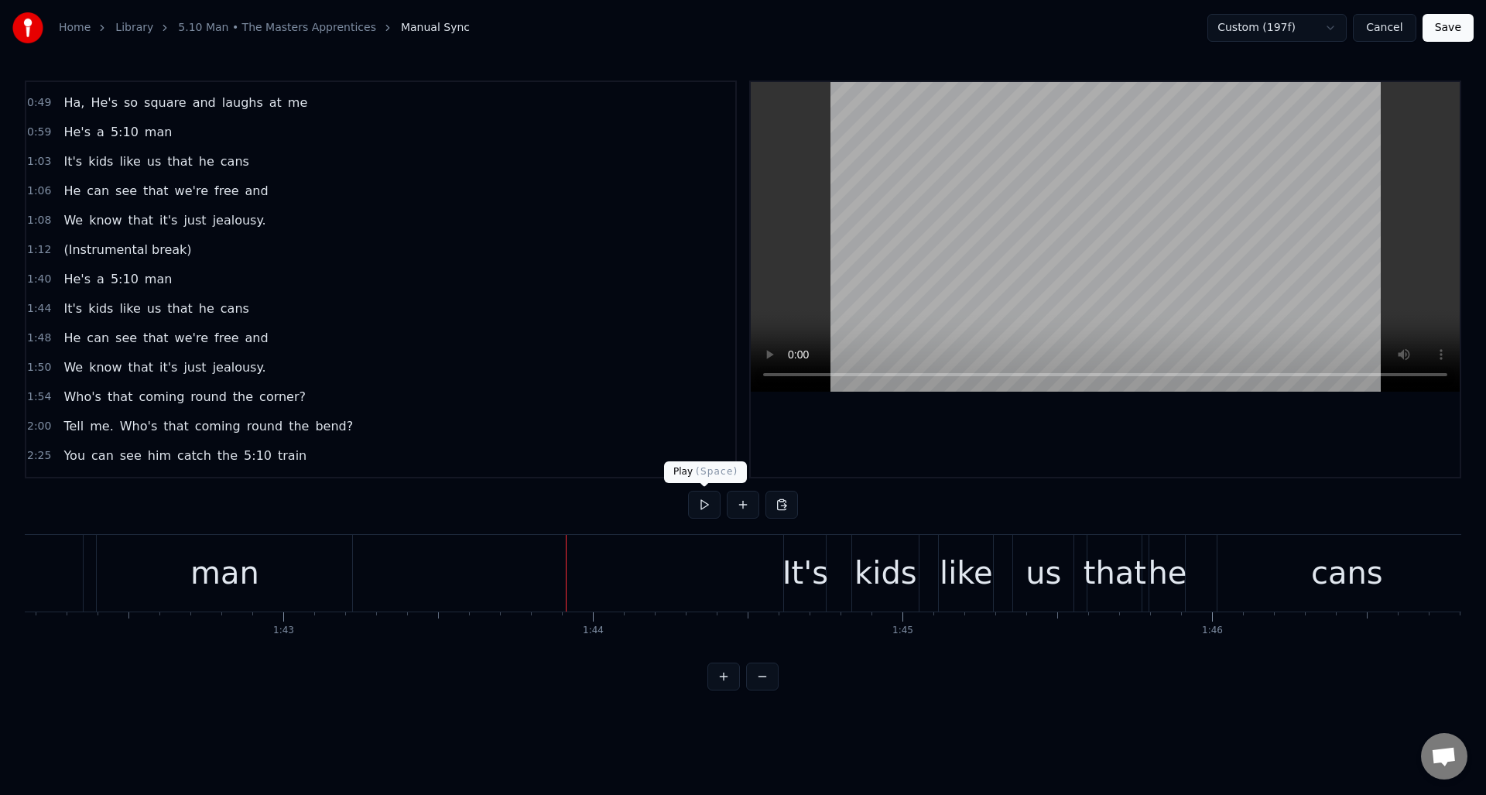
click at [704, 504] on button at bounding box center [704, 505] width 33 height 28
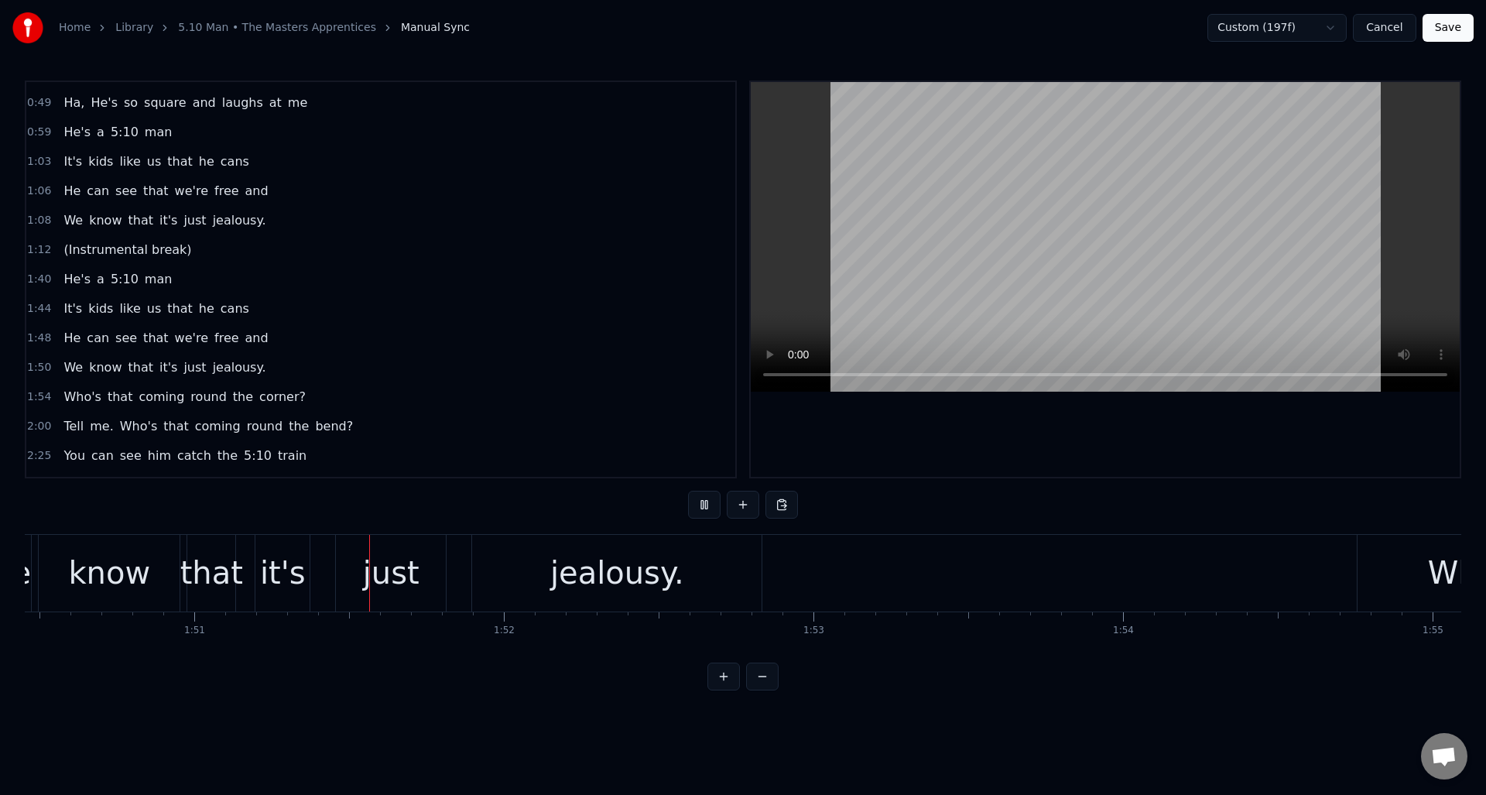
scroll to position [0, 34281]
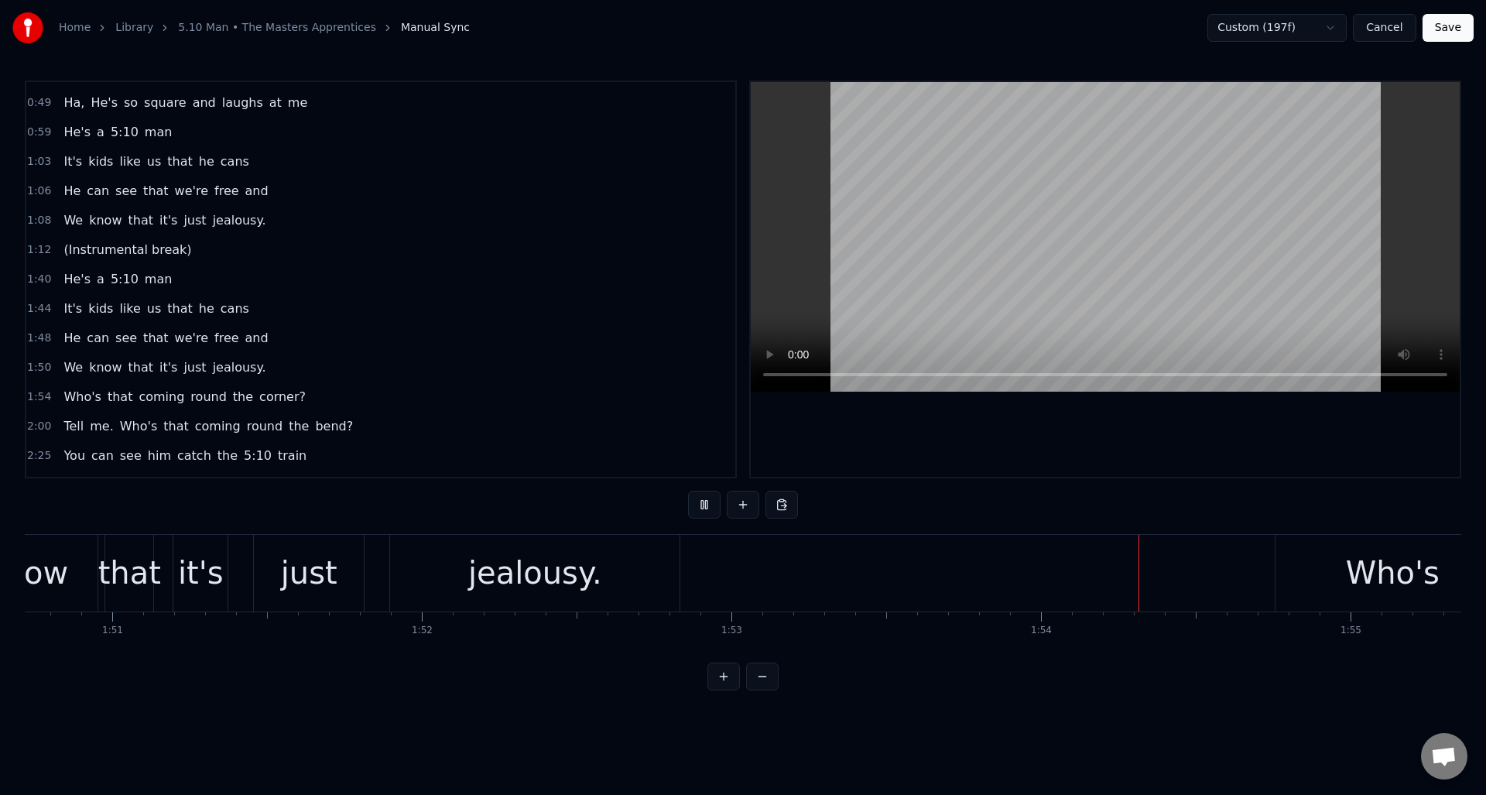
click at [704, 504] on button at bounding box center [704, 505] width 33 height 28
click at [707, 509] on button at bounding box center [704, 505] width 33 height 28
click at [706, 505] on button at bounding box center [704, 505] width 33 height 28
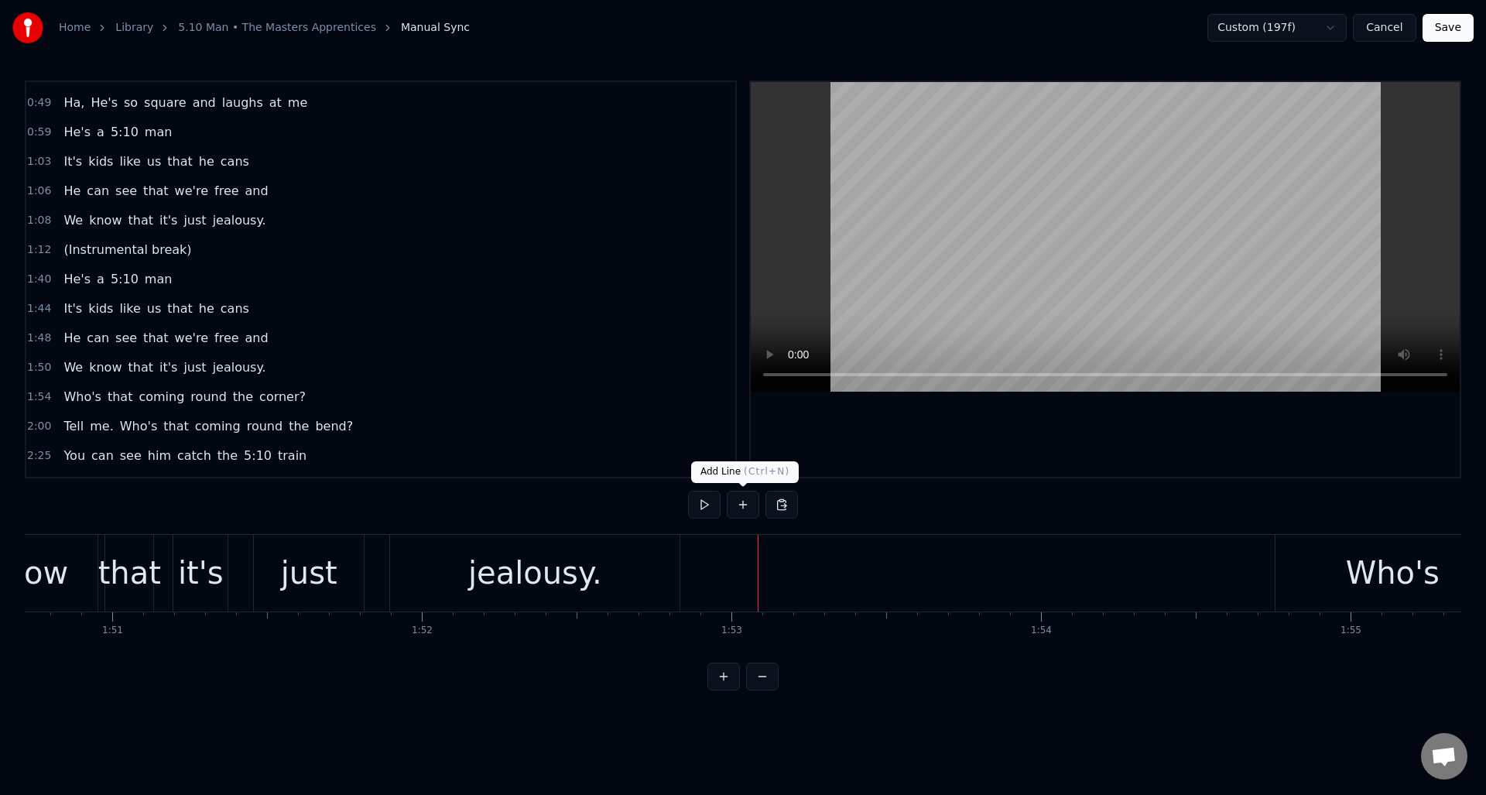
click at [745, 498] on button at bounding box center [743, 505] width 33 height 28
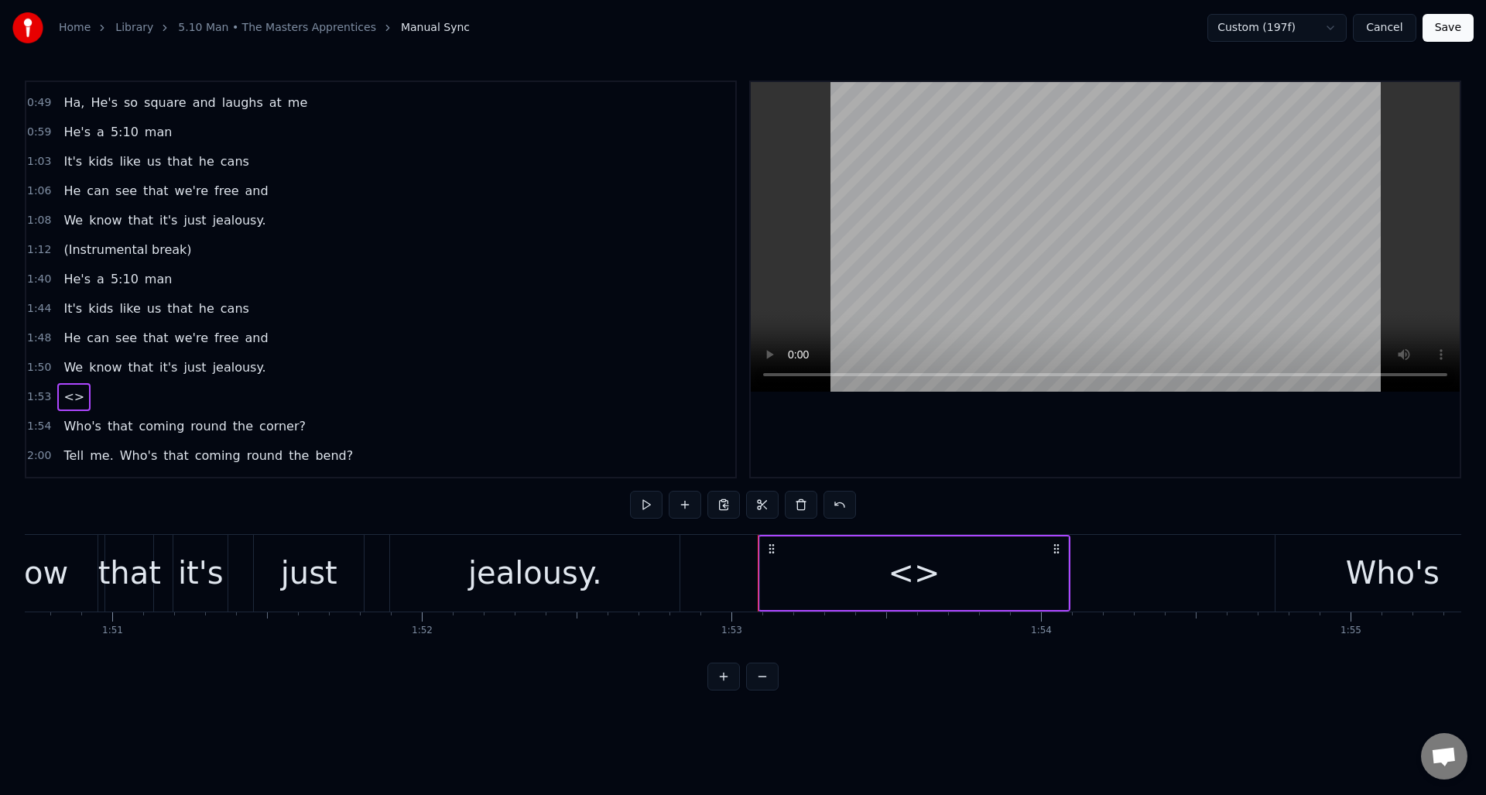
click at [810, 553] on div "<>" at bounding box center [914, 573] width 308 height 74
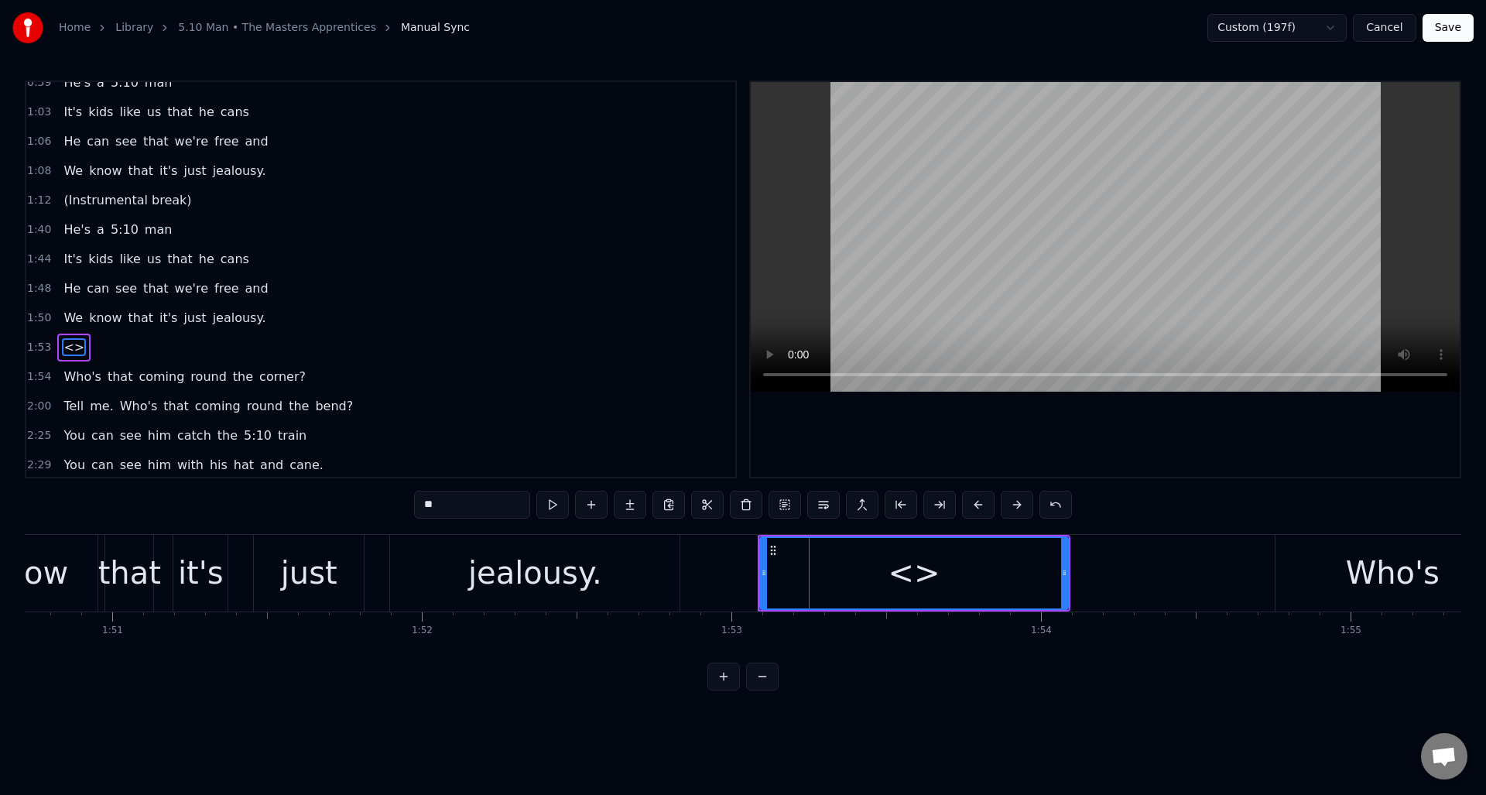
scroll to position [223, 0]
drag, startPoint x: 475, startPoint y: 505, endPoint x: 413, endPoint y: 505, distance: 62.7
click at [413, 505] on div "0:06 Oh Oh yeah. 0:16 Who's that coming ‘round the corner? 0:23 Tell me, Who's …" at bounding box center [743, 386] width 1437 height 610
drag, startPoint x: 1065, startPoint y: 595, endPoint x: 1029, endPoint y: 598, distance: 36.5
click at [1029, 598] on div at bounding box center [1028, 573] width 6 height 70
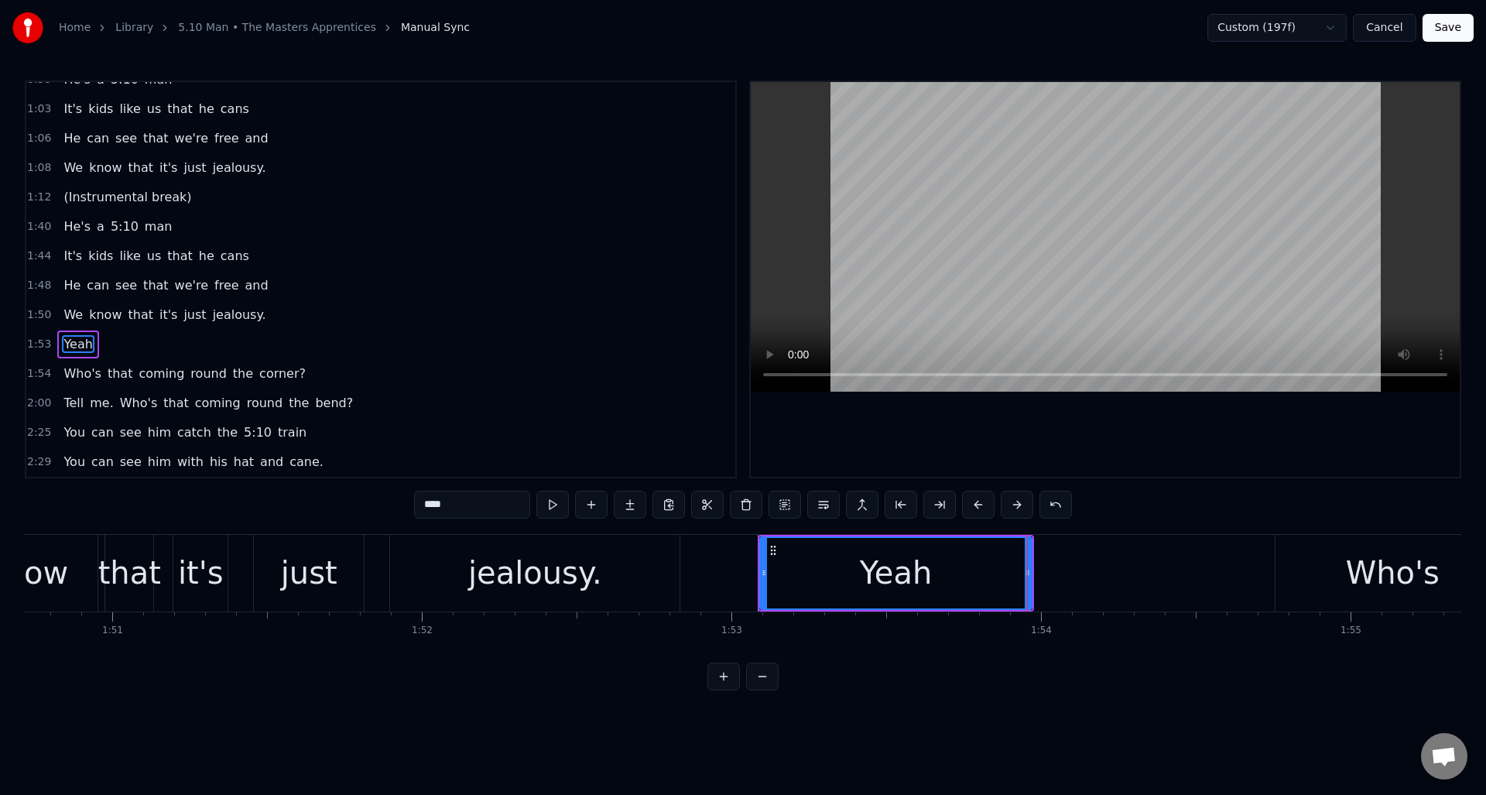
type input "****"
click at [550, 508] on button at bounding box center [552, 505] width 33 height 28
drag, startPoint x: 1027, startPoint y: 600, endPoint x: 1050, endPoint y: 598, distance: 22.6
click at [1050, 598] on div at bounding box center [1050, 573] width 6 height 70
click at [594, 511] on button at bounding box center [591, 505] width 33 height 28
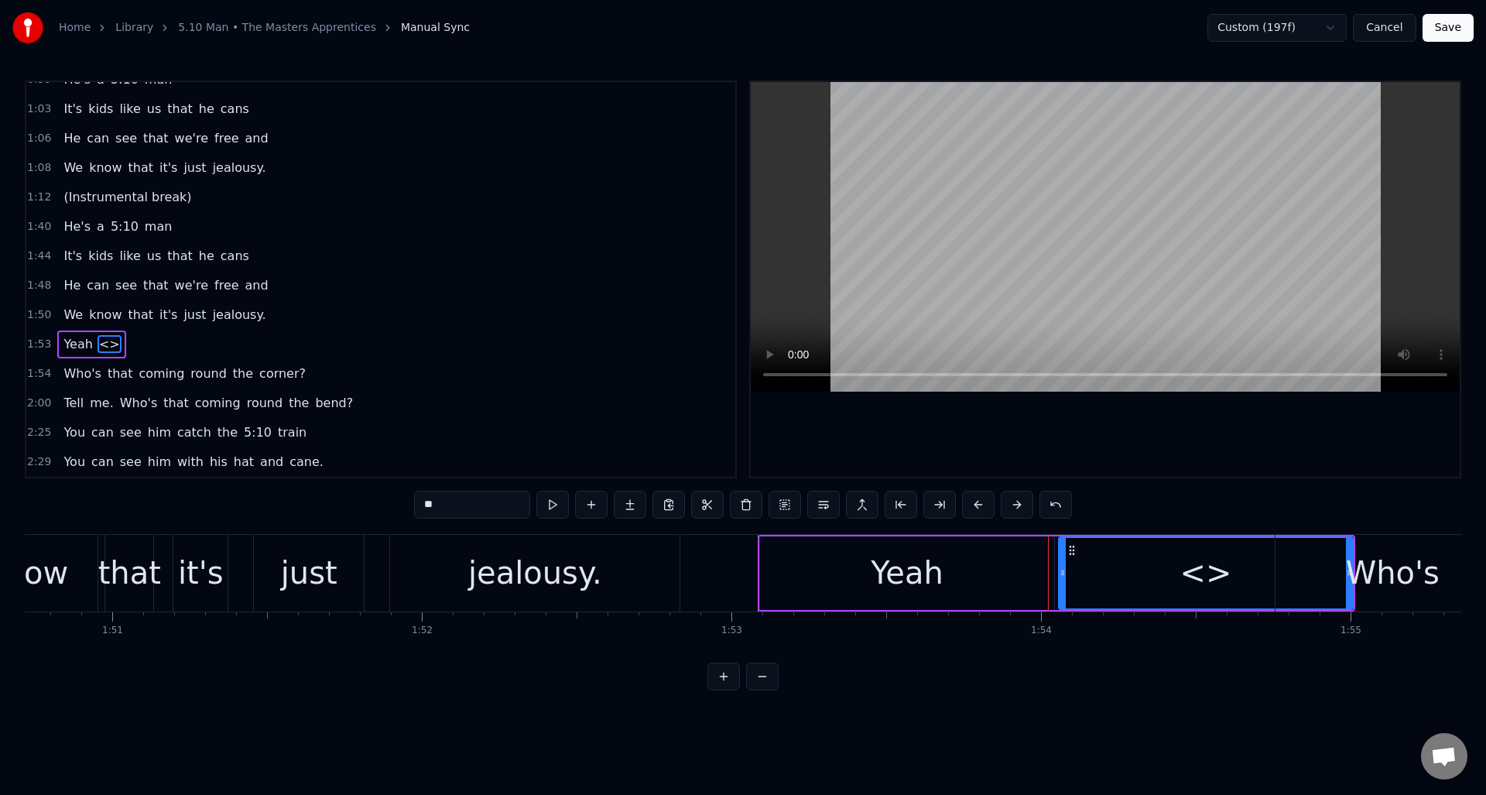
click at [1180, 587] on div "<>" at bounding box center [1206, 573] width 293 height 70
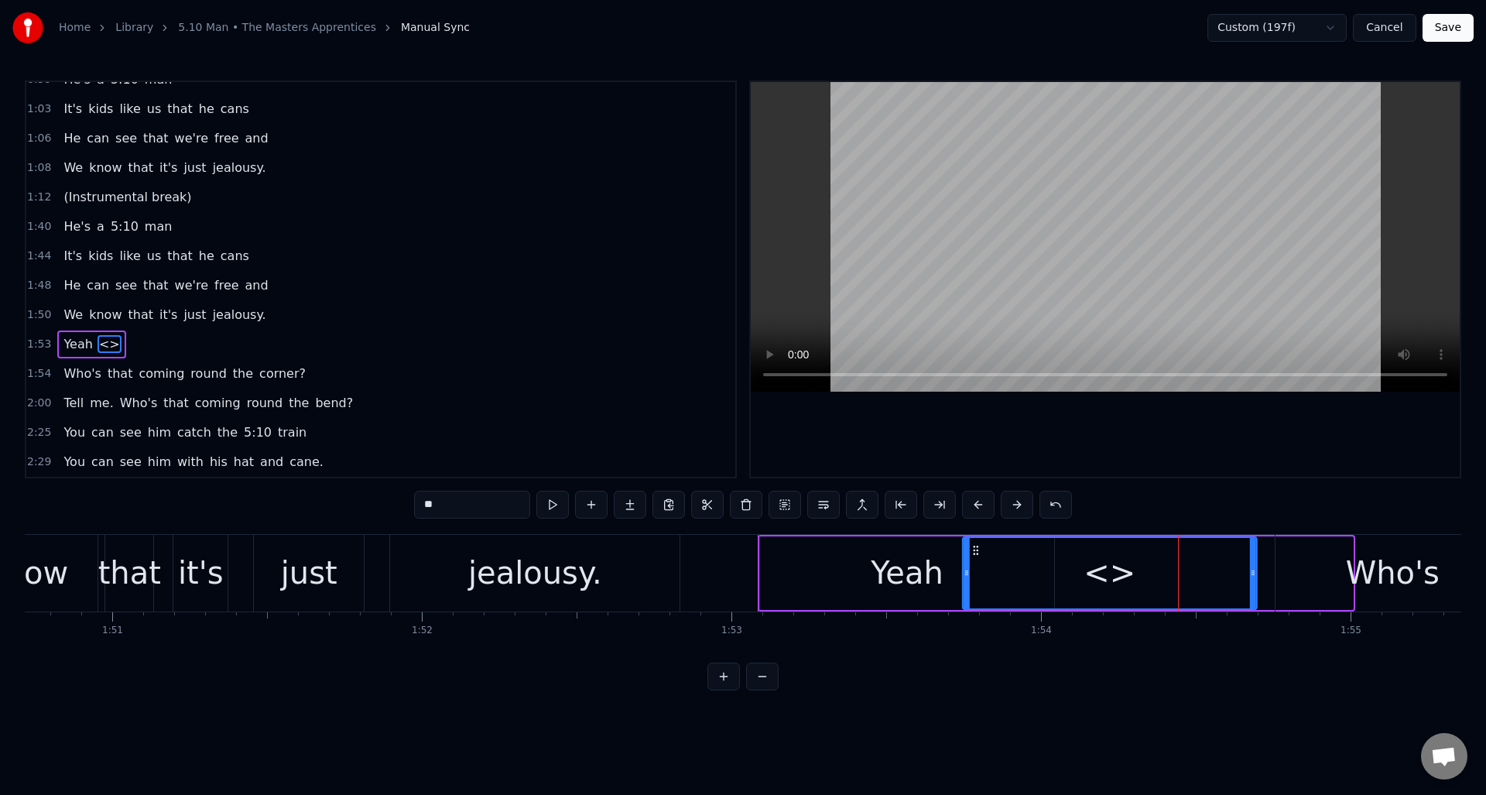
drag, startPoint x: 1071, startPoint y: 550, endPoint x: 975, endPoint y: 552, distance: 96.0
click at [975, 552] on icon at bounding box center [976, 550] width 12 height 12
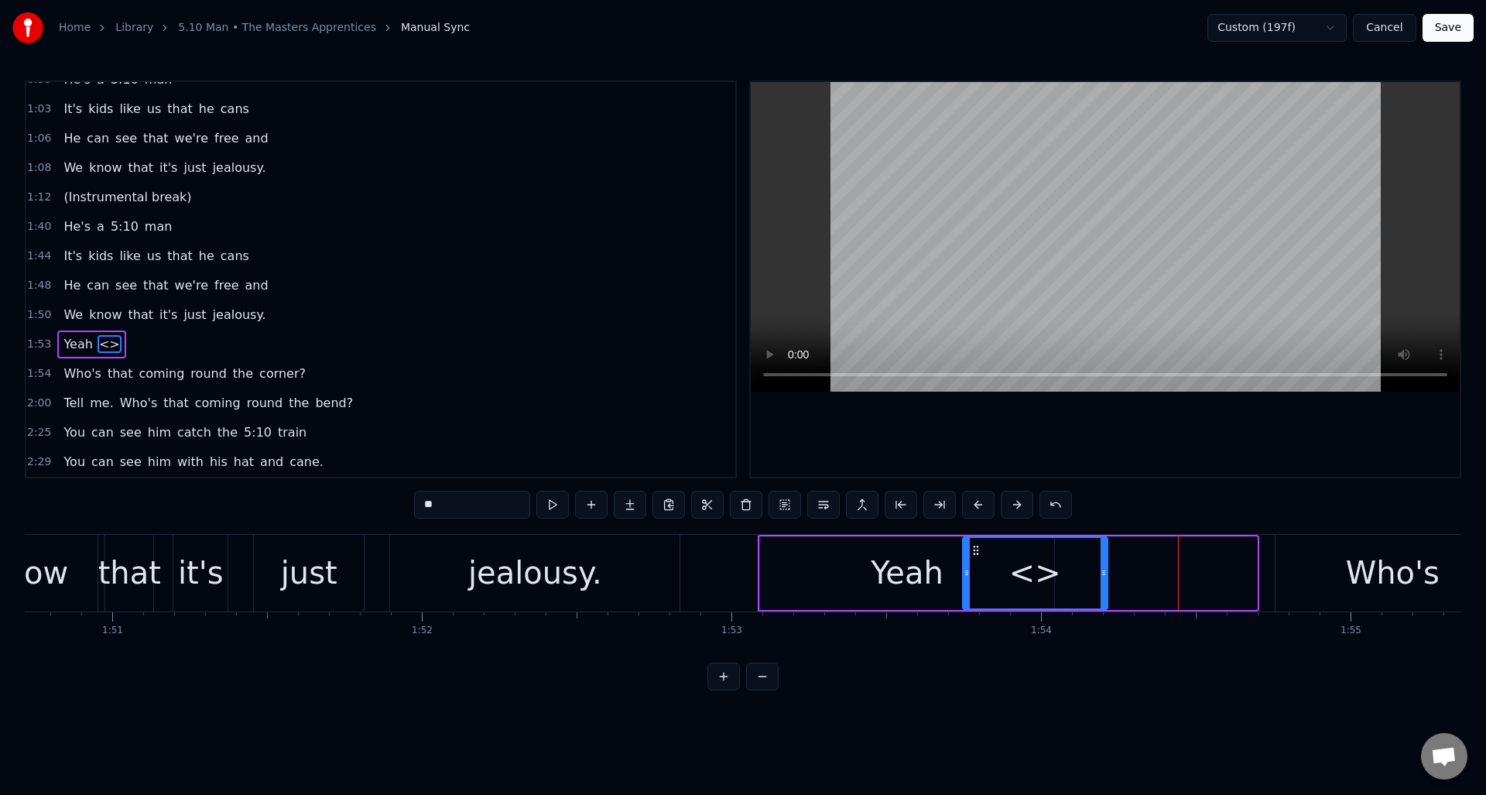
drag, startPoint x: 1255, startPoint y: 577, endPoint x: 1100, endPoint y: 581, distance: 154.9
click at [1101, 582] on div at bounding box center [1104, 573] width 6 height 70
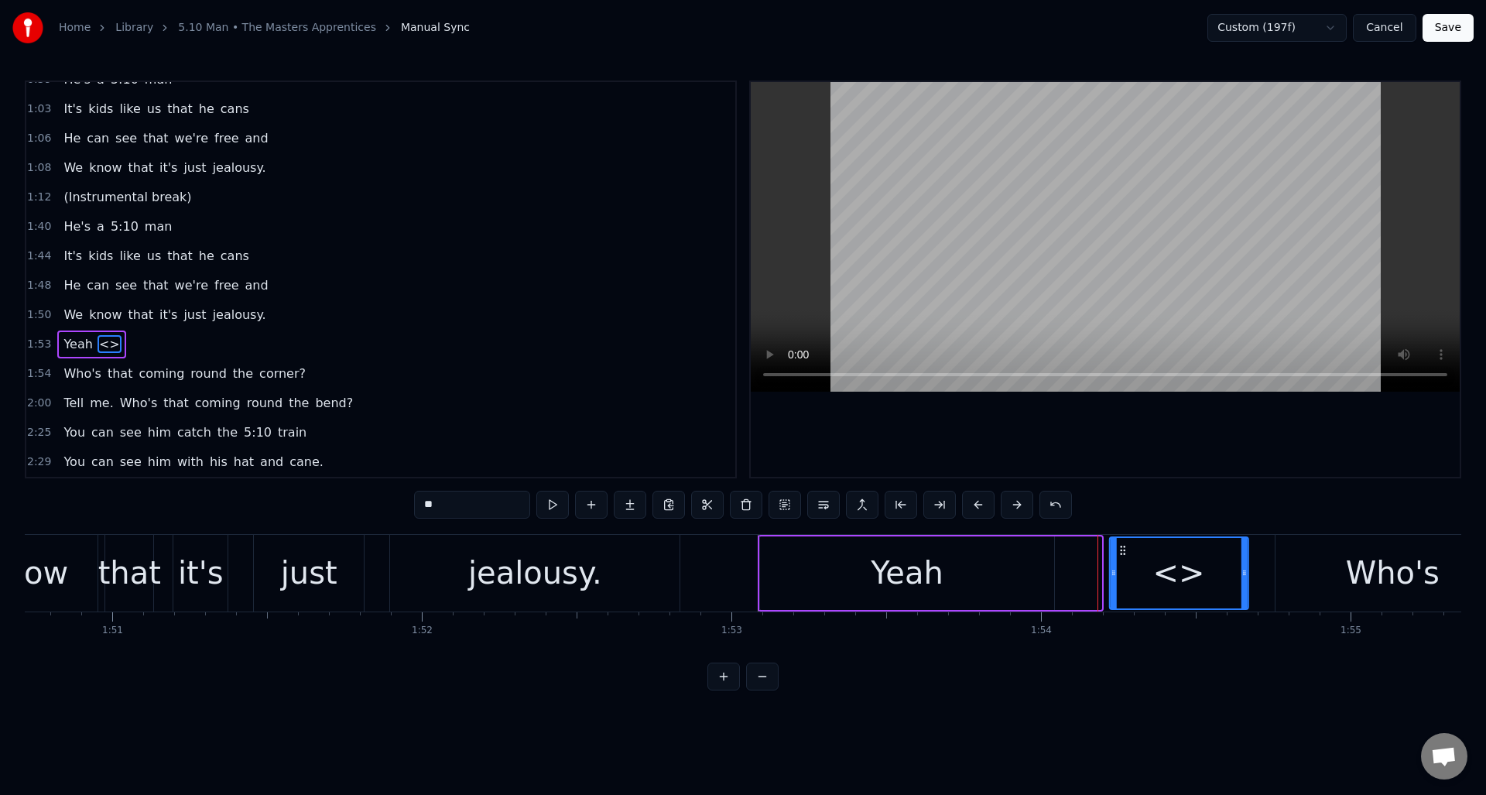
drag, startPoint x: 975, startPoint y: 549, endPoint x: 1122, endPoint y: 563, distance: 147.7
click at [1122, 563] on div "<>" at bounding box center [1179, 573] width 137 height 70
click at [1041, 557] on div "Yeah" at bounding box center [907, 573] width 294 height 74
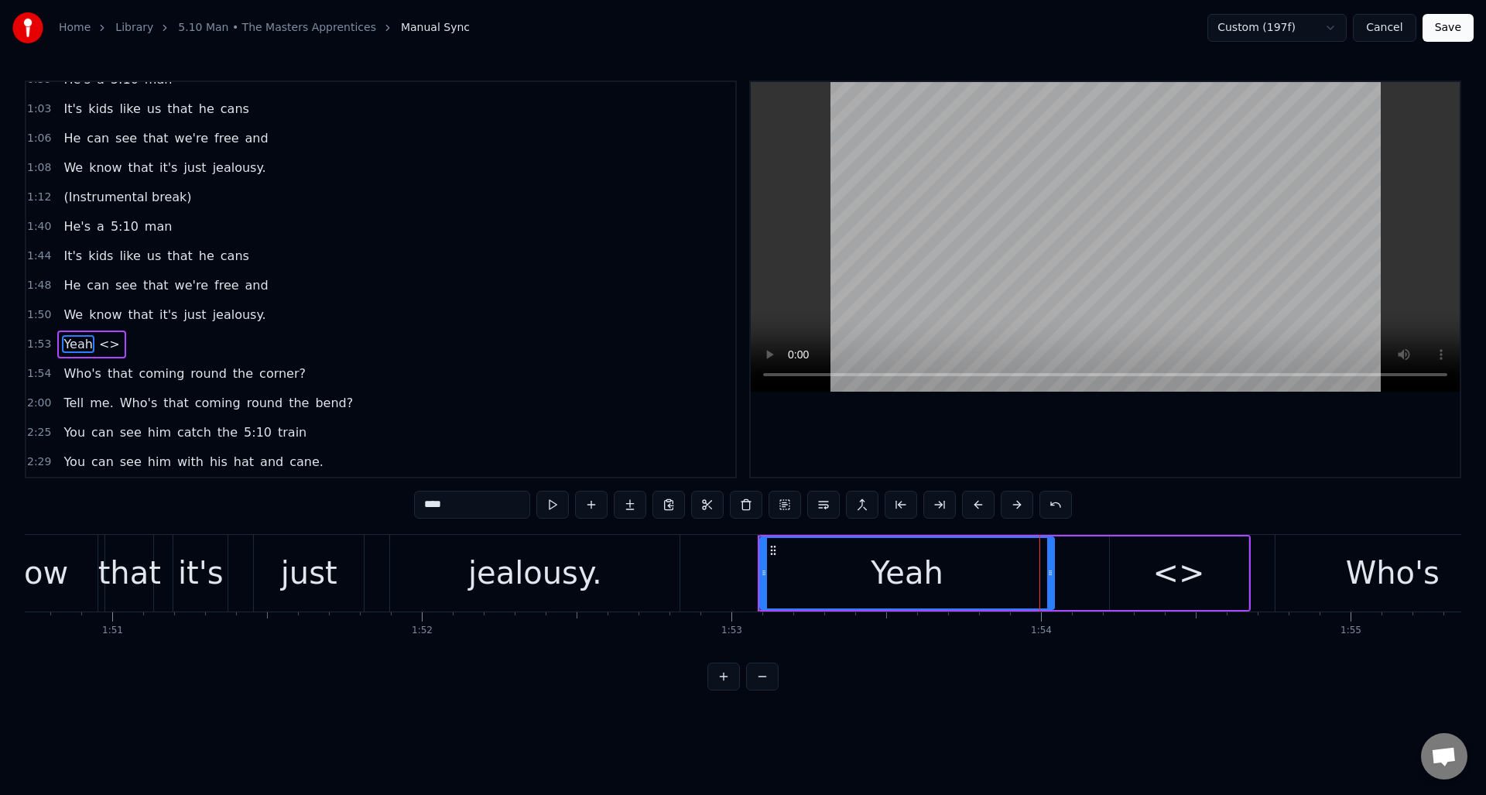
click at [1151, 564] on div "<>" at bounding box center [1179, 573] width 139 height 74
type input "**"
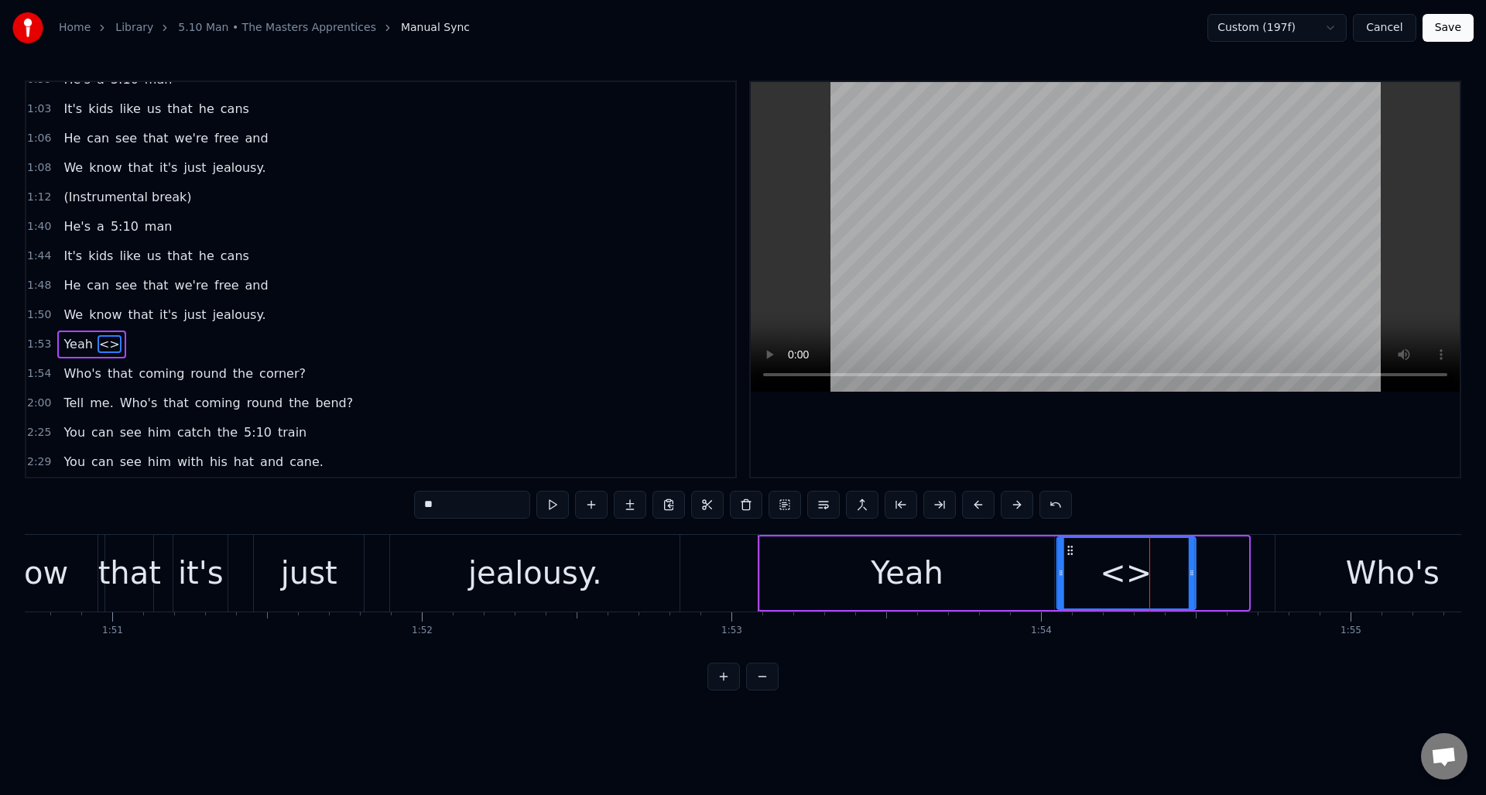
drag, startPoint x: 1122, startPoint y: 550, endPoint x: 1087, endPoint y: 557, distance: 35.5
click at [1069, 553] on icon at bounding box center [1070, 550] width 12 height 12
drag, startPoint x: 1193, startPoint y: 570, endPoint x: 1149, endPoint y: 570, distance: 44.1
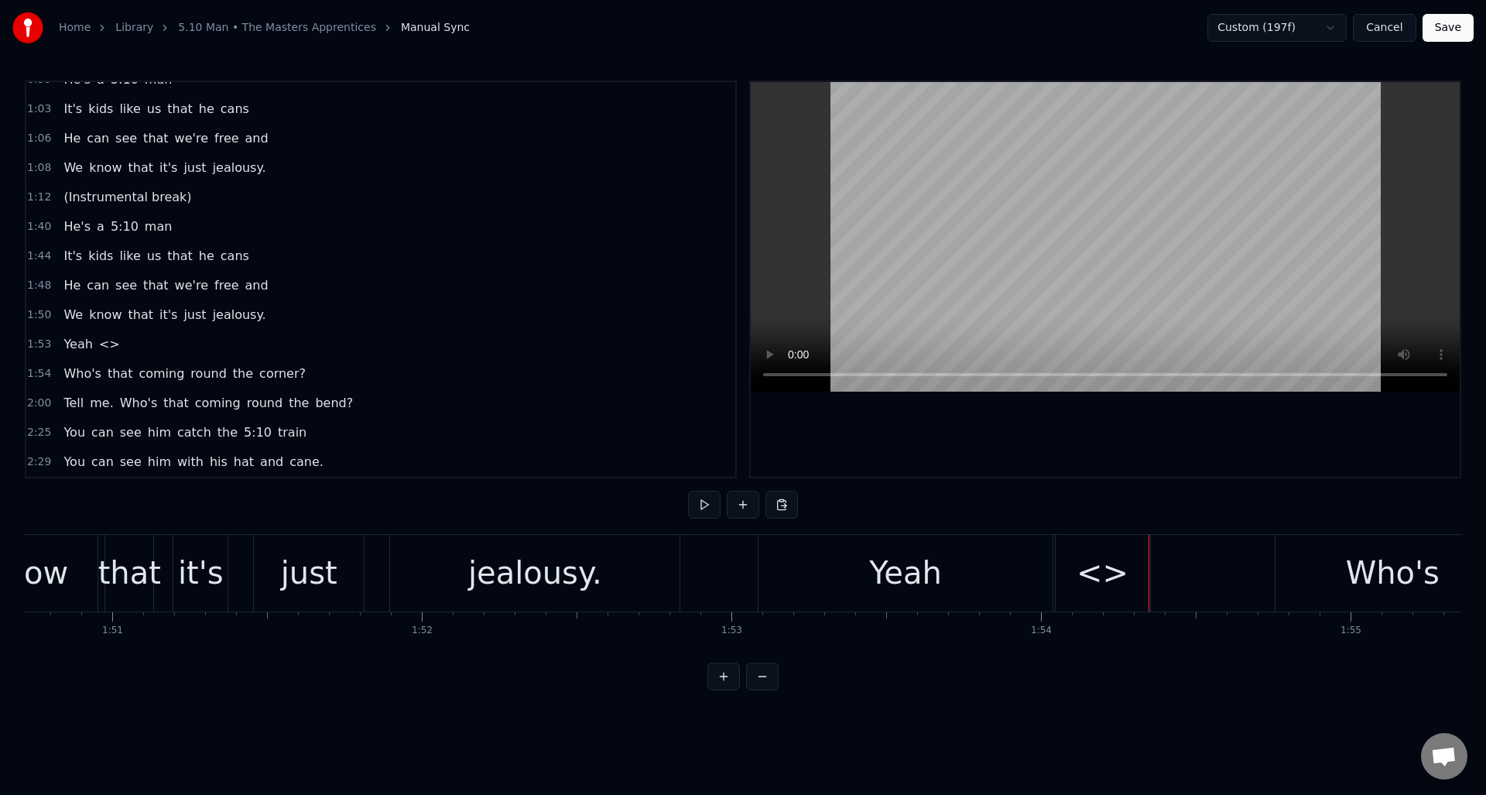
click at [1105, 571] on div "<>" at bounding box center [1103, 573] width 52 height 46
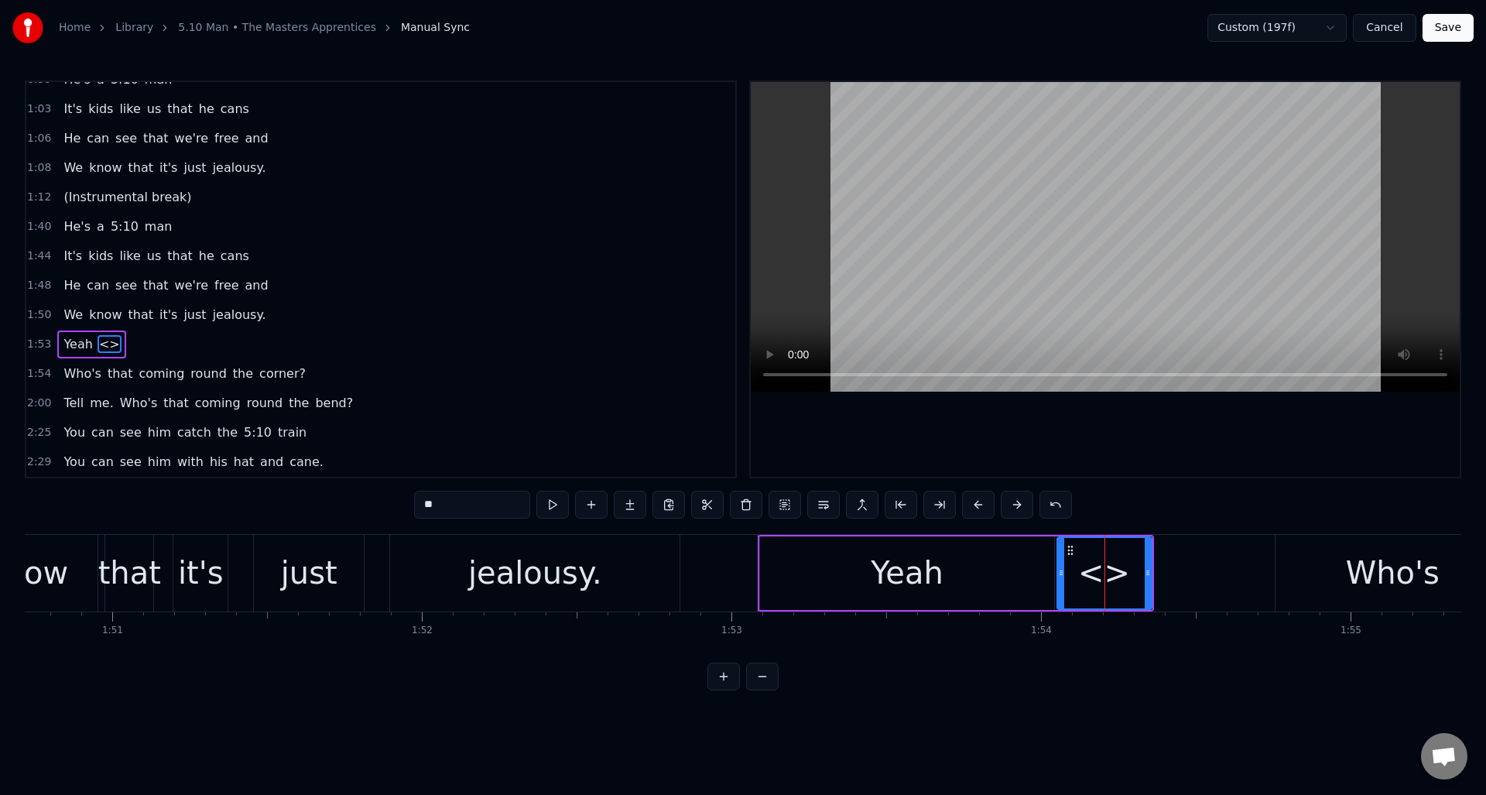
drag, startPoint x: 463, startPoint y: 509, endPoint x: 407, endPoint y: 509, distance: 55.7
click at [407, 509] on div "0:06 Oh Oh yeah. 0:16 Who's that coming ‘round the corner? 0:23 Tell me, Who's …" at bounding box center [743, 386] width 1437 height 610
type input "****"
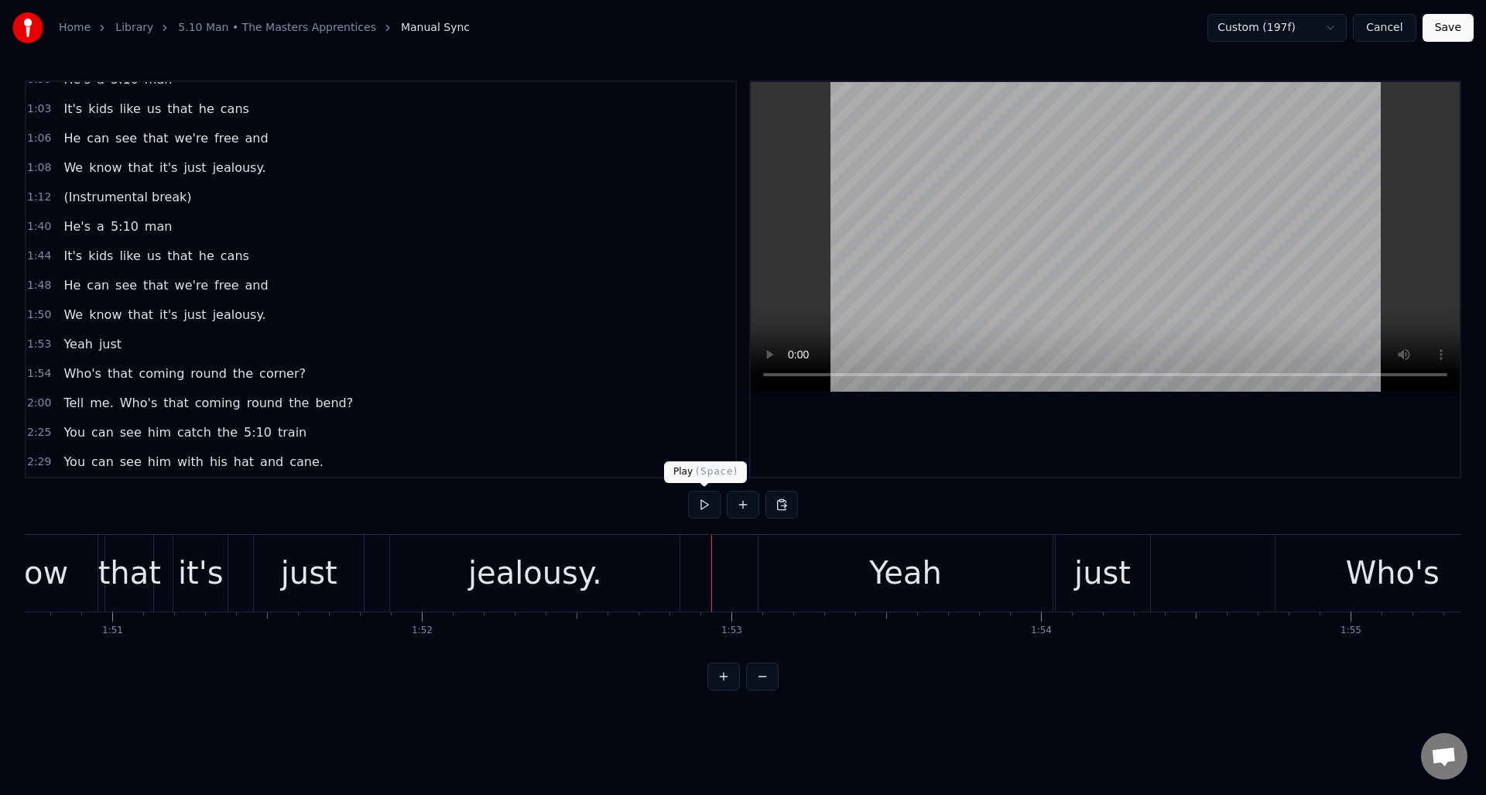
click at [703, 503] on button at bounding box center [704, 505] width 33 height 28
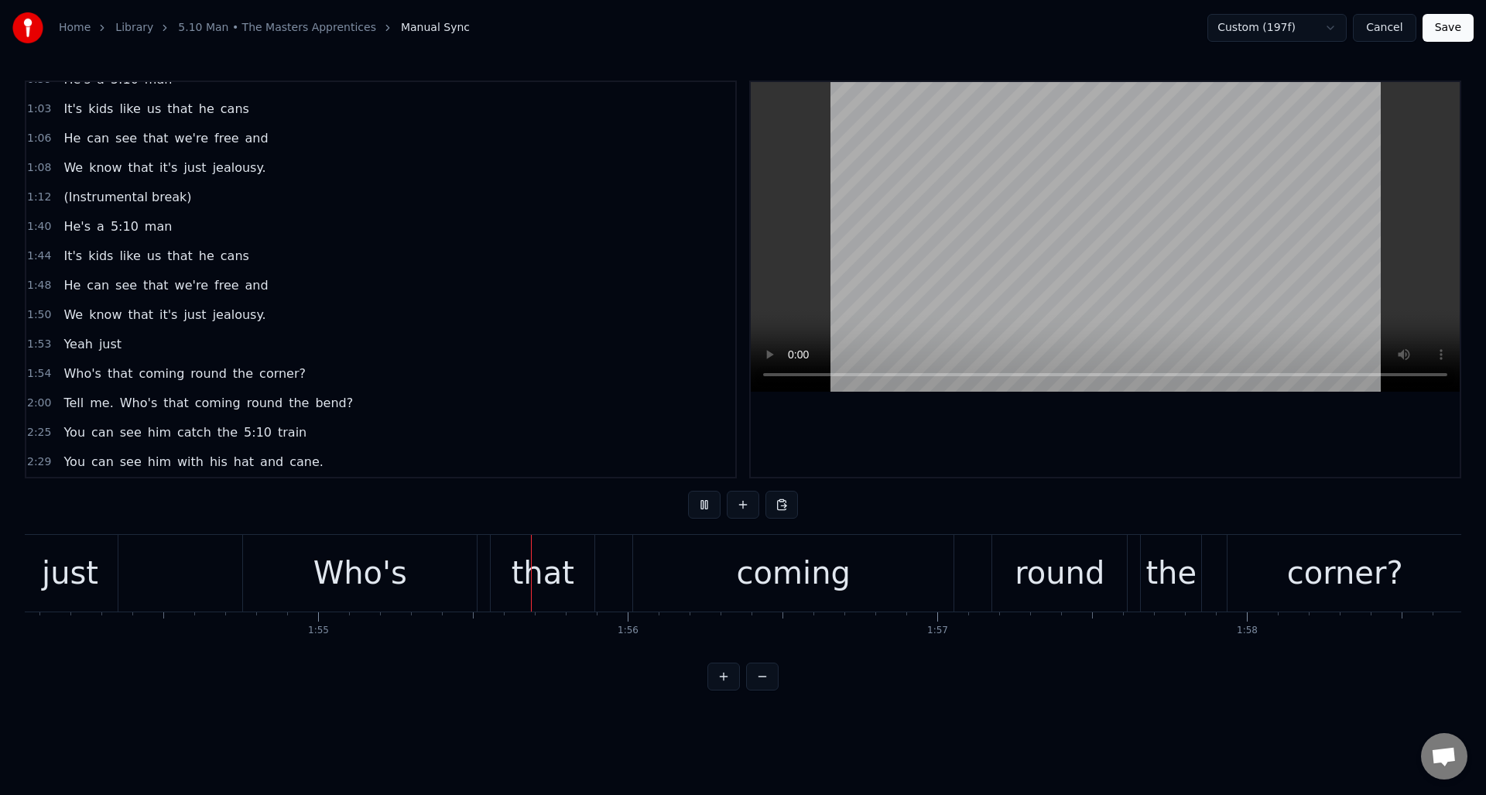
scroll to position [0, 35594]
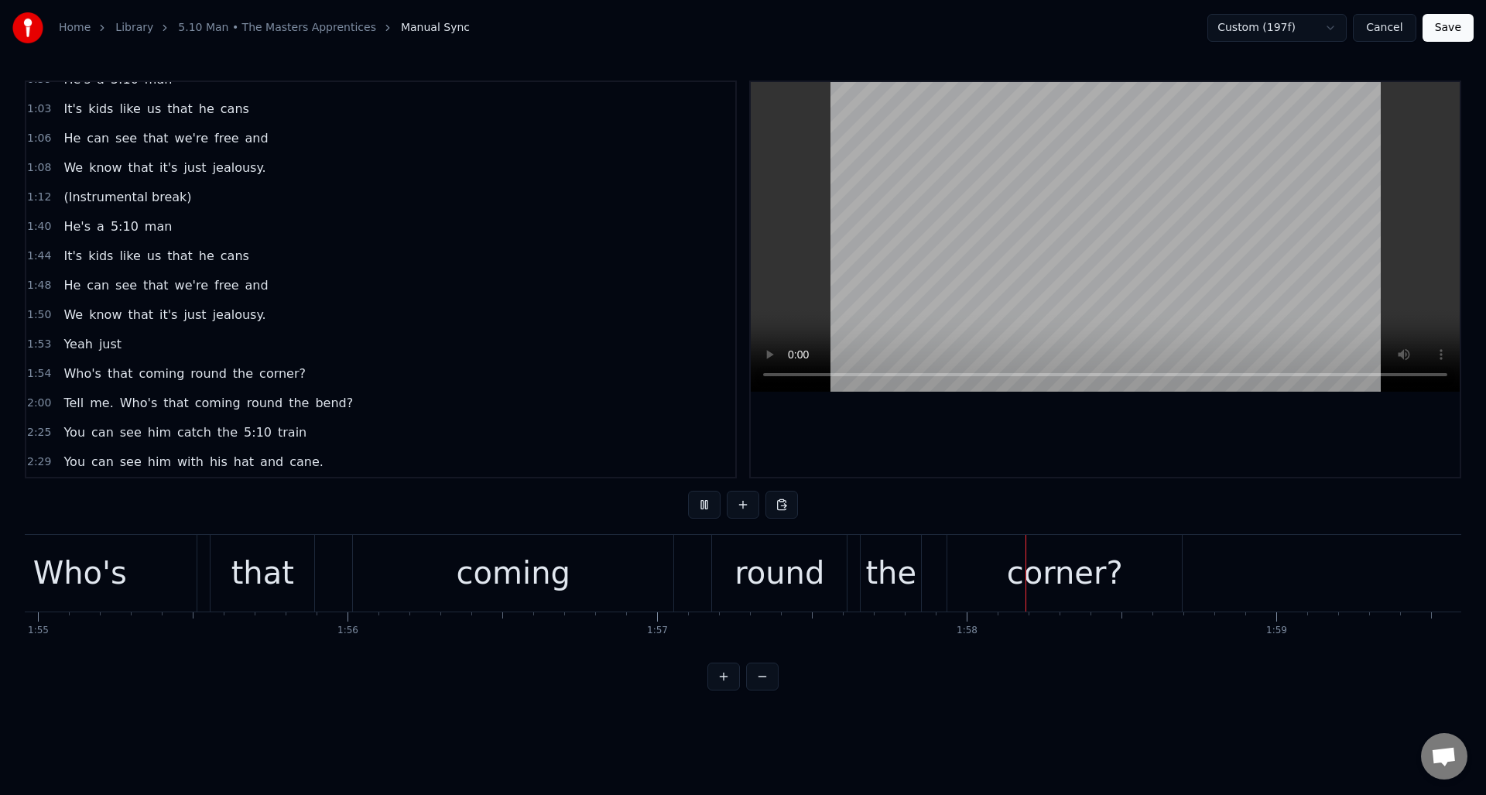
click at [703, 503] on button at bounding box center [704, 505] width 33 height 28
click at [767, 570] on div "round" at bounding box center [780, 573] width 90 height 46
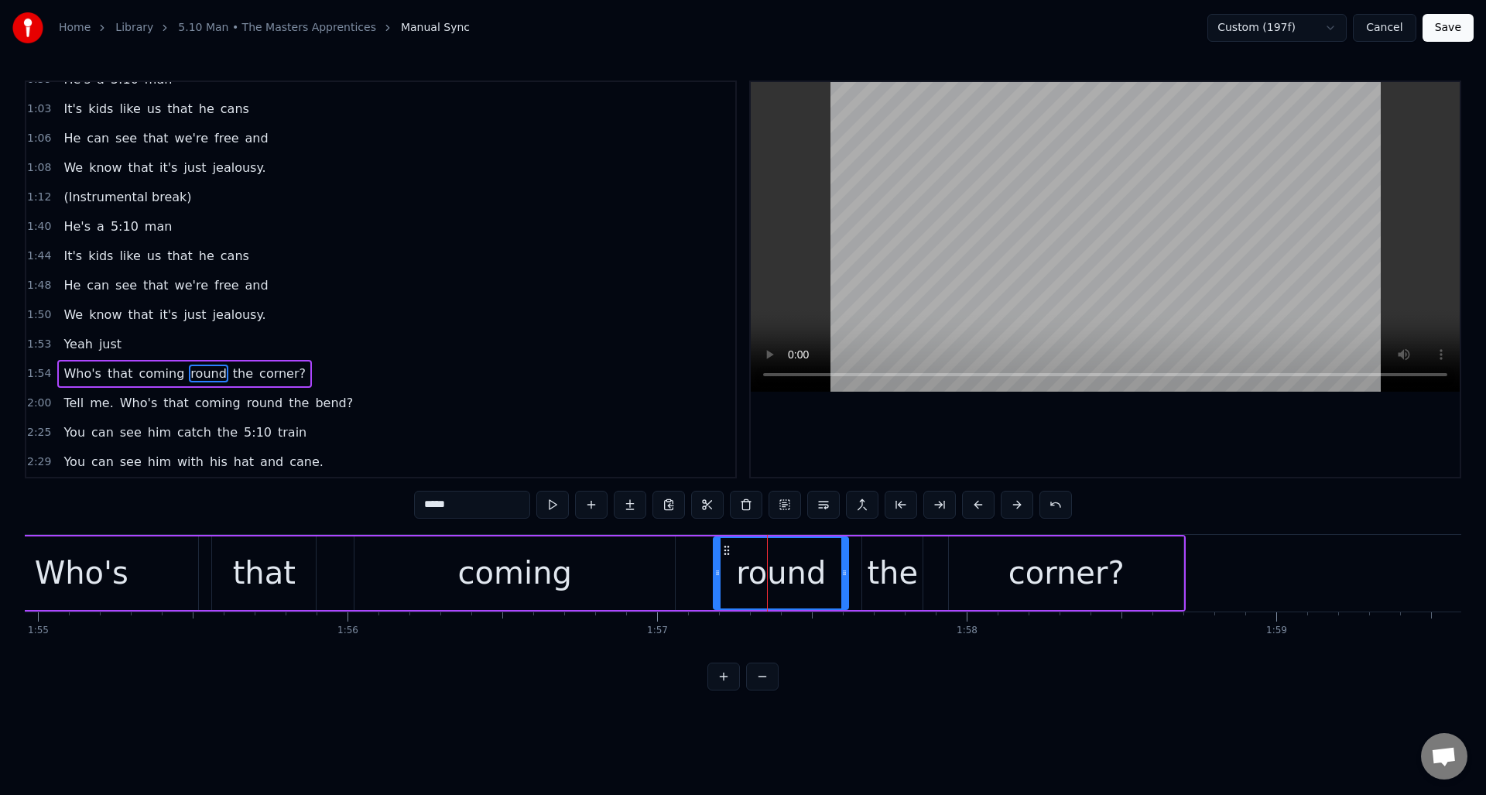
click at [423, 505] on input "*****" at bounding box center [472, 505] width 116 height 28
click at [161, 556] on div "Who's" at bounding box center [81, 573] width 234 height 74
type input "*****"
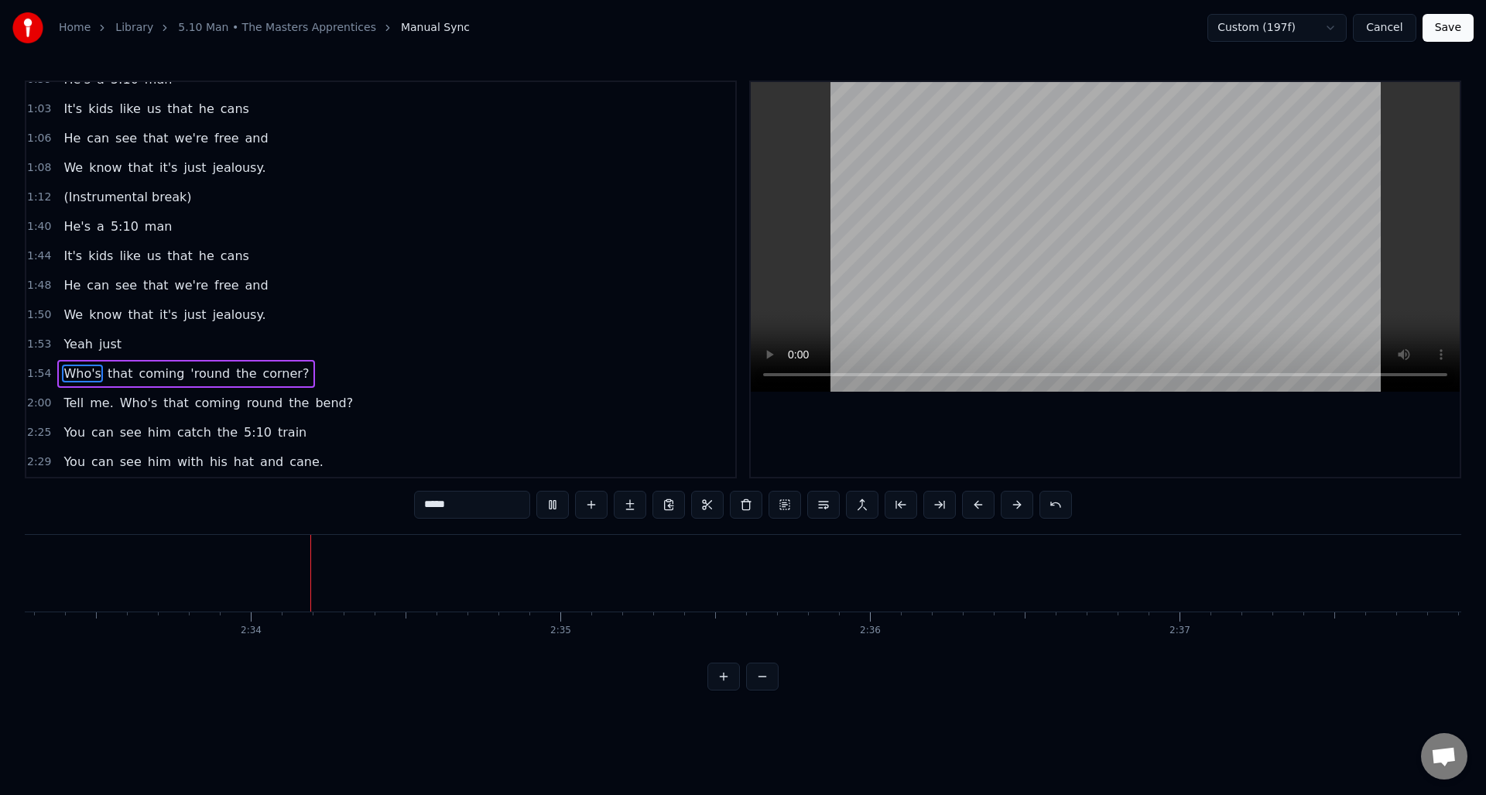
scroll to position [0, 47459]
drag, startPoint x: 1455, startPoint y: 29, endPoint x: 1450, endPoint y: 48, distance: 20.1
click at [1455, 28] on button "Save" at bounding box center [1448, 28] width 51 height 28
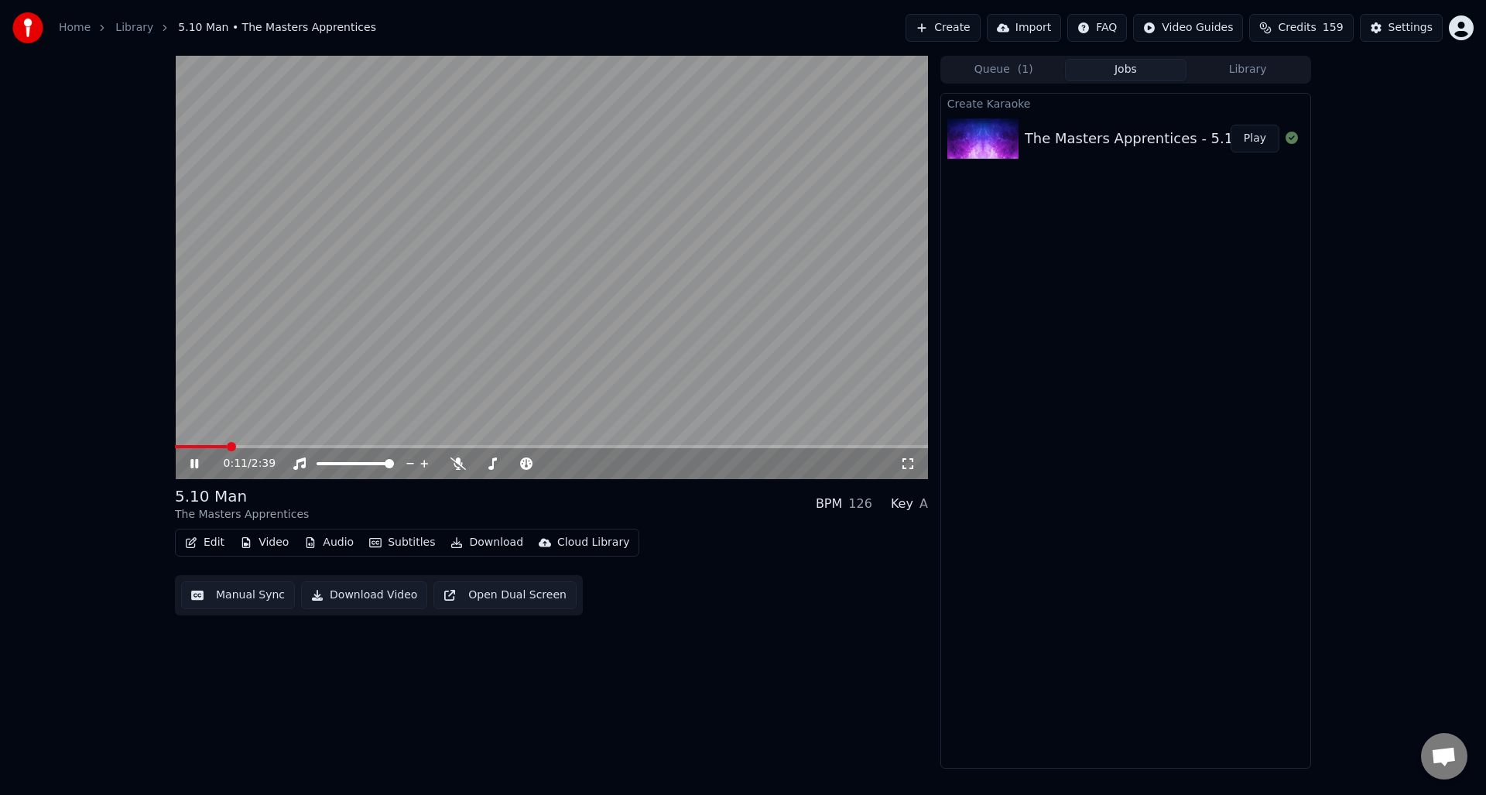
drag, startPoint x: 194, startPoint y: 459, endPoint x: 354, endPoint y: 473, distance: 160.1
click at [195, 459] on icon at bounding box center [205, 463] width 36 height 12
click at [359, 592] on button "Download Video" at bounding box center [364, 595] width 126 height 28
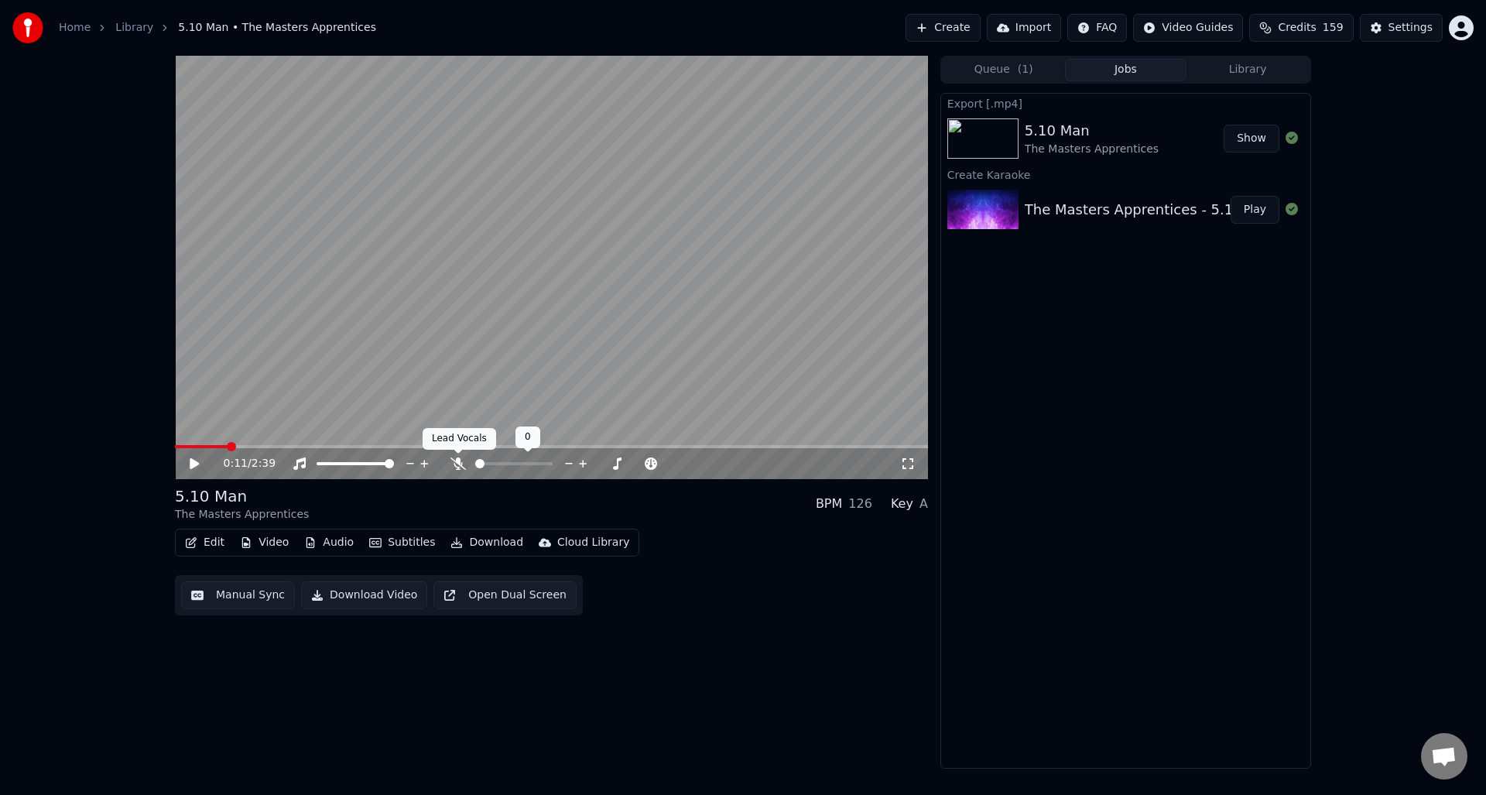
click at [457, 461] on icon at bounding box center [458, 463] width 15 height 12
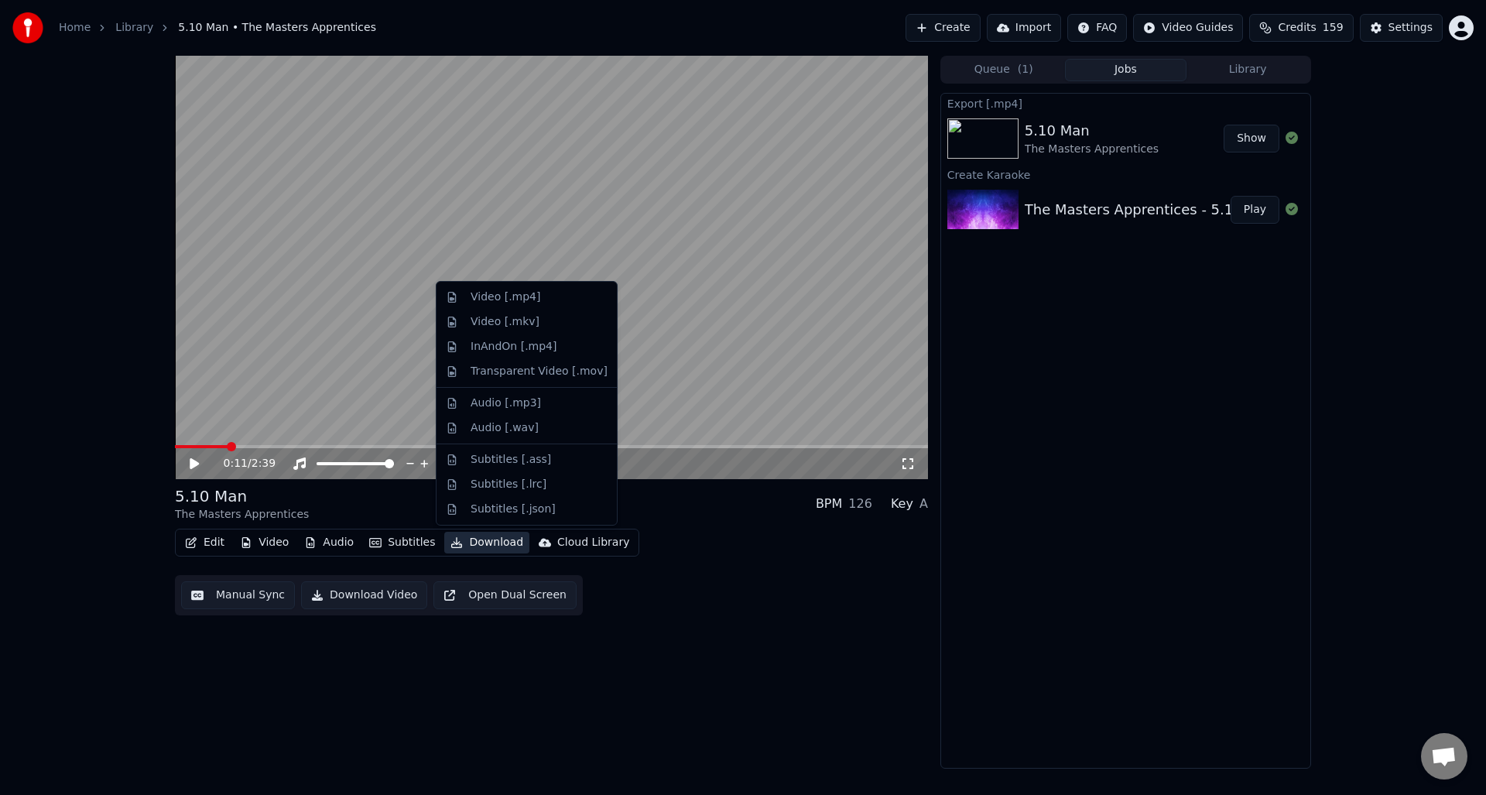
click at [481, 542] on button "Download" at bounding box center [486, 543] width 85 height 22
click at [507, 295] on div "Video [.mp4]" at bounding box center [506, 297] width 70 height 15
